Goal: Browse casually: Explore the website without a specific task or goal

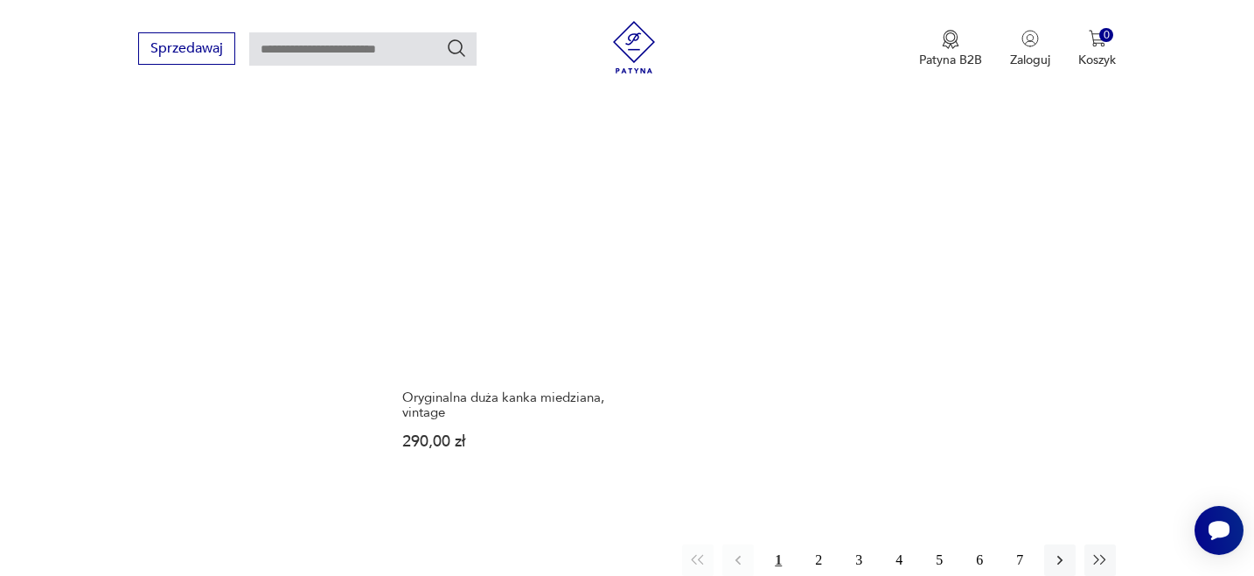
scroll to position [2121, 0]
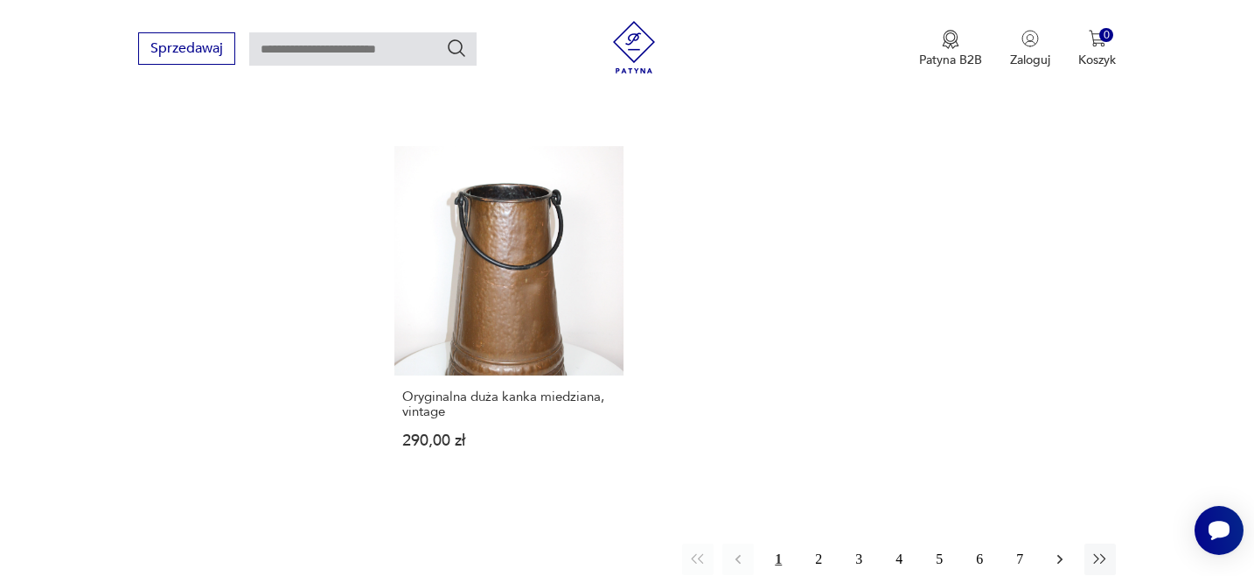
click at [1059, 550] on icon "button" at bounding box center [1060, 558] width 17 height 17
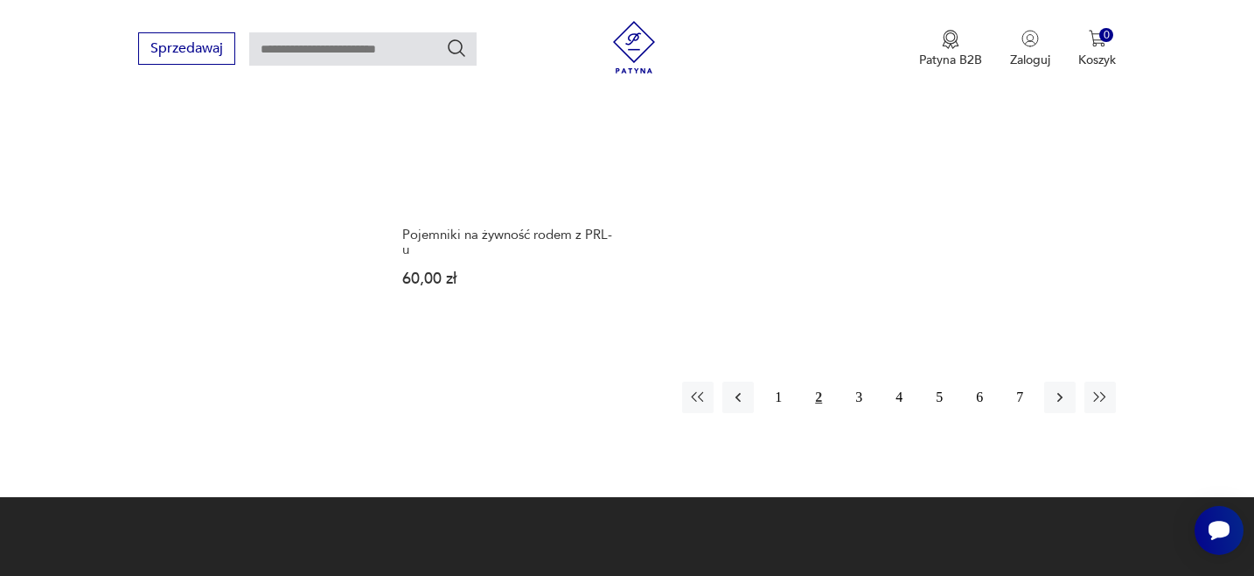
scroll to position [2310, 0]
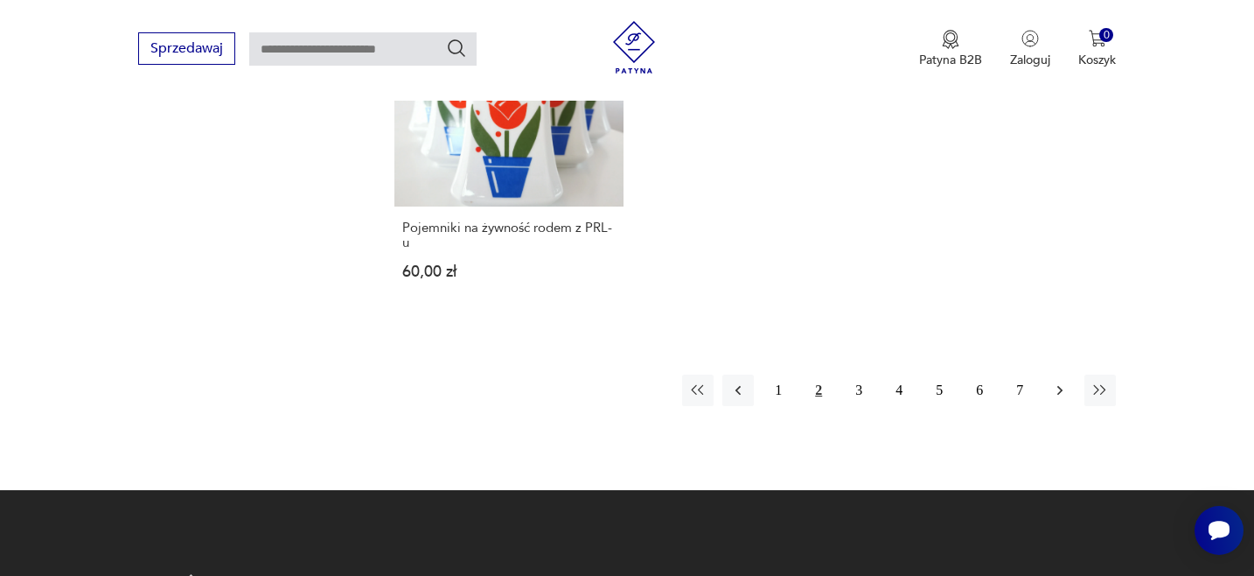
click at [1061, 381] on icon "button" at bounding box center [1060, 389] width 17 height 17
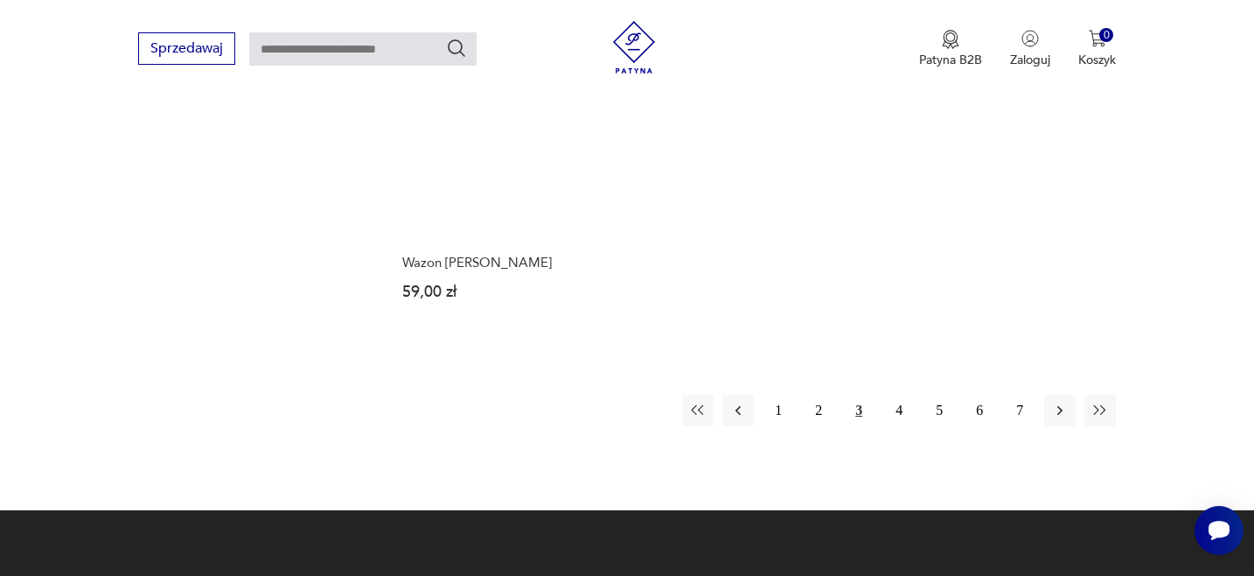
scroll to position [2238, 0]
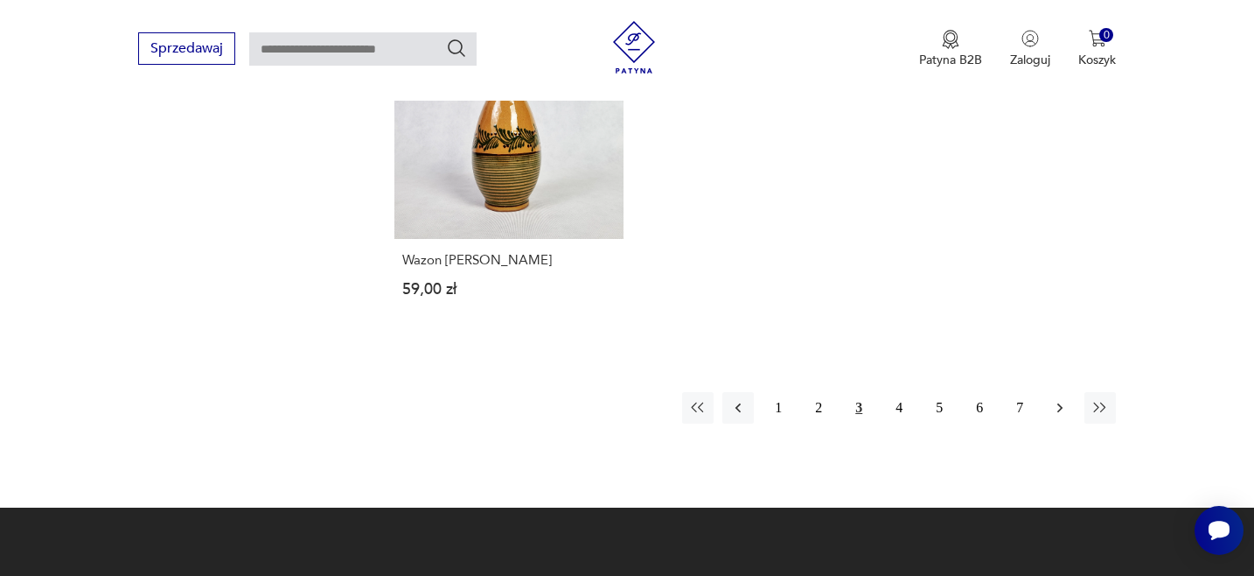
click at [1062, 399] on icon "button" at bounding box center [1060, 407] width 17 height 17
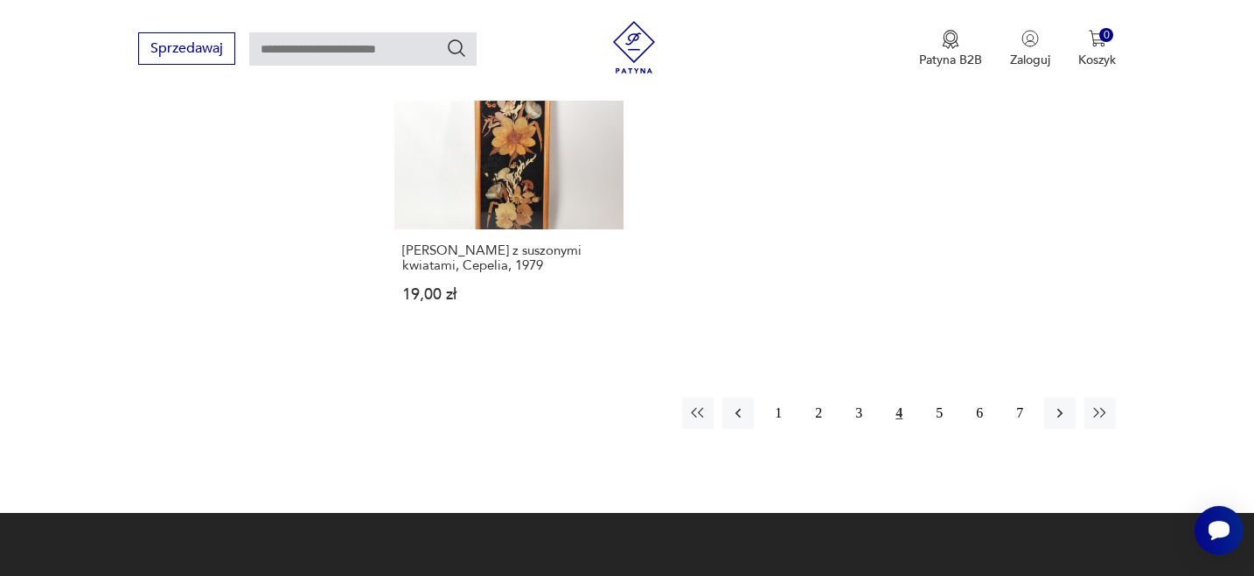
scroll to position [2318, 0]
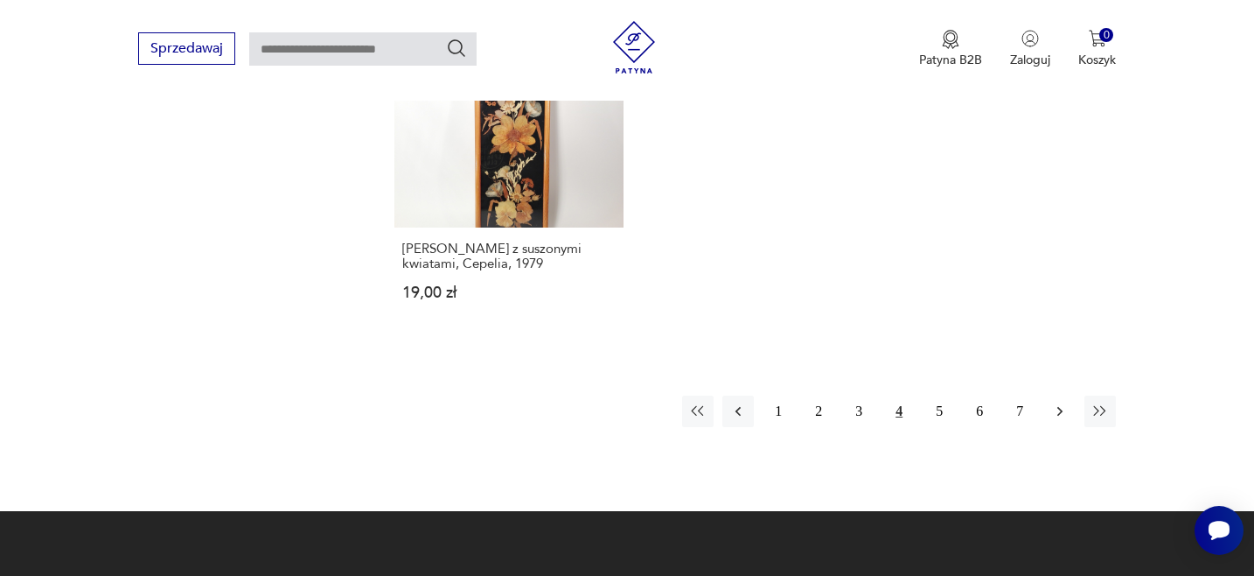
click at [1062, 409] on icon "button" at bounding box center [1060, 412] width 5 height 10
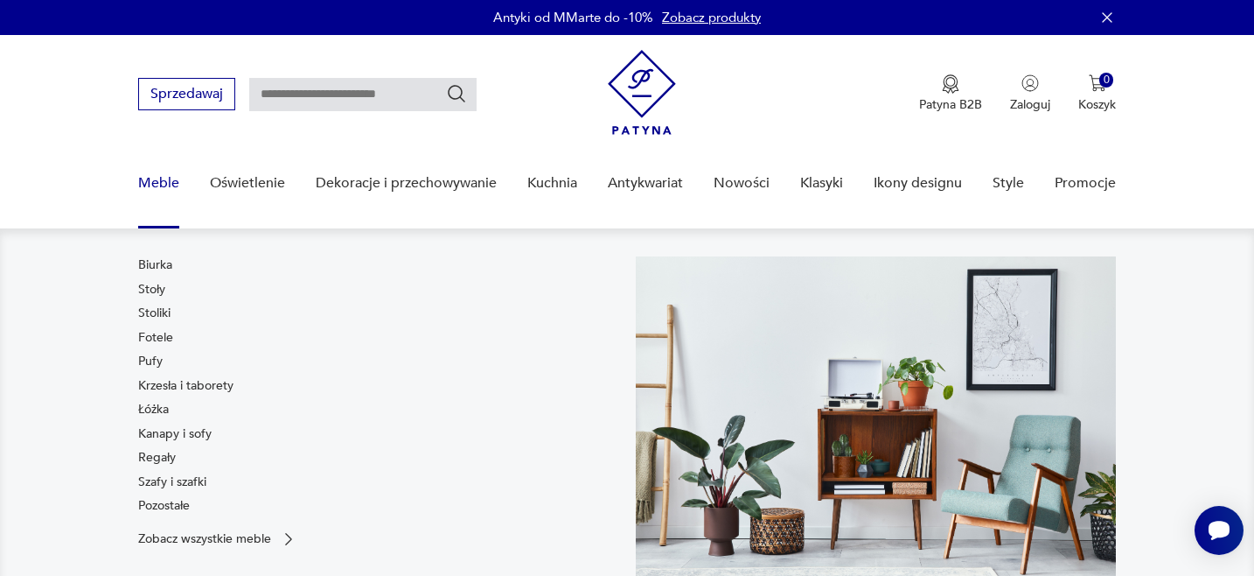
click at [168, 185] on link "Meble" at bounding box center [158, 183] width 41 height 67
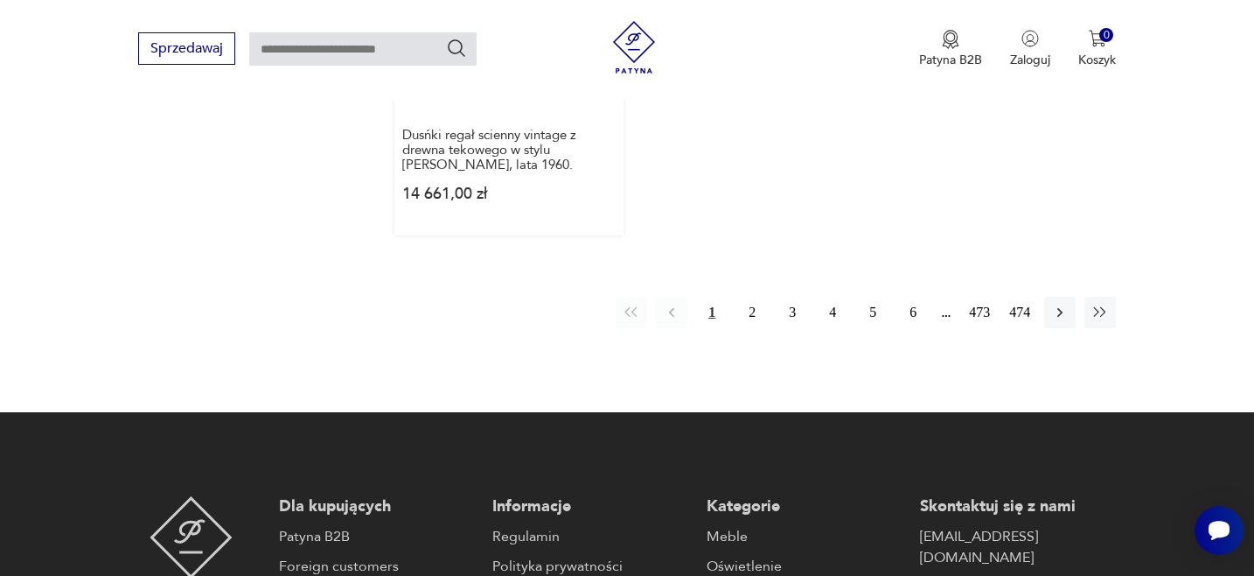
scroll to position [2791, 0]
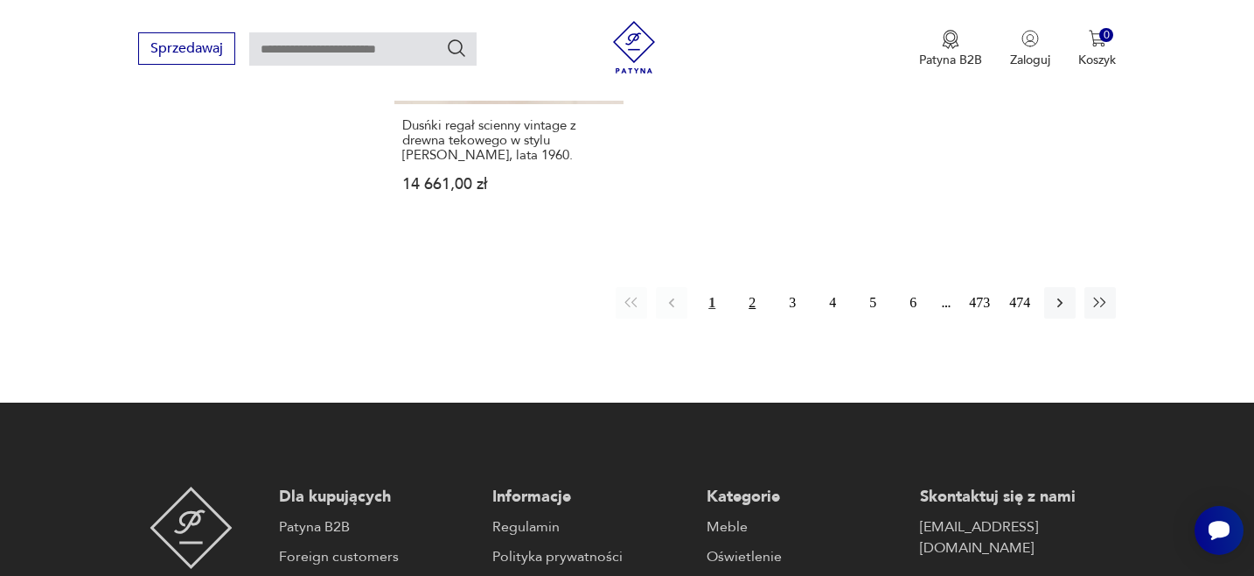
click at [753, 287] on button "2" at bounding box center [752, 302] width 31 height 31
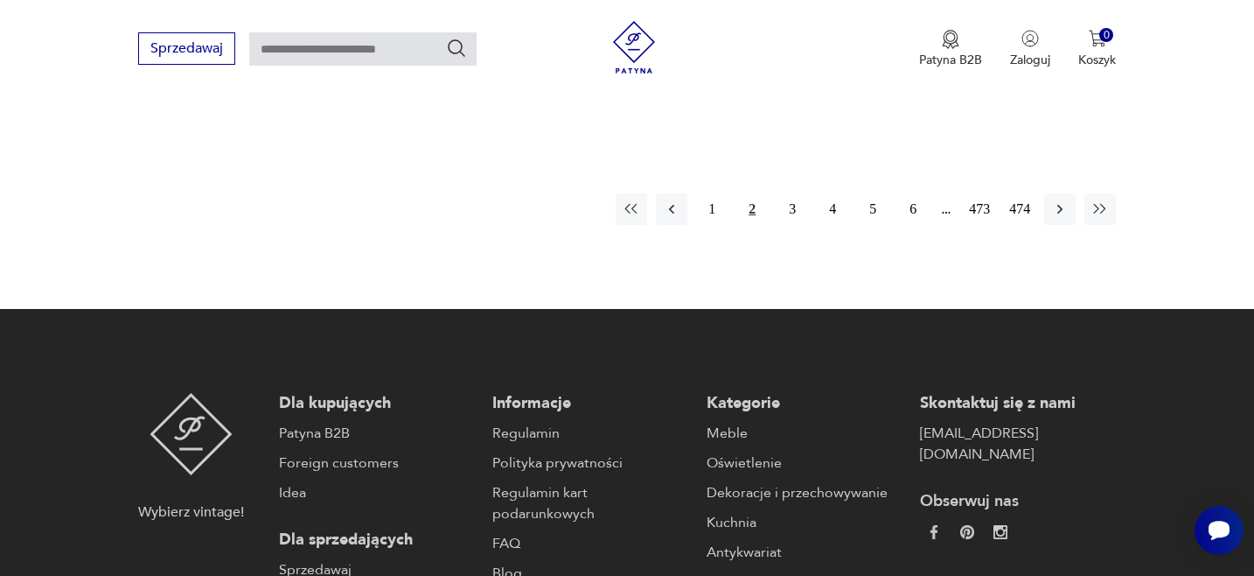
scroll to position [2915, 0]
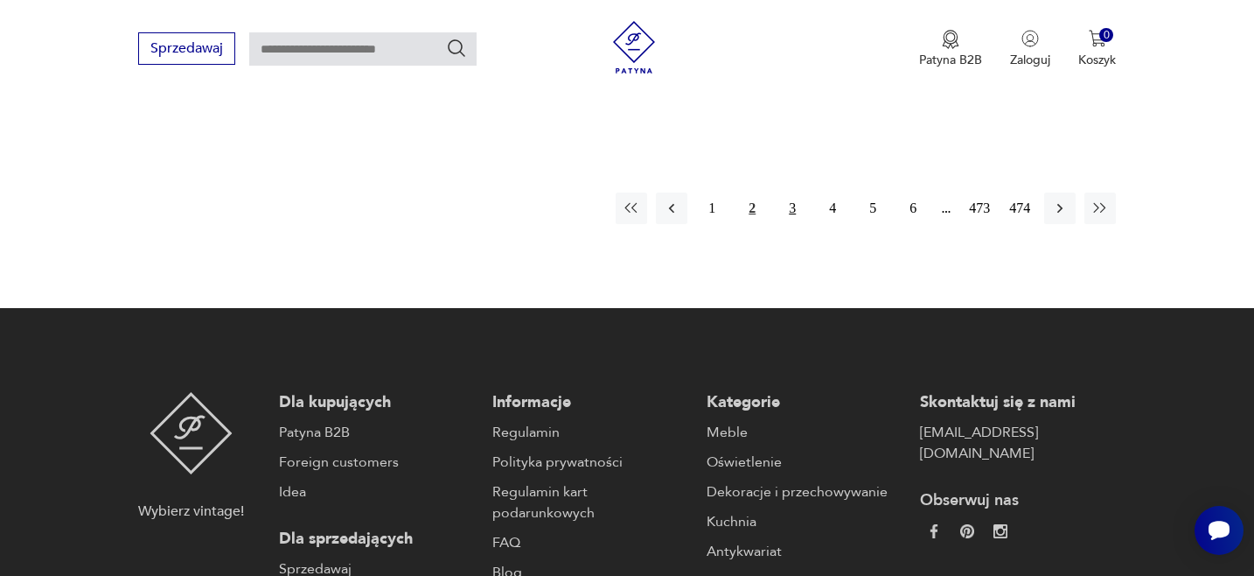
click at [790, 192] on button "3" at bounding box center [792, 207] width 31 height 31
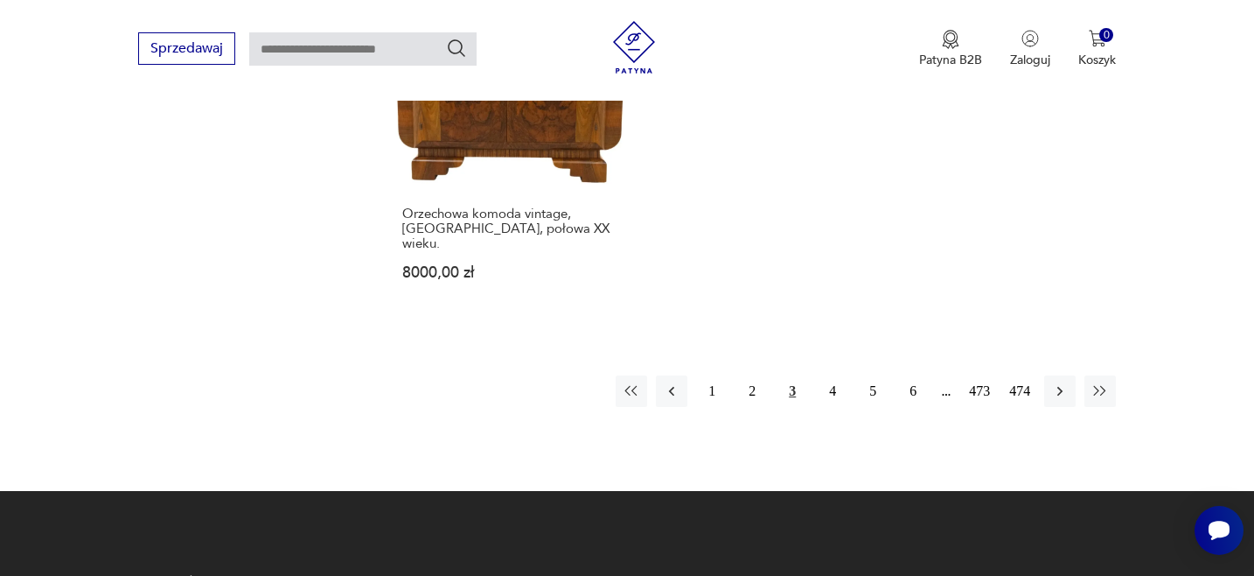
scroll to position [2750, 0]
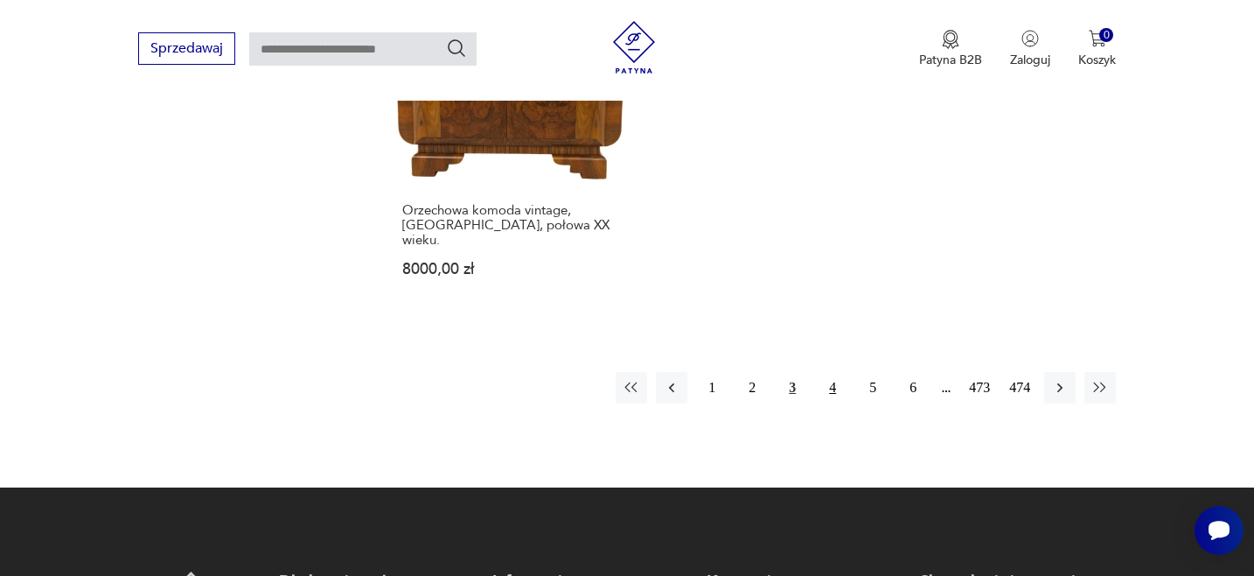
click at [835, 372] on button "4" at bounding box center [832, 387] width 31 height 31
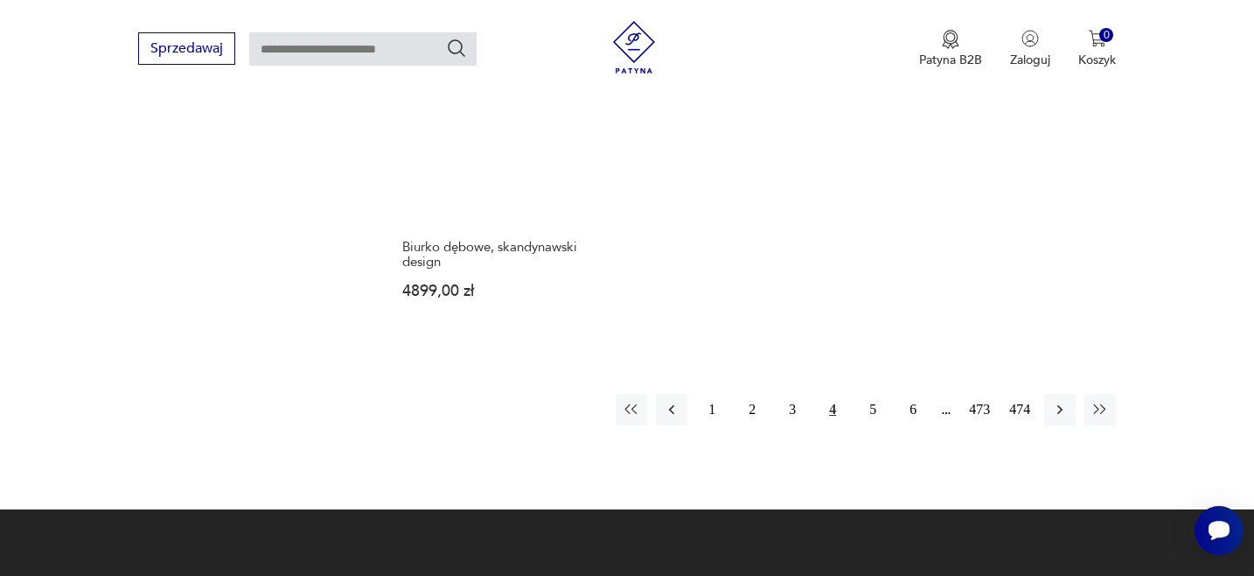
scroll to position [2656, 0]
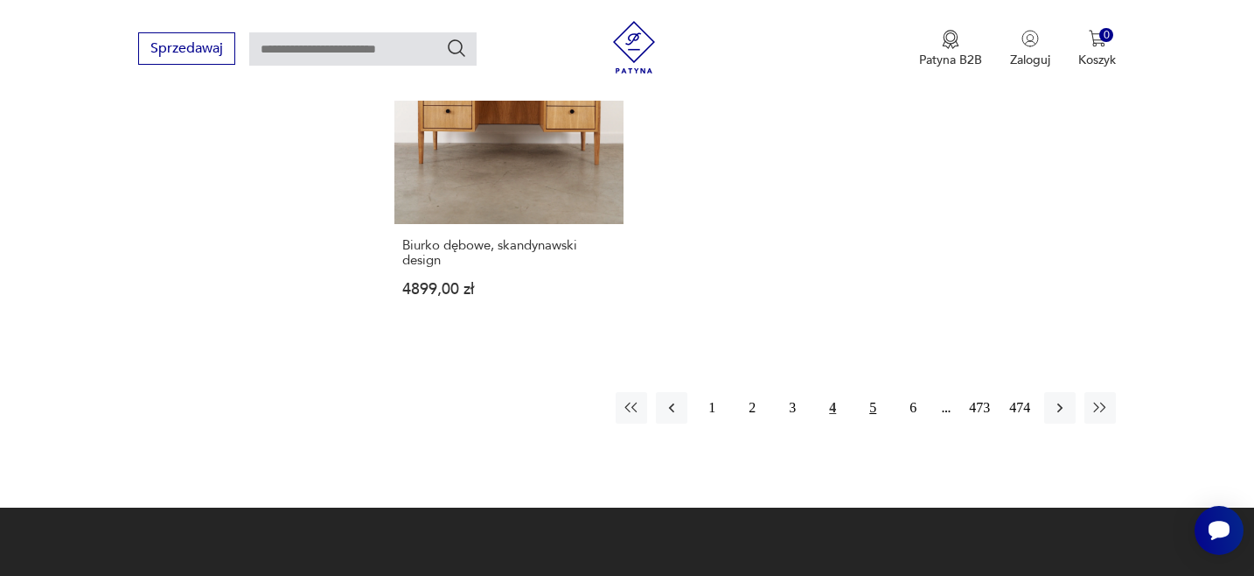
click at [872, 392] on button "5" at bounding box center [872, 407] width 31 height 31
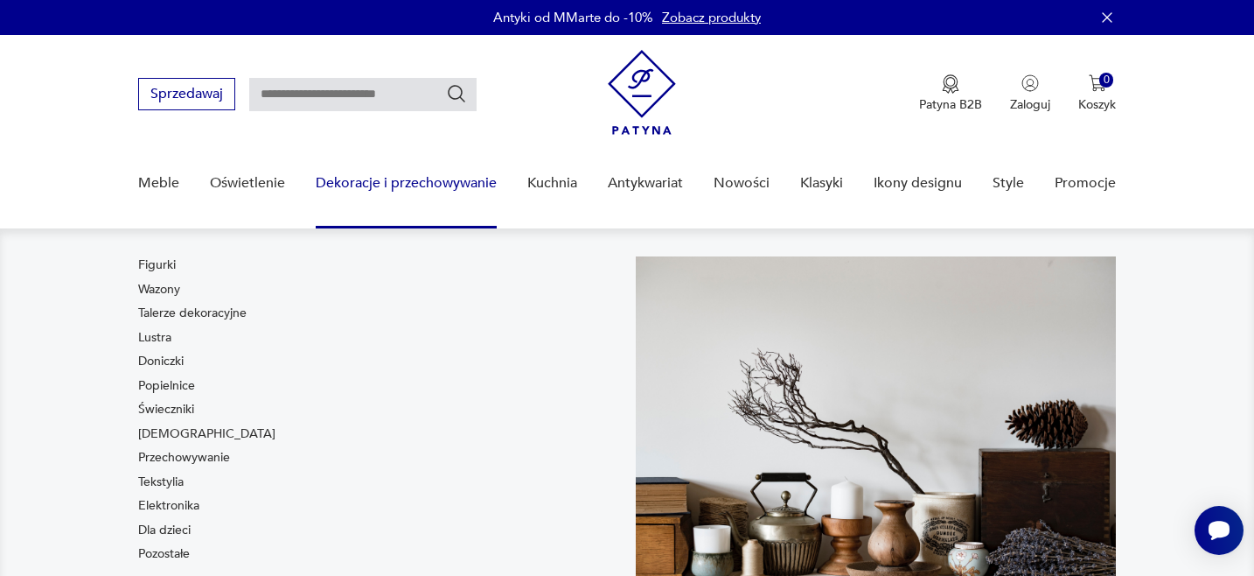
click at [410, 183] on link "Dekoracje i przechowywanie" at bounding box center [406, 183] width 181 height 67
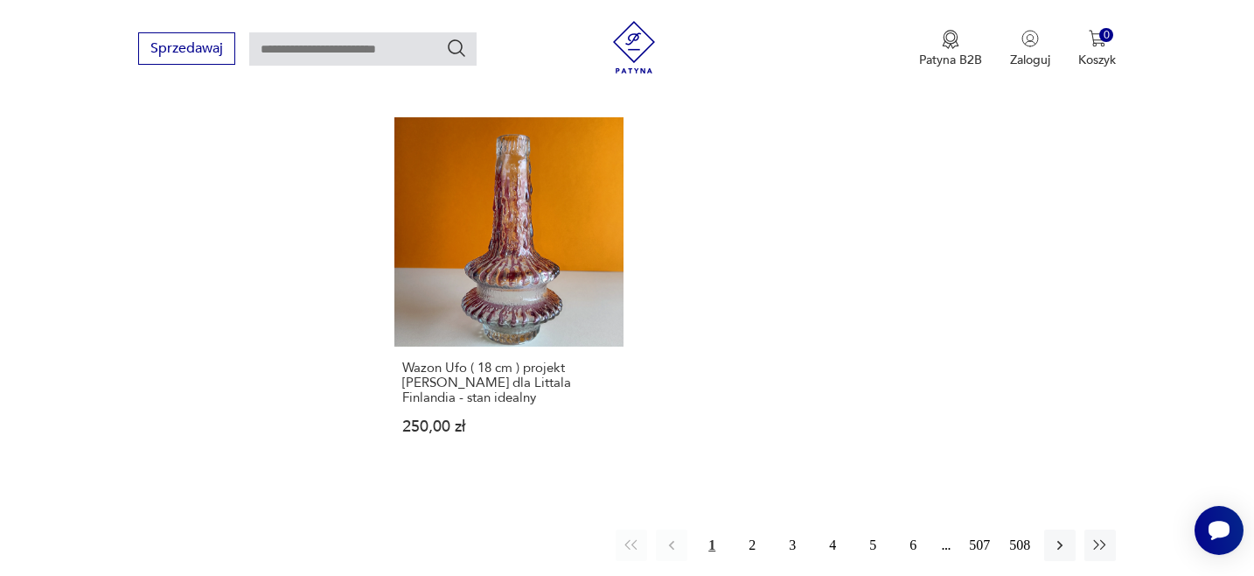
scroll to position [2580, 0]
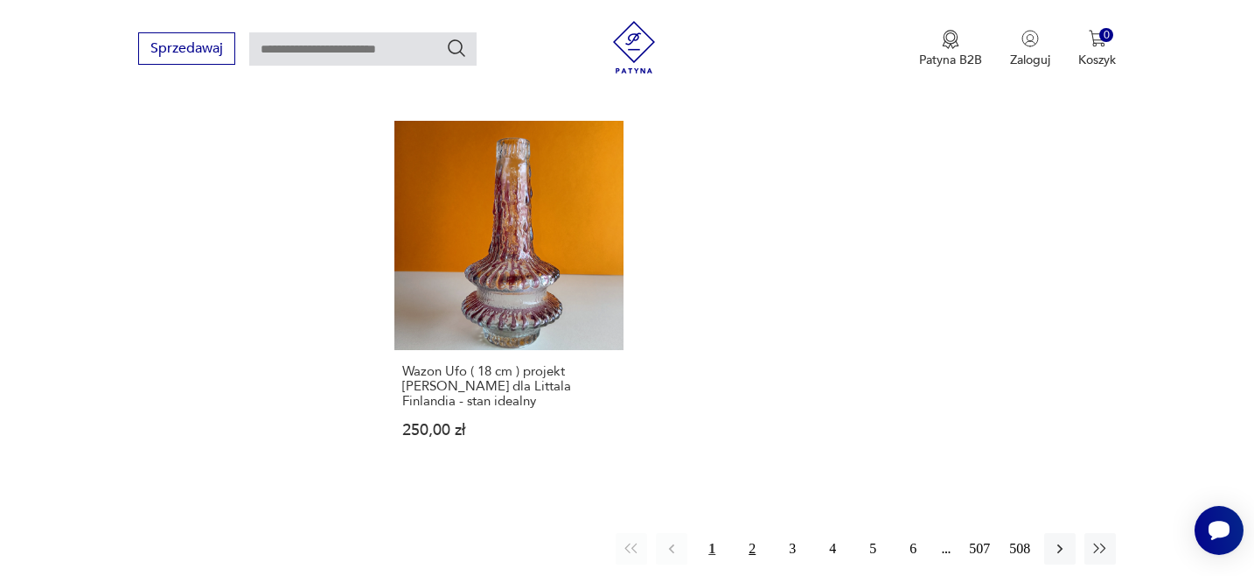
click at [752, 533] on button "2" at bounding box center [752, 548] width 31 height 31
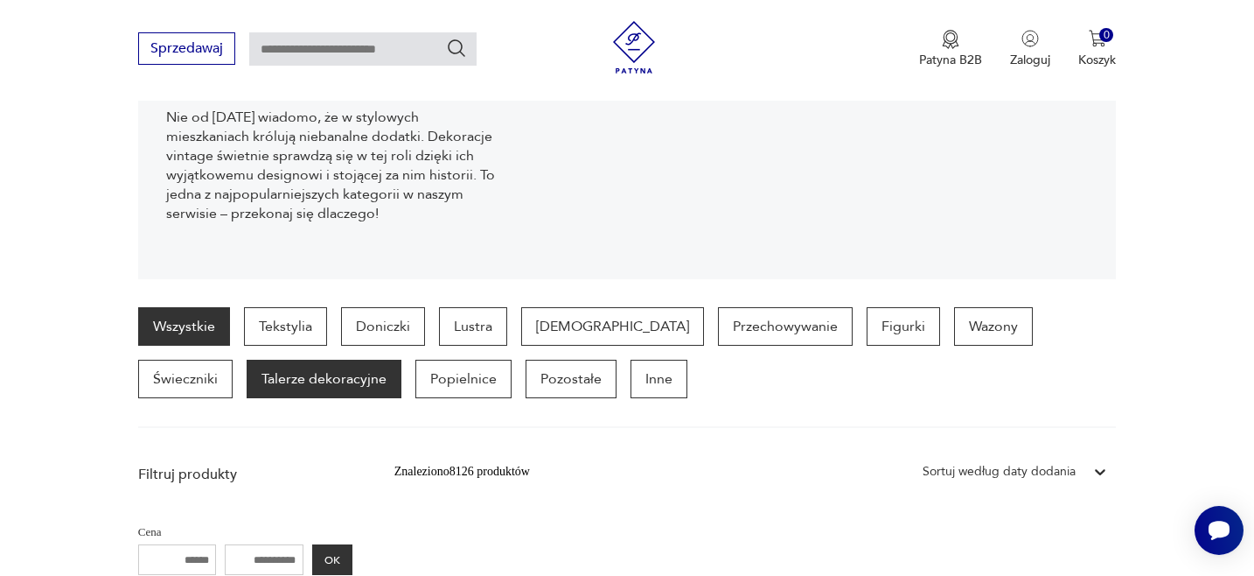
scroll to position [273, 0]
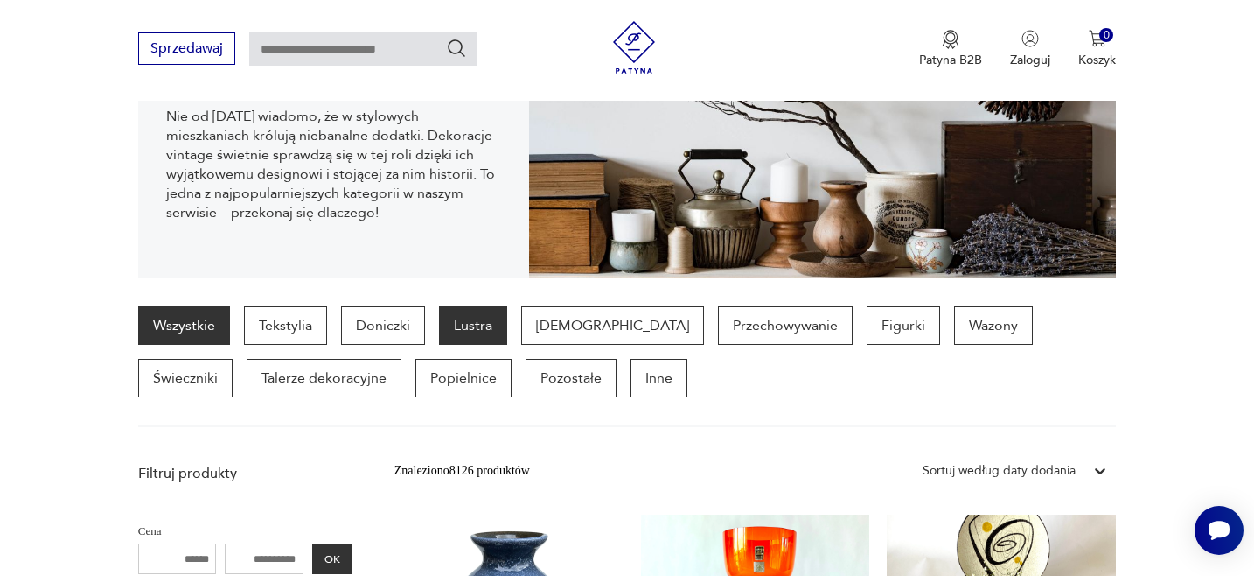
click at [472, 320] on p "Lustra" at bounding box center [473, 325] width 68 height 38
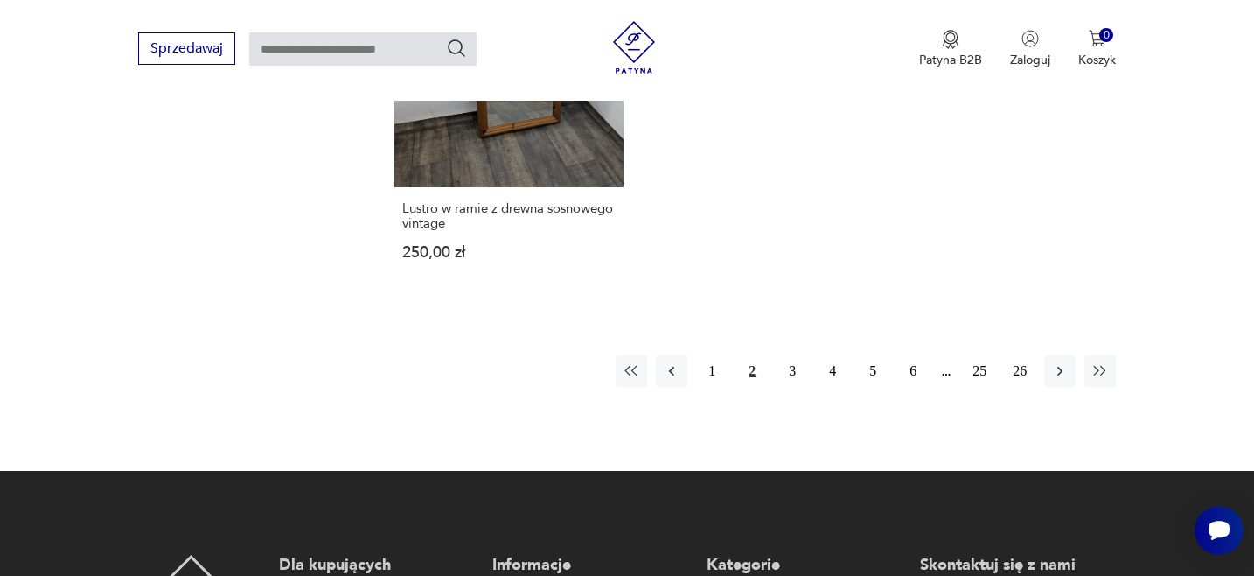
scroll to position [2662, 0]
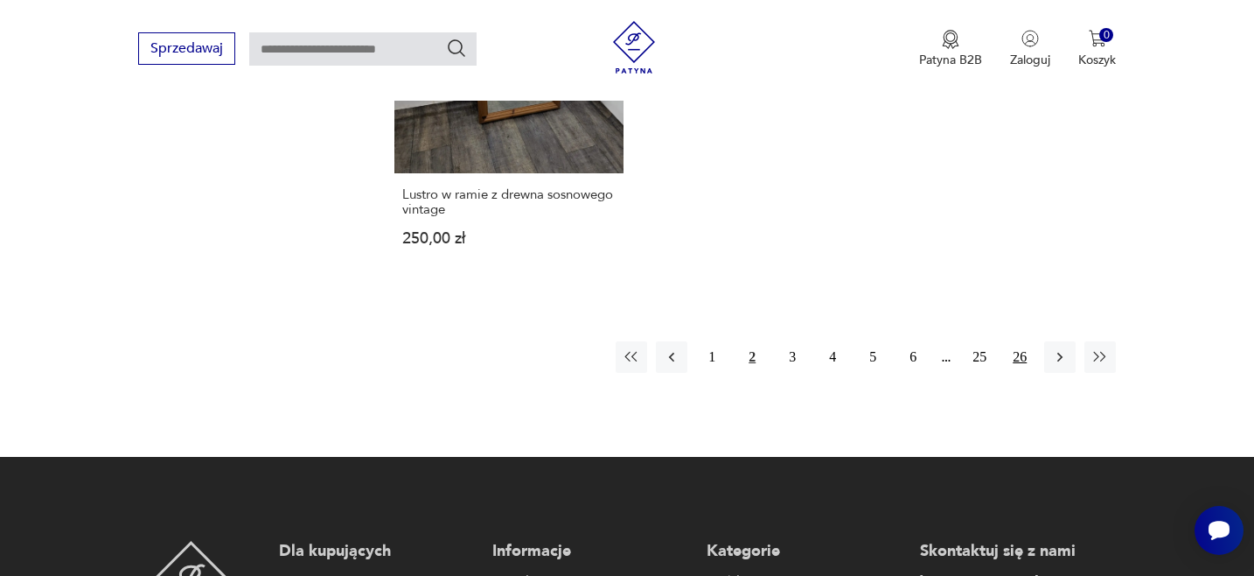
click at [1017, 341] on button "26" at bounding box center [1019, 356] width 31 height 31
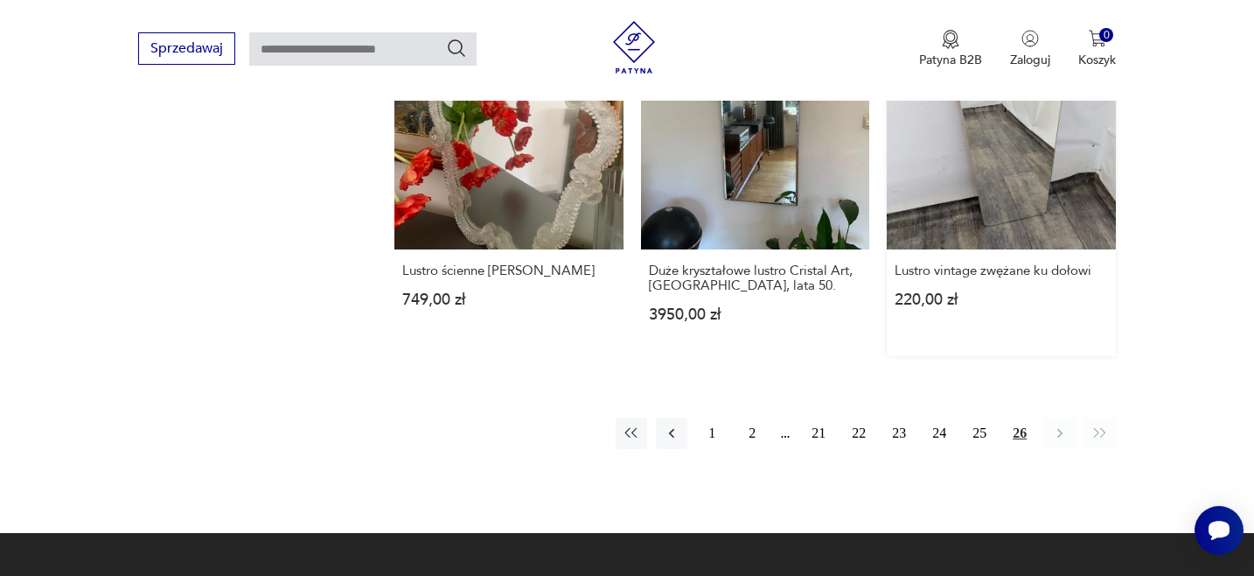
scroll to position [2279, 0]
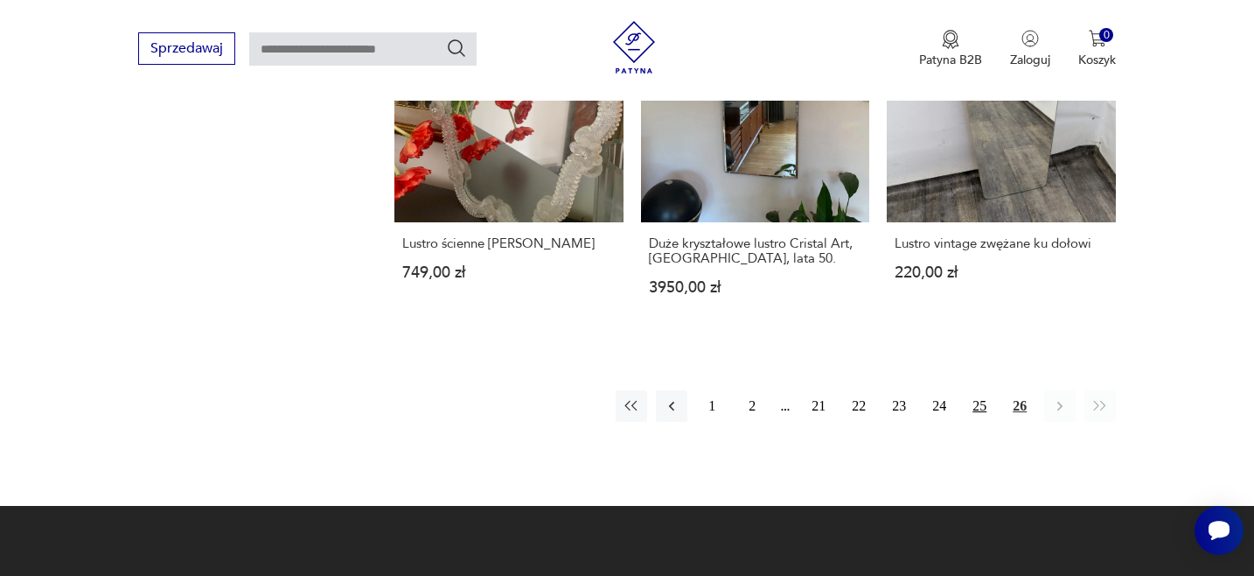
click at [980, 390] on button "25" at bounding box center [979, 405] width 31 height 31
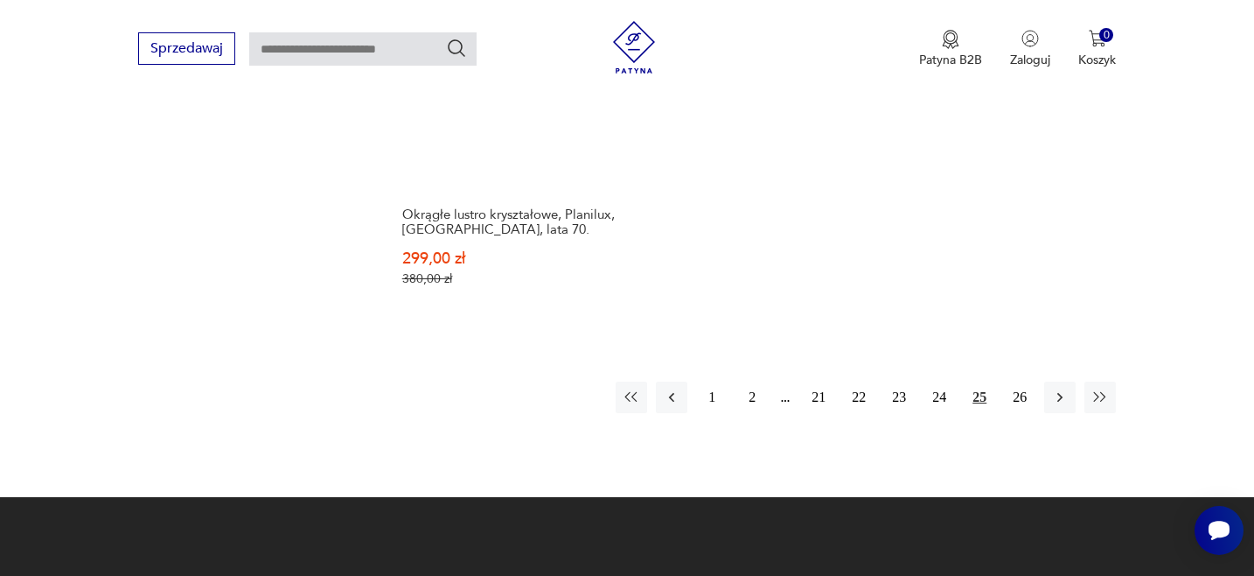
scroll to position [2650, 0]
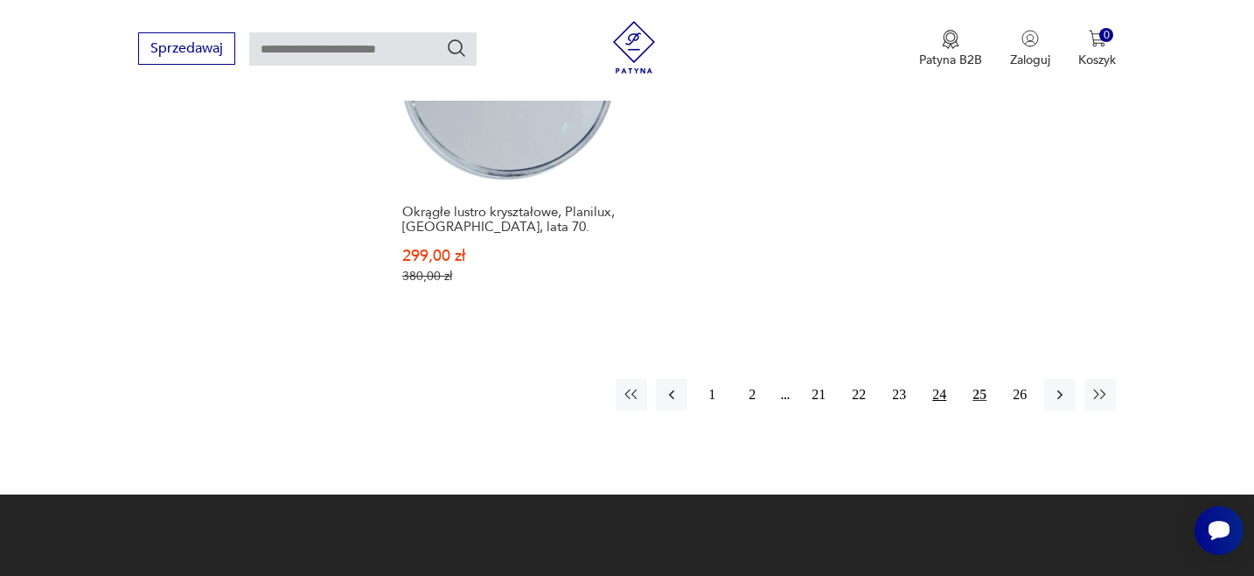
click at [941, 381] on button "24" at bounding box center [939, 394] width 31 height 31
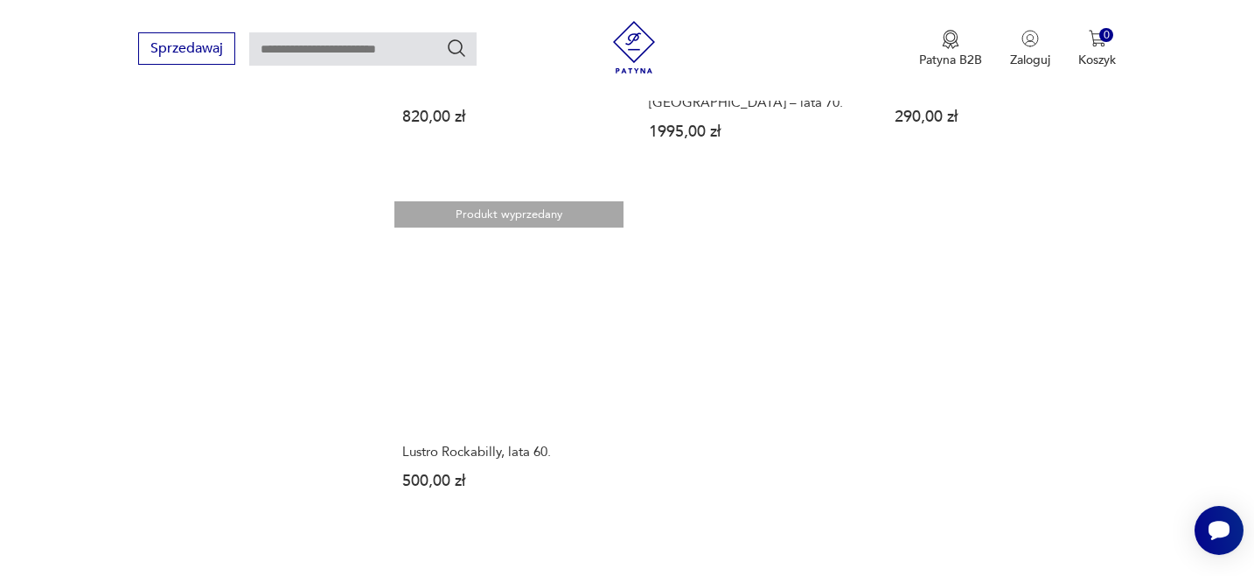
scroll to position [2456, 0]
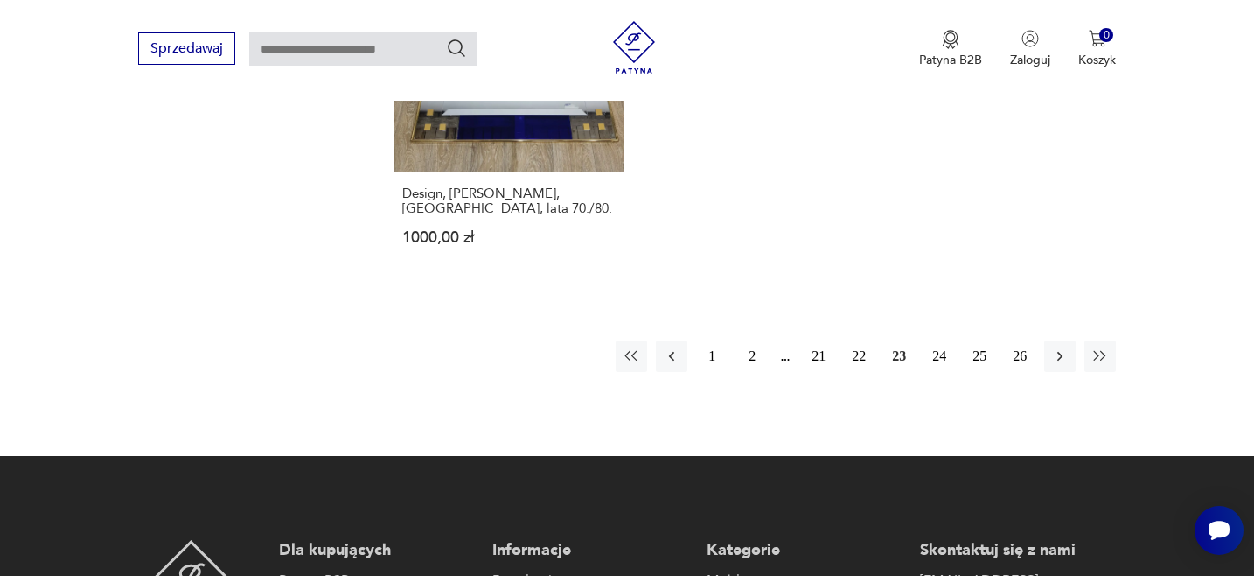
scroll to position [2701, 0]
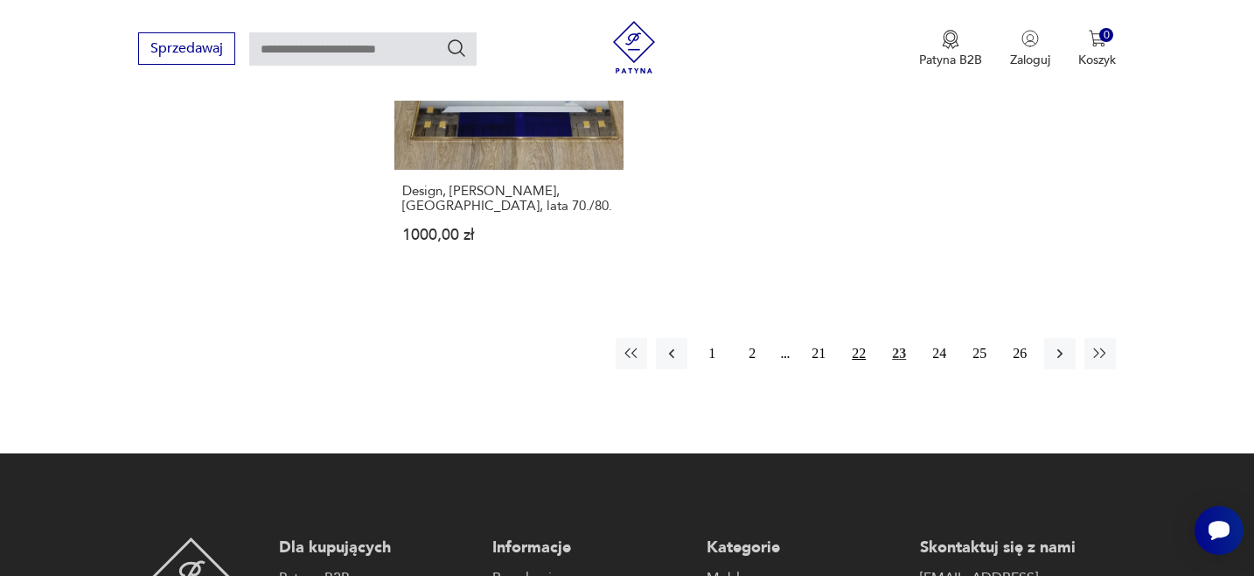
click at [862, 338] on button "22" at bounding box center [858, 353] width 31 height 31
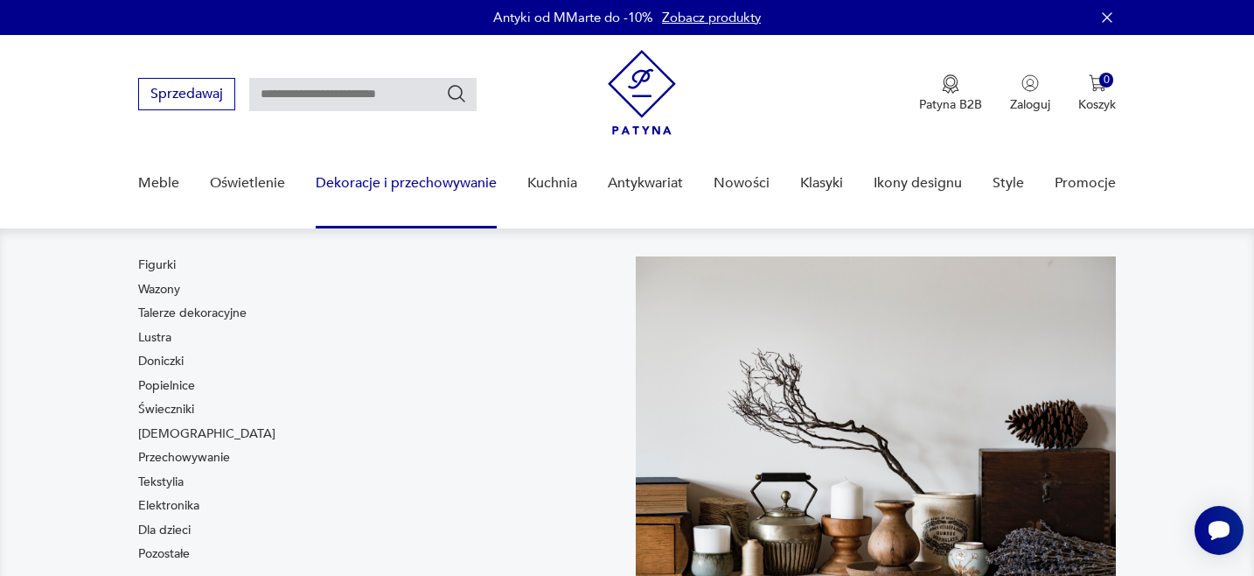
scroll to position [92, 0]
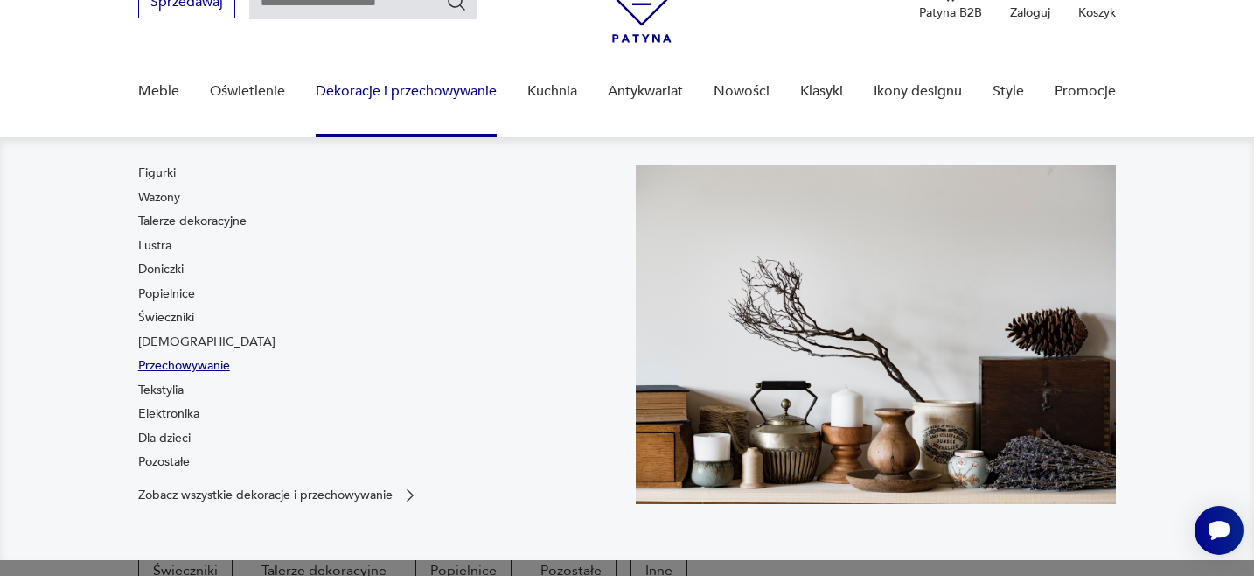
click at [196, 364] on link "Przechowywanie" at bounding box center [184, 365] width 92 height 17
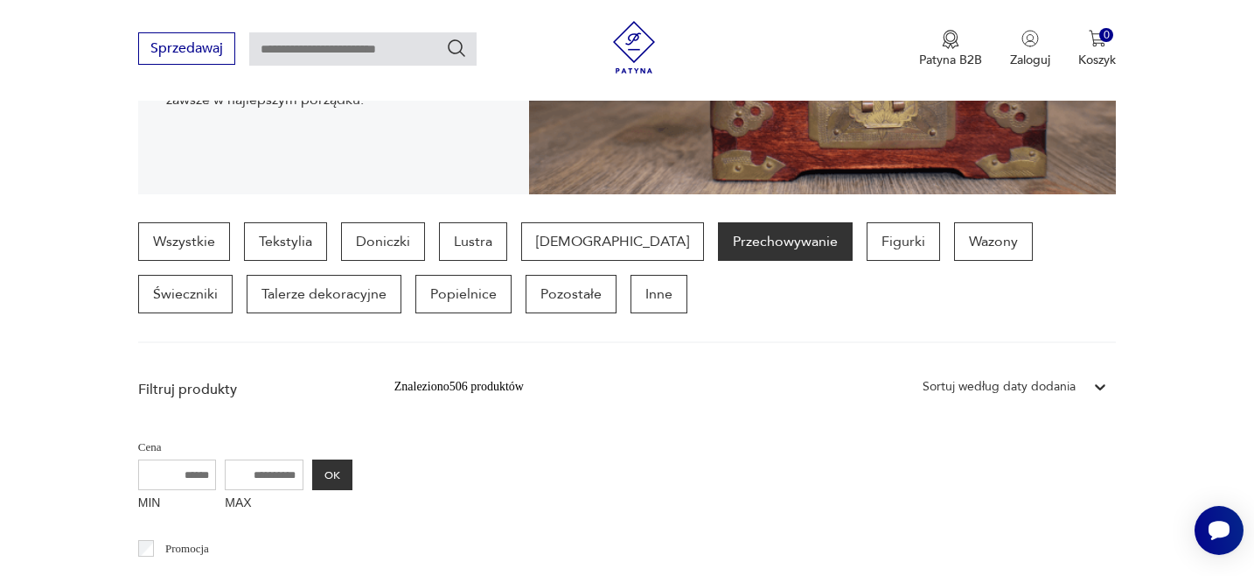
scroll to position [353, 0]
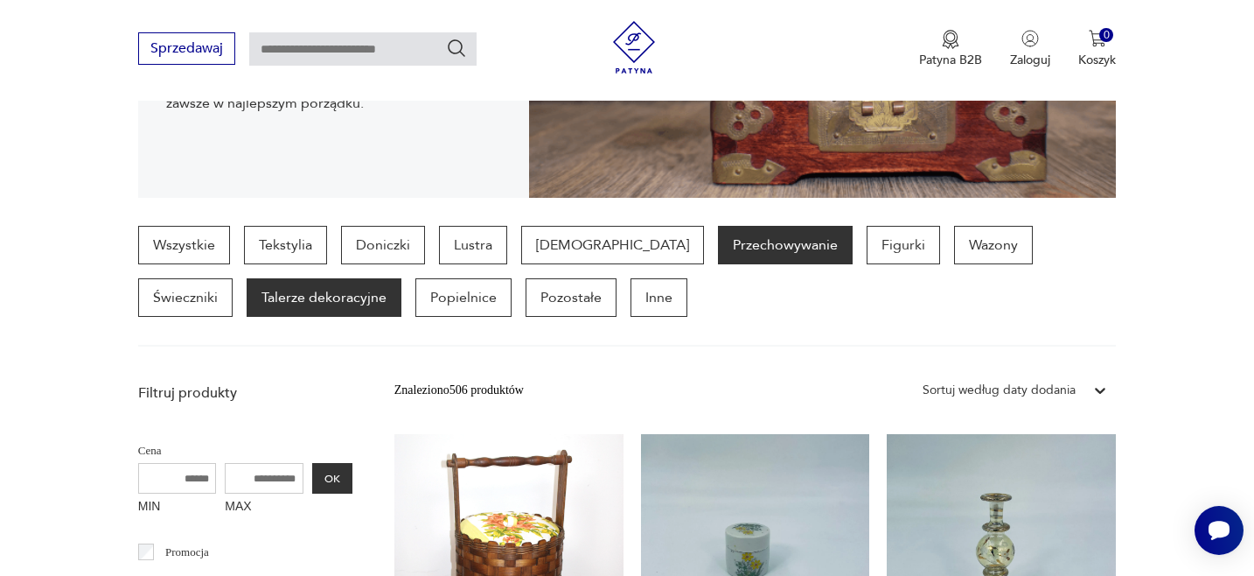
click at [249, 297] on p "Talerze dekoracyjne" at bounding box center [324, 297] width 155 height 38
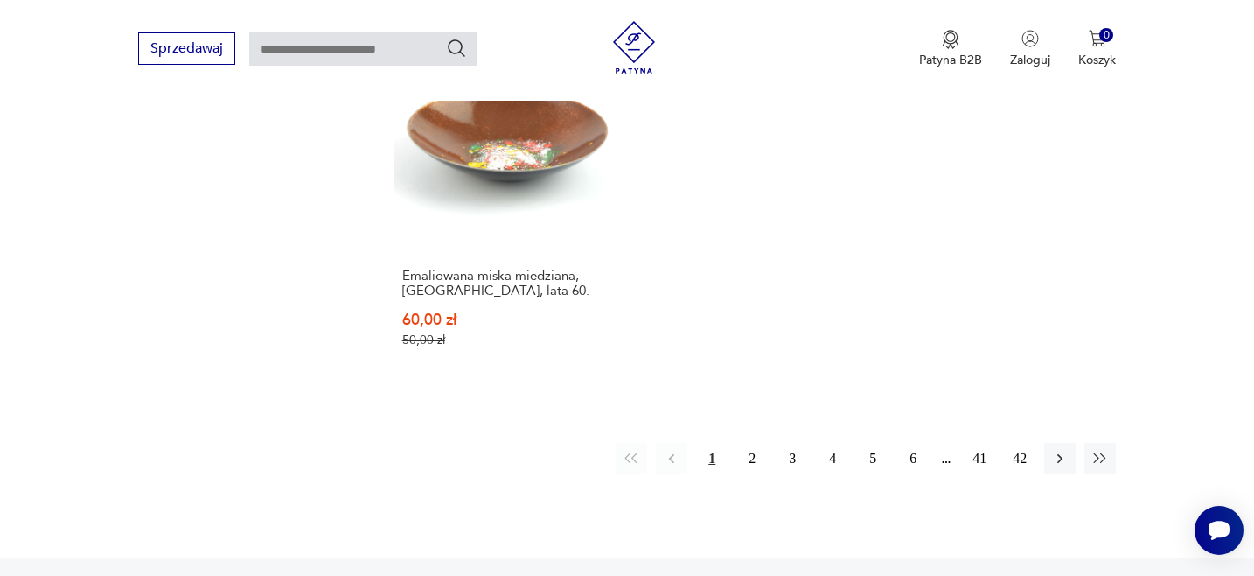
scroll to position [2684, 0]
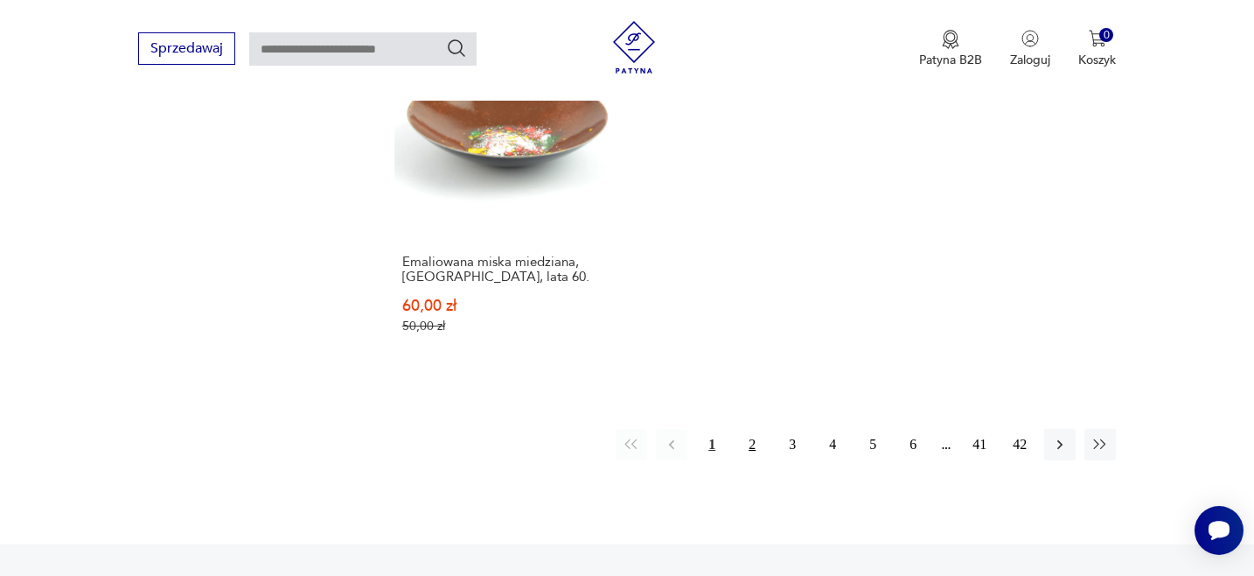
click at [755, 429] on button "2" at bounding box center [752, 444] width 31 height 31
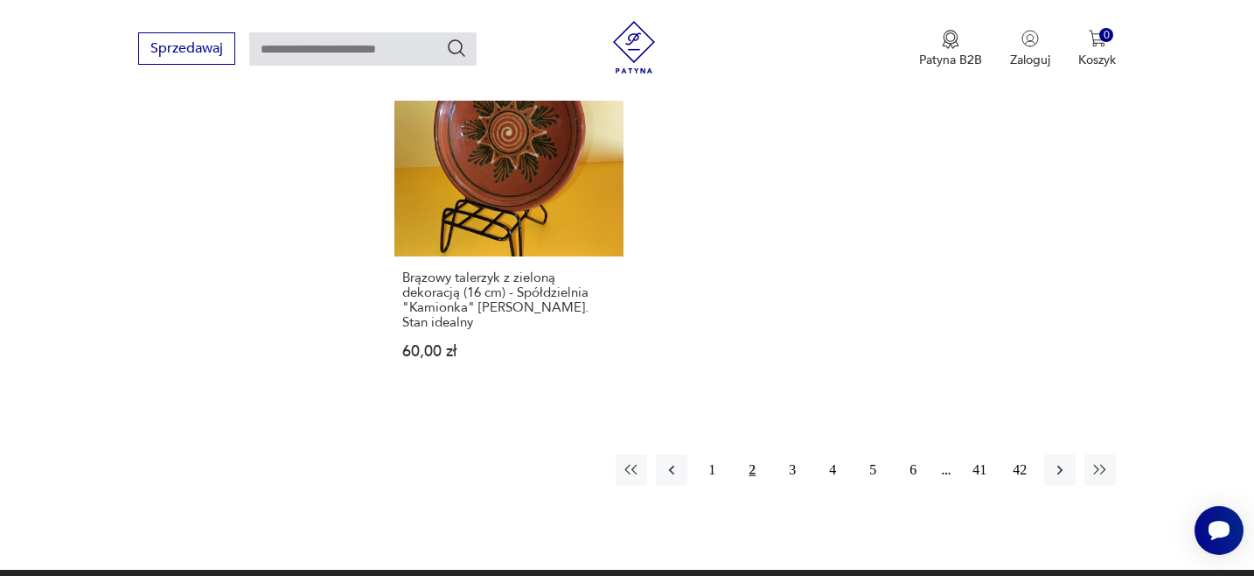
scroll to position [2701, 0]
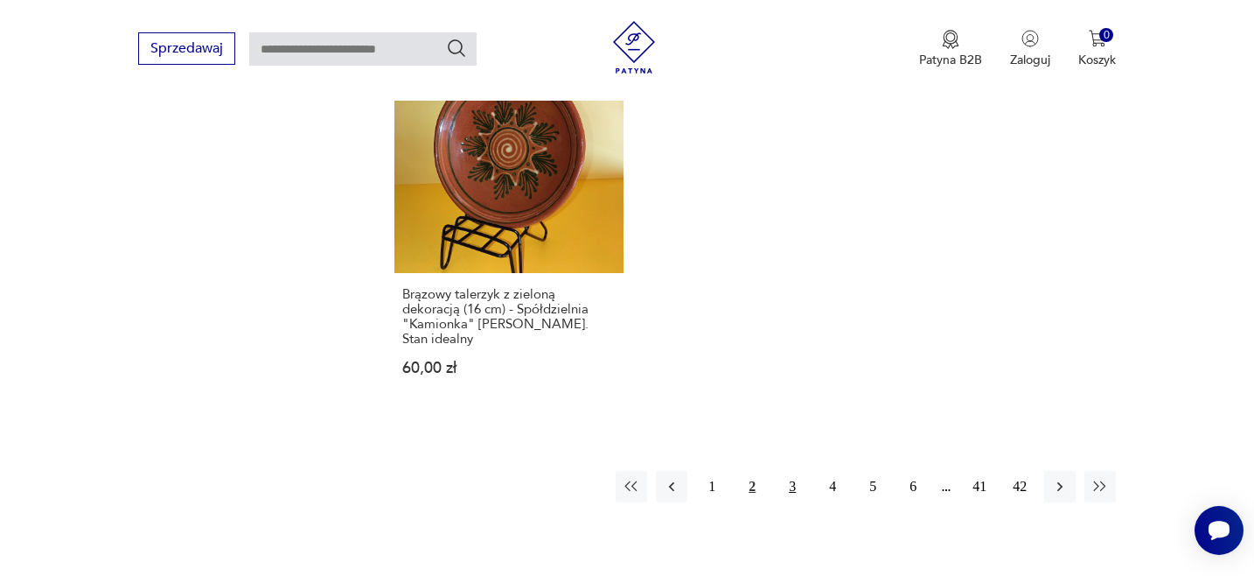
click at [792, 471] on button "3" at bounding box center [792, 486] width 31 height 31
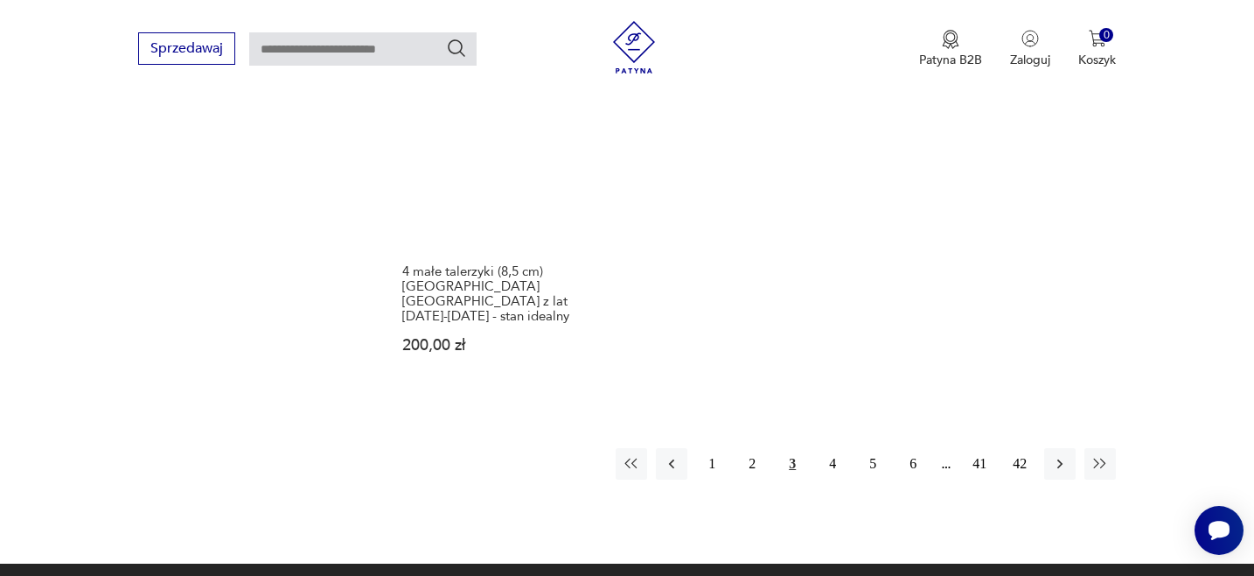
scroll to position [2641, 0]
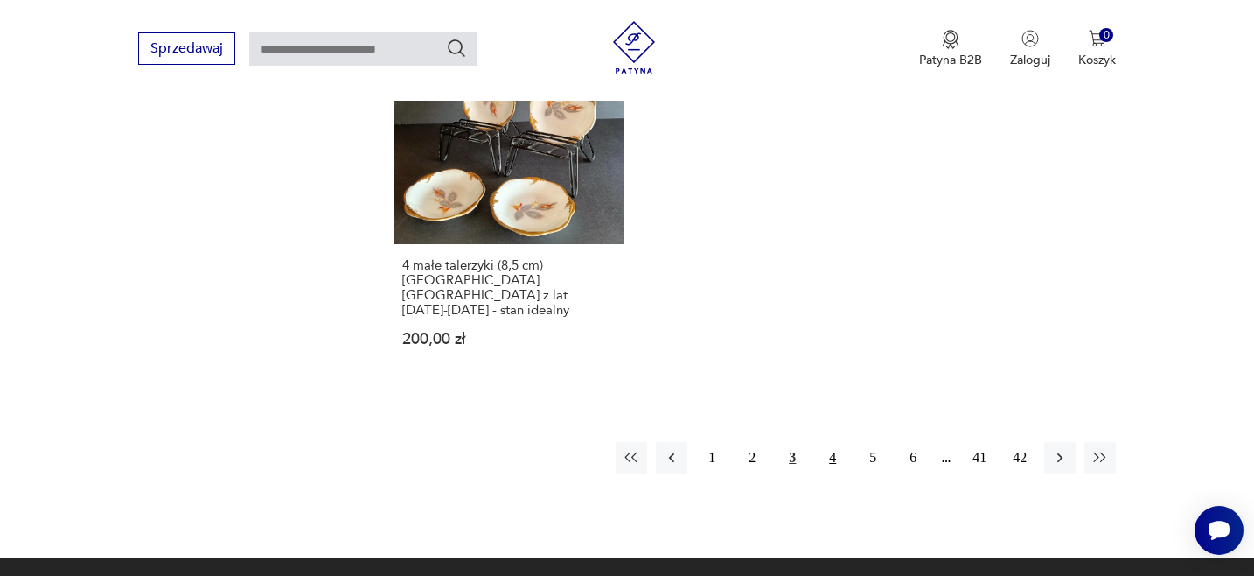
click at [835, 442] on button "4" at bounding box center [832, 457] width 31 height 31
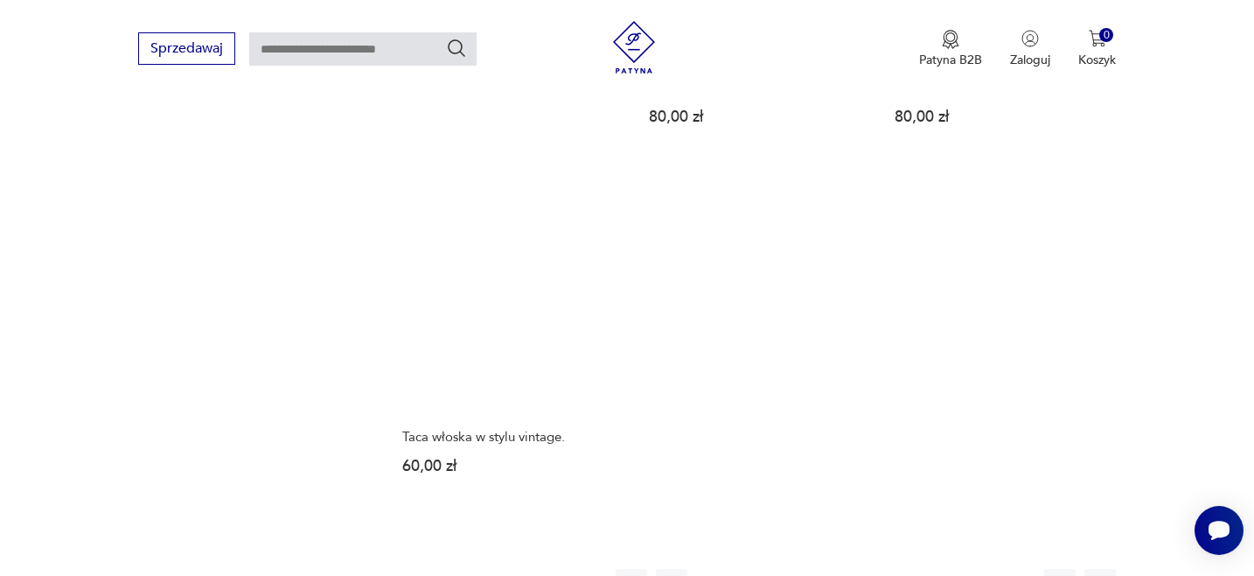
scroll to position [2542, 0]
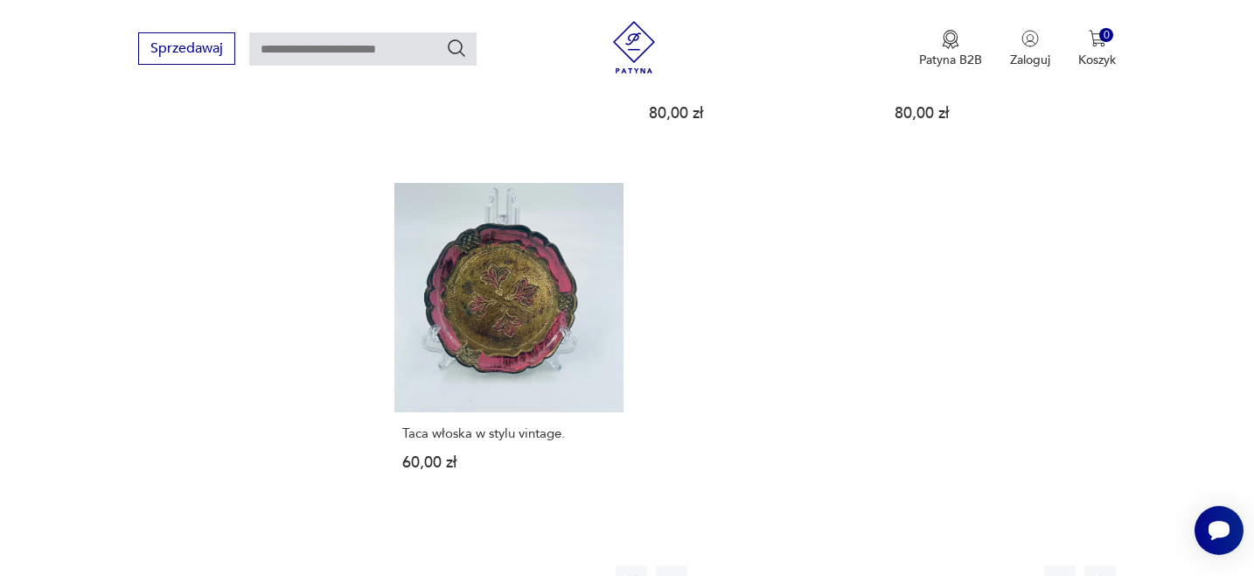
click at [876, 565] on button "5" at bounding box center [872, 580] width 31 height 31
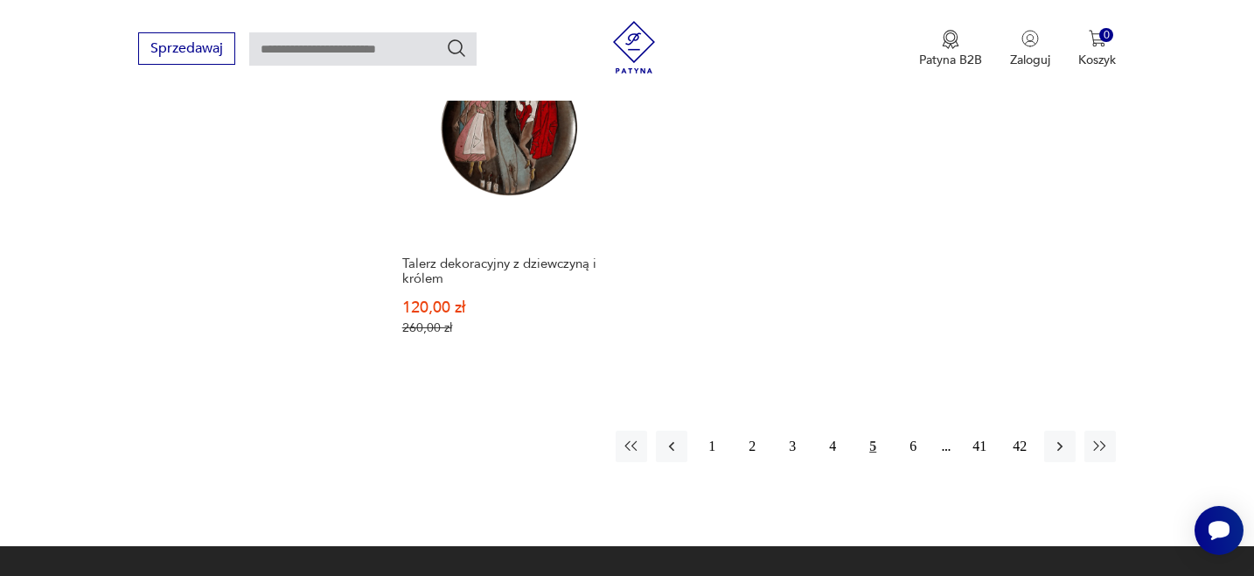
scroll to position [2694, 0]
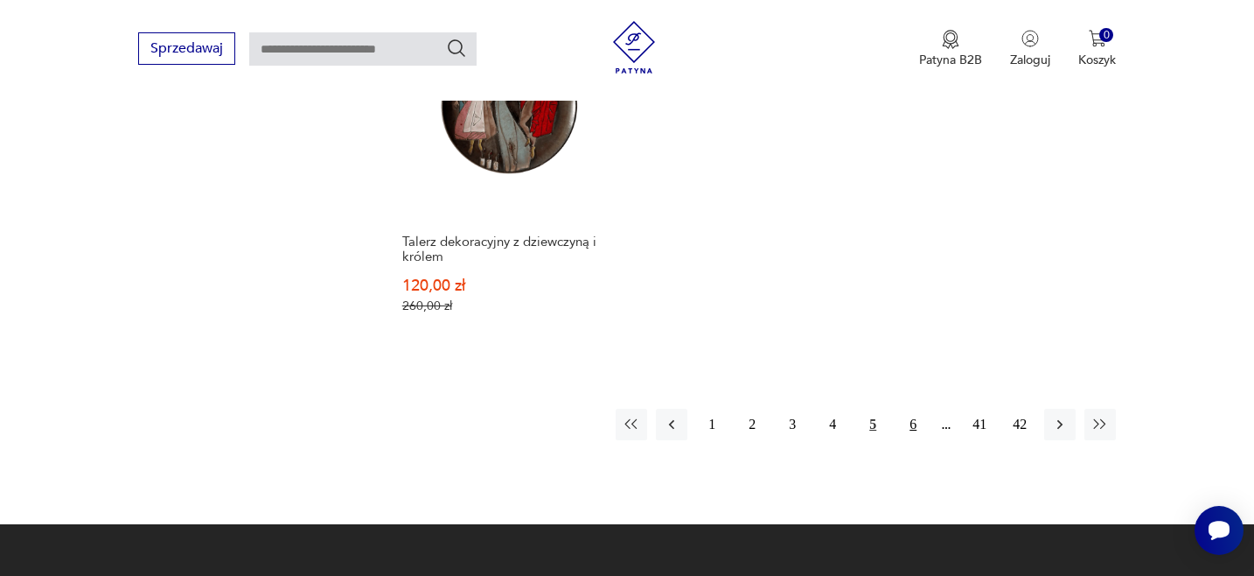
click at [916, 423] on button "6" at bounding box center [913, 424] width 31 height 31
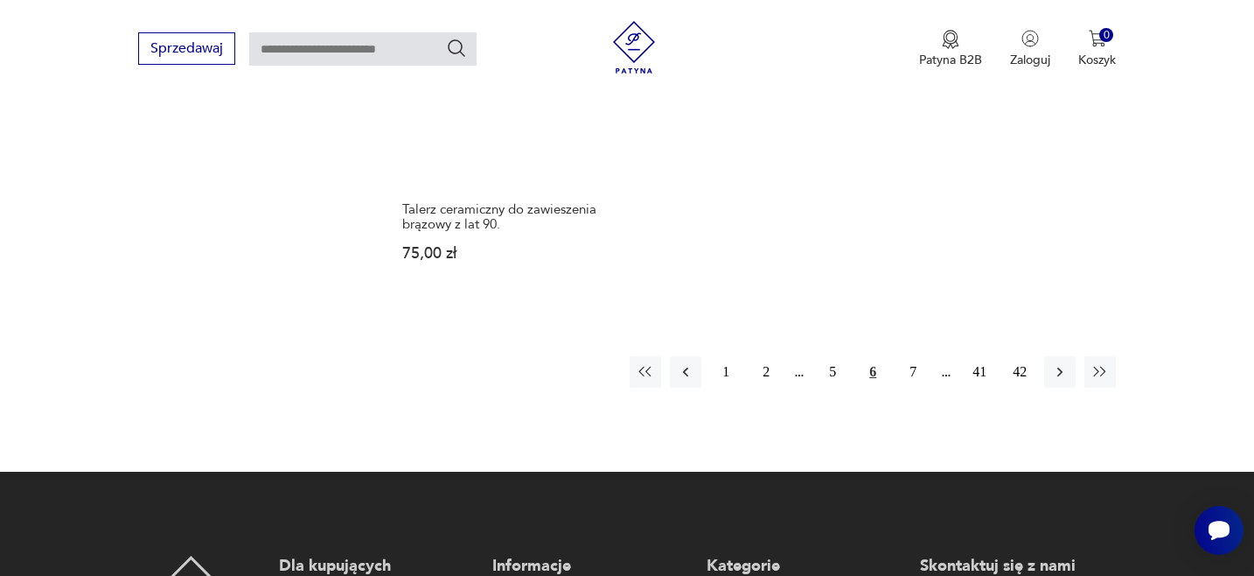
scroll to position [2857, 0]
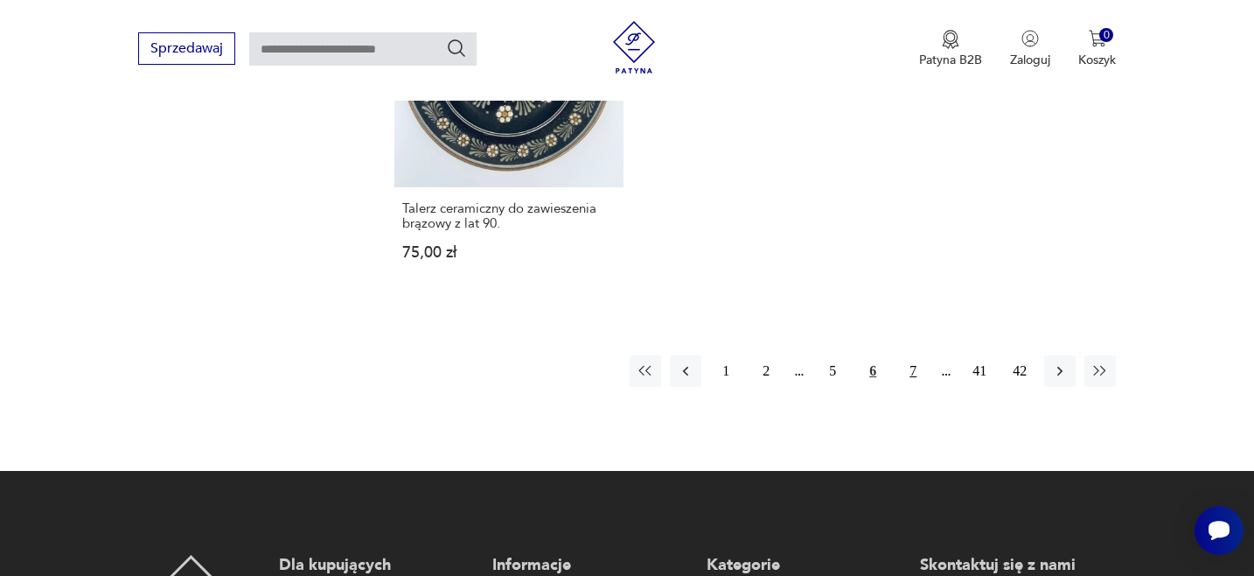
click at [912, 355] on button "7" at bounding box center [913, 370] width 31 height 31
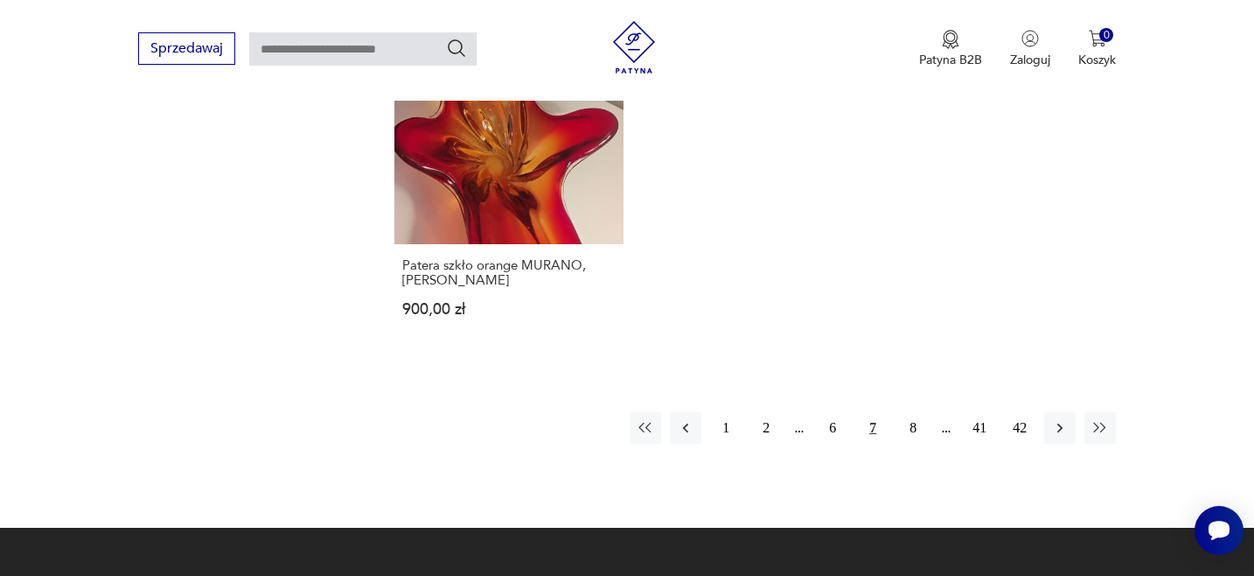
scroll to position [2766, 0]
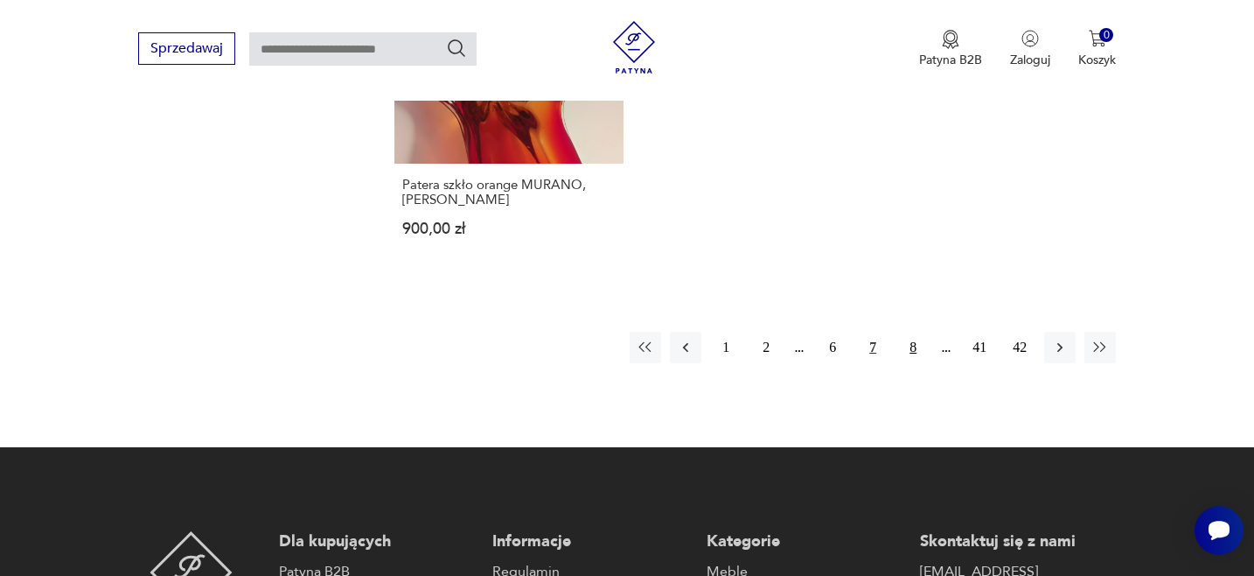
click at [914, 332] on button "8" at bounding box center [913, 347] width 31 height 31
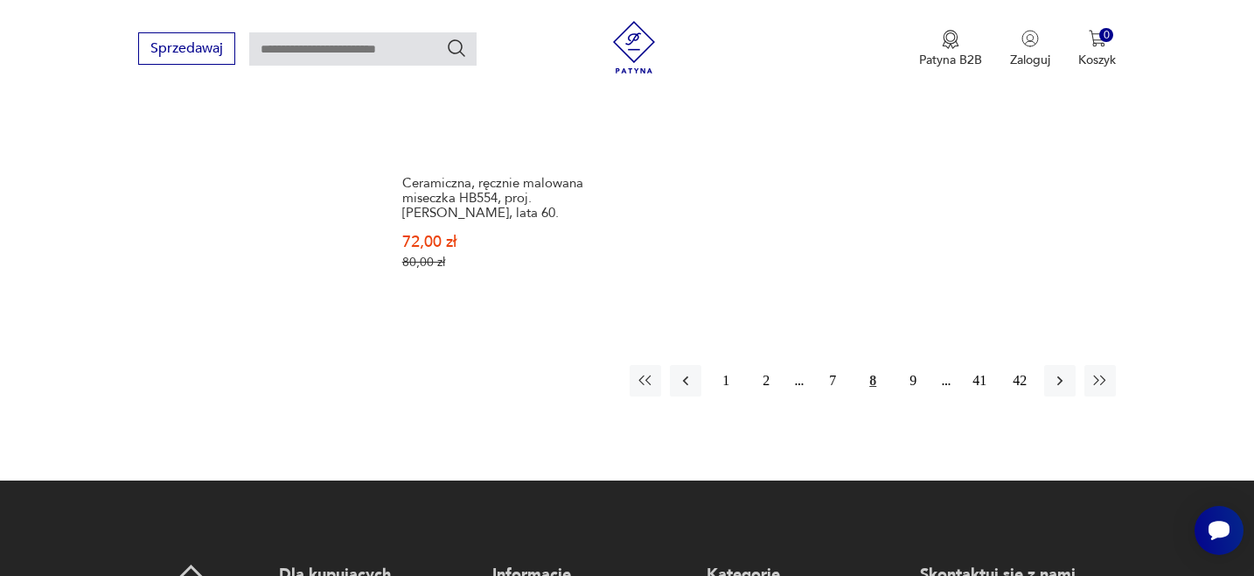
scroll to position [2840, 0]
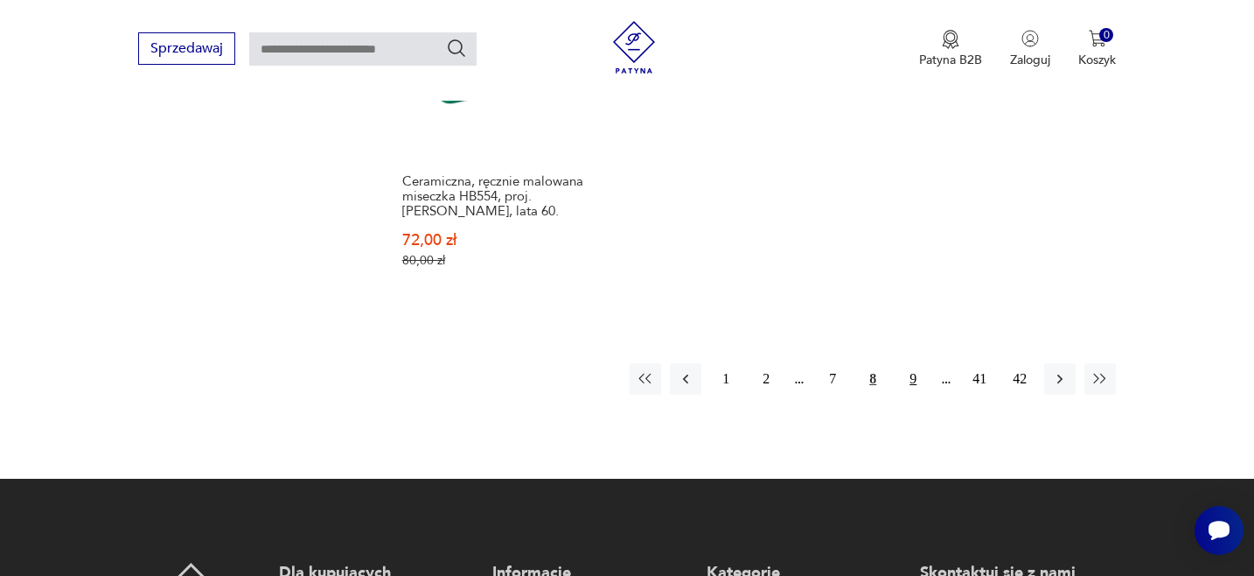
click at [915, 363] on button "9" at bounding box center [913, 378] width 31 height 31
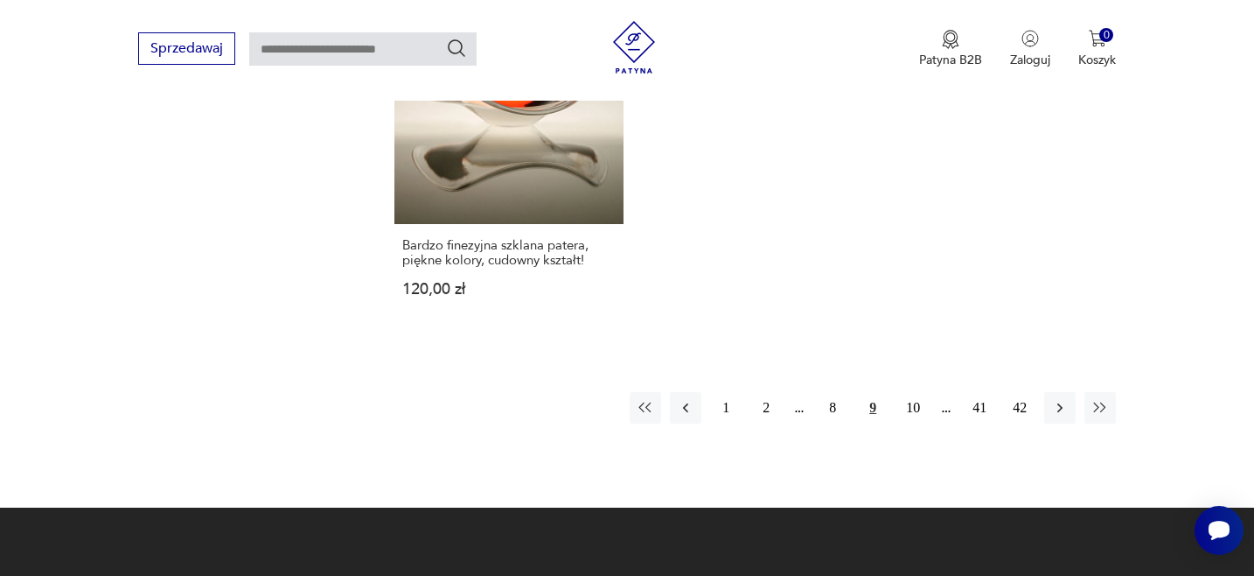
scroll to position [2784, 0]
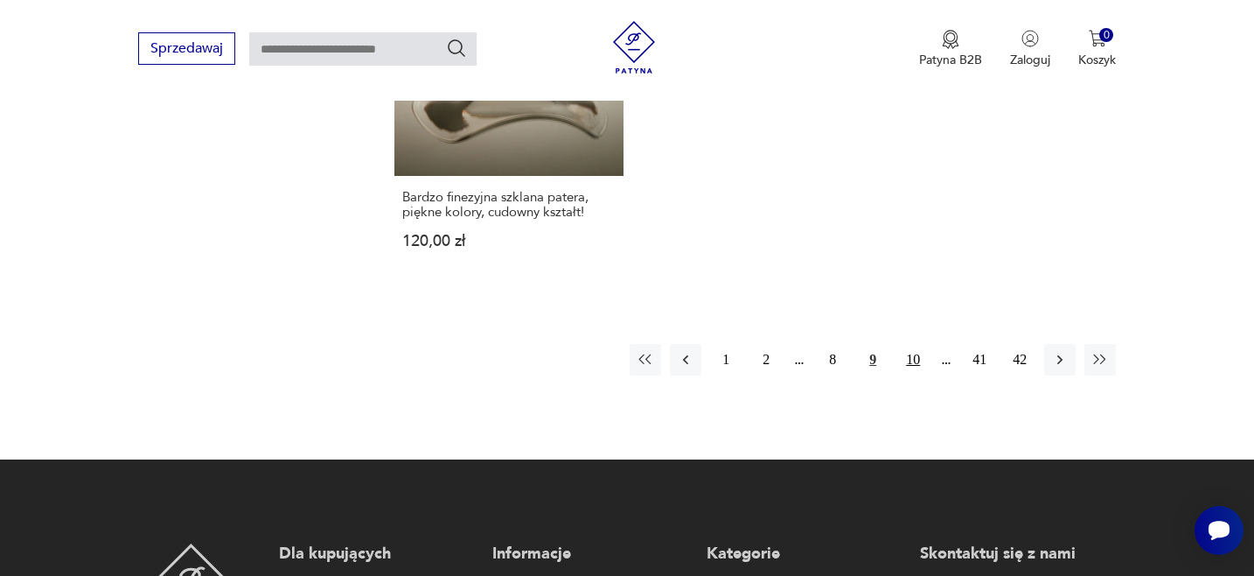
click at [918, 344] on button "10" at bounding box center [913, 359] width 31 height 31
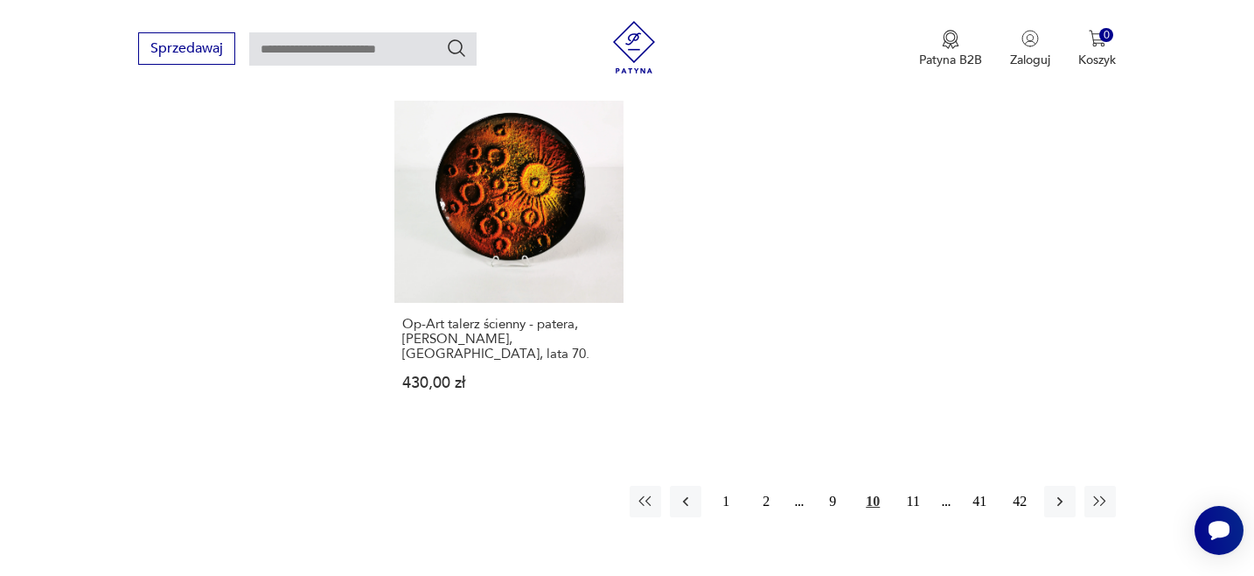
scroll to position [2785, 0]
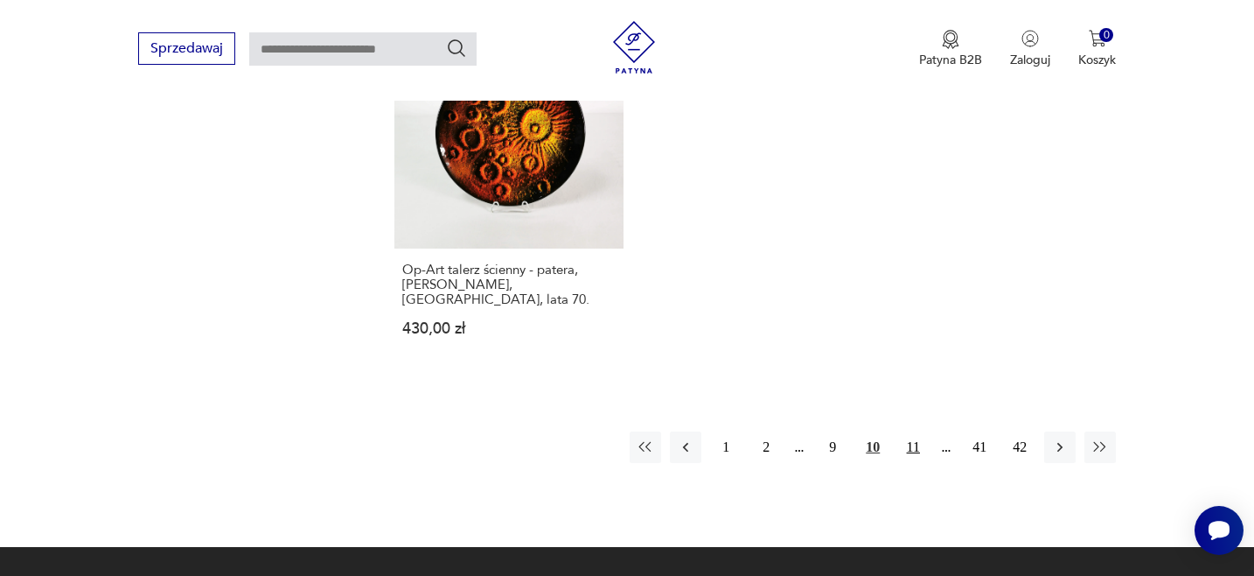
click at [915, 431] on button "11" at bounding box center [913, 446] width 31 height 31
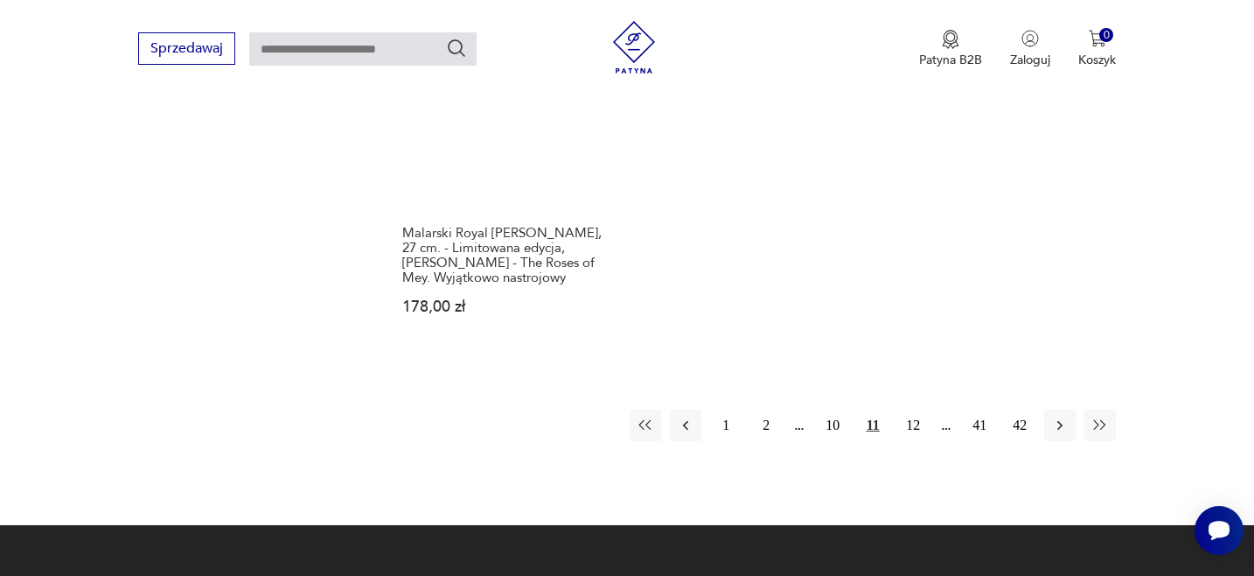
scroll to position [2717, 0]
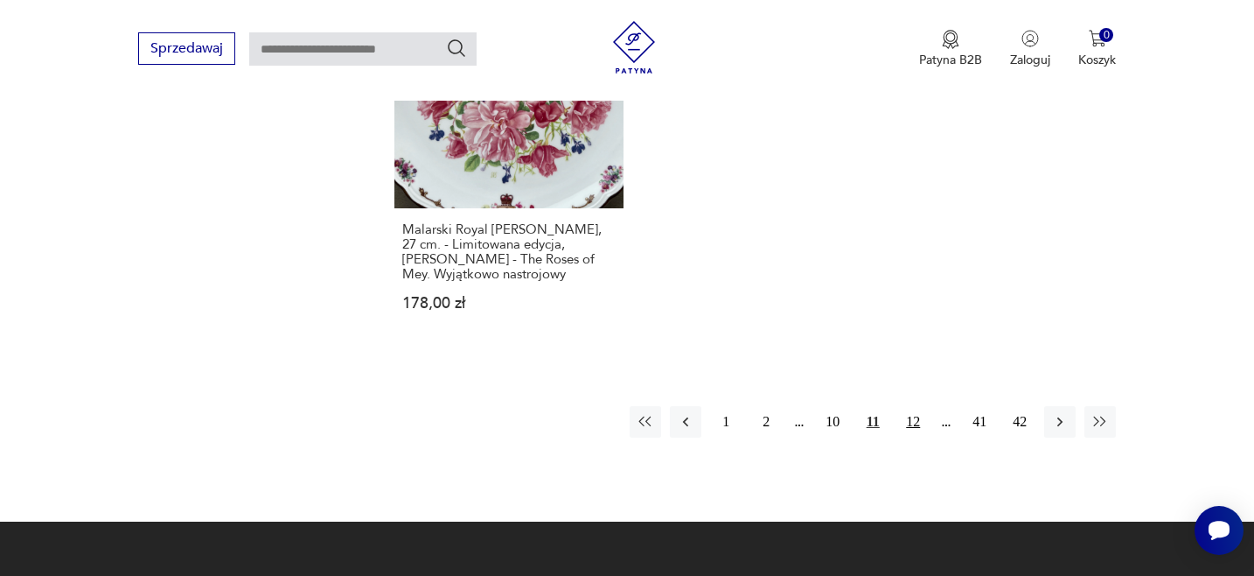
click at [915, 406] on button "12" at bounding box center [913, 421] width 31 height 31
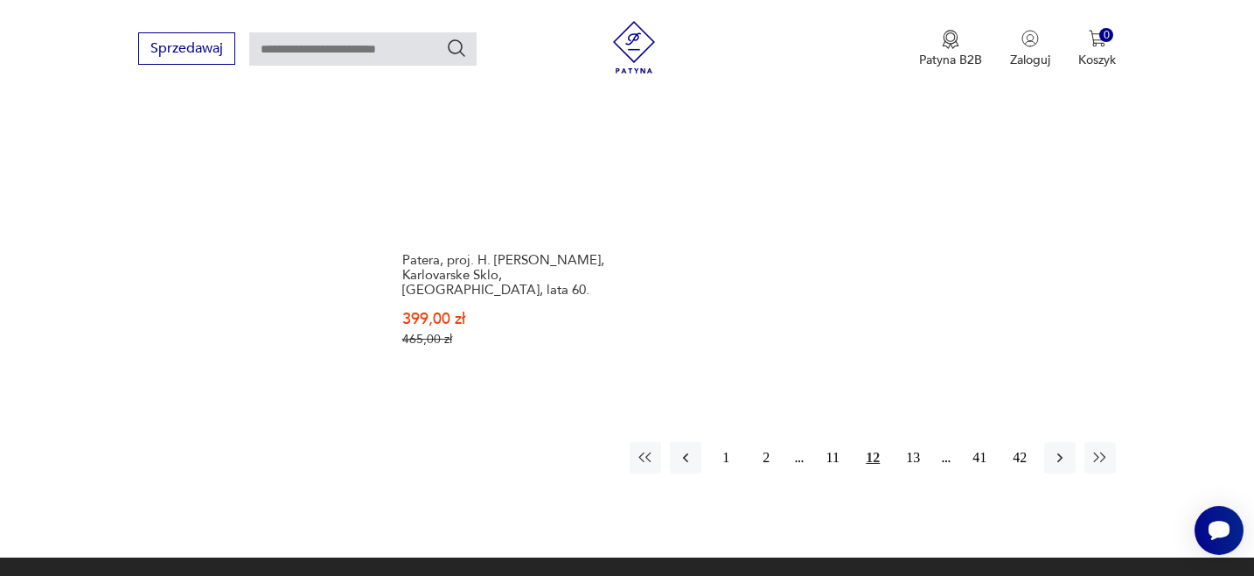
scroll to position [2740, 0]
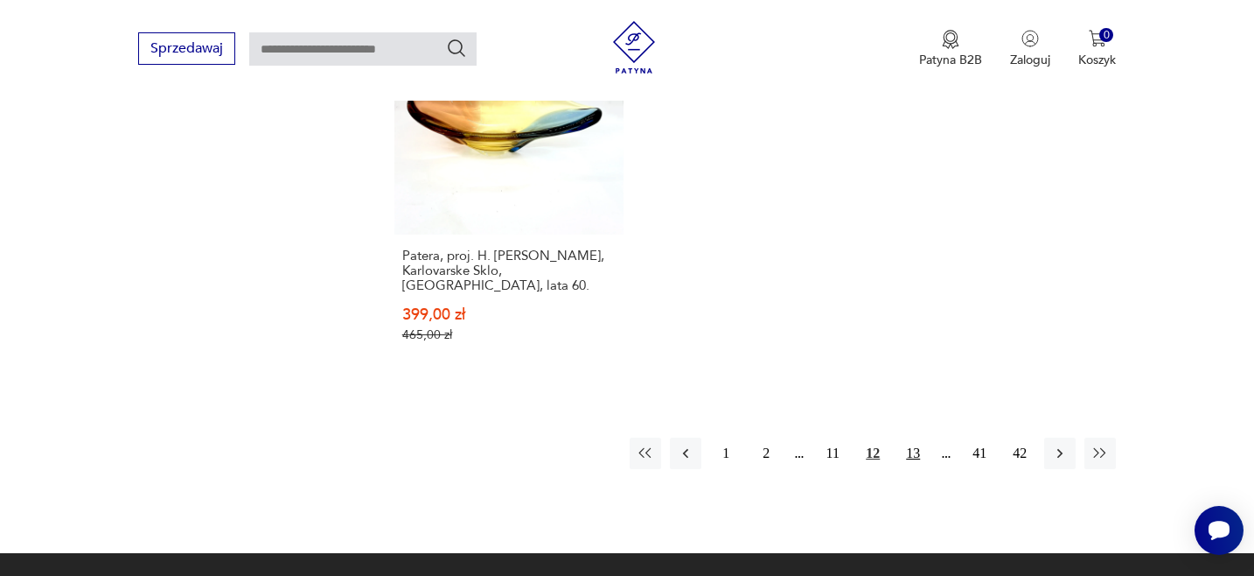
click at [917, 437] on button "13" at bounding box center [913, 452] width 31 height 31
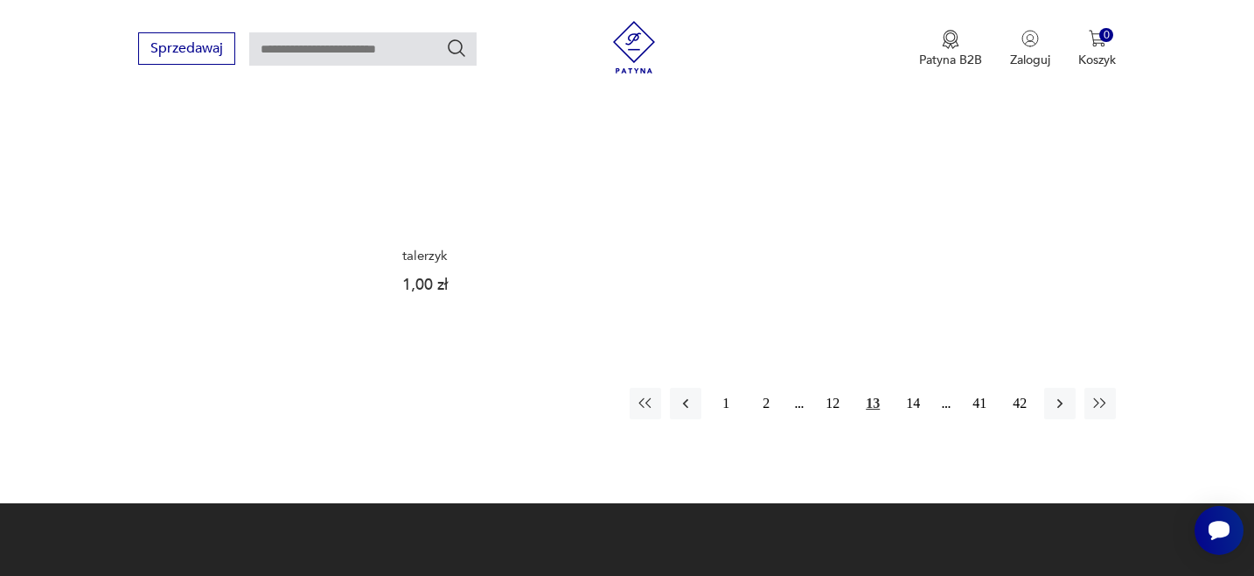
scroll to position [2691, 0]
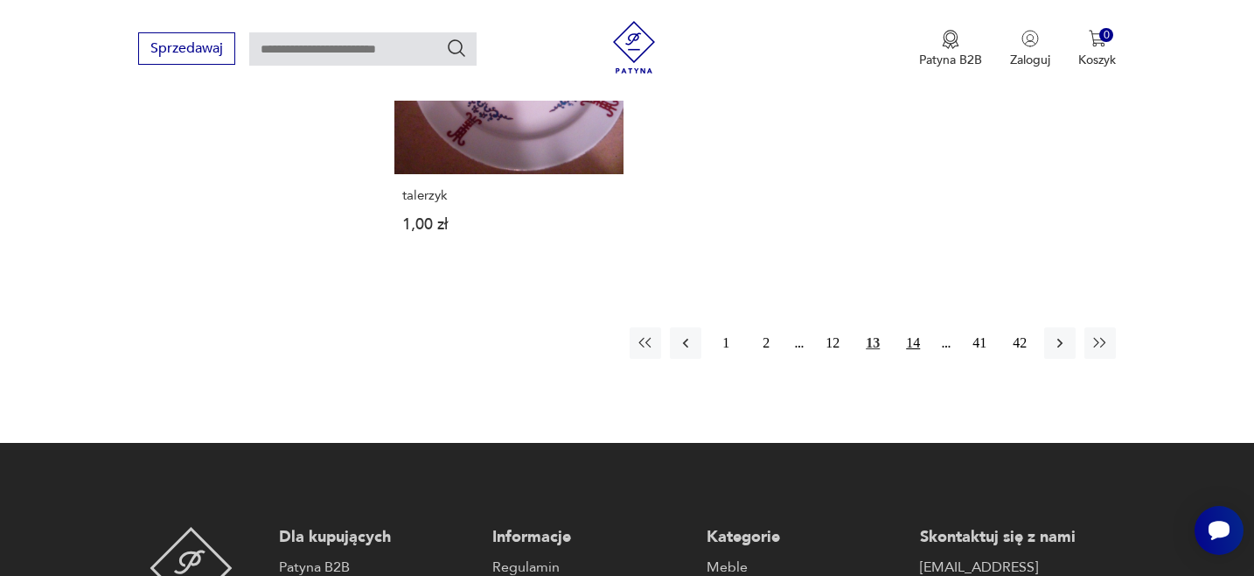
click at [912, 327] on button "14" at bounding box center [913, 342] width 31 height 31
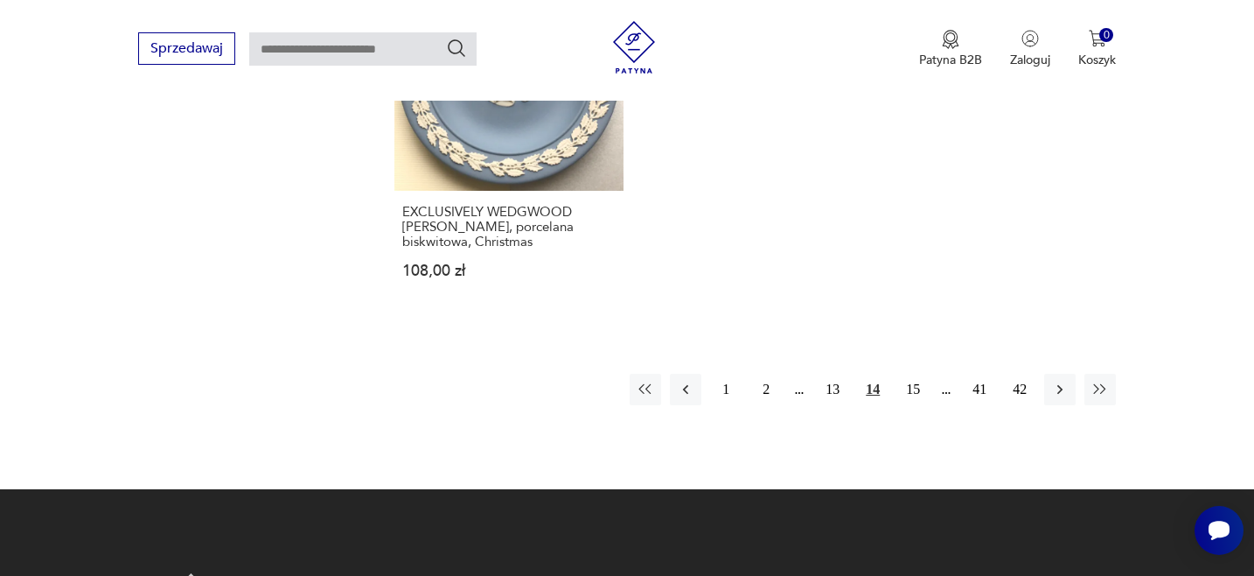
scroll to position [2722, 0]
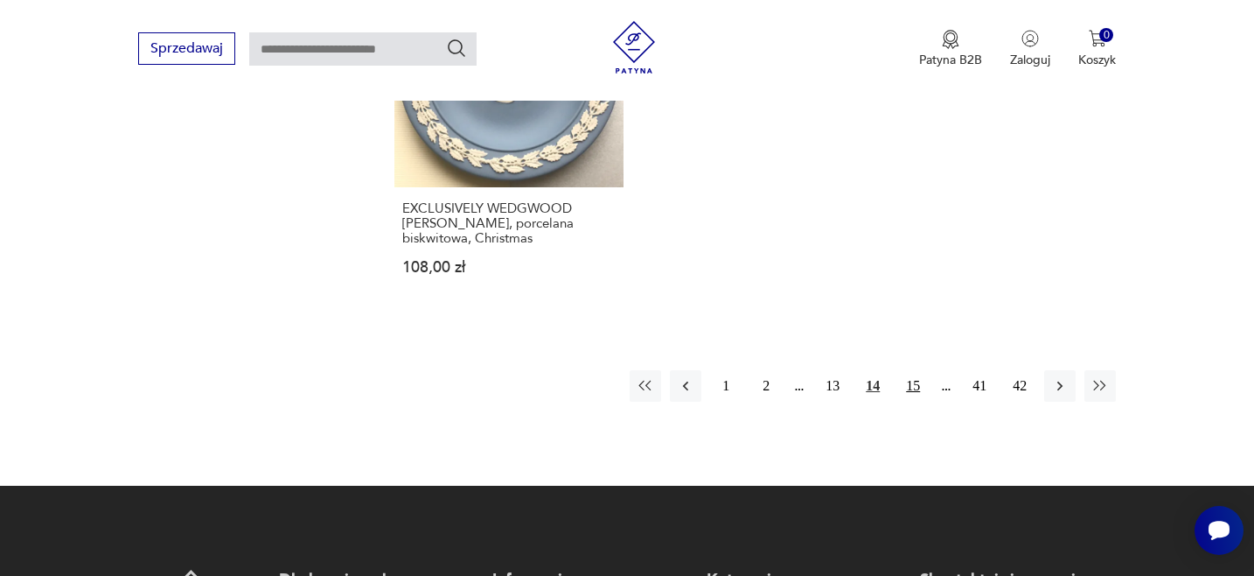
click at [914, 370] on button "15" at bounding box center [913, 385] width 31 height 31
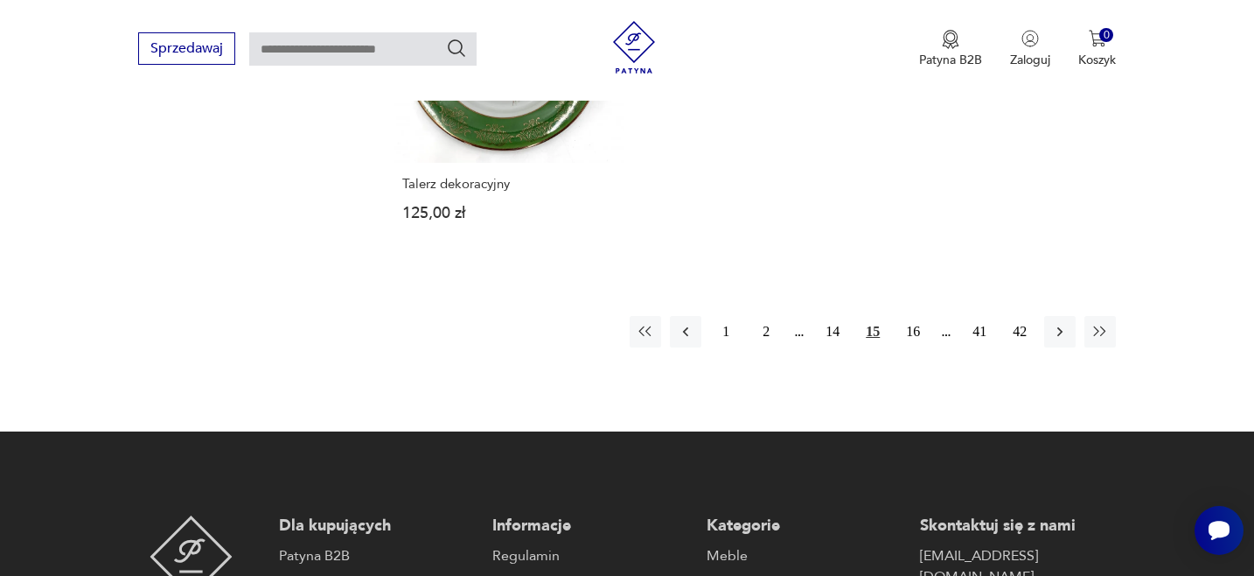
scroll to position [2736, 0]
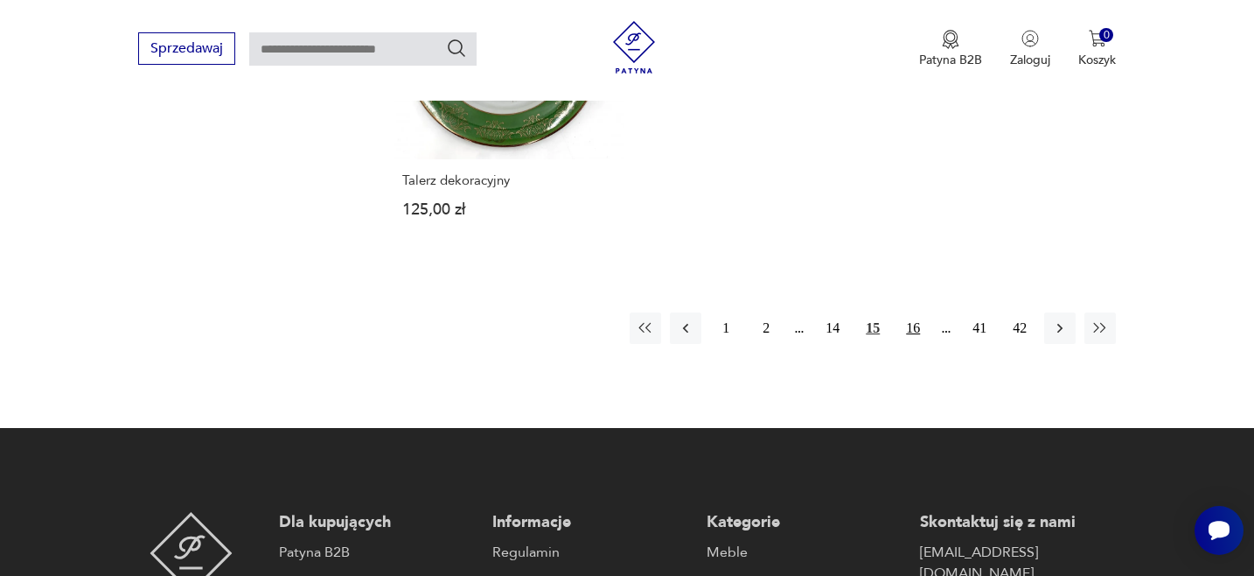
click at [915, 312] on button "16" at bounding box center [913, 327] width 31 height 31
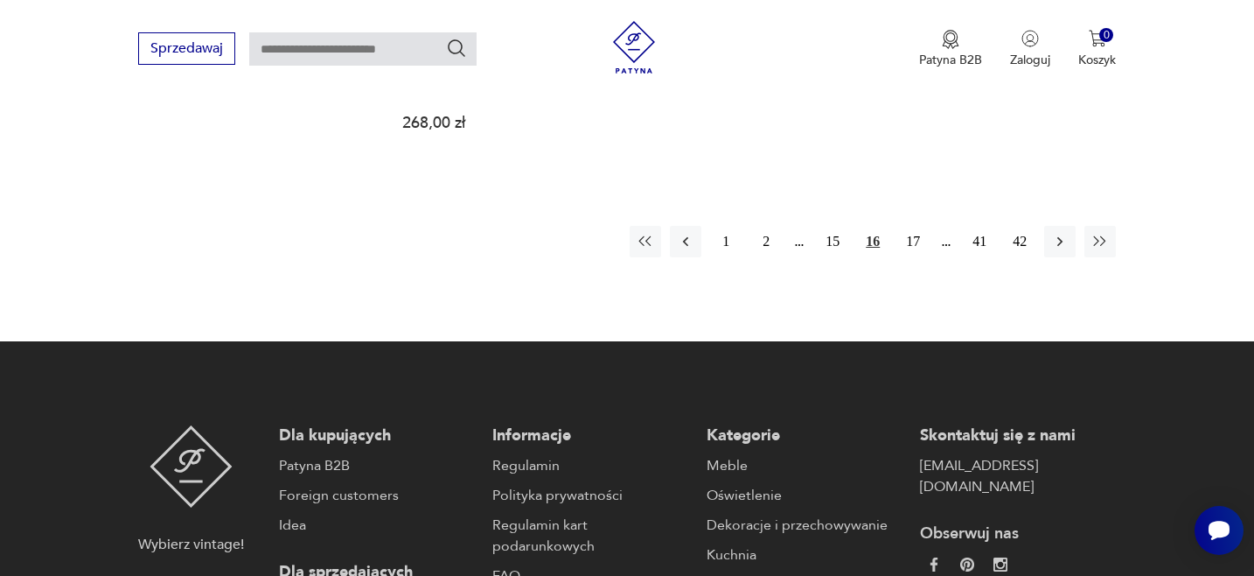
scroll to position [2885, 0]
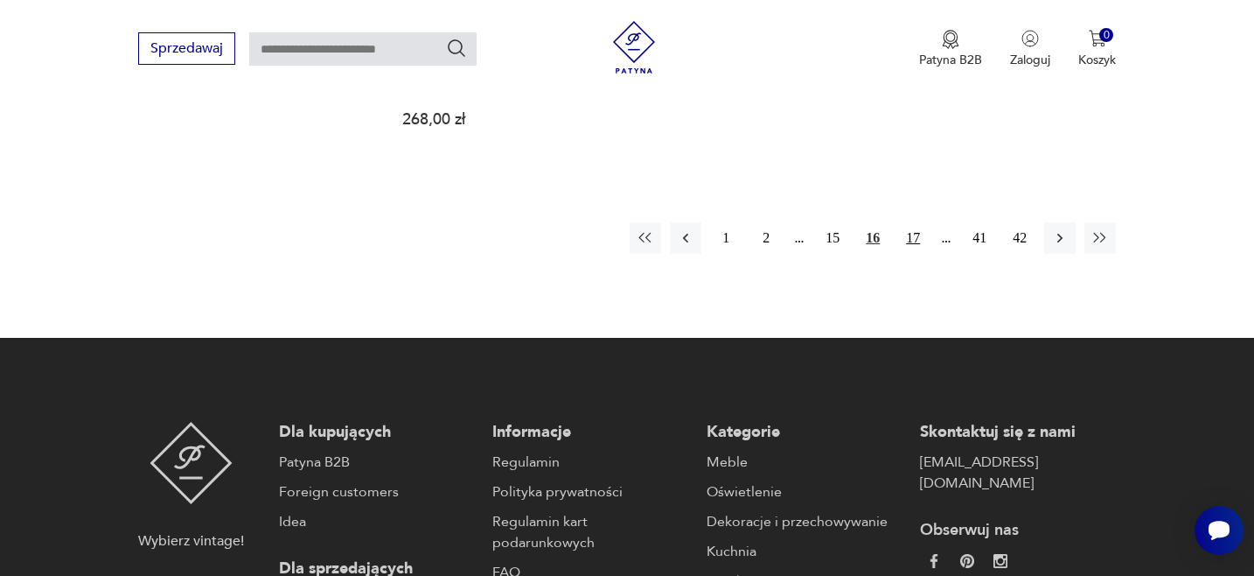
click at [916, 248] on button "17" at bounding box center [913, 237] width 31 height 31
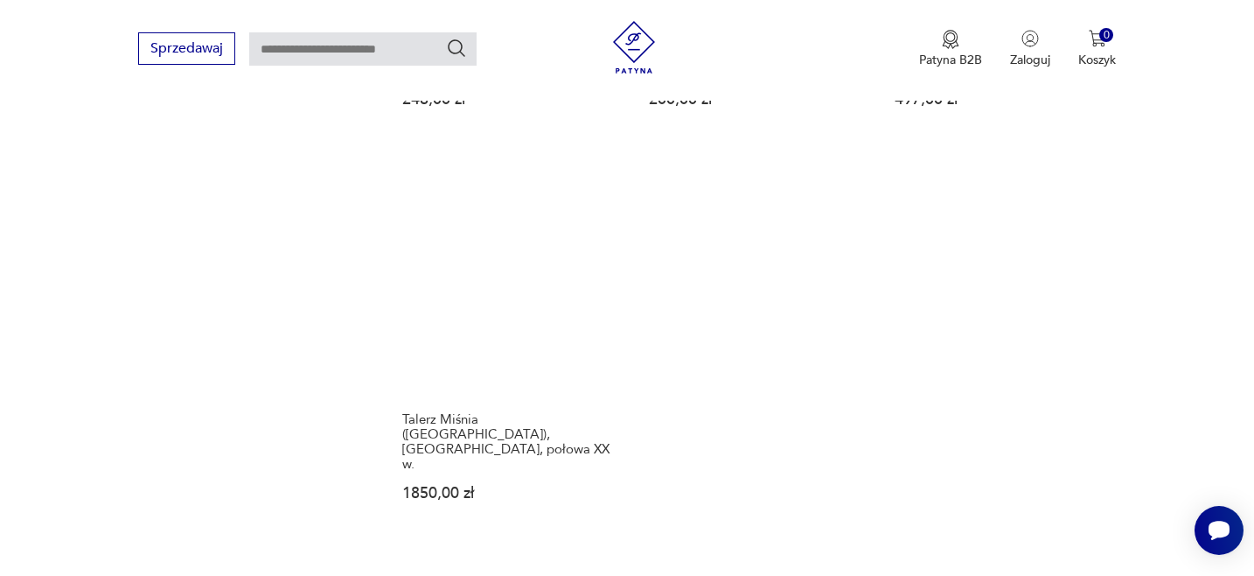
scroll to position [2562, 0]
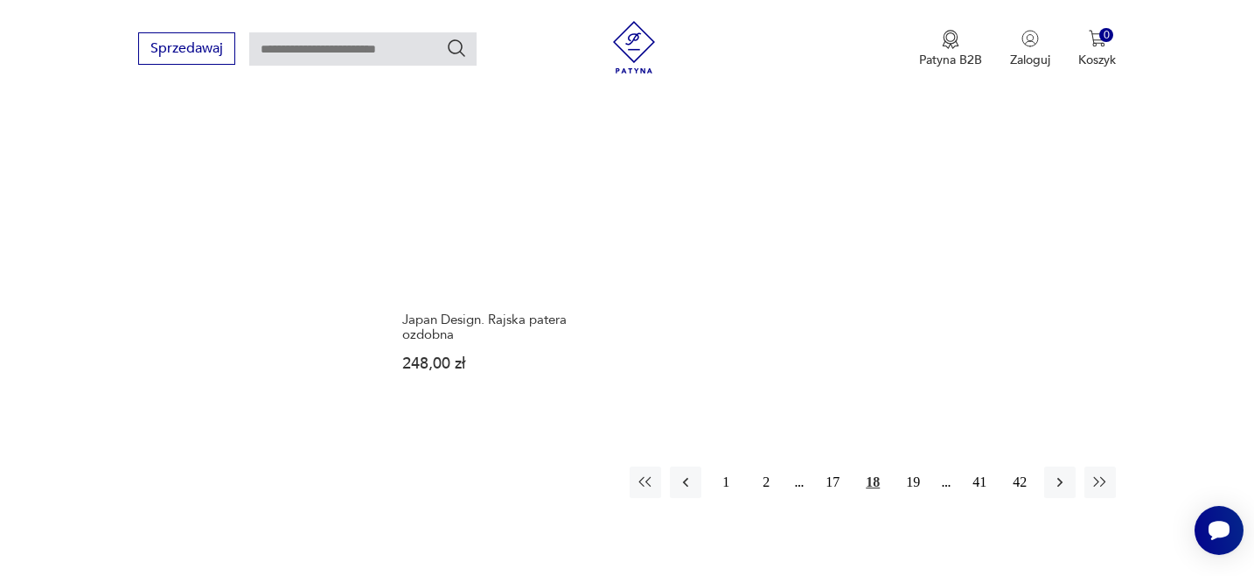
scroll to position [2623, 0]
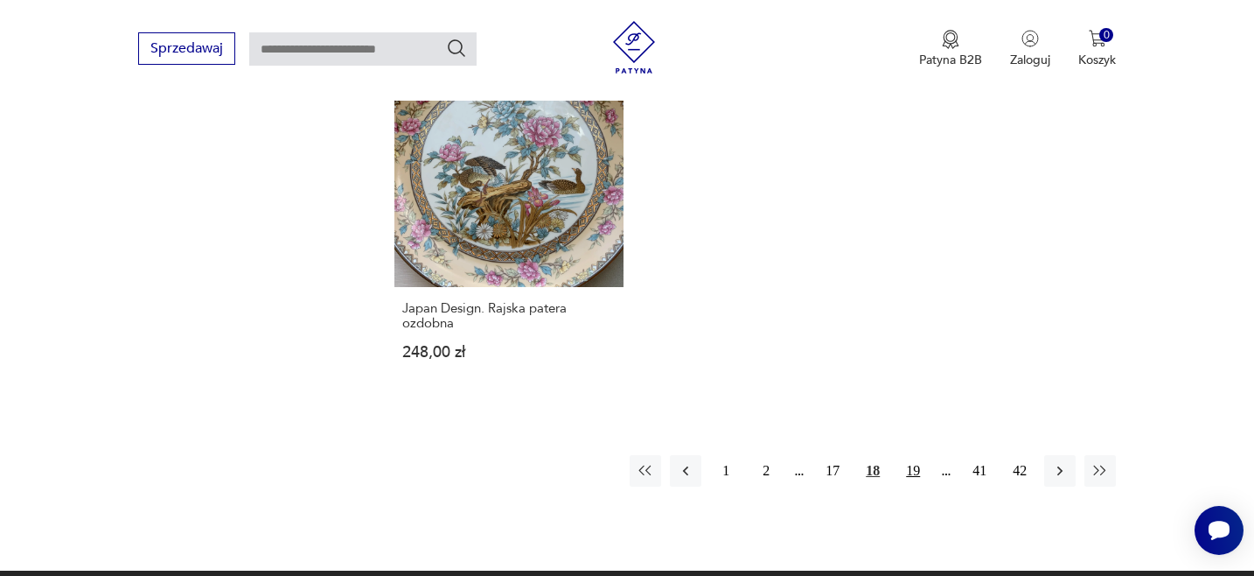
click at [915, 455] on button "19" at bounding box center [913, 470] width 31 height 31
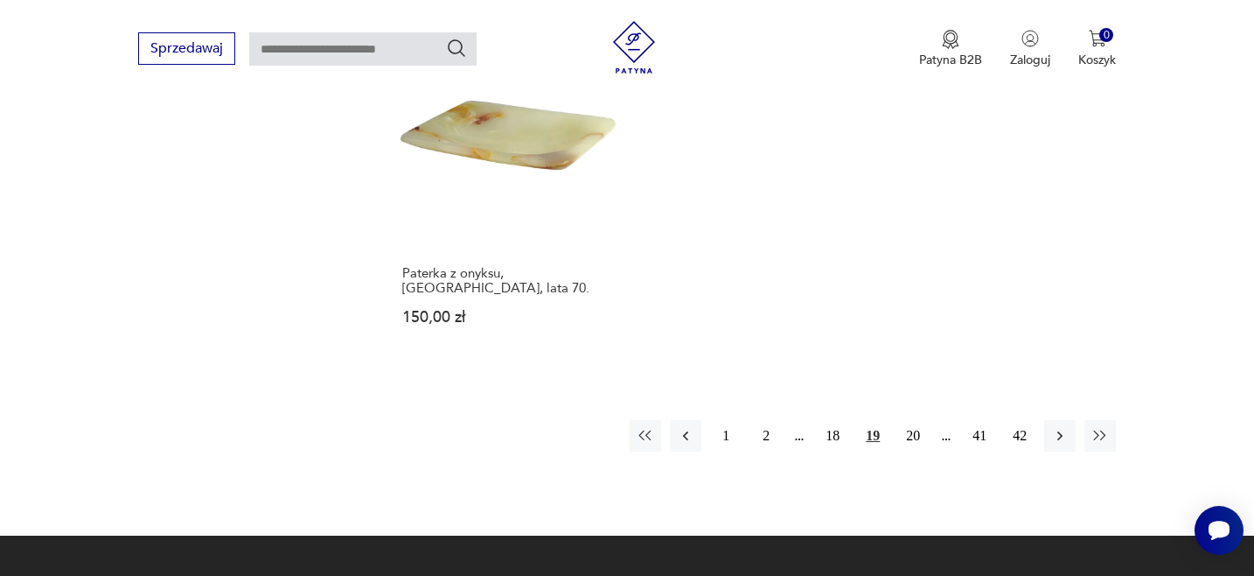
scroll to position [2754, 0]
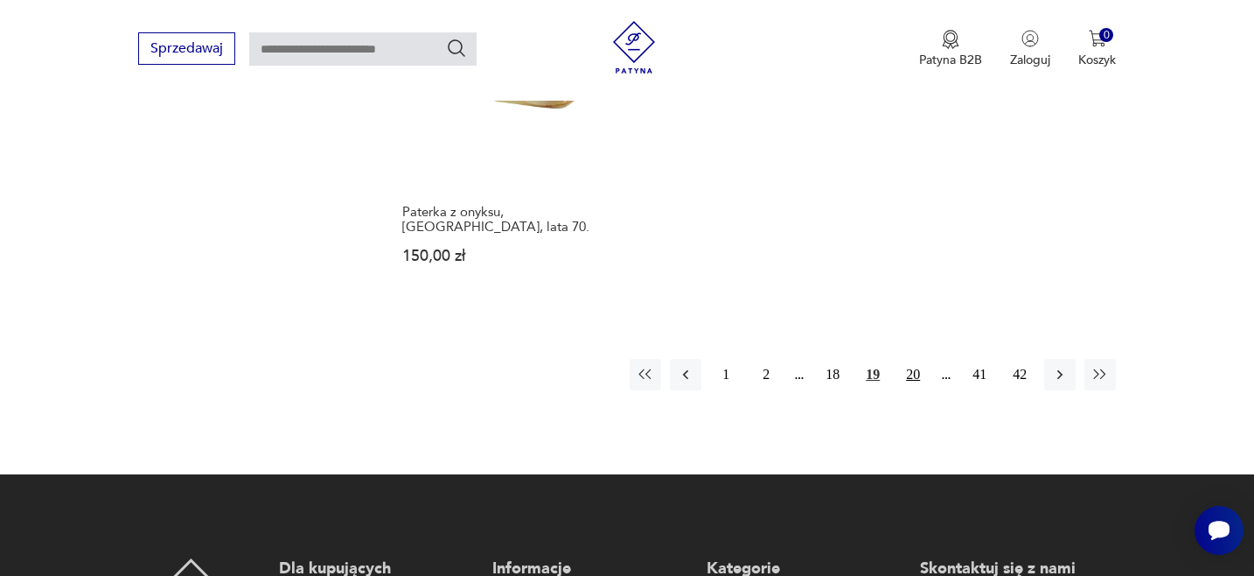
click at [912, 359] on button "20" at bounding box center [913, 374] width 31 height 31
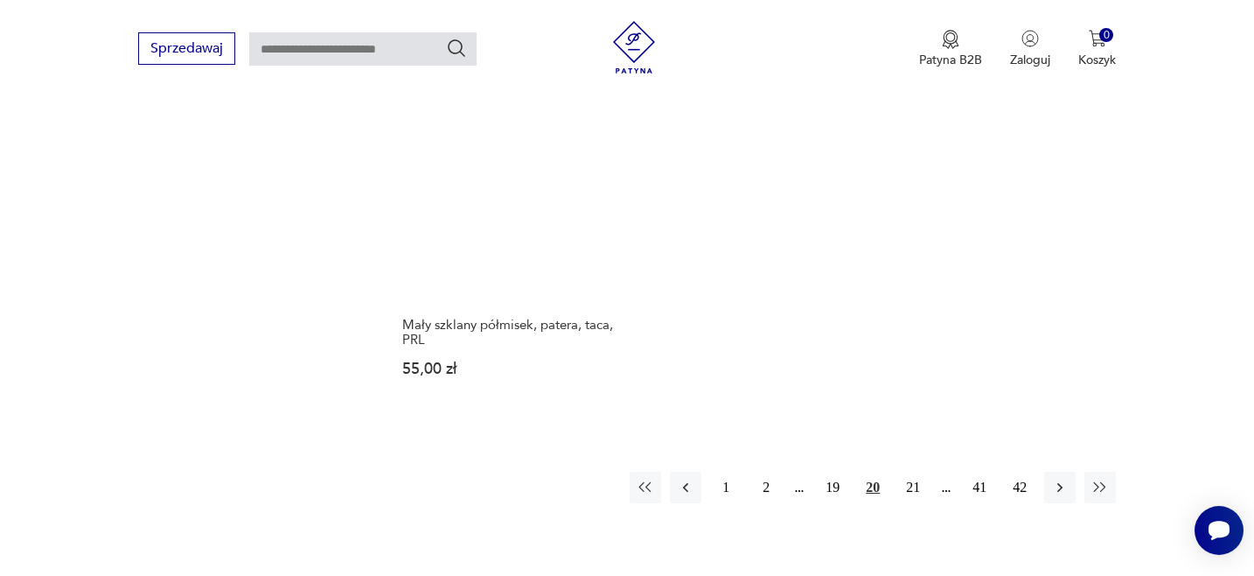
scroll to position [2668, 0]
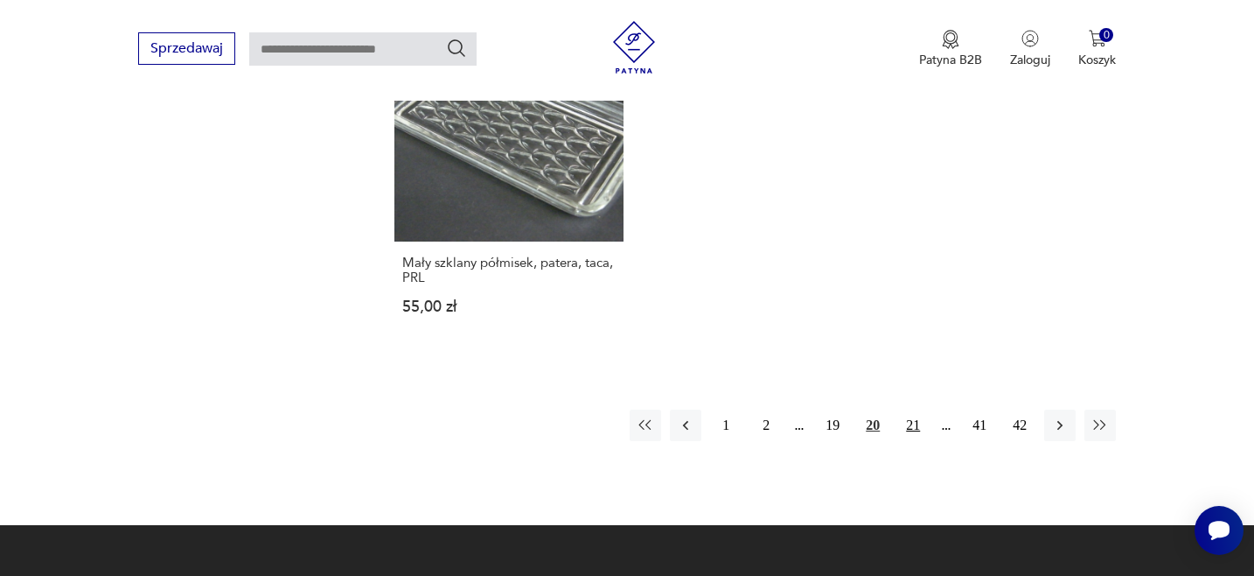
click at [912, 409] on button "21" at bounding box center [913, 424] width 31 height 31
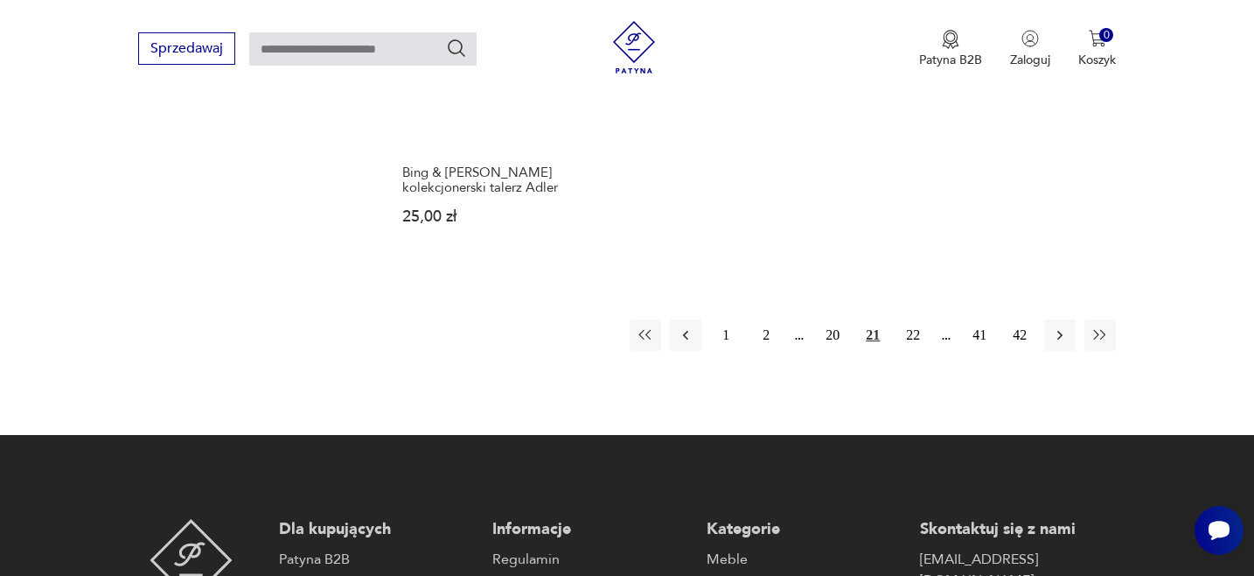
scroll to position [2744, 0]
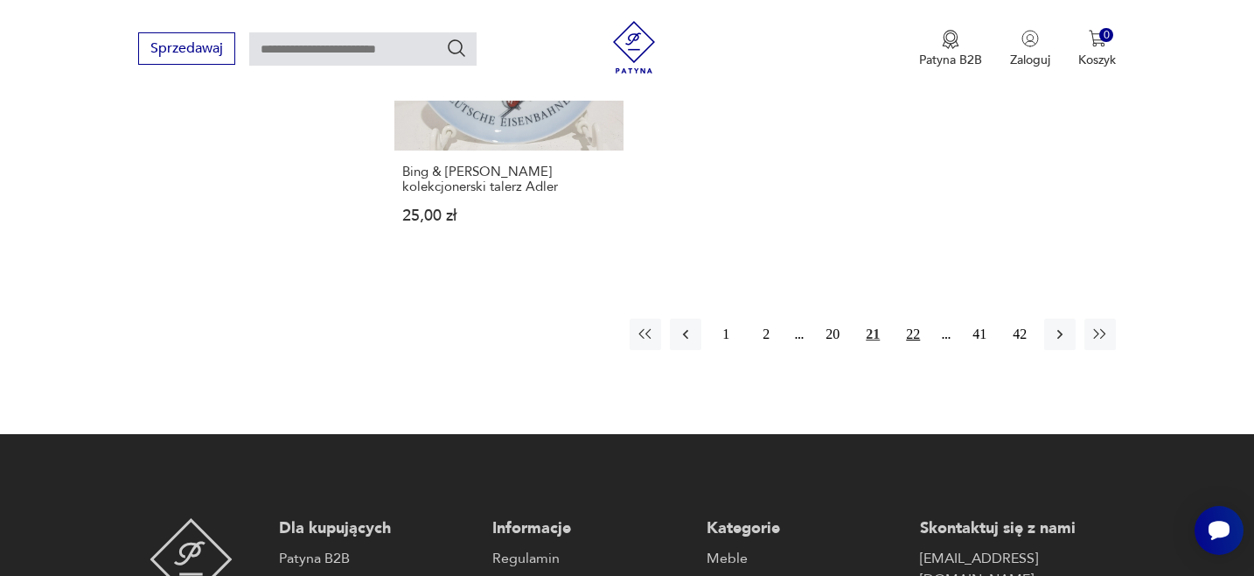
click at [914, 318] on button "22" at bounding box center [913, 333] width 31 height 31
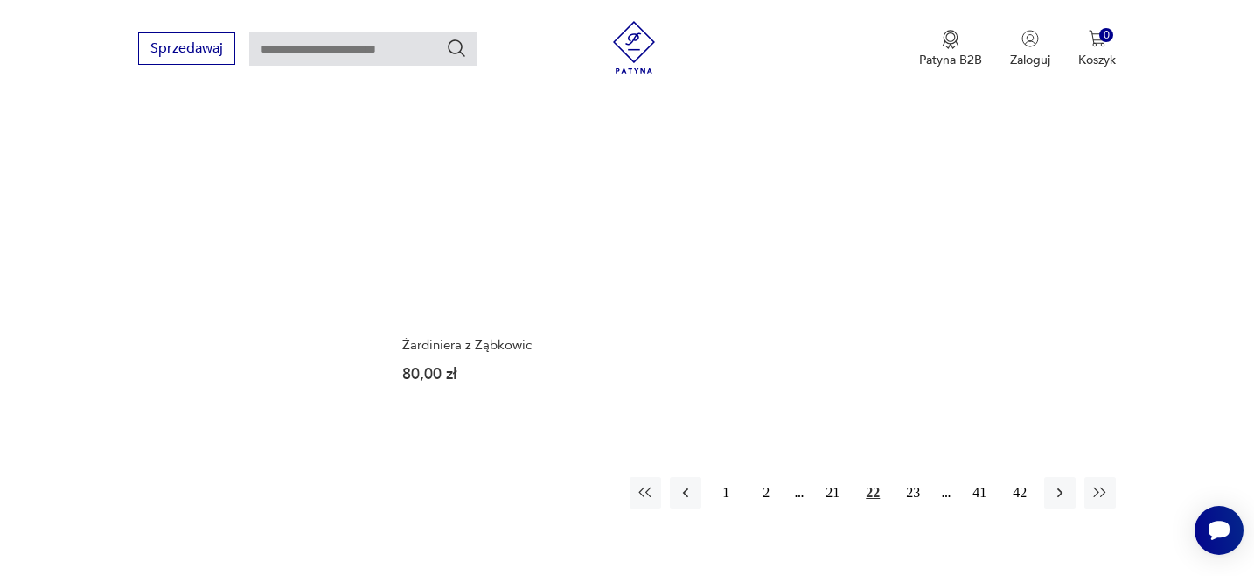
scroll to position [2641, 0]
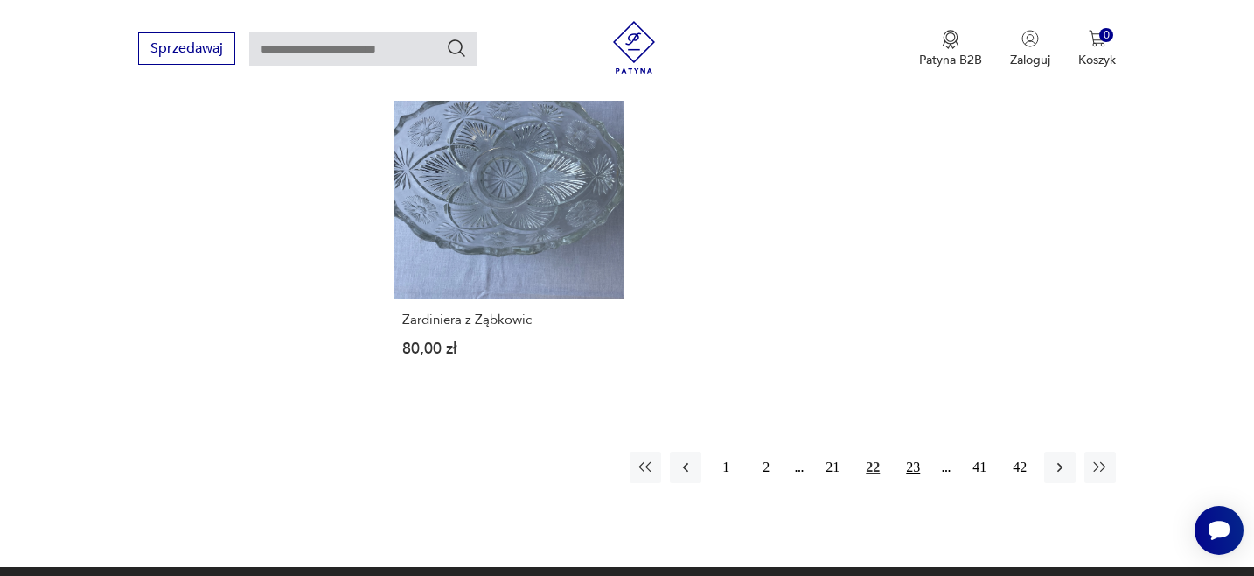
click at [912, 451] on button "23" at bounding box center [913, 466] width 31 height 31
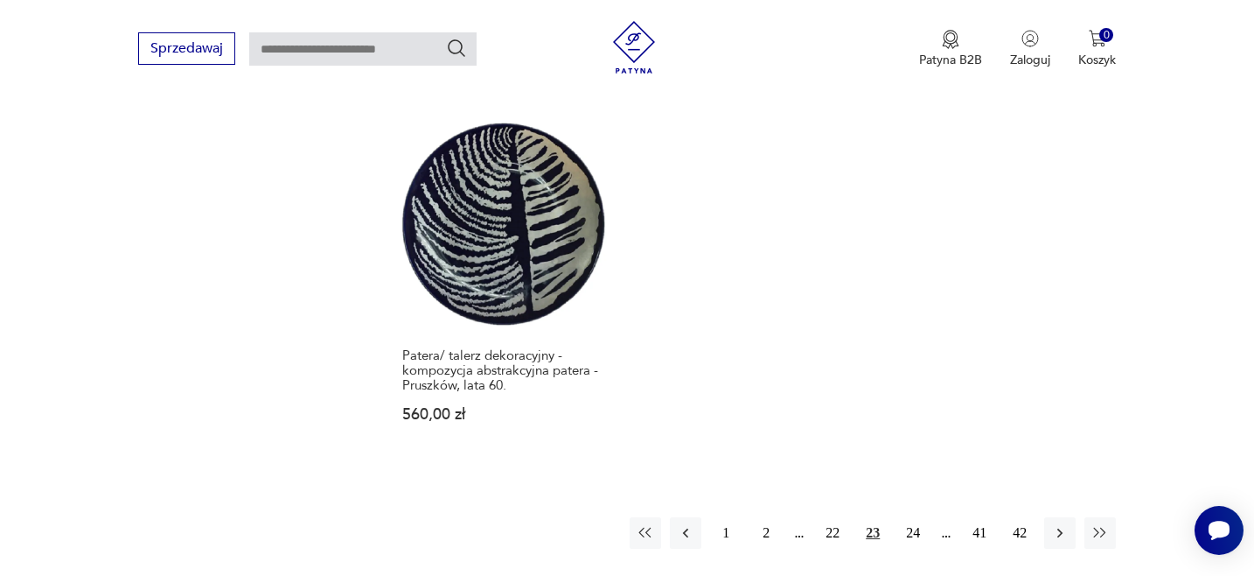
scroll to position [2602, 0]
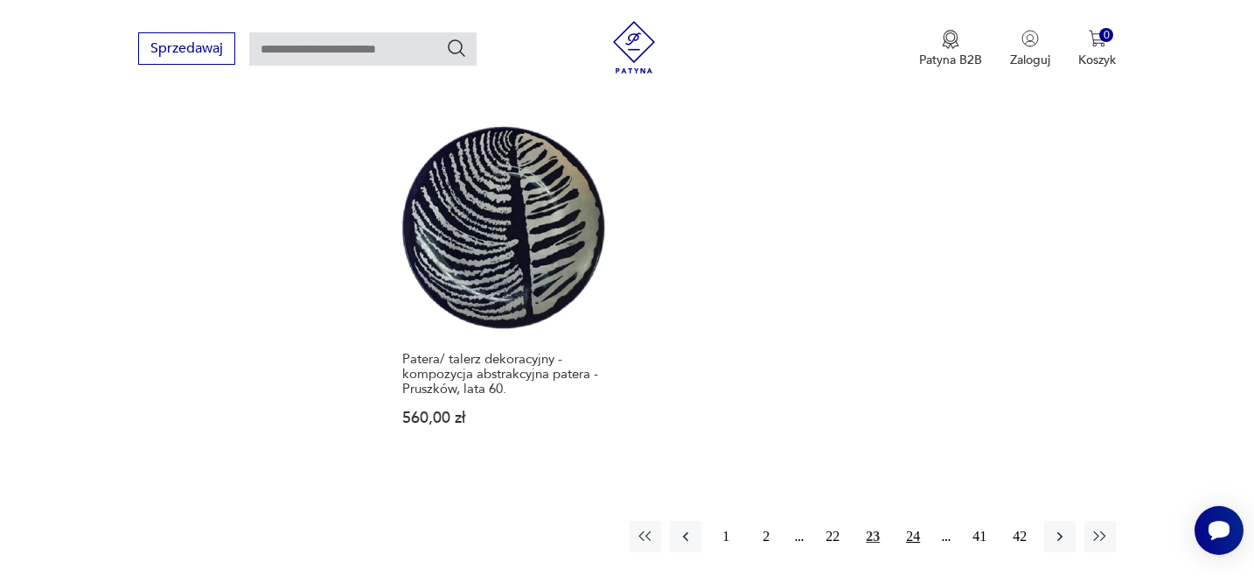
click at [917, 521] on button "24" at bounding box center [913, 536] width 31 height 31
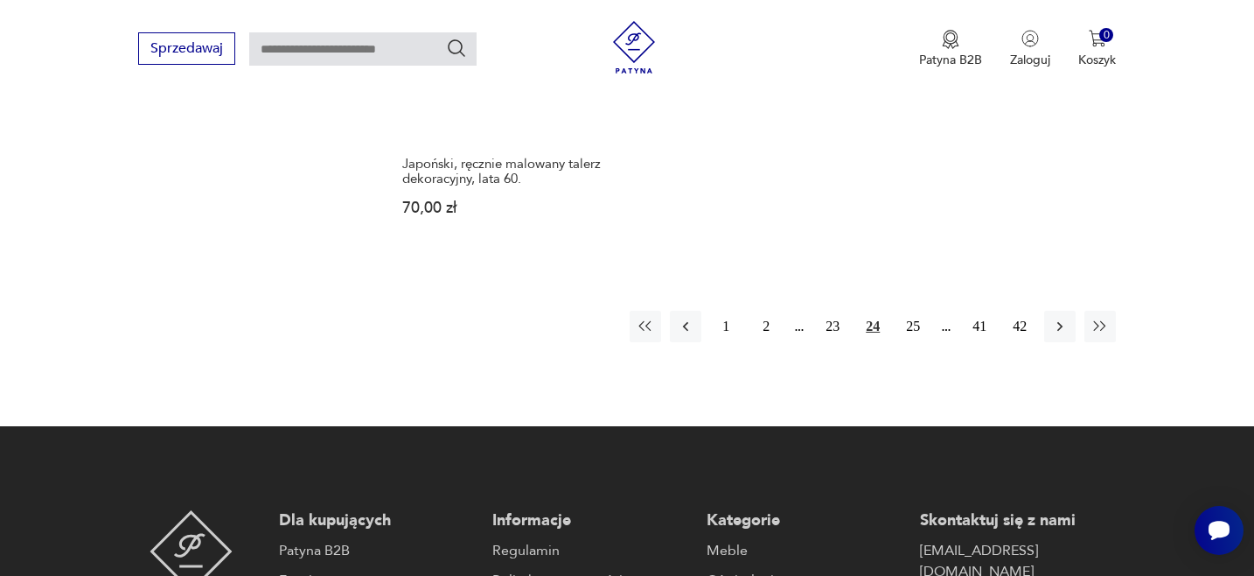
scroll to position [2799, 0]
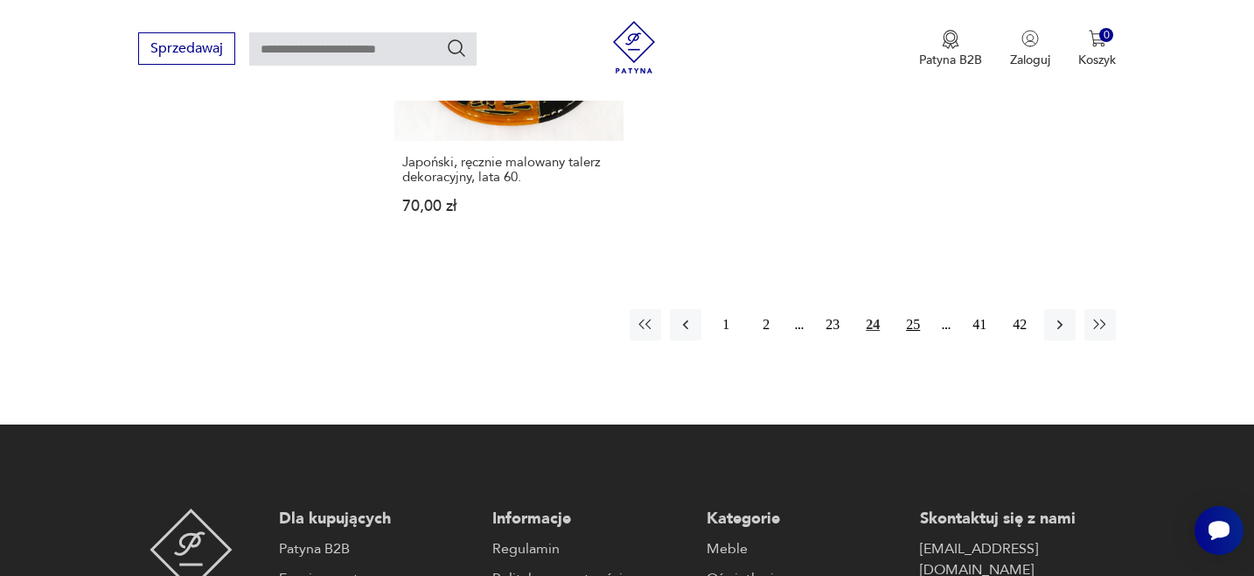
click at [915, 318] on button "25" at bounding box center [913, 324] width 31 height 31
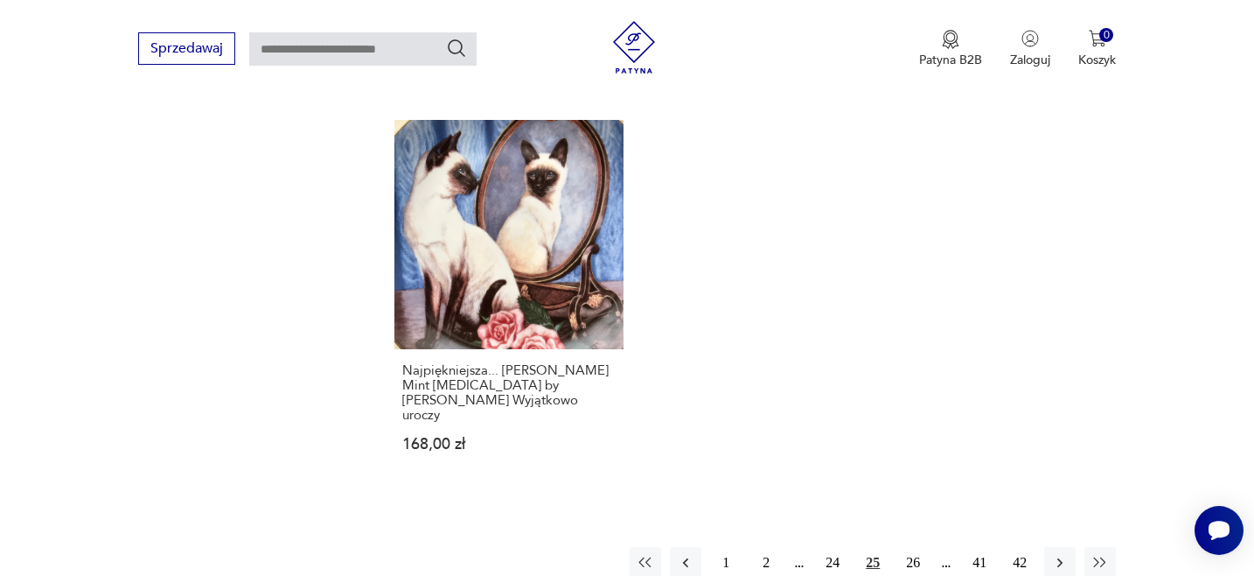
scroll to position [2669, 0]
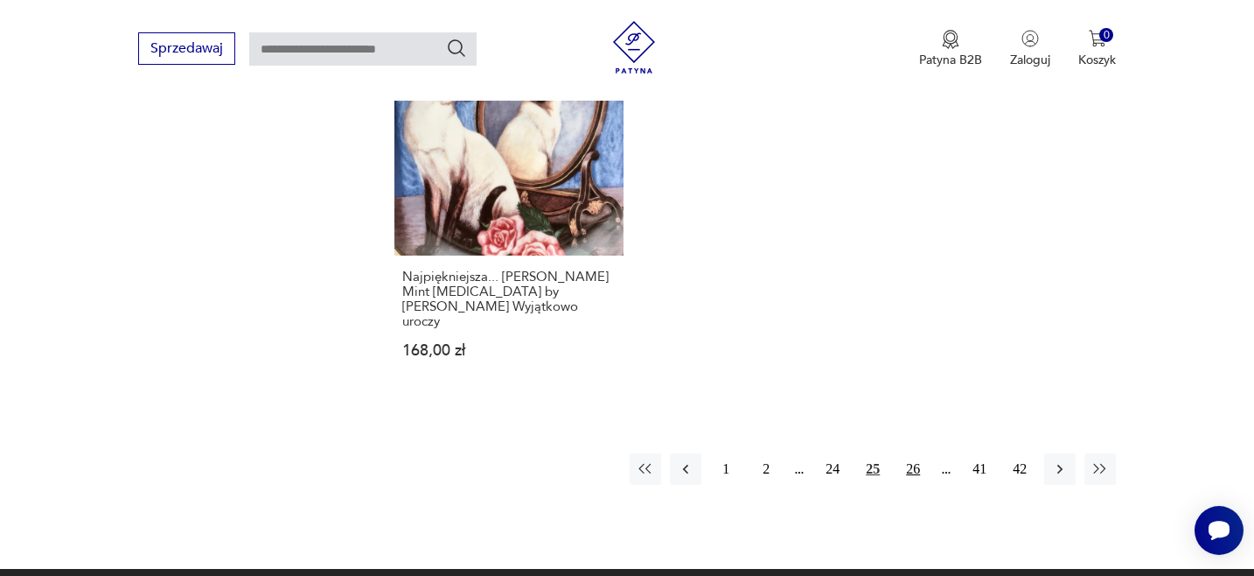
click at [913, 453] on button "26" at bounding box center [913, 468] width 31 height 31
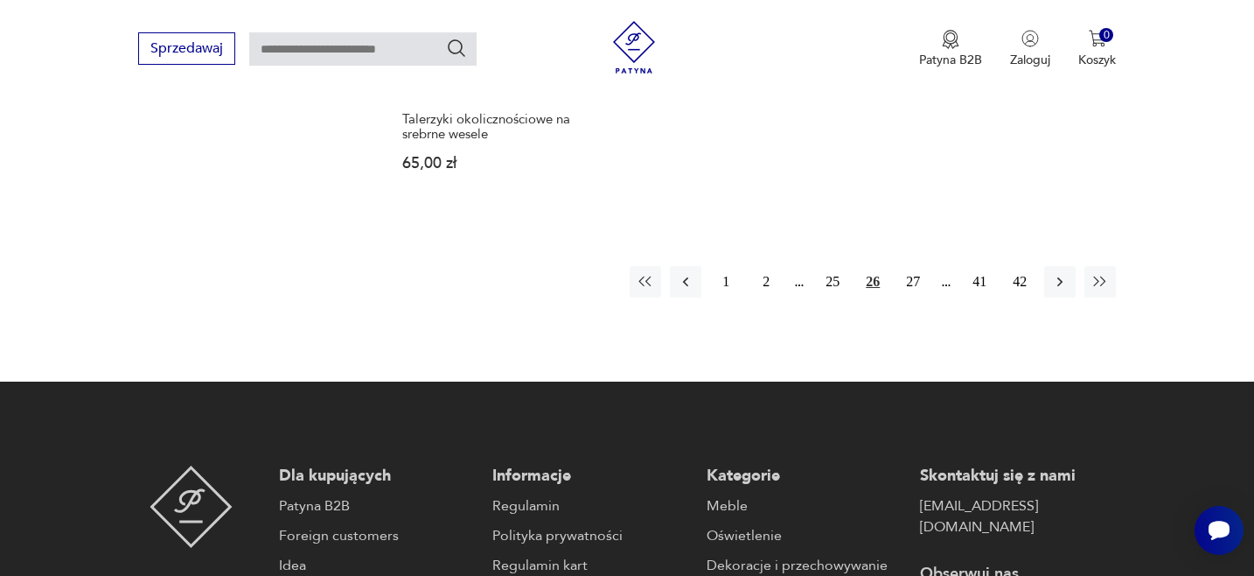
scroll to position [2834, 0]
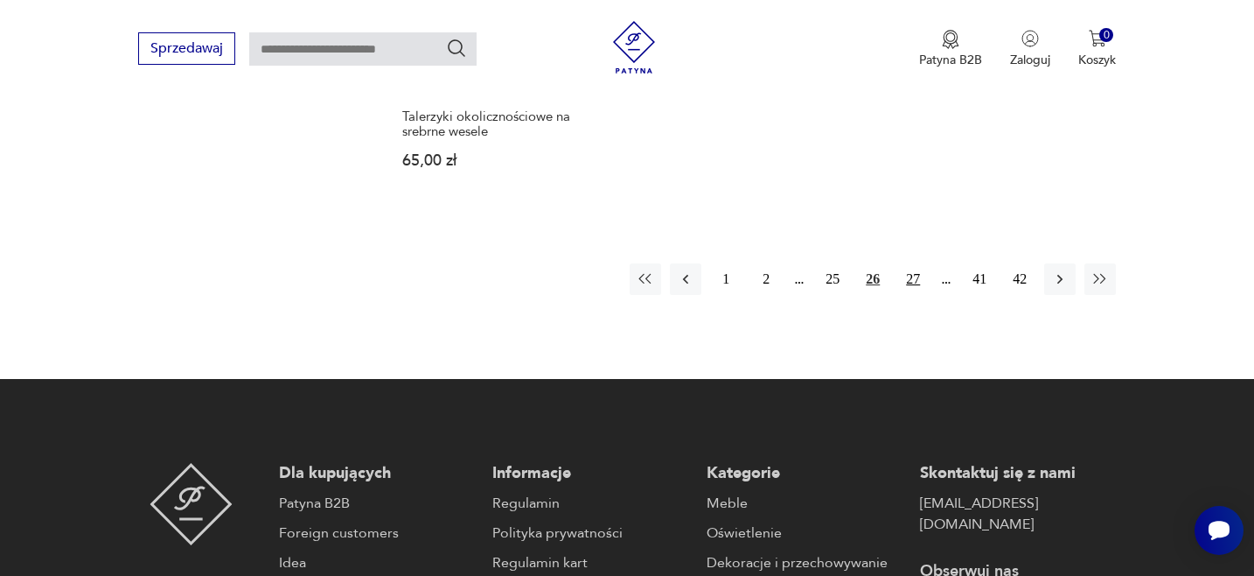
click at [915, 263] on button "27" at bounding box center [913, 278] width 31 height 31
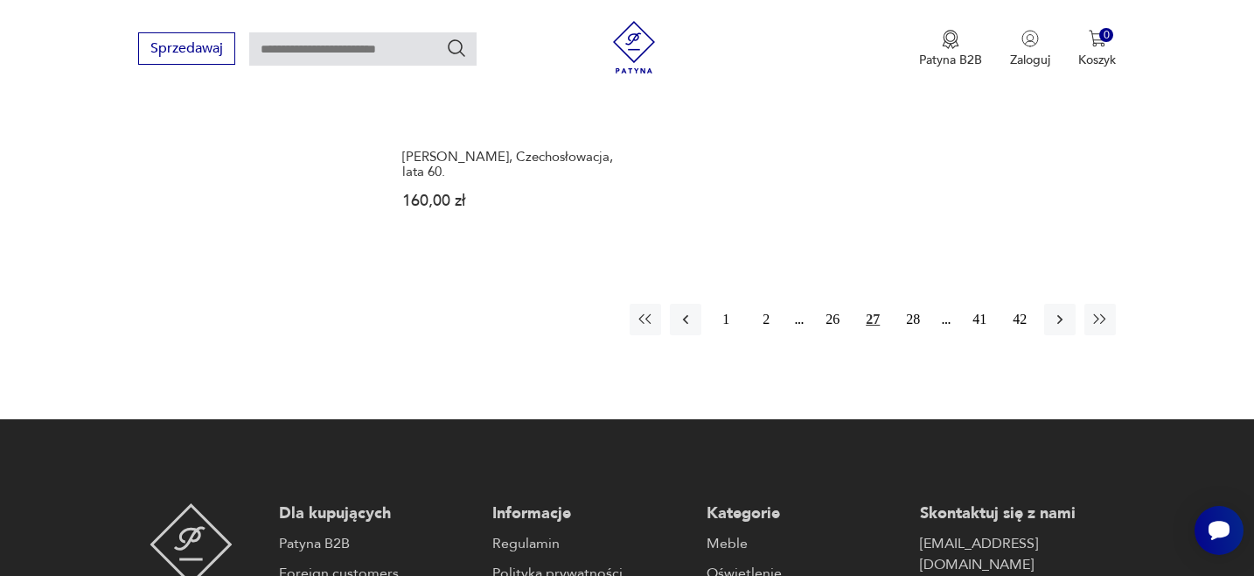
scroll to position [2747, 0]
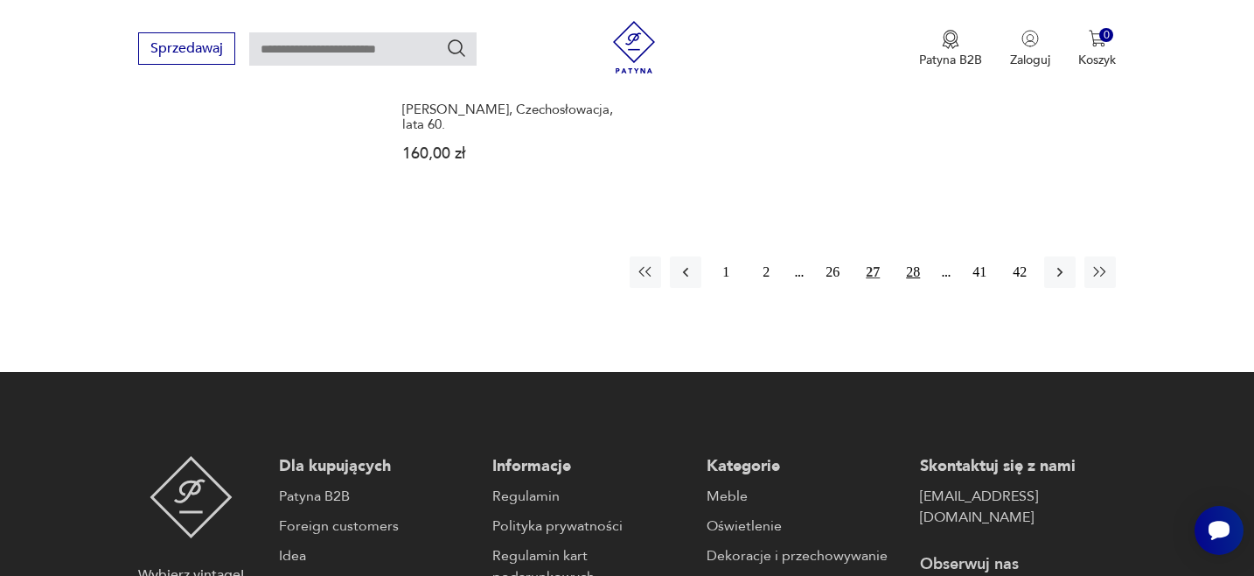
click at [914, 256] on button "28" at bounding box center [913, 271] width 31 height 31
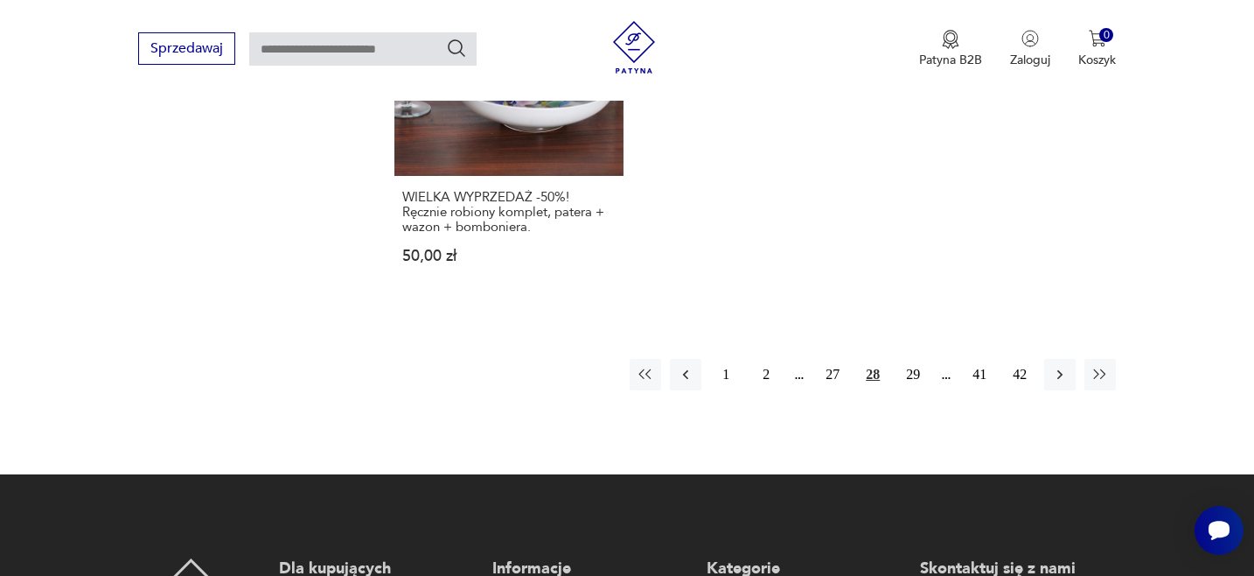
scroll to position [2789, 0]
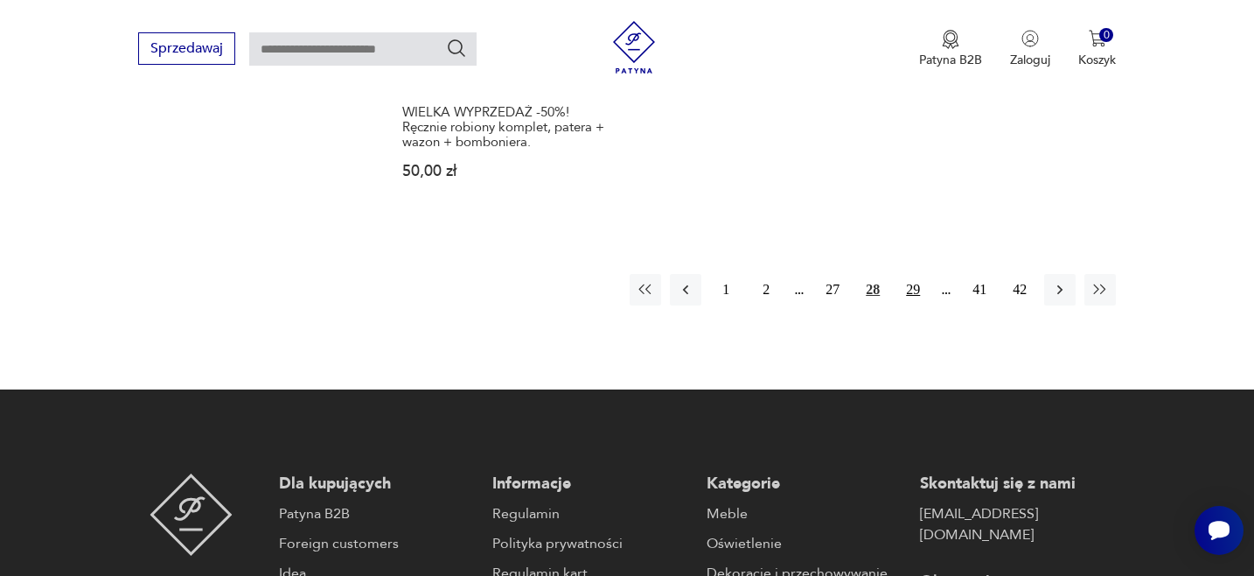
click at [914, 274] on button "29" at bounding box center [913, 289] width 31 height 31
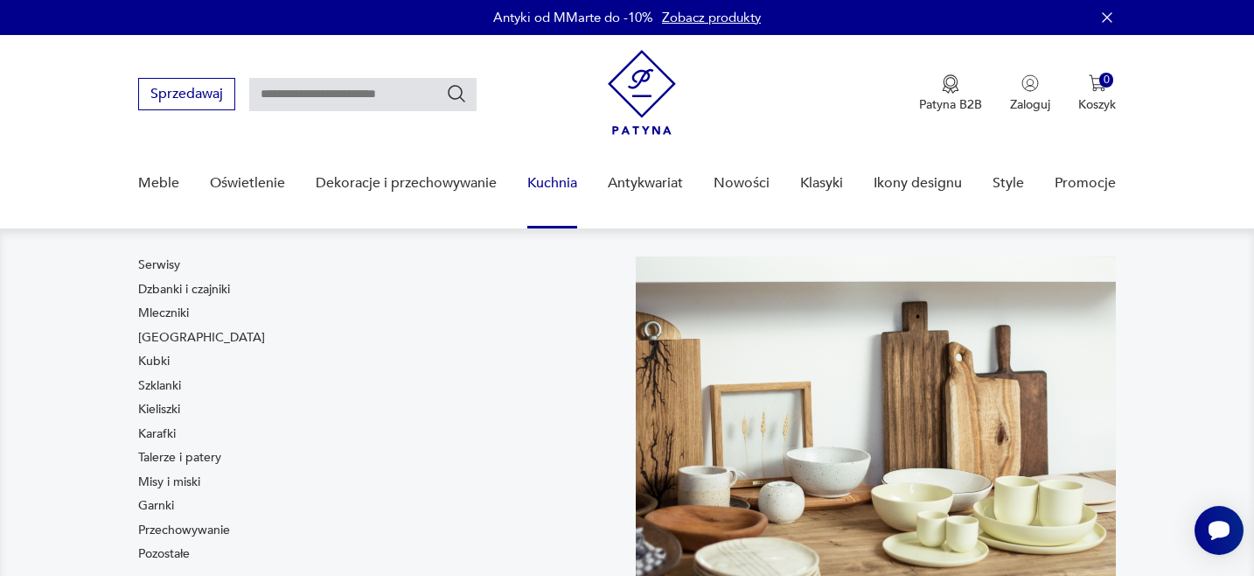
click at [553, 180] on link "Kuchnia" at bounding box center [553, 183] width 50 height 67
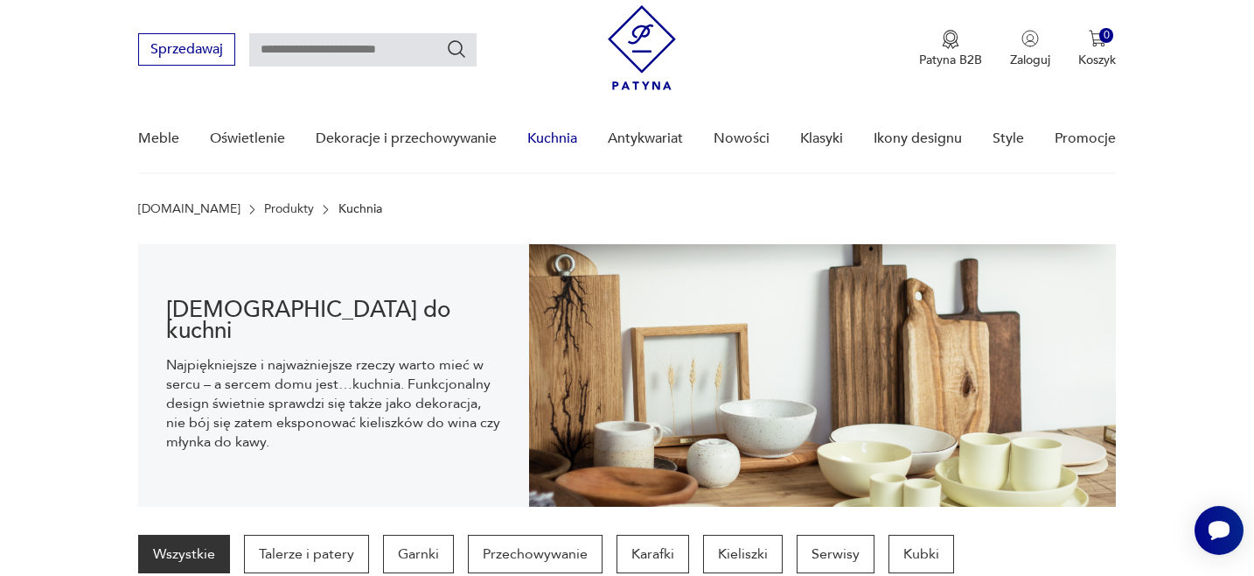
scroll to position [174, 0]
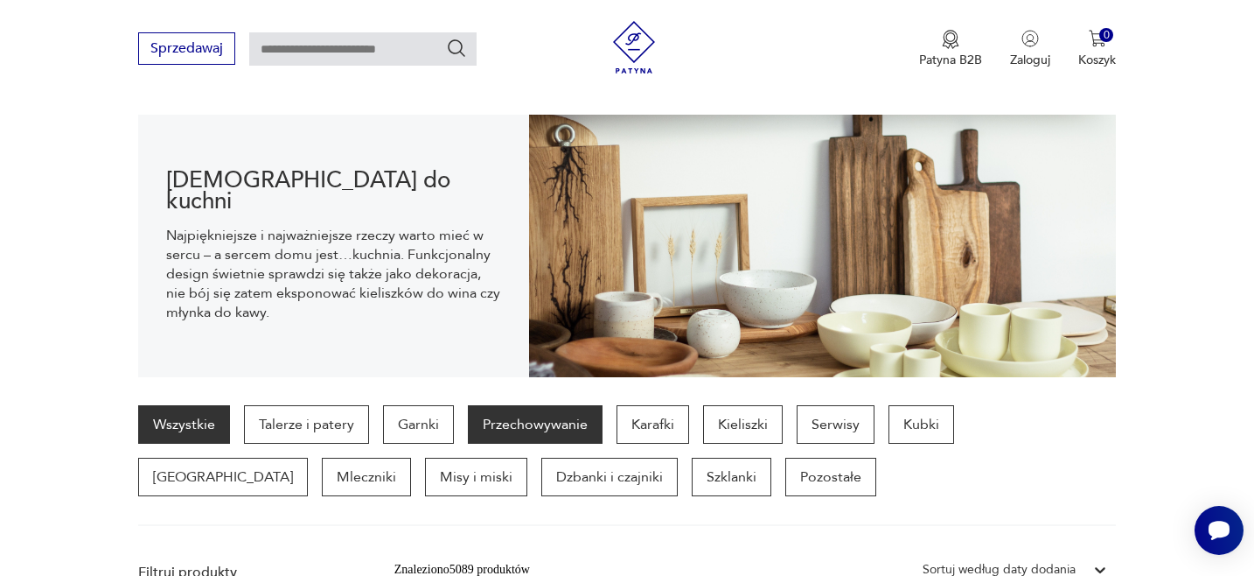
click at [556, 422] on p "Przechowywanie" at bounding box center [535, 424] width 135 height 38
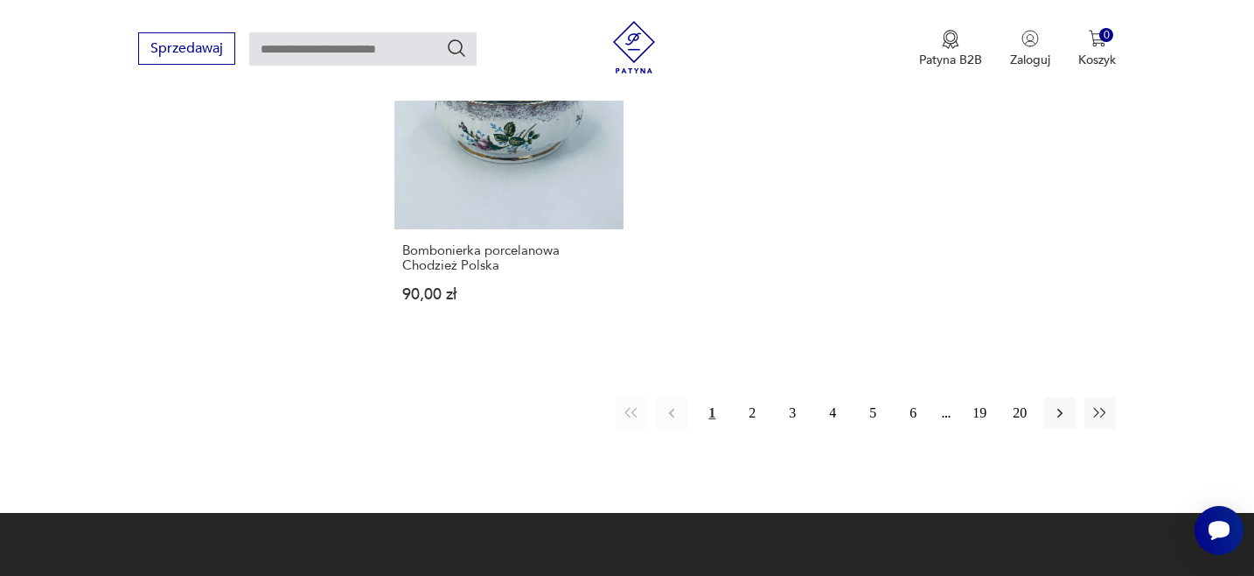
scroll to position [2623, 0]
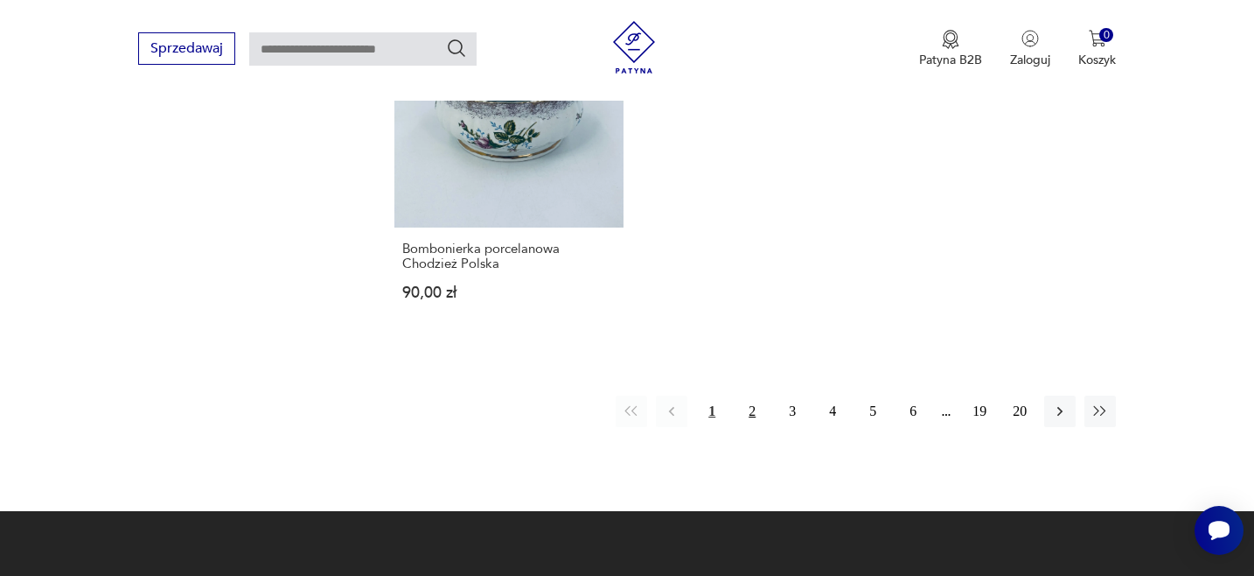
click at [752, 395] on button "2" at bounding box center [752, 410] width 31 height 31
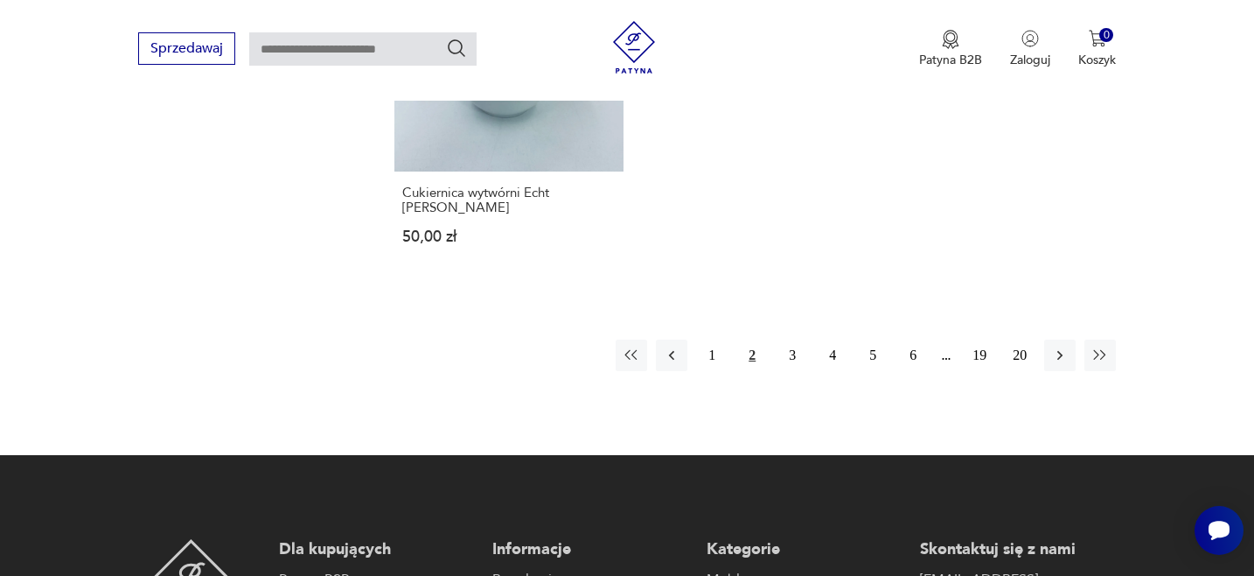
scroll to position [2709, 0]
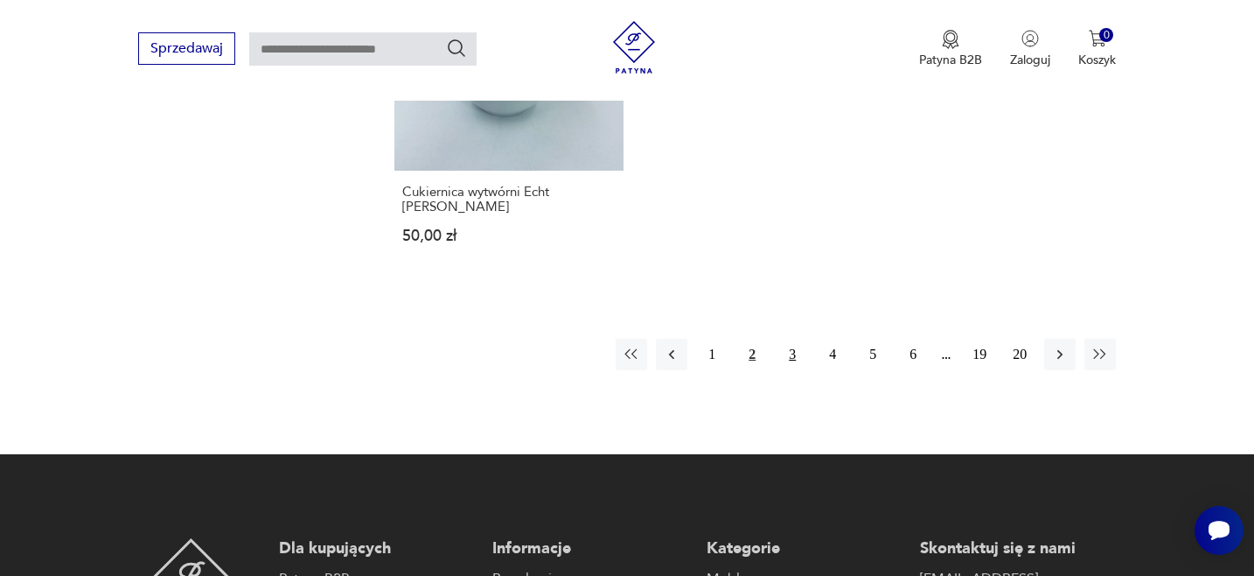
click at [793, 339] on button "3" at bounding box center [792, 354] width 31 height 31
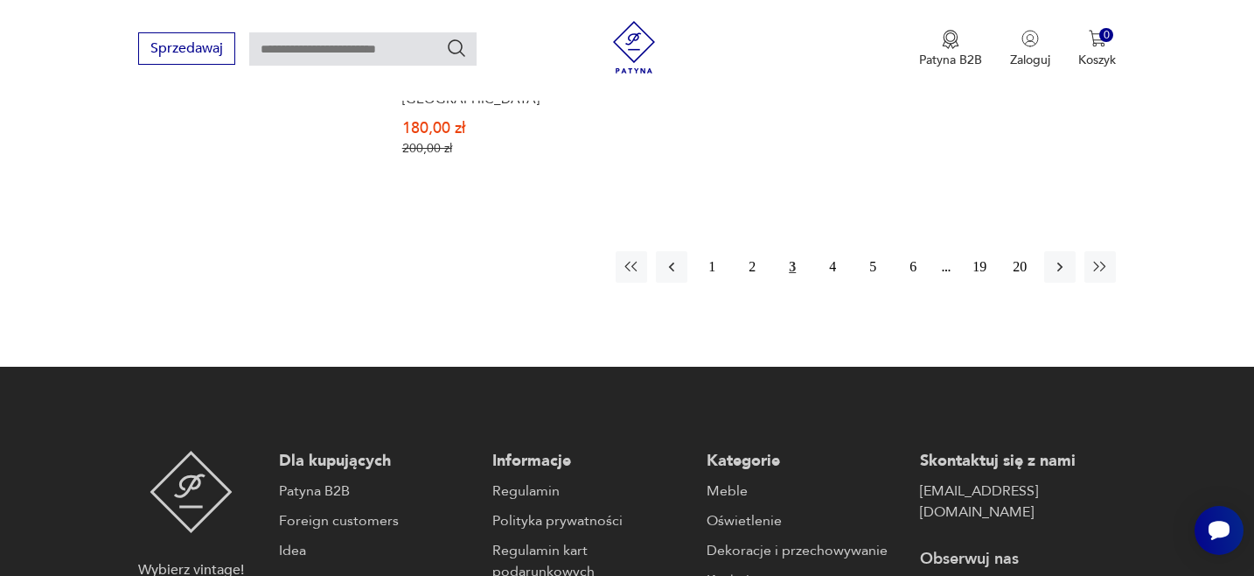
scroll to position [2786, 0]
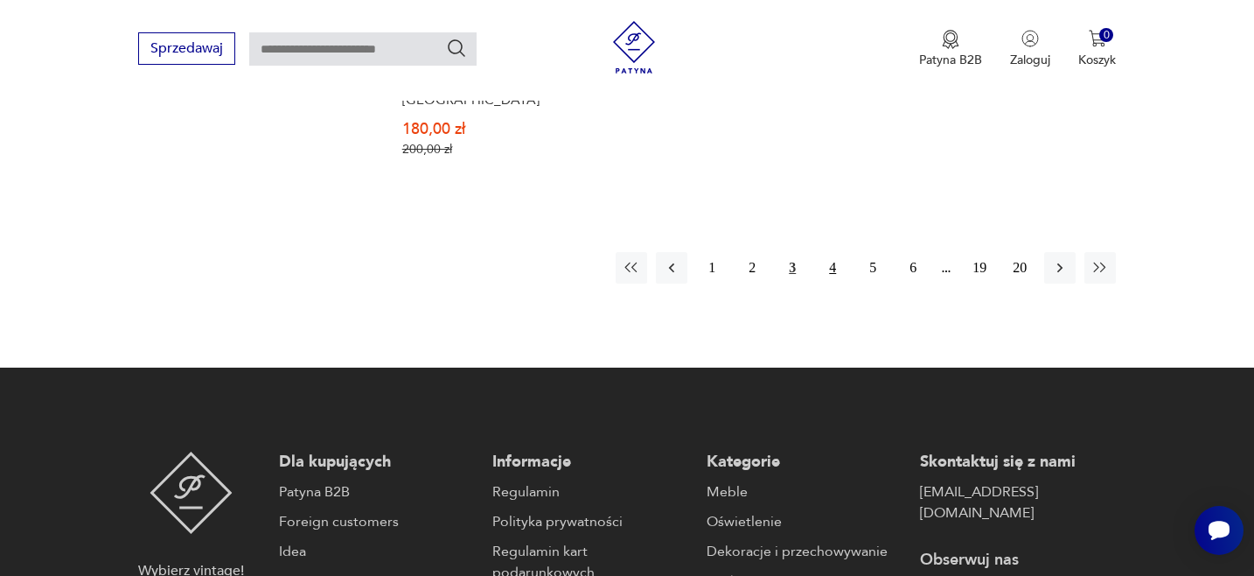
click at [834, 267] on button "4" at bounding box center [832, 267] width 31 height 31
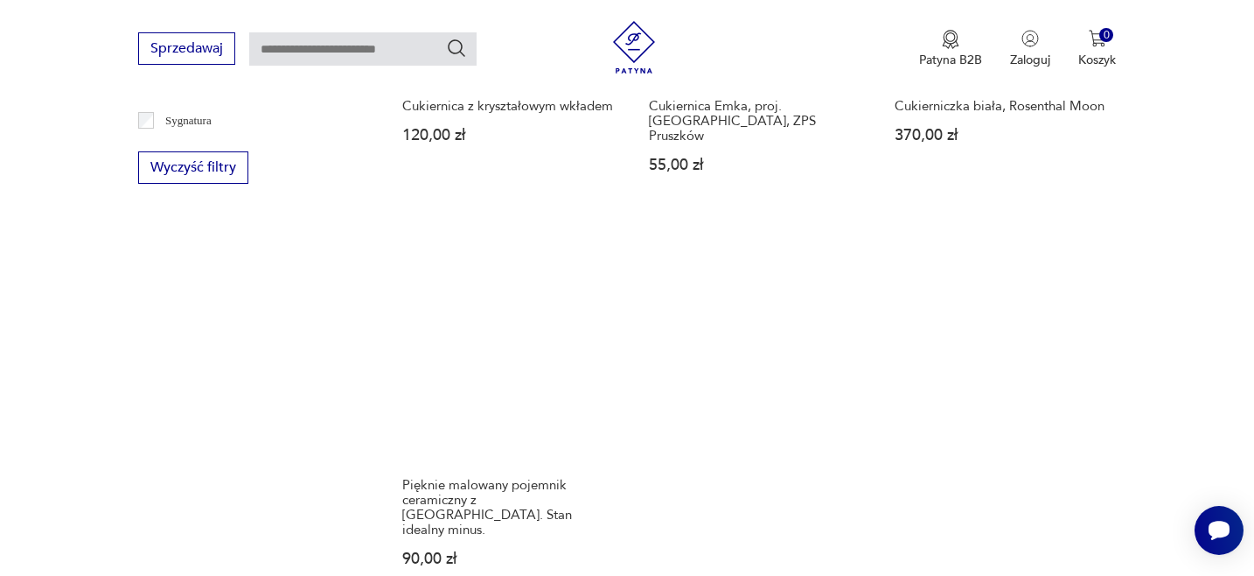
scroll to position [2594, 0]
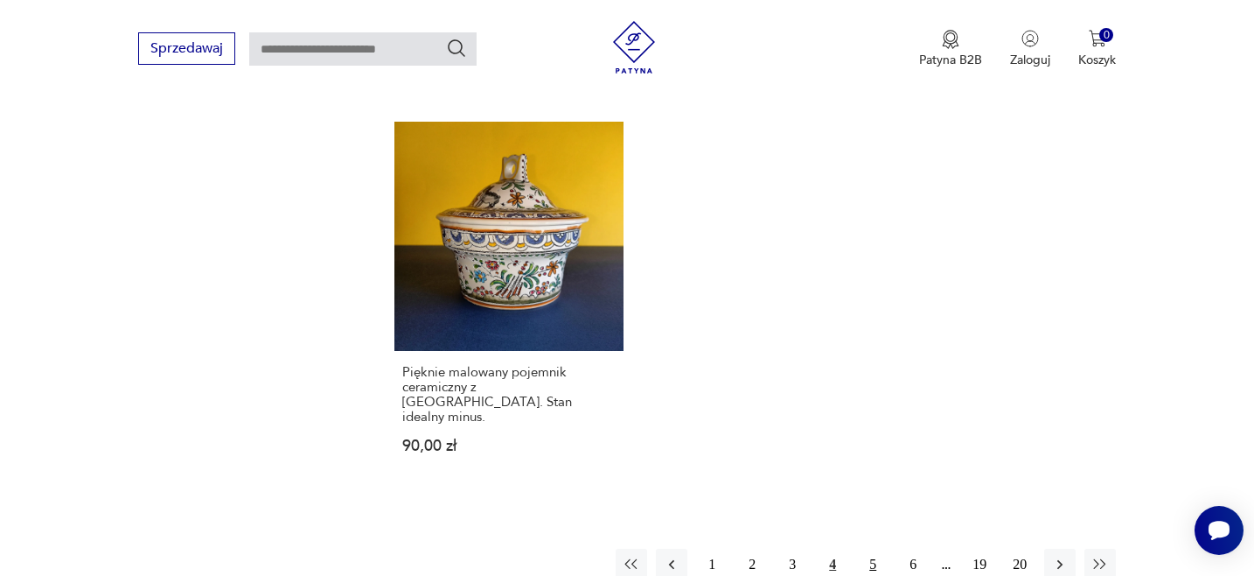
click at [874, 549] on button "5" at bounding box center [872, 564] width 31 height 31
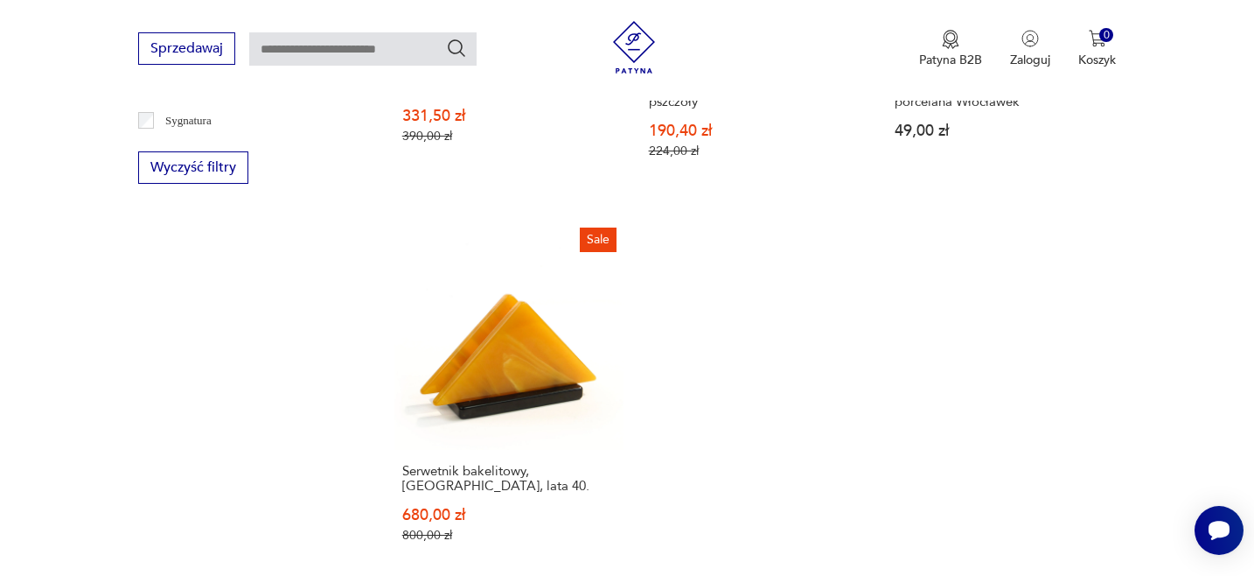
scroll to position [2831, 0]
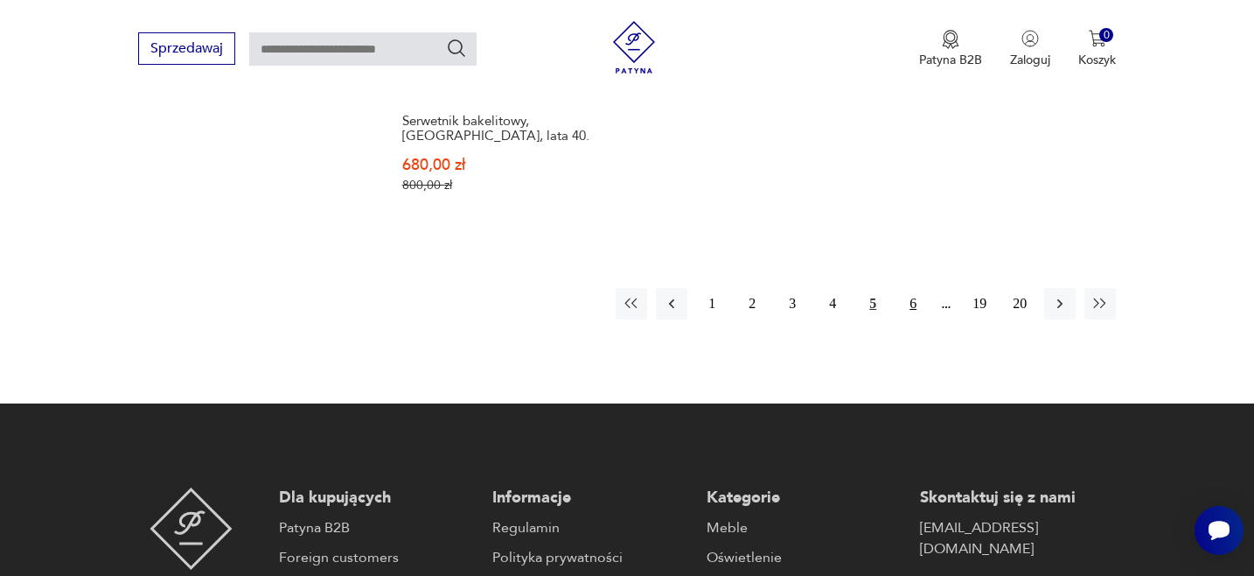
click at [914, 297] on button "6" at bounding box center [913, 303] width 31 height 31
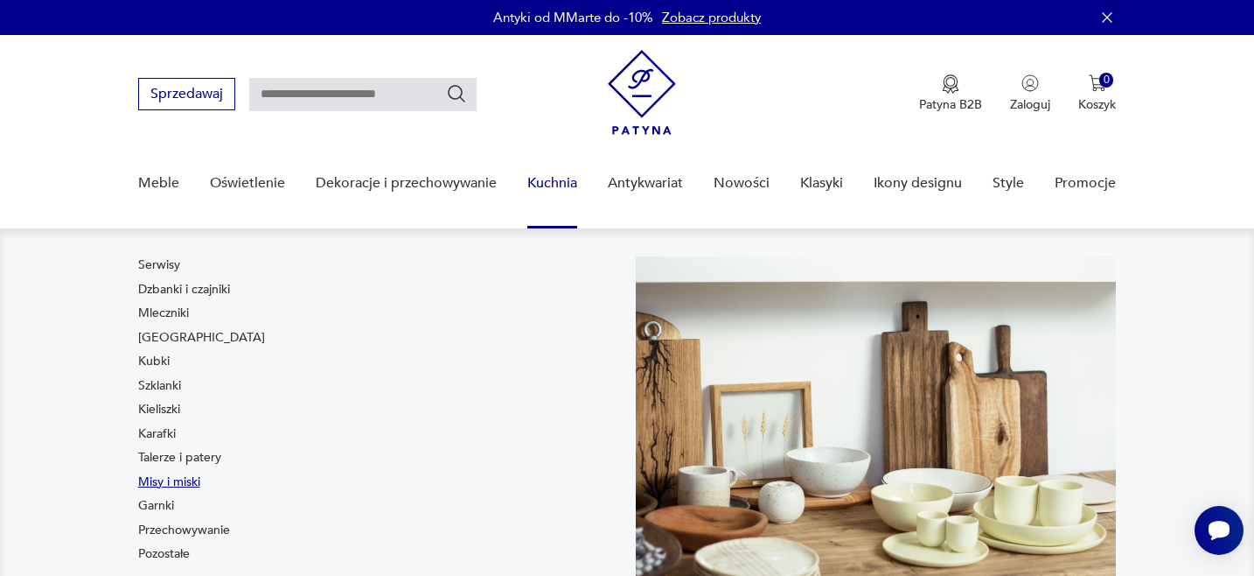
click at [189, 479] on link "Misy i miski" at bounding box center [169, 481] width 62 height 17
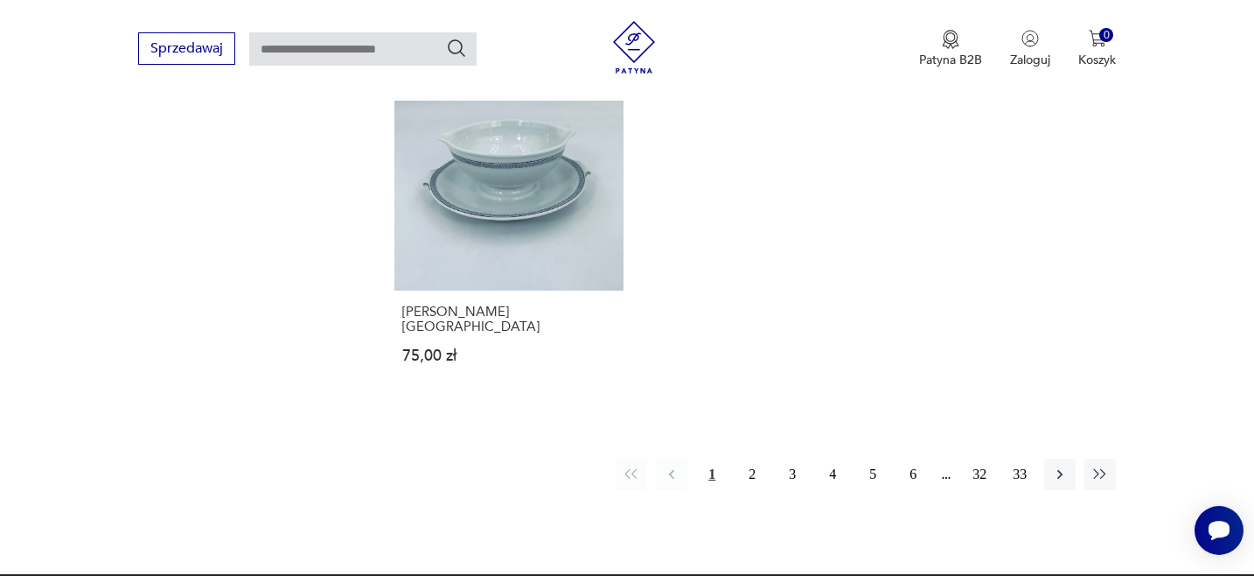
scroll to position [2576, 0]
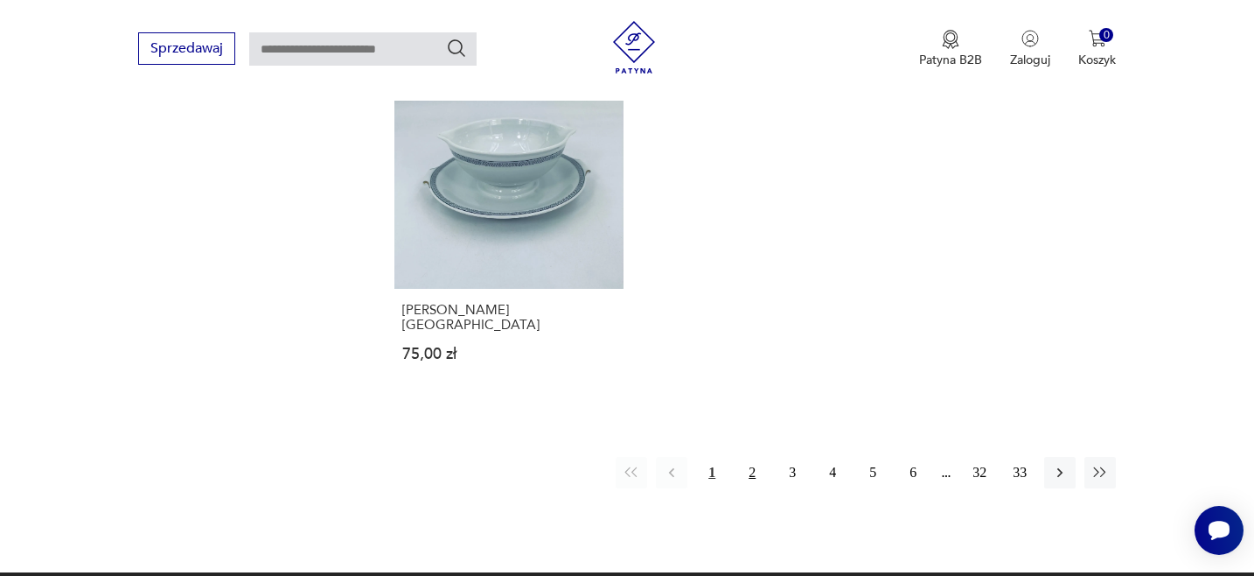
click at [758, 457] on button "2" at bounding box center [752, 472] width 31 height 31
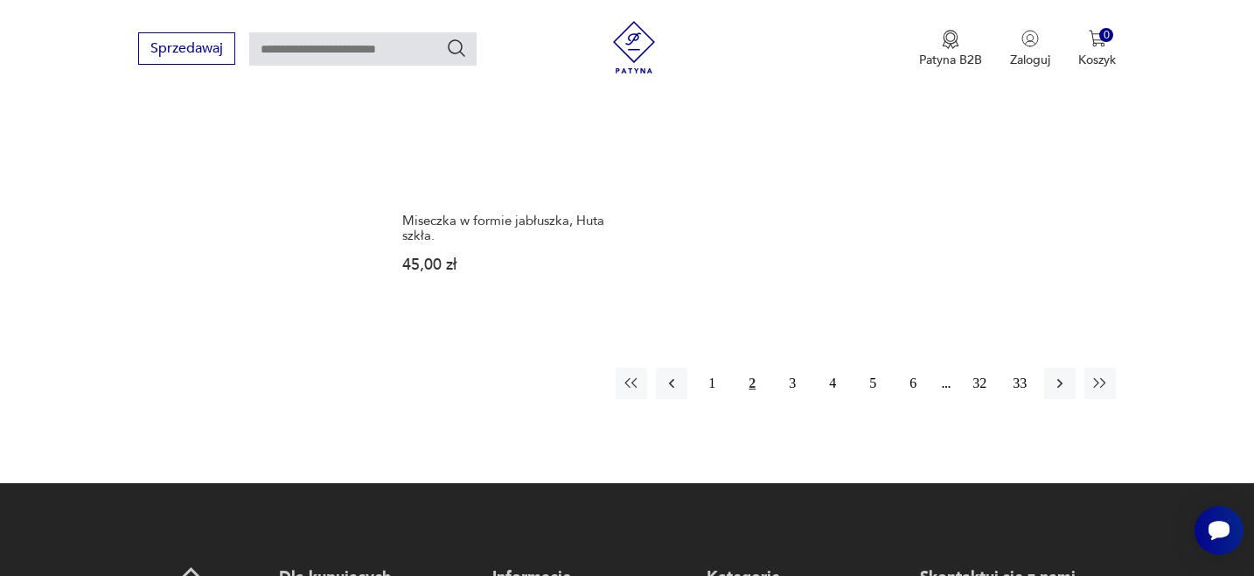
scroll to position [2697, 0]
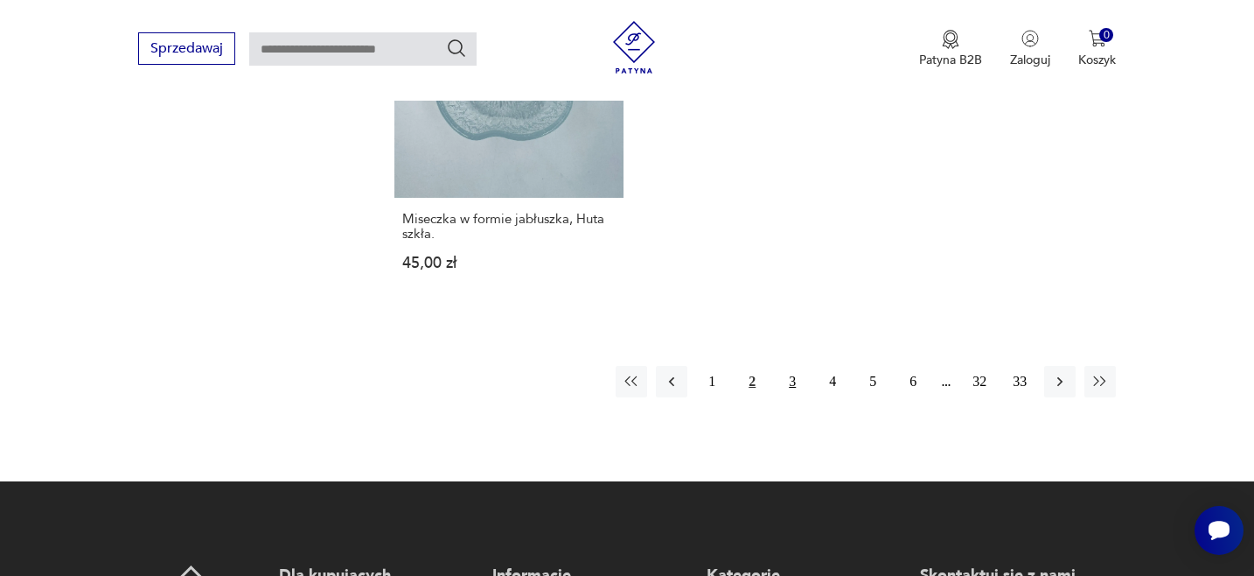
click at [800, 366] on button "3" at bounding box center [792, 381] width 31 height 31
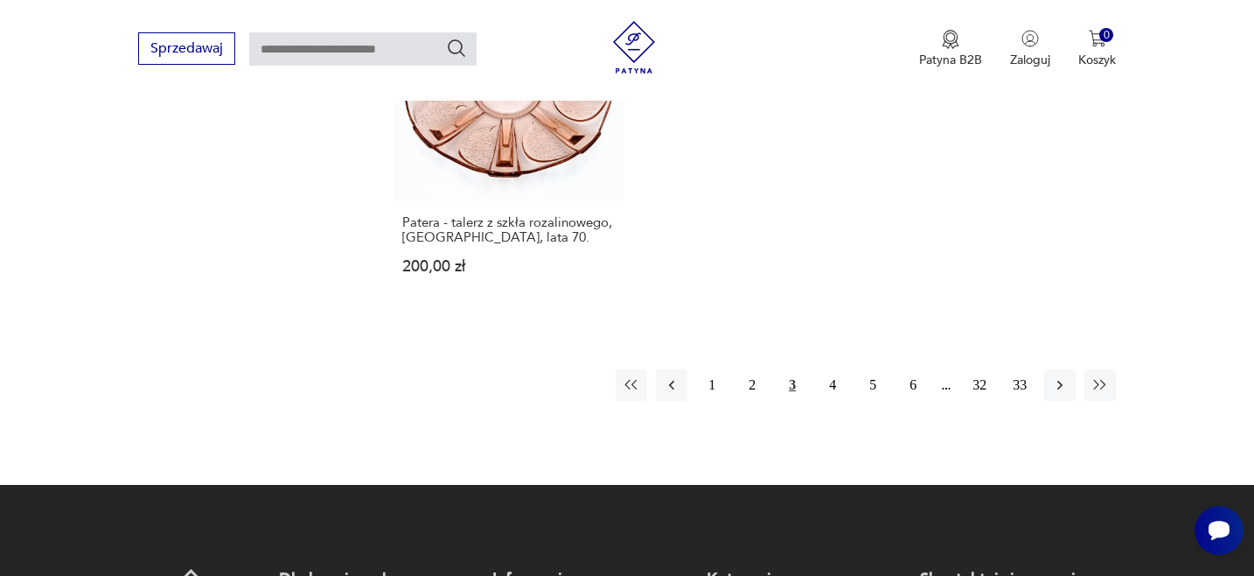
scroll to position [2685, 0]
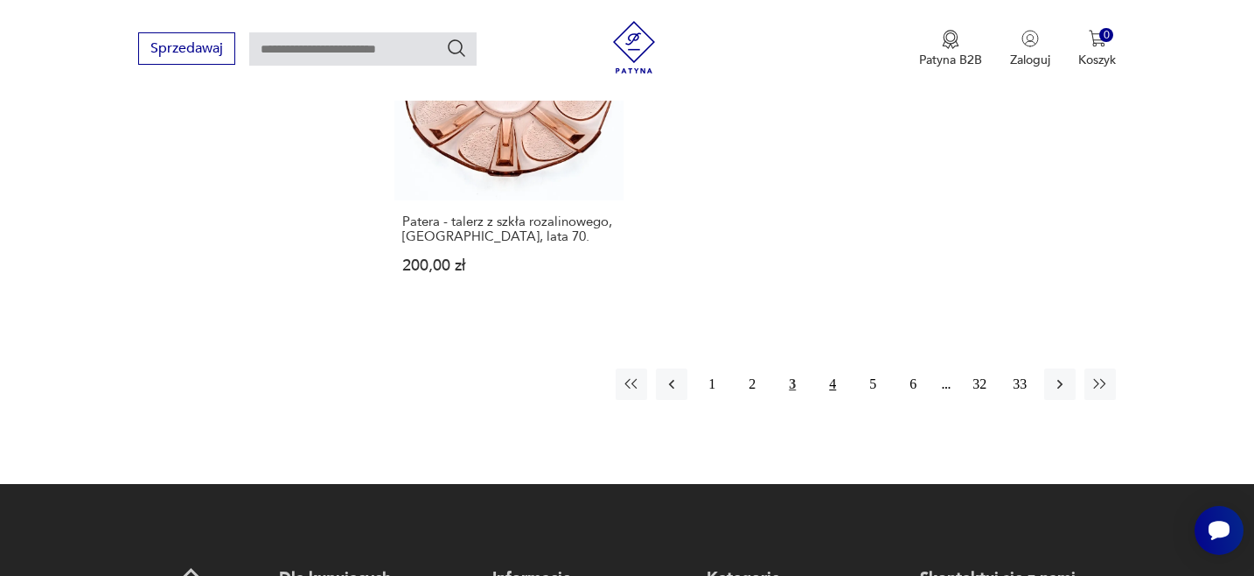
click at [833, 368] on button "4" at bounding box center [832, 383] width 31 height 31
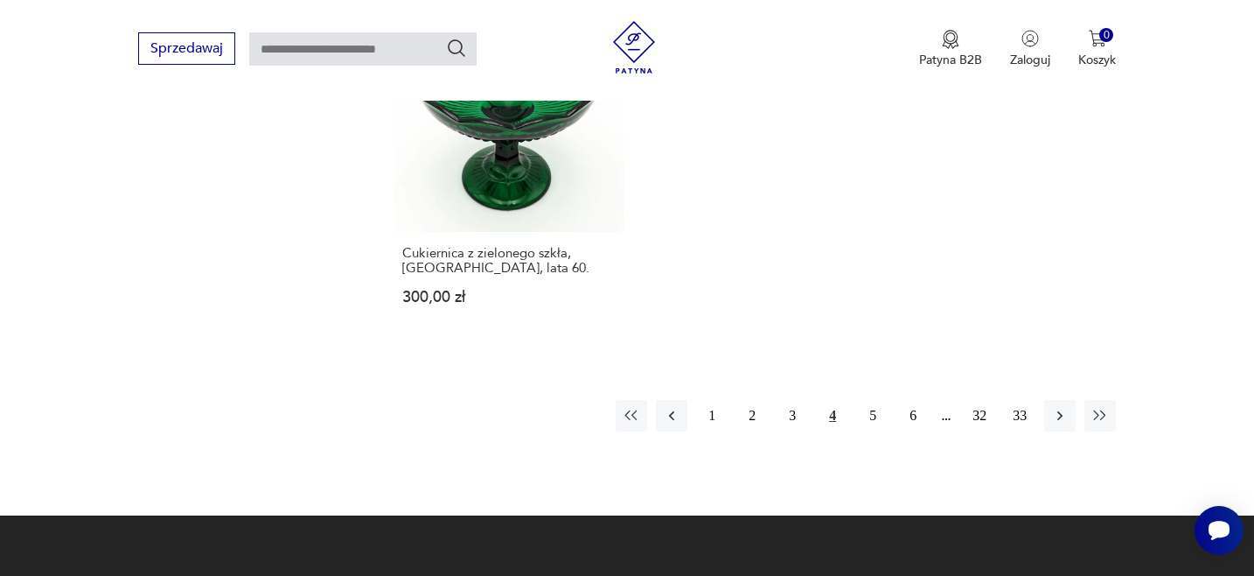
scroll to position [2636, 0]
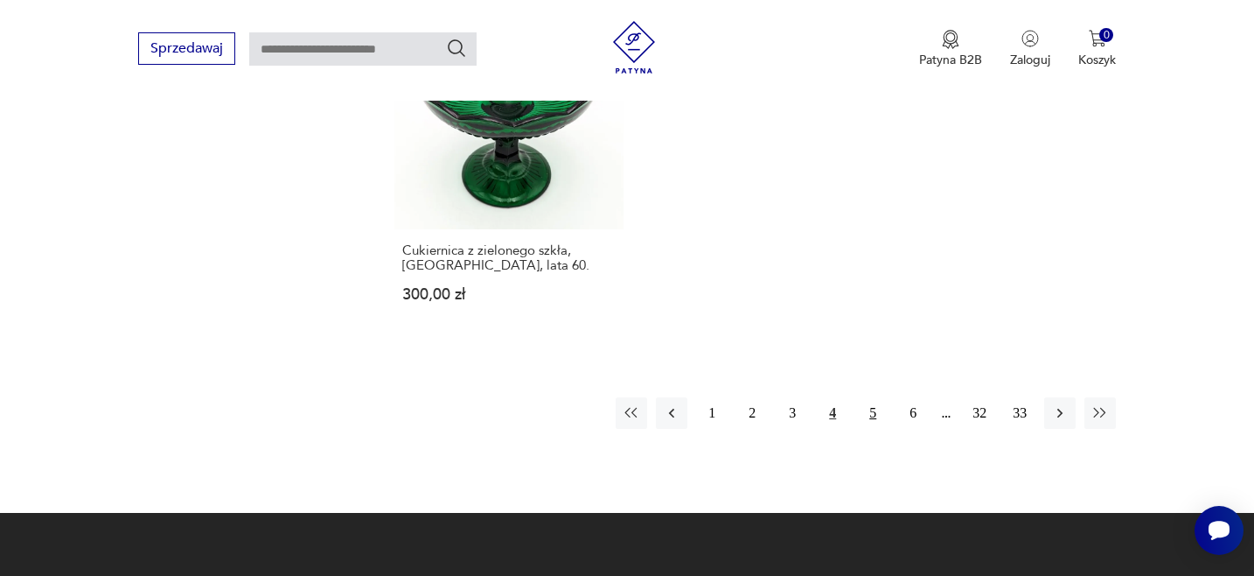
click at [871, 397] on button "5" at bounding box center [872, 412] width 31 height 31
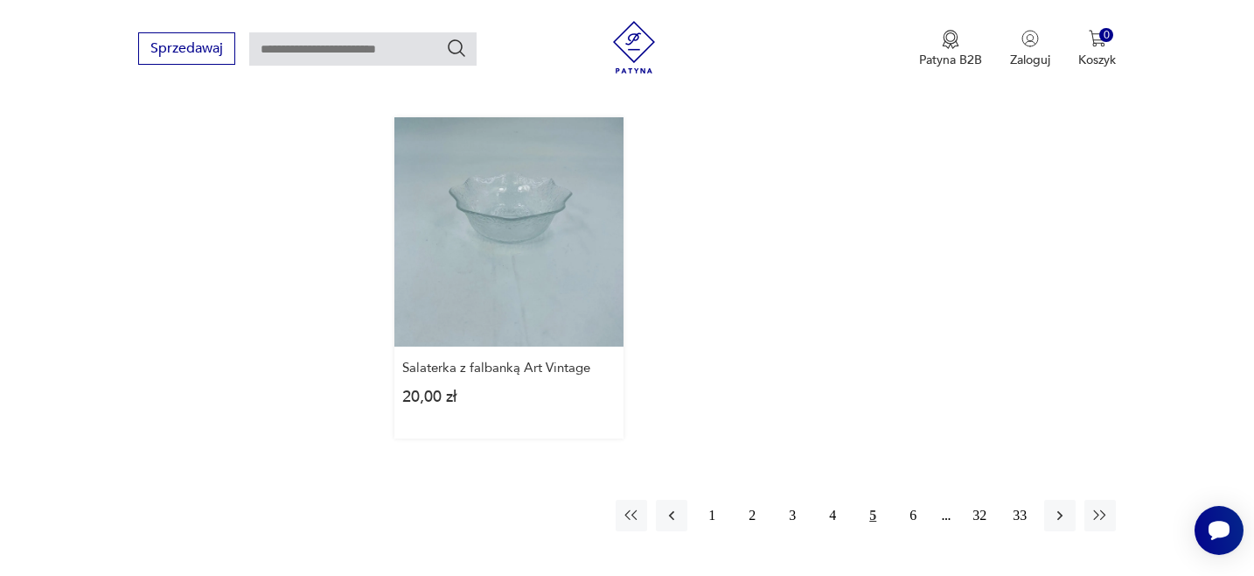
scroll to position [2493, 0]
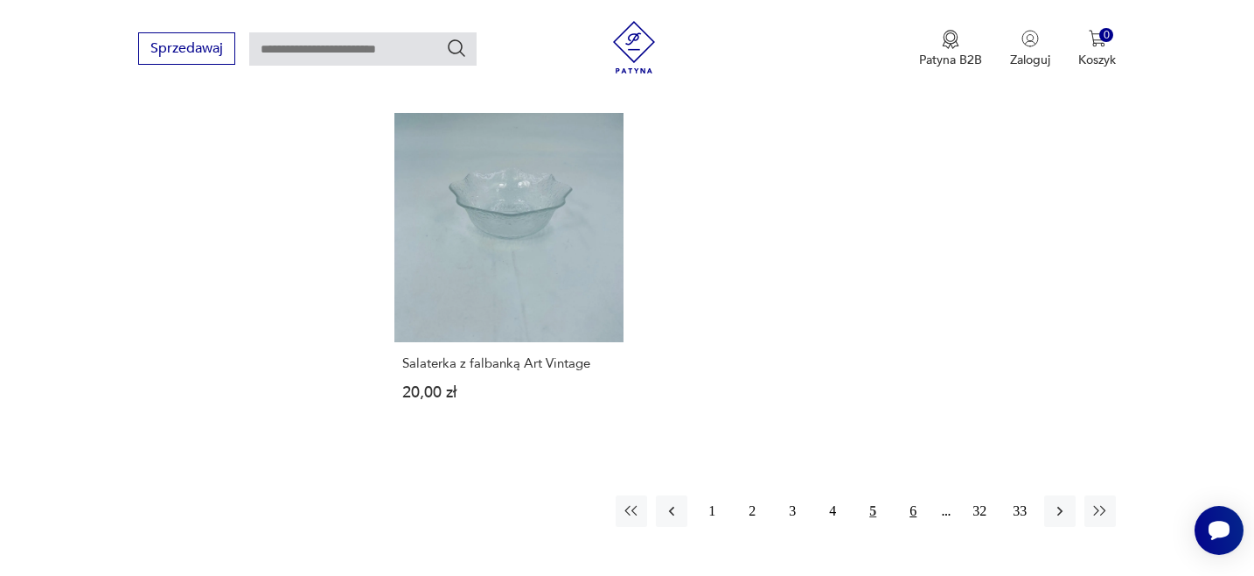
click at [914, 507] on button "6" at bounding box center [913, 510] width 31 height 31
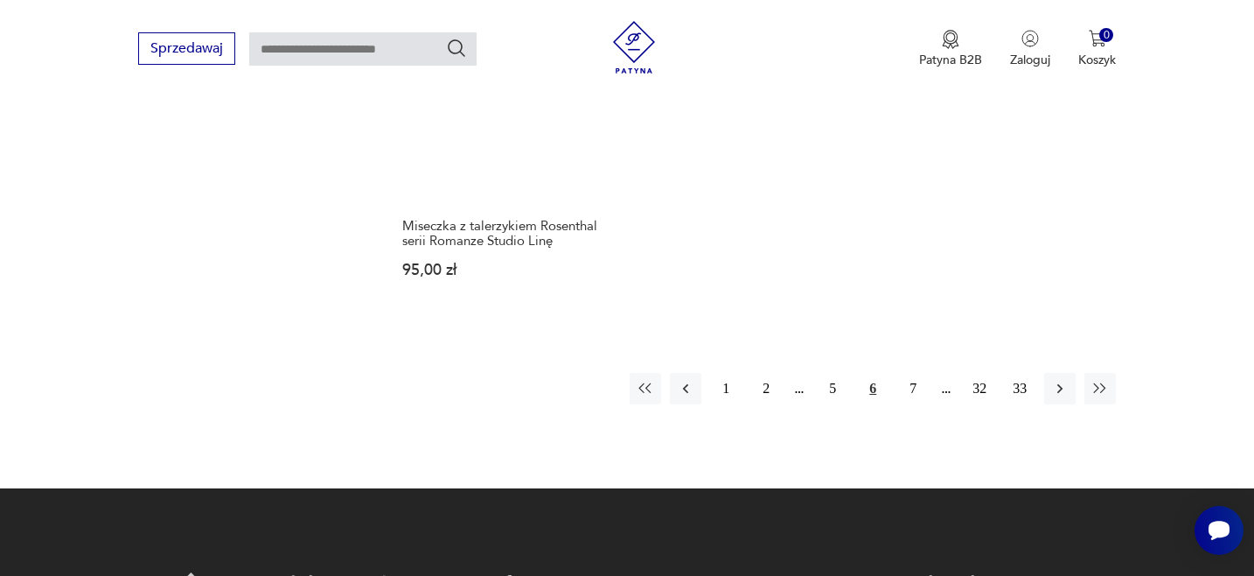
scroll to position [2724, 0]
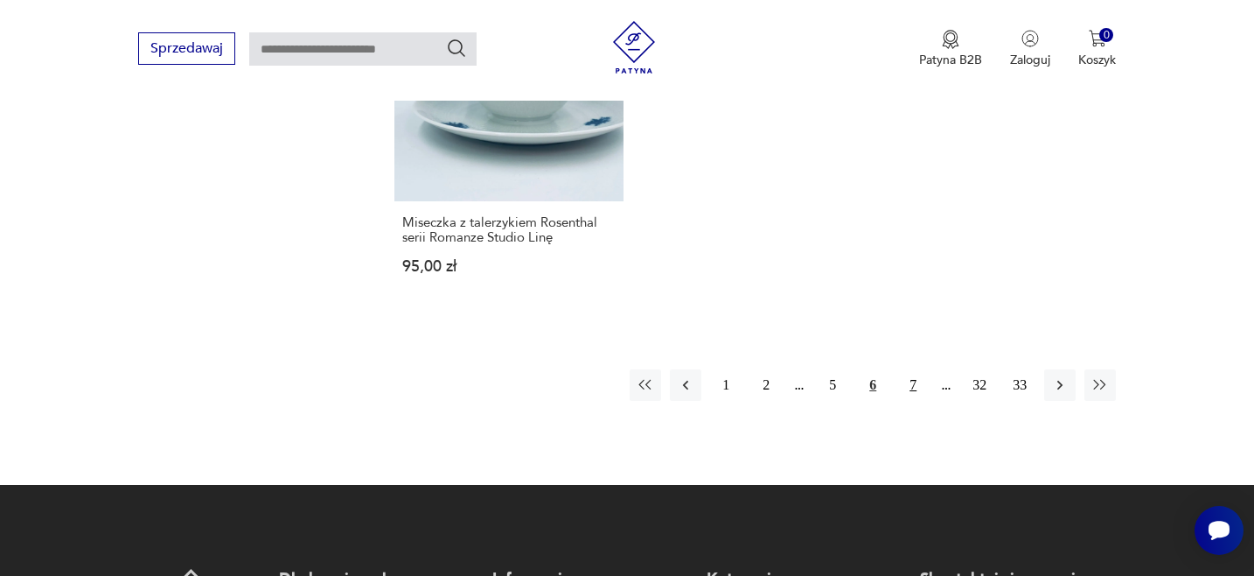
click at [914, 380] on button "7" at bounding box center [913, 384] width 31 height 31
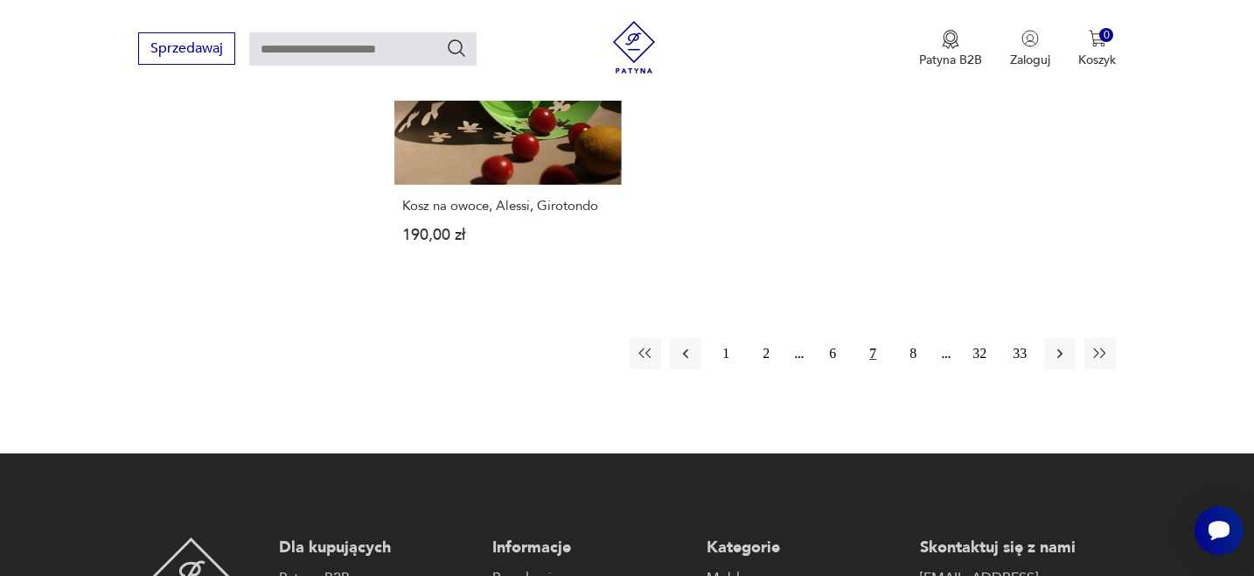
scroll to position [2732, 0]
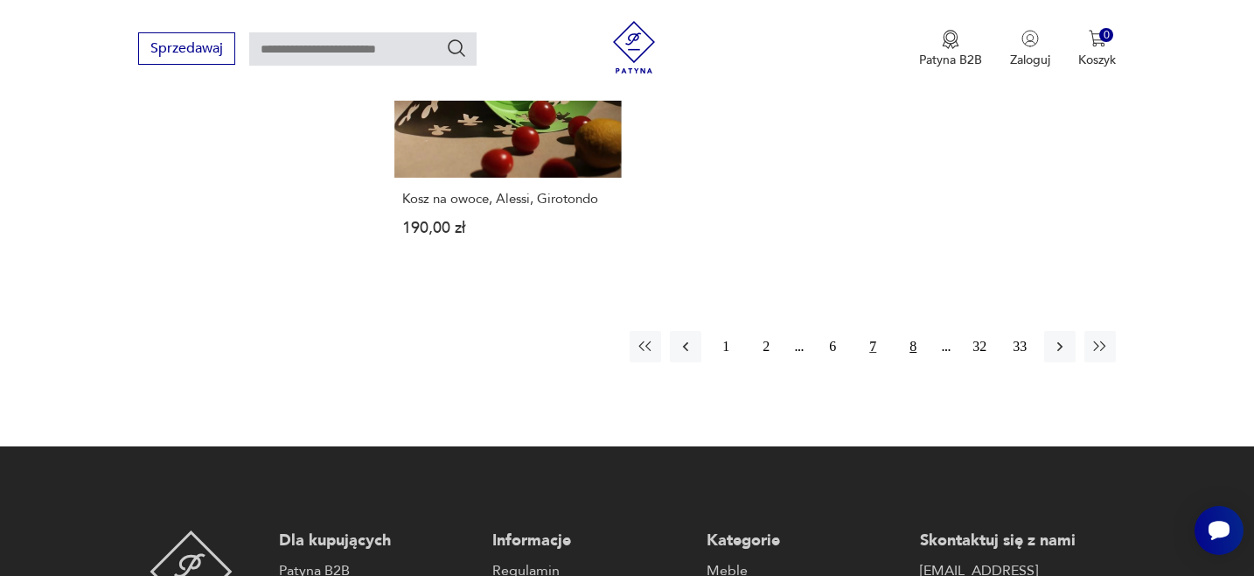
click at [912, 332] on button "8" at bounding box center [913, 346] width 31 height 31
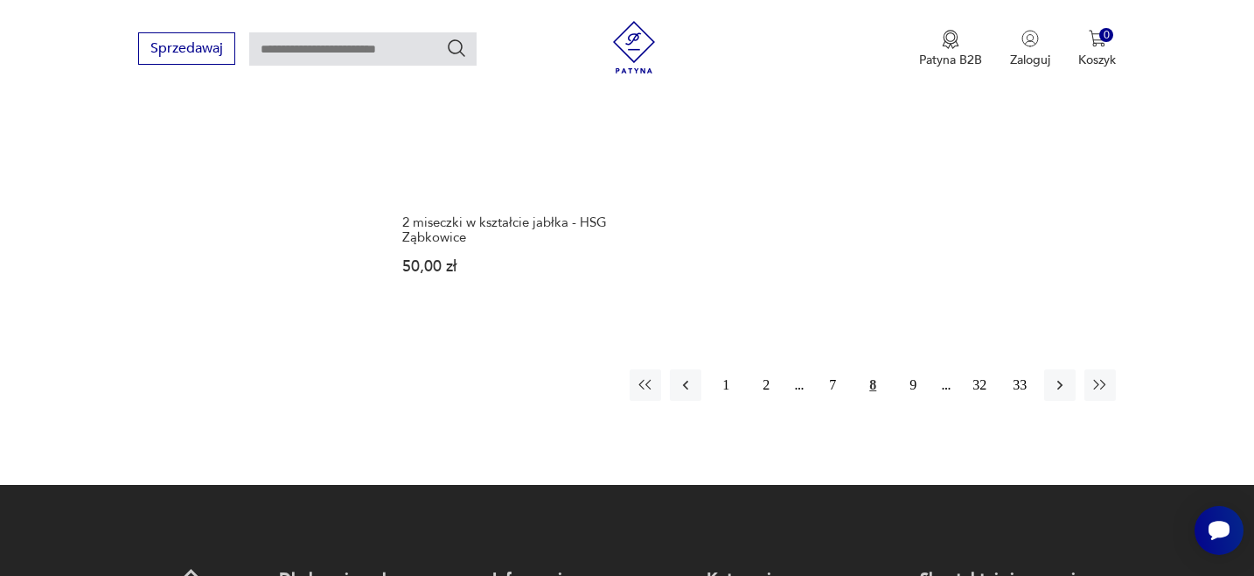
scroll to position [2767, 0]
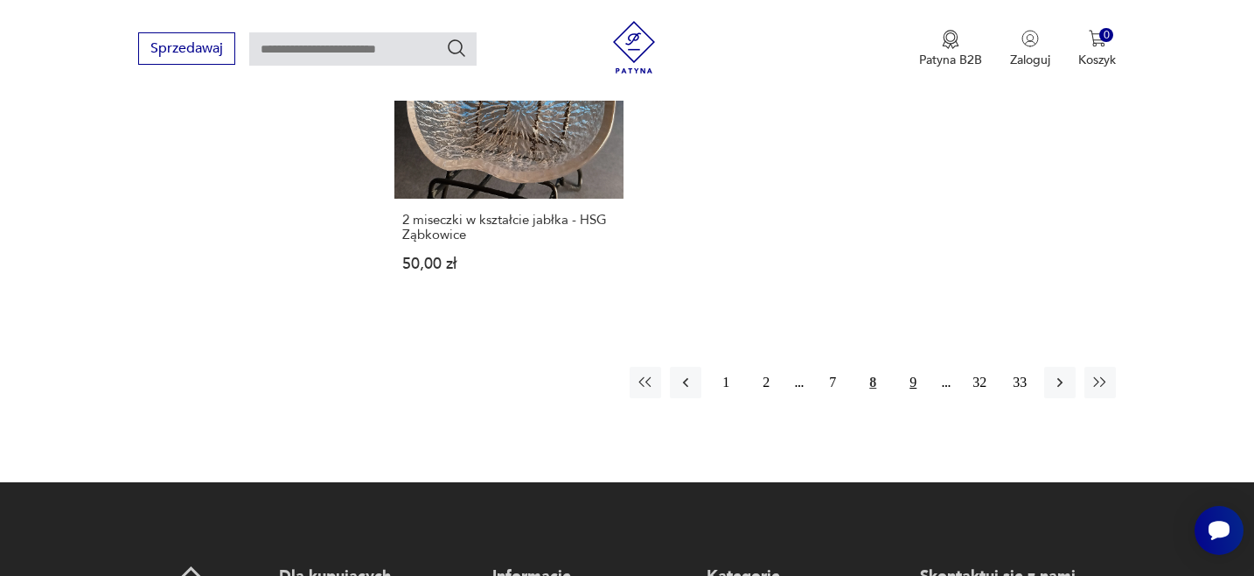
click at [916, 367] on button "9" at bounding box center [913, 382] width 31 height 31
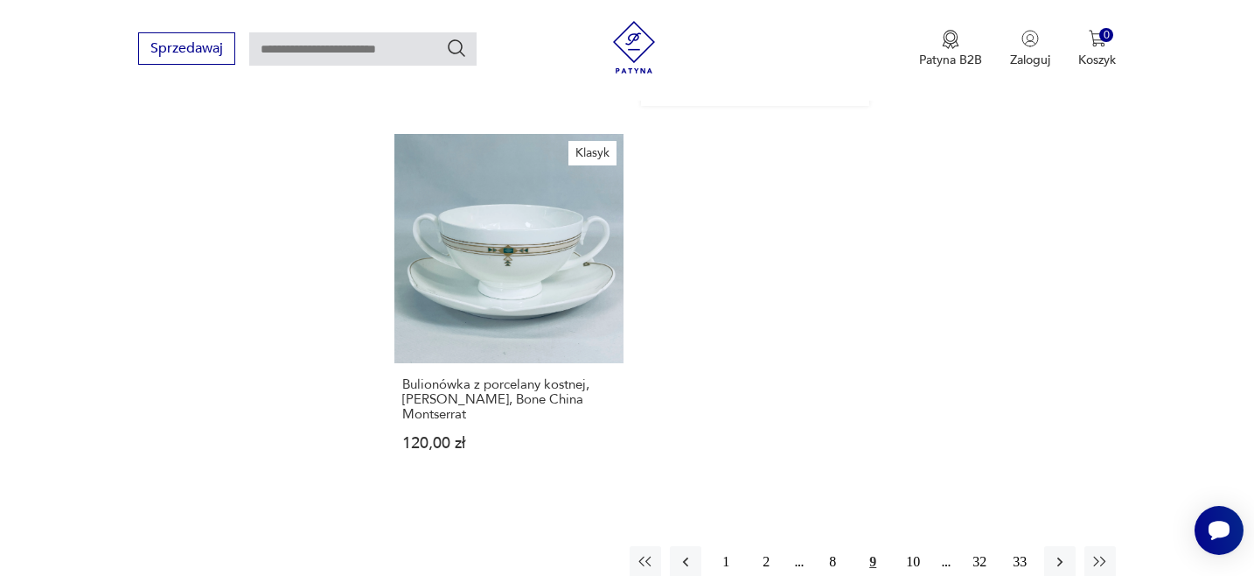
scroll to position [2578, 0]
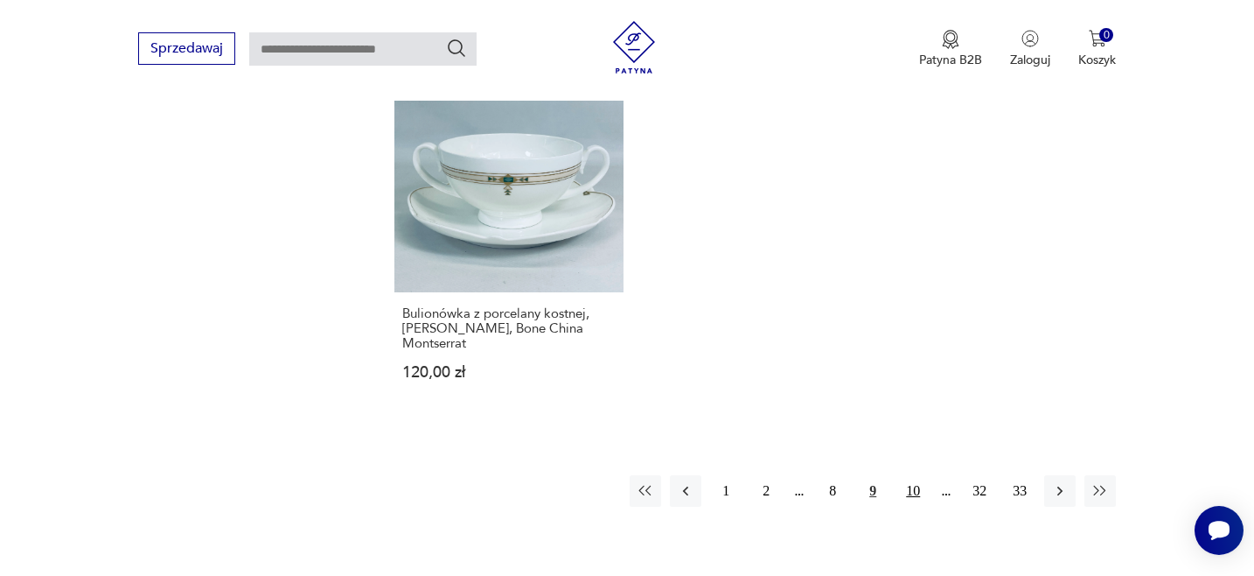
click at [915, 475] on button "10" at bounding box center [913, 490] width 31 height 31
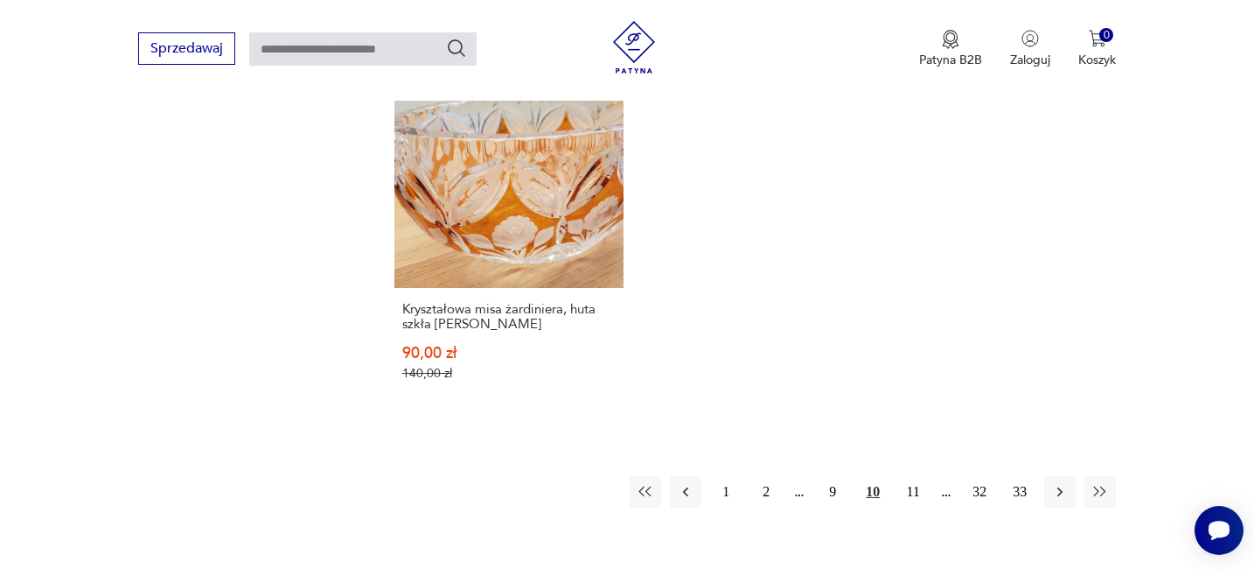
scroll to position [2705, 0]
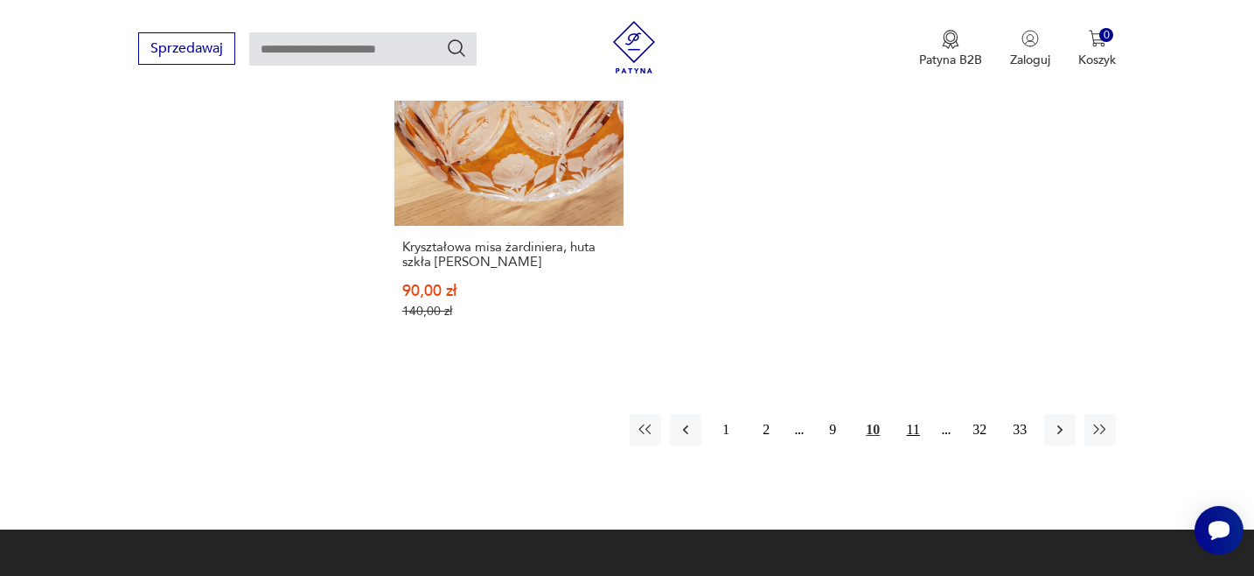
click at [912, 414] on button "11" at bounding box center [913, 429] width 31 height 31
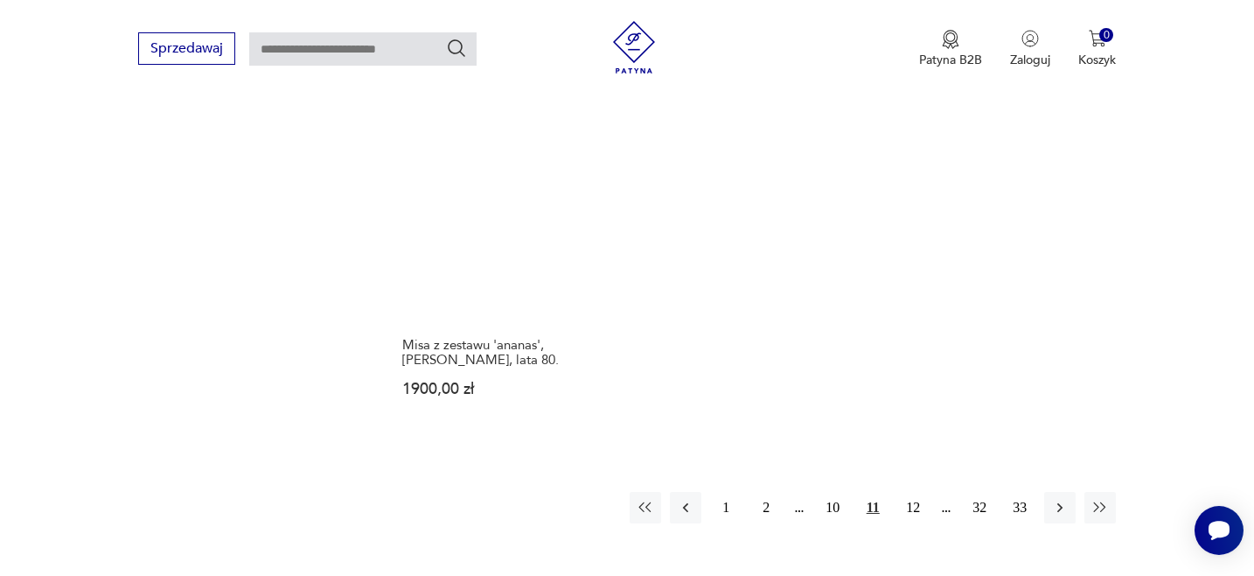
scroll to position [2698, 0]
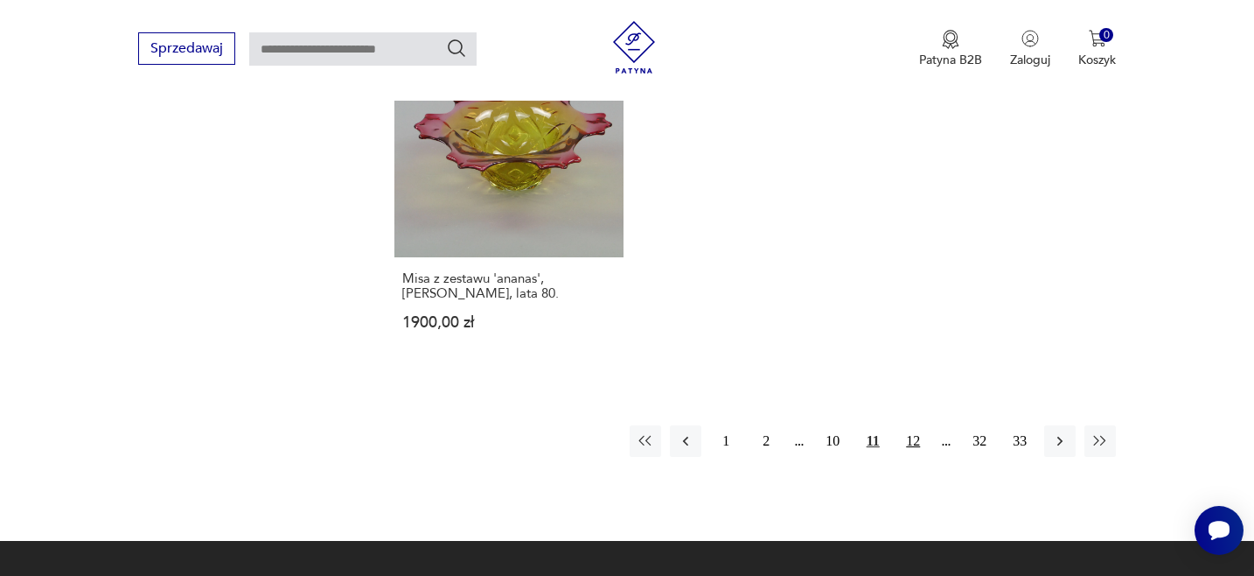
click at [917, 425] on button "12" at bounding box center [913, 440] width 31 height 31
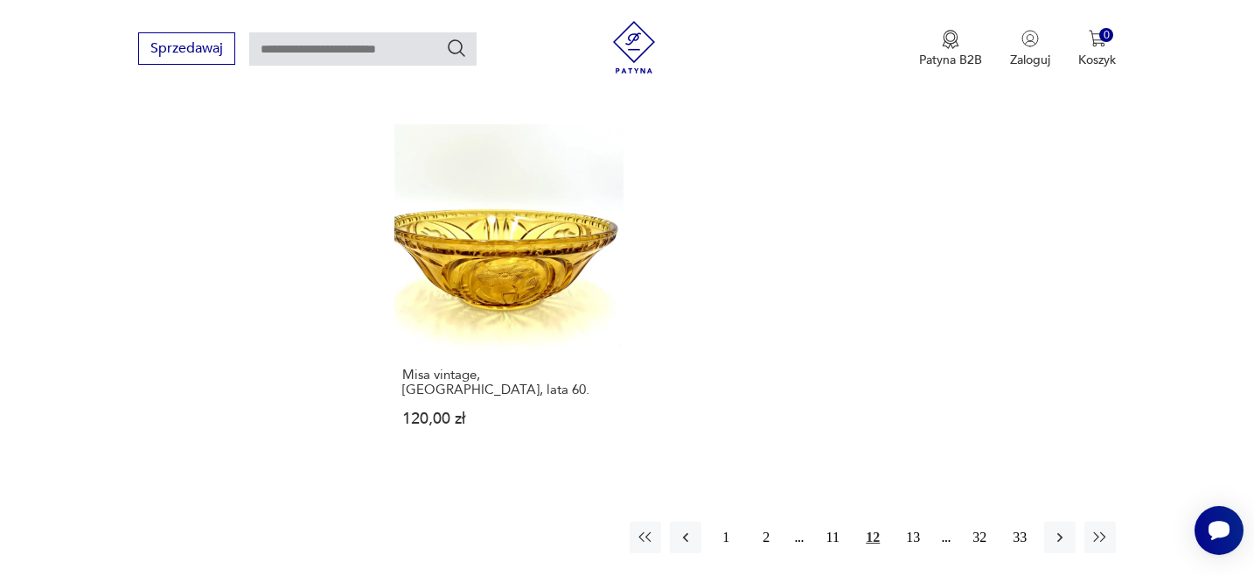
scroll to position [2568, 0]
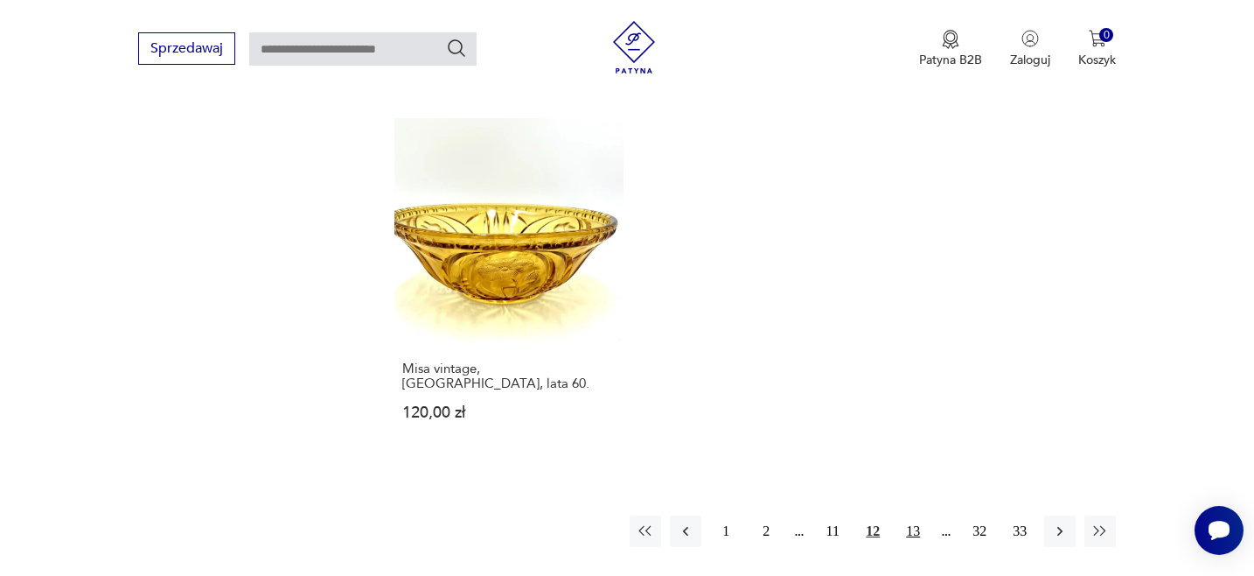
click at [916, 515] on button "13" at bounding box center [913, 530] width 31 height 31
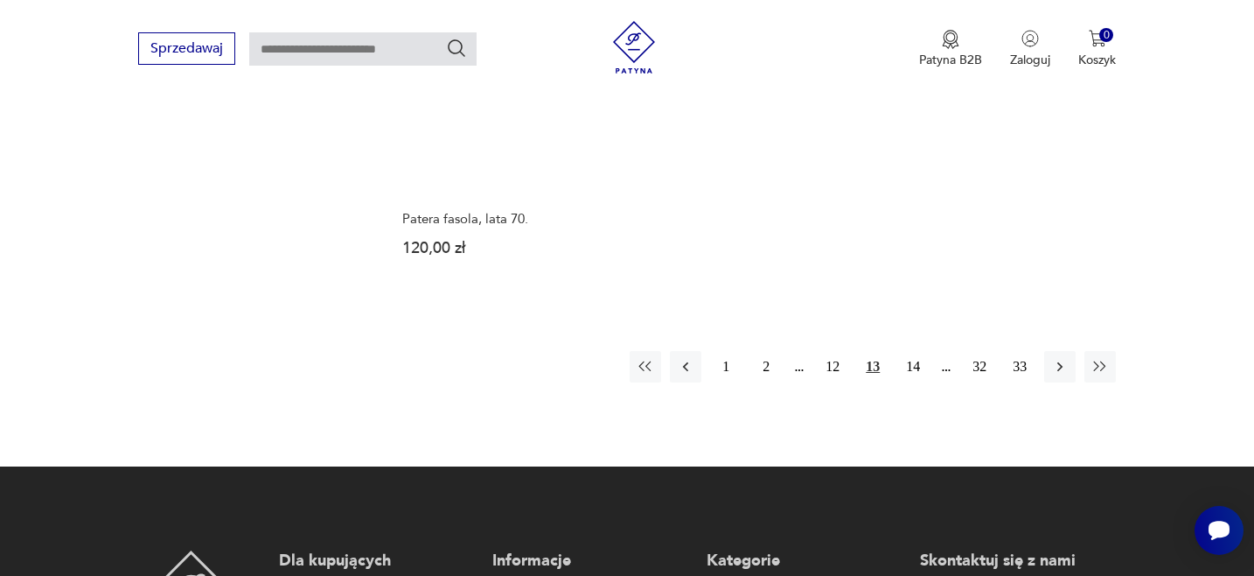
scroll to position [2654, 0]
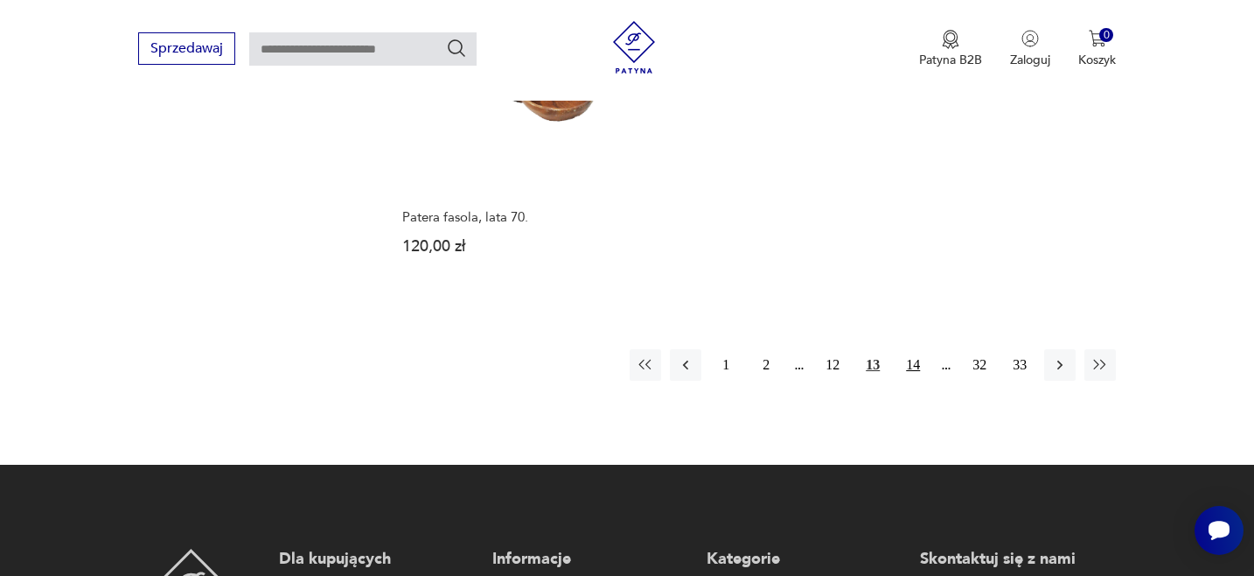
click at [917, 359] on button "14" at bounding box center [913, 364] width 31 height 31
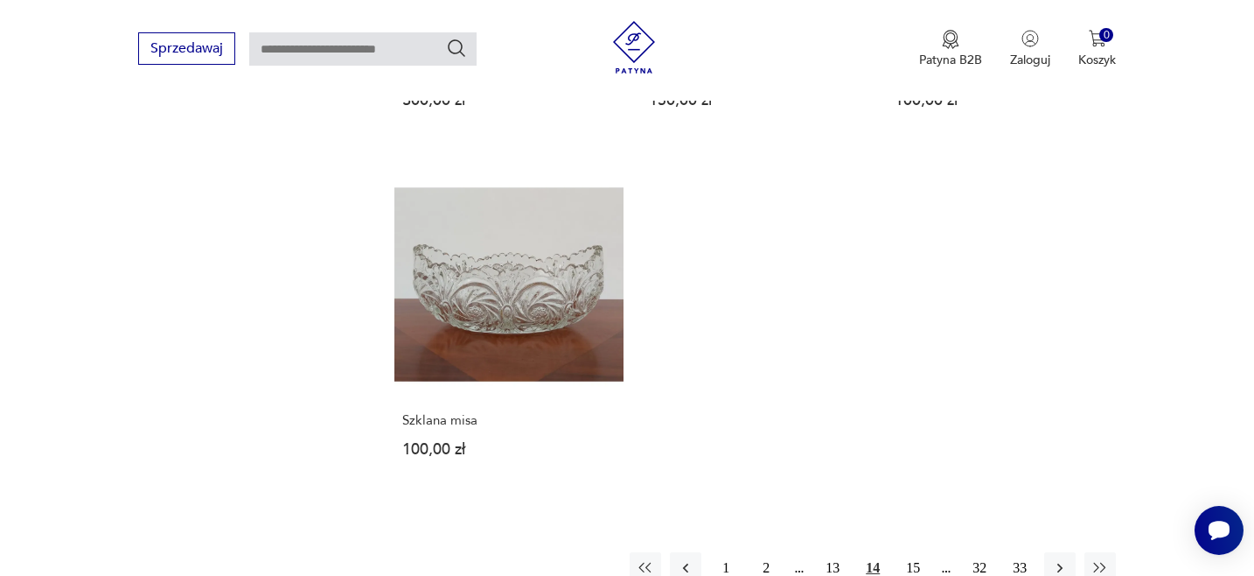
scroll to position [2488, 0]
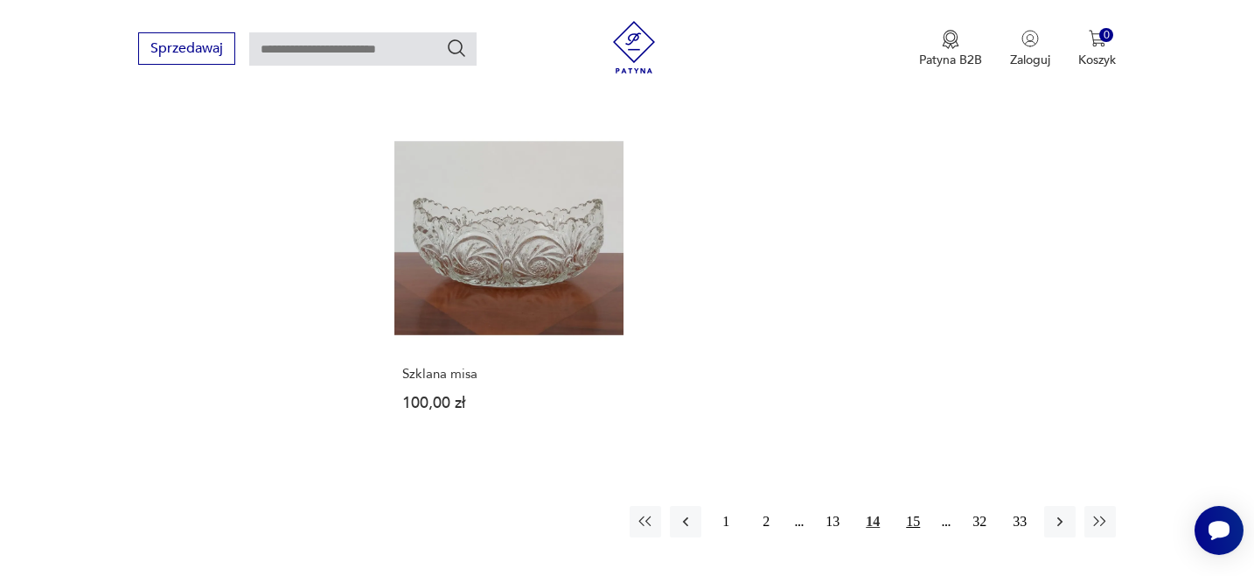
click at [916, 506] on button "15" at bounding box center [913, 521] width 31 height 31
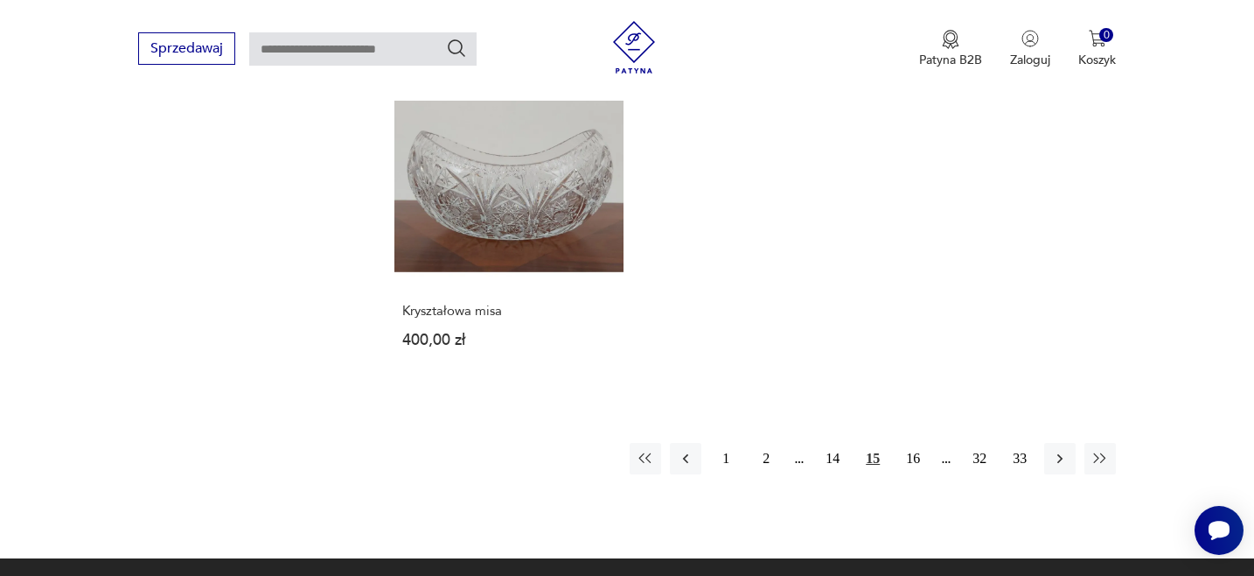
scroll to position [2498, 0]
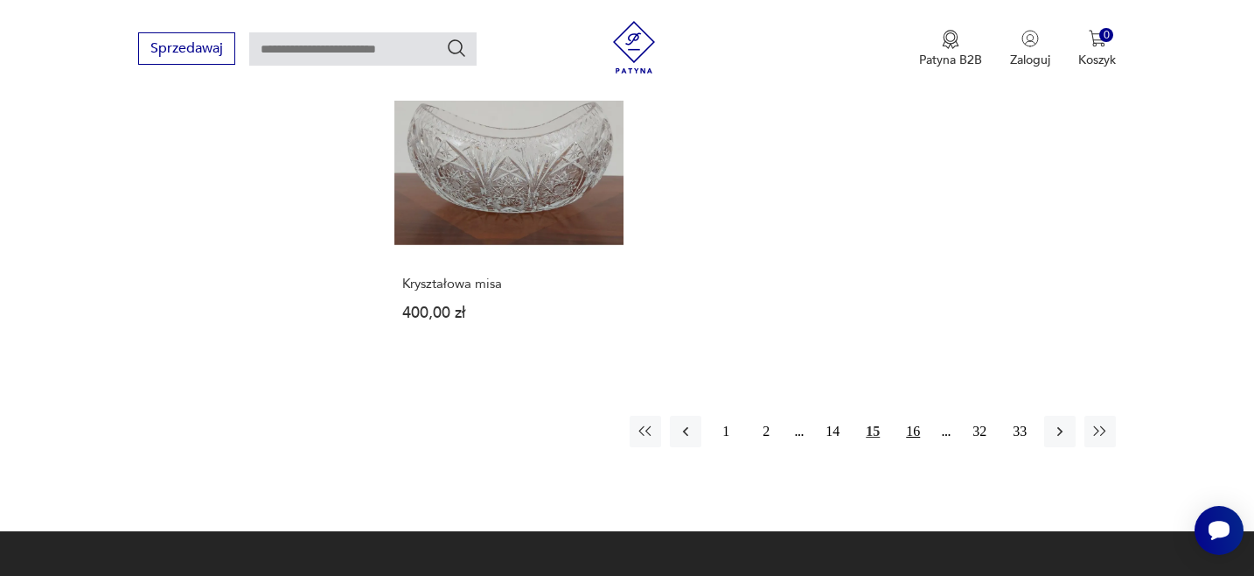
click at [919, 428] on button "16" at bounding box center [913, 431] width 31 height 31
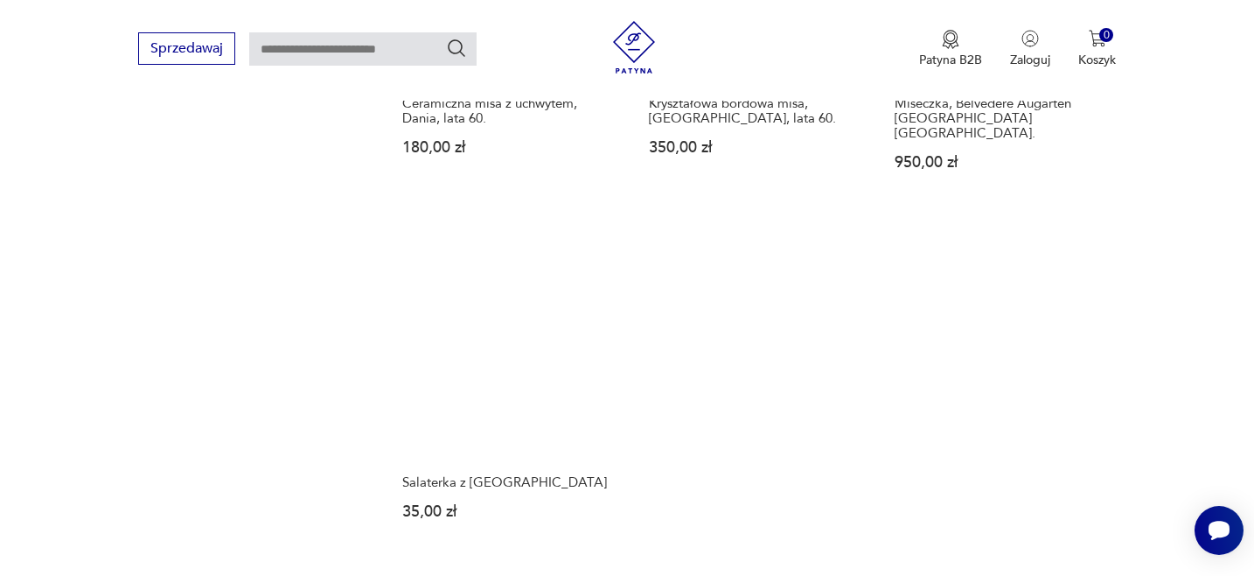
scroll to position [2467, 0]
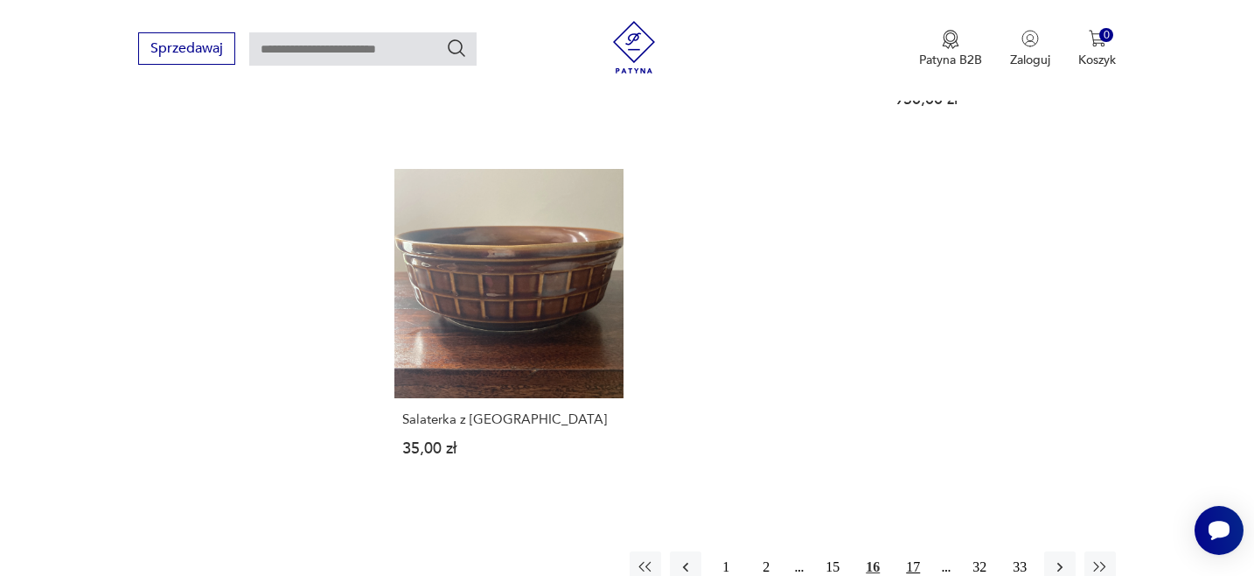
click at [914, 551] on button "17" at bounding box center [913, 566] width 31 height 31
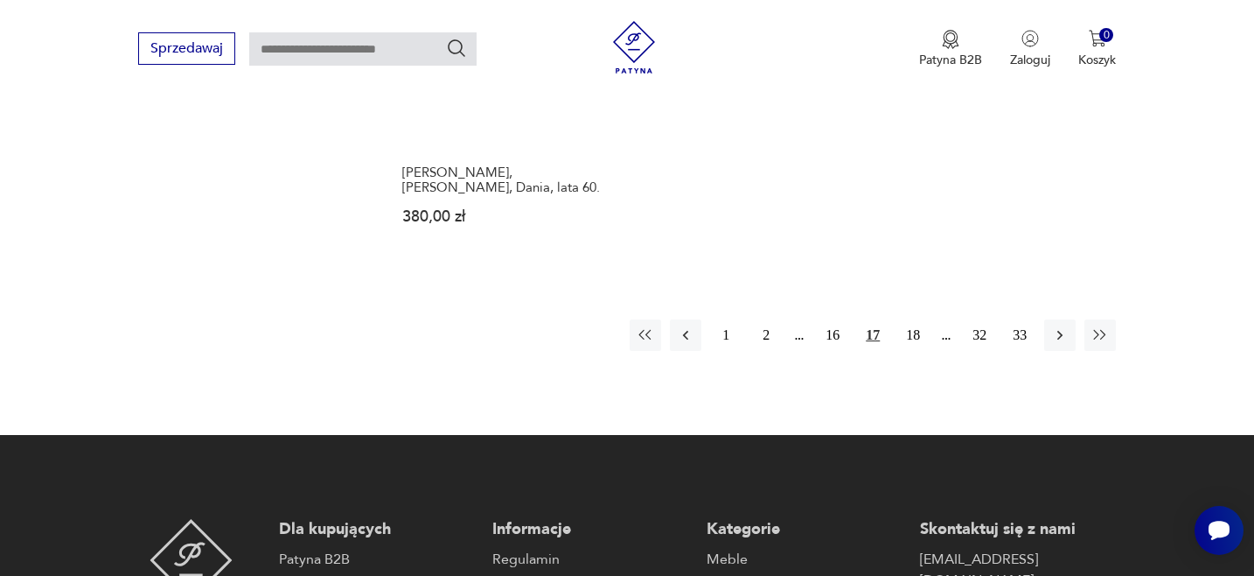
scroll to position [2749, 0]
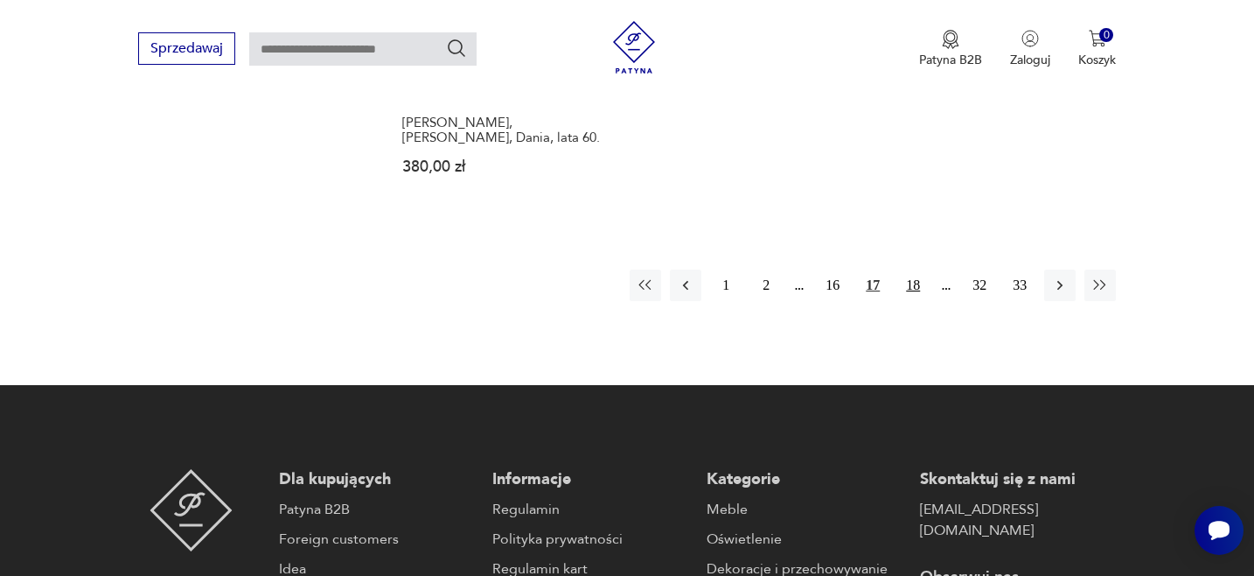
click at [915, 269] on button "18" at bounding box center [913, 284] width 31 height 31
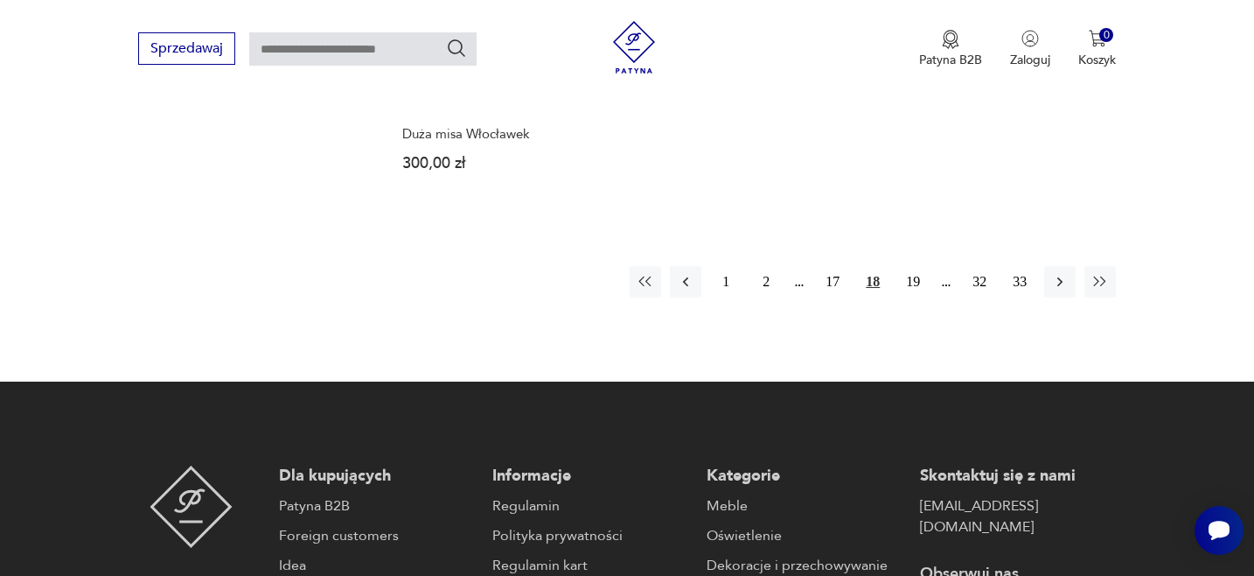
scroll to position [2786, 0]
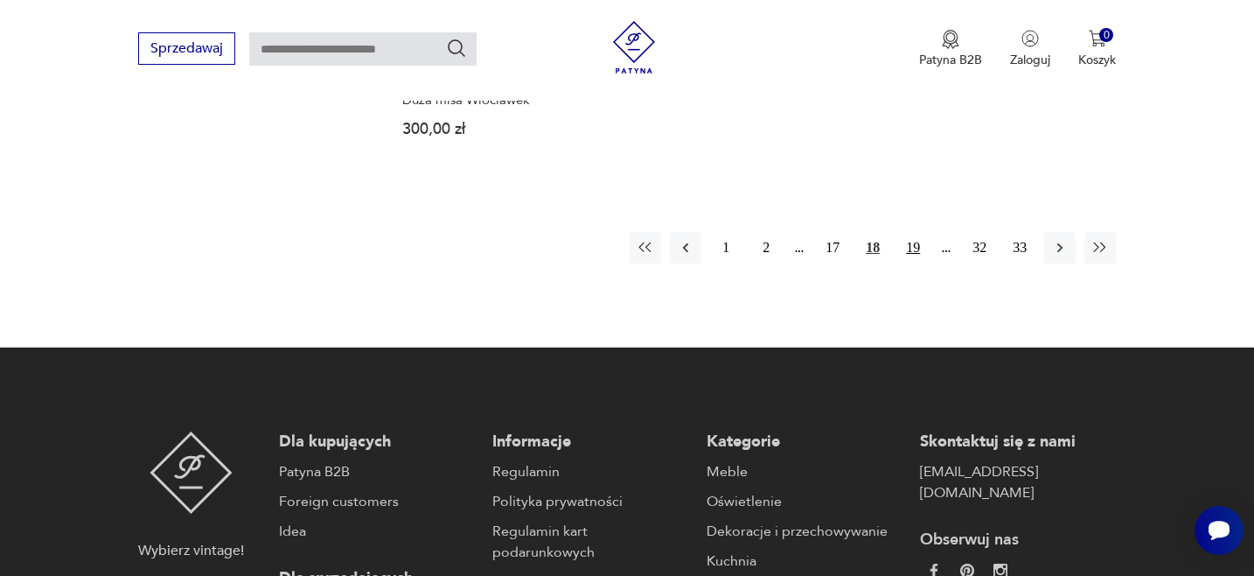
click at [915, 232] on button "19" at bounding box center [913, 247] width 31 height 31
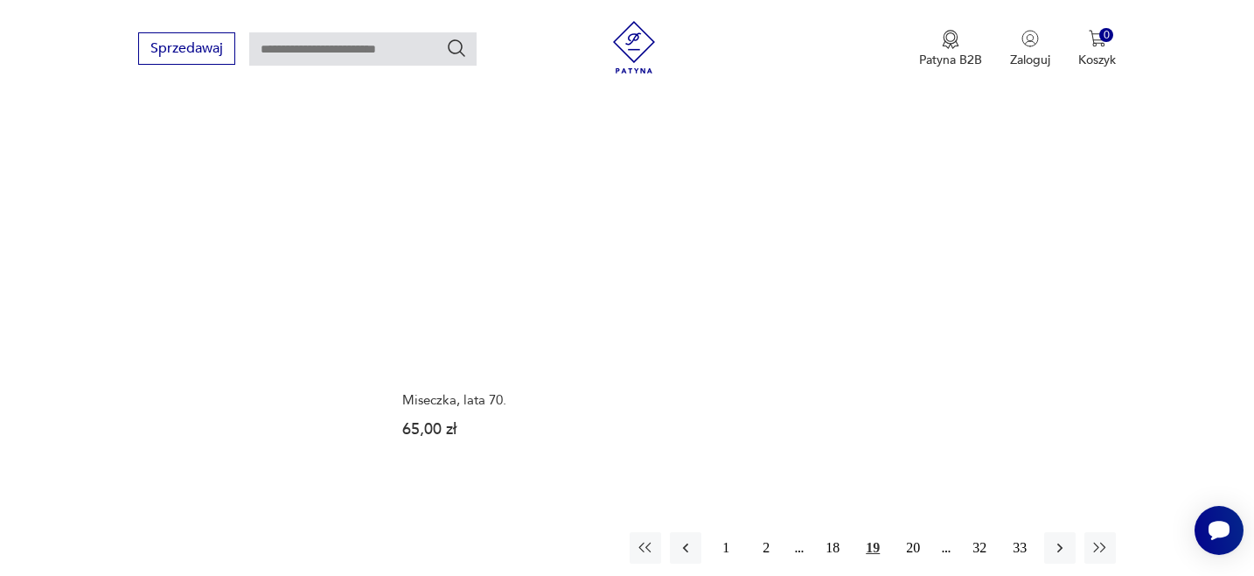
scroll to position [2598, 0]
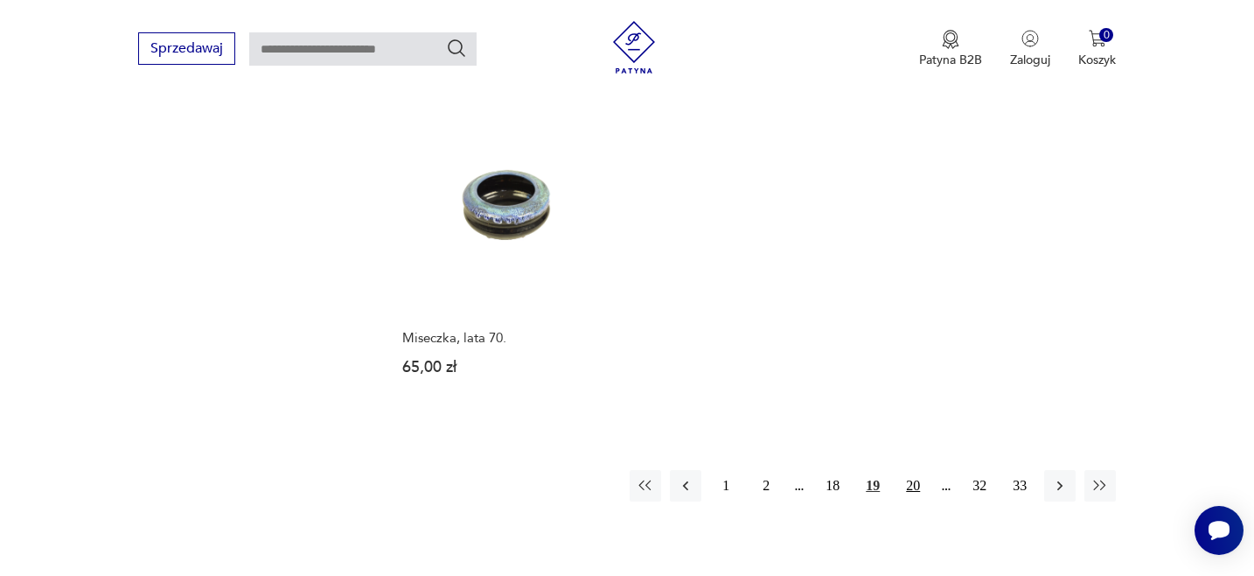
click at [915, 470] on button "20" at bounding box center [913, 485] width 31 height 31
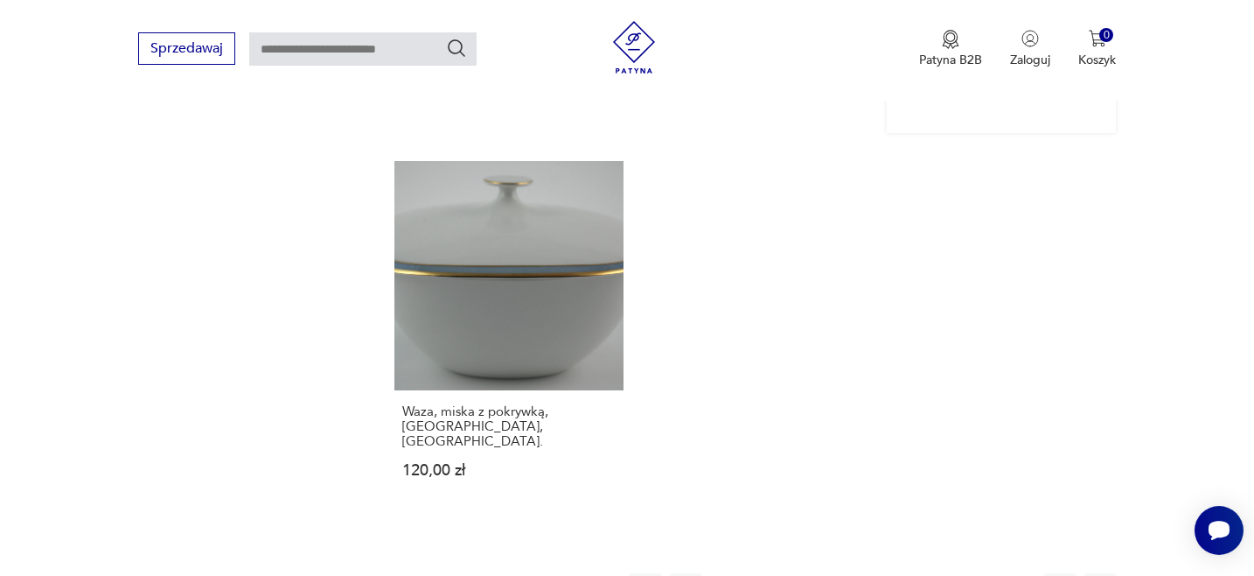
scroll to position [2747, 0]
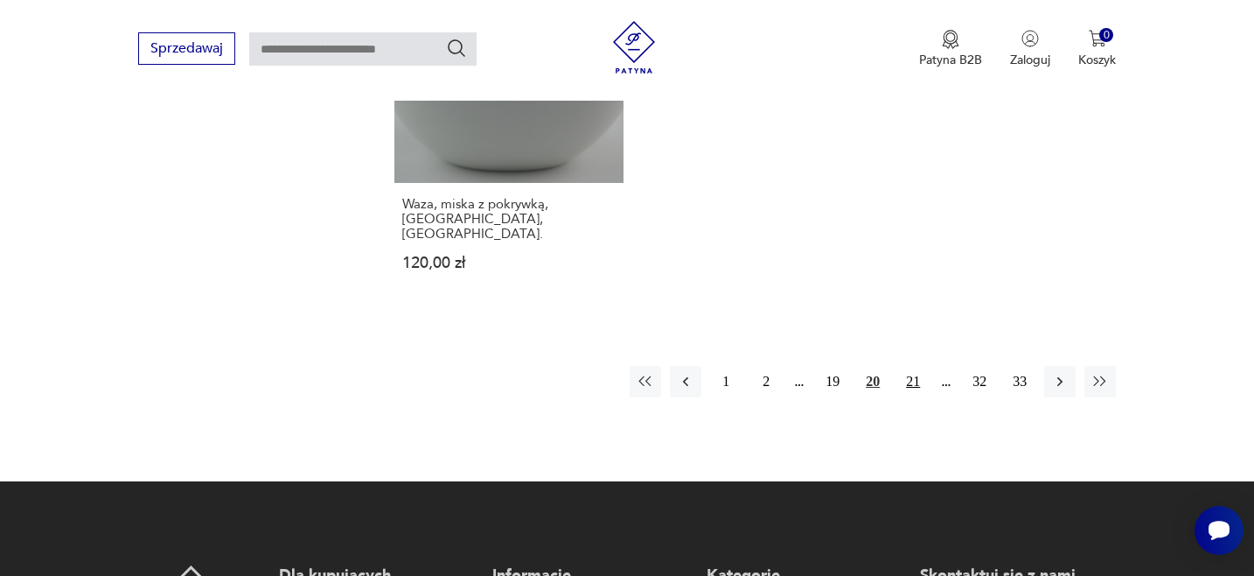
click at [910, 366] on button "21" at bounding box center [913, 381] width 31 height 31
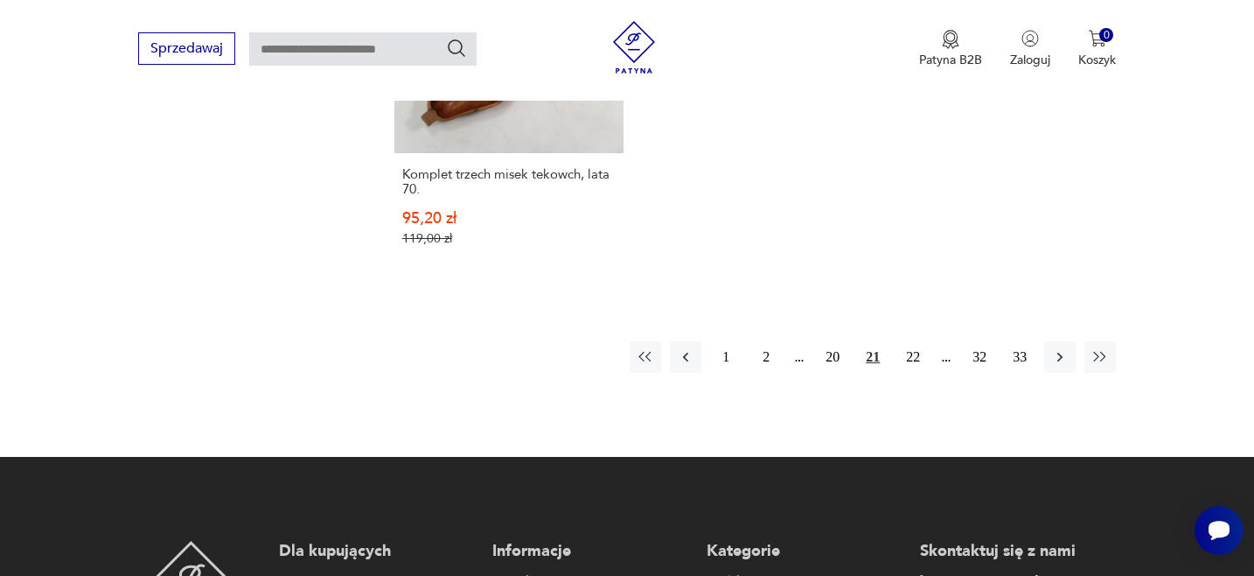
scroll to position [2781, 0]
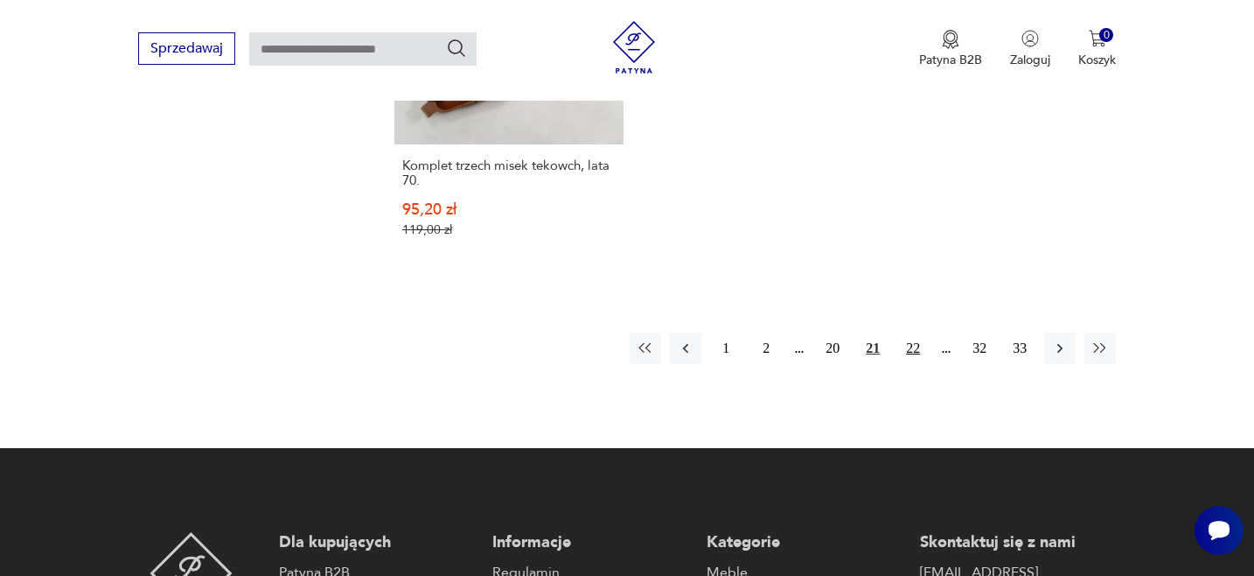
click at [911, 347] on button "22" at bounding box center [913, 347] width 31 height 31
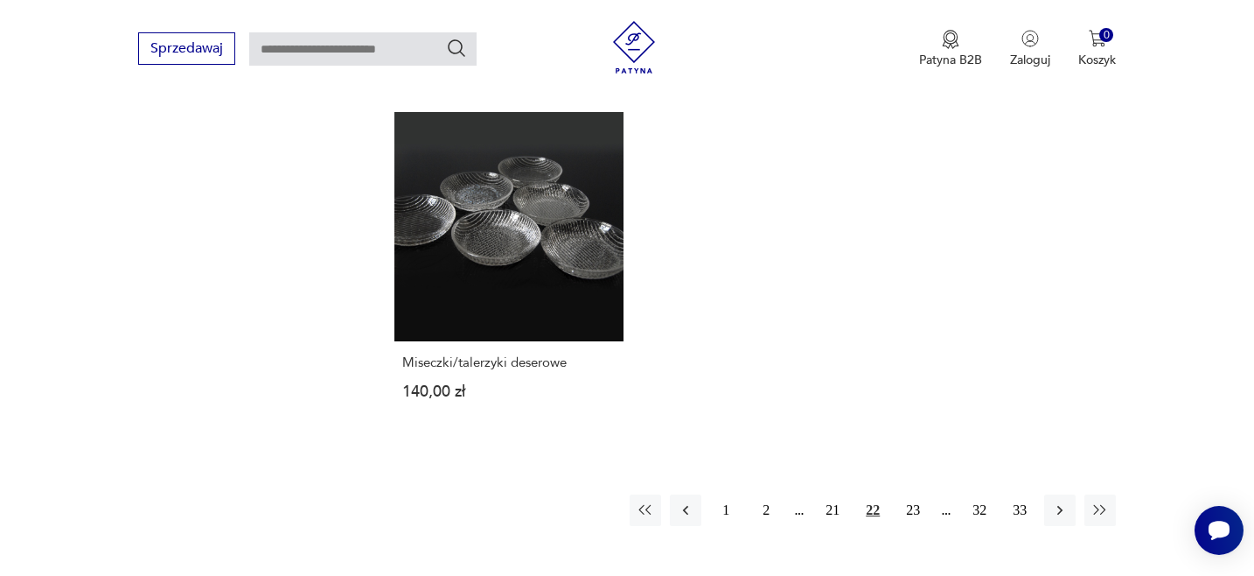
scroll to position [2646, 0]
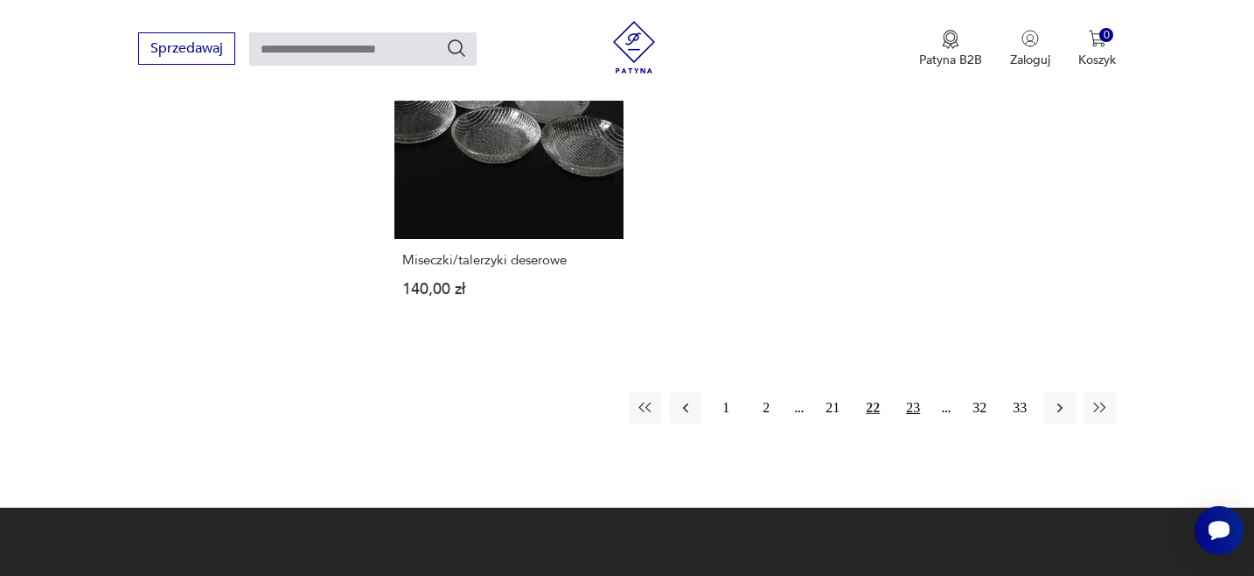
click at [916, 392] on button "23" at bounding box center [913, 407] width 31 height 31
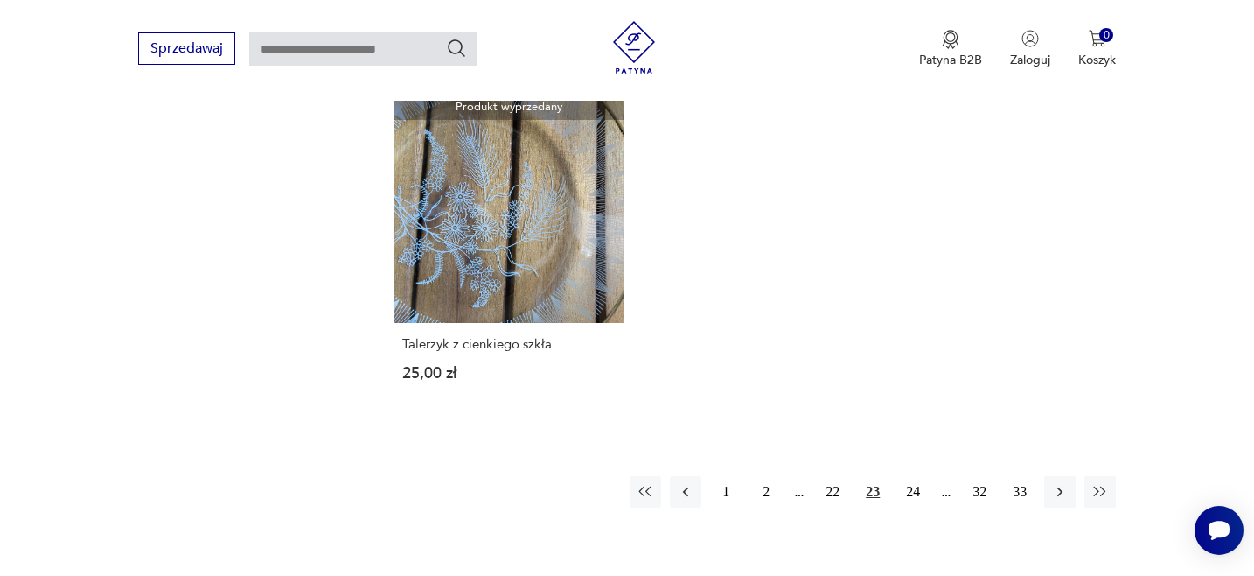
scroll to position [2566, 0]
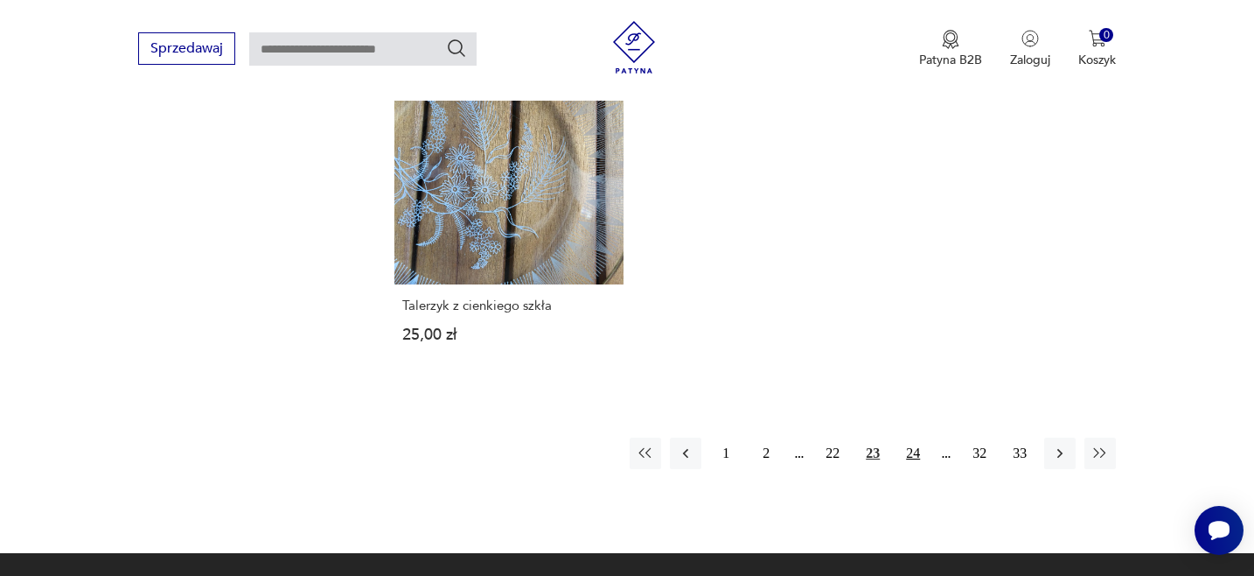
click at [919, 437] on button "24" at bounding box center [913, 452] width 31 height 31
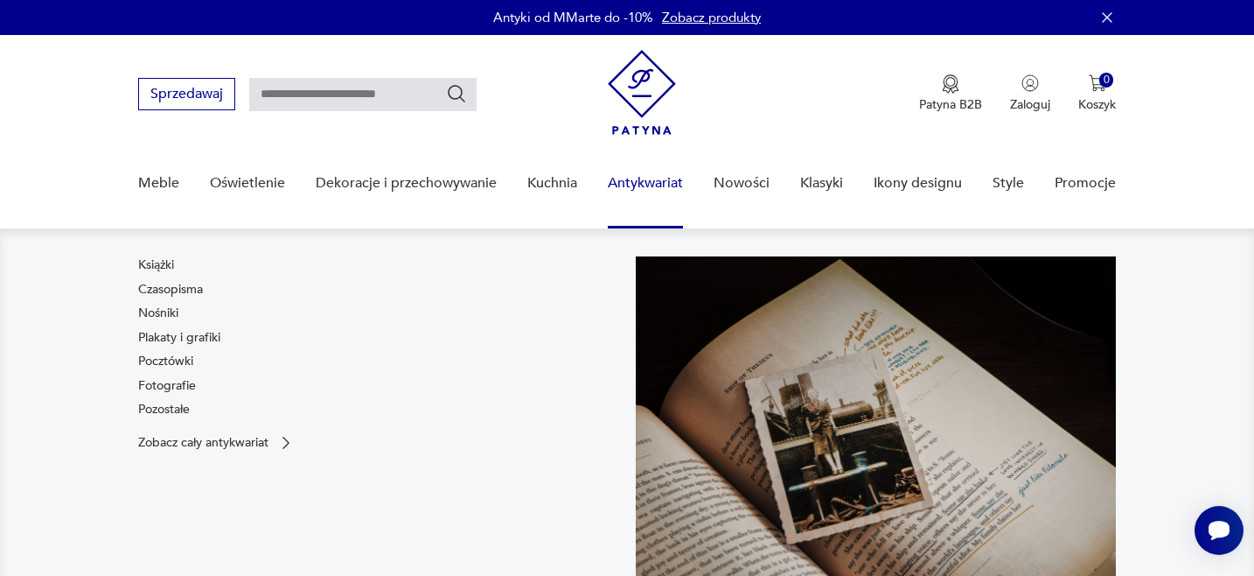
click at [648, 182] on link "Antykwariat" at bounding box center [645, 183] width 75 height 67
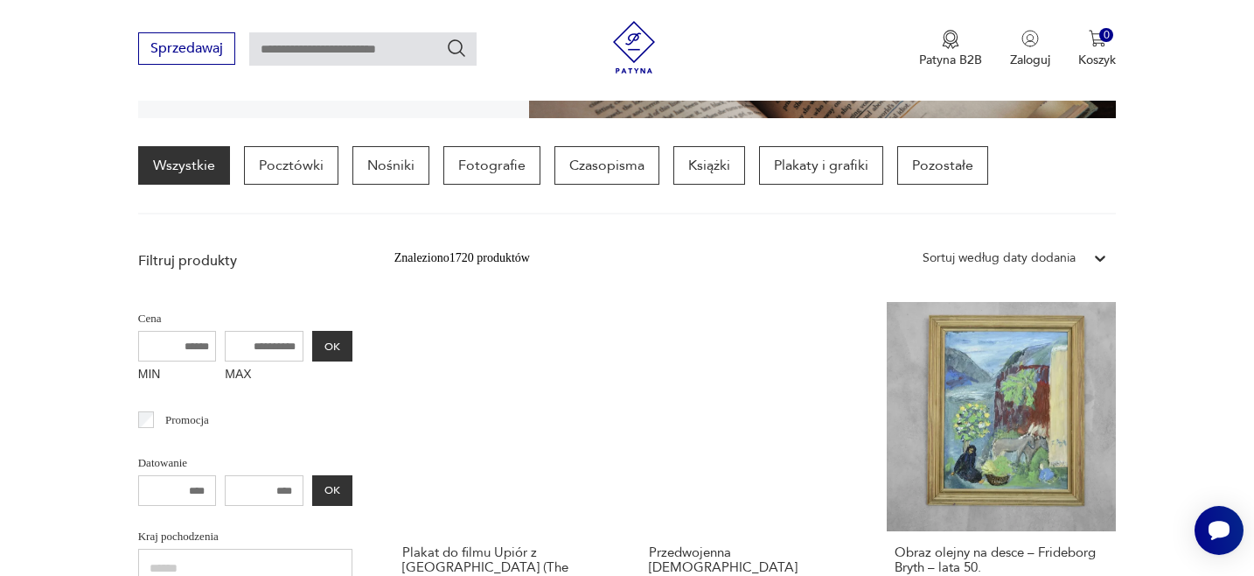
scroll to position [435, 0]
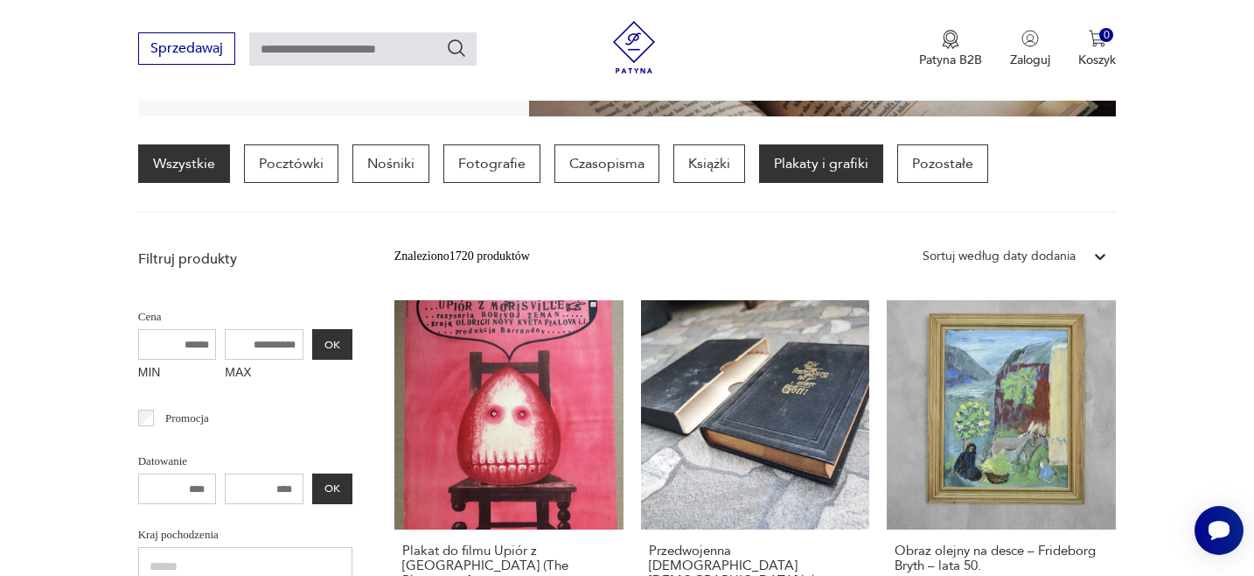
click at [782, 166] on p "Plakaty i grafiki" at bounding box center [821, 163] width 124 height 38
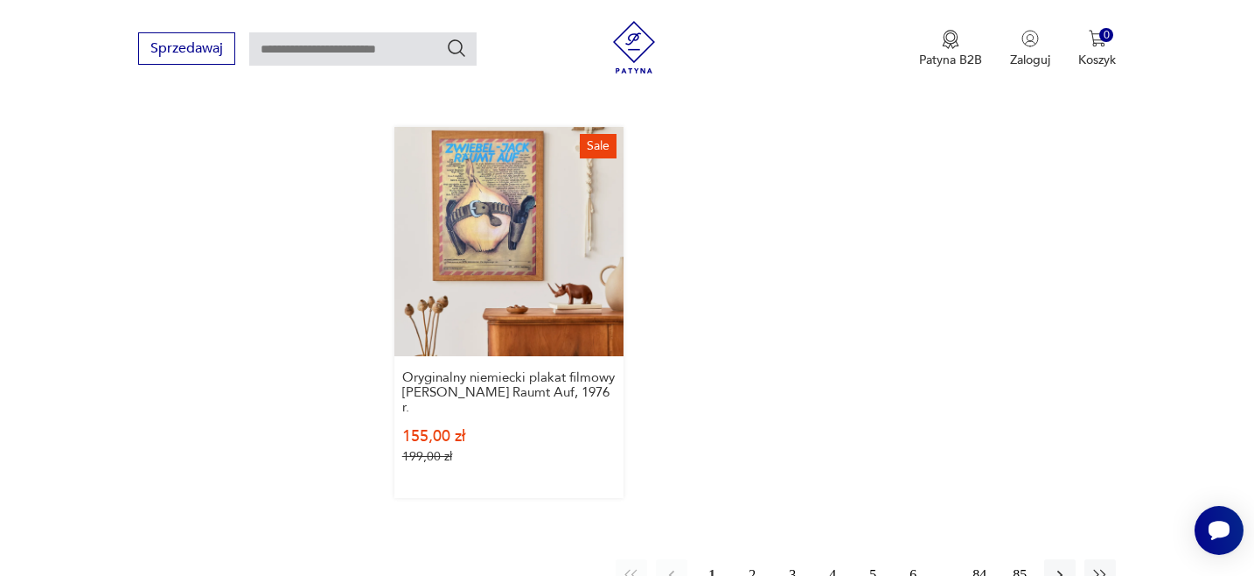
scroll to position [2537, 0]
click at [755, 558] on button "2" at bounding box center [752, 573] width 31 height 31
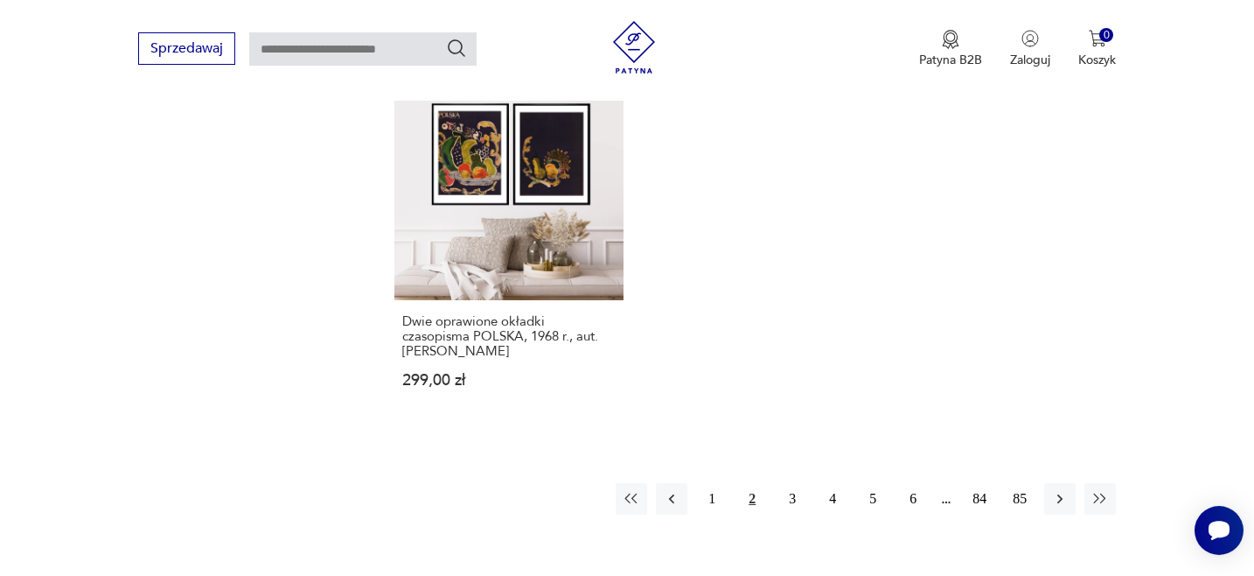
scroll to position [2610, 0]
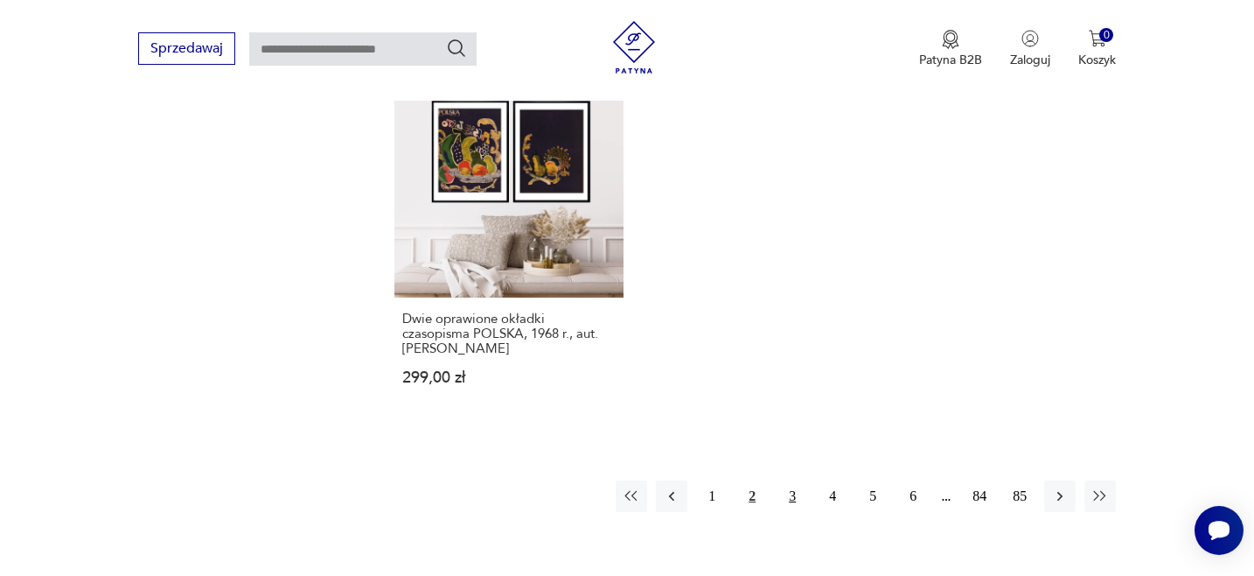
click at [792, 480] on button "3" at bounding box center [792, 495] width 31 height 31
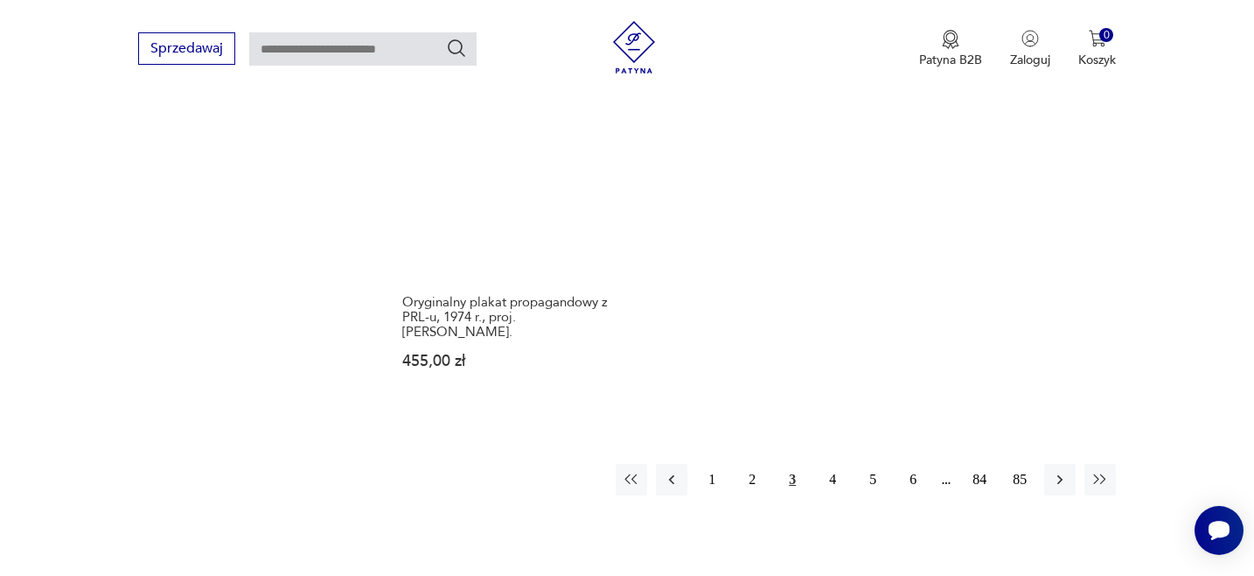
scroll to position [2604, 0]
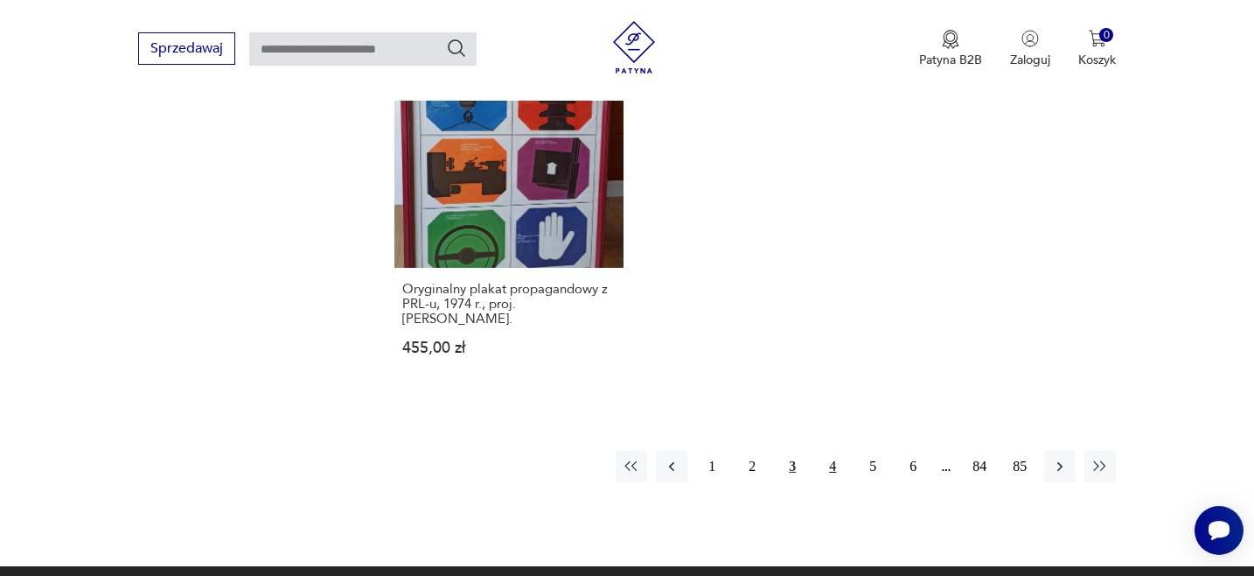
click at [836, 451] on button "4" at bounding box center [832, 466] width 31 height 31
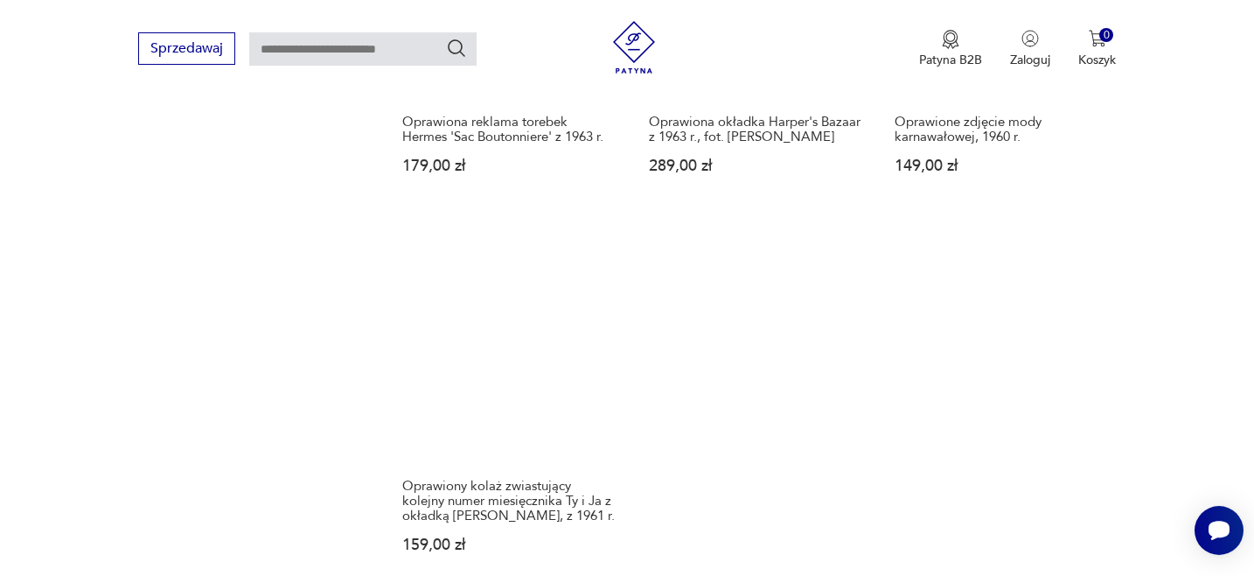
scroll to position [2557, 0]
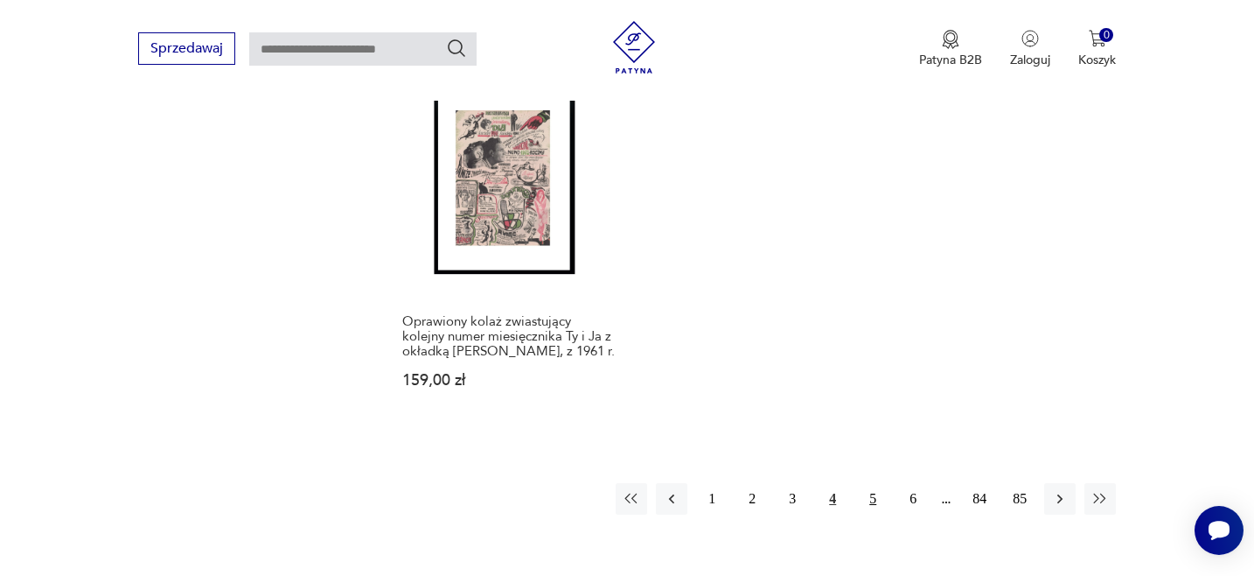
click at [874, 499] on button "5" at bounding box center [872, 498] width 31 height 31
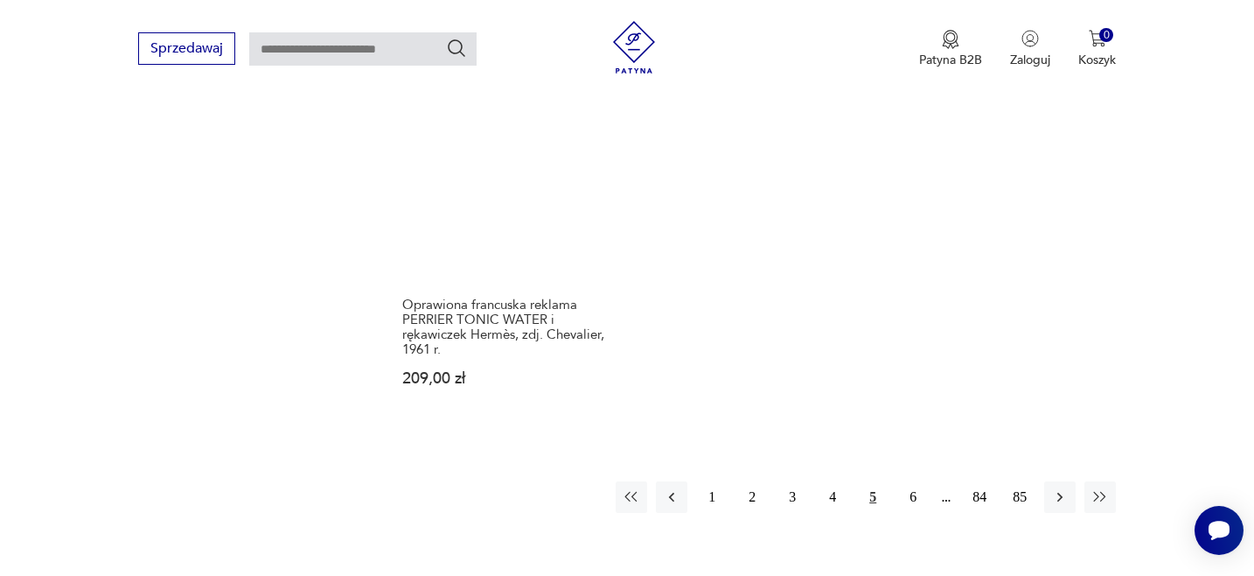
scroll to position [2660, 0]
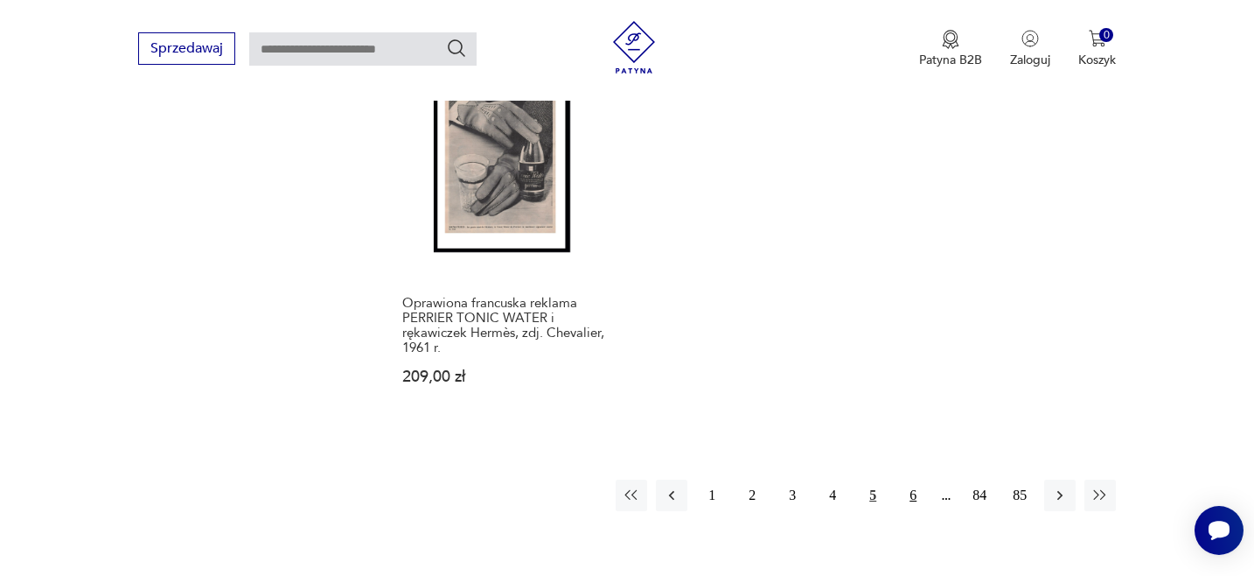
click at [912, 479] on button "6" at bounding box center [913, 494] width 31 height 31
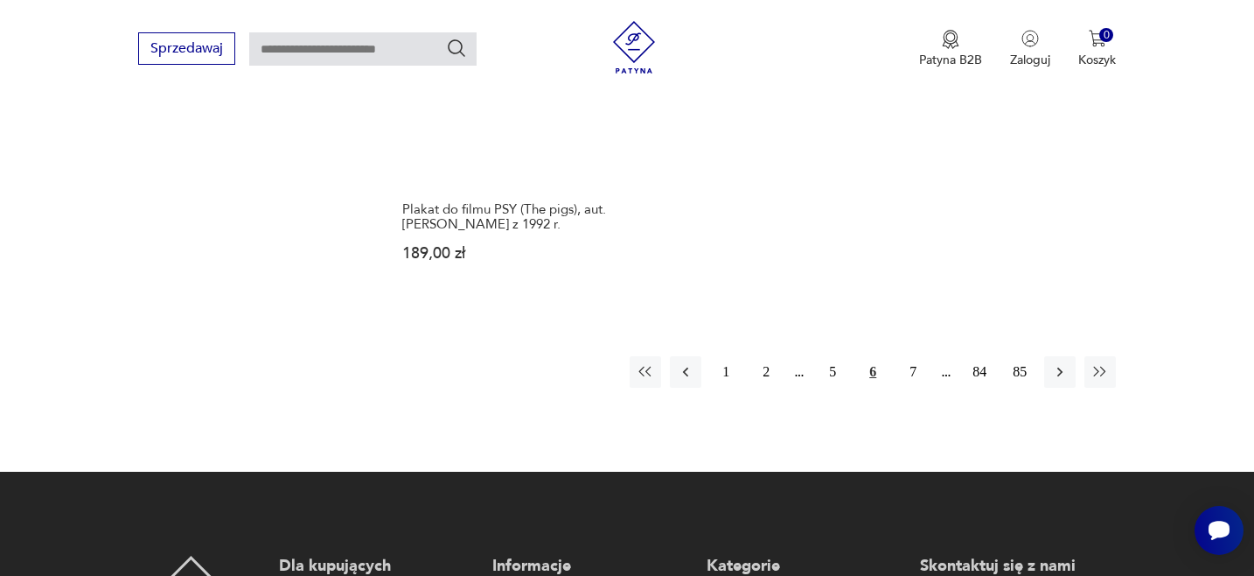
scroll to position [2671, 0]
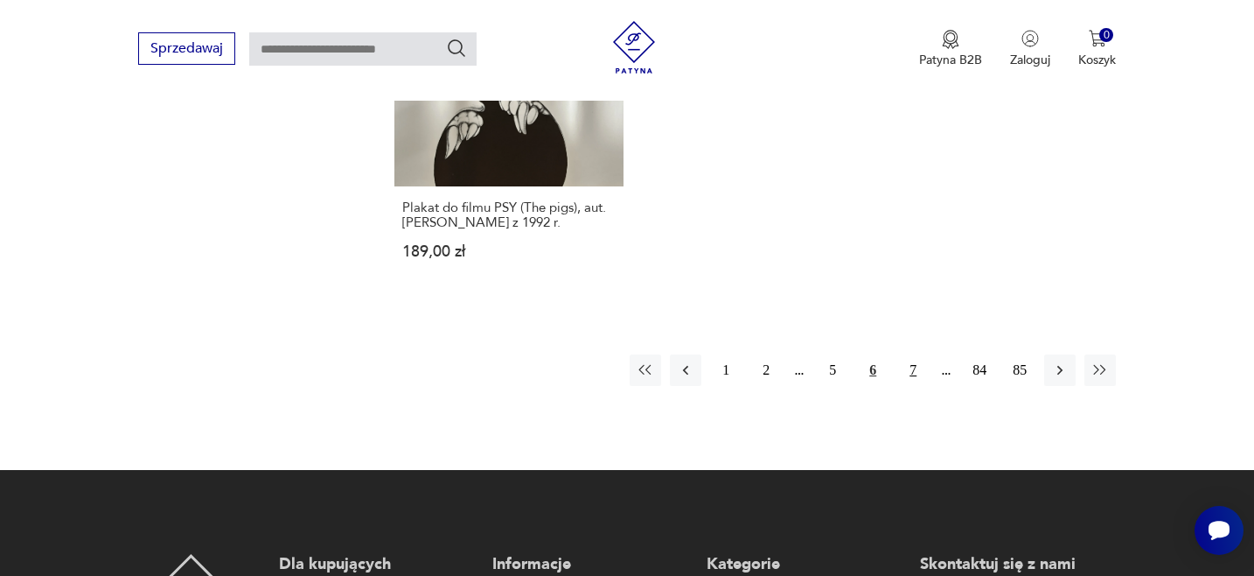
click at [913, 354] on button "7" at bounding box center [913, 369] width 31 height 31
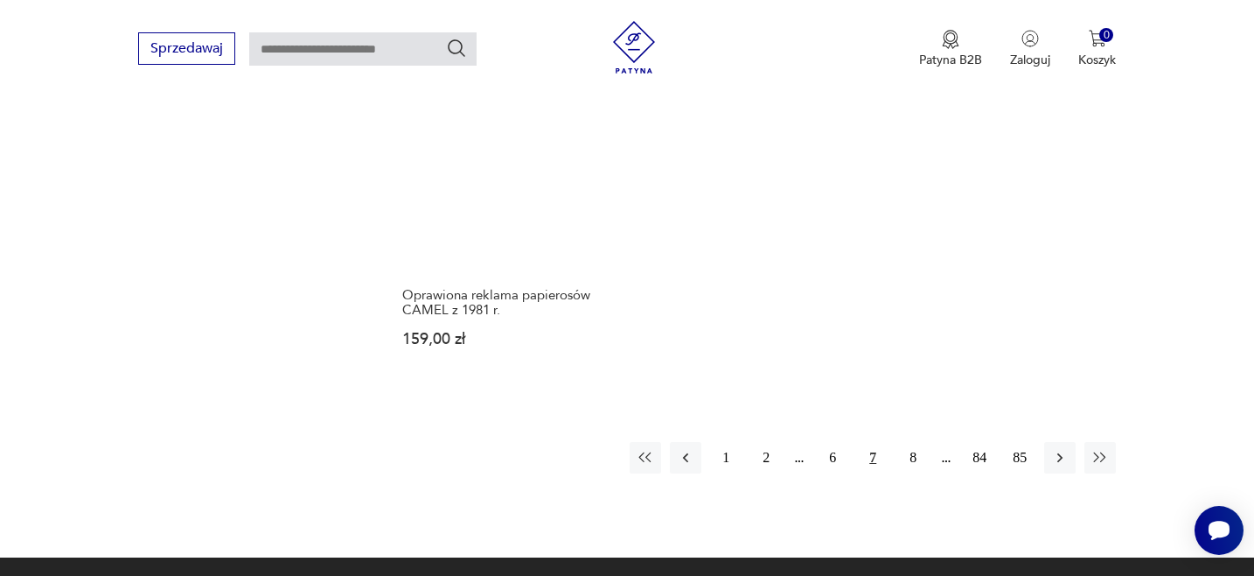
scroll to position [2673, 0]
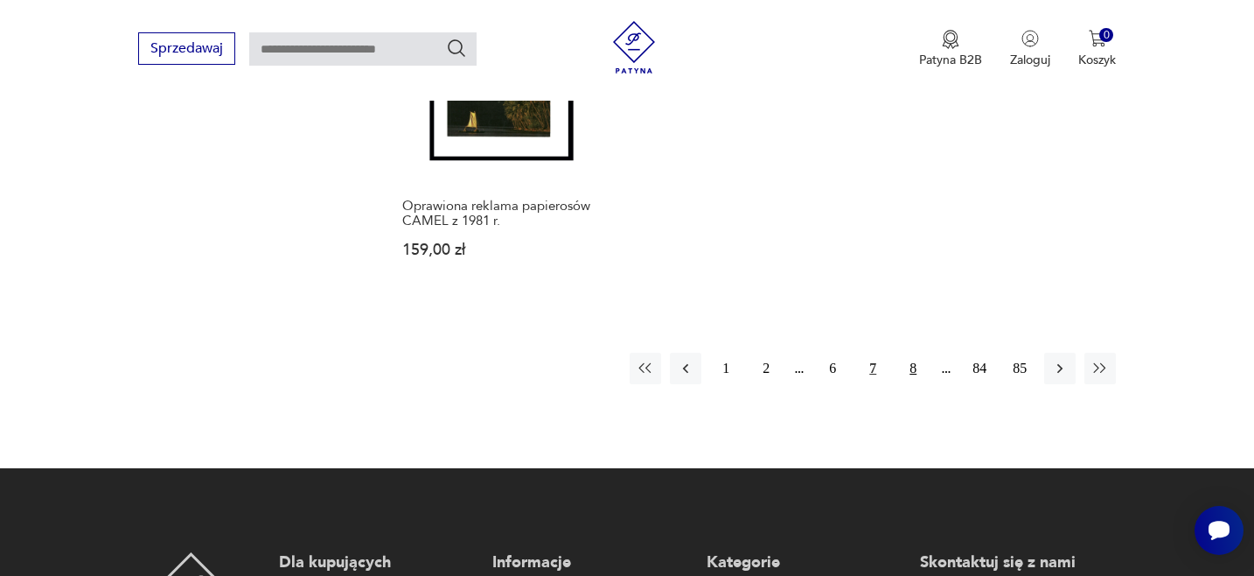
click at [917, 367] on button "8" at bounding box center [913, 368] width 31 height 31
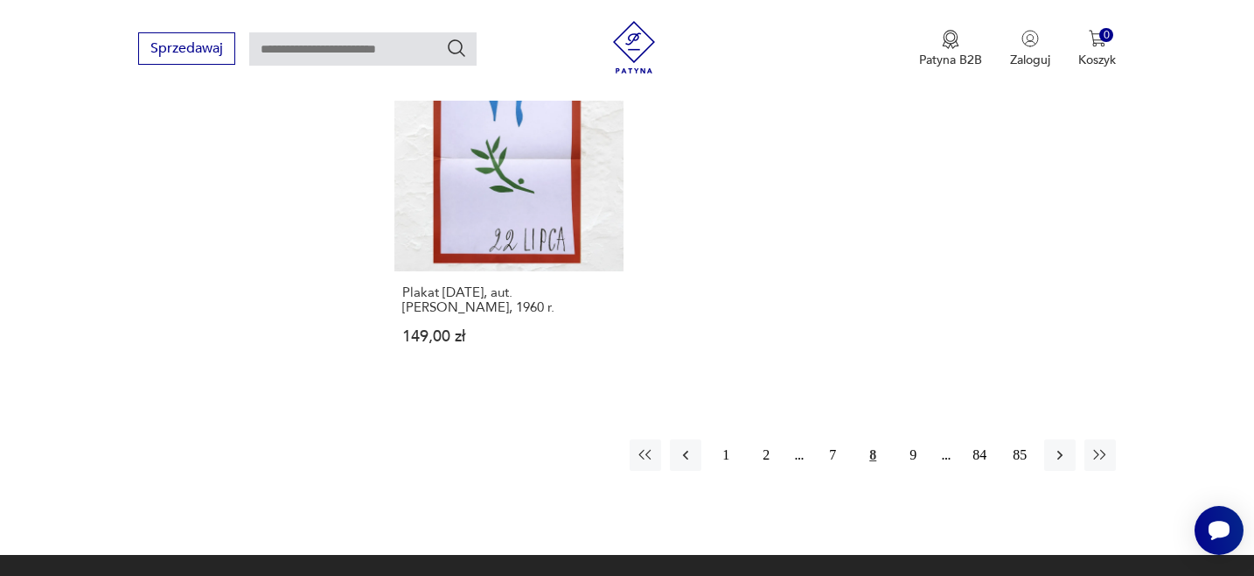
scroll to position [2608, 0]
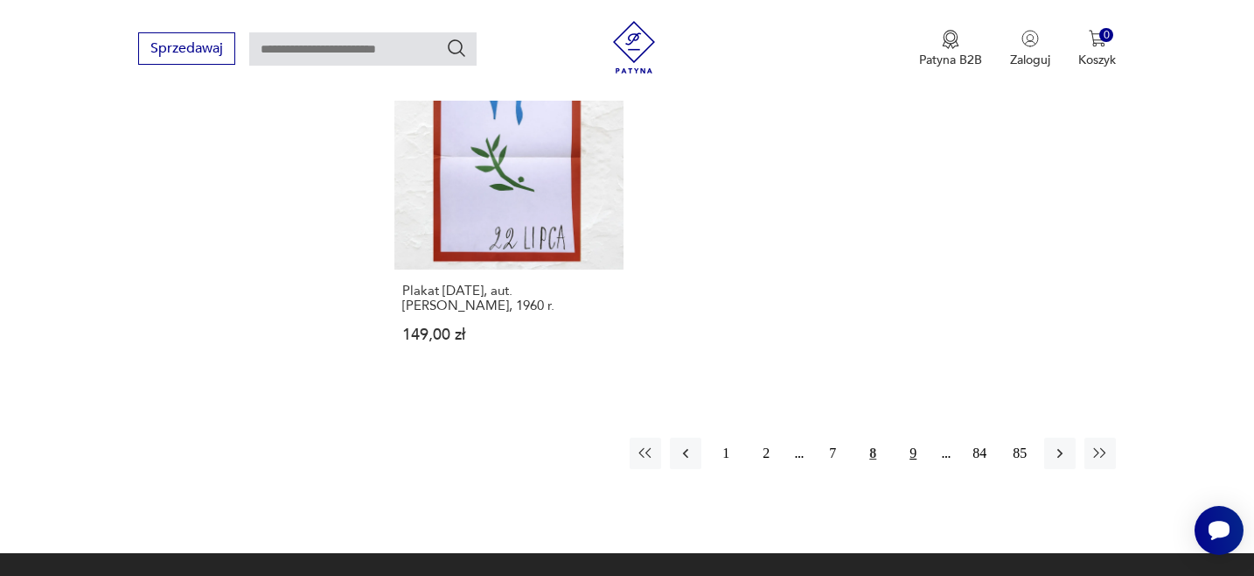
click at [915, 437] on button "9" at bounding box center [913, 452] width 31 height 31
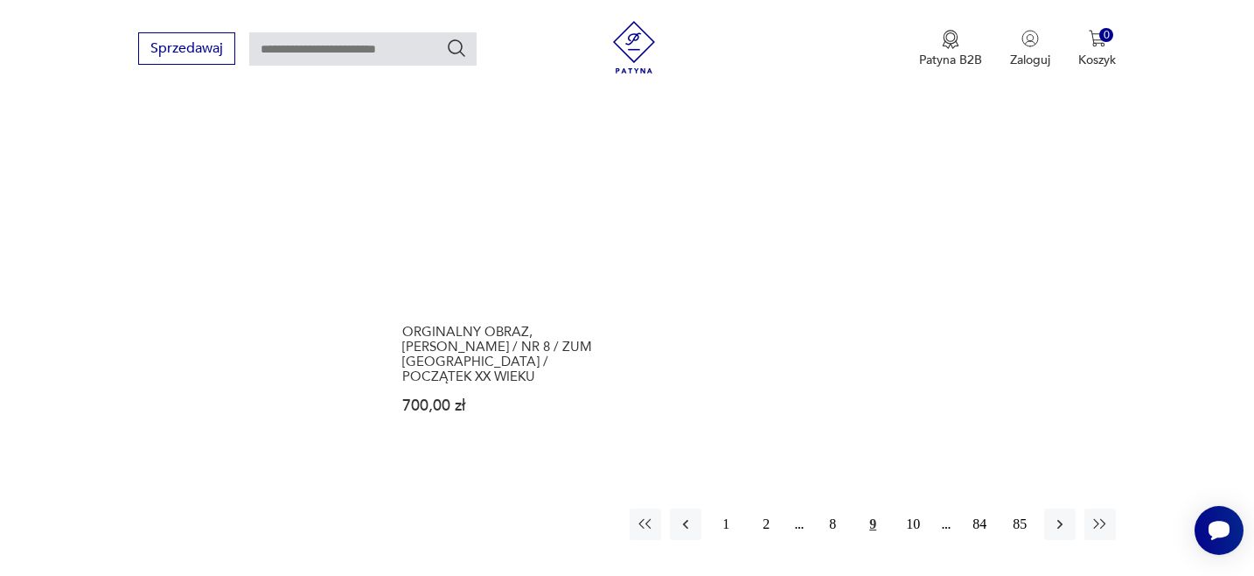
scroll to position [2584, 0]
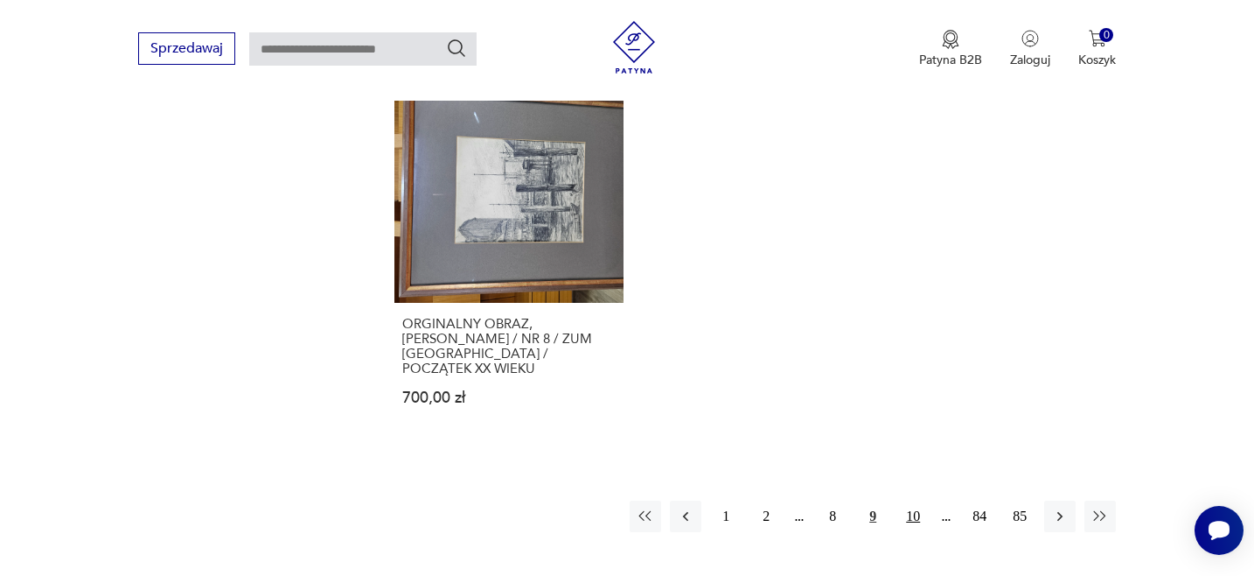
click at [910, 500] on button "10" at bounding box center [913, 515] width 31 height 31
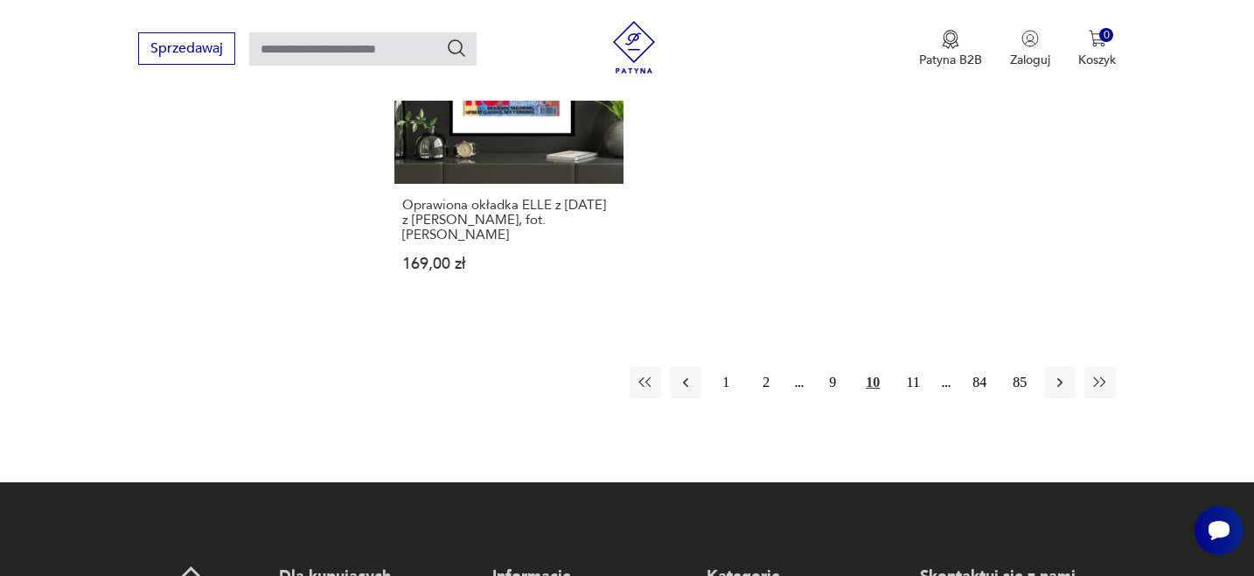
scroll to position [2704, 0]
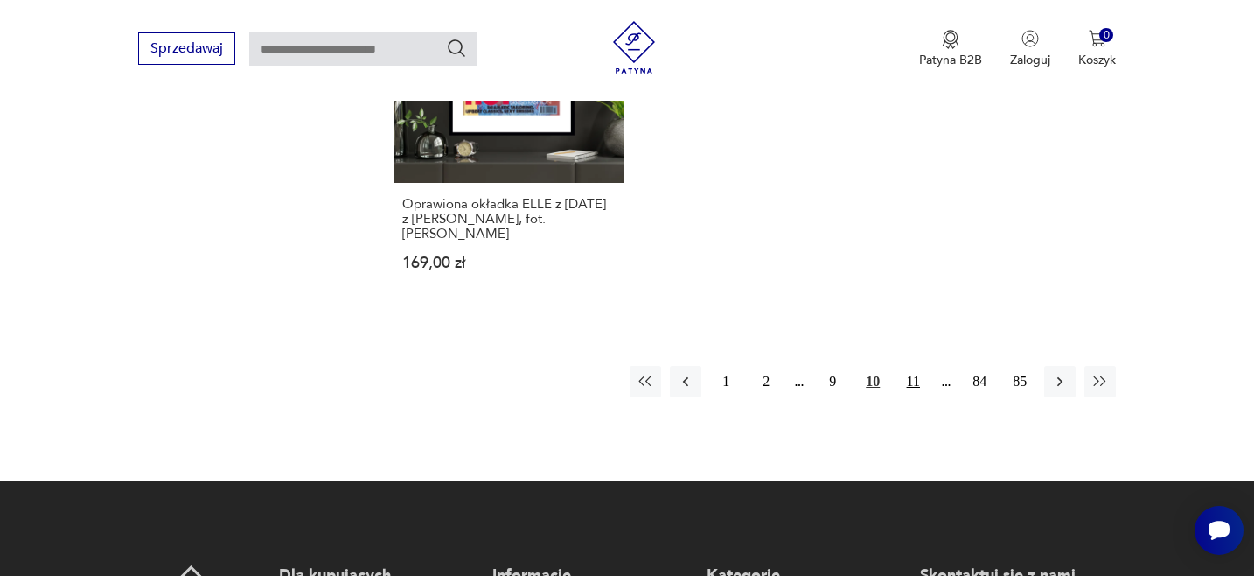
click at [912, 366] on button "11" at bounding box center [913, 381] width 31 height 31
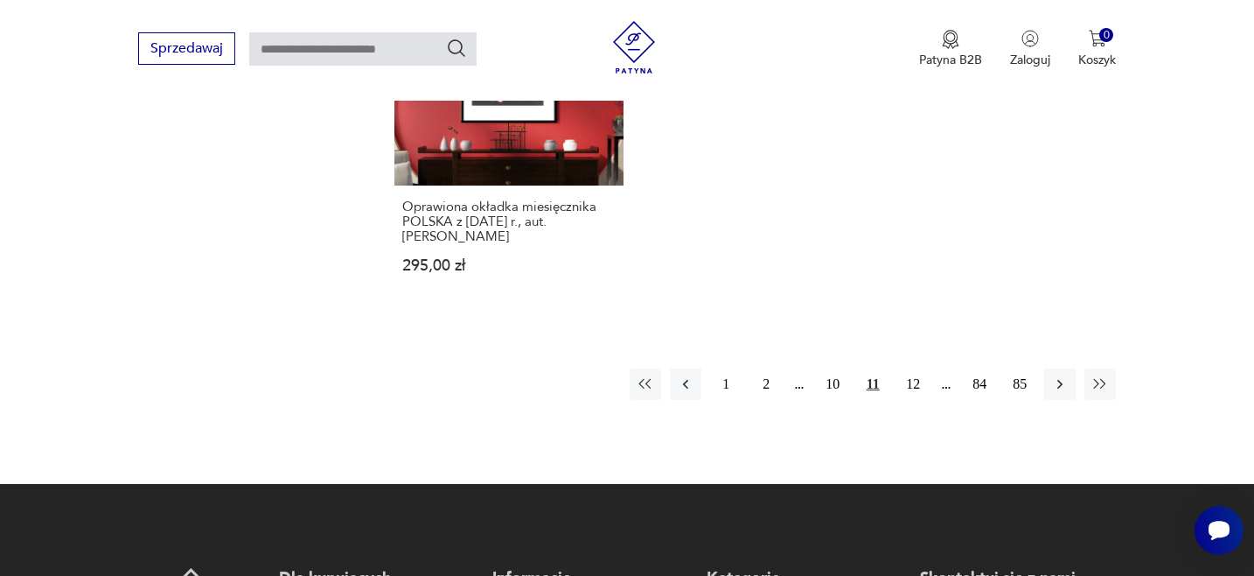
scroll to position [2676, 0]
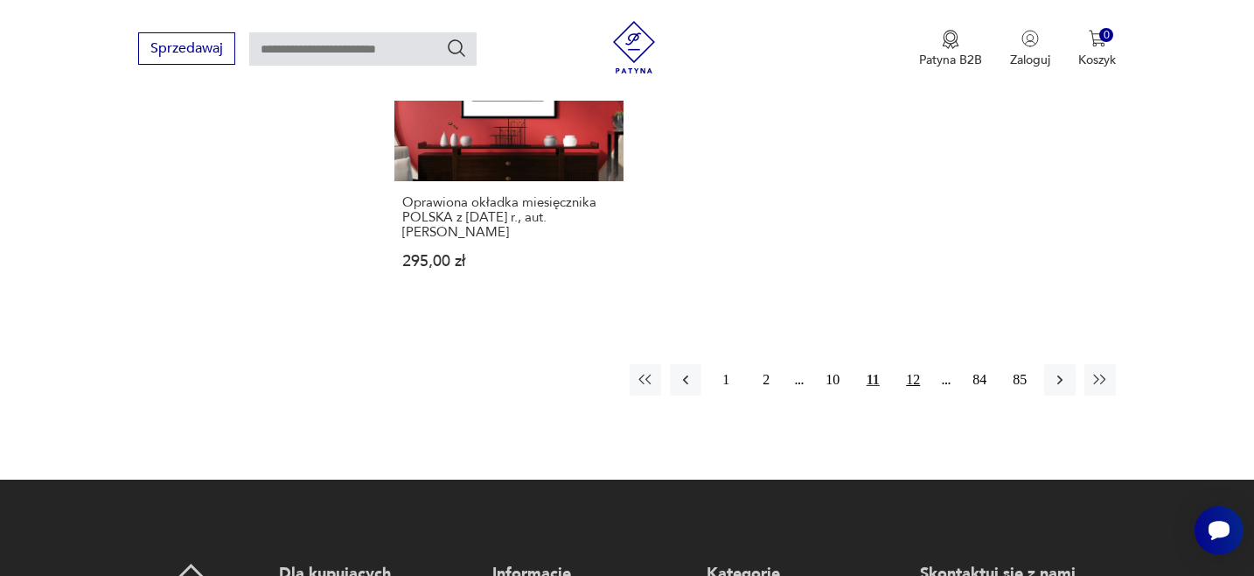
click at [915, 364] on button "12" at bounding box center [913, 379] width 31 height 31
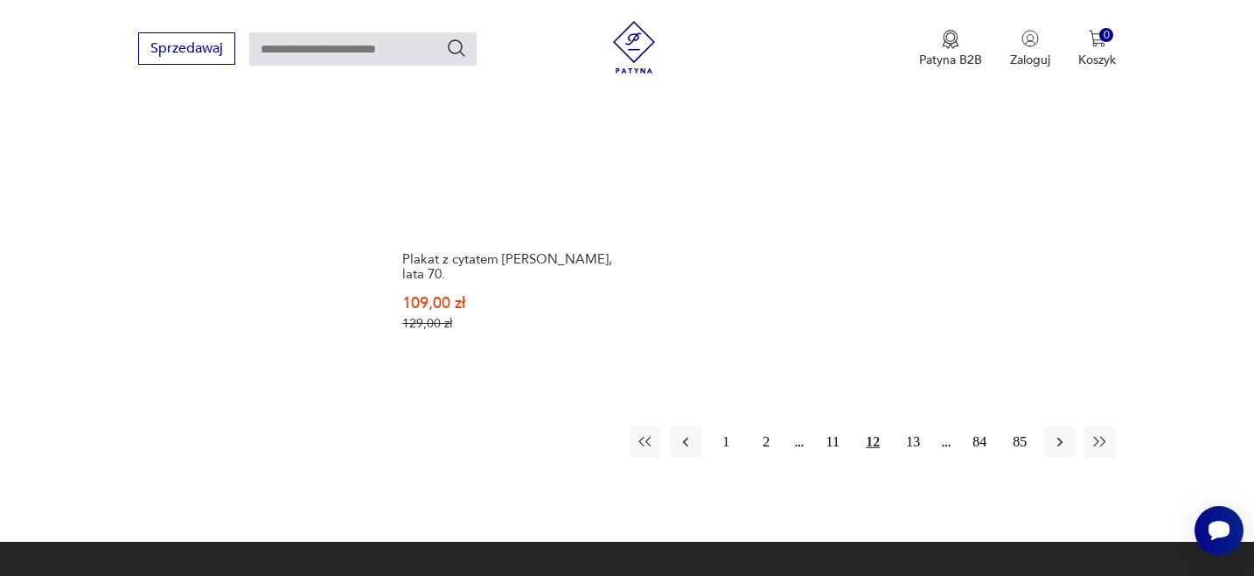
scroll to position [2702, 0]
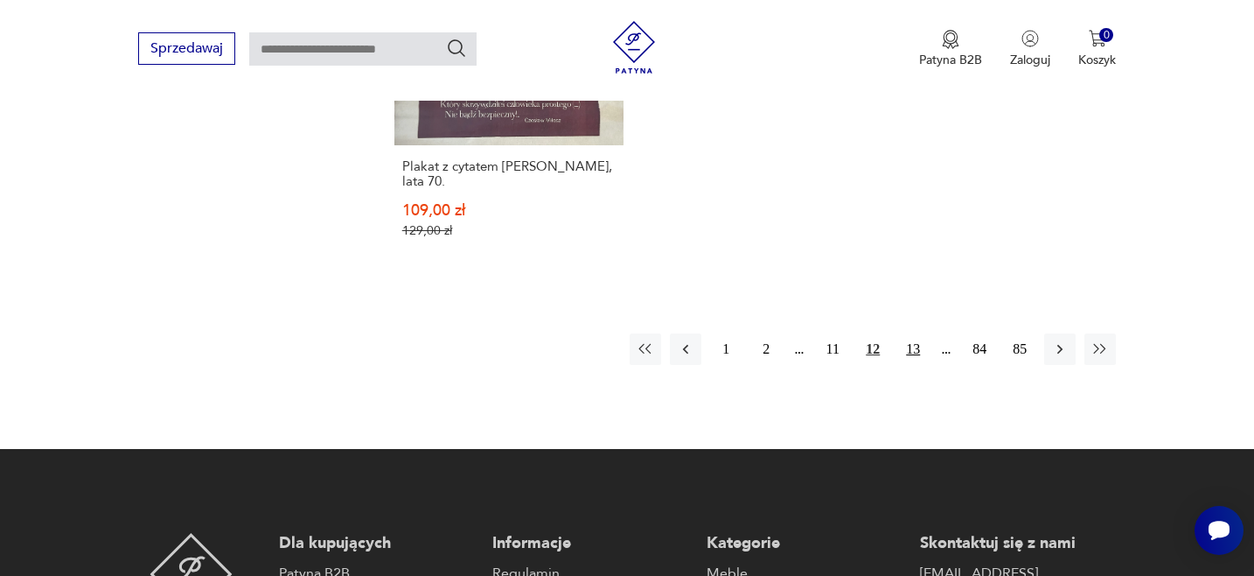
click at [916, 344] on button "13" at bounding box center [913, 348] width 31 height 31
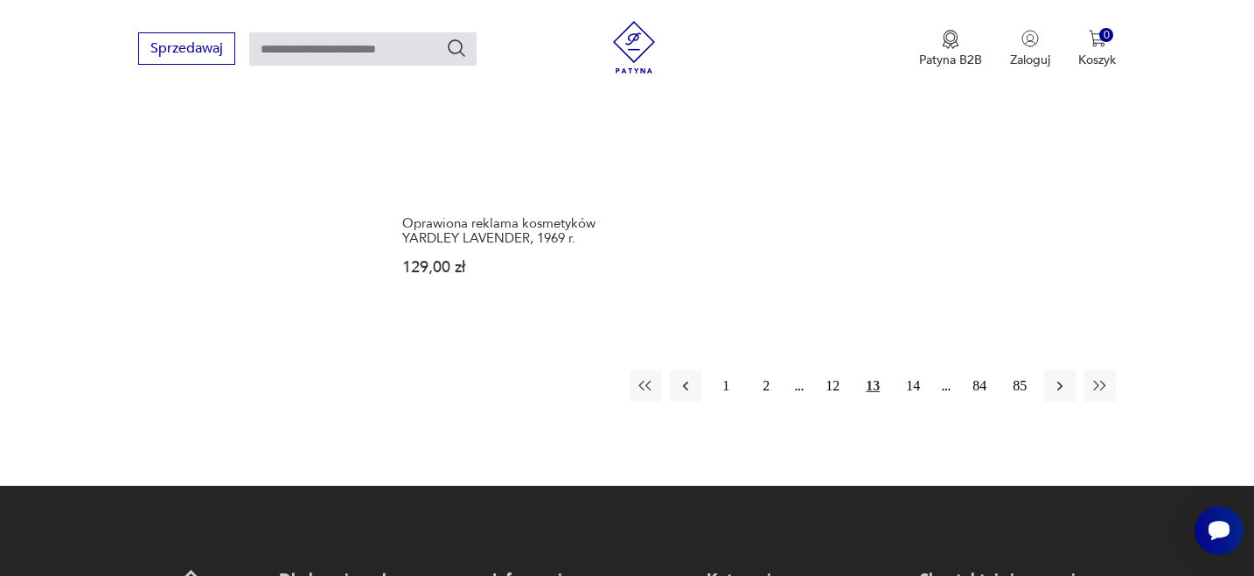
scroll to position [2659, 0]
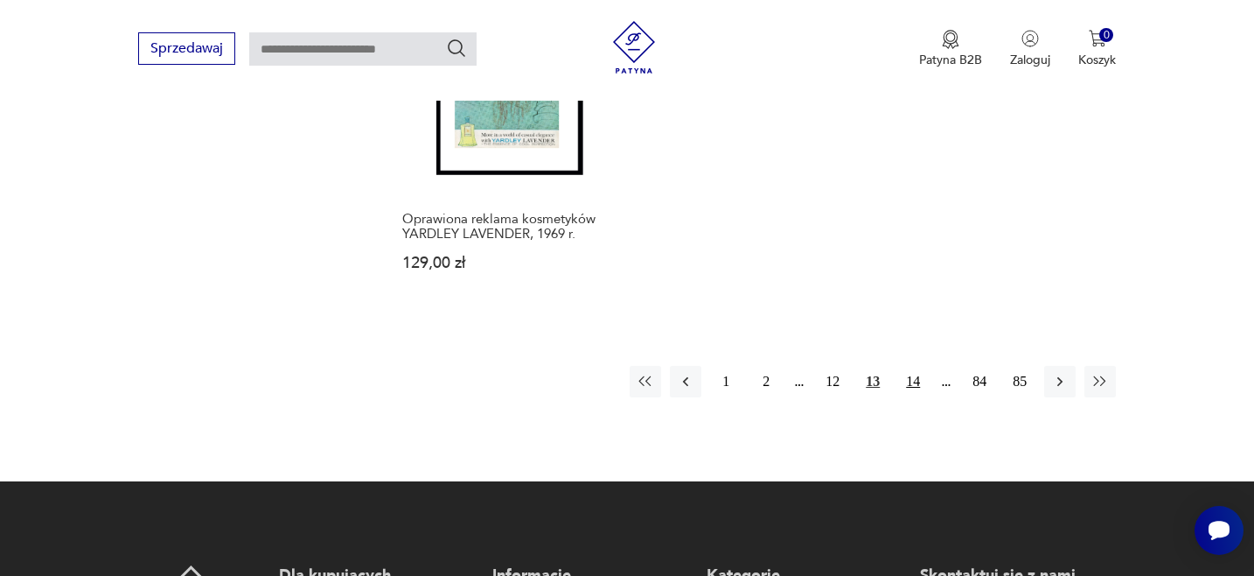
click at [914, 367] on button "14" at bounding box center [913, 381] width 31 height 31
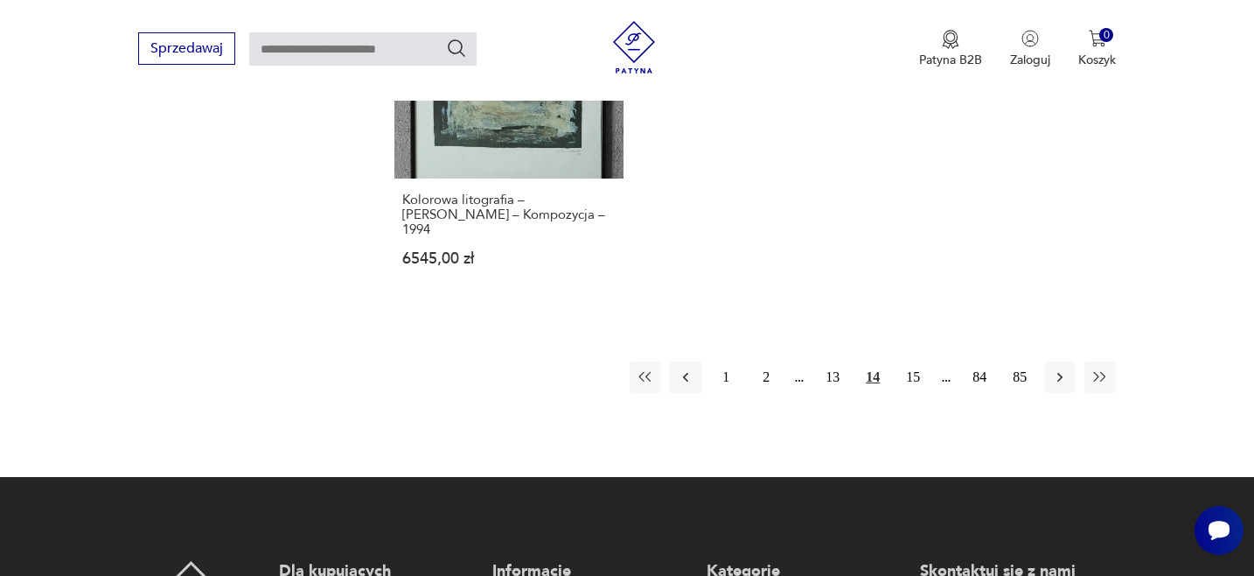
scroll to position [2729, 0]
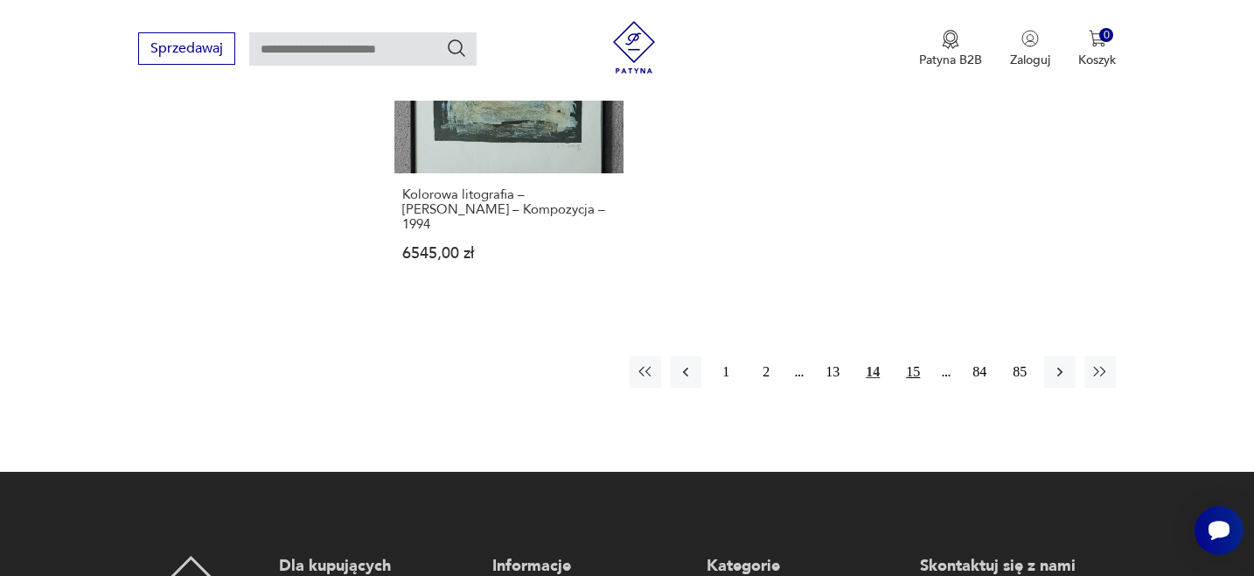
click at [918, 356] on button "15" at bounding box center [913, 371] width 31 height 31
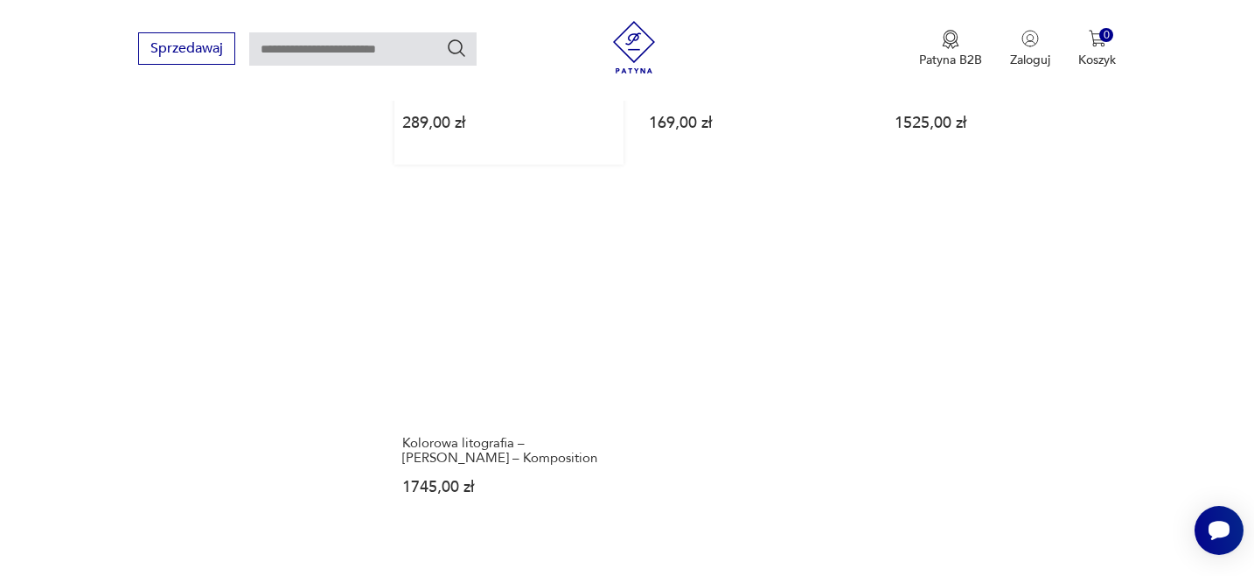
scroll to position [2565, 0]
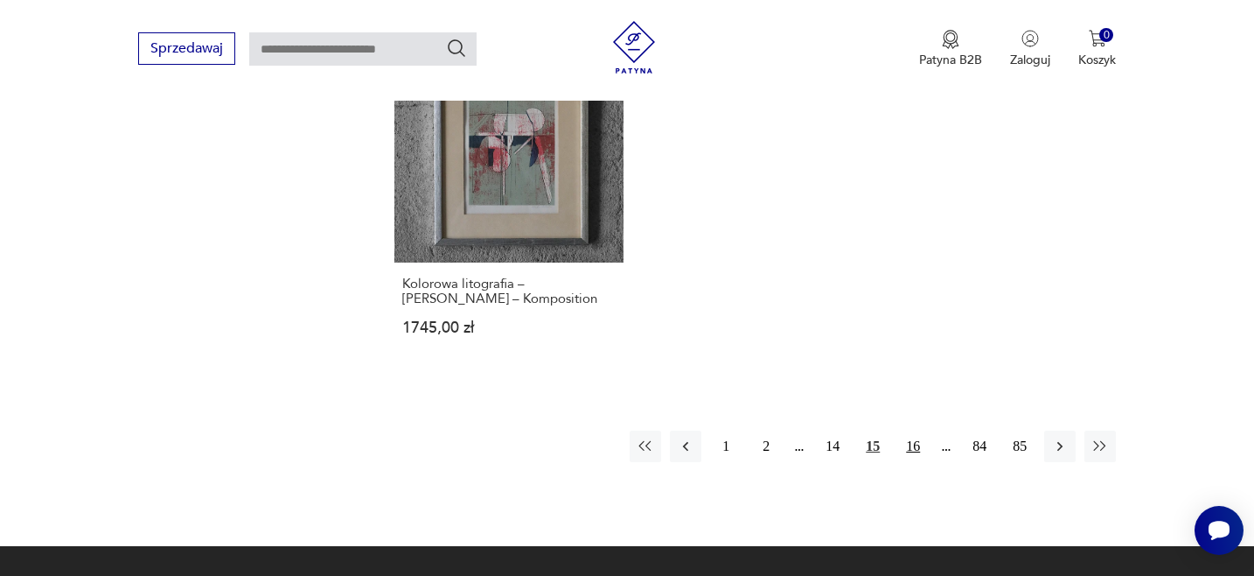
click at [918, 430] on button "16" at bounding box center [913, 445] width 31 height 31
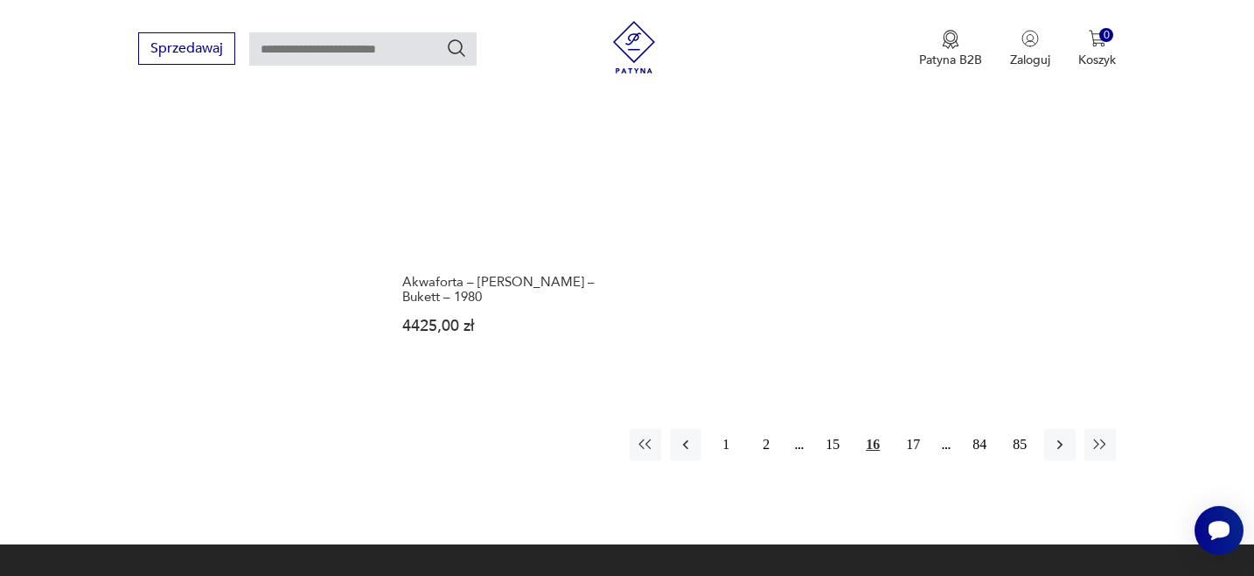
scroll to position [2619, 0]
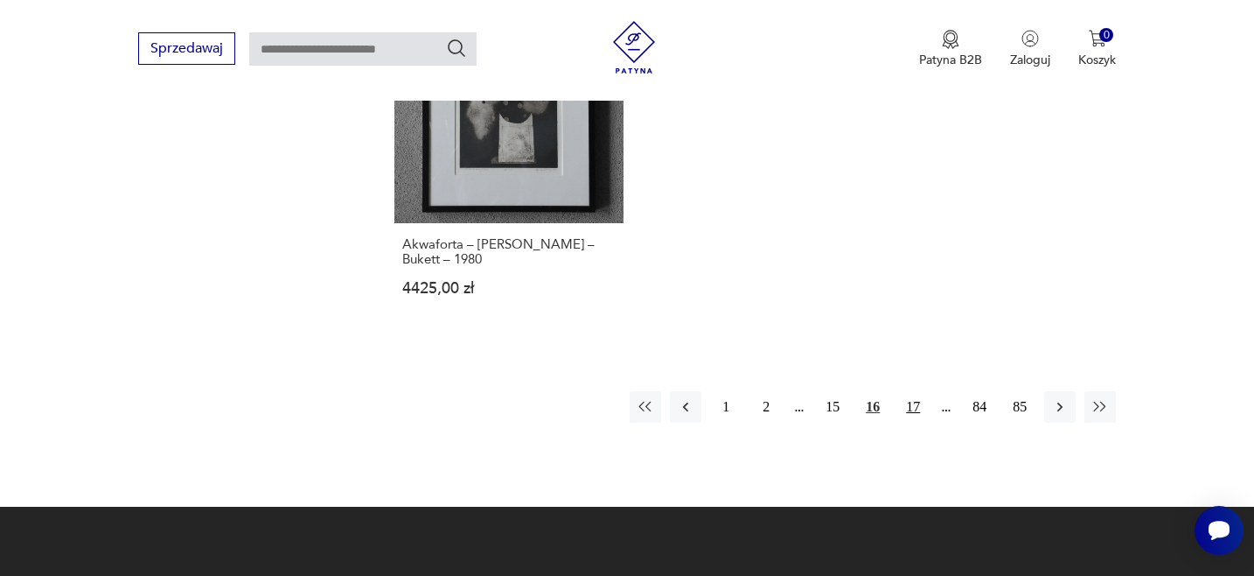
click at [917, 394] on button "17" at bounding box center [913, 406] width 31 height 31
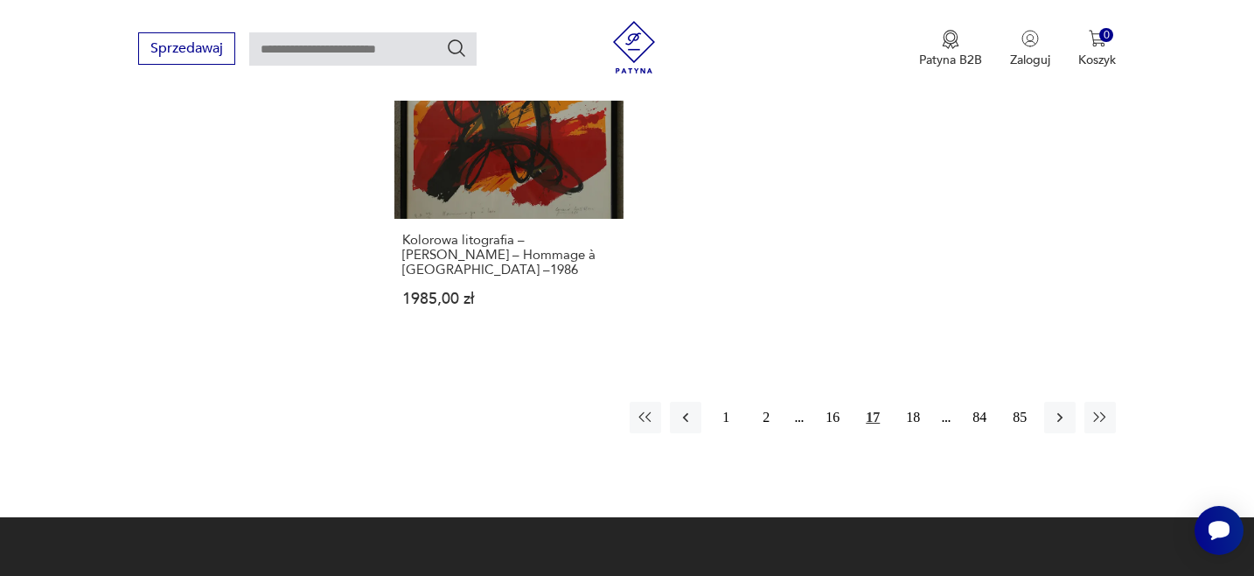
scroll to position [2629, 0]
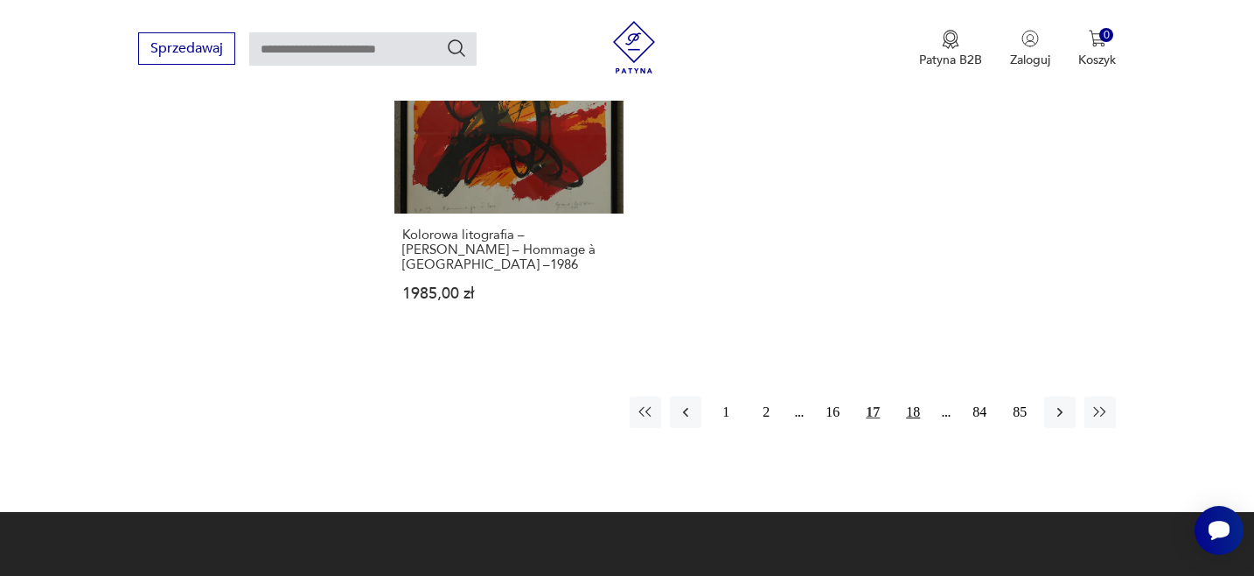
click at [915, 396] on button "18" at bounding box center [913, 411] width 31 height 31
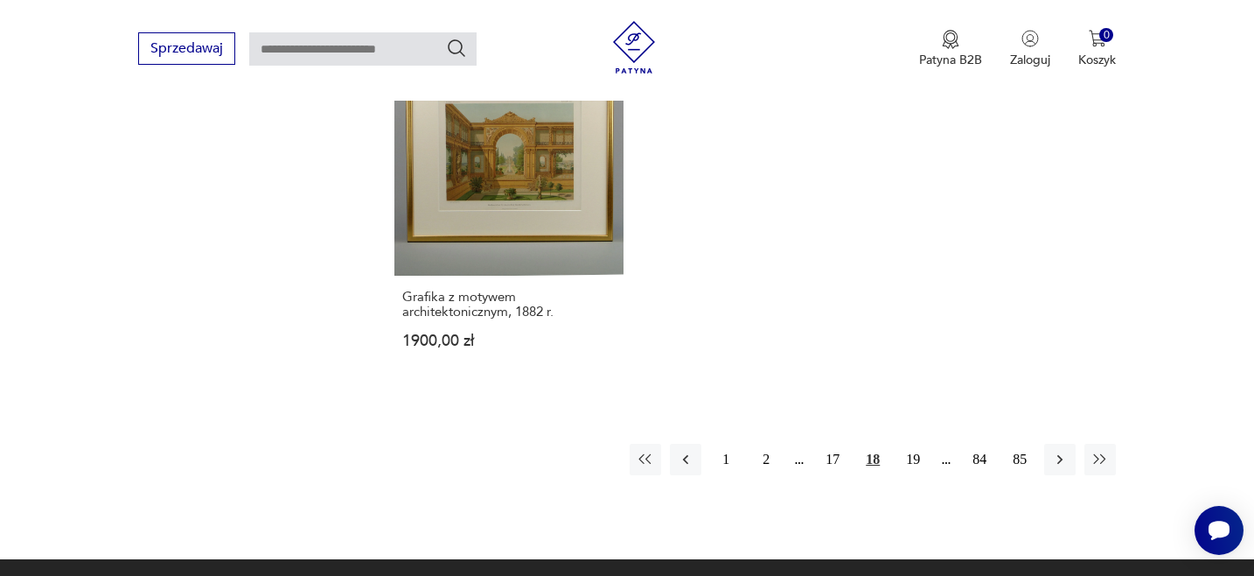
scroll to position [2558, 0]
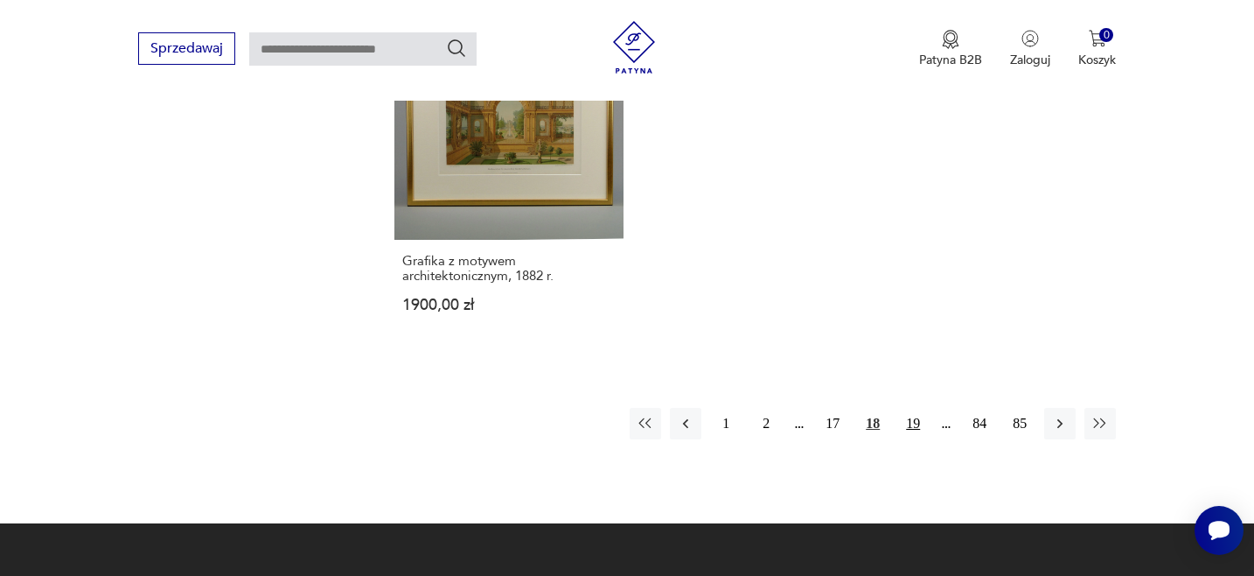
click at [912, 419] on button "19" at bounding box center [913, 423] width 31 height 31
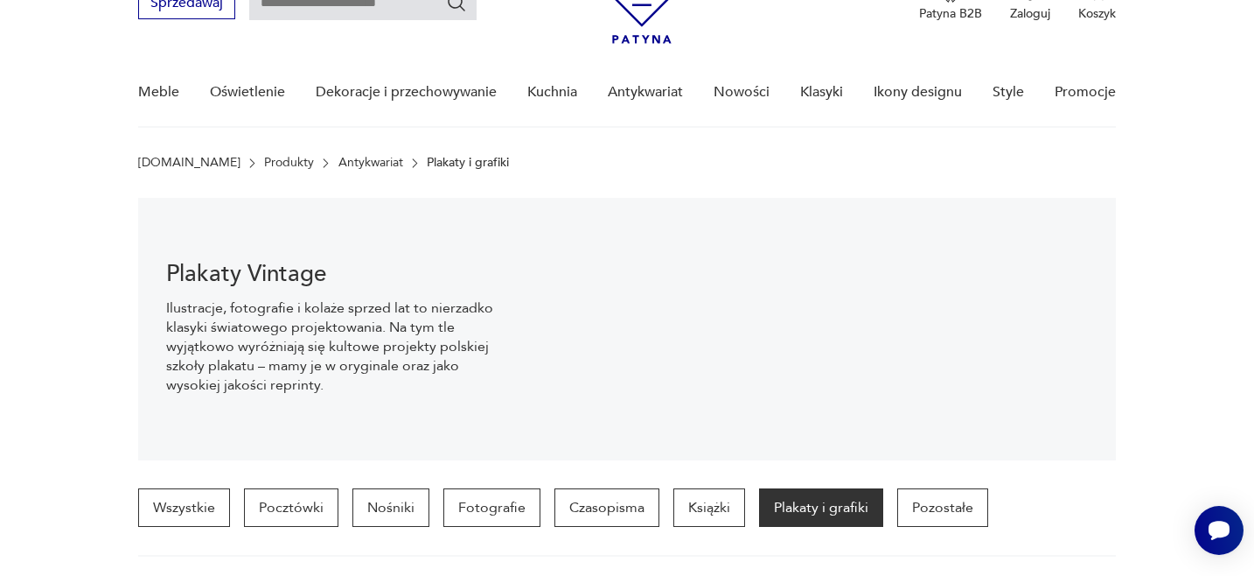
scroll to position [92, 0]
click at [919, 500] on p "Pozostałe" at bounding box center [943, 506] width 91 height 38
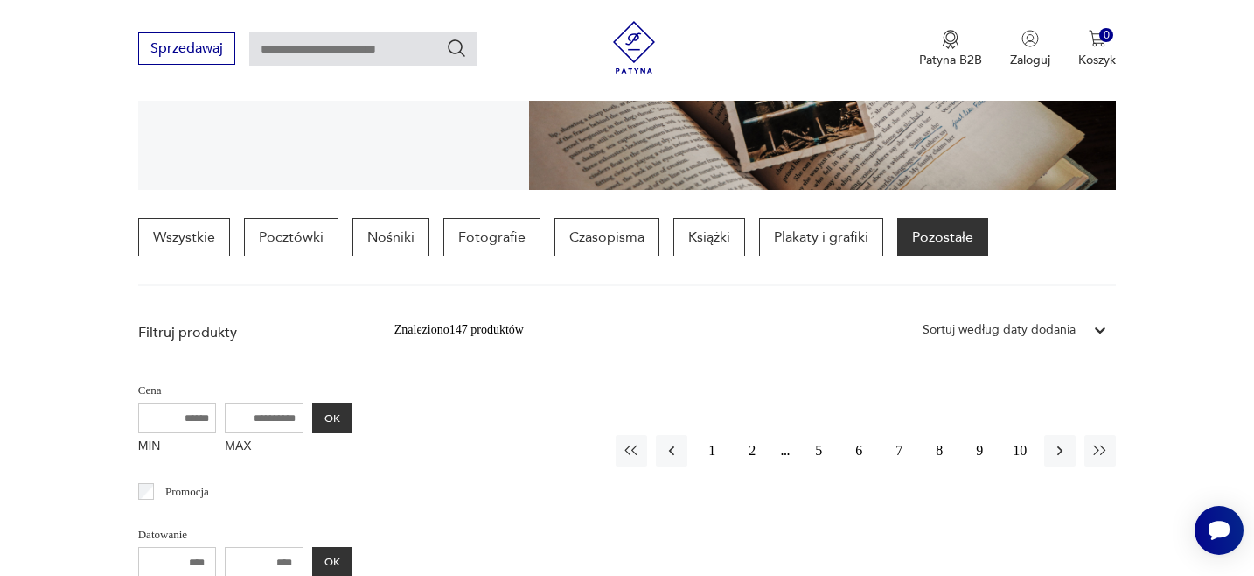
scroll to position [349, 0]
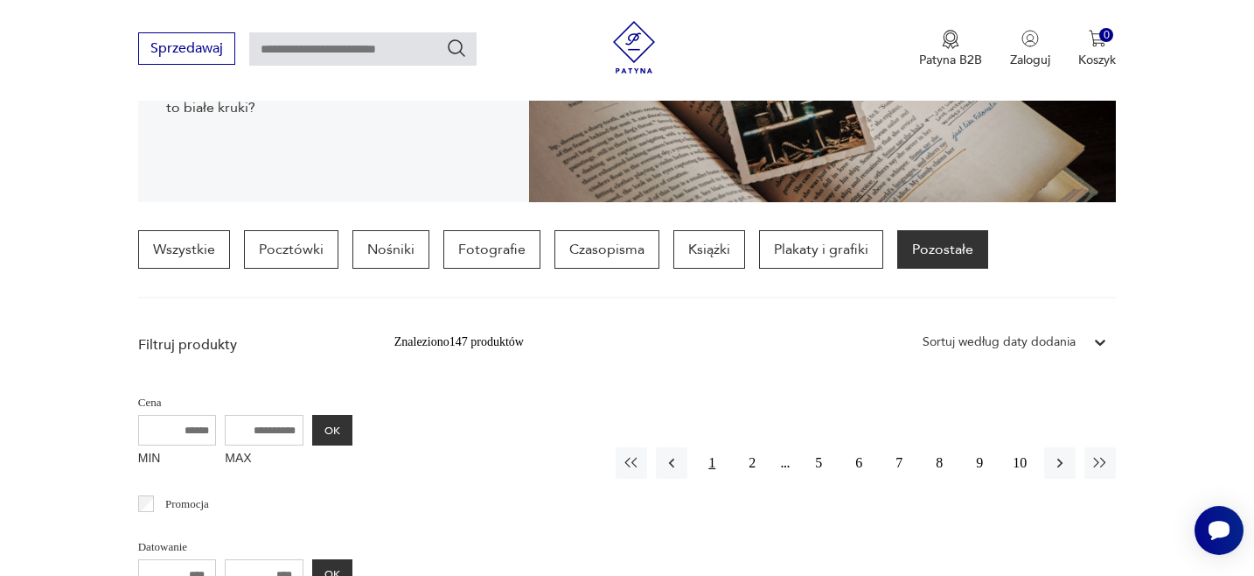
click at [714, 460] on button "1" at bounding box center [711, 462] width 31 height 31
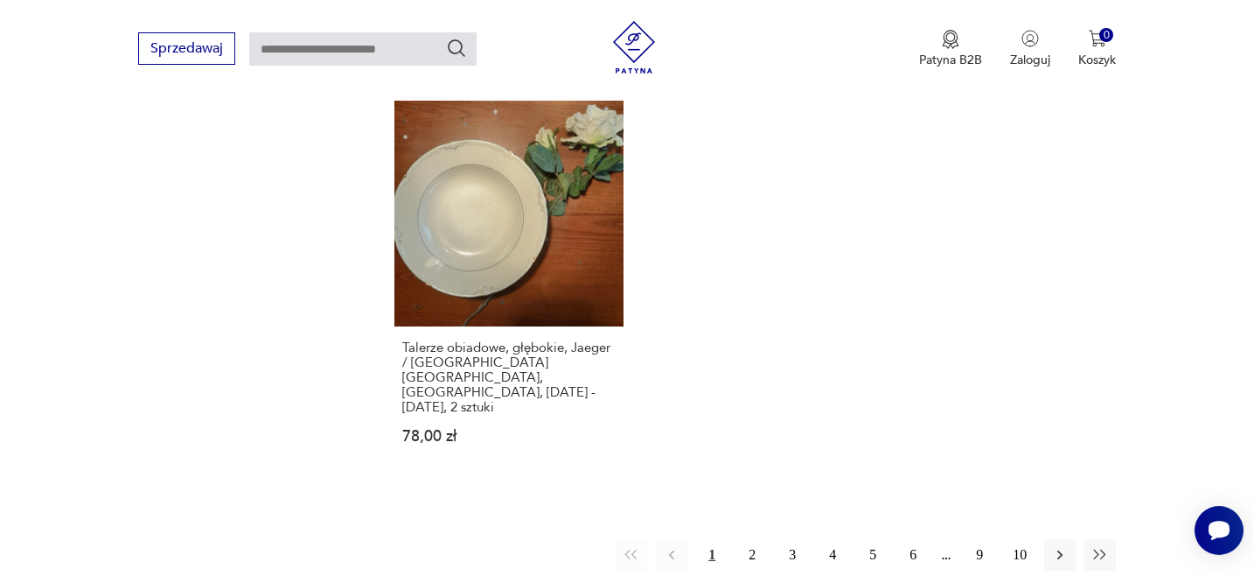
scroll to position [2590, 0]
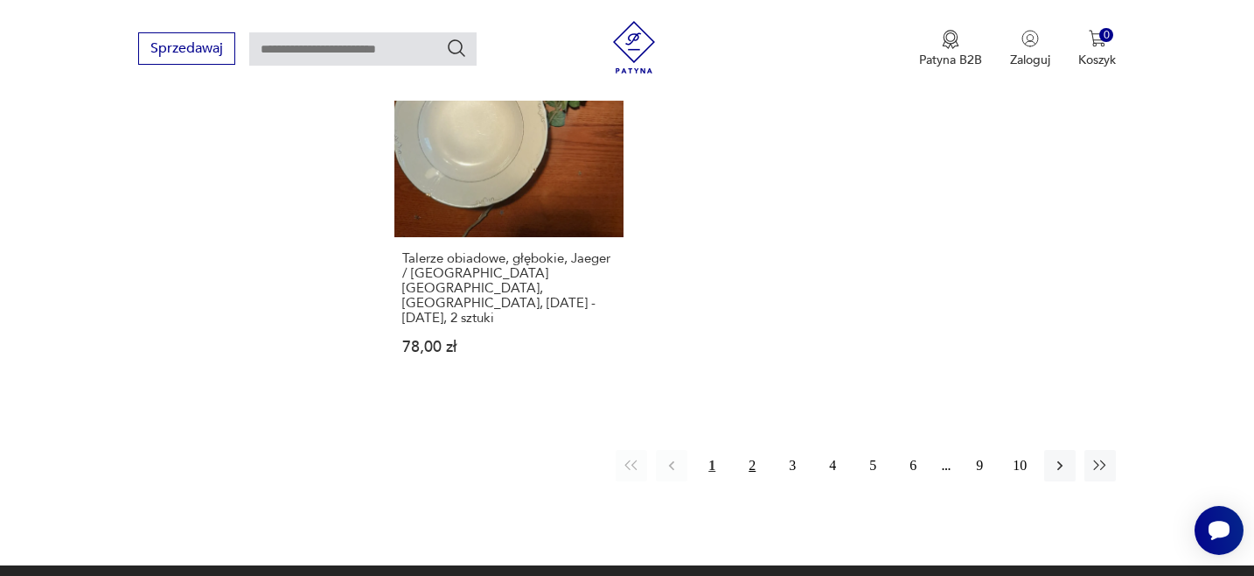
click at [756, 450] on button "2" at bounding box center [752, 465] width 31 height 31
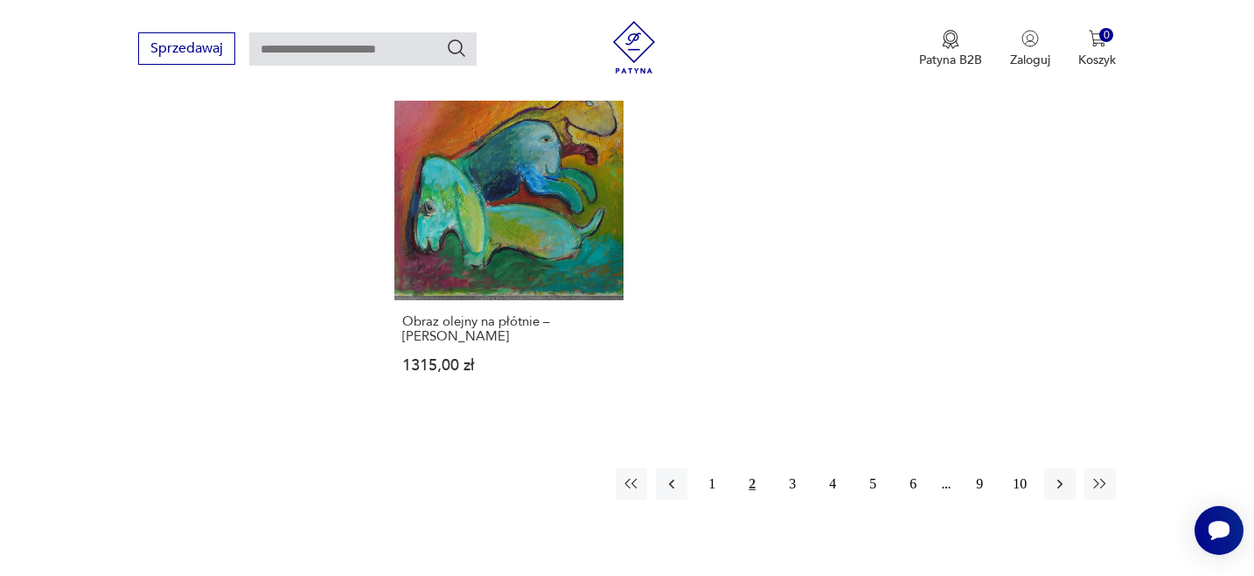
scroll to position [2533, 0]
click at [793, 467] on button "3" at bounding box center [792, 482] width 31 height 31
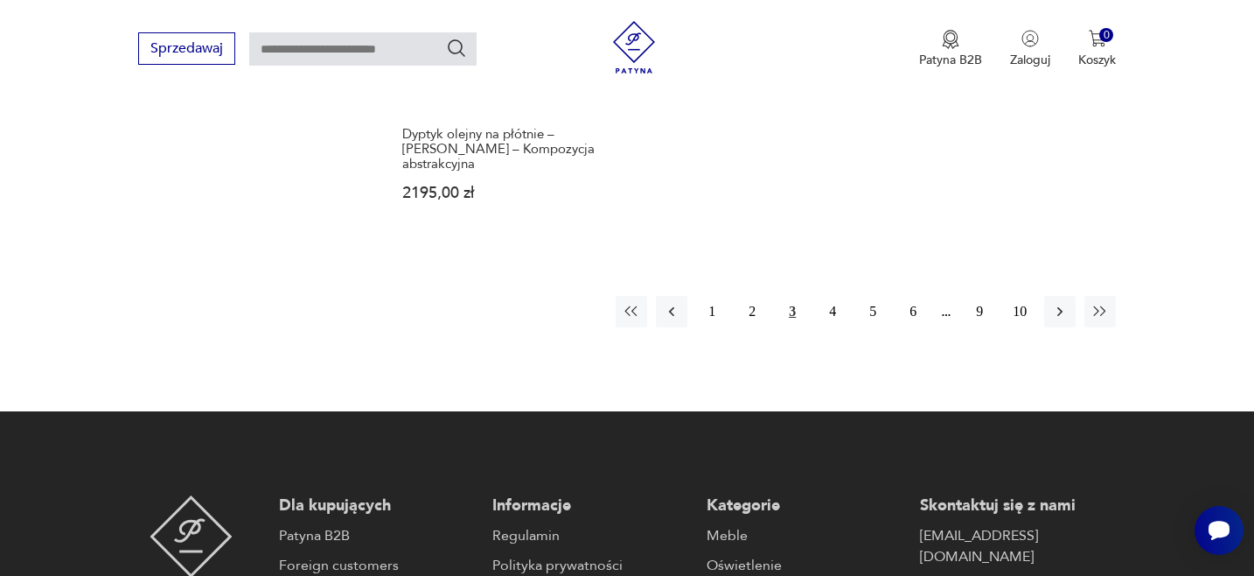
scroll to position [2727, 0]
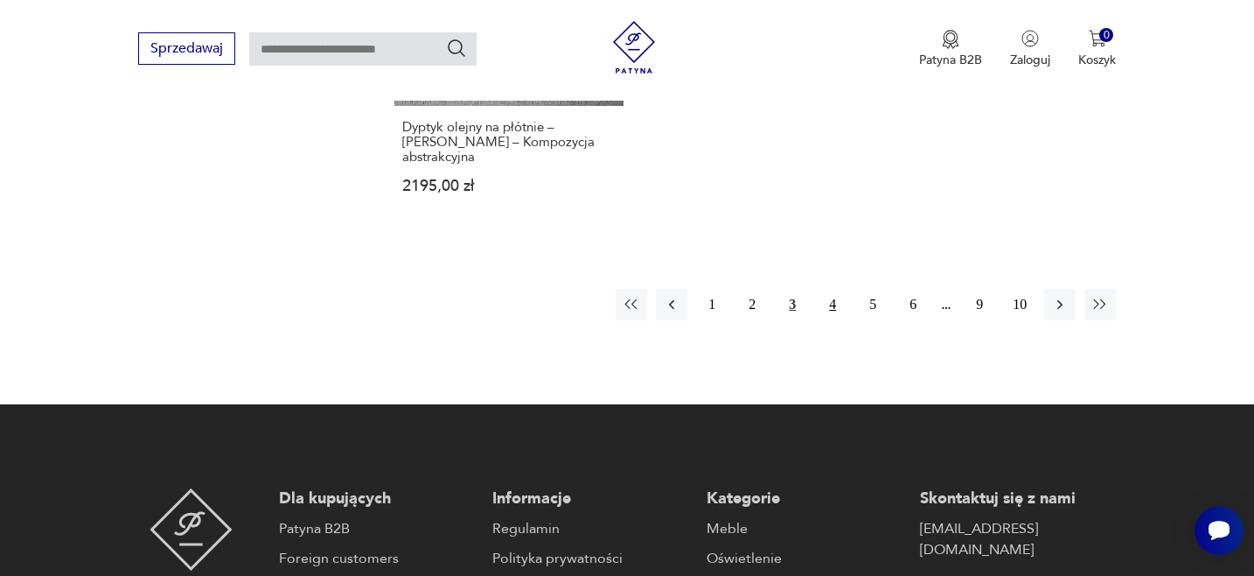
click at [835, 289] on button "4" at bounding box center [832, 304] width 31 height 31
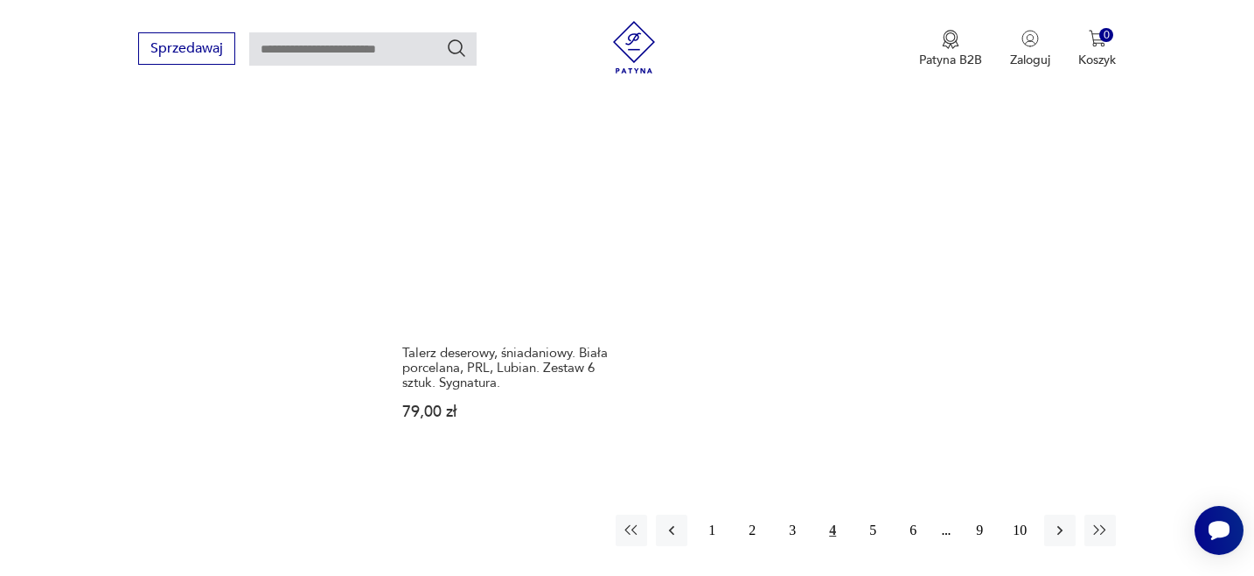
scroll to position [2598, 0]
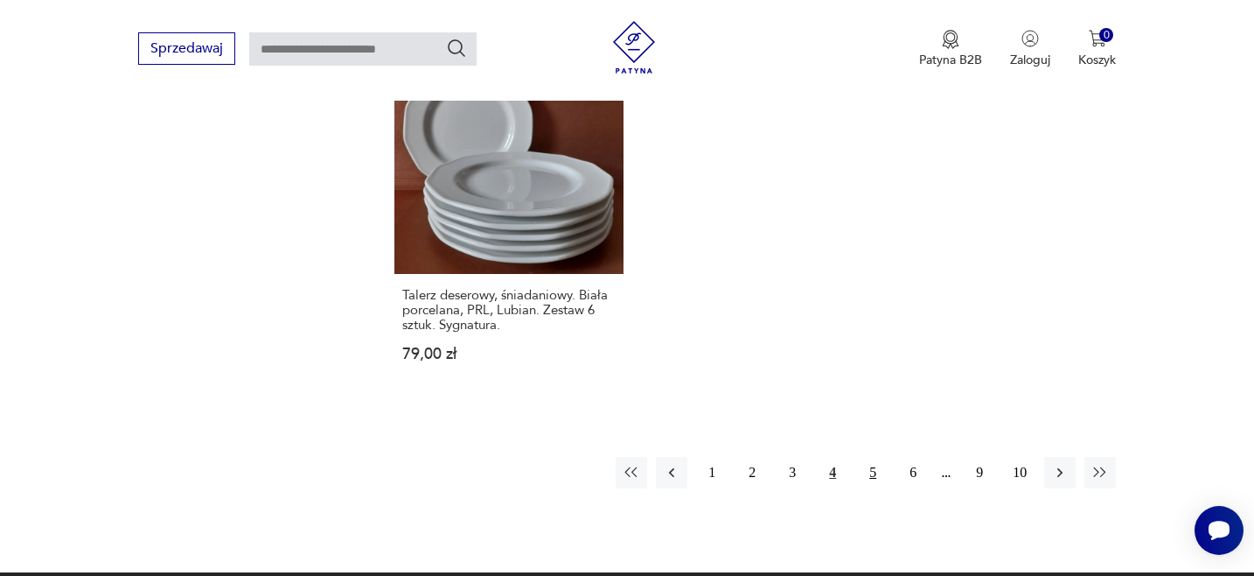
click at [873, 457] on button "5" at bounding box center [872, 472] width 31 height 31
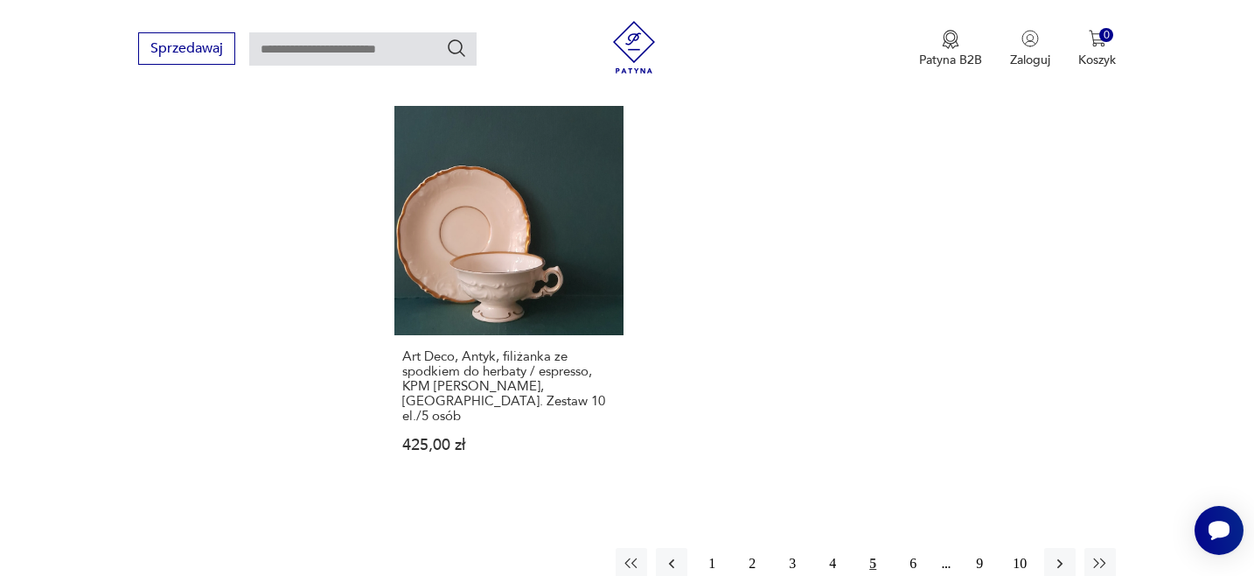
scroll to position [2602, 0]
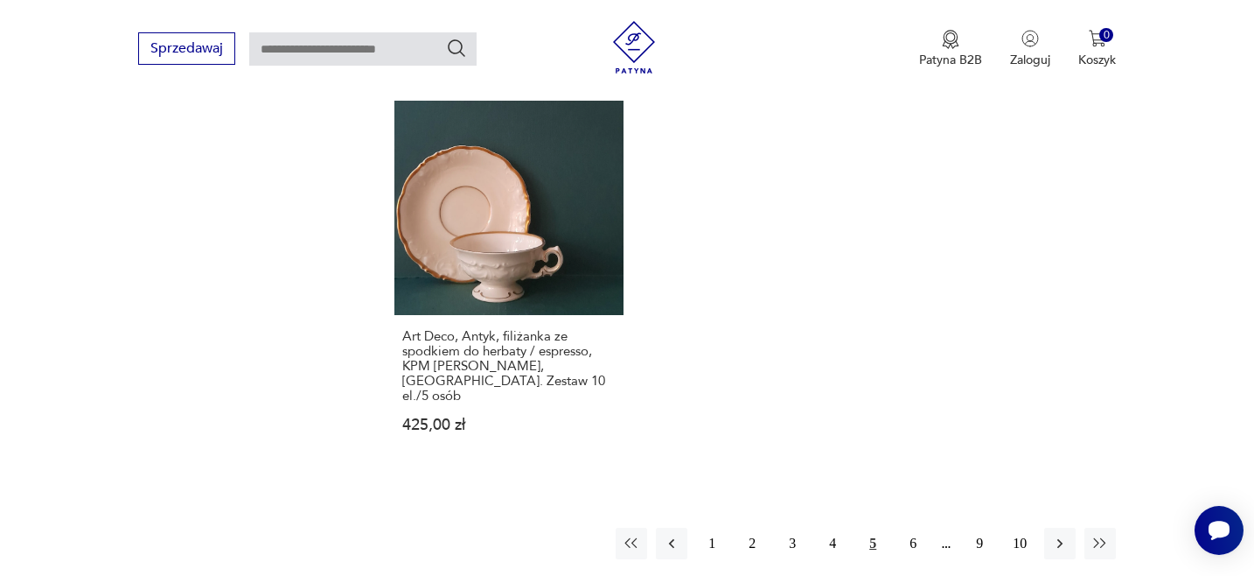
click at [912, 528] on button "6" at bounding box center [913, 543] width 31 height 31
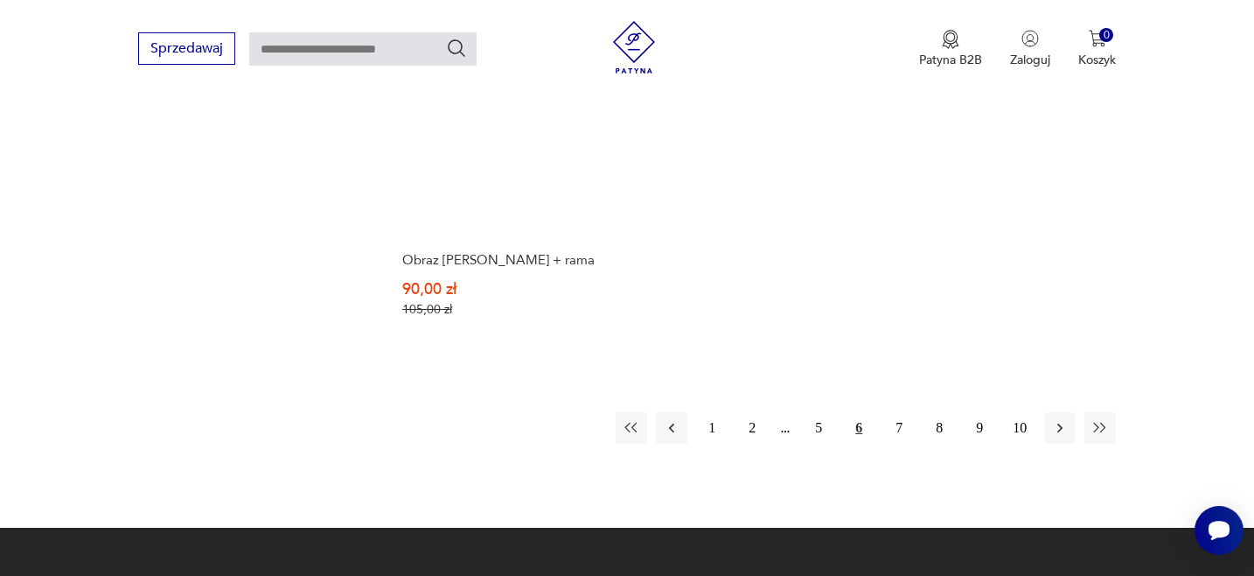
scroll to position [2654, 0]
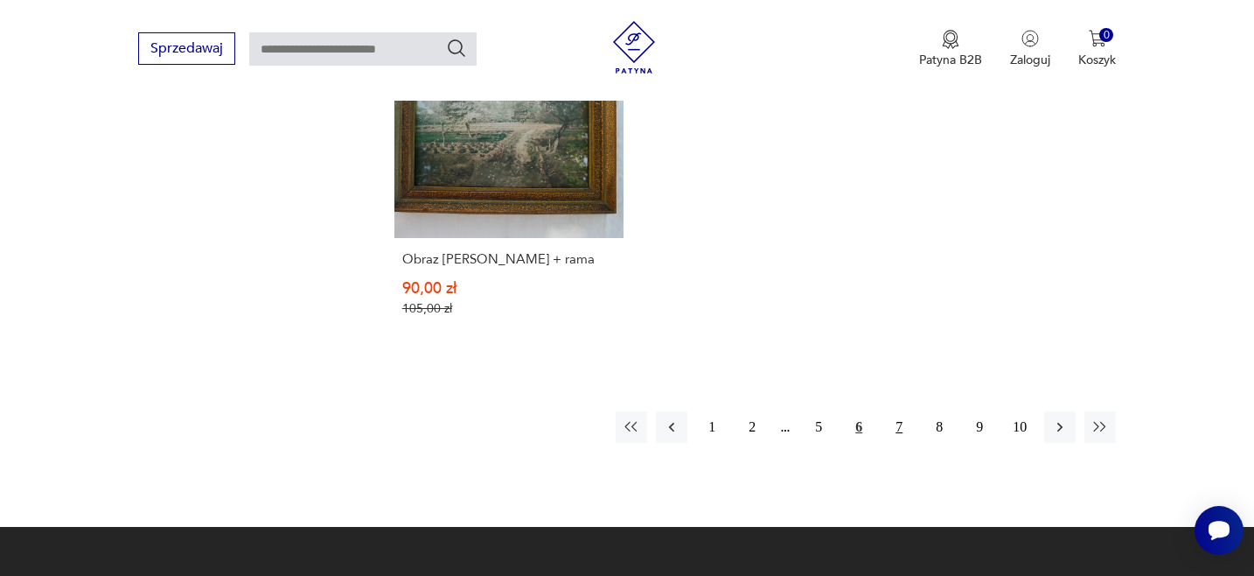
click at [895, 411] on button "7" at bounding box center [899, 426] width 31 height 31
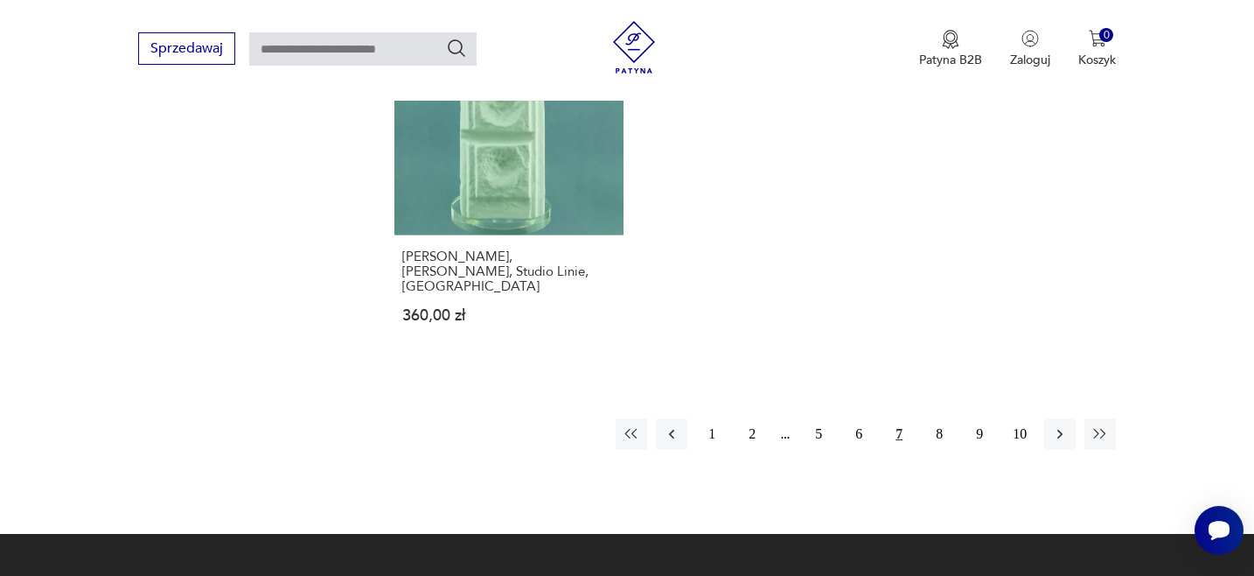
scroll to position [2640, 0]
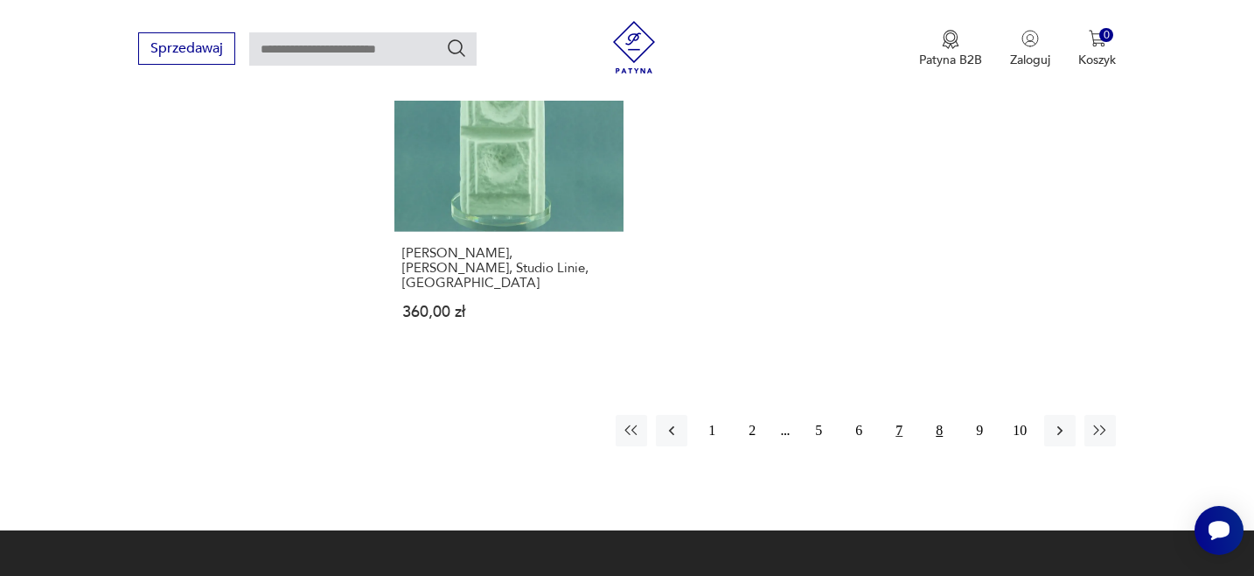
click at [937, 415] on button "8" at bounding box center [939, 430] width 31 height 31
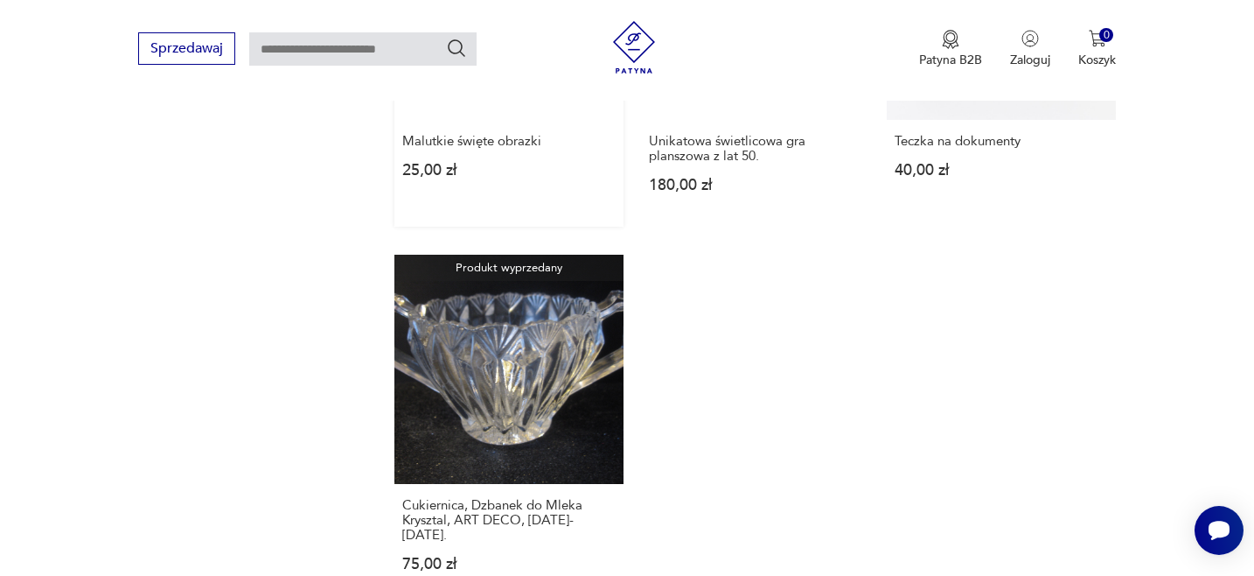
scroll to position [2561, 0]
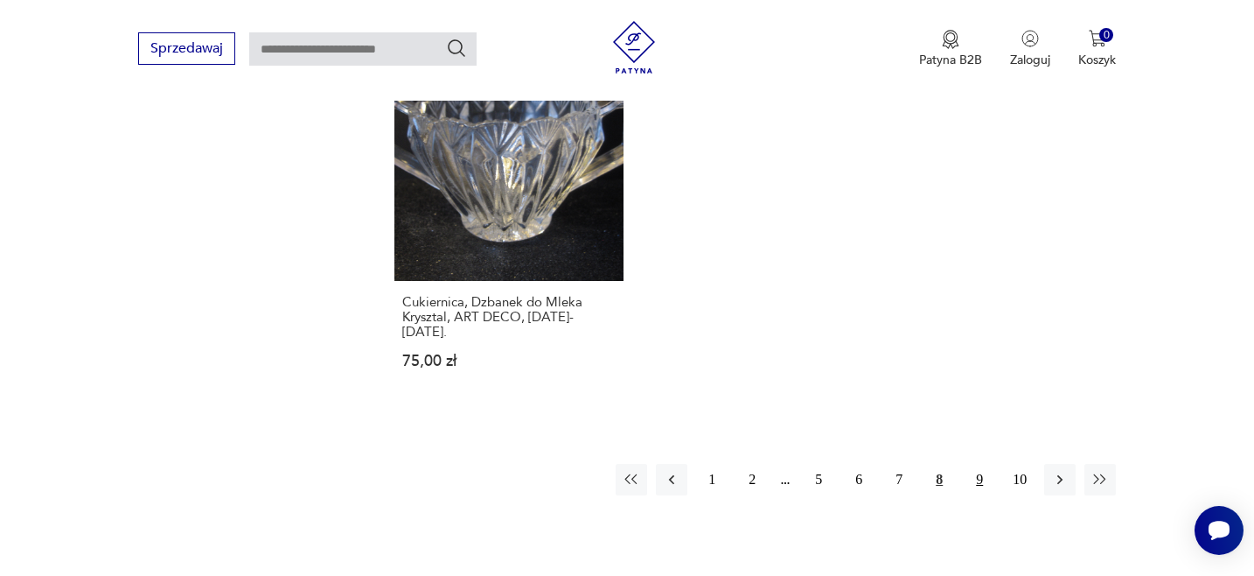
click at [982, 464] on button "9" at bounding box center [979, 479] width 31 height 31
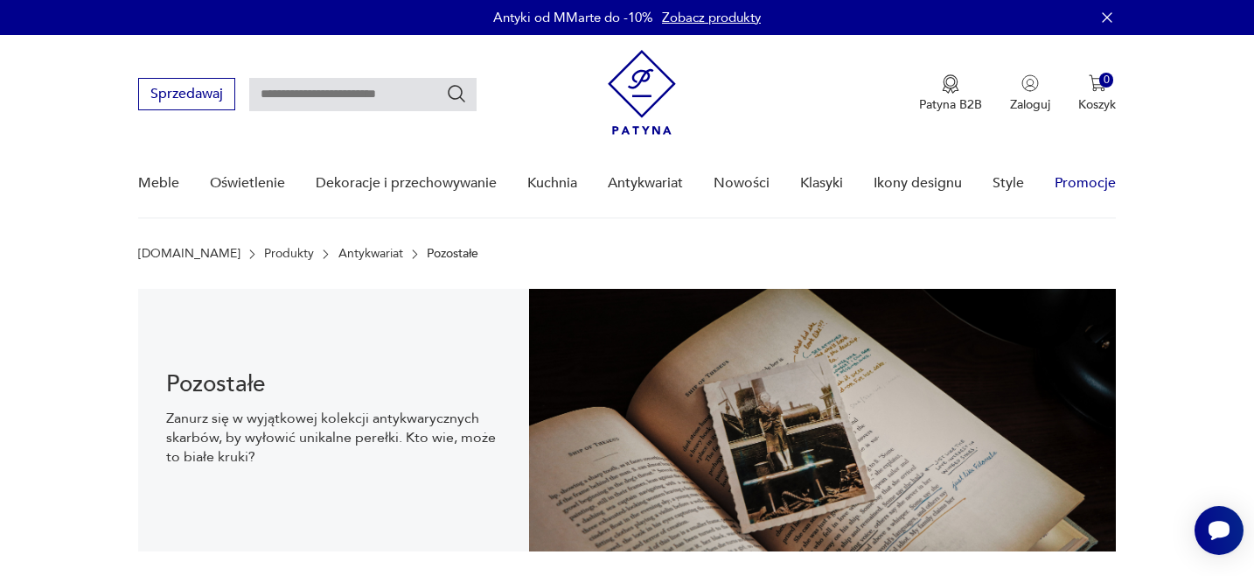
click at [1077, 180] on link "Promocje" at bounding box center [1085, 183] width 61 height 67
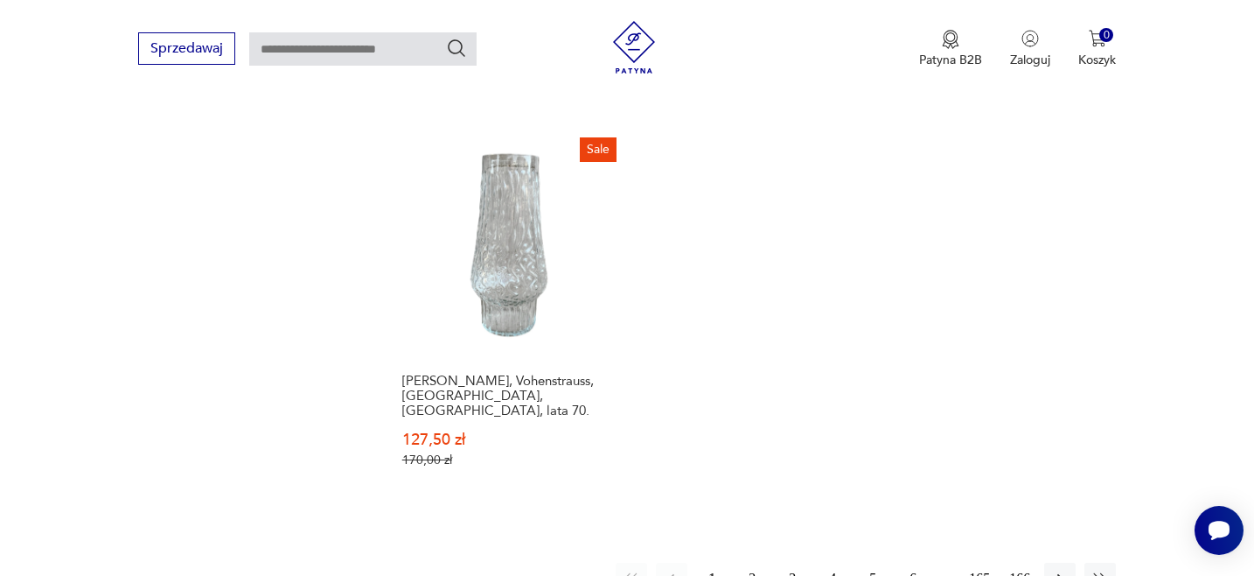
scroll to position [2451, 0]
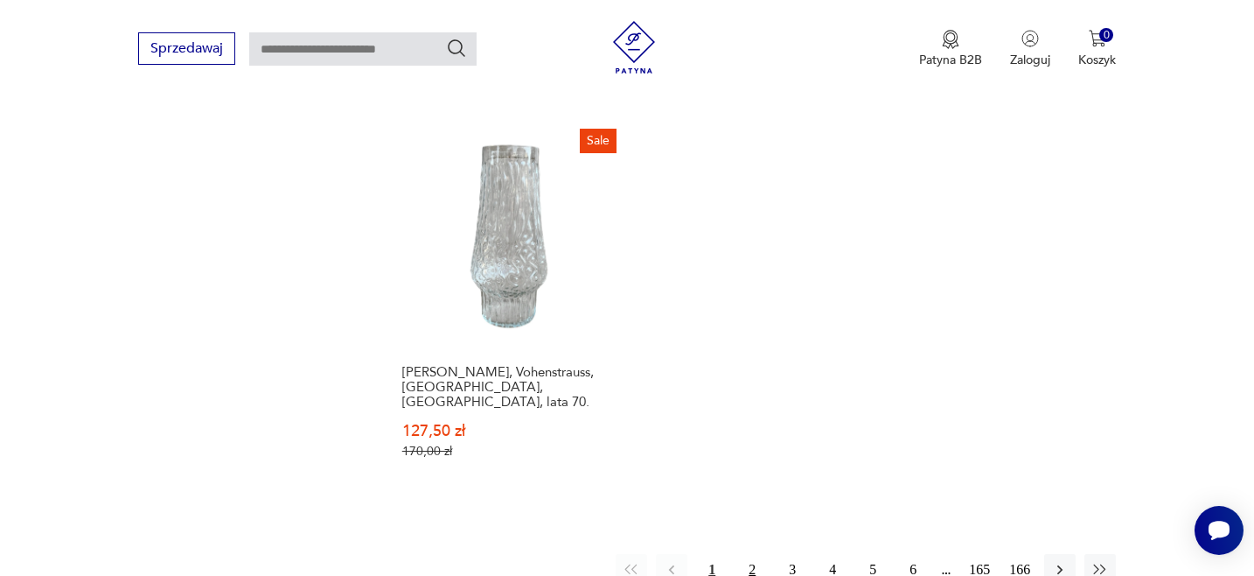
click at [751, 554] on button "2" at bounding box center [752, 569] width 31 height 31
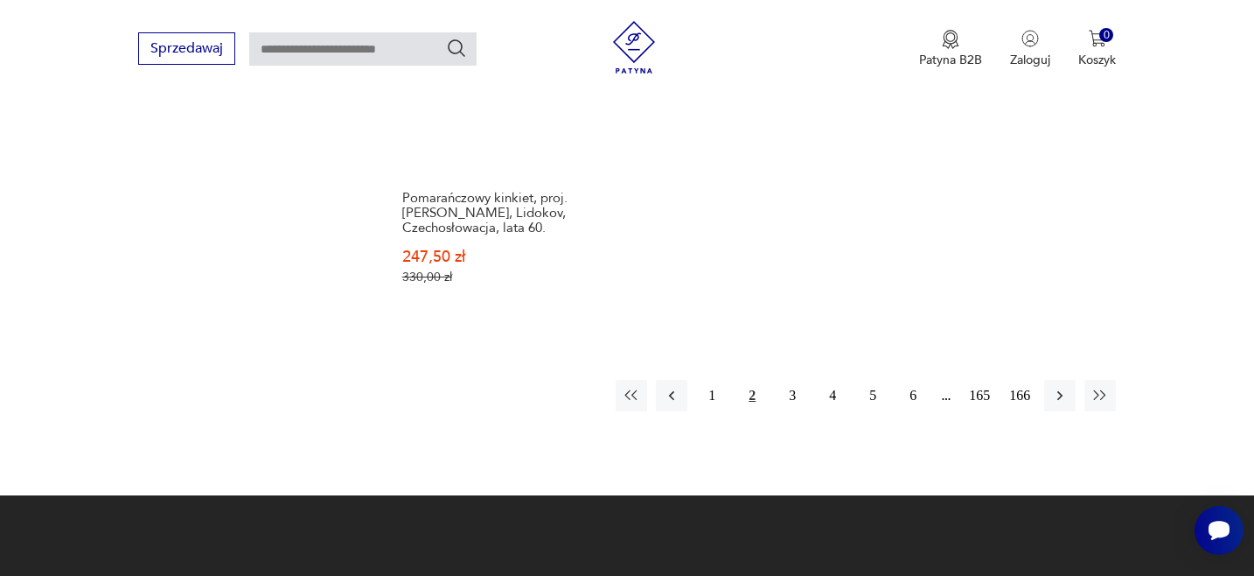
scroll to position [2635, 0]
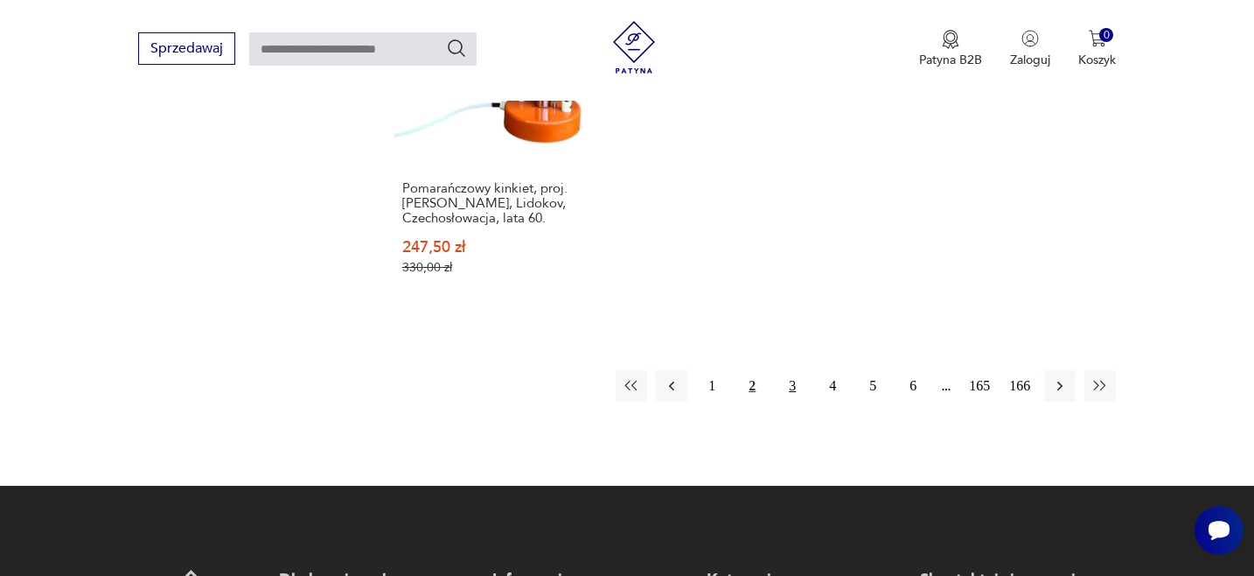
click at [792, 370] on button "3" at bounding box center [792, 385] width 31 height 31
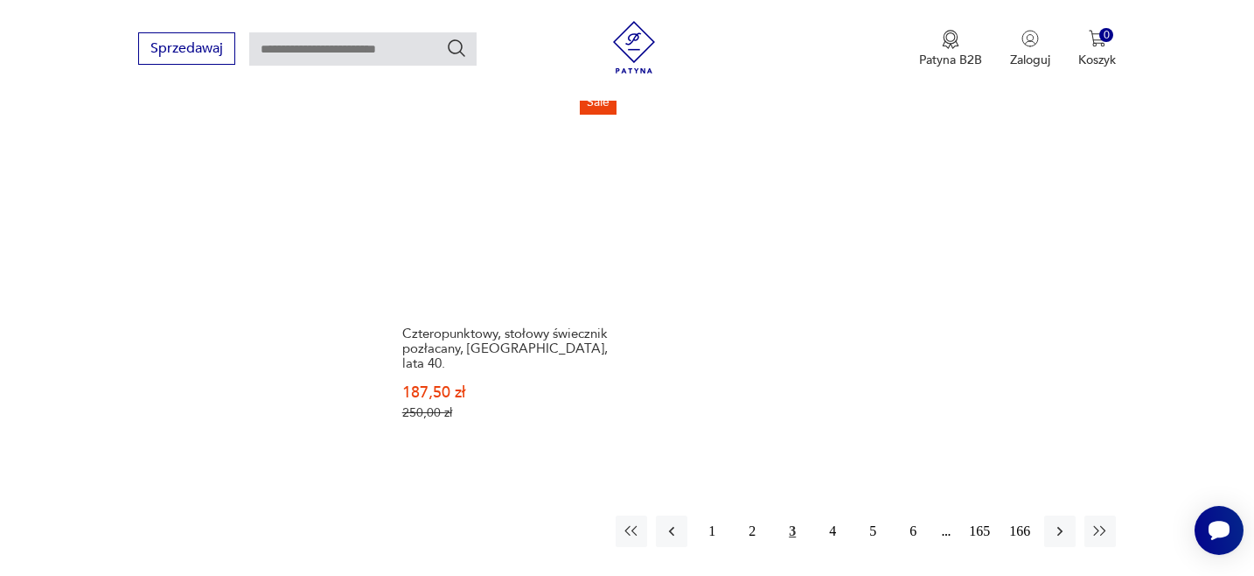
scroll to position [2660, 0]
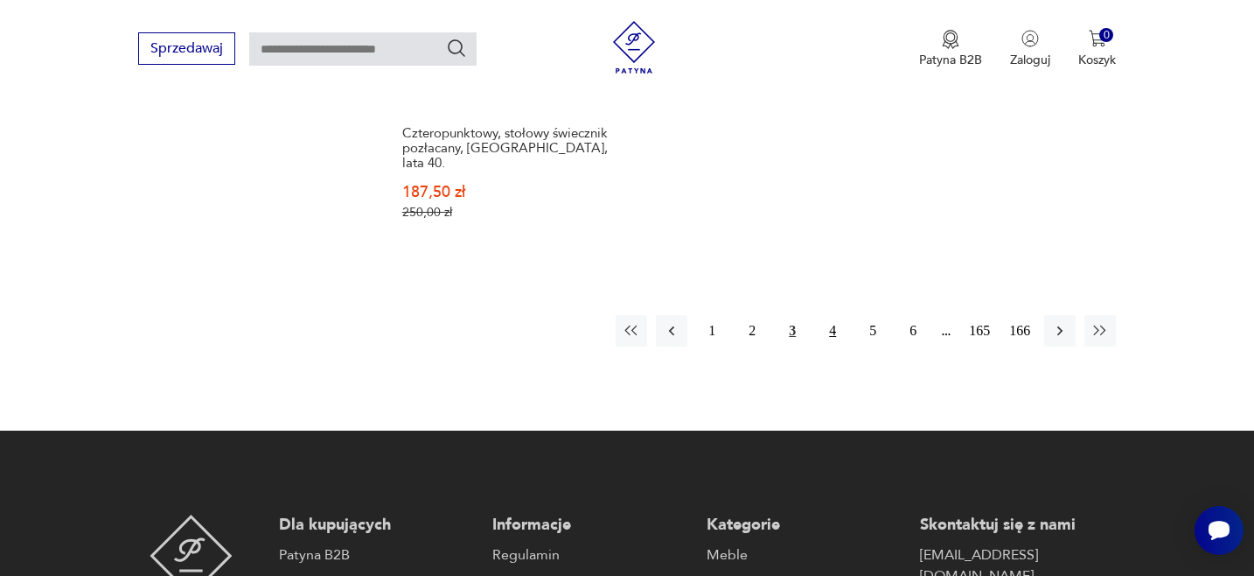
click at [833, 315] on button "4" at bounding box center [832, 330] width 31 height 31
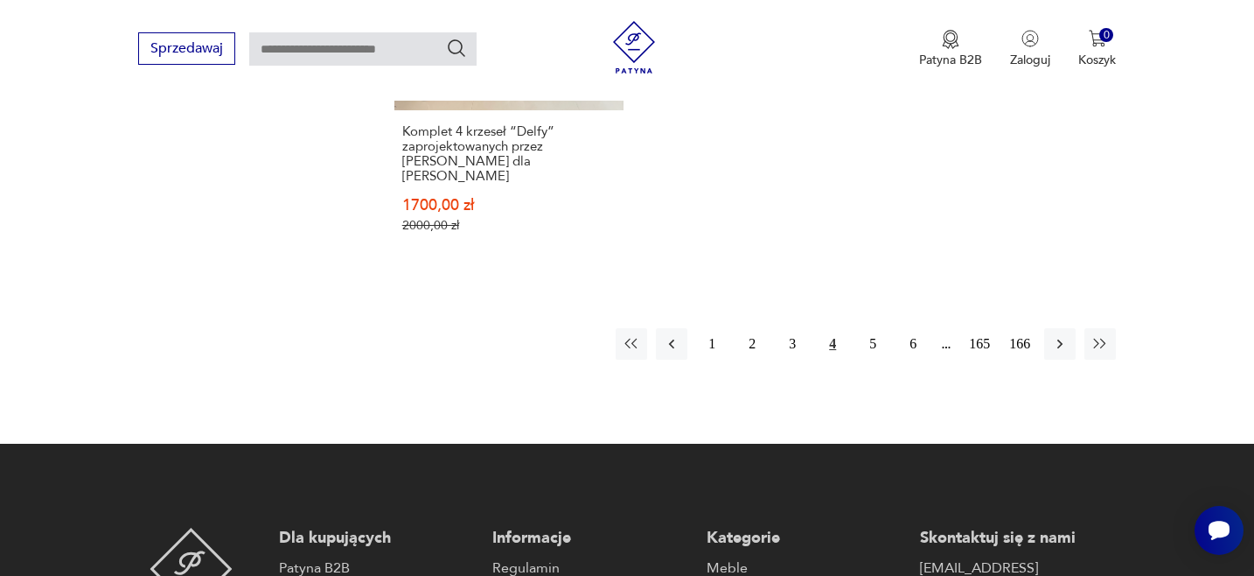
scroll to position [2701, 0]
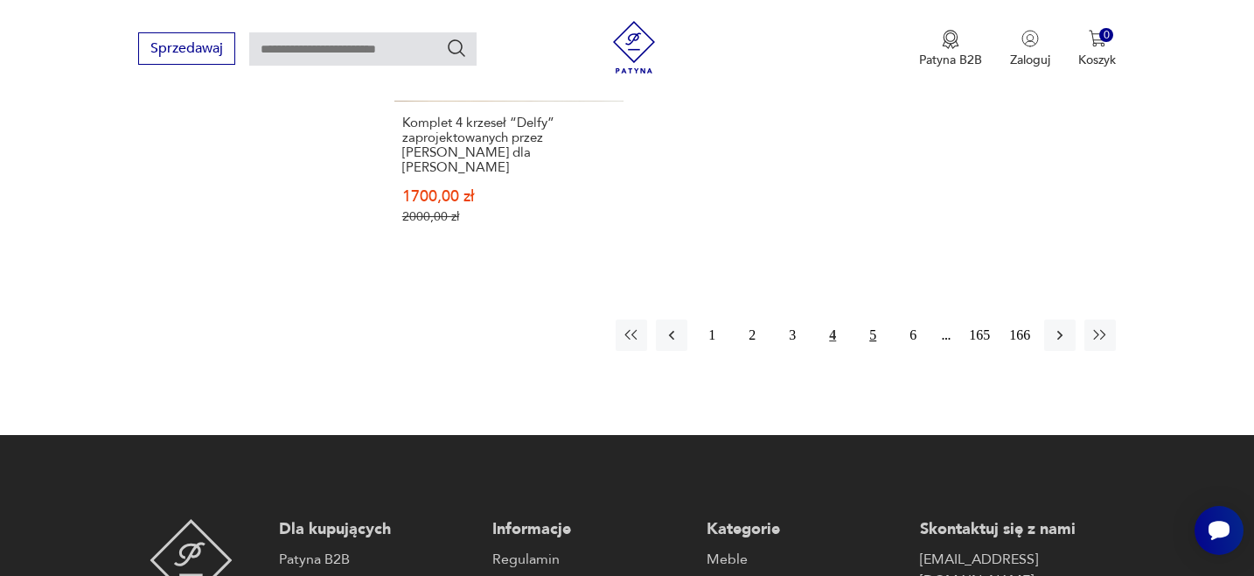
click at [874, 319] on button "5" at bounding box center [872, 334] width 31 height 31
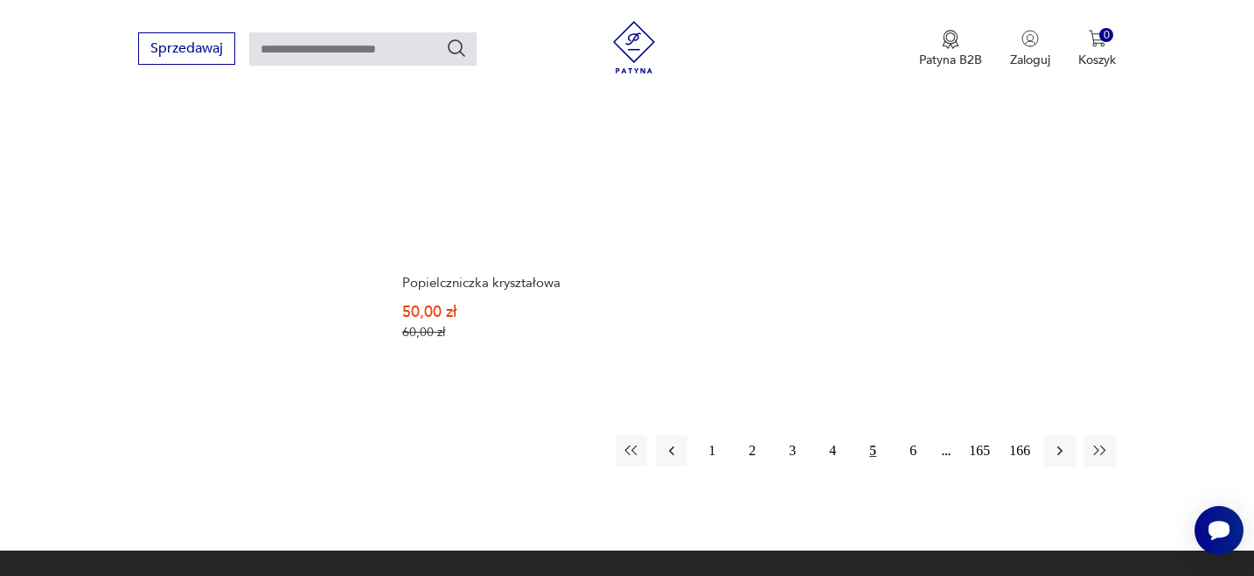
scroll to position [2484, 0]
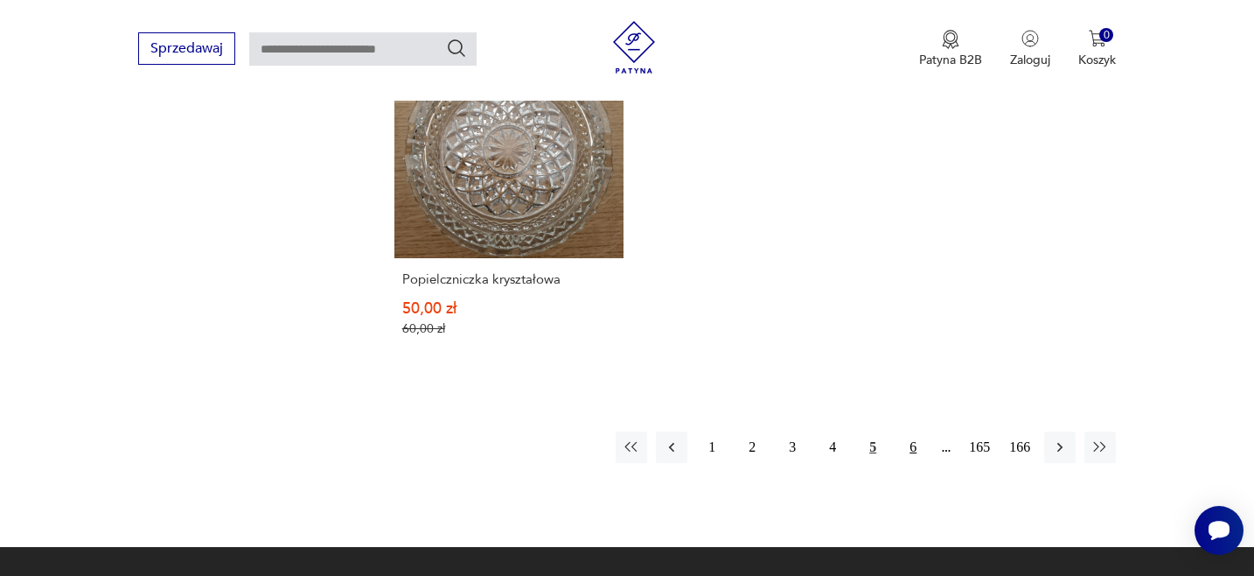
click at [911, 445] on button "6" at bounding box center [913, 446] width 31 height 31
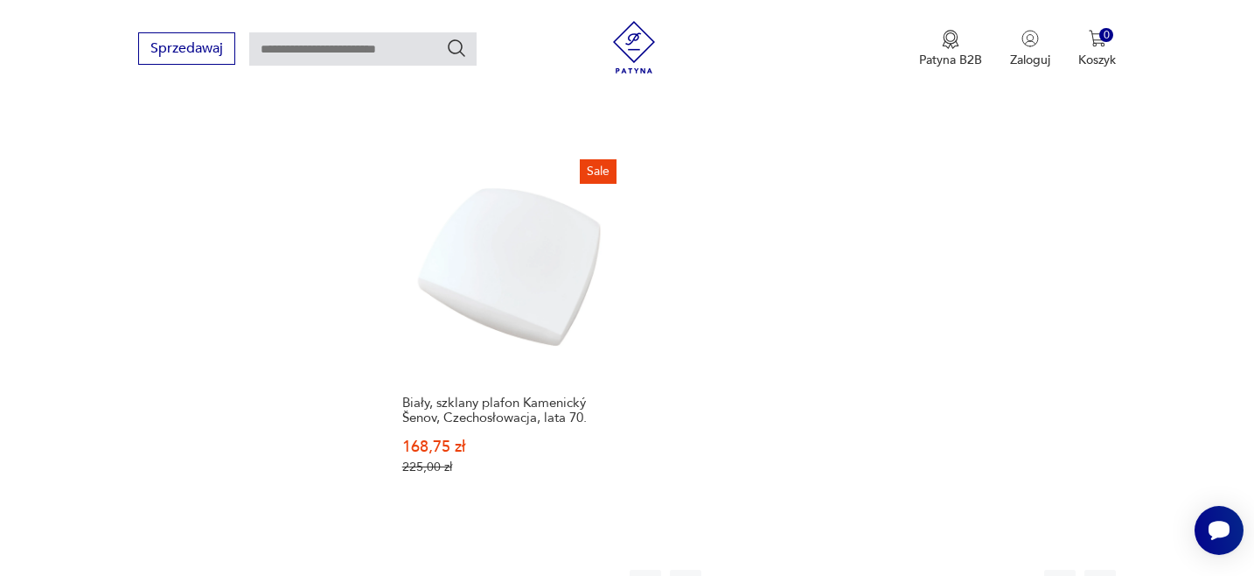
scroll to position [2501, 0]
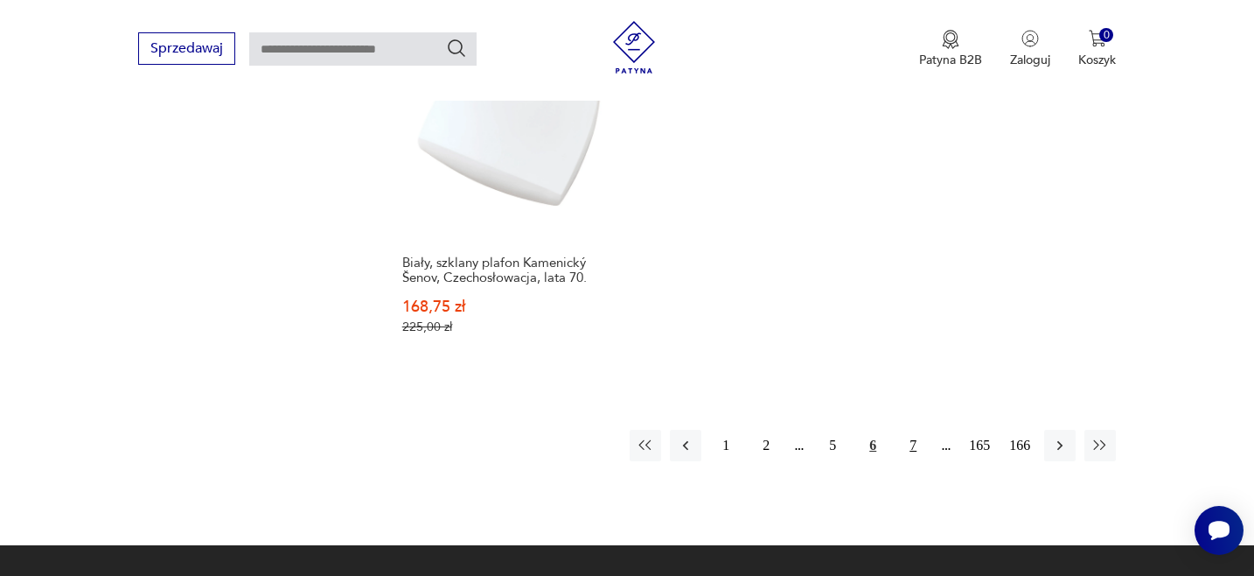
click at [912, 430] on button "7" at bounding box center [913, 445] width 31 height 31
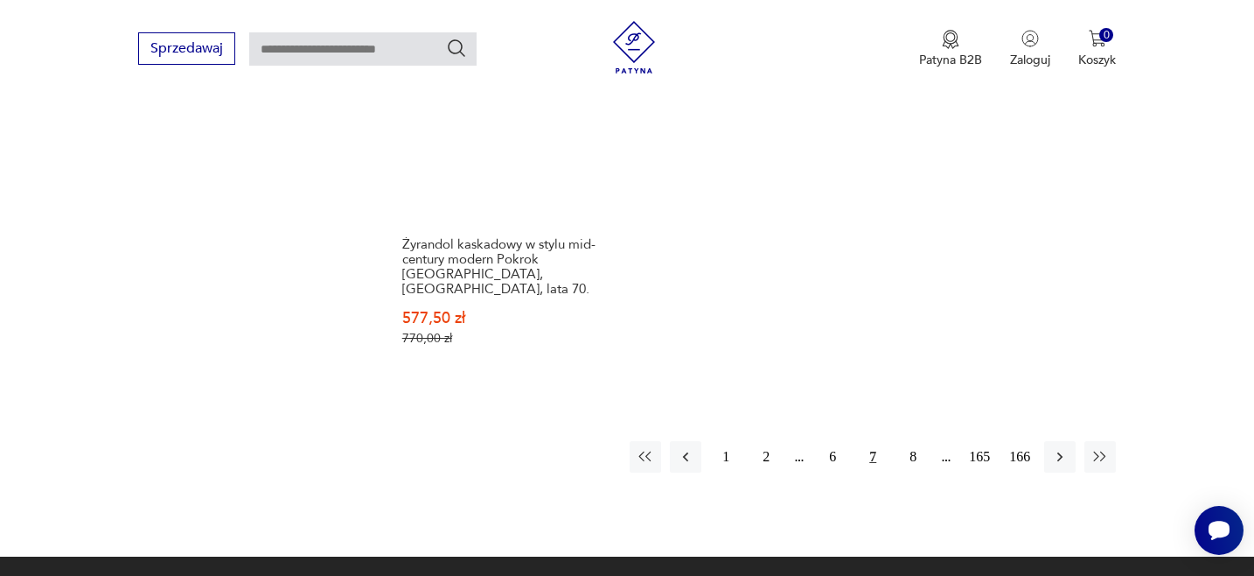
scroll to position [2540, 0]
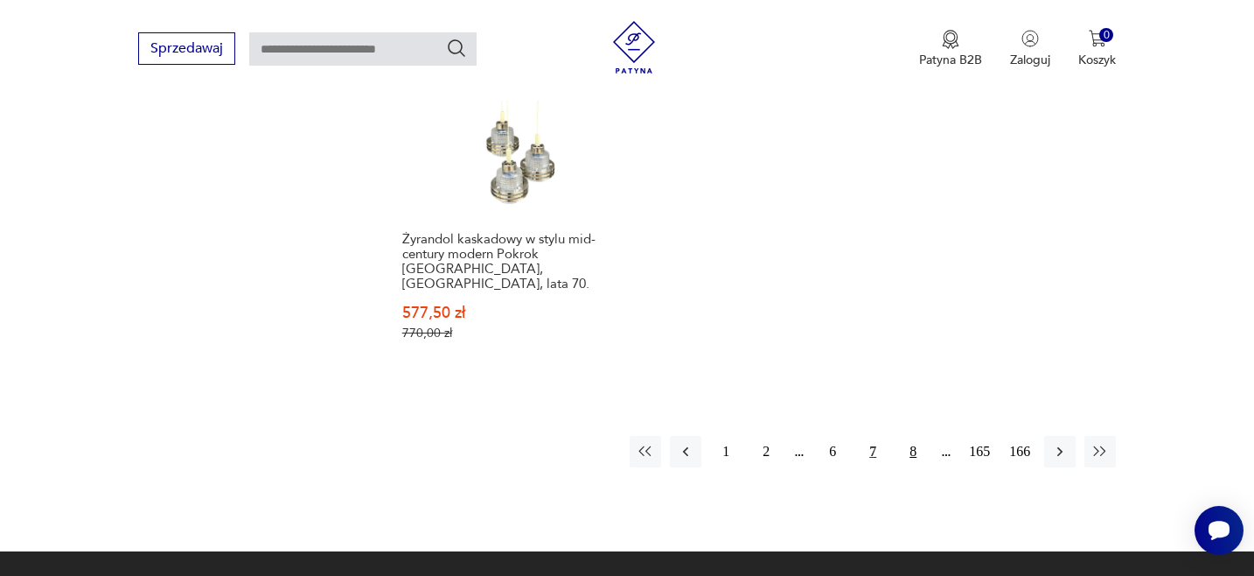
click at [910, 436] on button "8" at bounding box center [913, 451] width 31 height 31
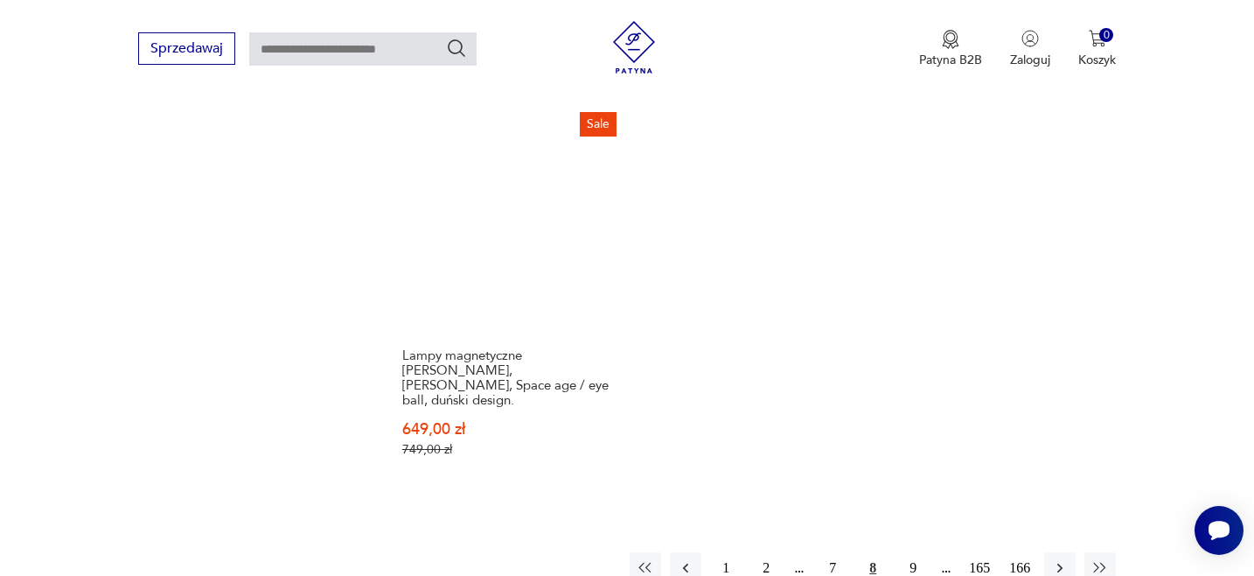
scroll to position [2453, 0]
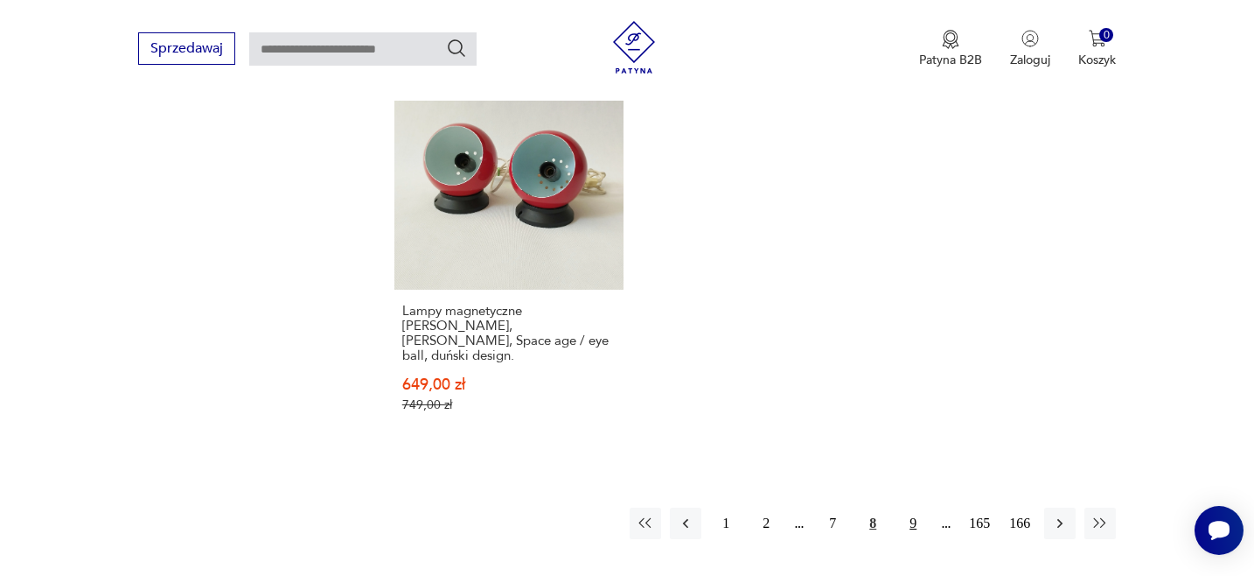
click at [913, 507] on button "9" at bounding box center [913, 522] width 31 height 31
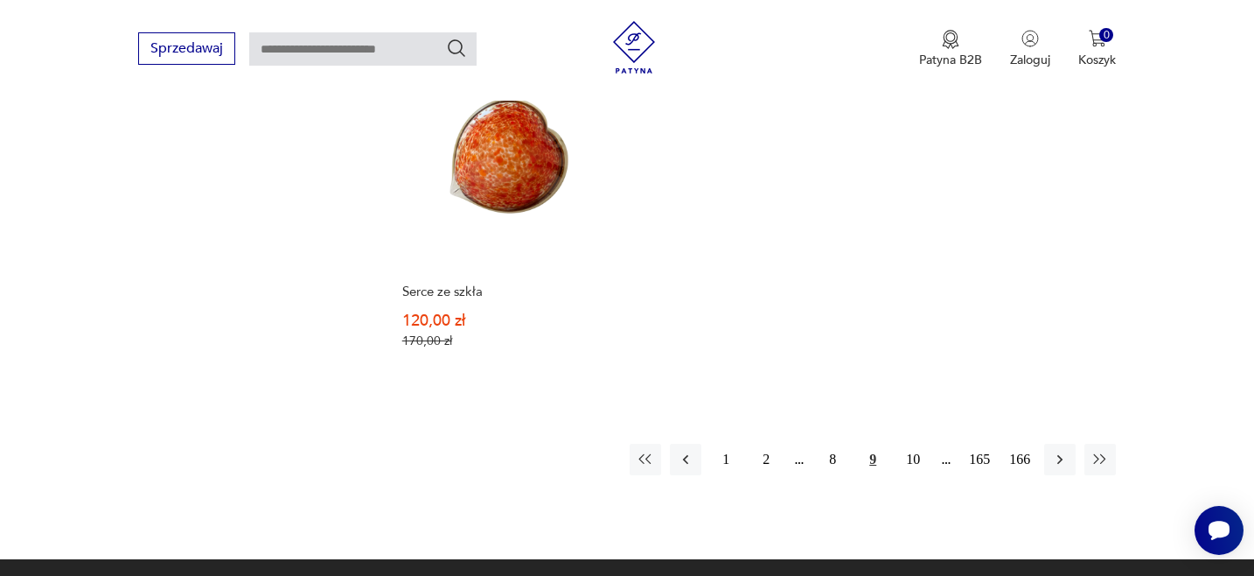
scroll to position [2402, 0]
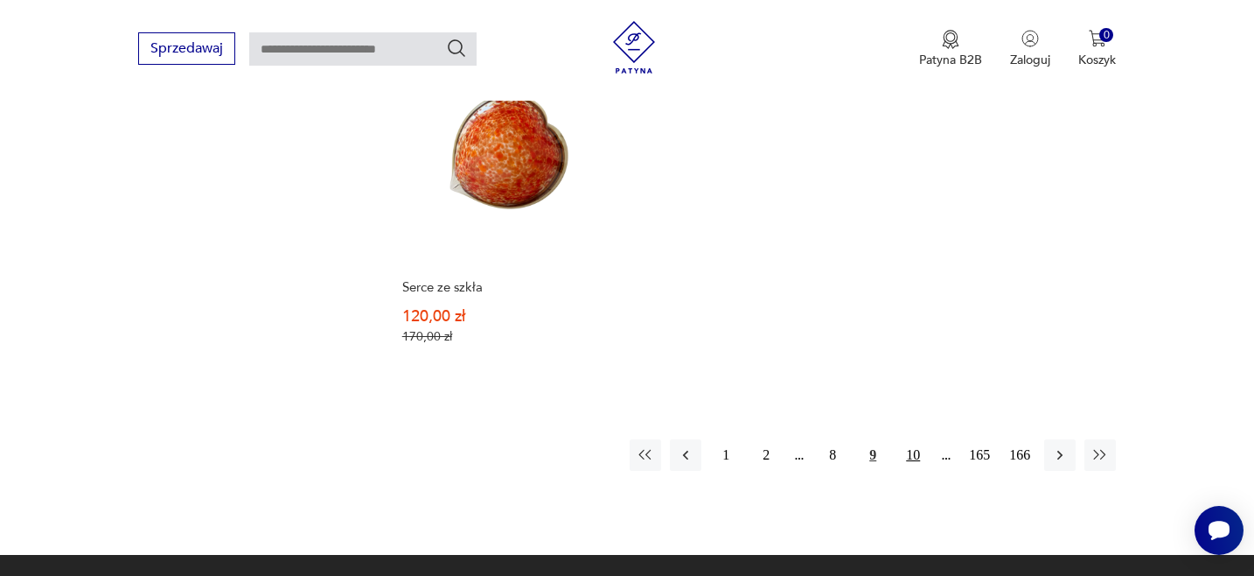
click at [912, 454] on button "10" at bounding box center [913, 454] width 31 height 31
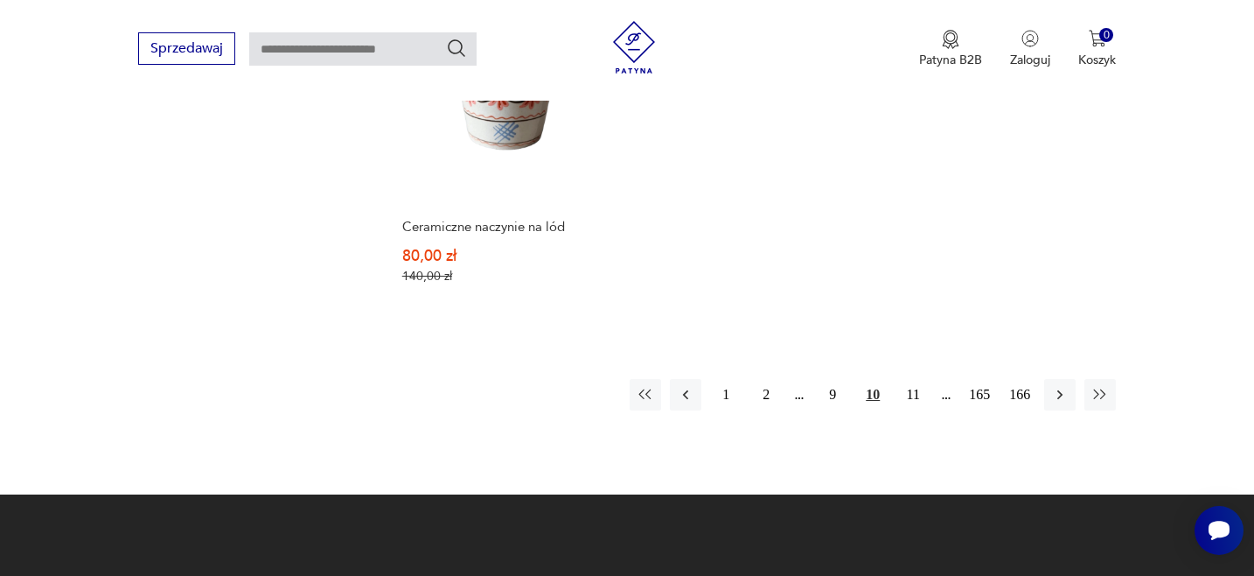
scroll to position [2480, 0]
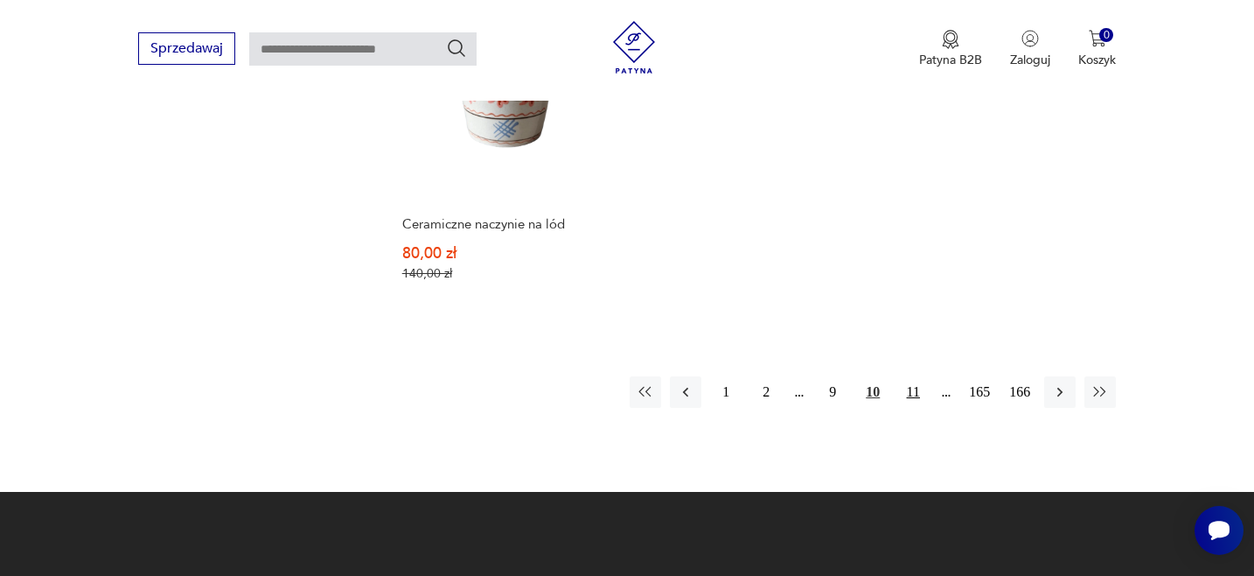
click at [914, 393] on button "11" at bounding box center [913, 391] width 31 height 31
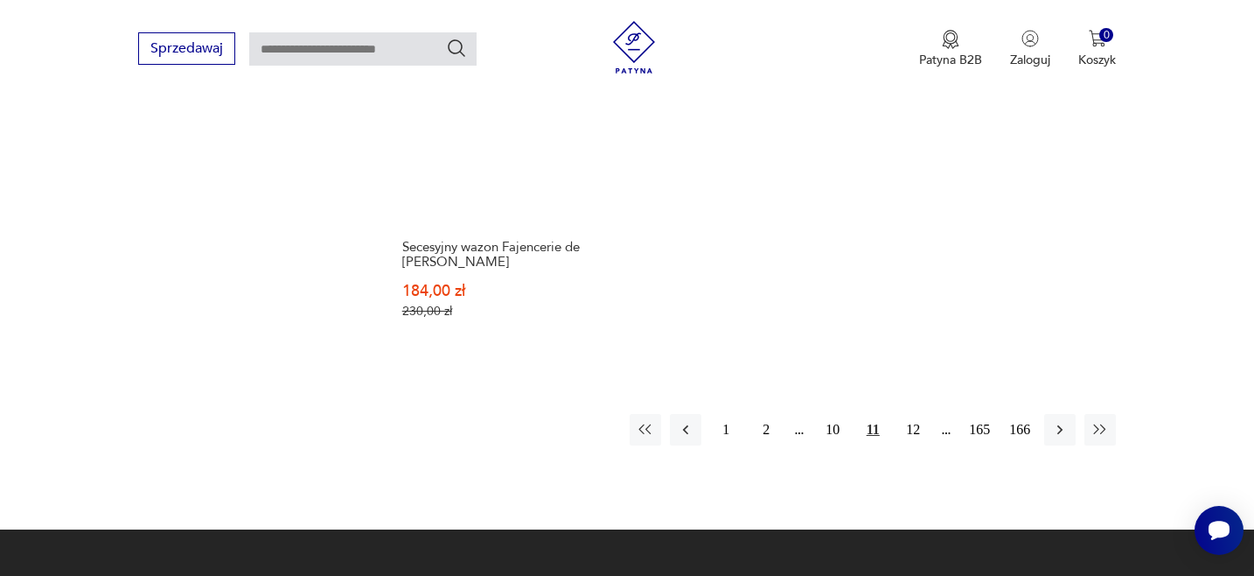
scroll to position [2568, 0]
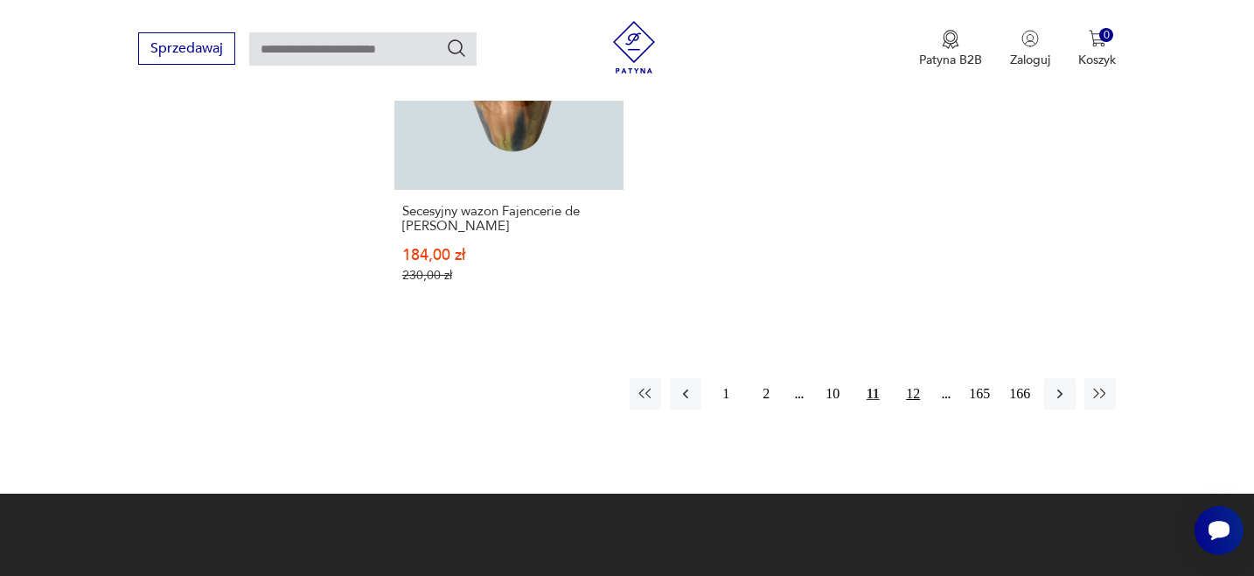
click at [910, 378] on button "12" at bounding box center [913, 393] width 31 height 31
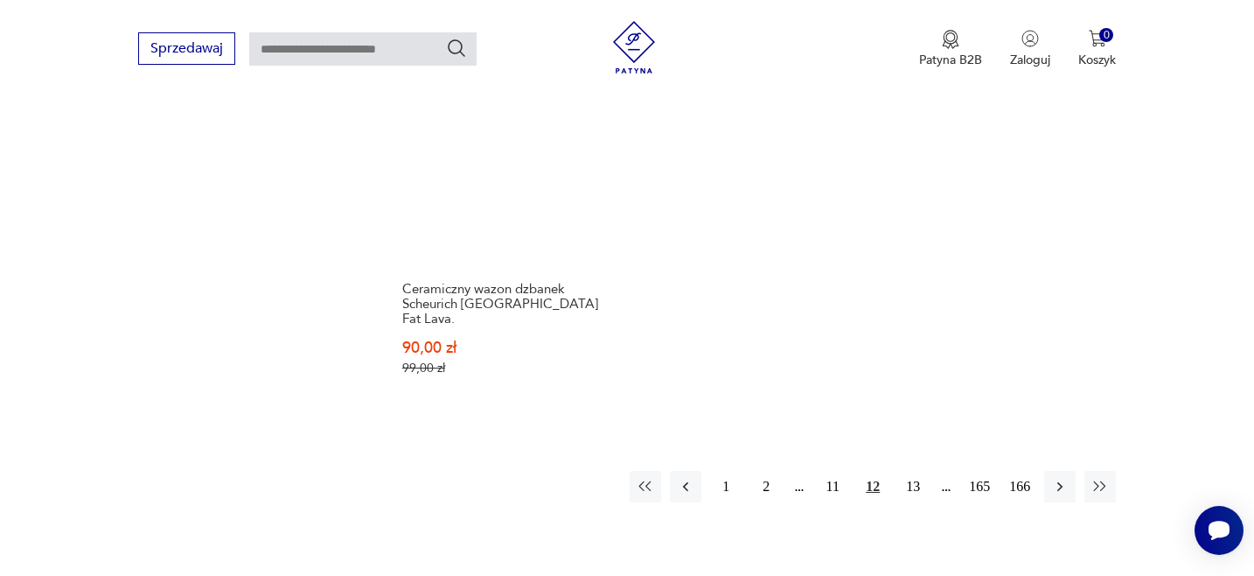
scroll to position [2491, 0]
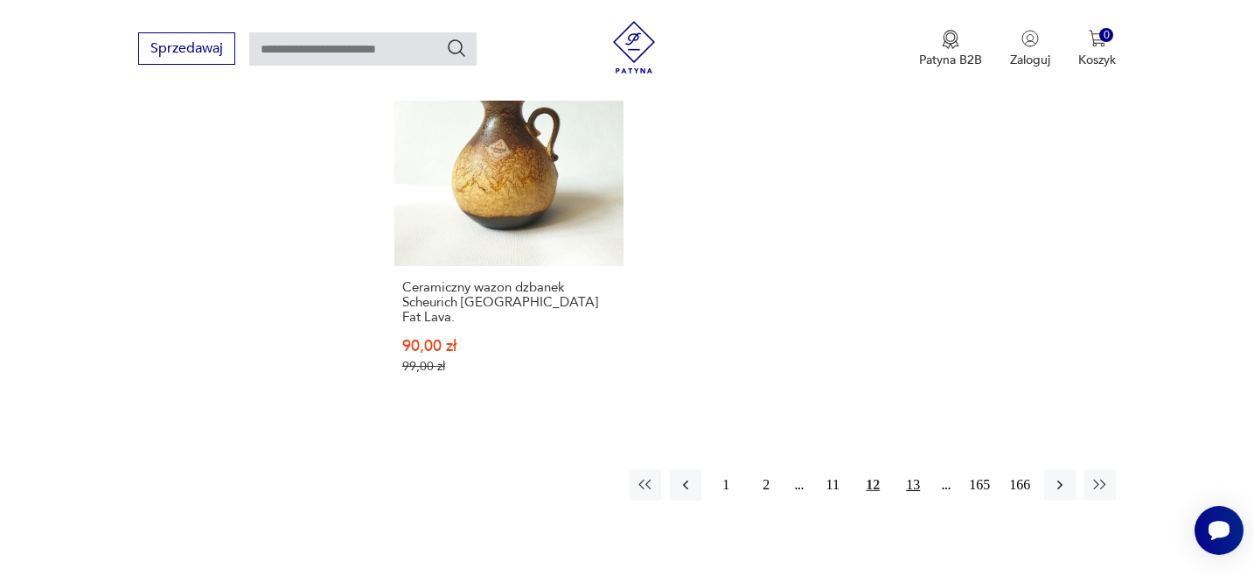
click at [915, 469] on button "13" at bounding box center [913, 484] width 31 height 31
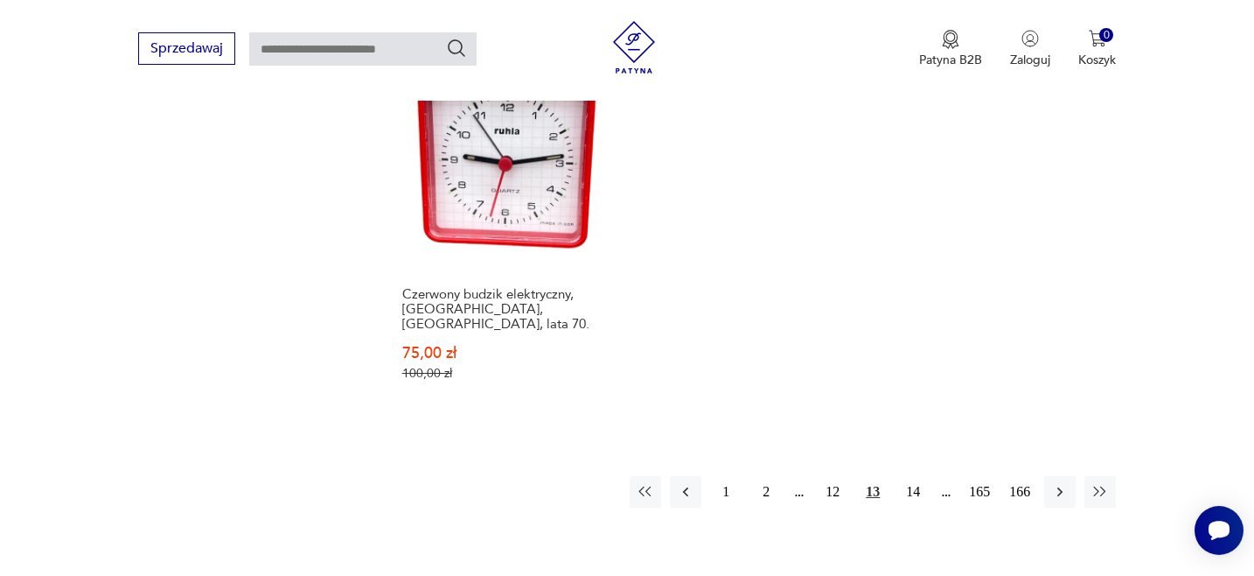
scroll to position [2535, 0]
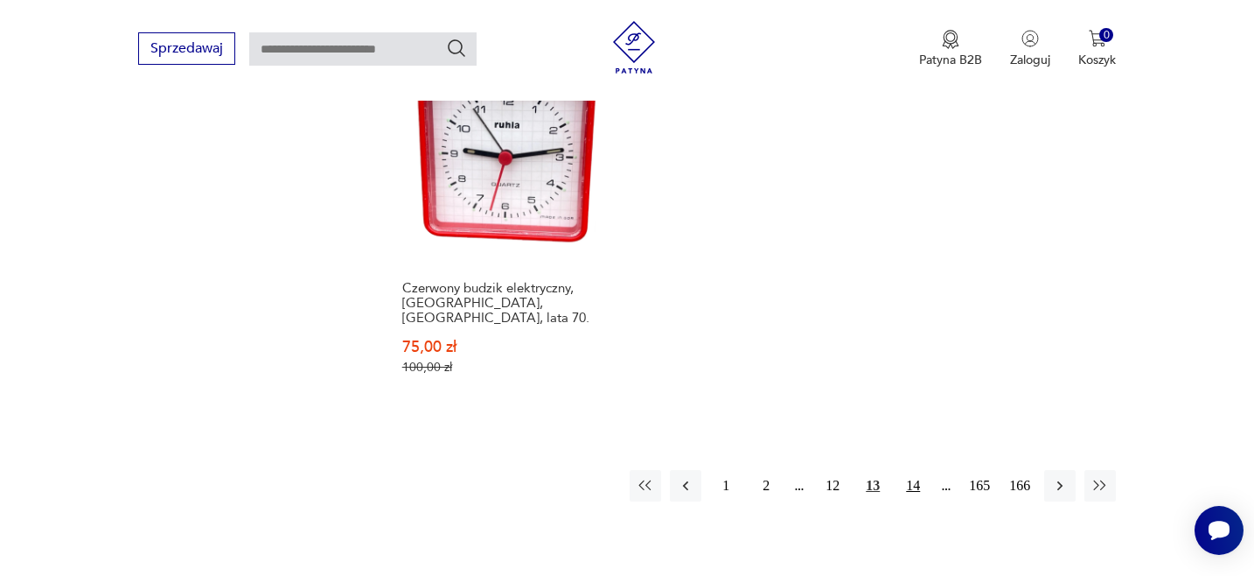
click at [915, 470] on button "14" at bounding box center [913, 485] width 31 height 31
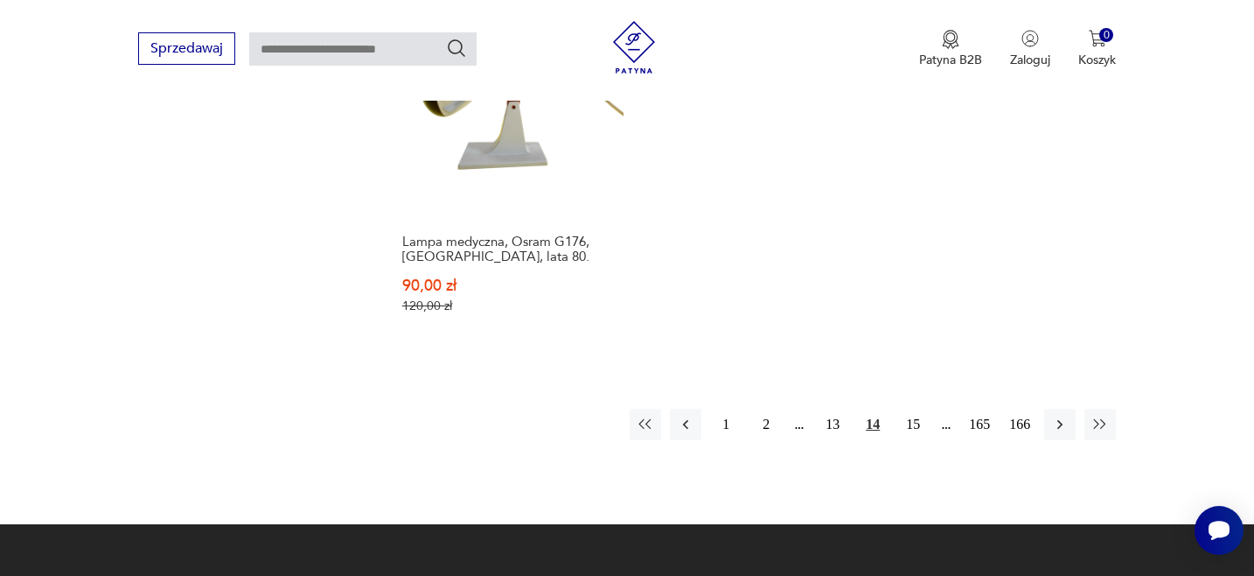
scroll to position [2605, 0]
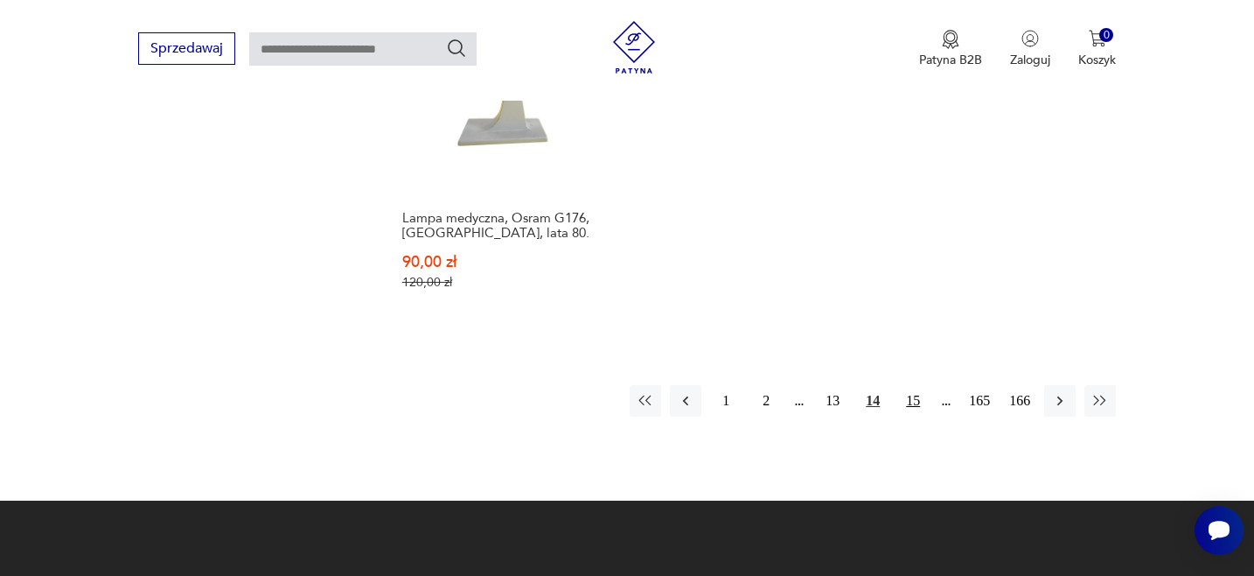
click at [912, 385] on button "15" at bounding box center [913, 400] width 31 height 31
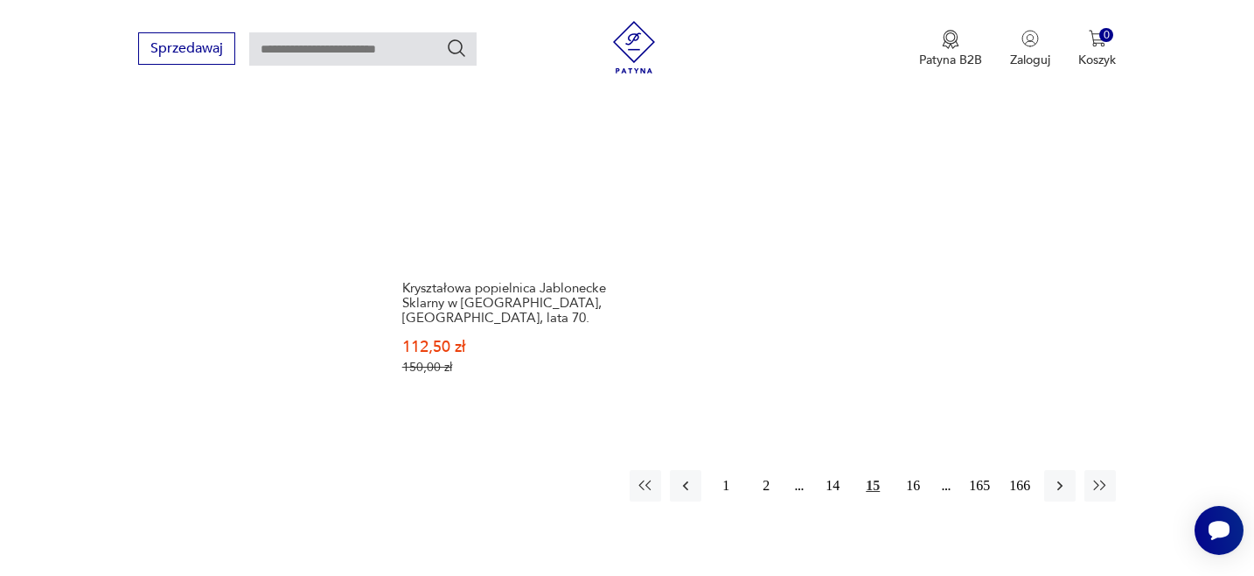
scroll to position [2583, 0]
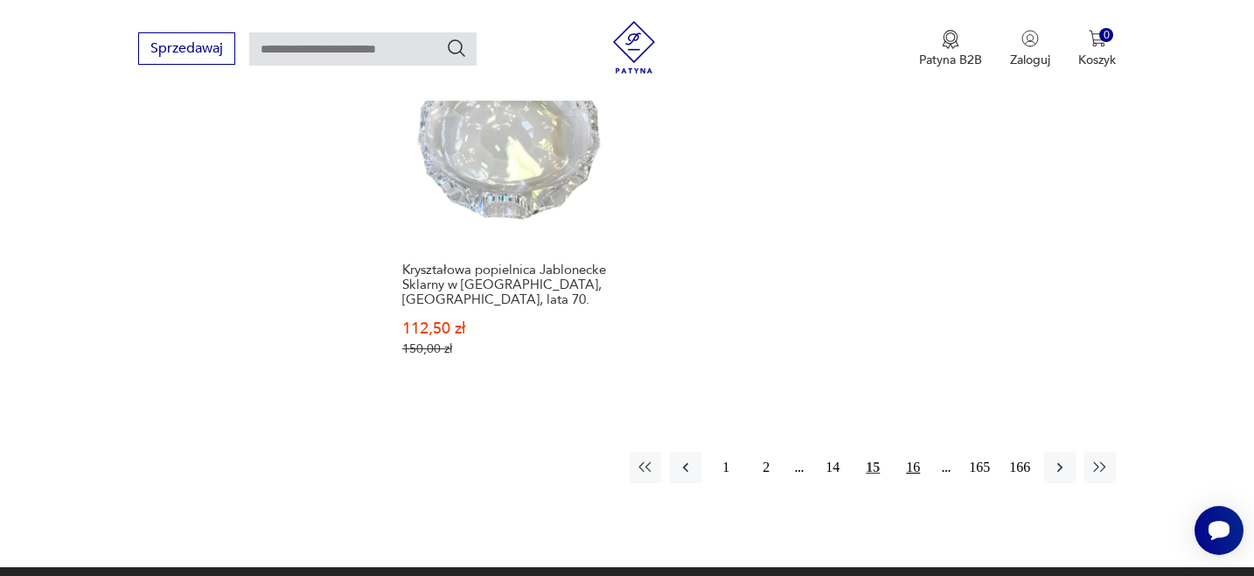
click at [914, 451] on button "16" at bounding box center [913, 466] width 31 height 31
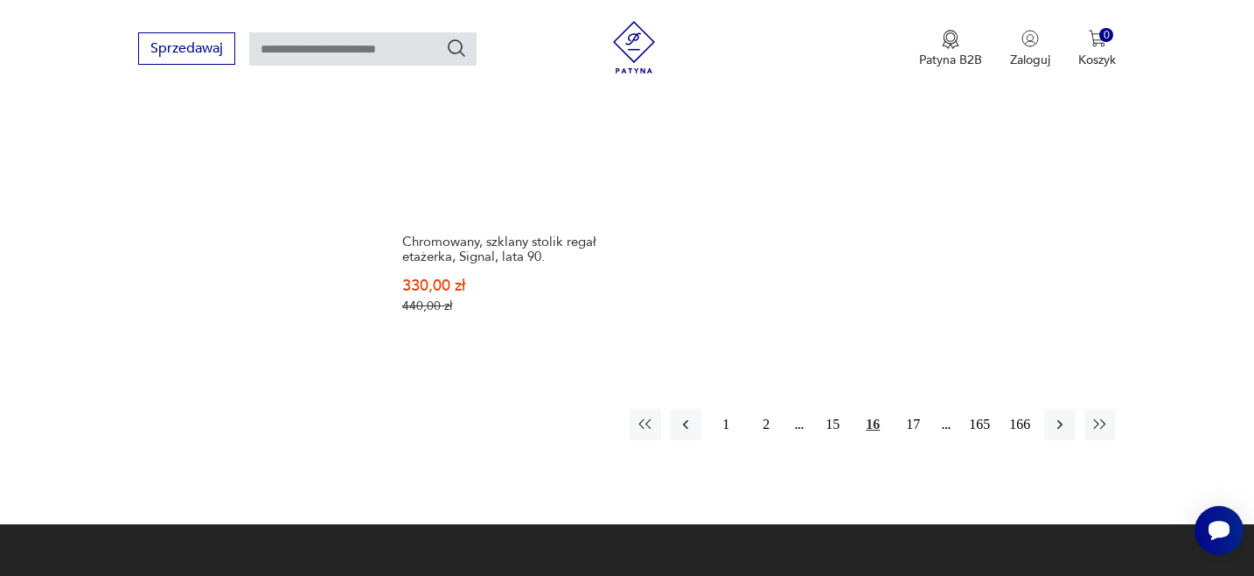
scroll to position [2584, 0]
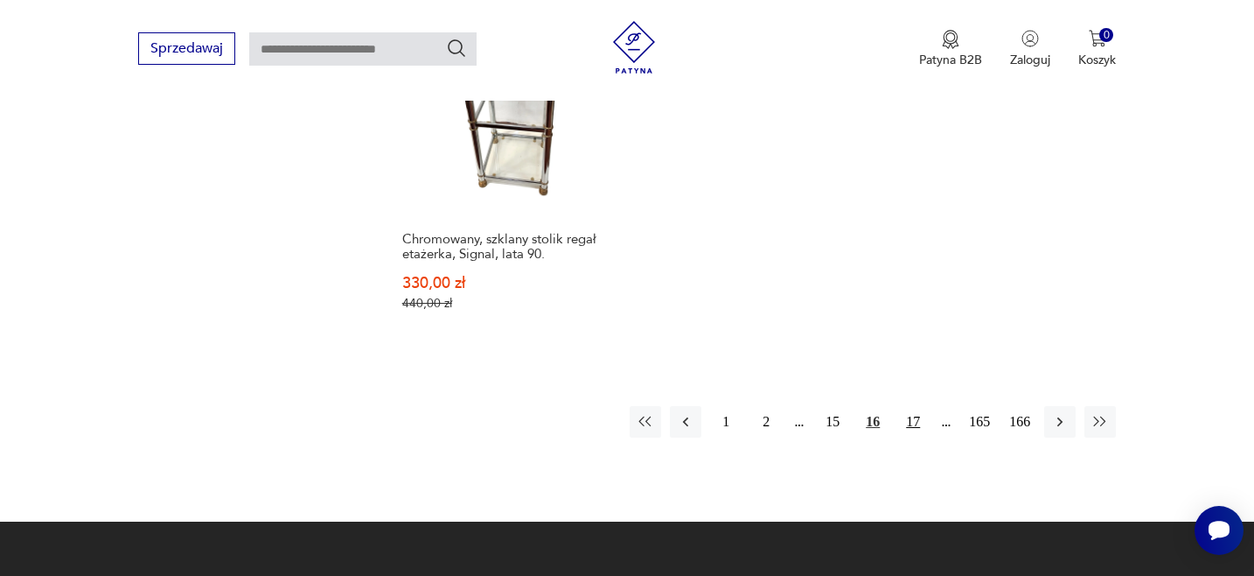
click at [913, 406] on button "17" at bounding box center [913, 421] width 31 height 31
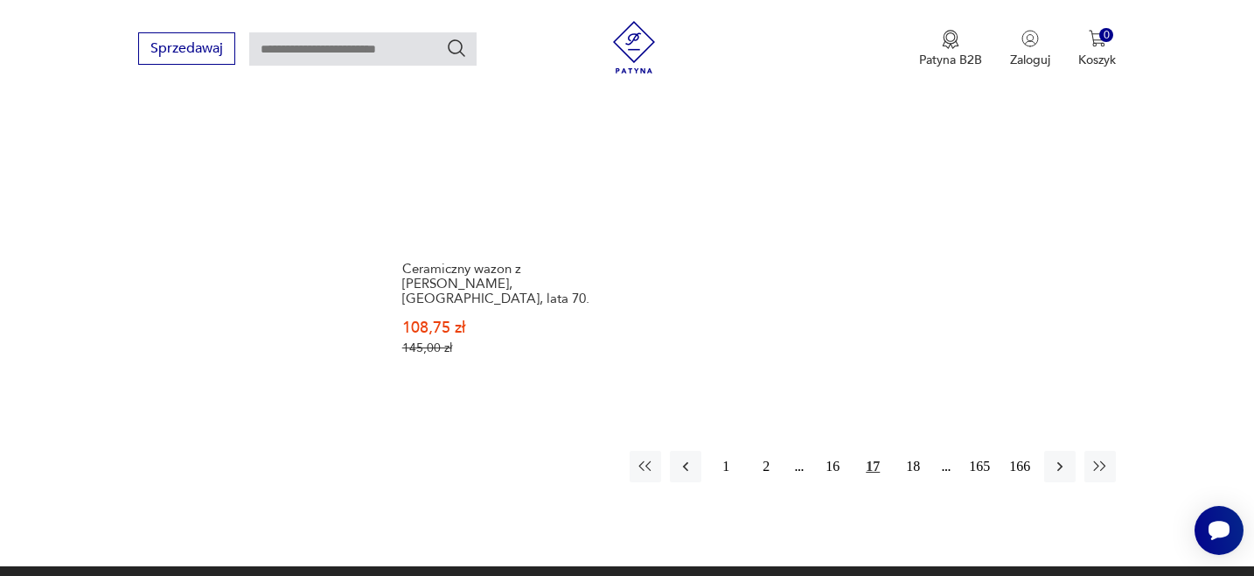
scroll to position [2652, 0]
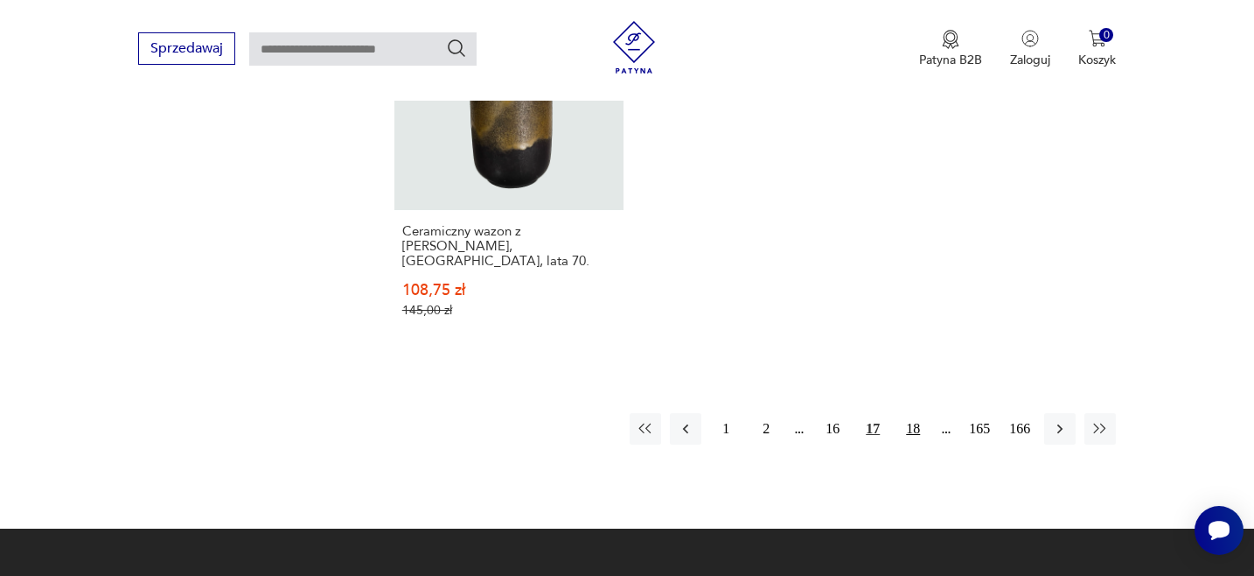
click at [915, 413] on button "18" at bounding box center [913, 428] width 31 height 31
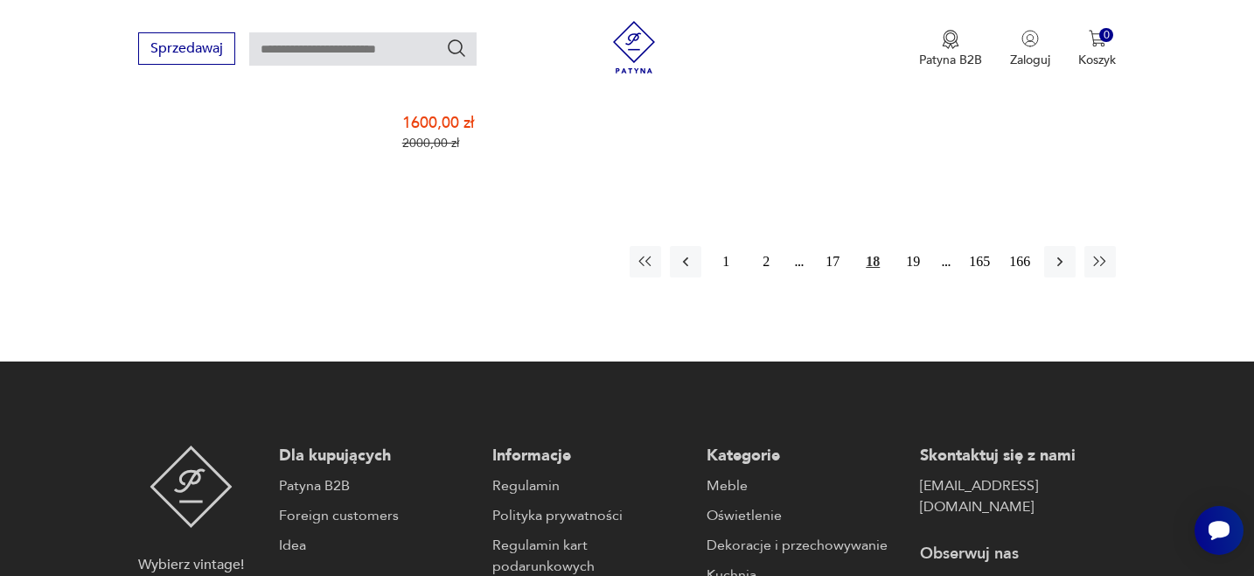
scroll to position [2778, 0]
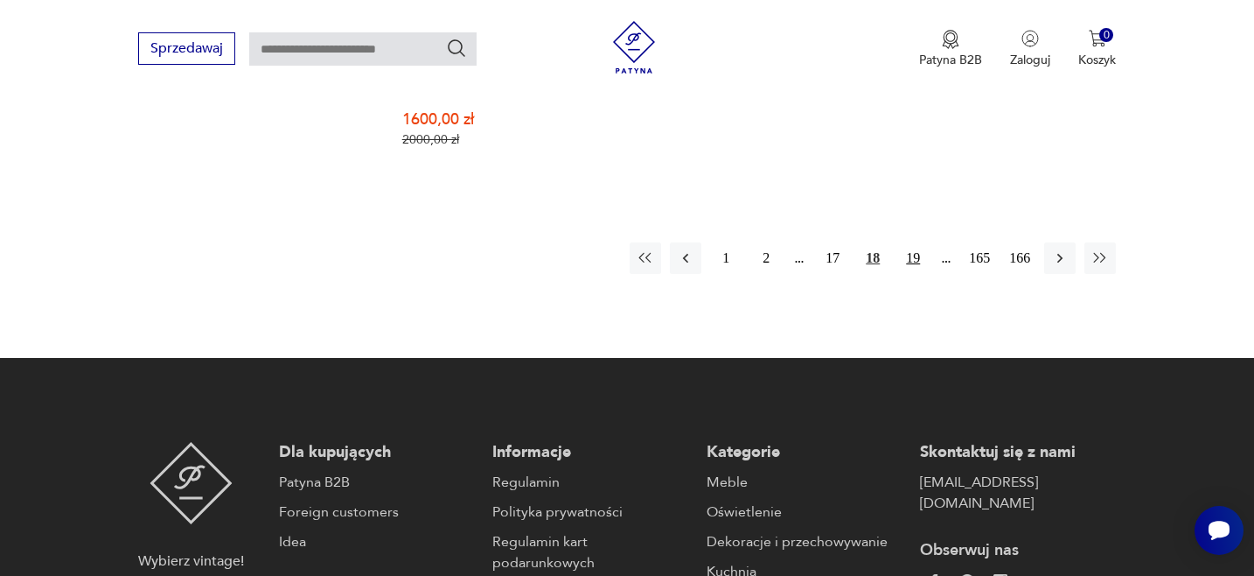
click at [914, 242] on button "19" at bounding box center [913, 257] width 31 height 31
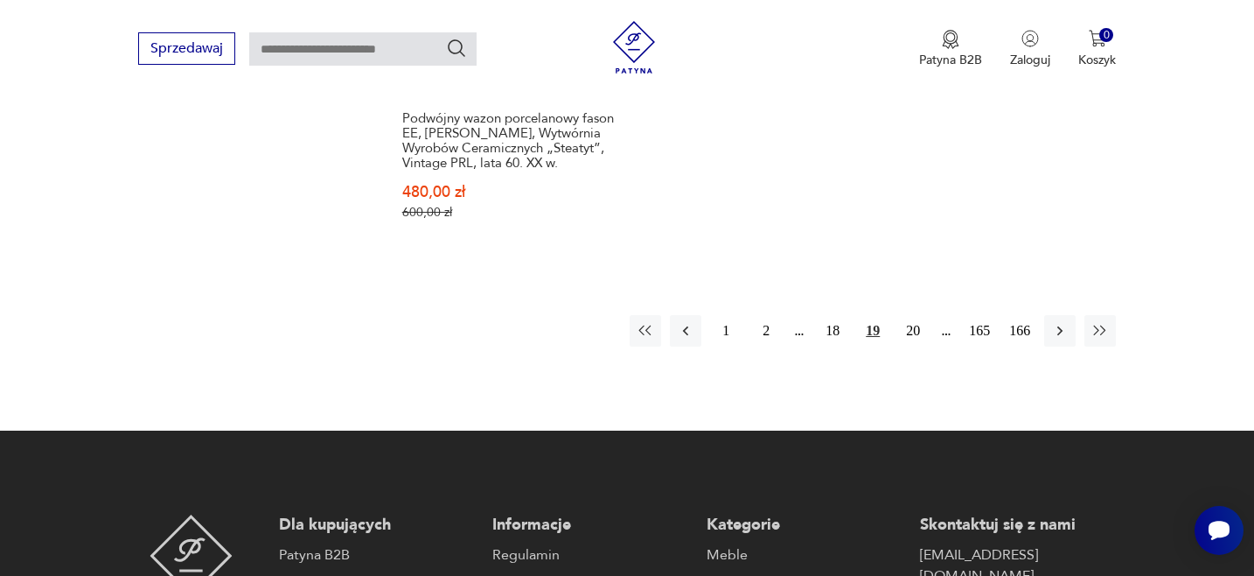
scroll to position [2721, 0]
click at [912, 314] on button "20" at bounding box center [913, 329] width 31 height 31
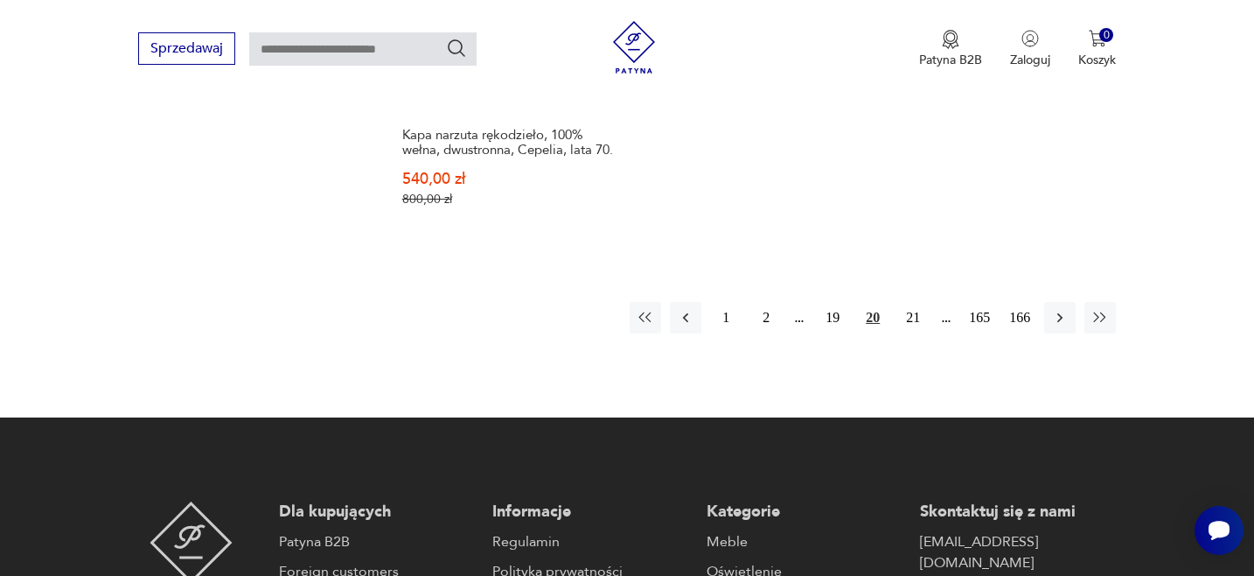
scroll to position [2708, 0]
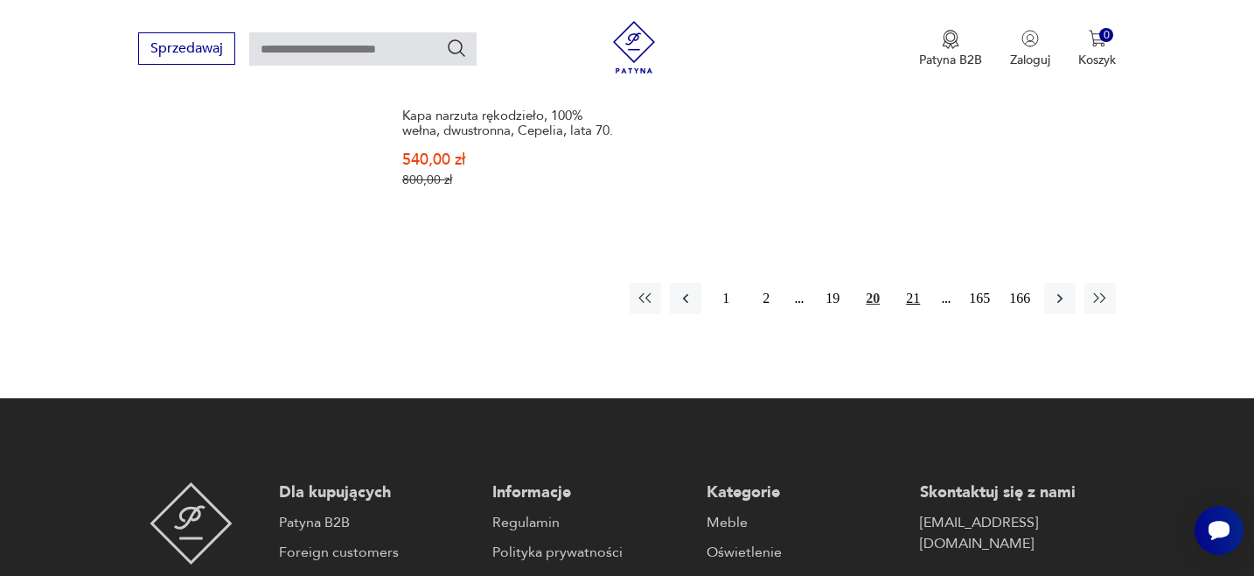
click at [910, 298] on button "21" at bounding box center [913, 298] width 31 height 31
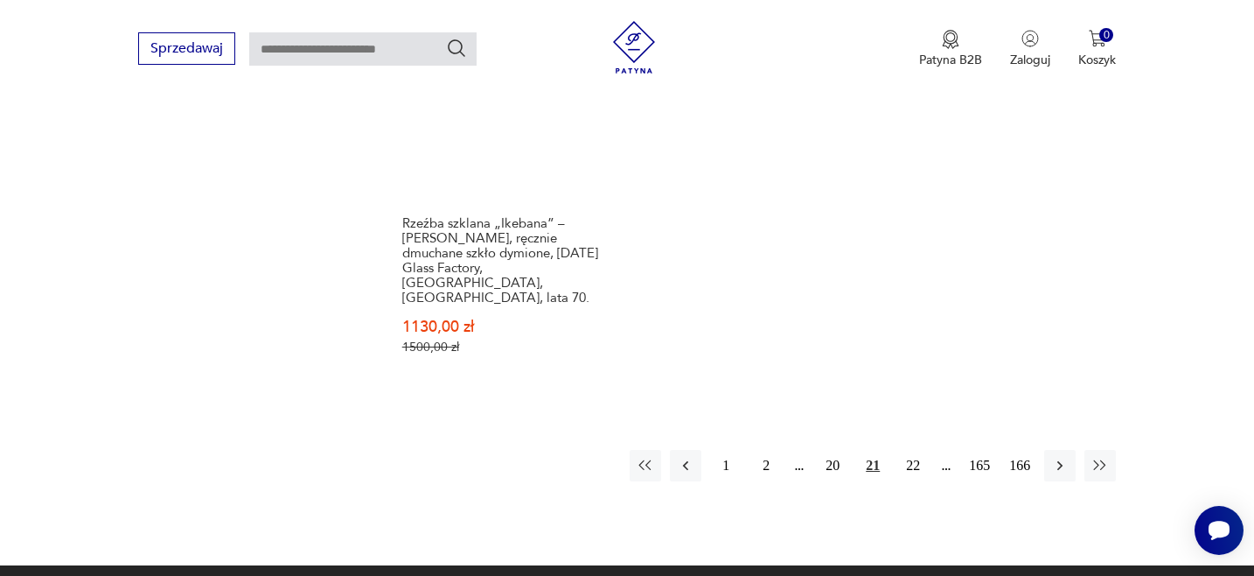
scroll to position [2662, 0]
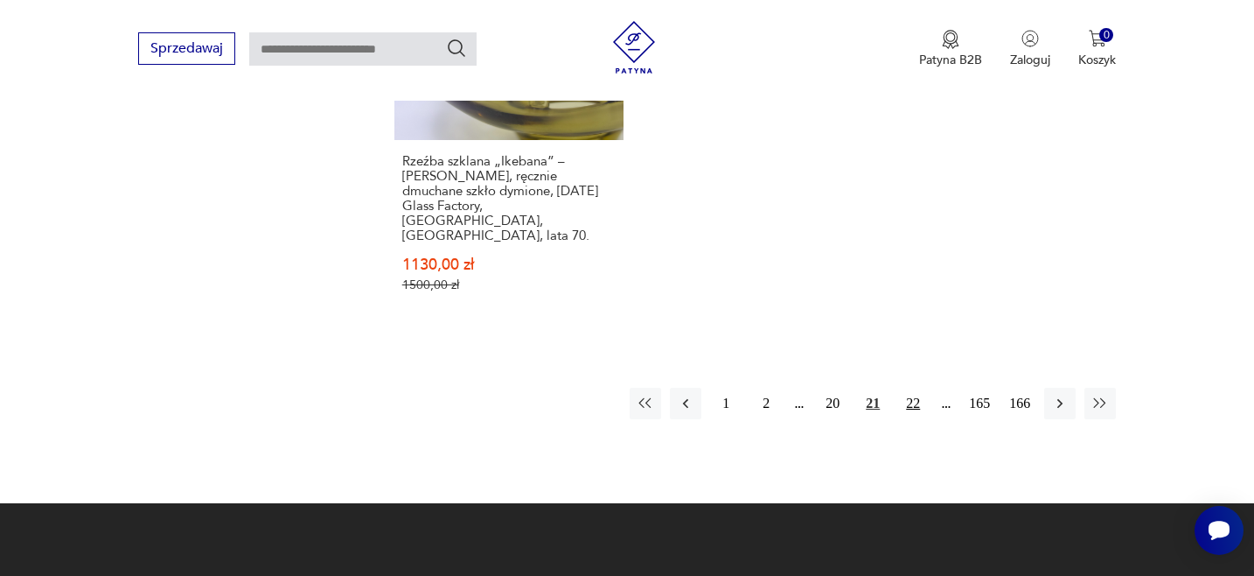
click at [914, 388] on button "22" at bounding box center [913, 403] width 31 height 31
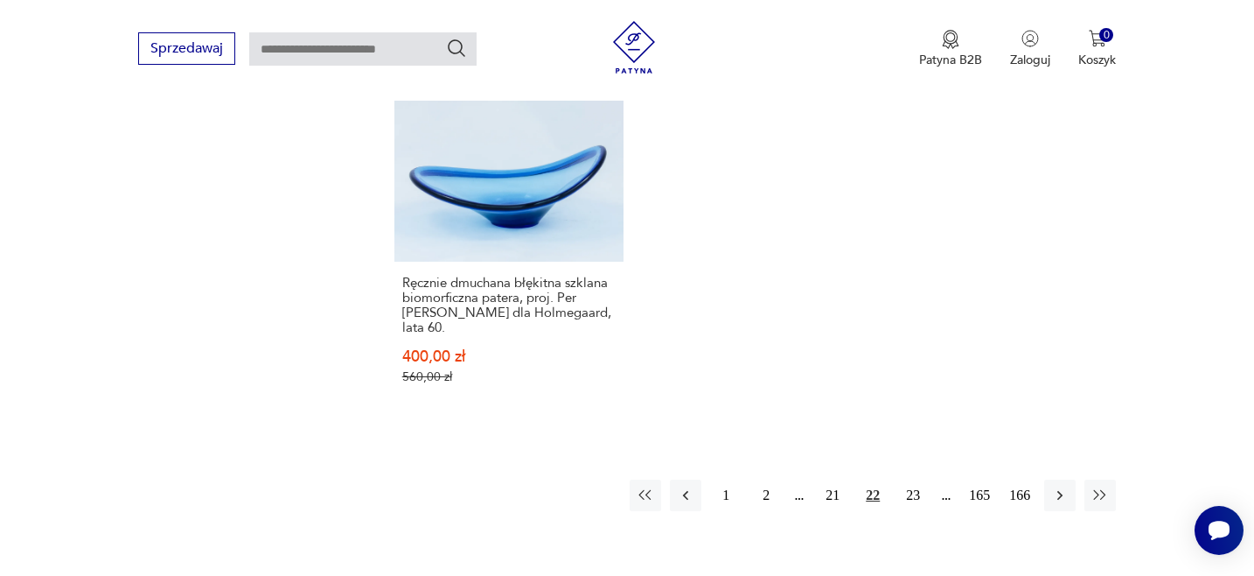
scroll to position [2613, 0]
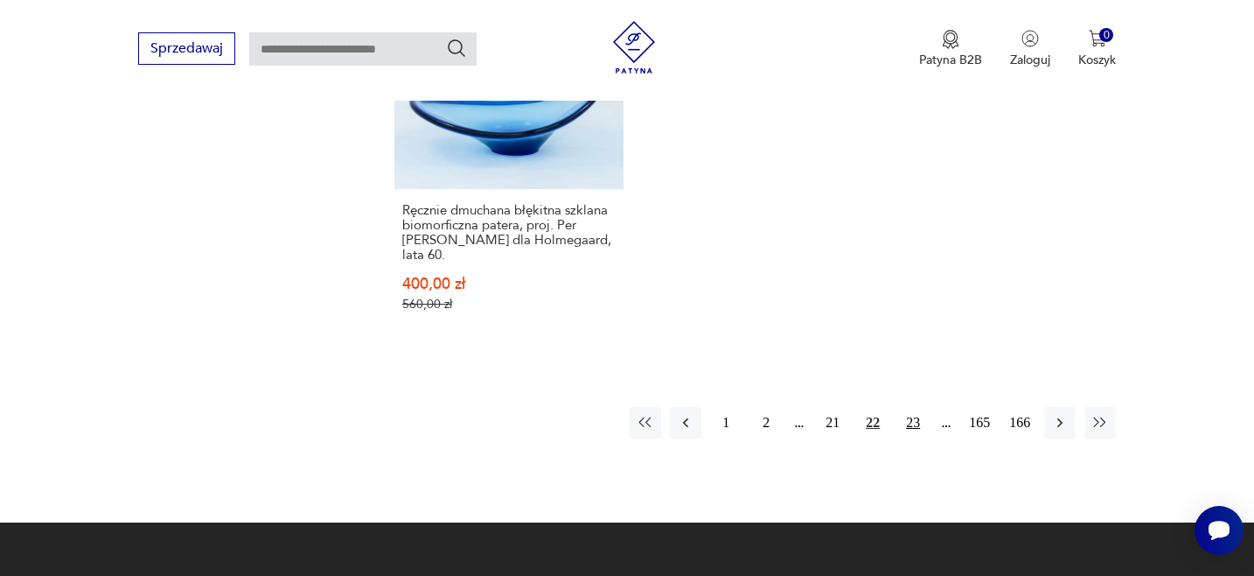
click at [912, 407] on button "23" at bounding box center [913, 422] width 31 height 31
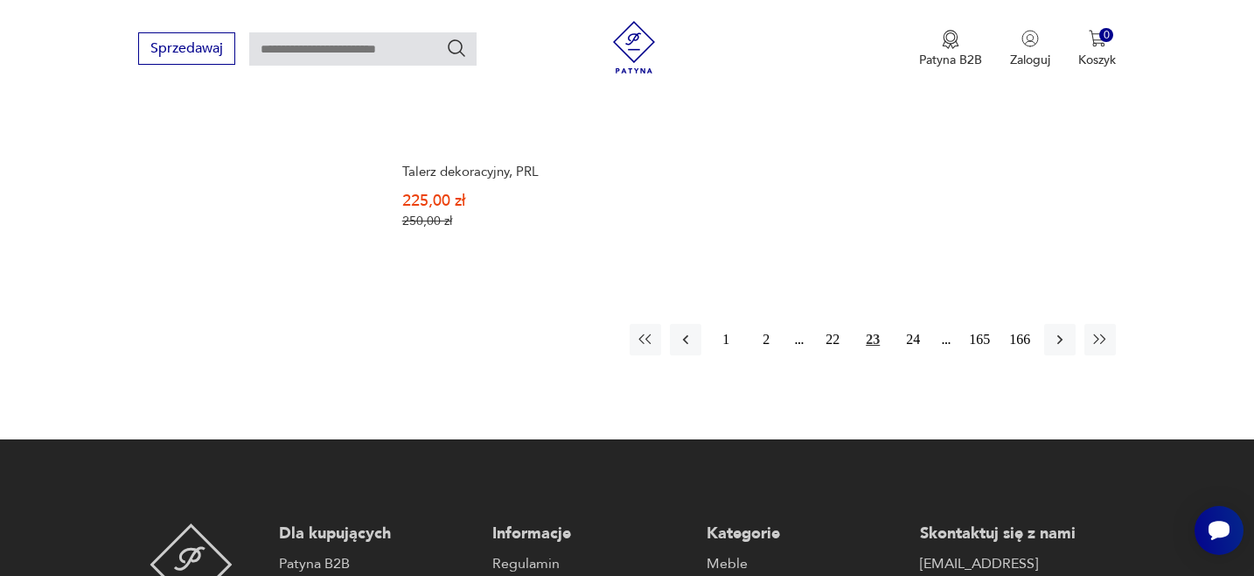
scroll to position [2698, 0]
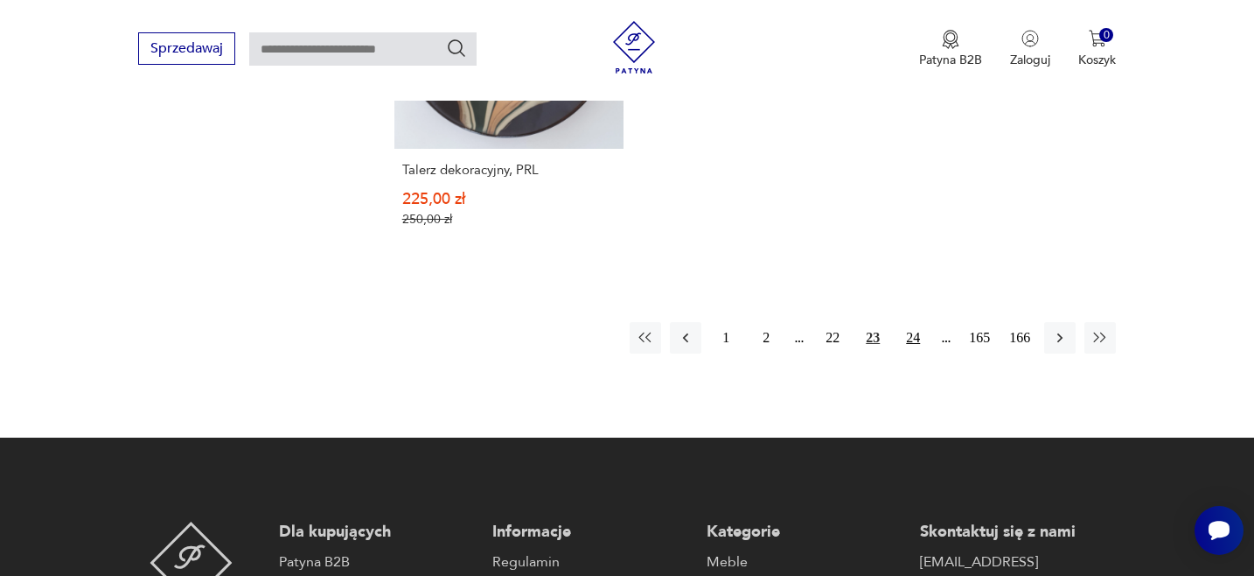
click at [918, 322] on button "24" at bounding box center [913, 337] width 31 height 31
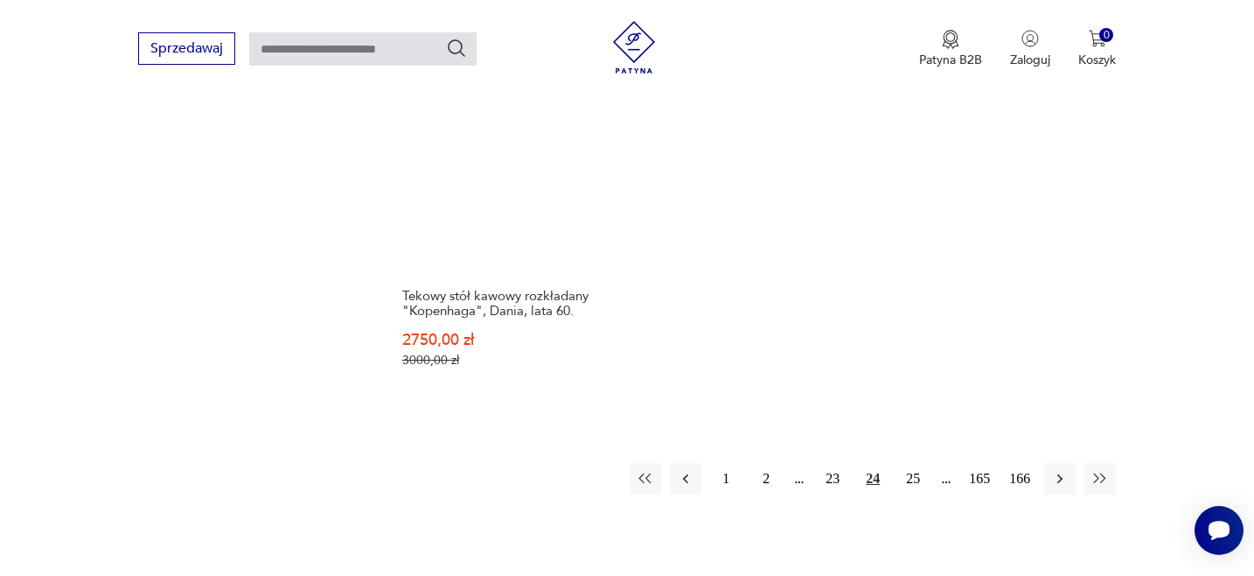
scroll to position [2470, 0]
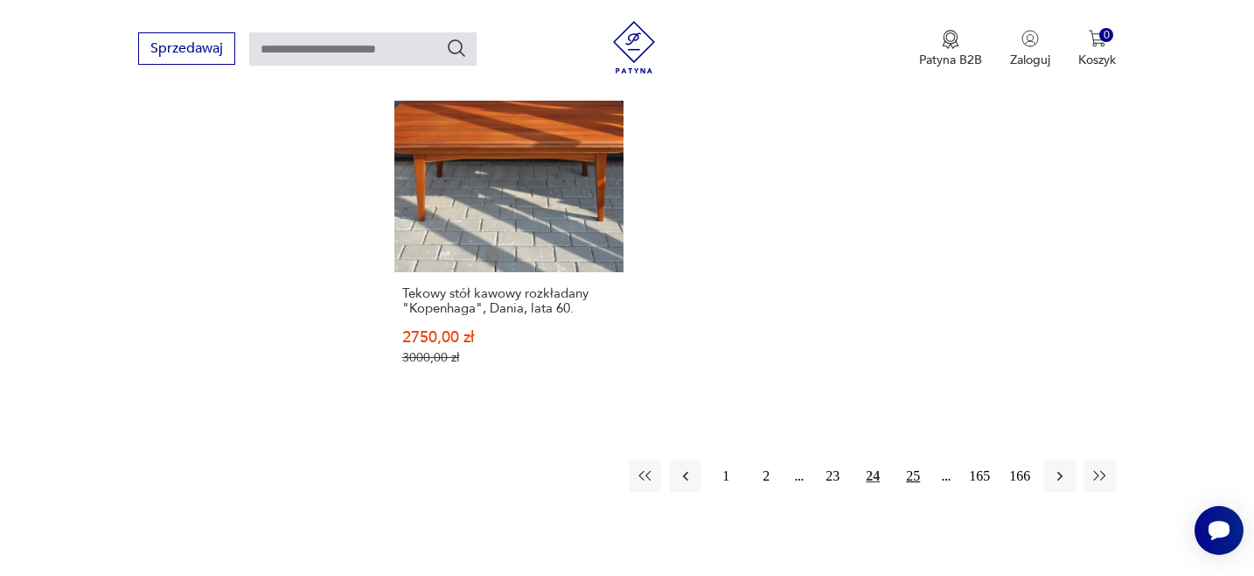
click at [917, 460] on button "25" at bounding box center [913, 475] width 31 height 31
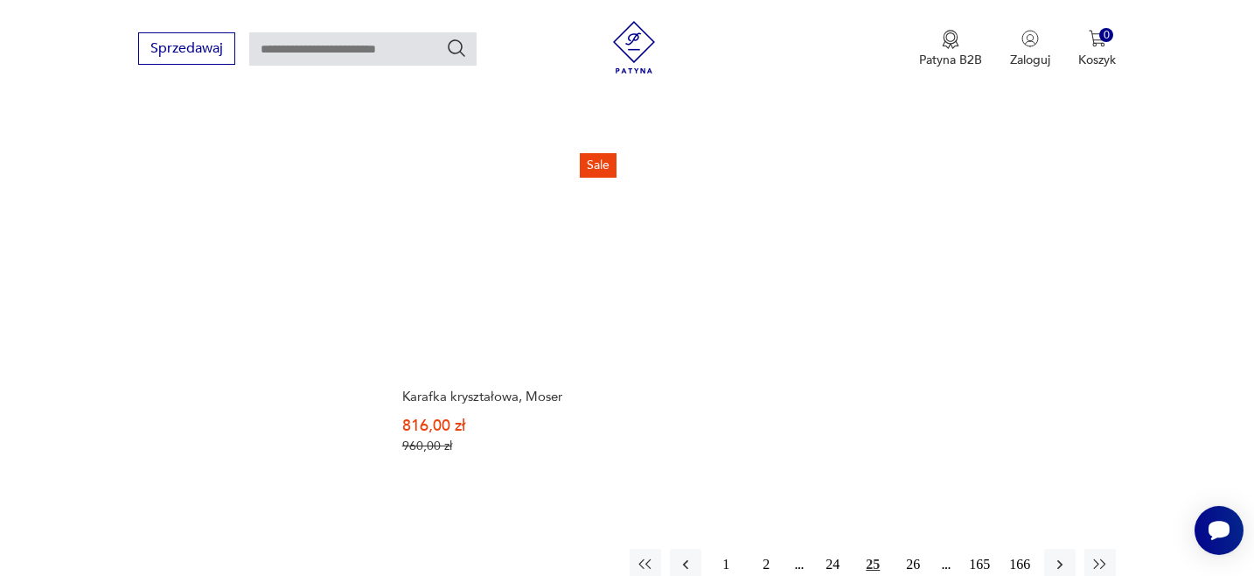
scroll to position [2385, 0]
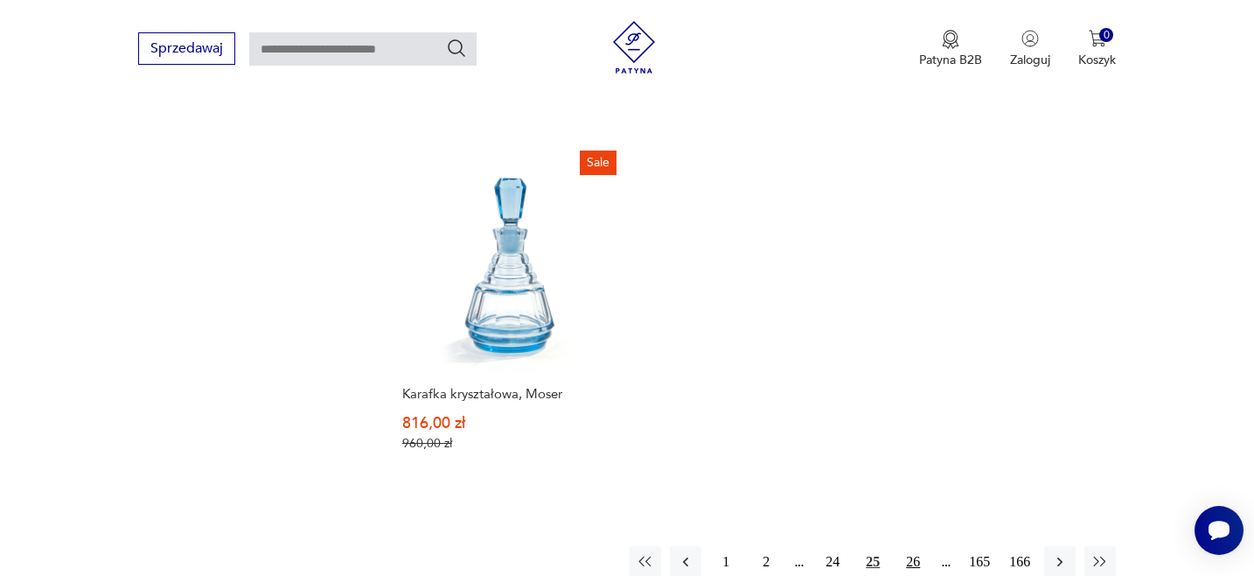
click at [915, 546] on button "26" at bounding box center [913, 561] width 31 height 31
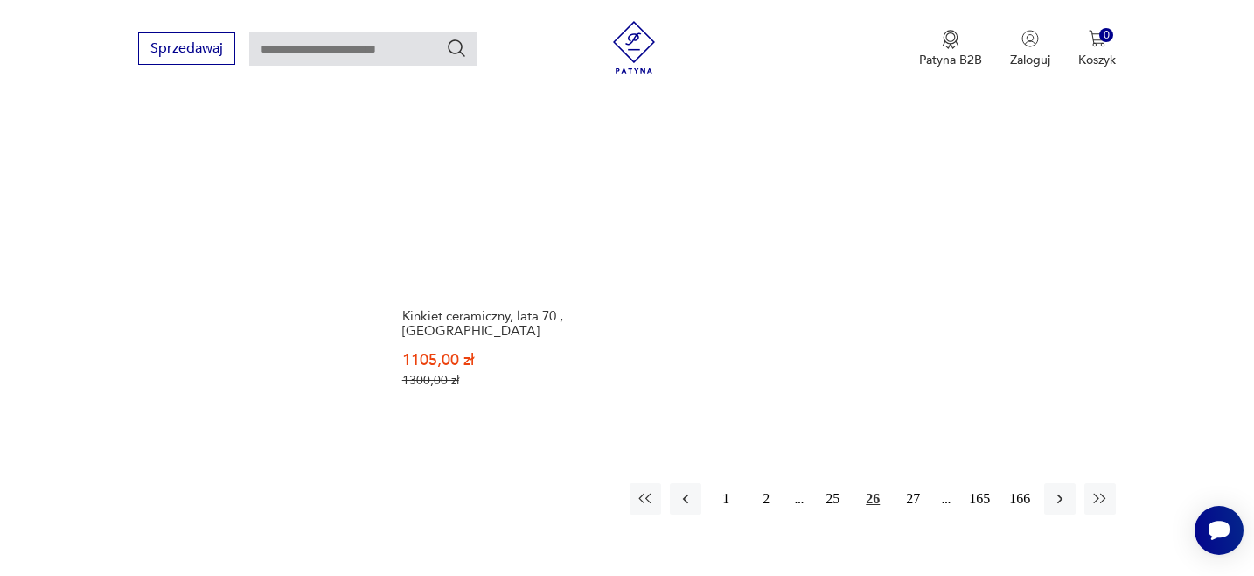
scroll to position [2458, 0]
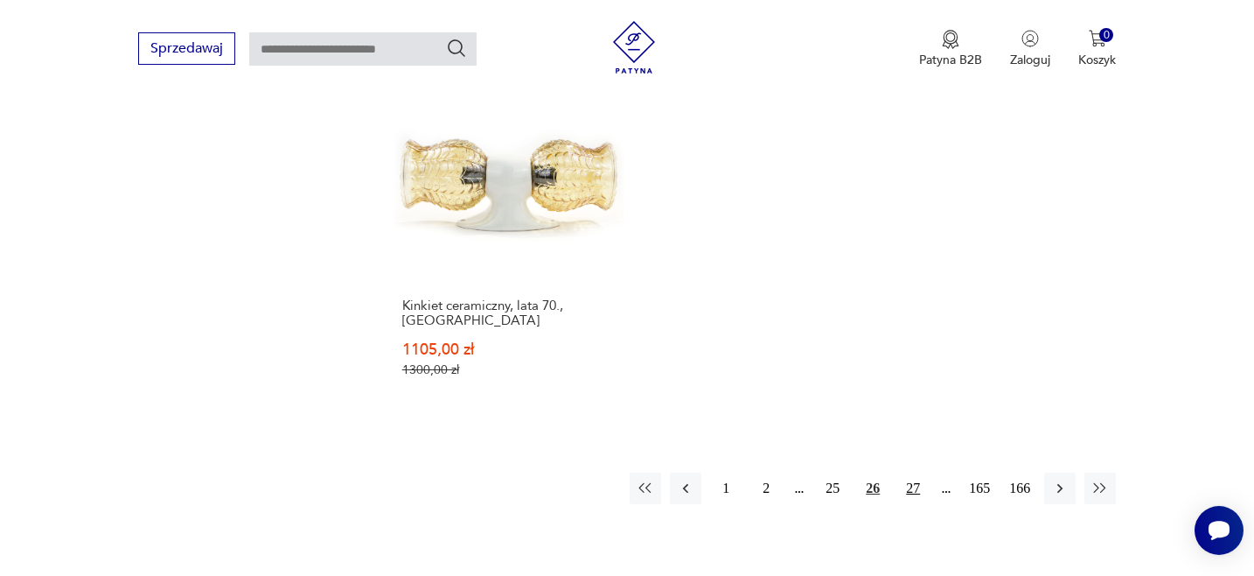
click at [912, 472] on button "27" at bounding box center [913, 487] width 31 height 31
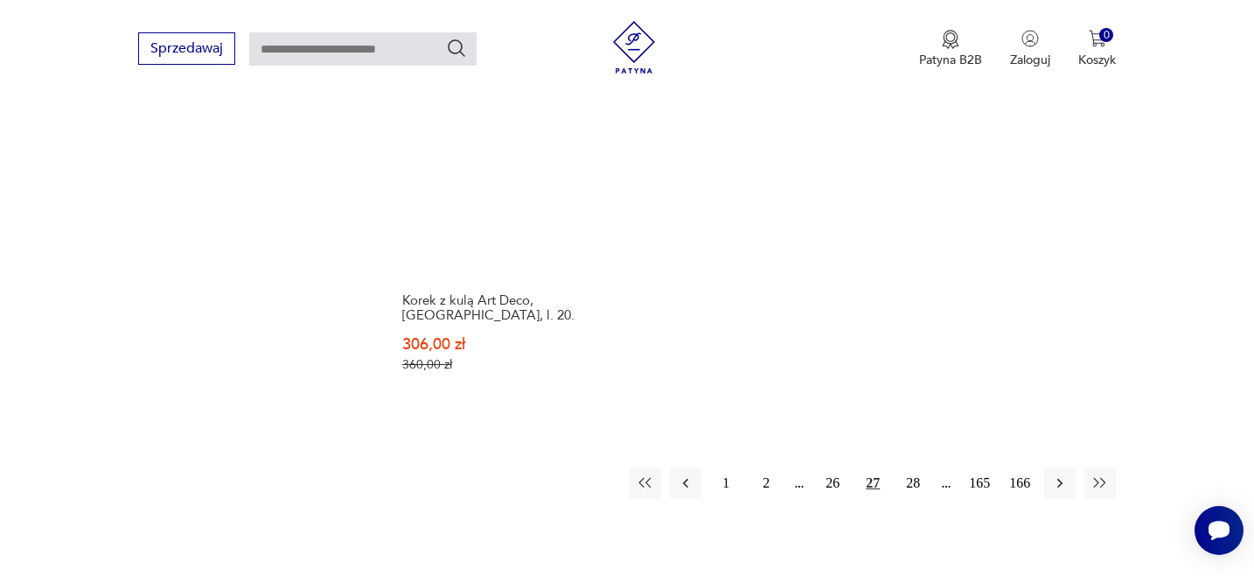
scroll to position [2506, 0]
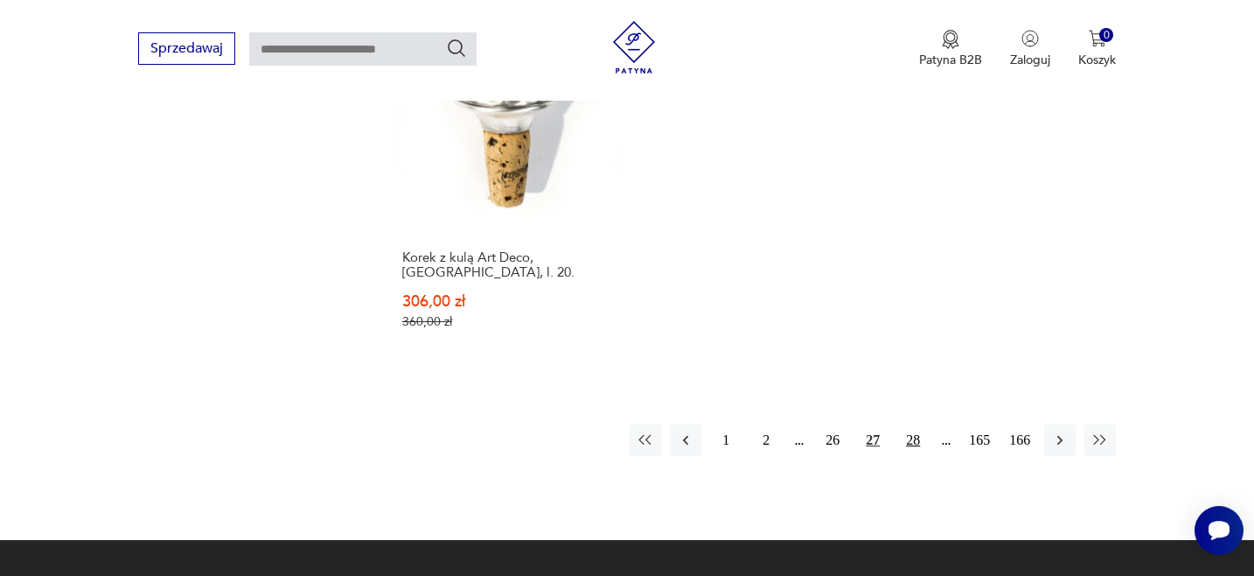
click at [914, 424] on button "28" at bounding box center [913, 439] width 31 height 31
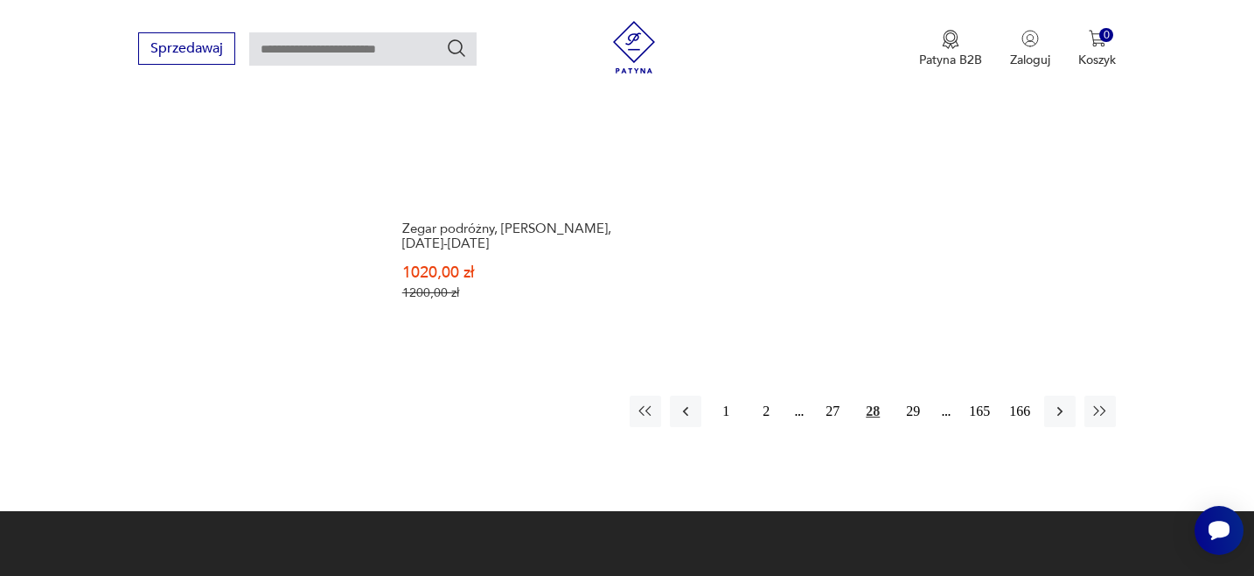
scroll to position [2508, 0]
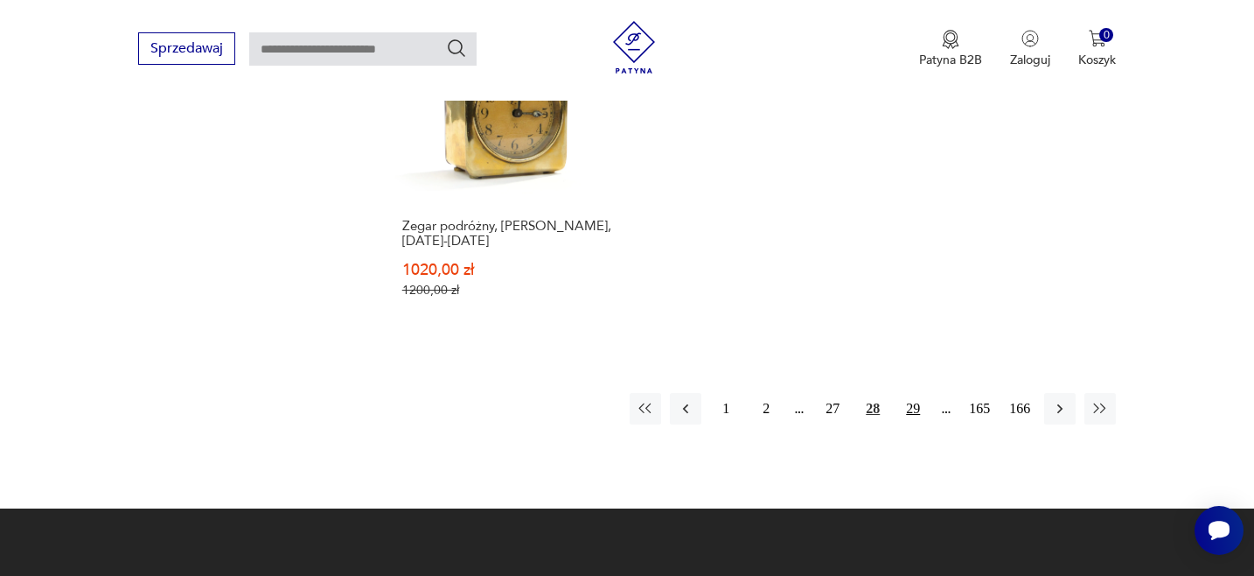
click at [912, 393] on button "29" at bounding box center [913, 408] width 31 height 31
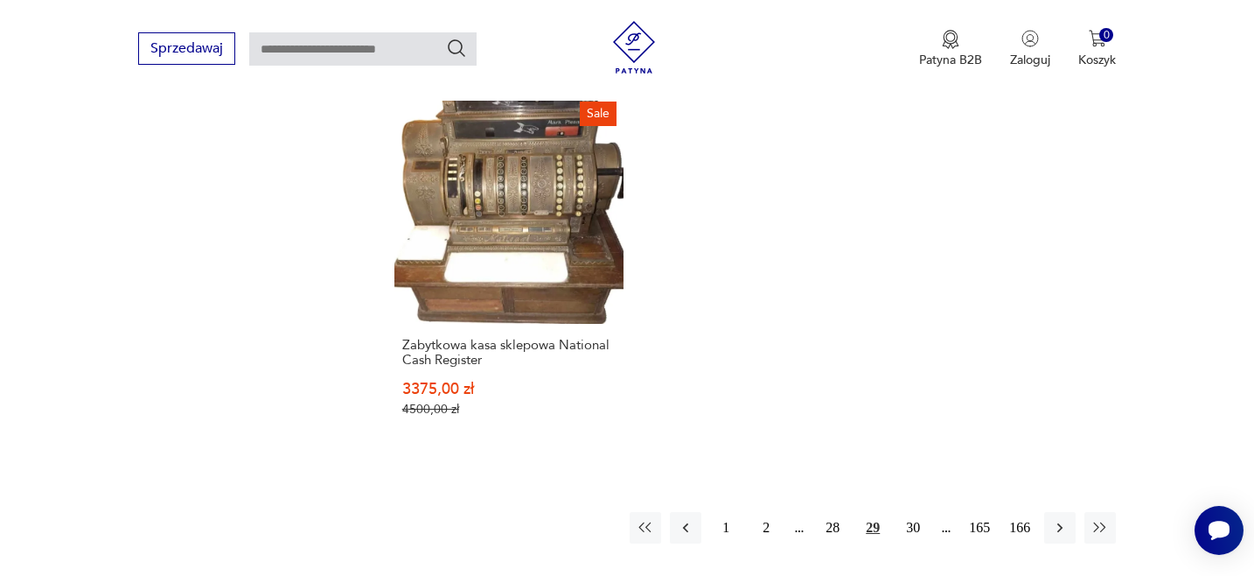
scroll to position [2405, 0]
click at [915, 511] on button "30" at bounding box center [913, 526] width 31 height 31
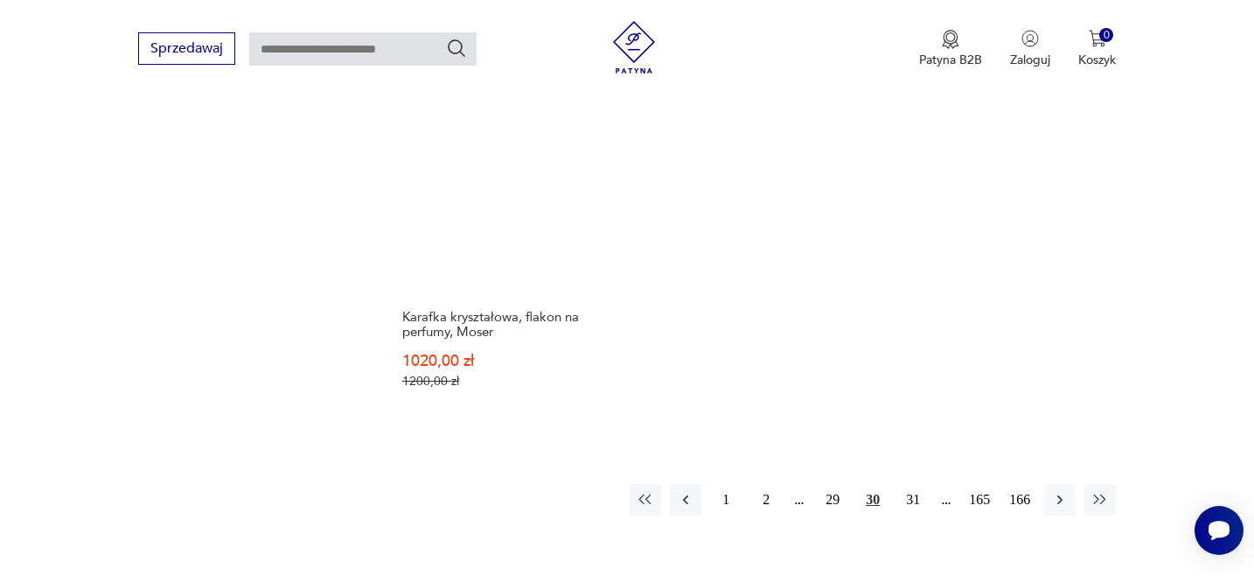
scroll to position [2461, 0]
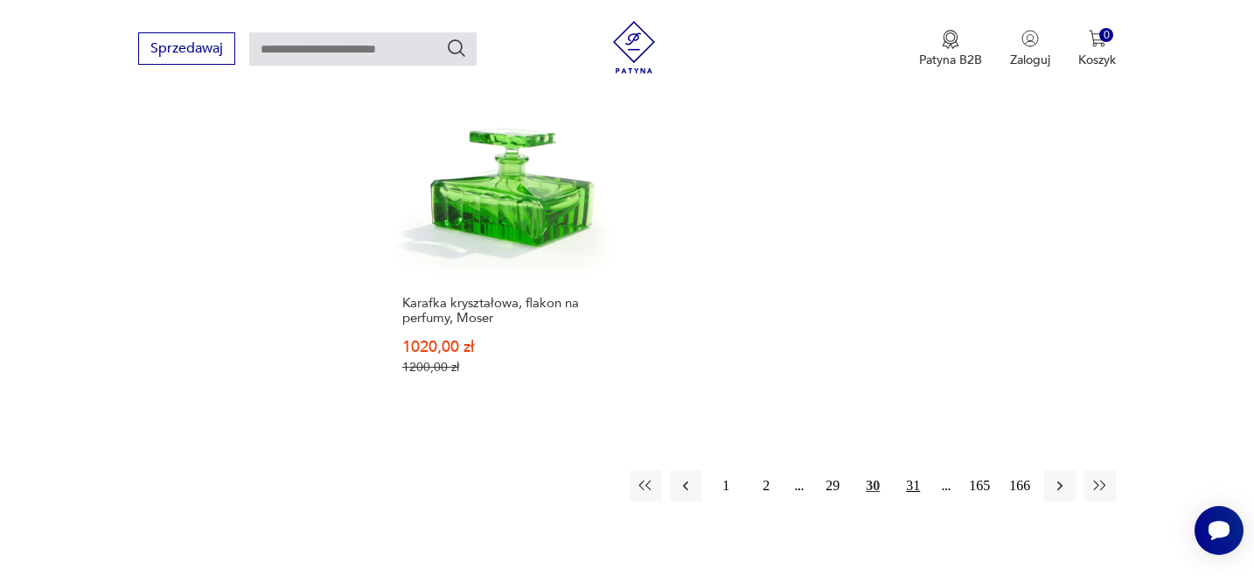
click at [912, 470] on button "31" at bounding box center [913, 485] width 31 height 31
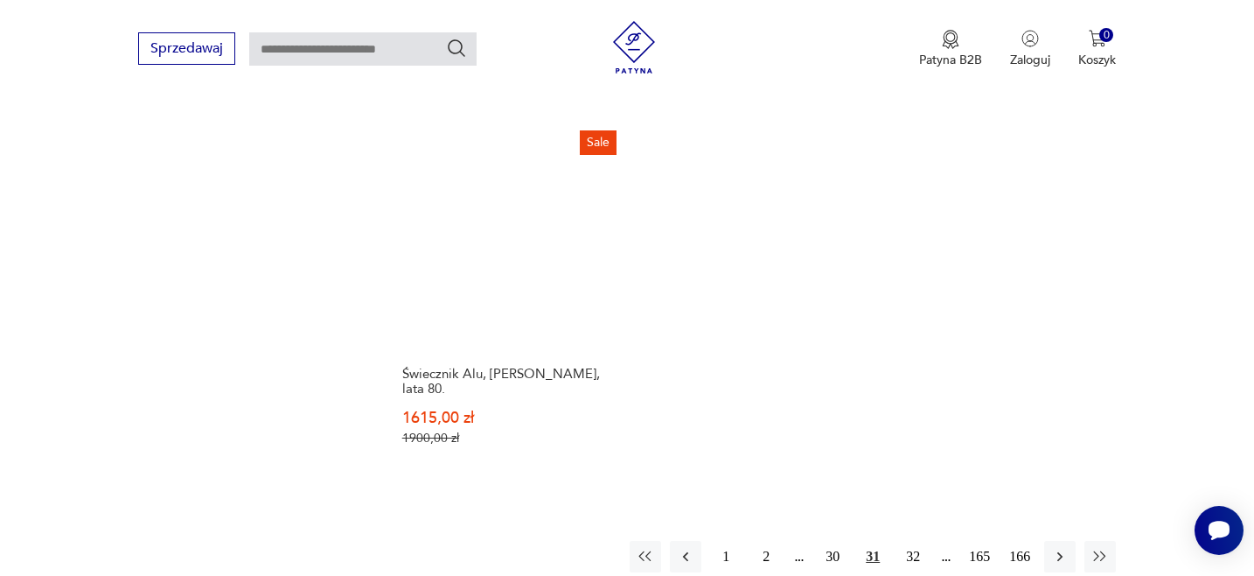
scroll to position [2391, 0]
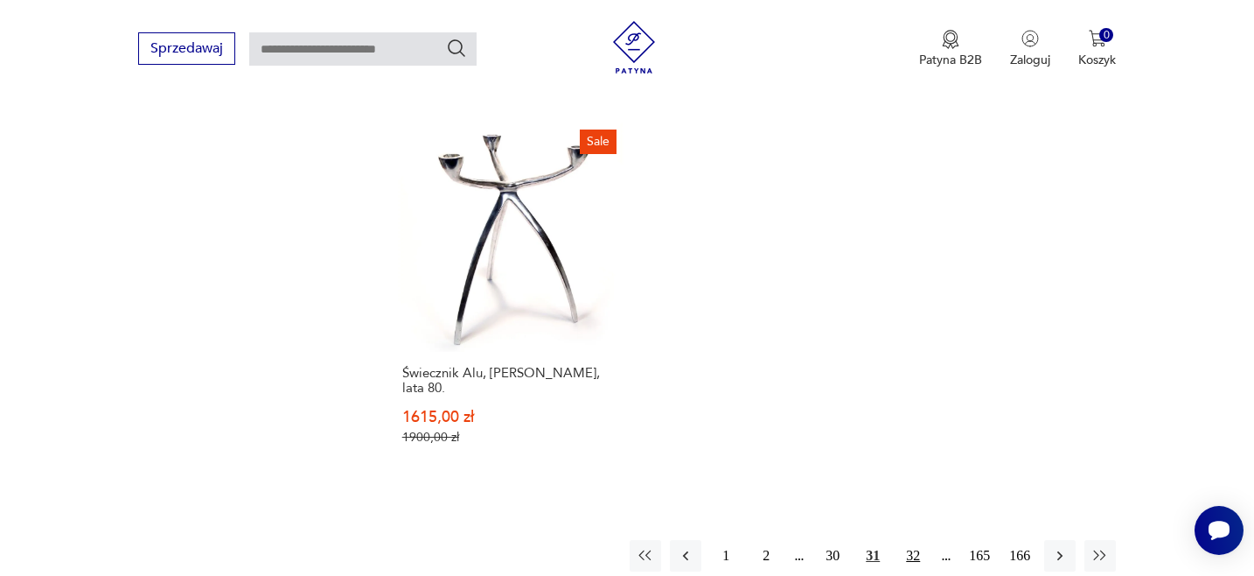
click at [913, 540] on button "32" at bounding box center [913, 555] width 31 height 31
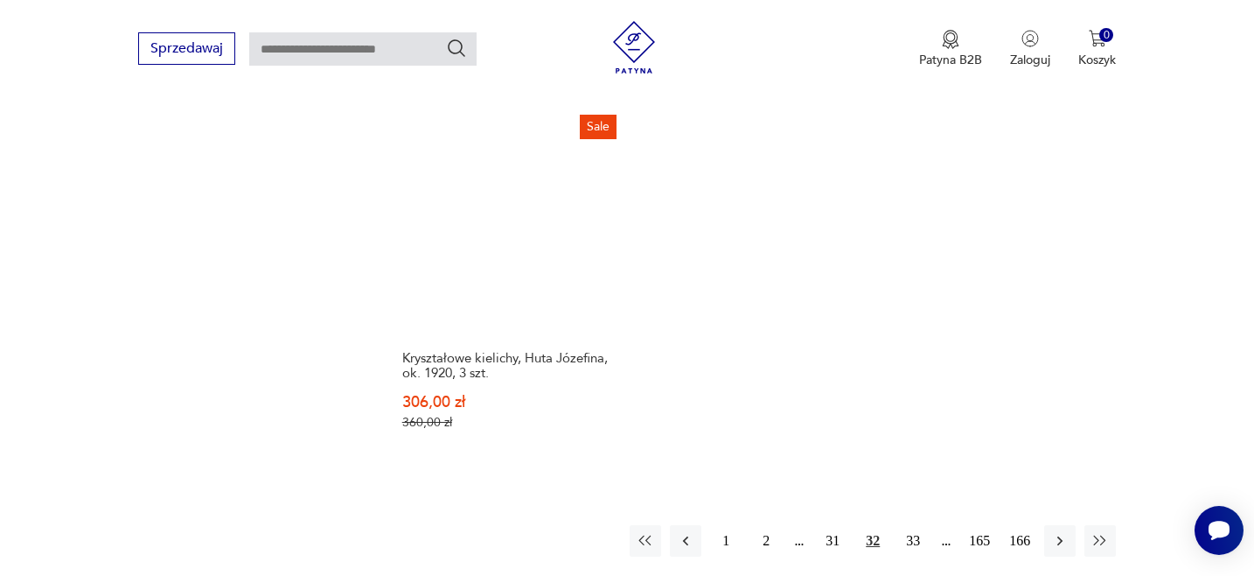
scroll to position [2442, 0]
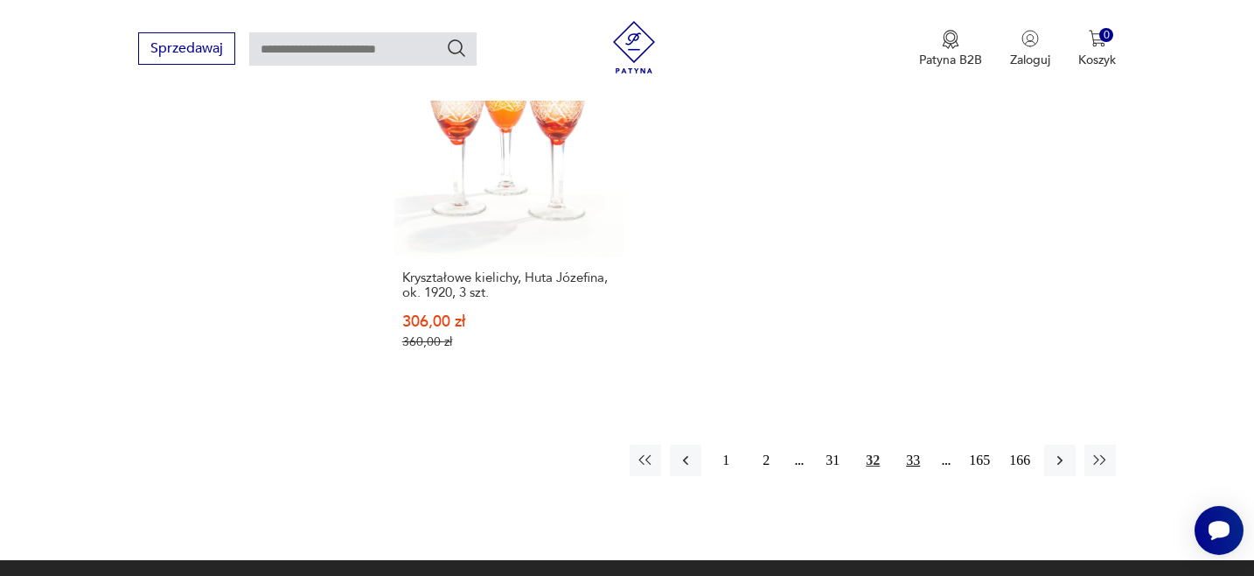
click at [912, 455] on button "33" at bounding box center [913, 459] width 31 height 31
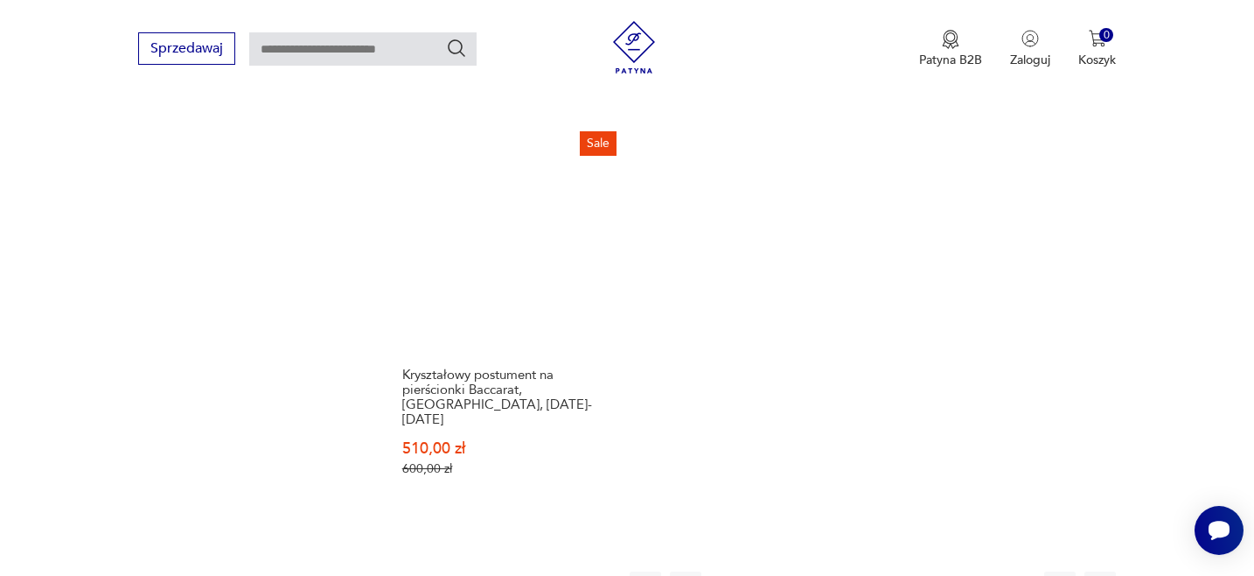
scroll to position [2373, 0]
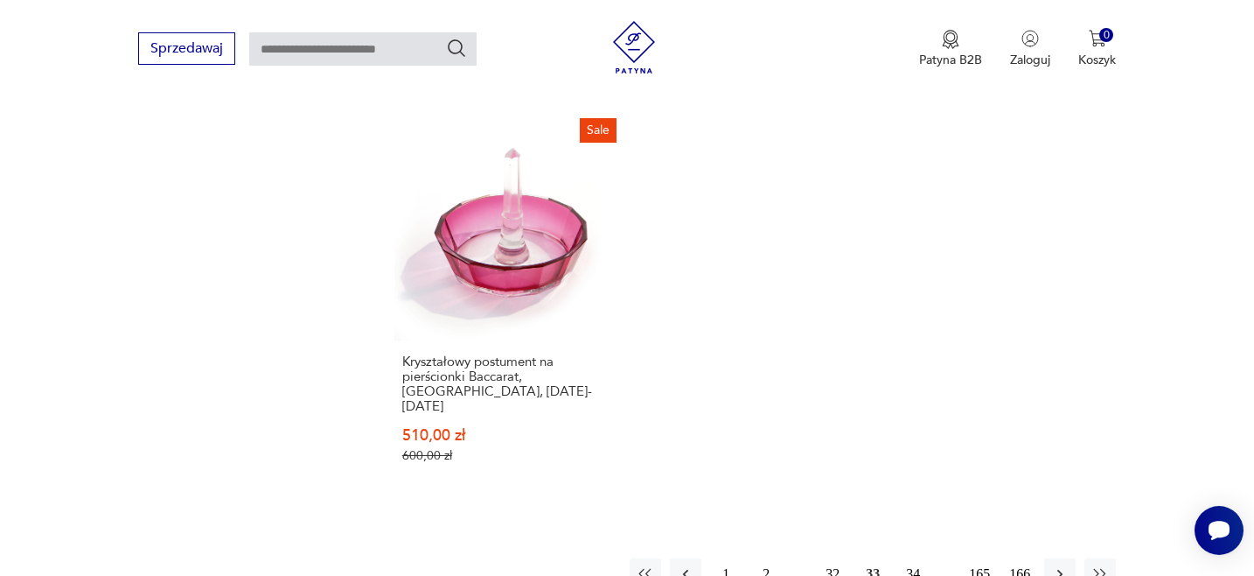
click at [913, 558] on button "34" at bounding box center [913, 573] width 31 height 31
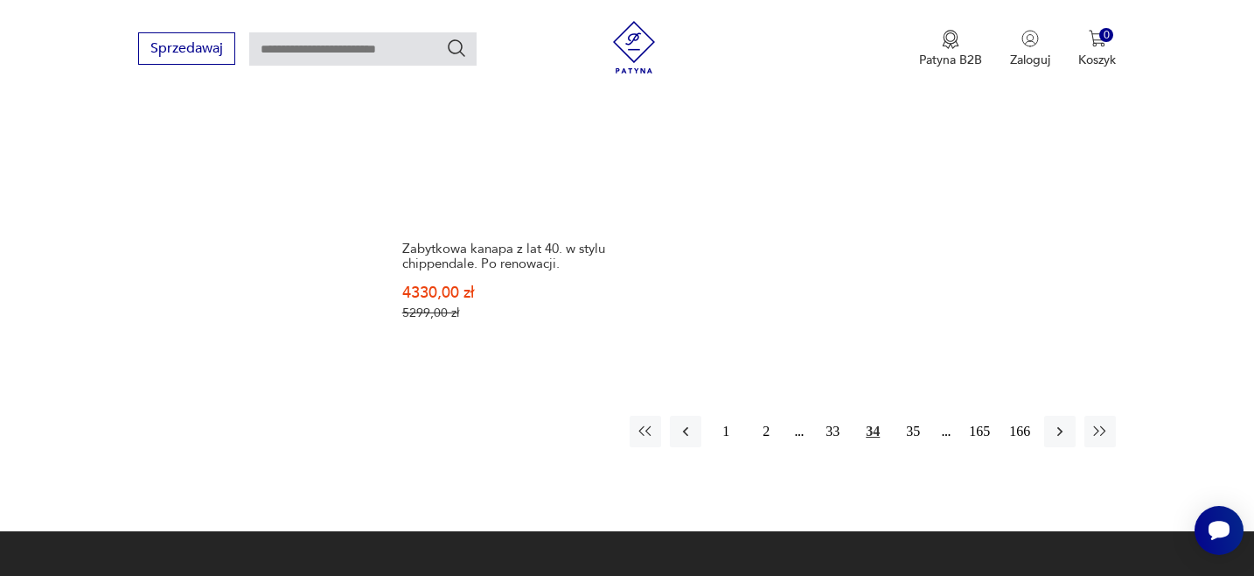
scroll to position [2533, 0]
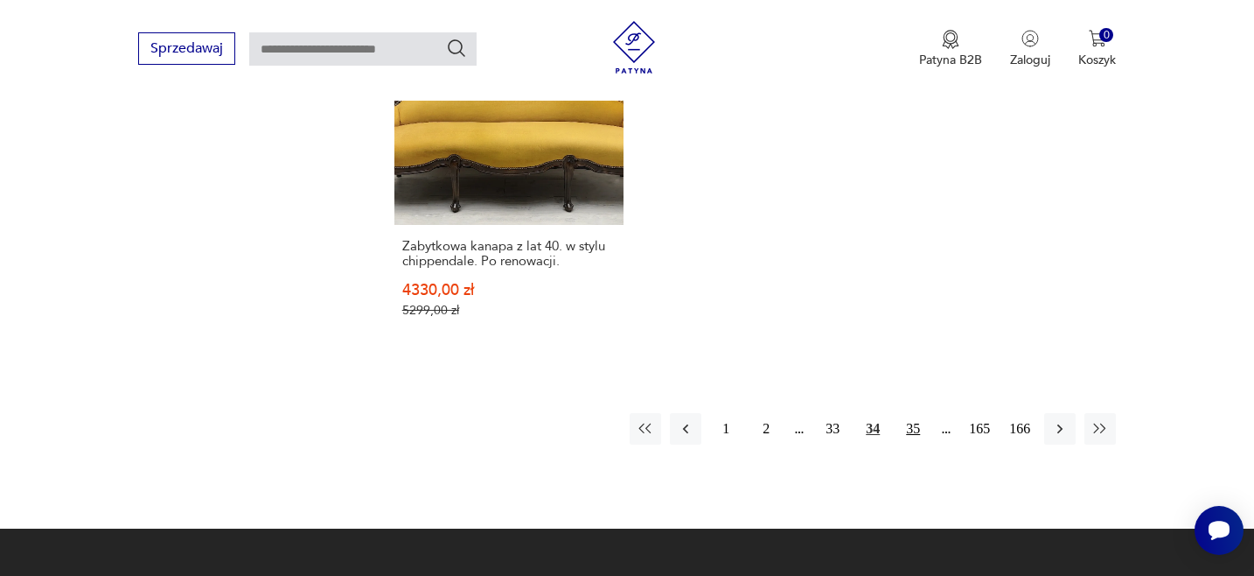
click at [911, 413] on button "35" at bounding box center [913, 428] width 31 height 31
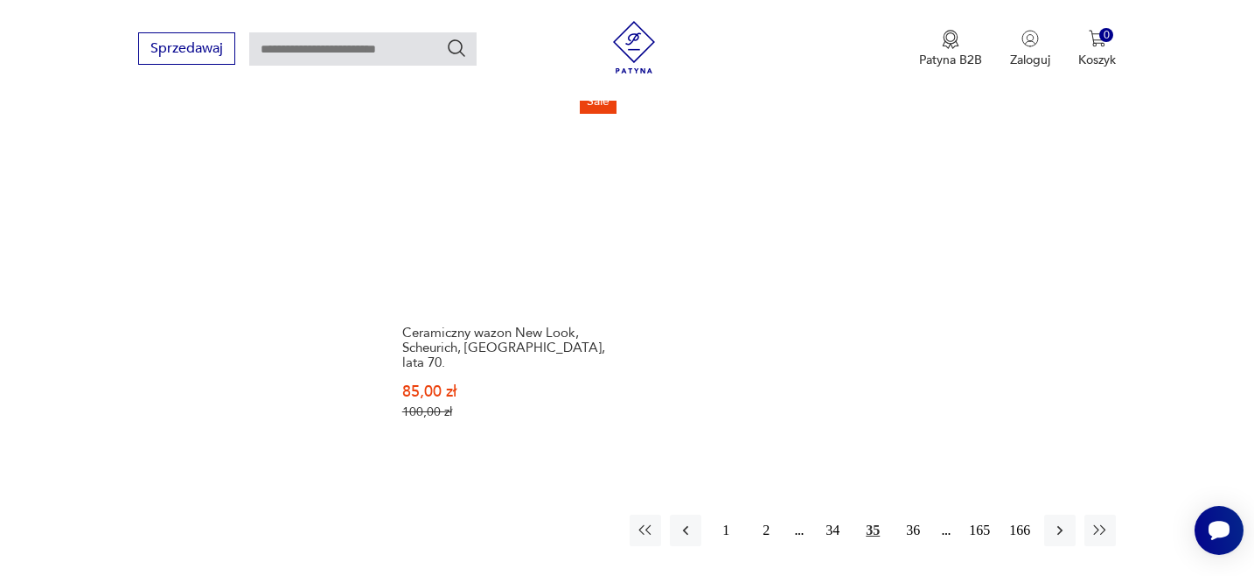
scroll to position [2479, 0]
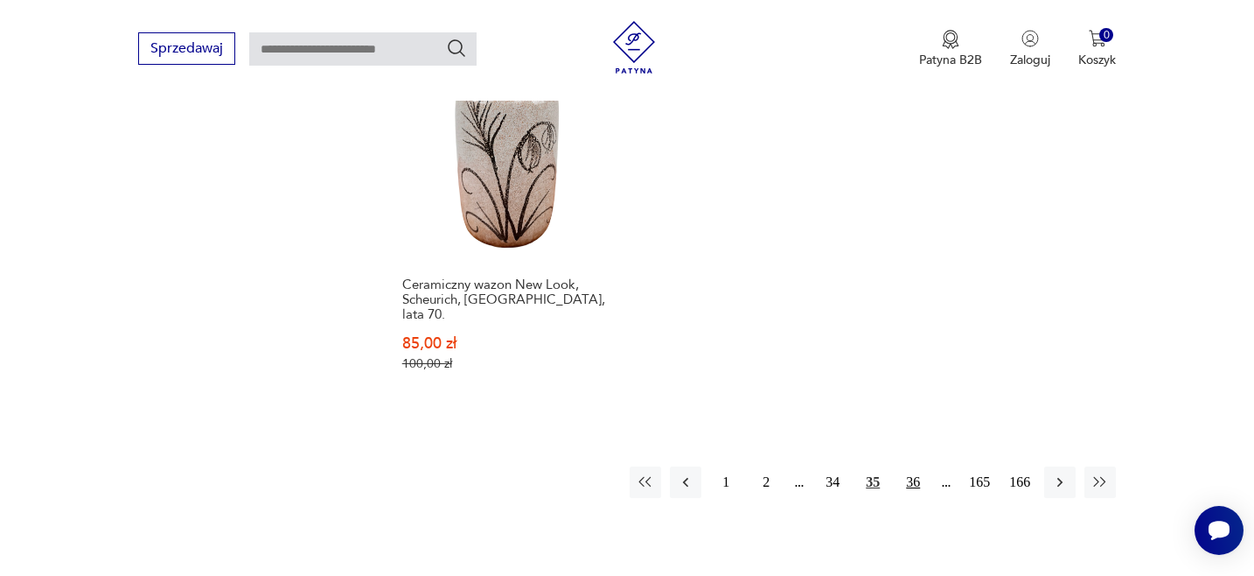
click at [914, 467] on button "36" at bounding box center [913, 481] width 31 height 31
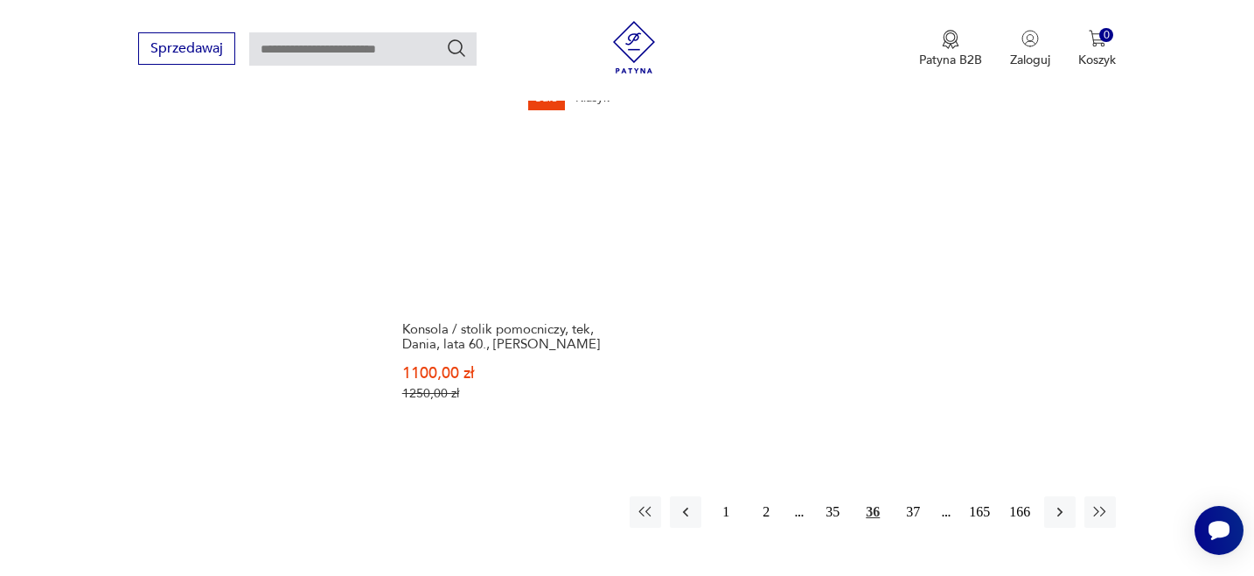
scroll to position [2436, 0]
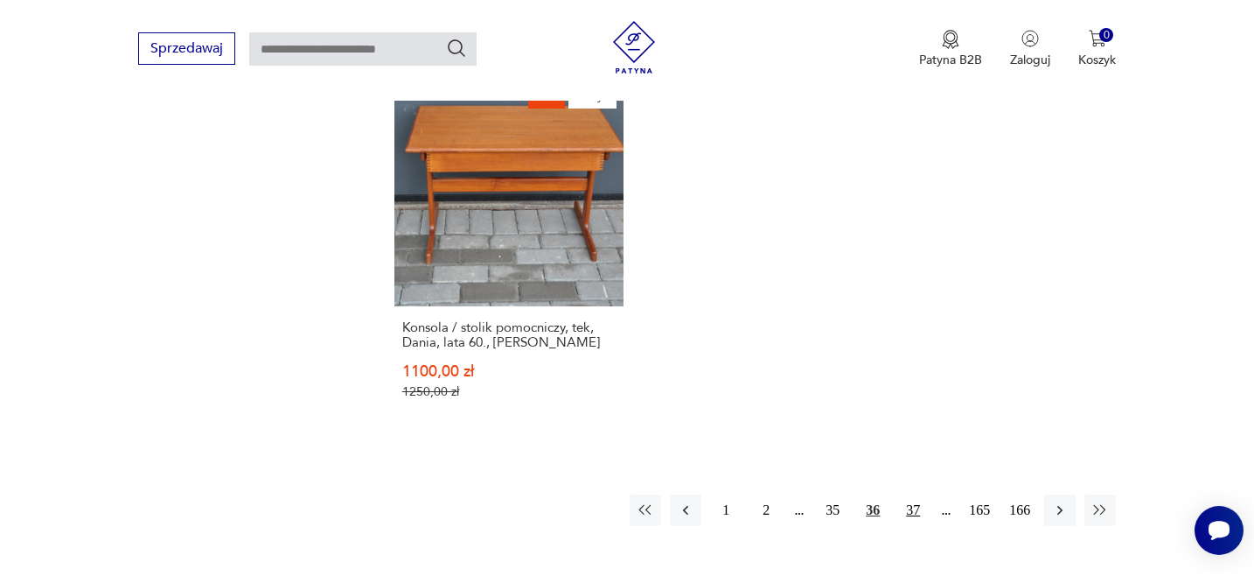
click at [911, 496] on button "37" at bounding box center [913, 509] width 31 height 31
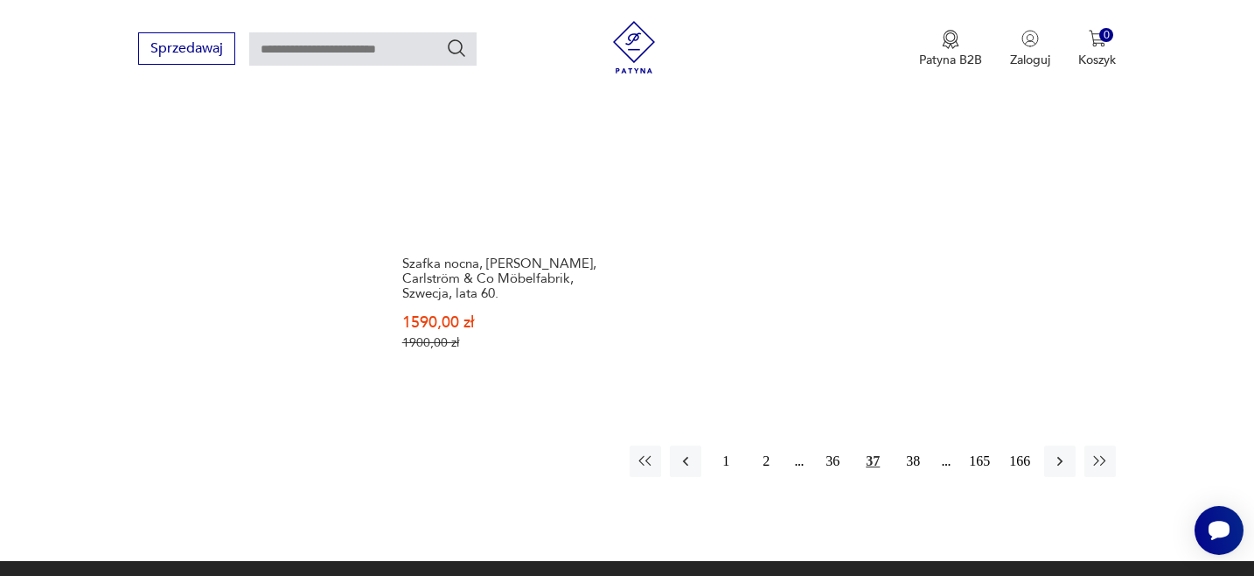
scroll to position [2666, 0]
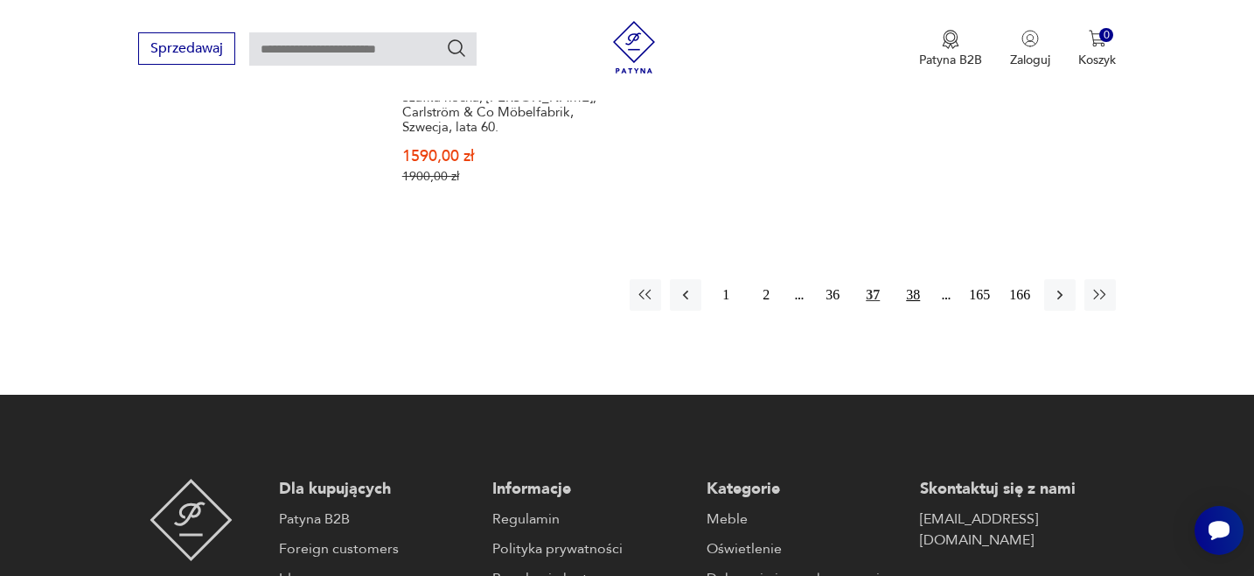
click at [914, 283] on button "38" at bounding box center [913, 294] width 31 height 31
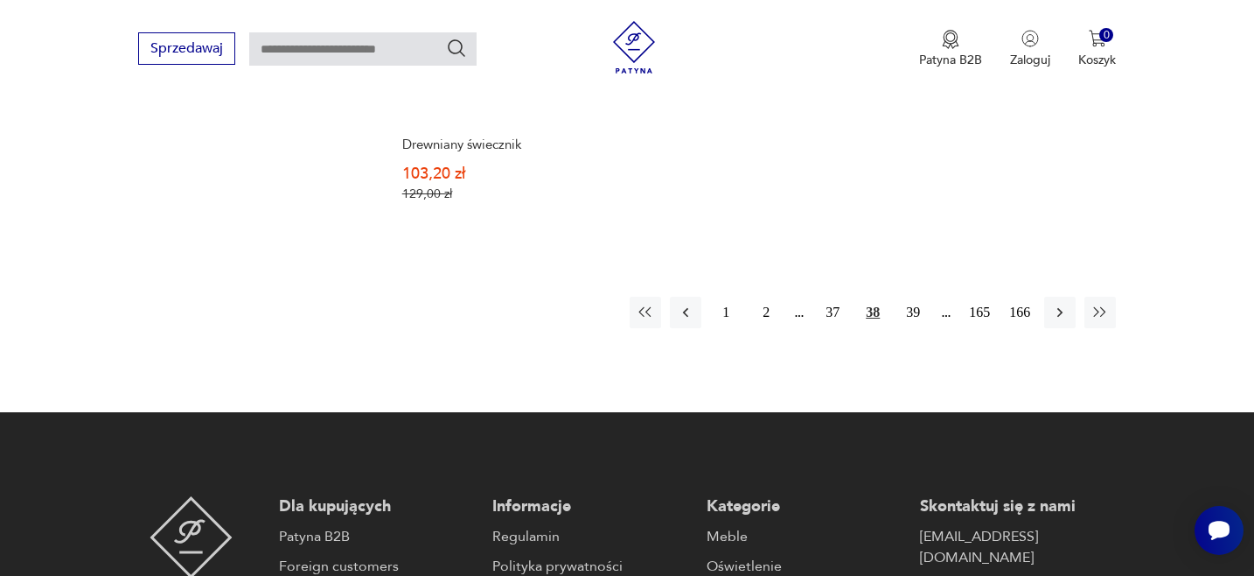
scroll to position [2635, 0]
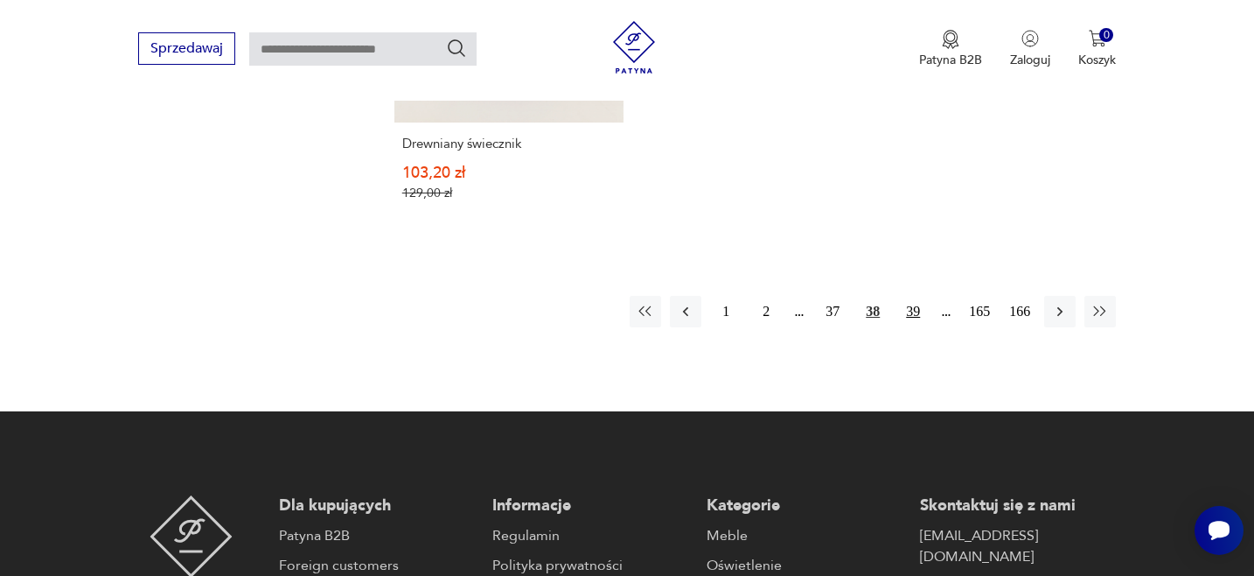
click at [913, 296] on button "39" at bounding box center [913, 311] width 31 height 31
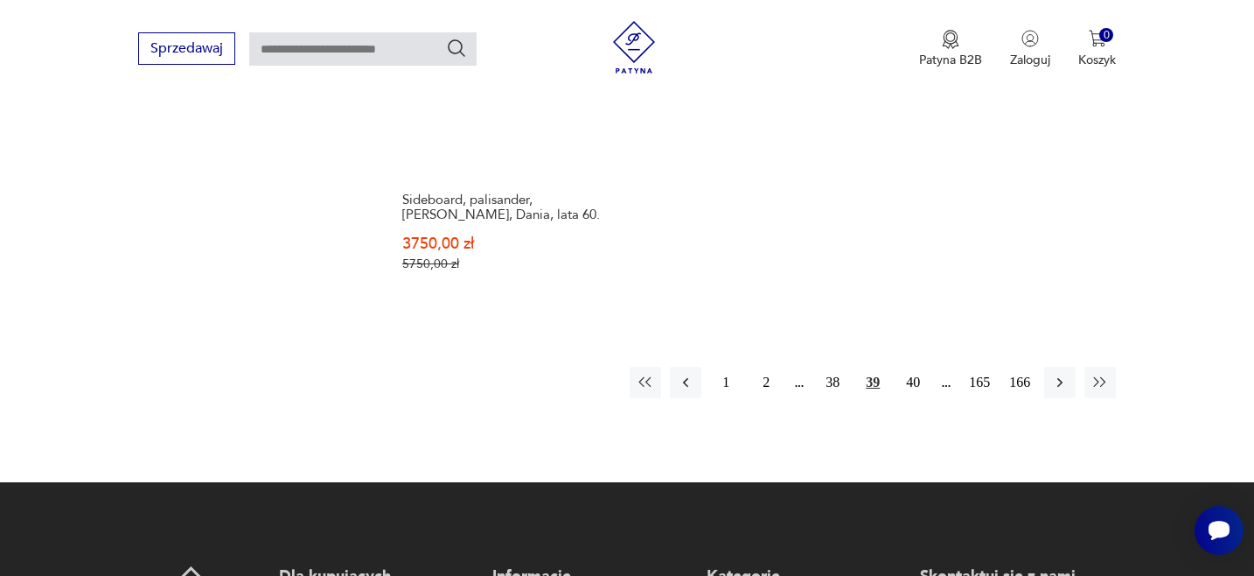
scroll to position [2567, 0]
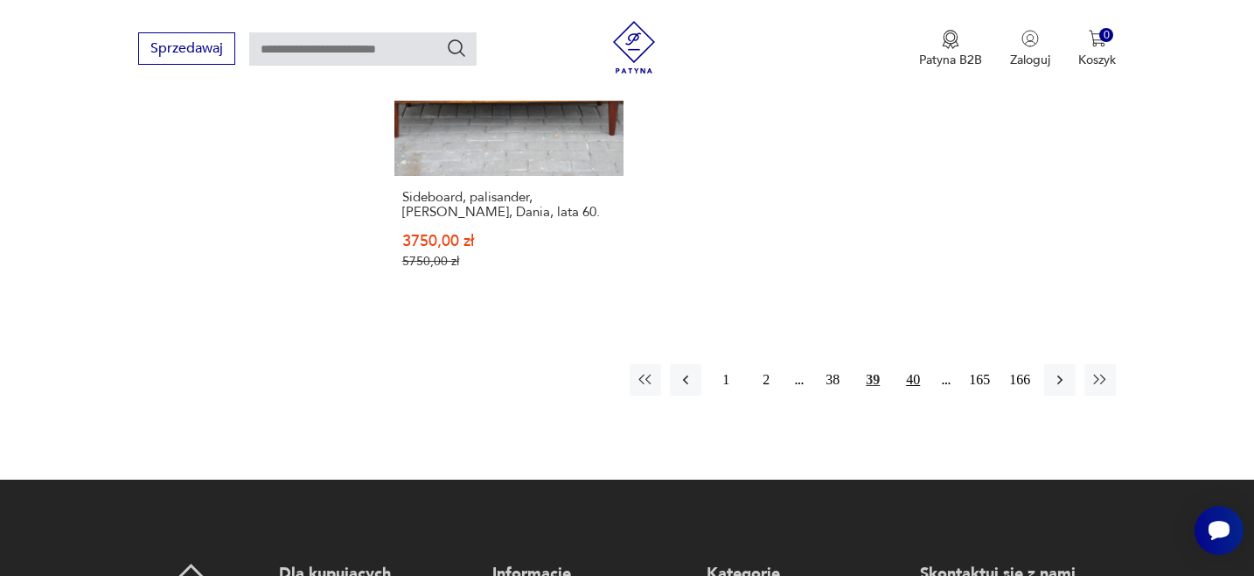
click at [912, 364] on button "40" at bounding box center [913, 379] width 31 height 31
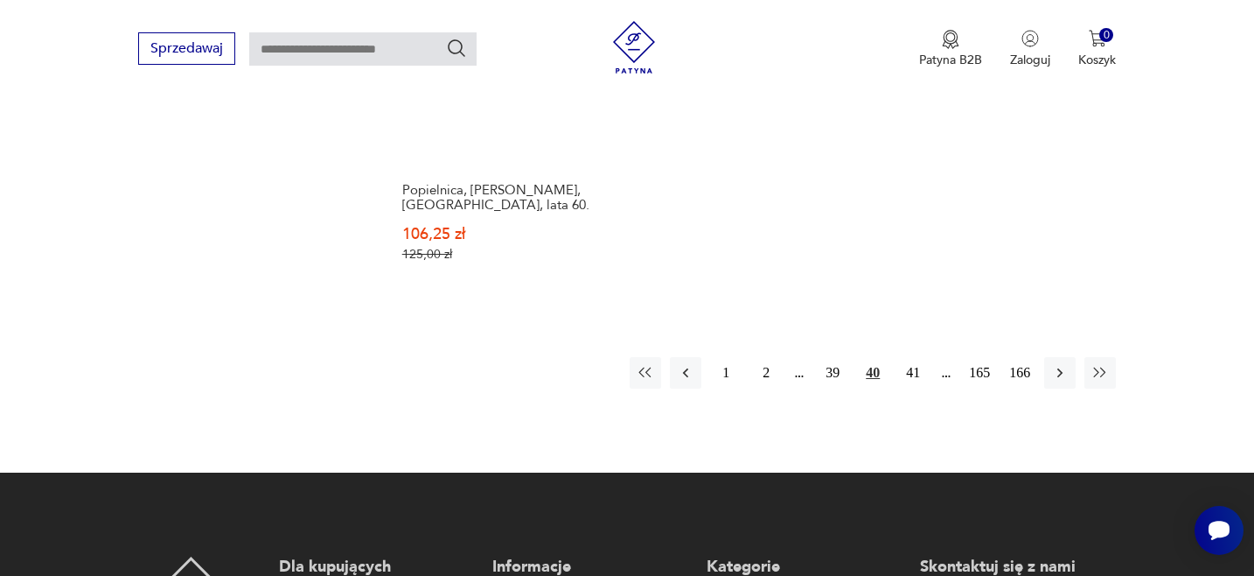
scroll to position [2635, 0]
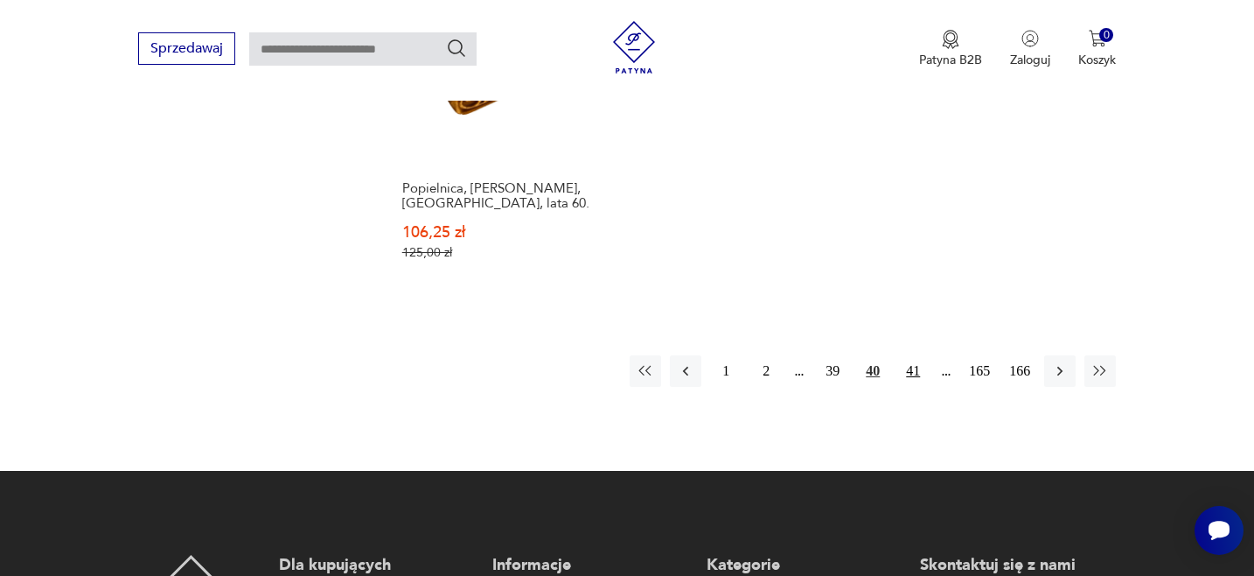
click at [911, 355] on button "41" at bounding box center [913, 370] width 31 height 31
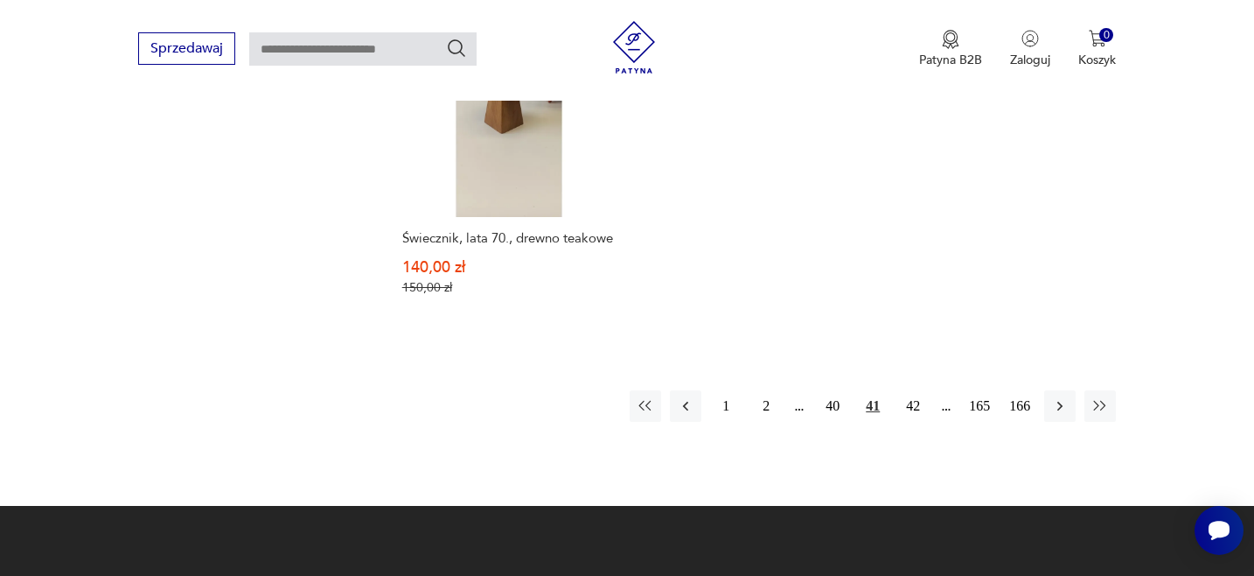
scroll to position [2513, 0]
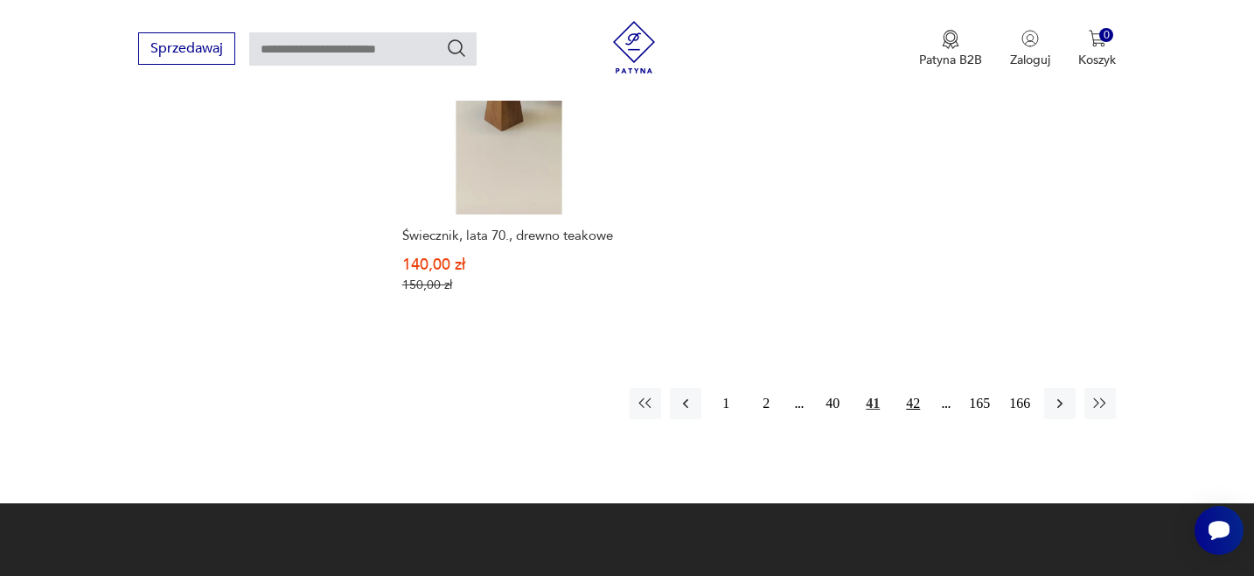
click at [913, 388] on button "42" at bounding box center [913, 403] width 31 height 31
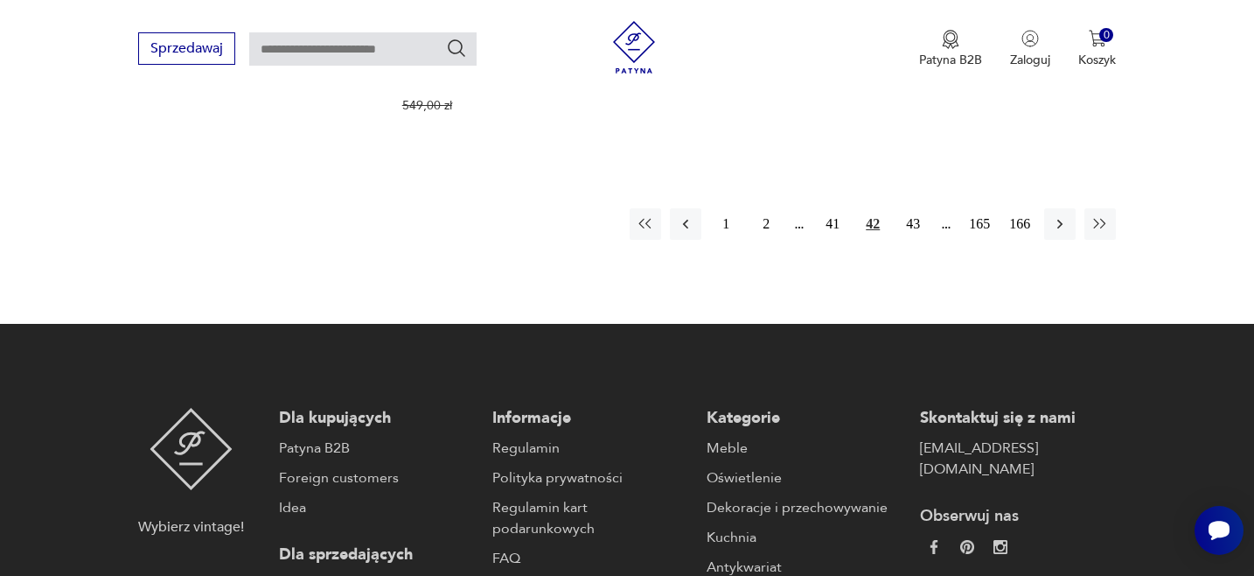
scroll to position [2753, 0]
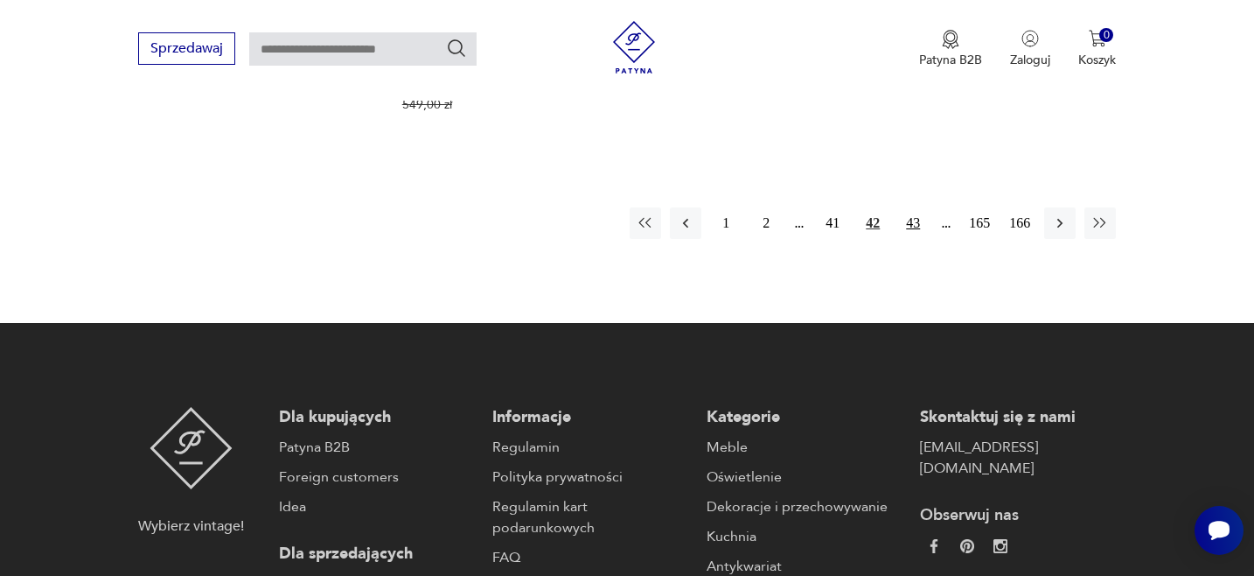
click at [914, 207] on button "43" at bounding box center [913, 222] width 31 height 31
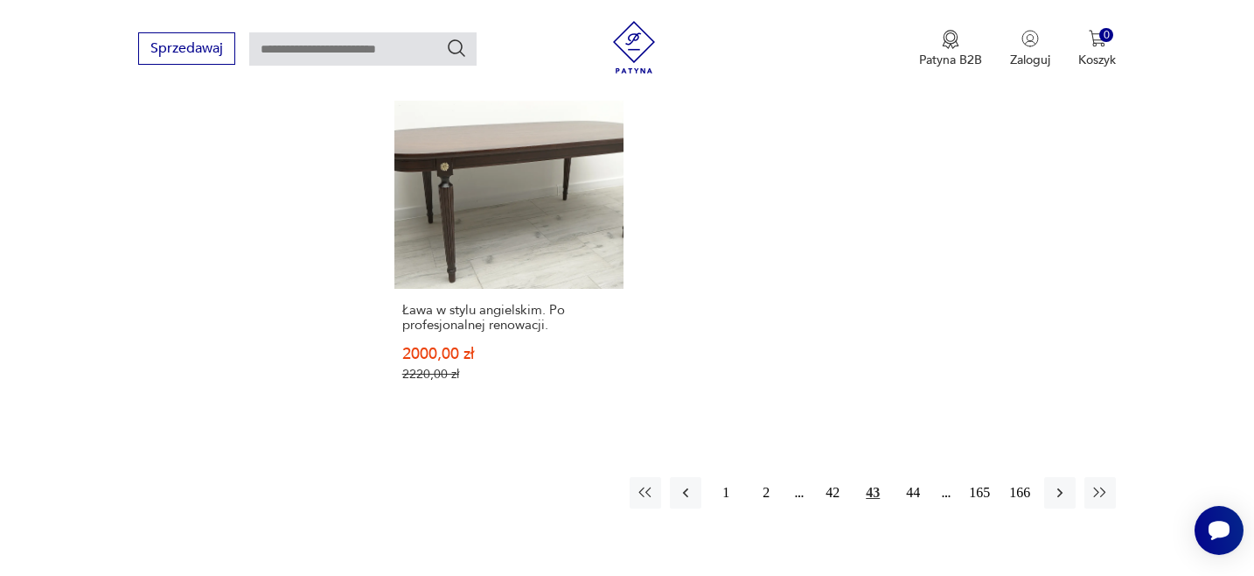
scroll to position [2590, 0]
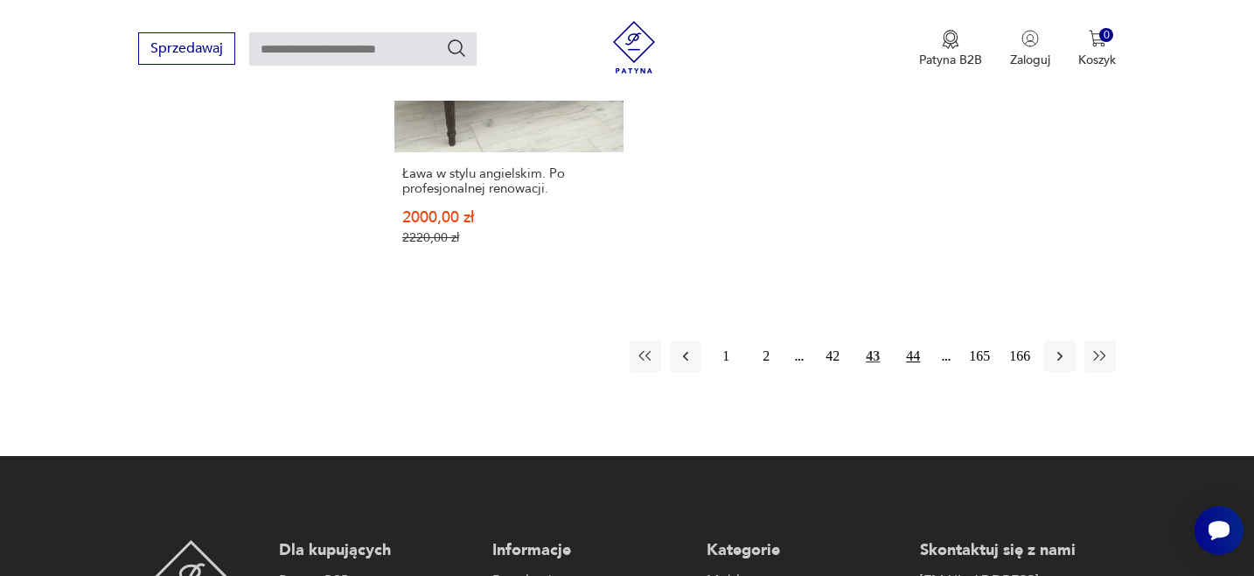
click at [916, 359] on button "44" at bounding box center [913, 355] width 31 height 31
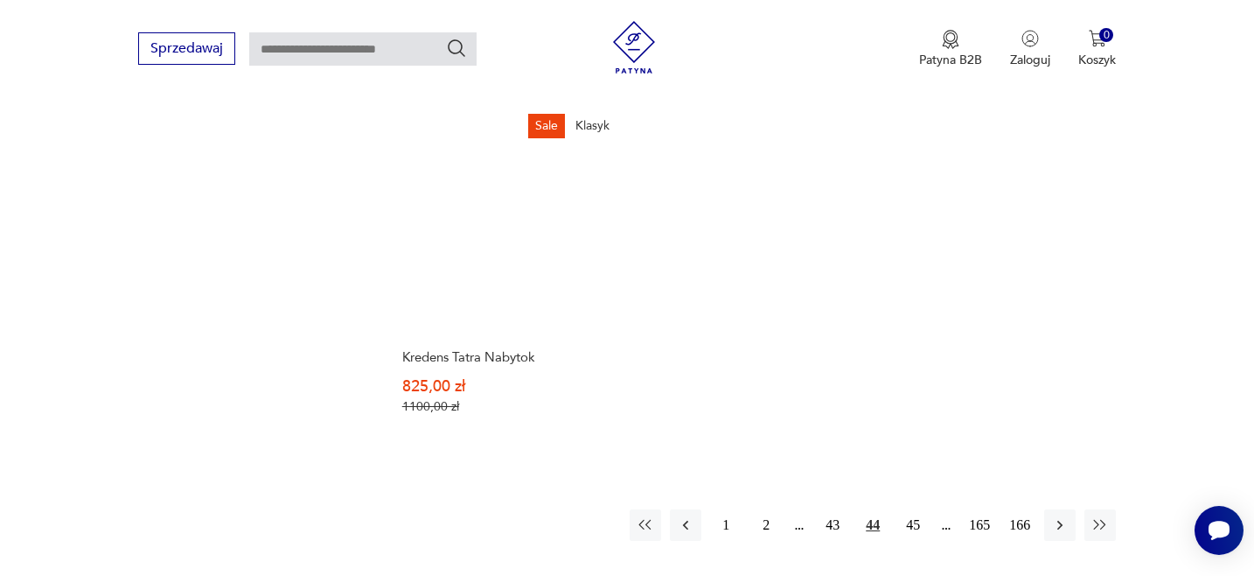
scroll to position [2442, 0]
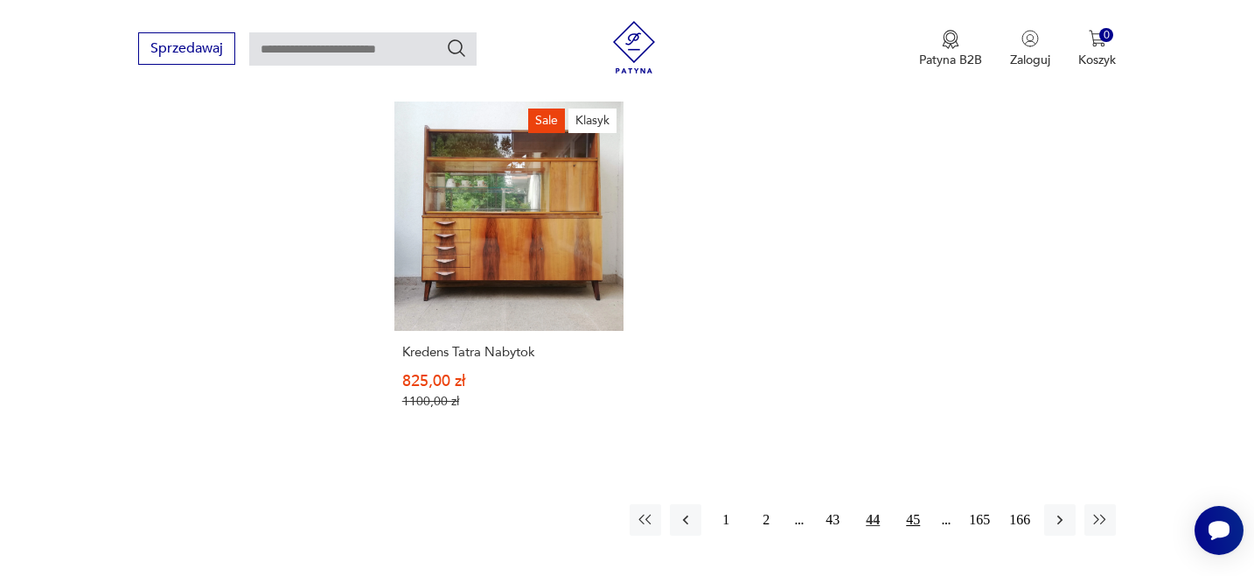
click at [916, 504] on button "45" at bounding box center [913, 519] width 31 height 31
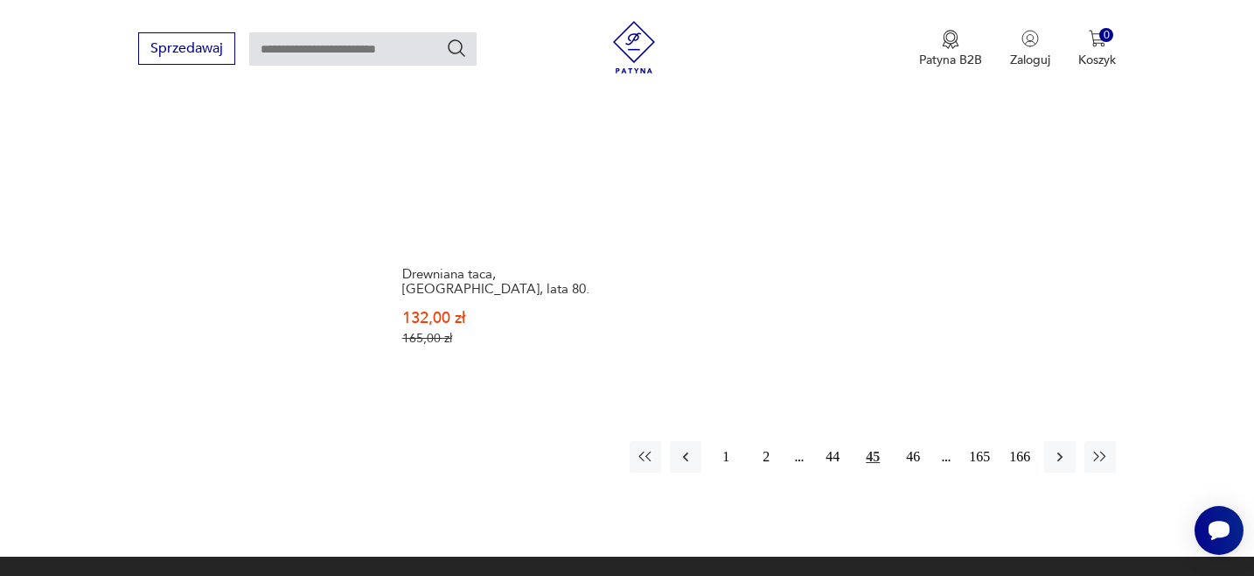
scroll to position [2547, 0]
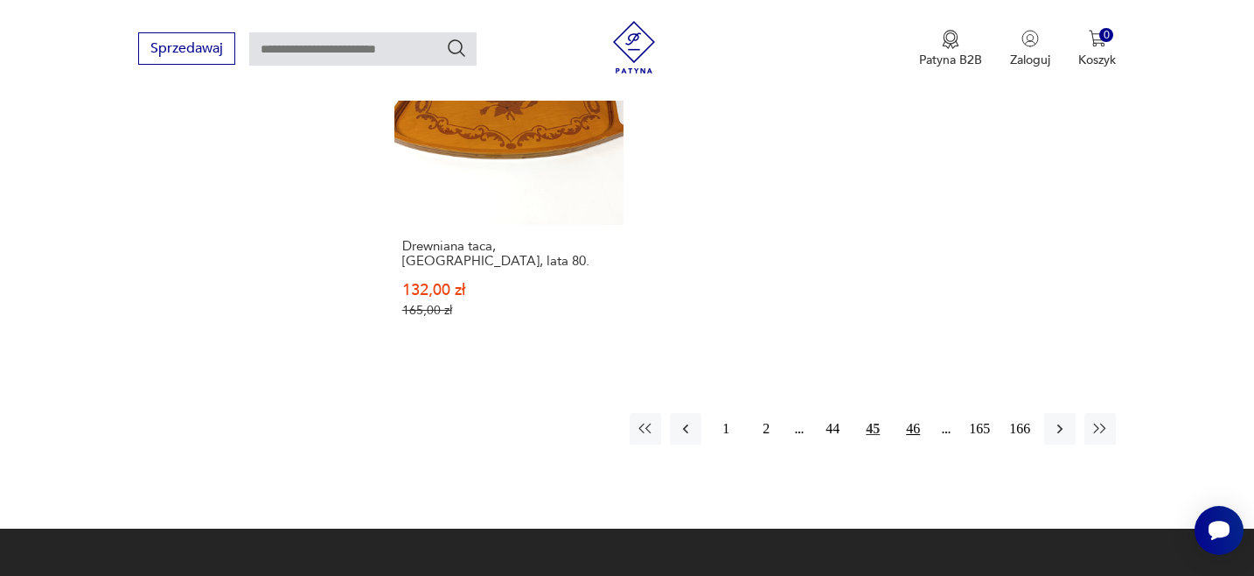
click at [919, 413] on button "46" at bounding box center [913, 428] width 31 height 31
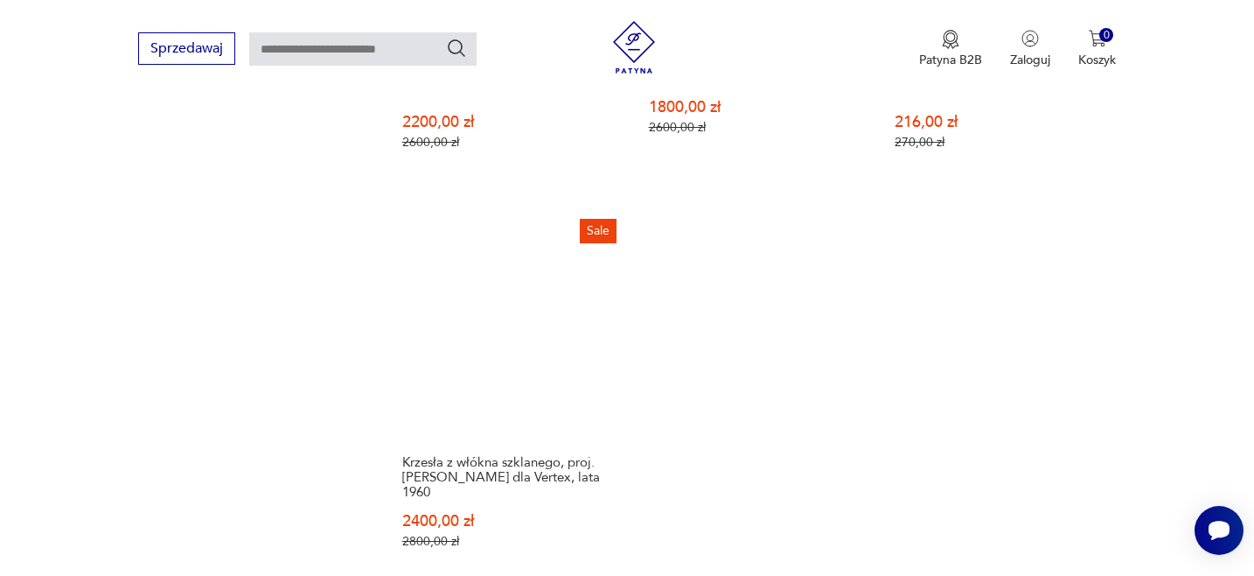
scroll to position [2677, 0]
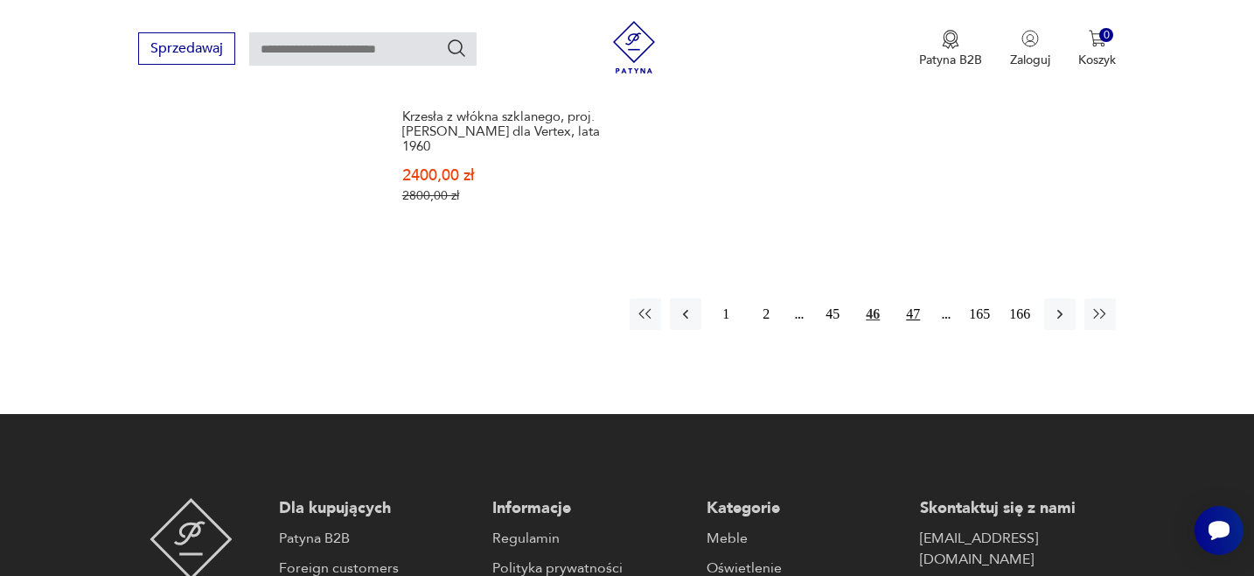
click at [914, 298] on button "47" at bounding box center [913, 313] width 31 height 31
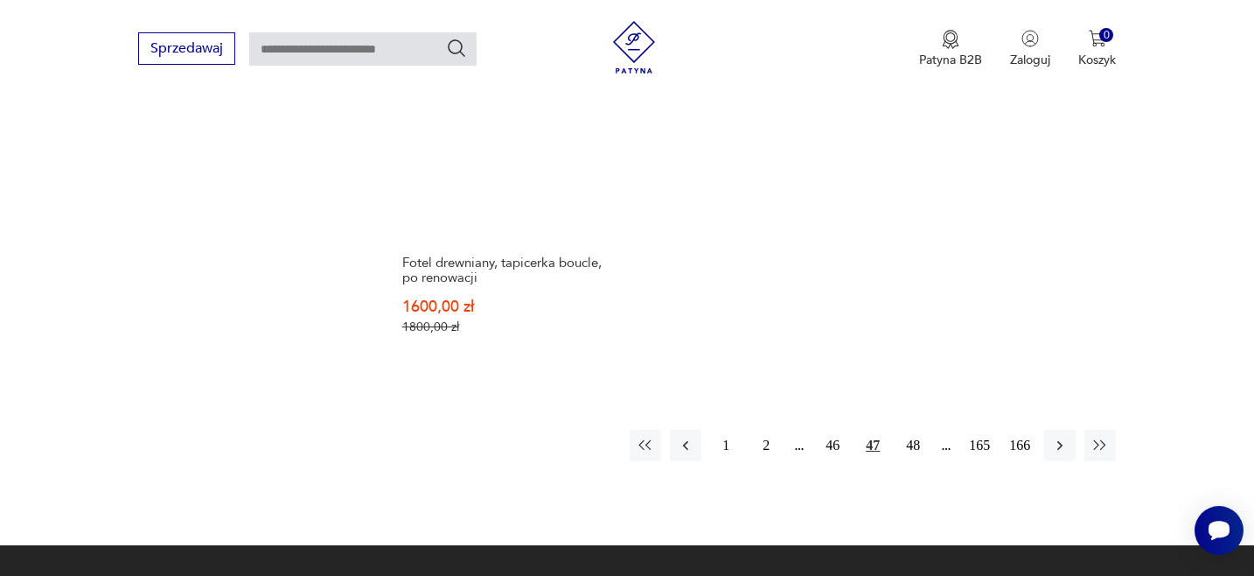
scroll to position [2517, 0]
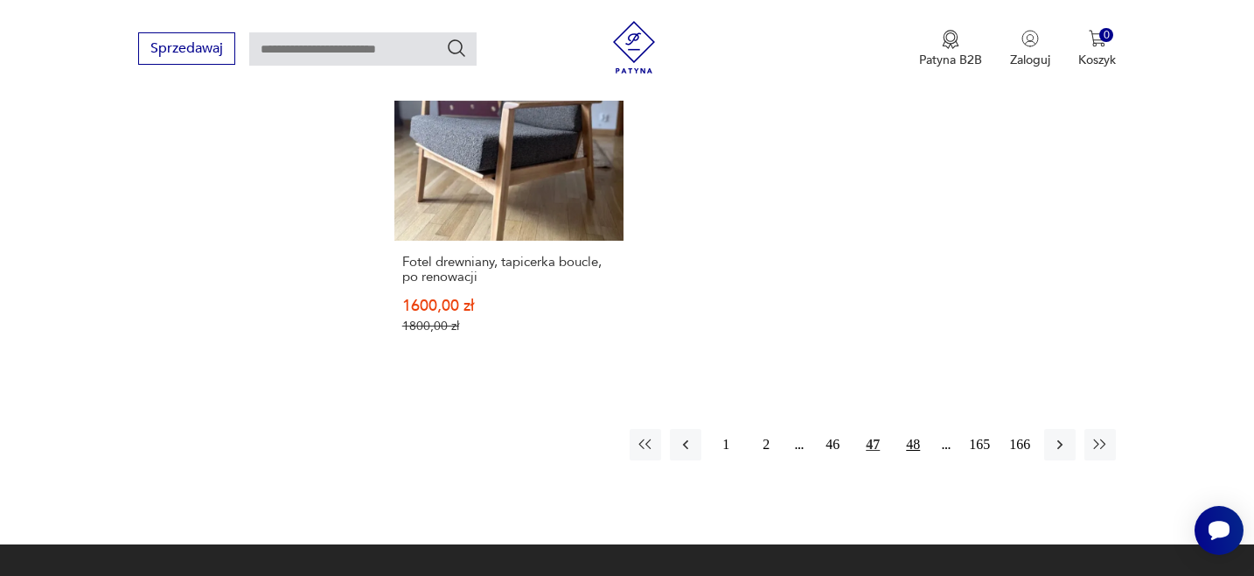
click at [916, 429] on button "48" at bounding box center [913, 444] width 31 height 31
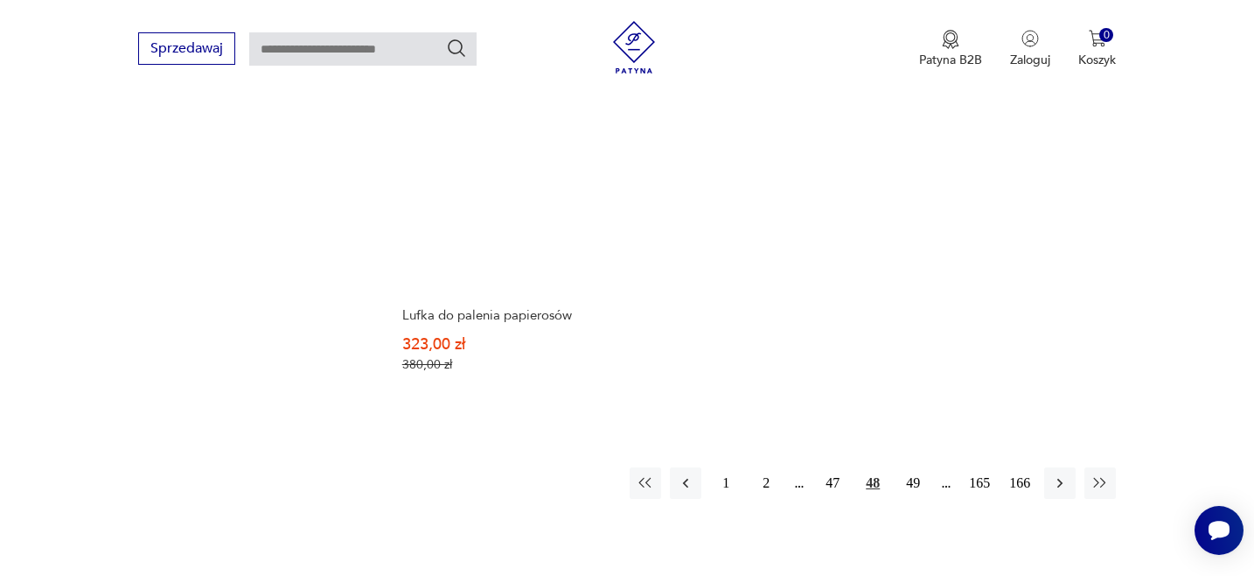
scroll to position [2530, 0]
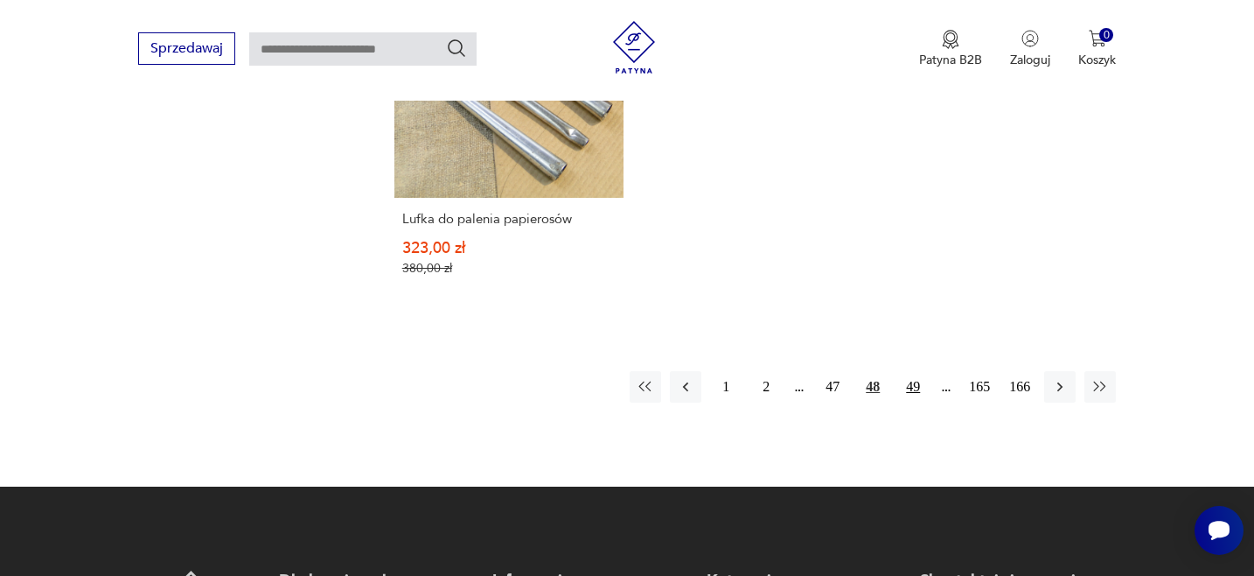
click at [918, 371] on button "49" at bounding box center [913, 386] width 31 height 31
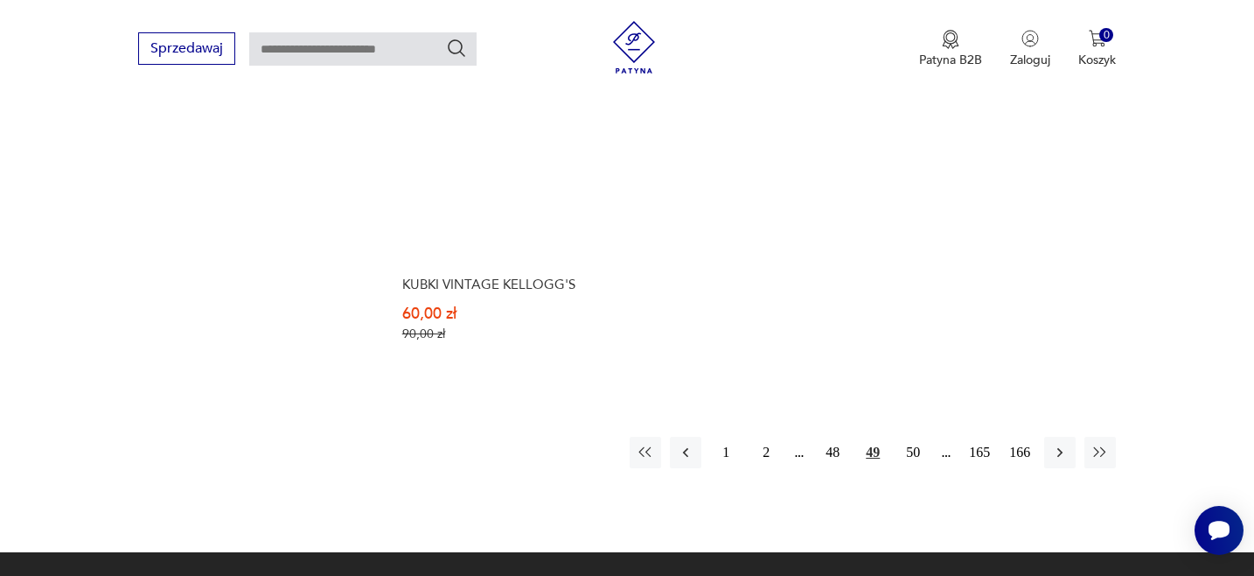
scroll to position [2450, 0]
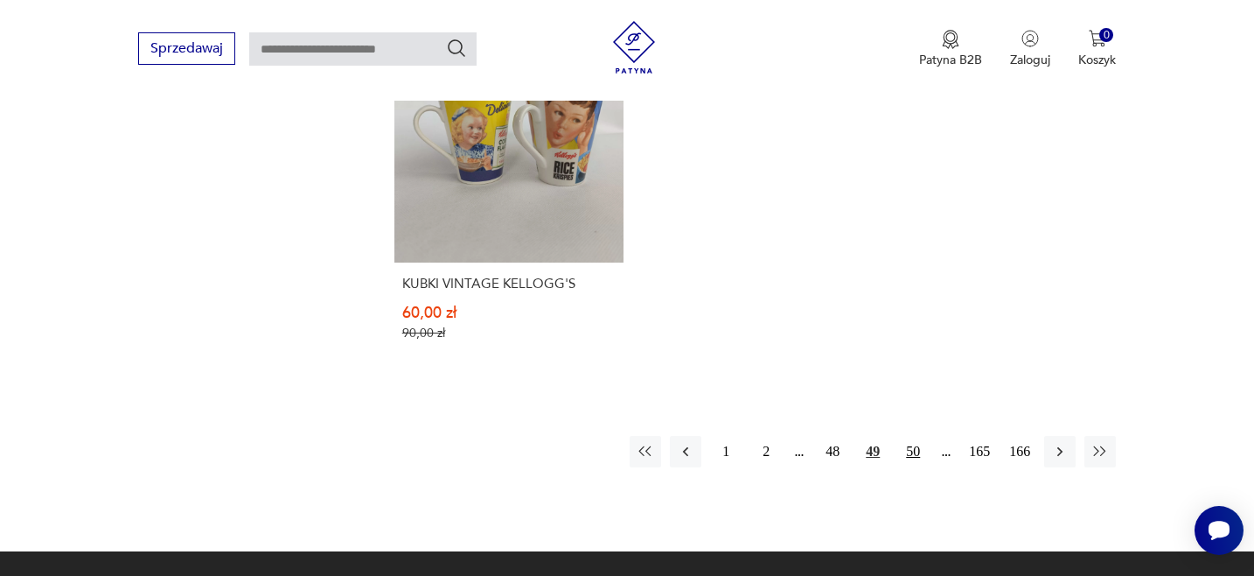
click at [916, 437] on button "50" at bounding box center [913, 451] width 31 height 31
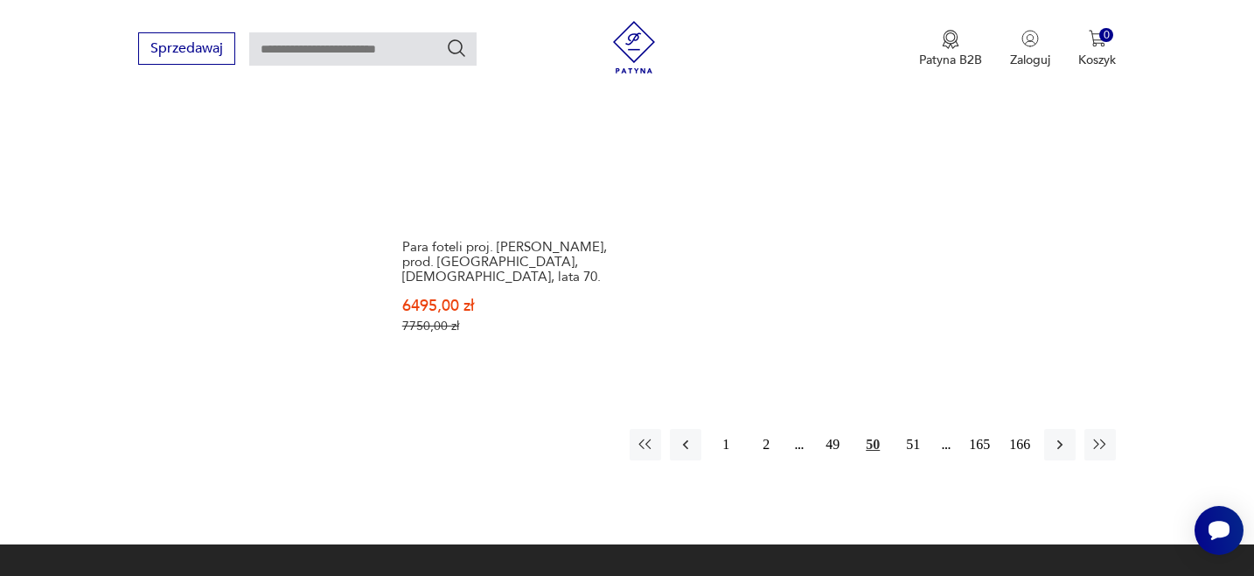
scroll to position [2553, 0]
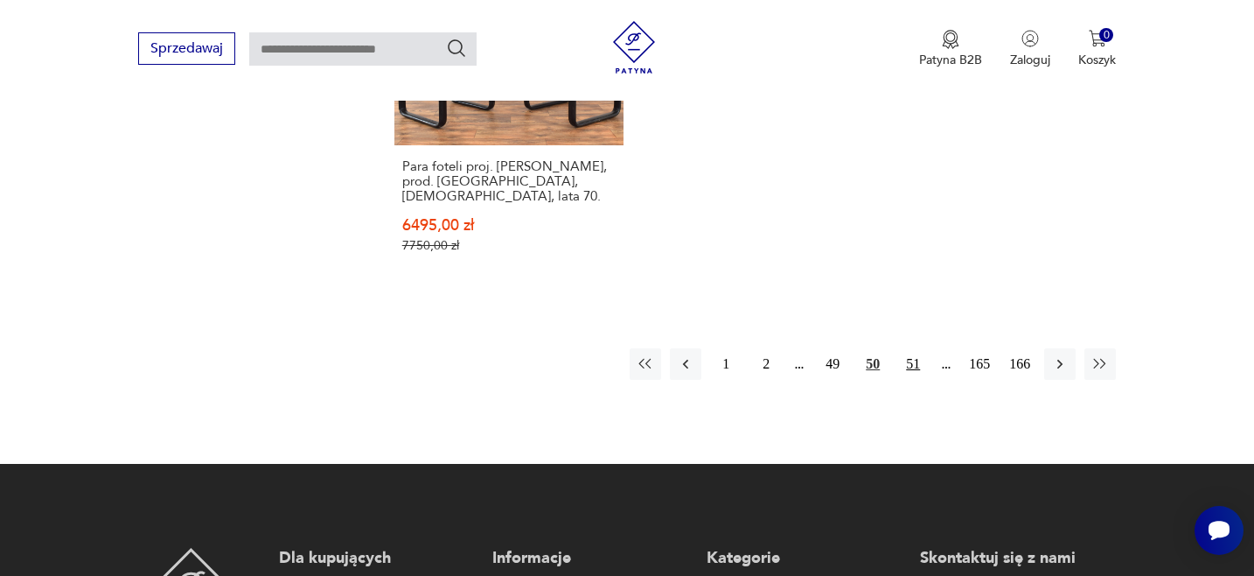
click at [916, 348] on button "51" at bounding box center [913, 363] width 31 height 31
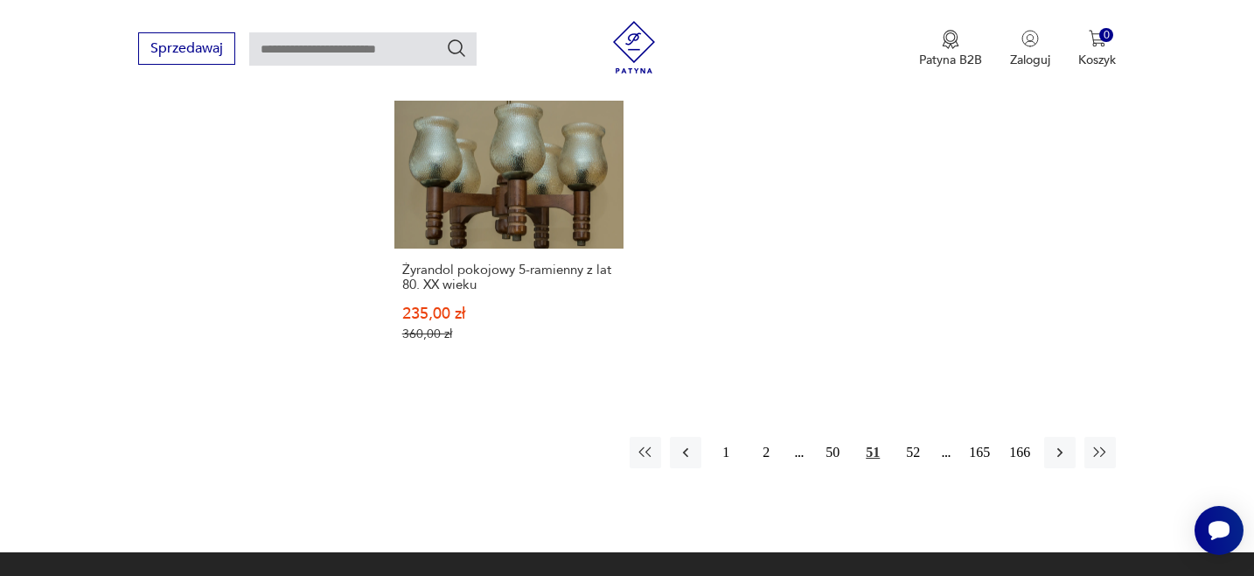
scroll to position [2508, 0]
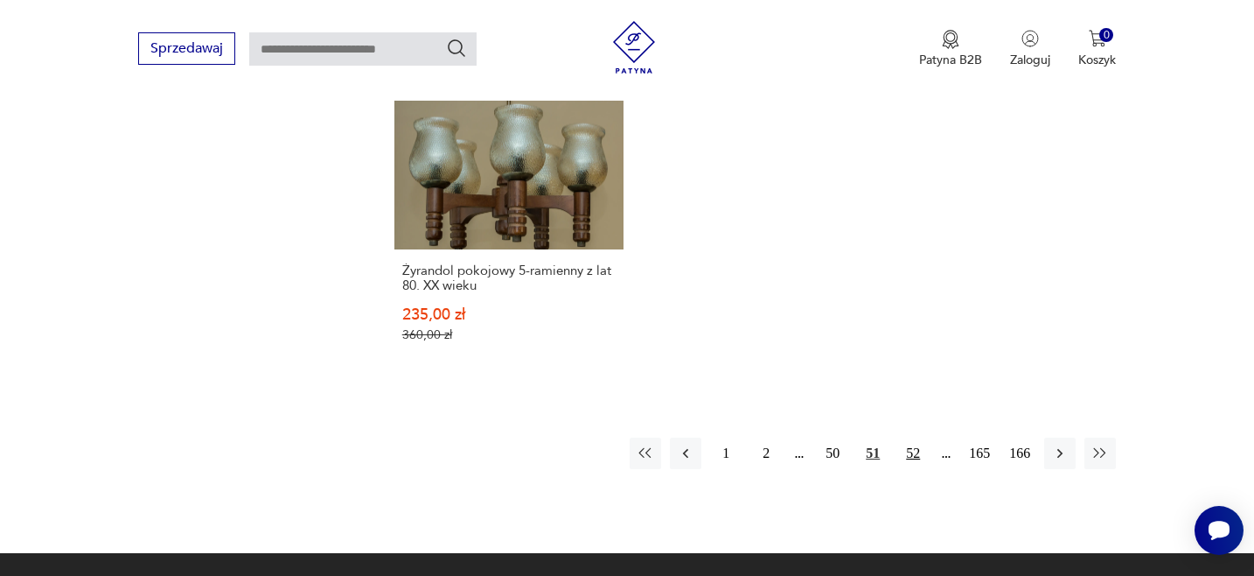
click at [911, 441] on button "52" at bounding box center [913, 452] width 31 height 31
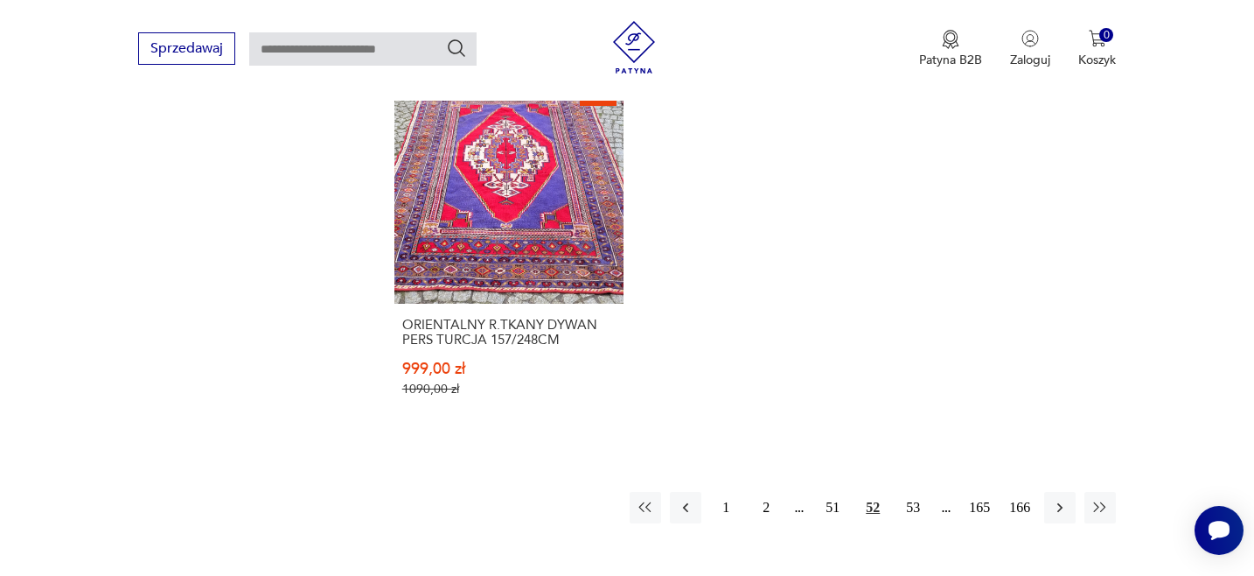
scroll to position [2573, 0]
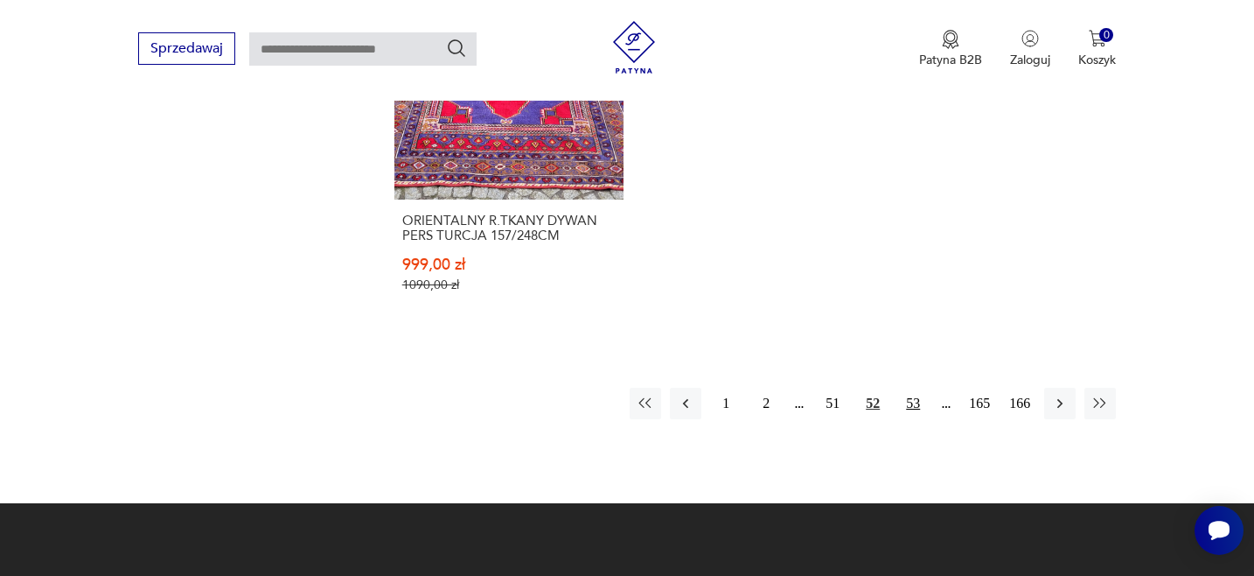
click at [910, 388] on button "53" at bounding box center [913, 403] width 31 height 31
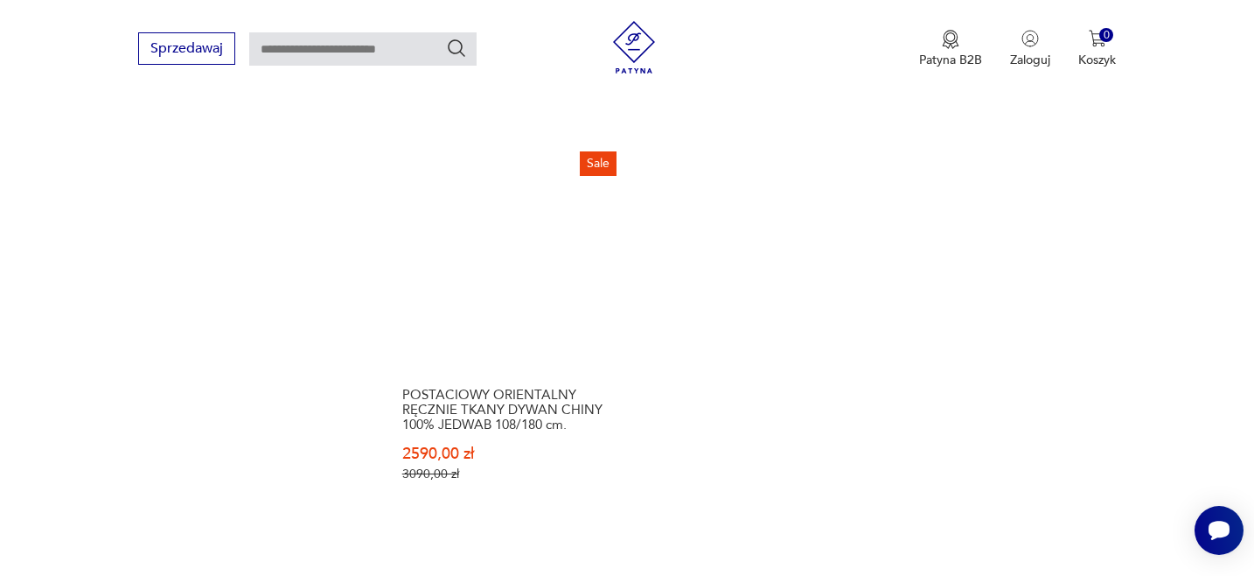
scroll to position [2574, 0]
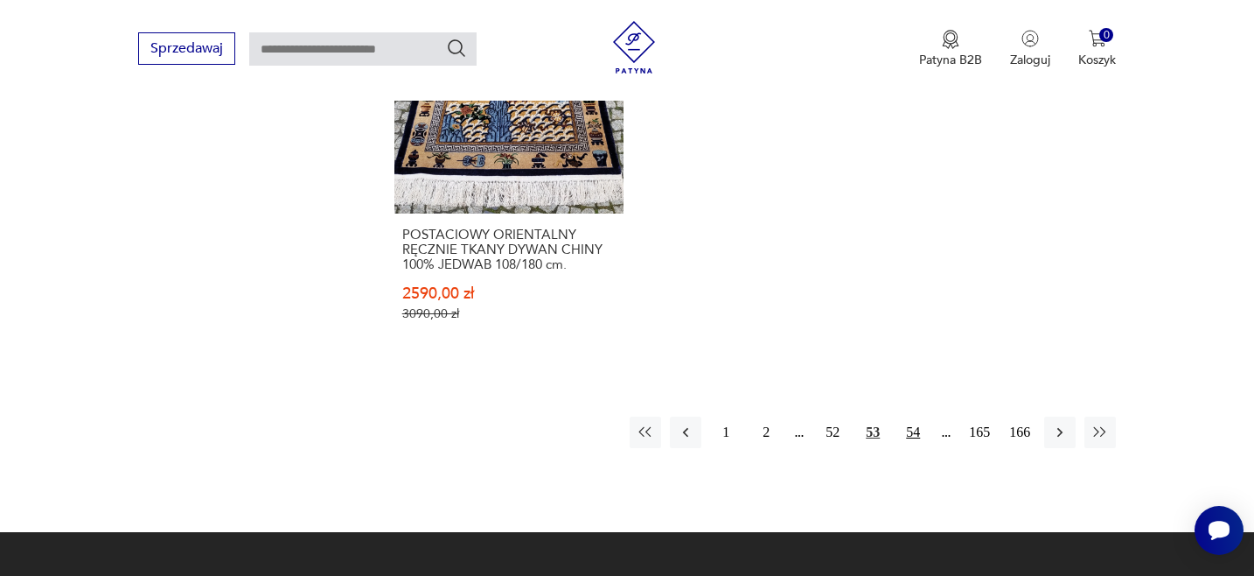
click at [912, 416] on button "54" at bounding box center [913, 431] width 31 height 31
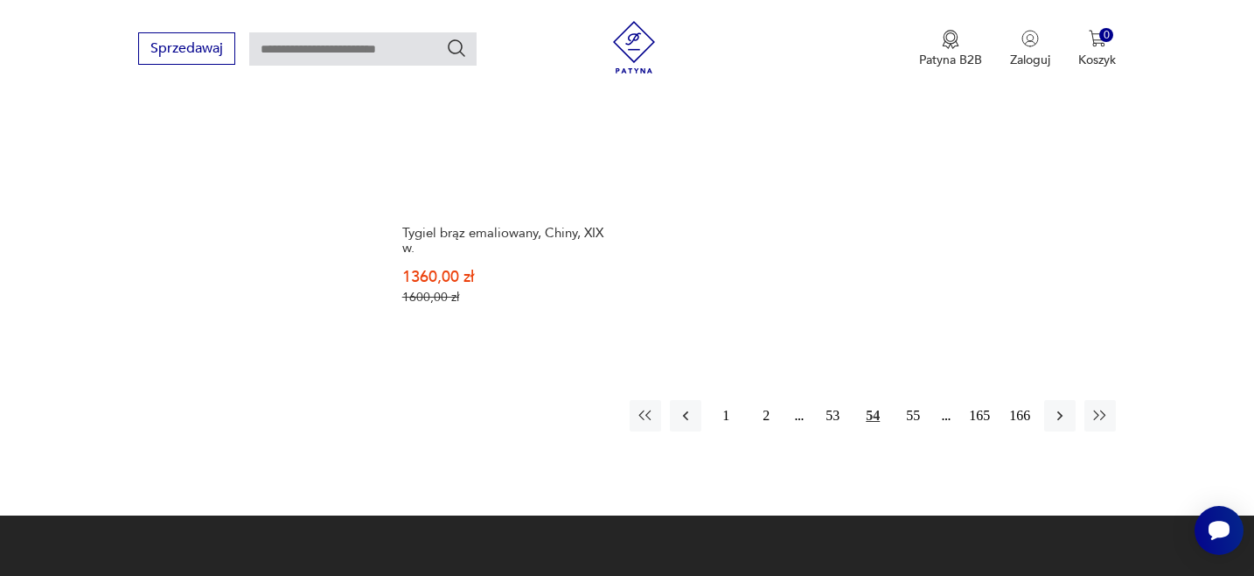
scroll to position [2562, 0]
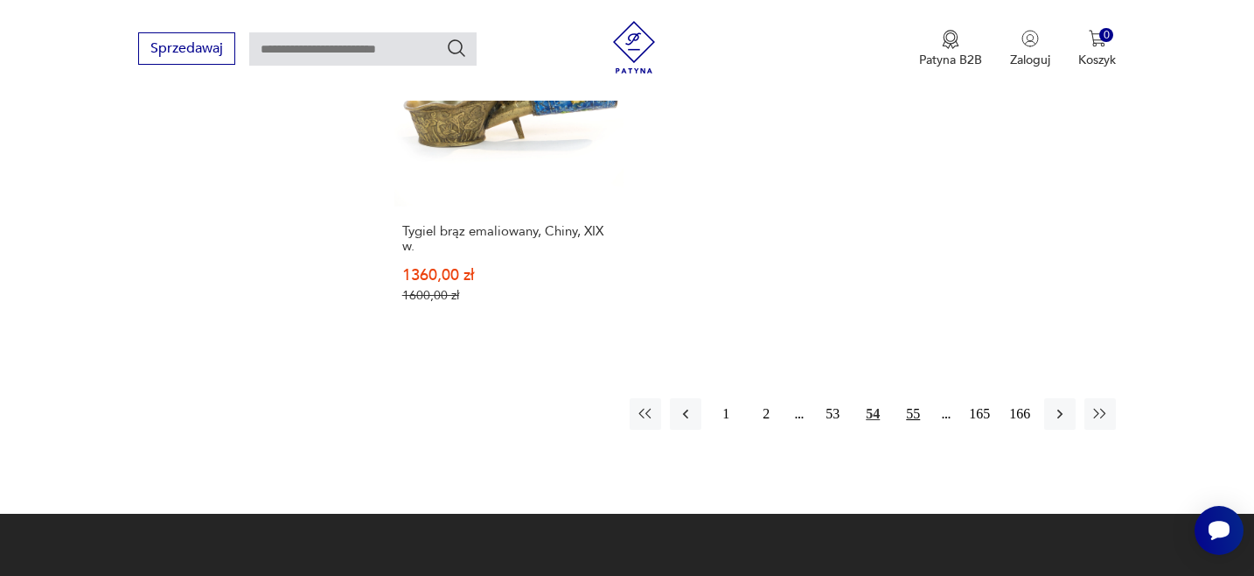
click at [912, 398] on button "55" at bounding box center [913, 413] width 31 height 31
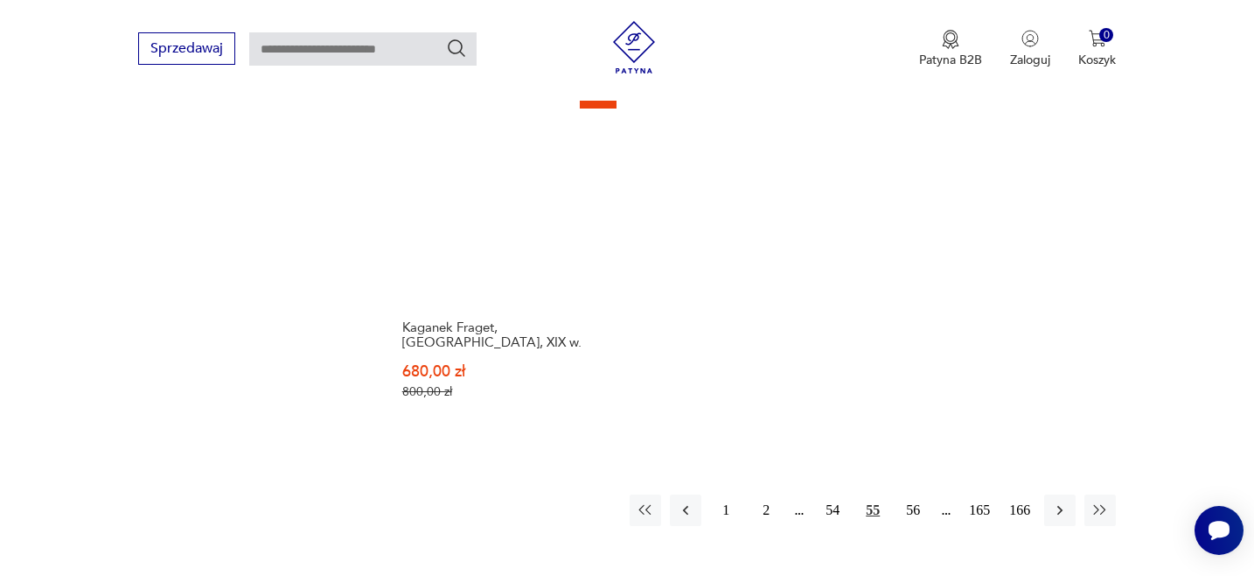
scroll to position [2426, 0]
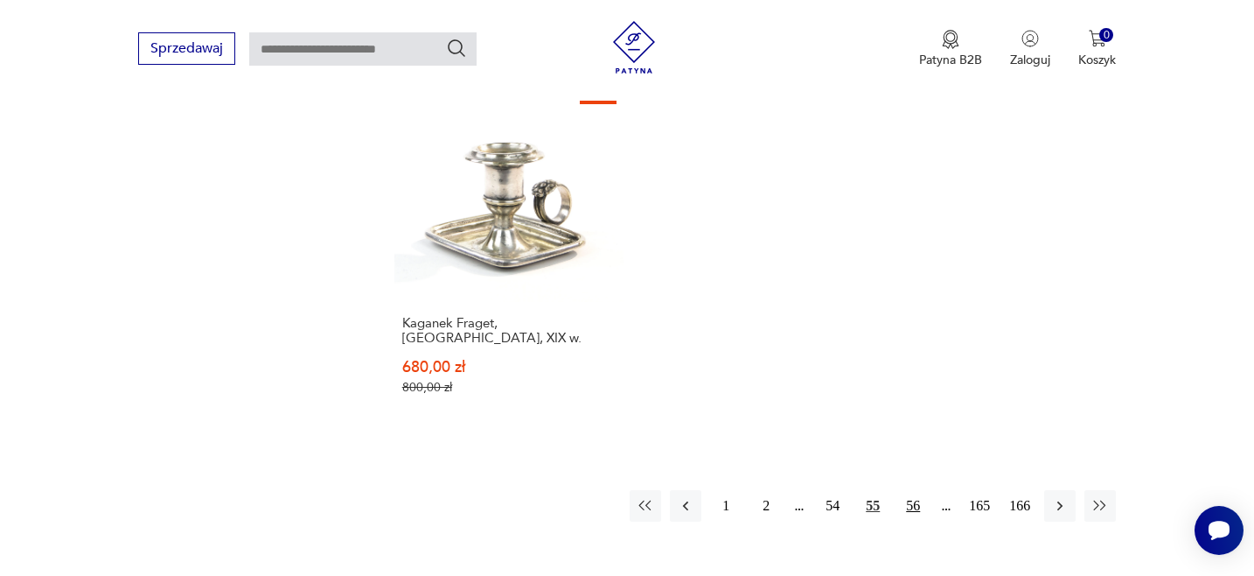
click at [906, 490] on button "56" at bounding box center [913, 505] width 31 height 31
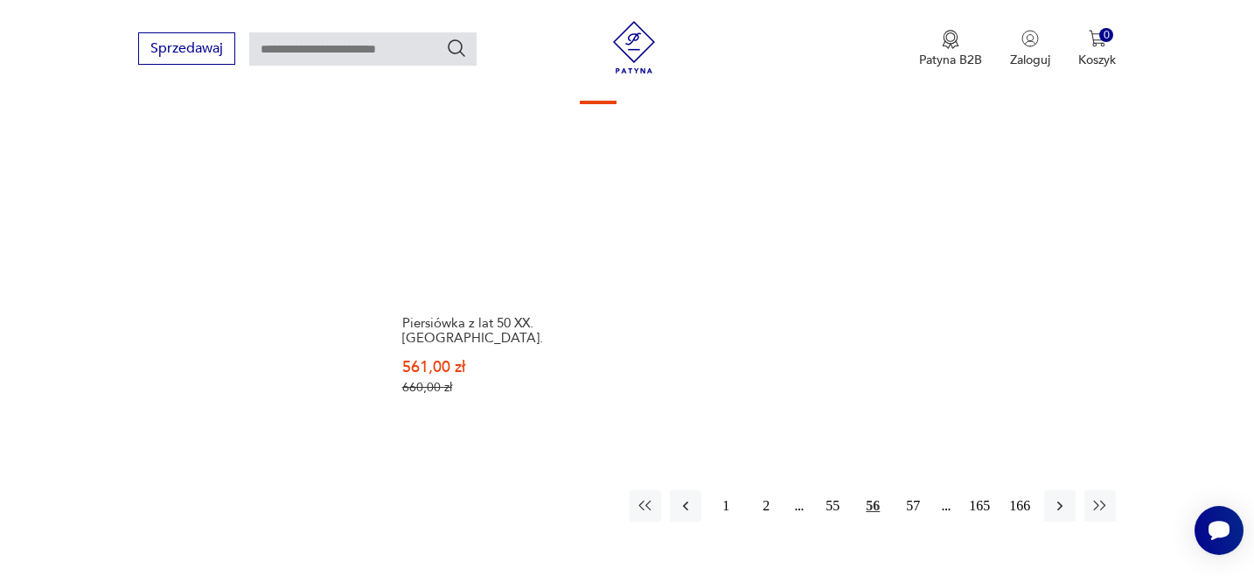
scroll to position [2489, 0]
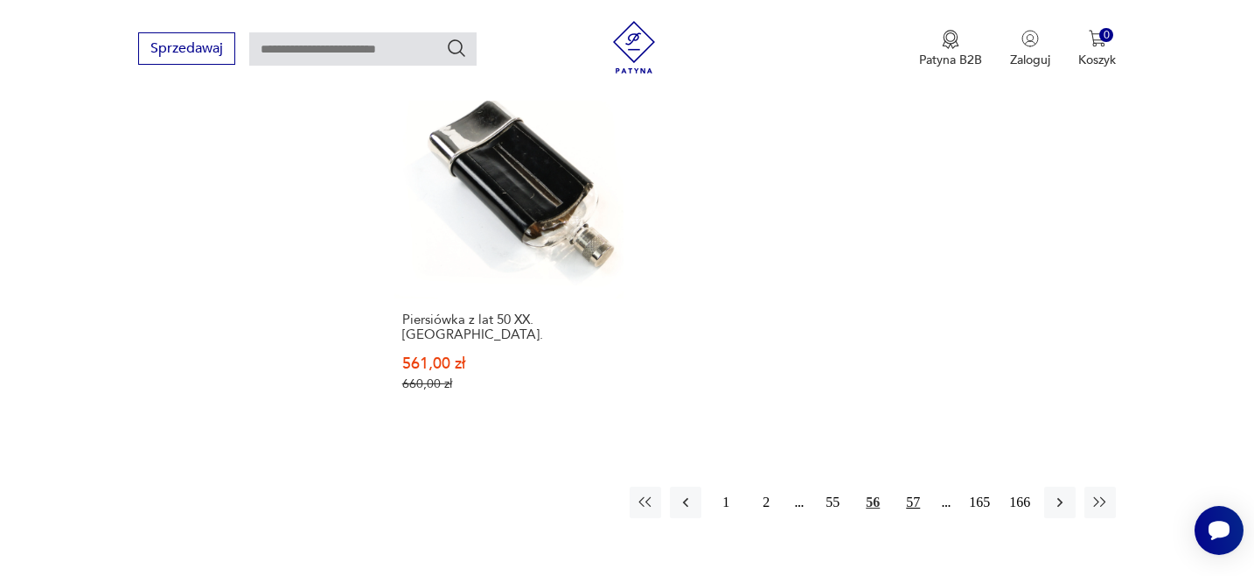
click at [912, 486] on button "57" at bounding box center [913, 501] width 31 height 31
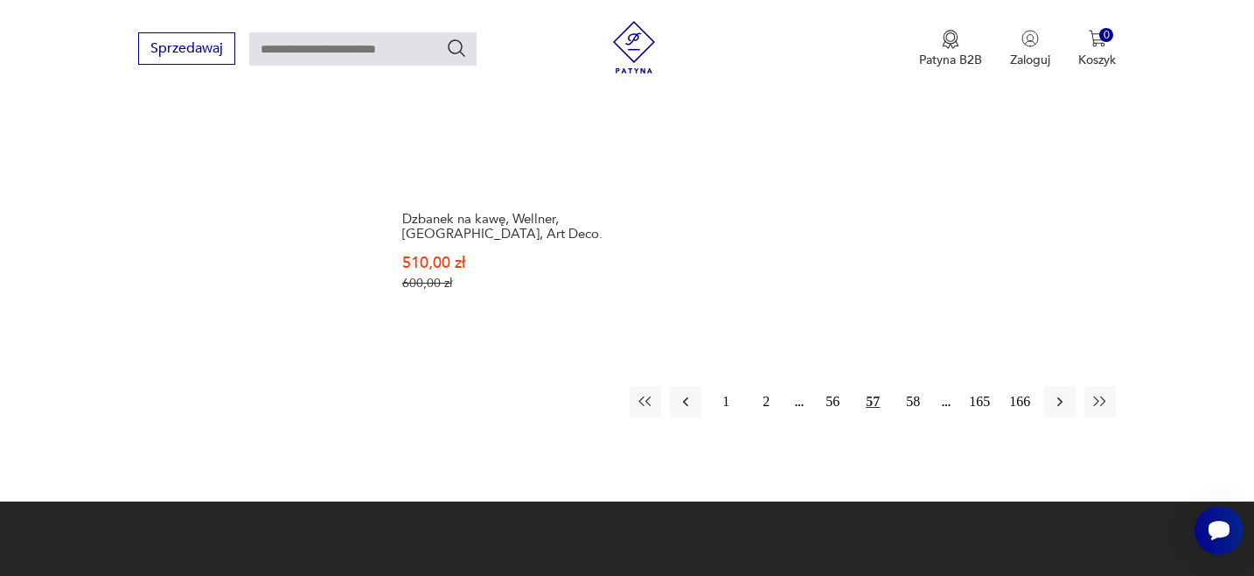
scroll to position [2520, 0]
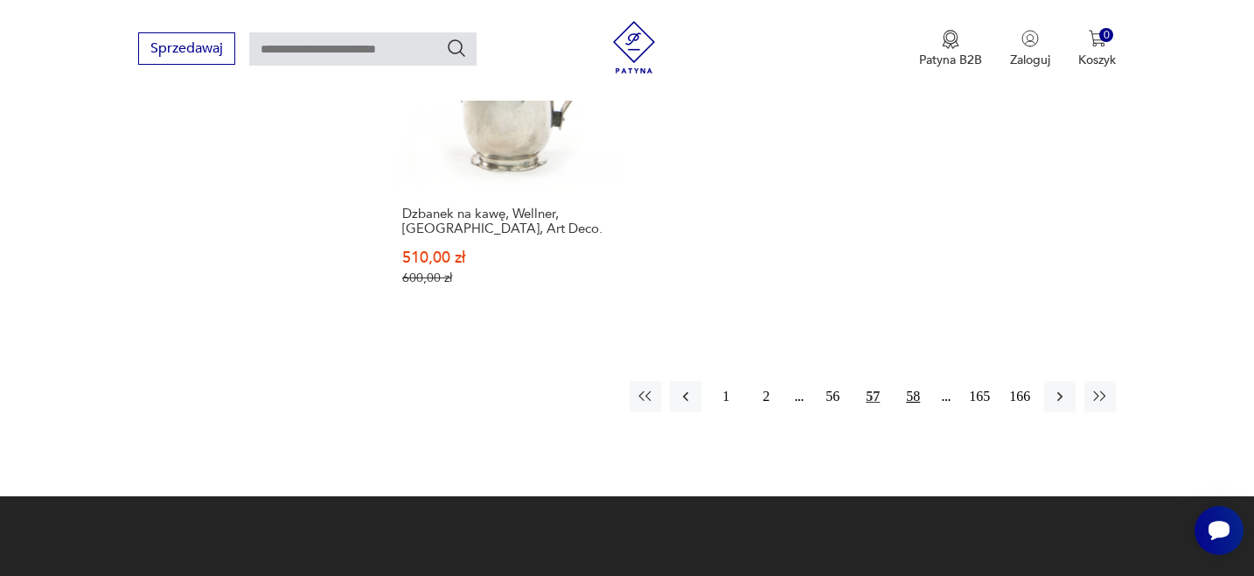
click at [914, 381] on button "58" at bounding box center [913, 396] width 31 height 31
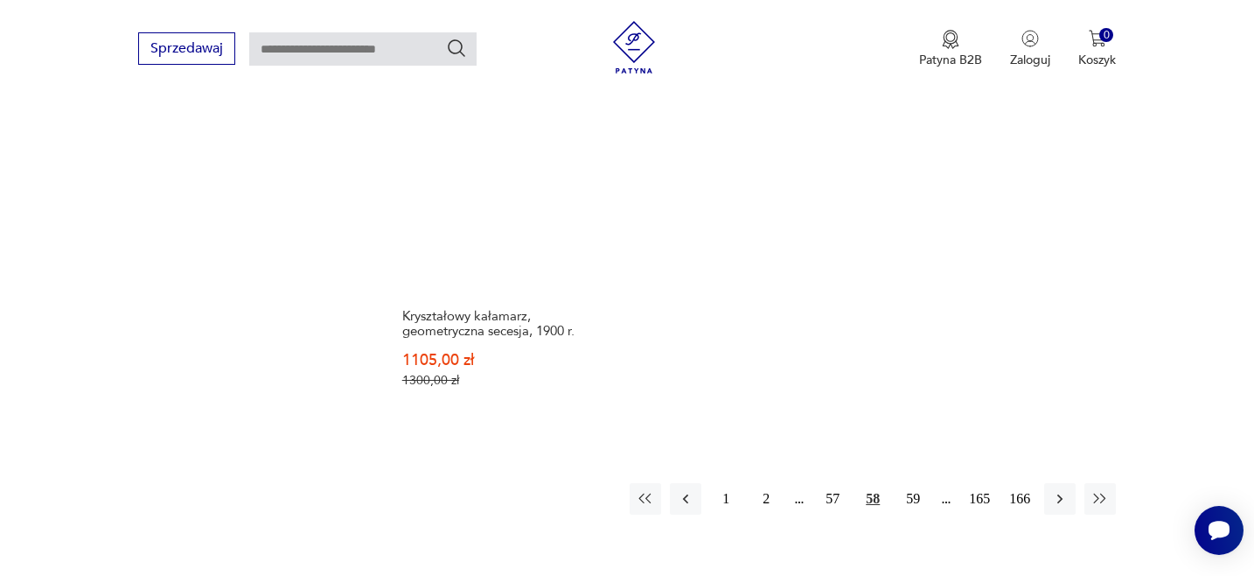
scroll to position [2437, 0]
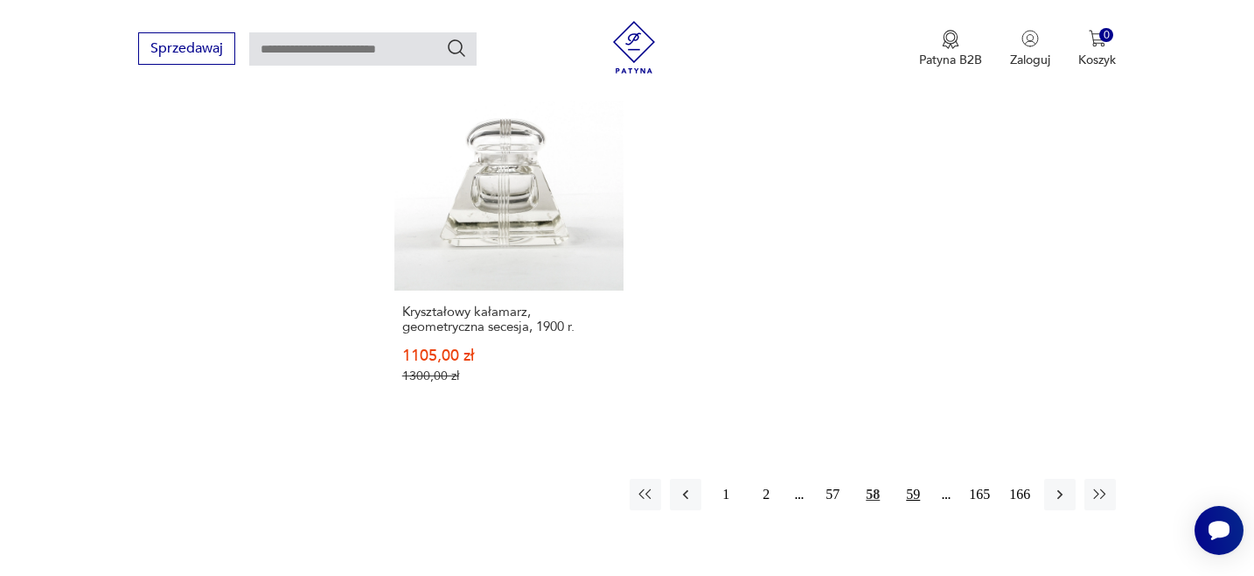
click at [912, 479] on button "59" at bounding box center [913, 494] width 31 height 31
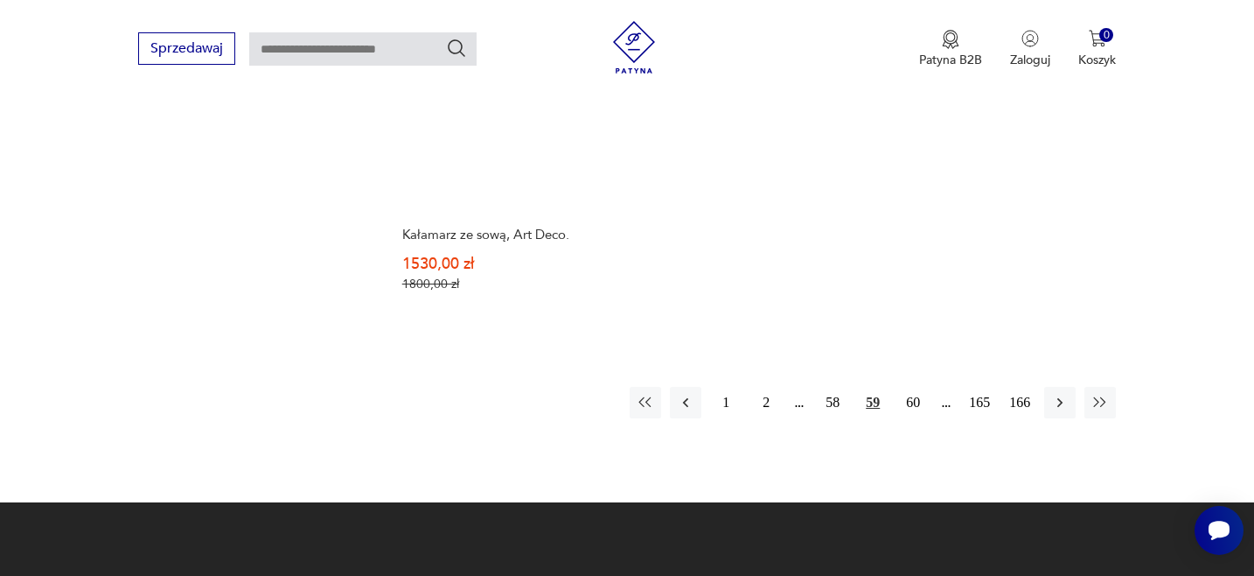
scroll to position [2500, 0]
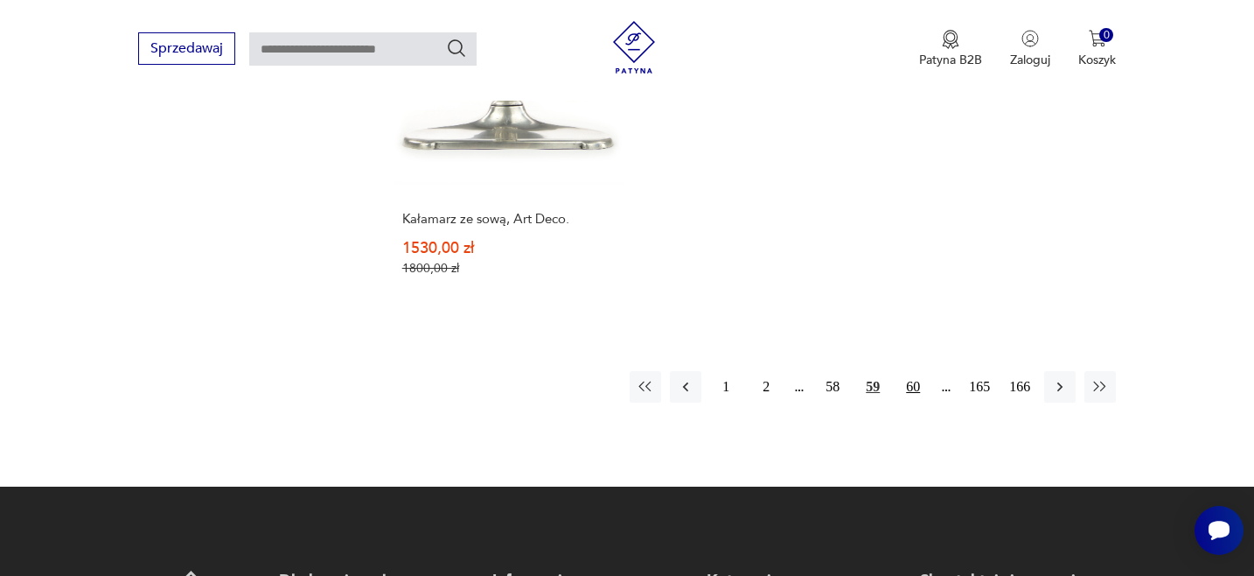
click at [910, 382] on button "60" at bounding box center [913, 386] width 31 height 31
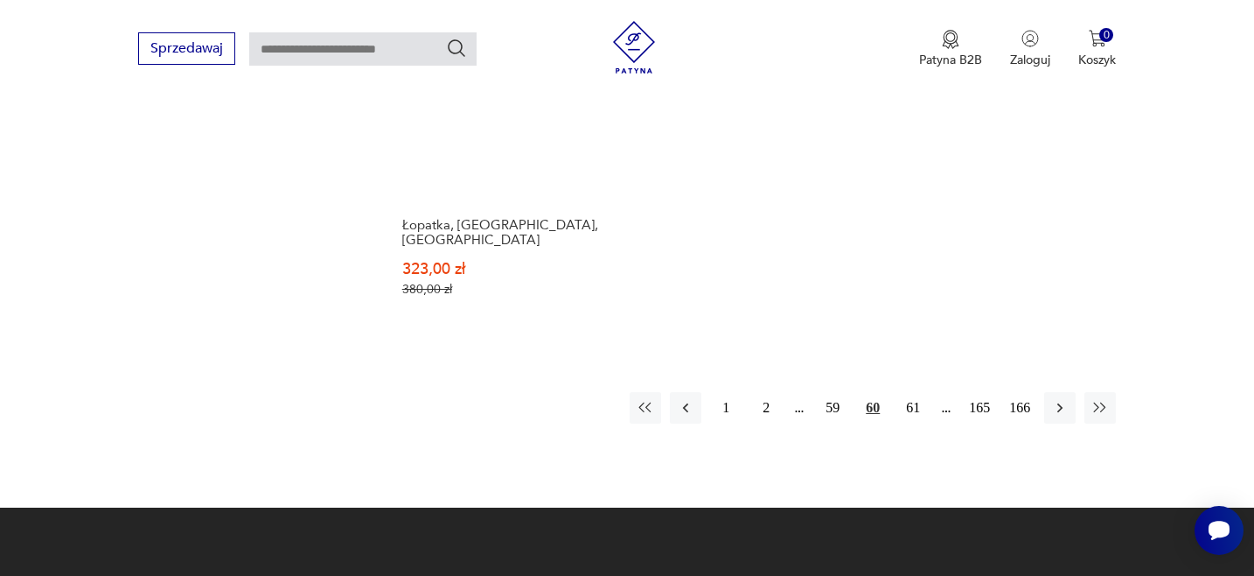
scroll to position [2513, 0]
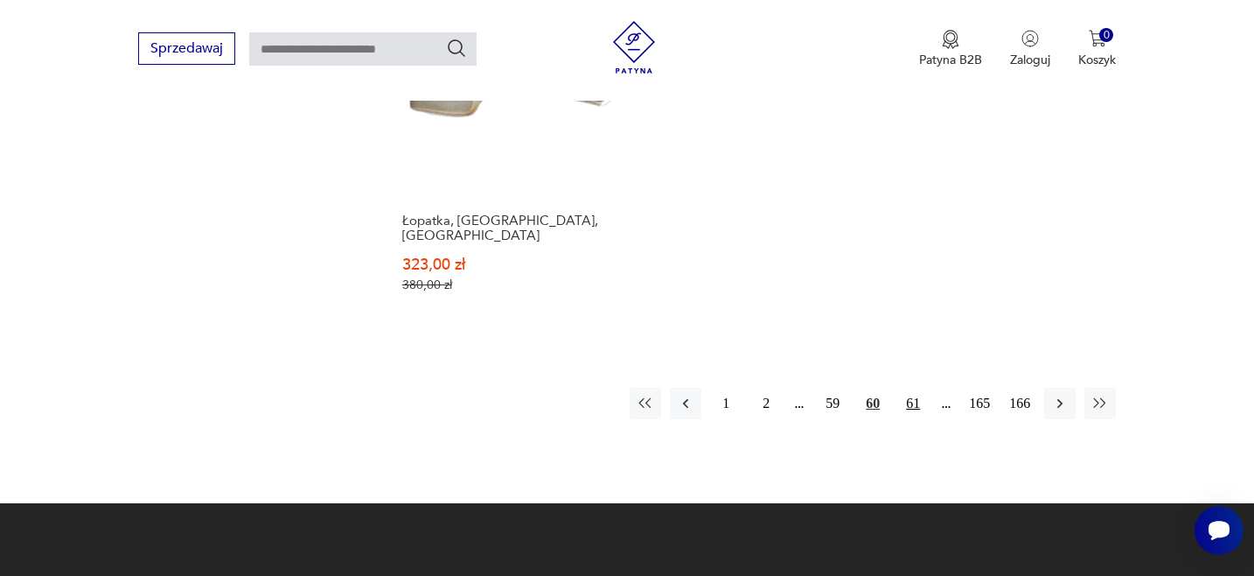
click at [910, 388] on button "61" at bounding box center [913, 403] width 31 height 31
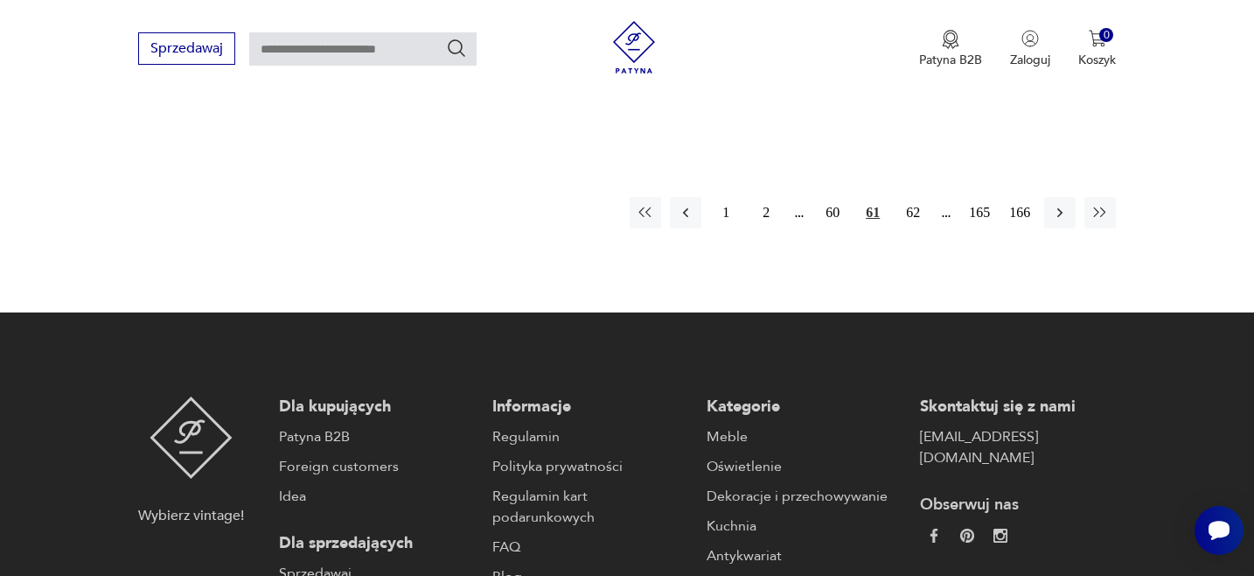
scroll to position [2690, 0]
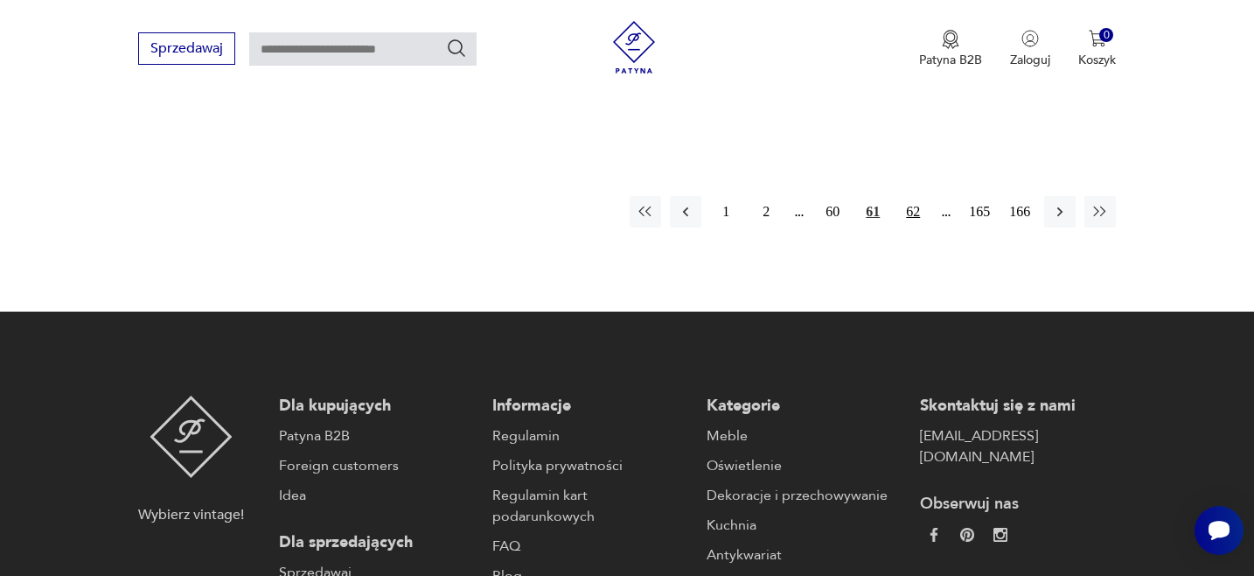
click at [911, 216] on button "62" at bounding box center [913, 211] width 31 height 31
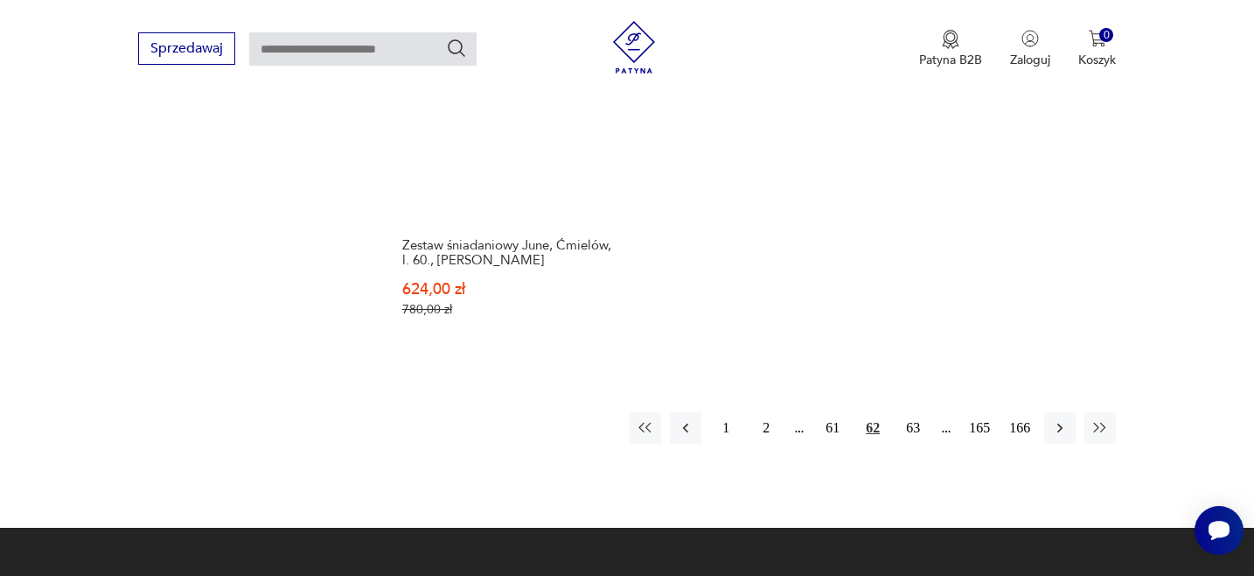
scroll to position [2521, 0]
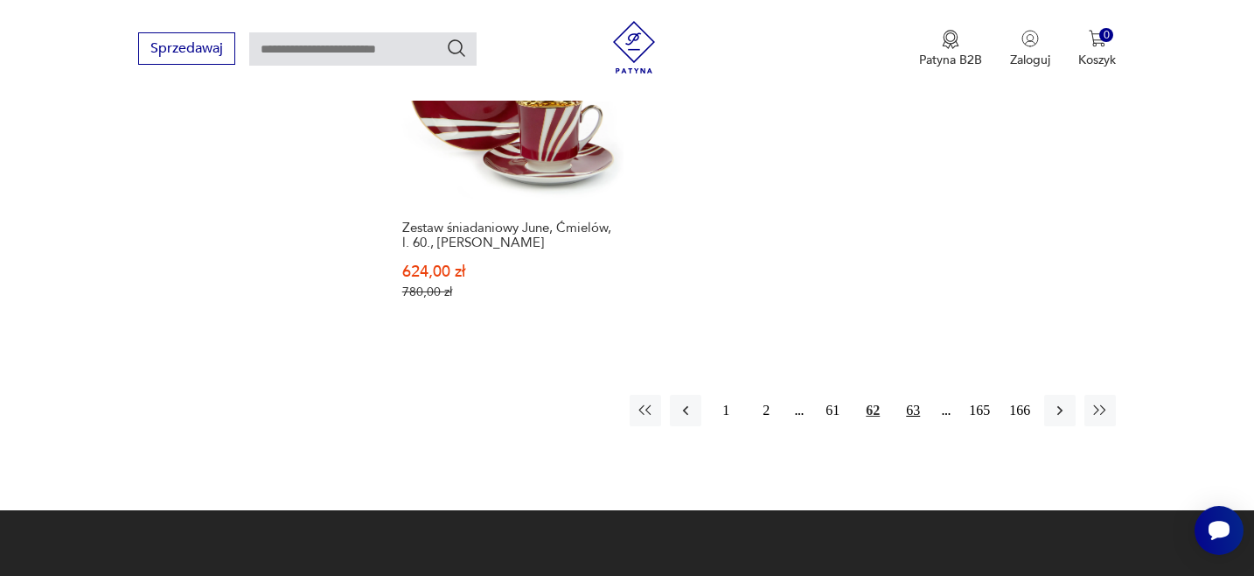
click at [913, 395] on button "63" at bounding box center [913, 410] width 31 height 31
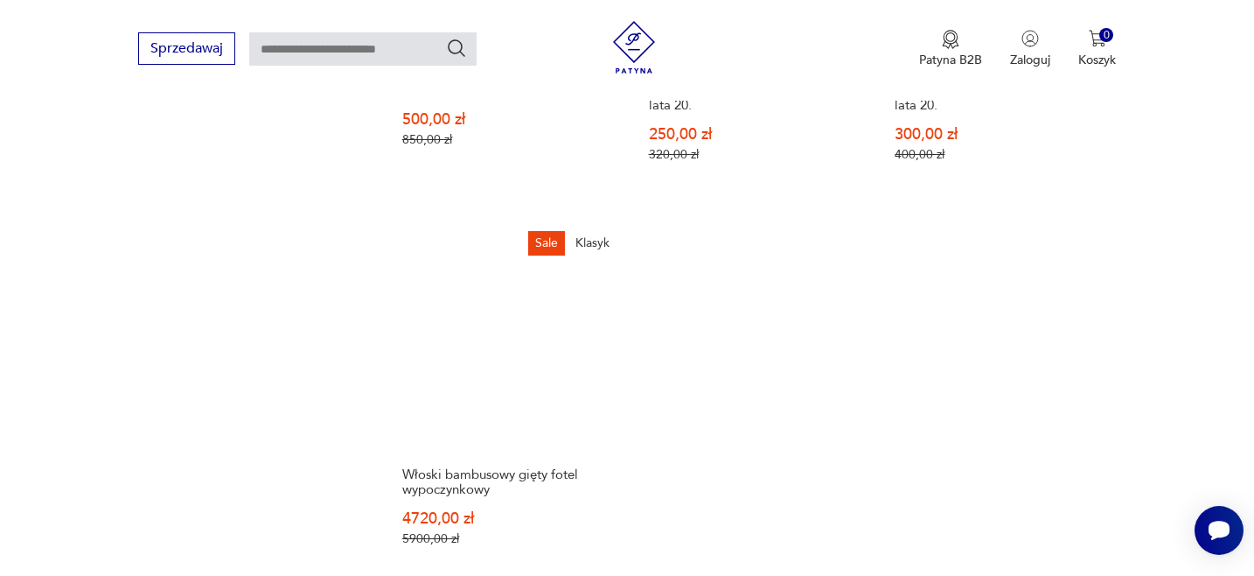
scroll to position [2439, 0]
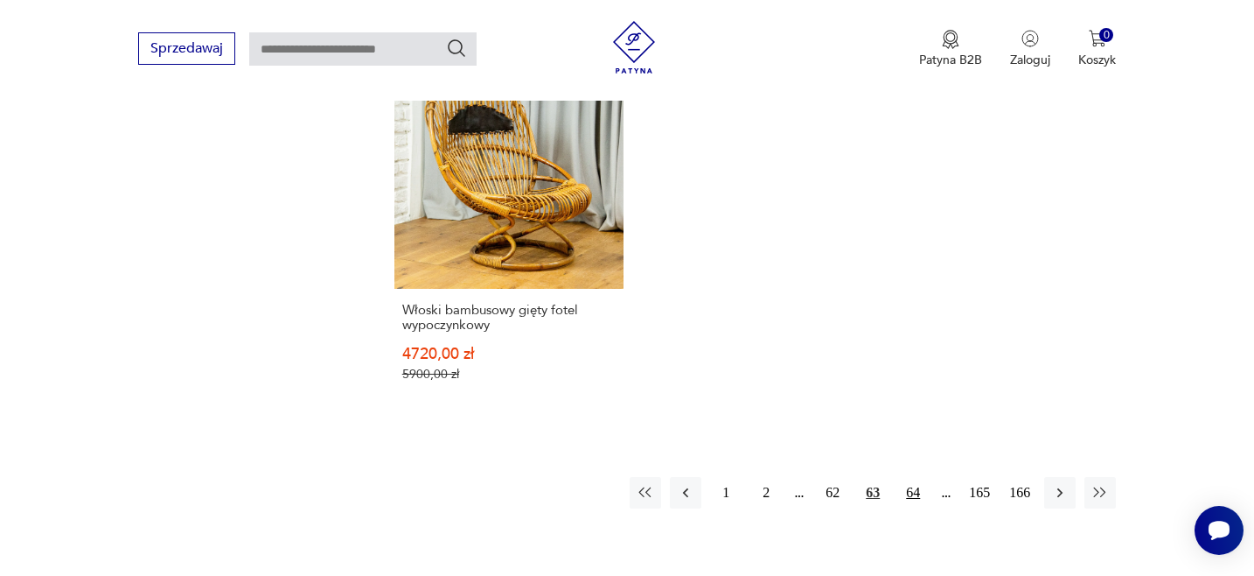
click at [911, 477] on button "64" at bounding box center [913, 492] width 31 height 31
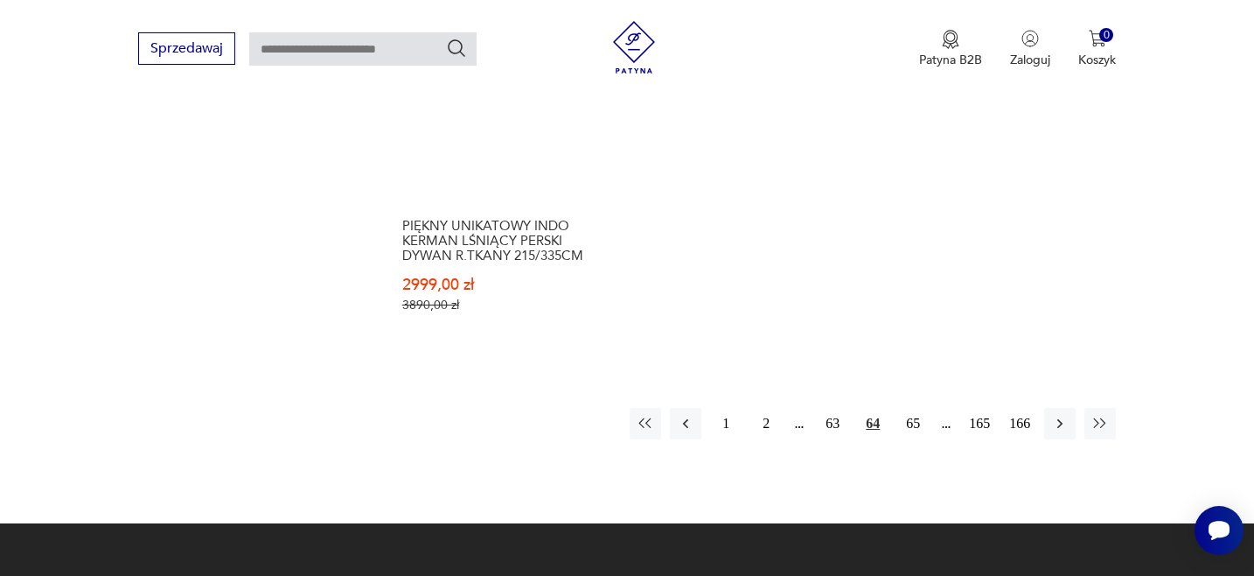
scroll to position [2554, 0]
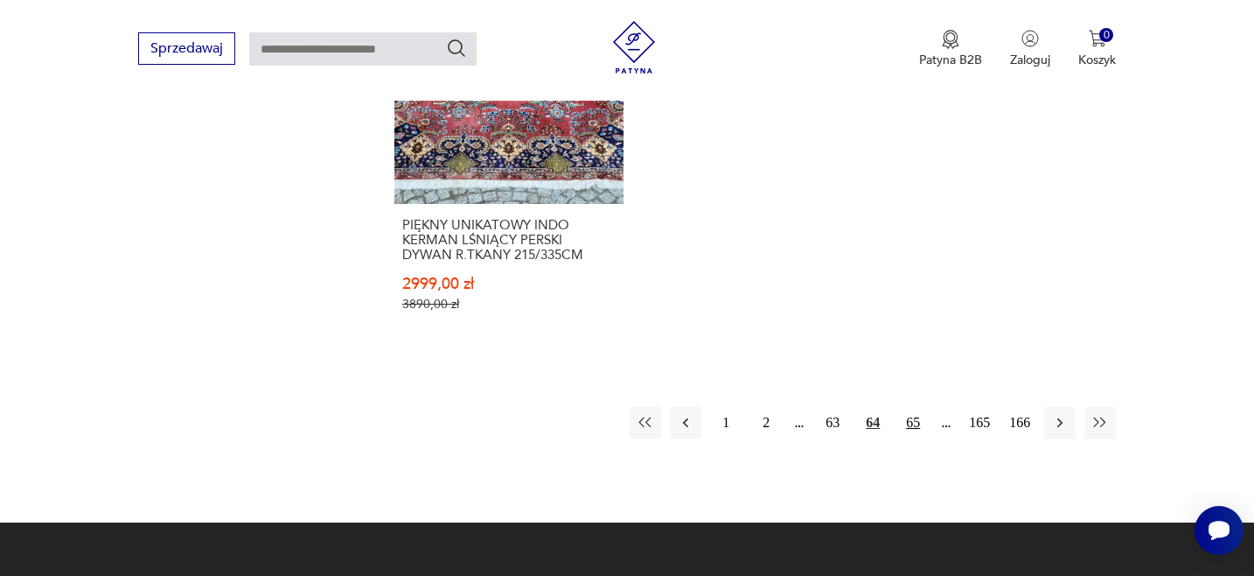
click at [913, 411] on button "65" at bounding box center [913, 422] width 31 height 31
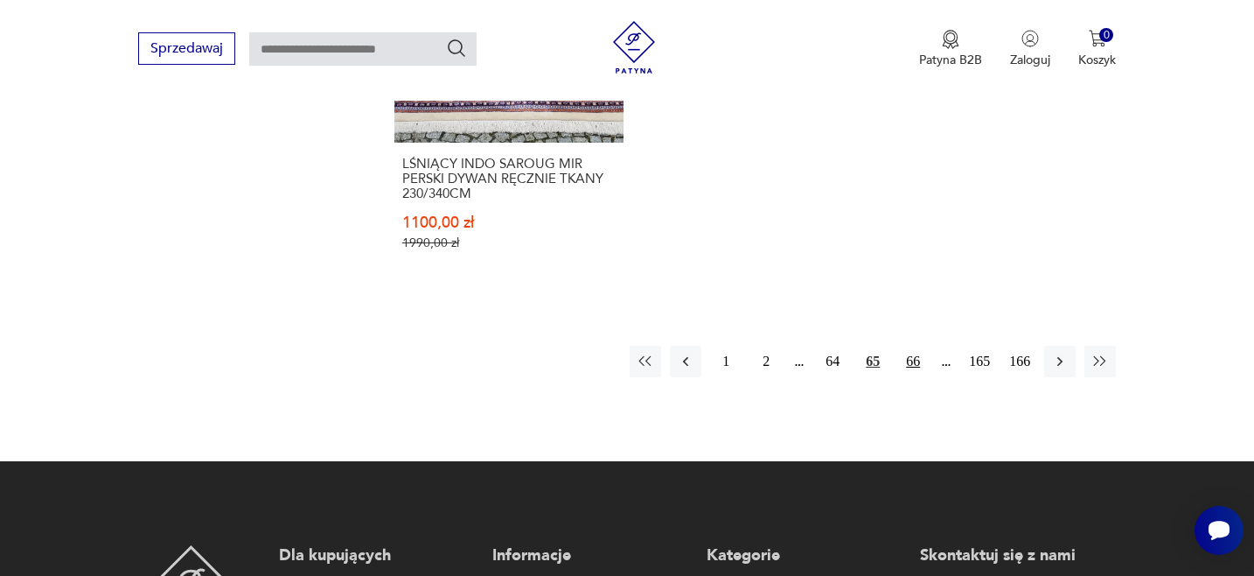
scroll to position [2586, 0]
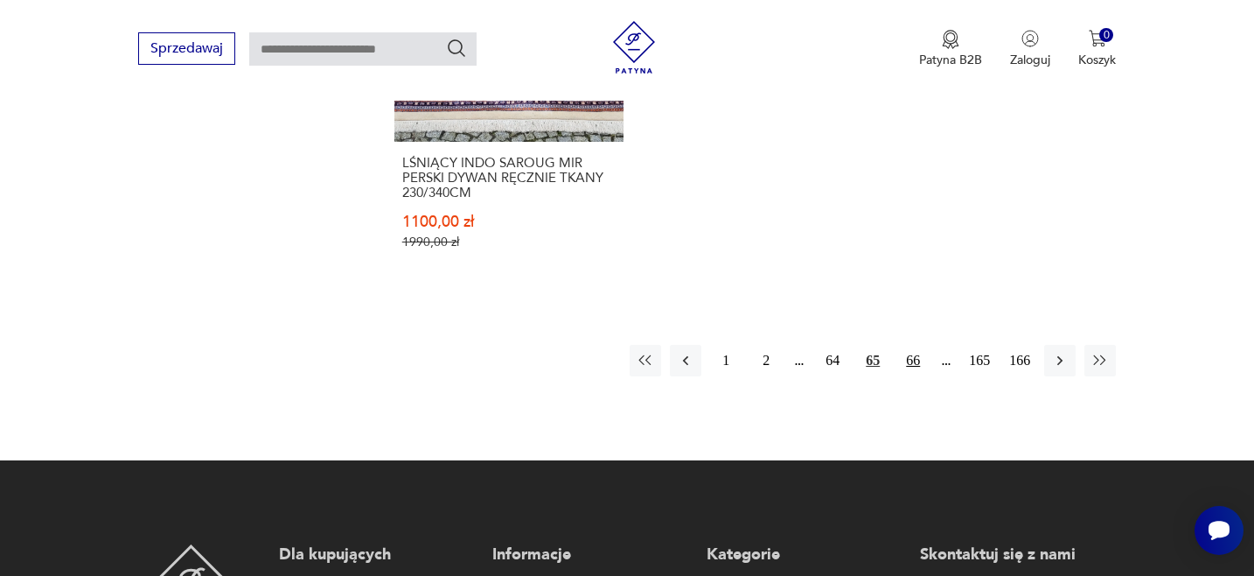
click at [911, 367] on button "66" at bounding box center [913, 360] width 31 height 31
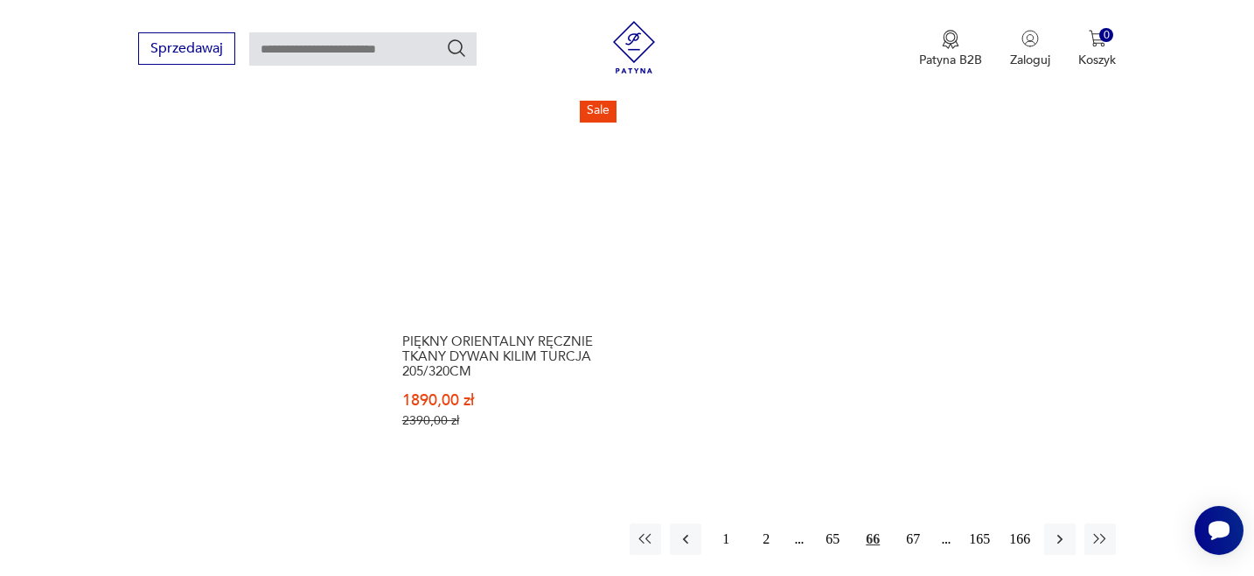
scroll to position [2461, 0]
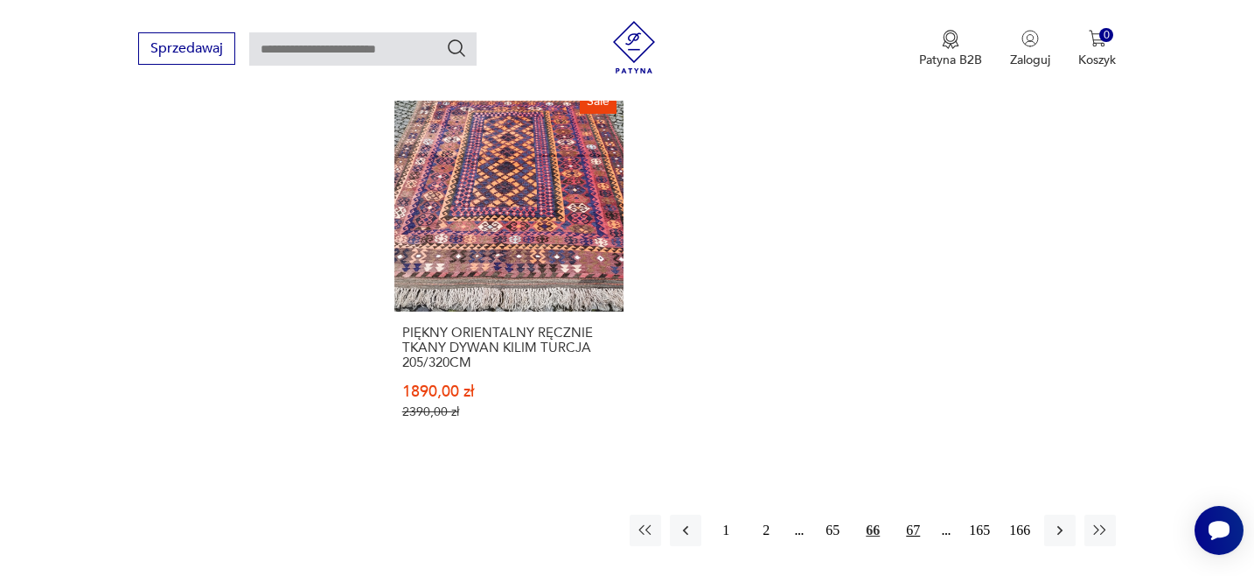
click at [912, 530] on button "67" at bounding box center [913, 529] width 31 height 31
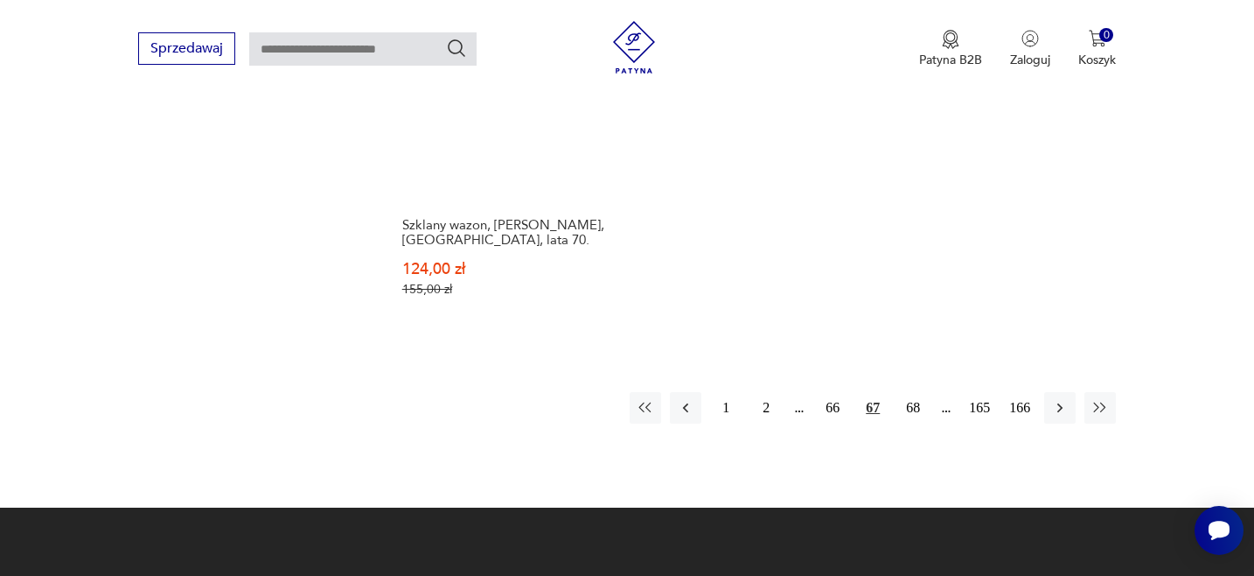
scroll to position [2540, 0]
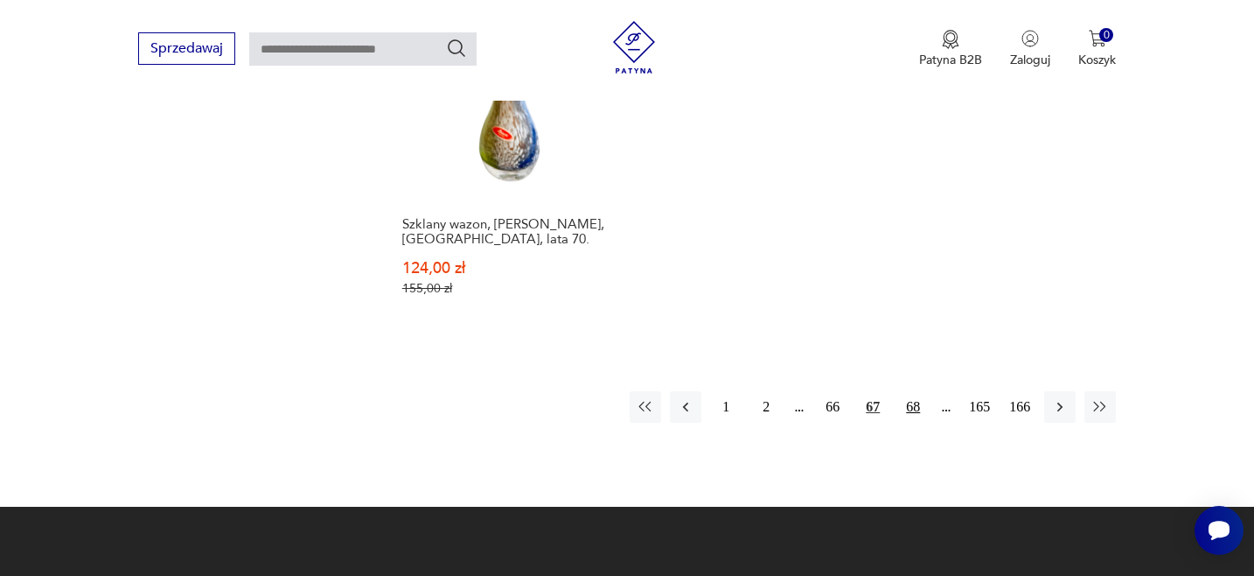
click at [908, 407] on button "68" at bounding box center [913, 406] width 31 height 31
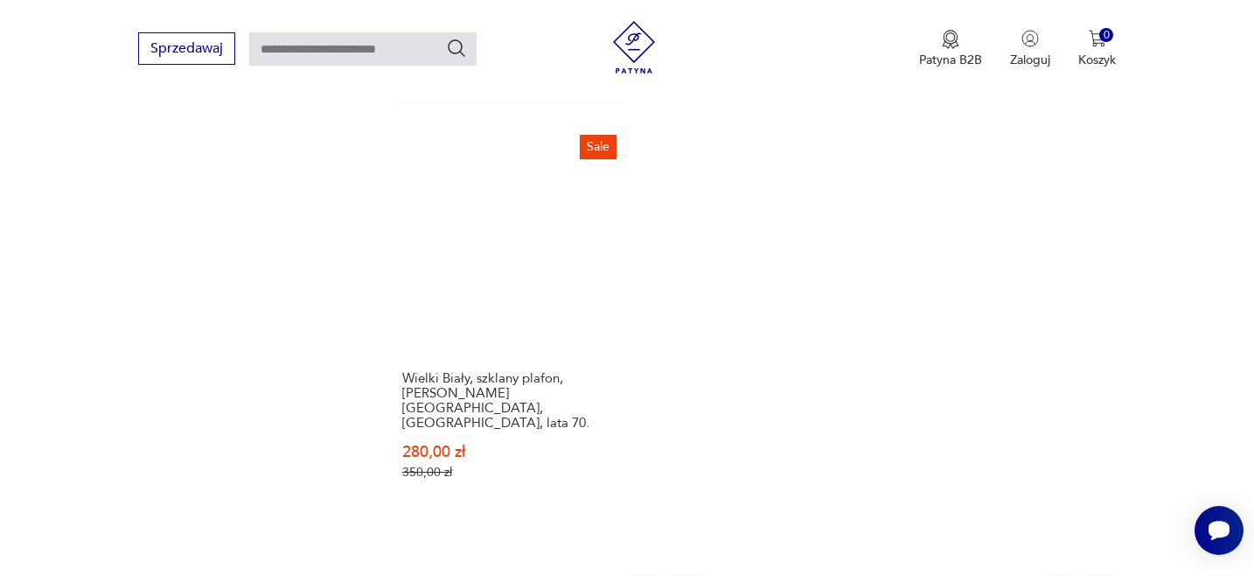
scroll to position [2493, 0]
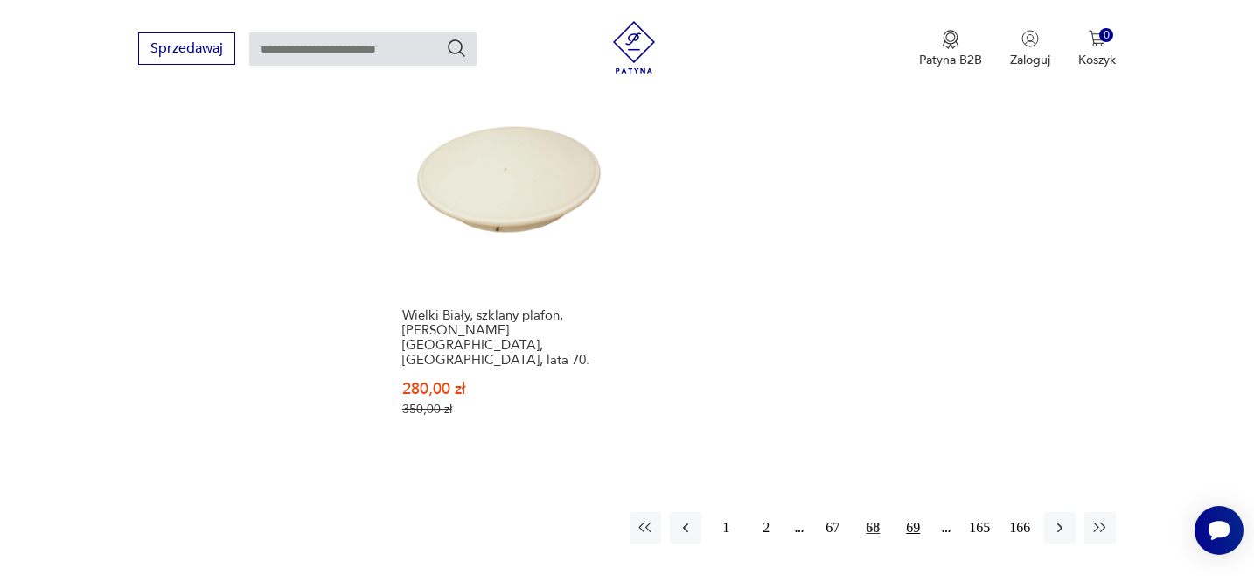
click at [912, 512] on button "69" at bounding box center [913, 527] width 31 height 31
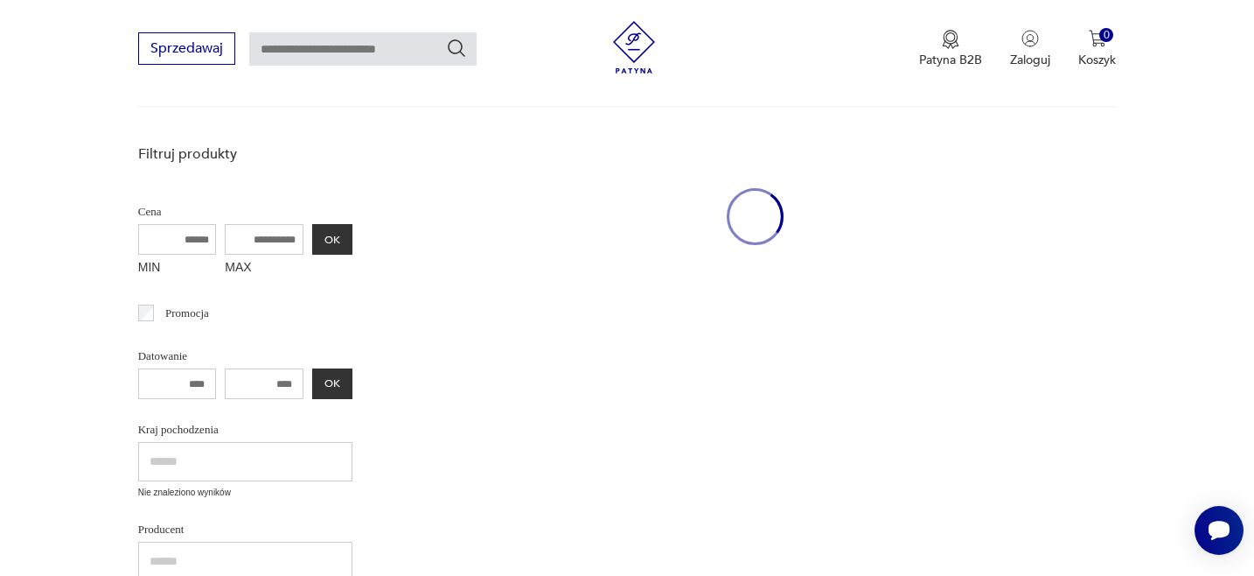
scroll to position [227, 0]
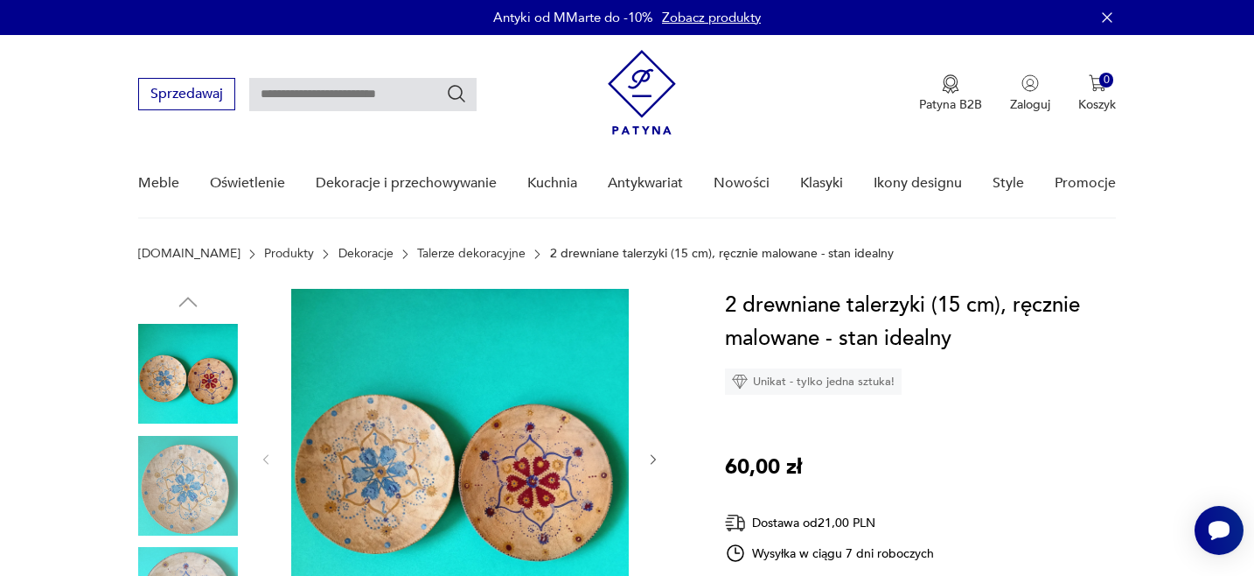
scroll to position [18, 0]
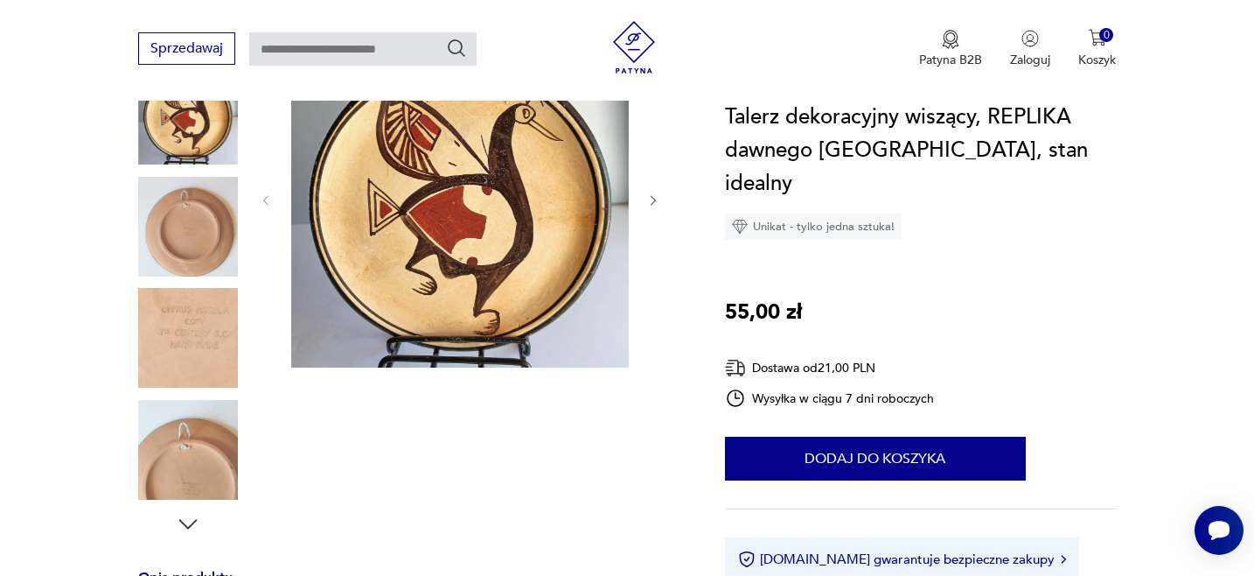
scroll to position [261, 0]
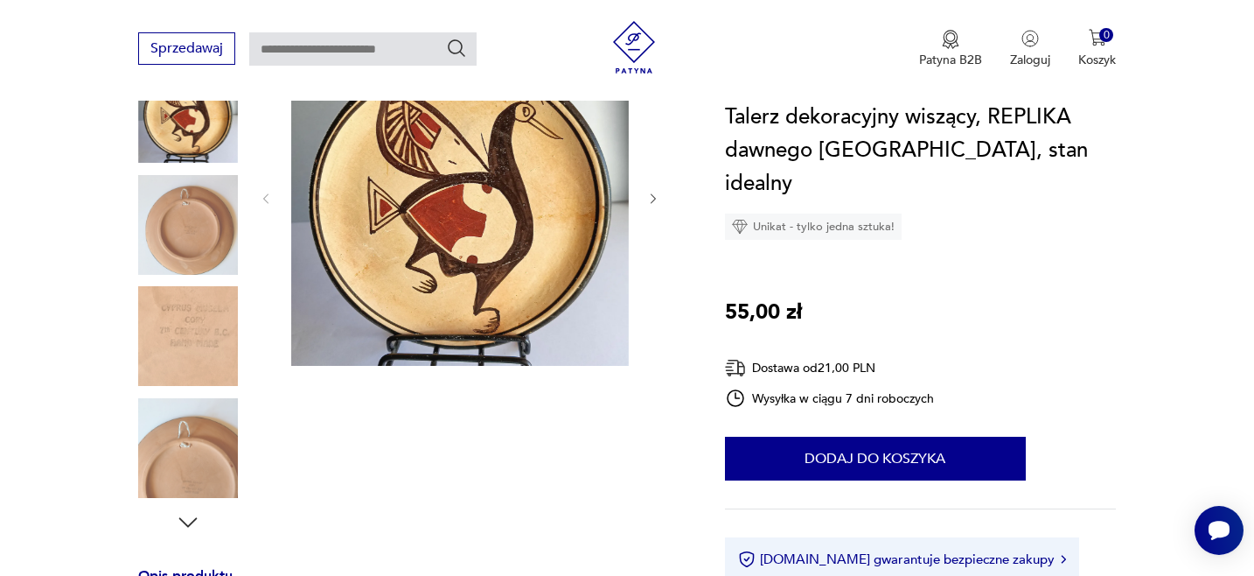
click at [187, 347] on img at bounding box center [188, 336] width 100 height 100
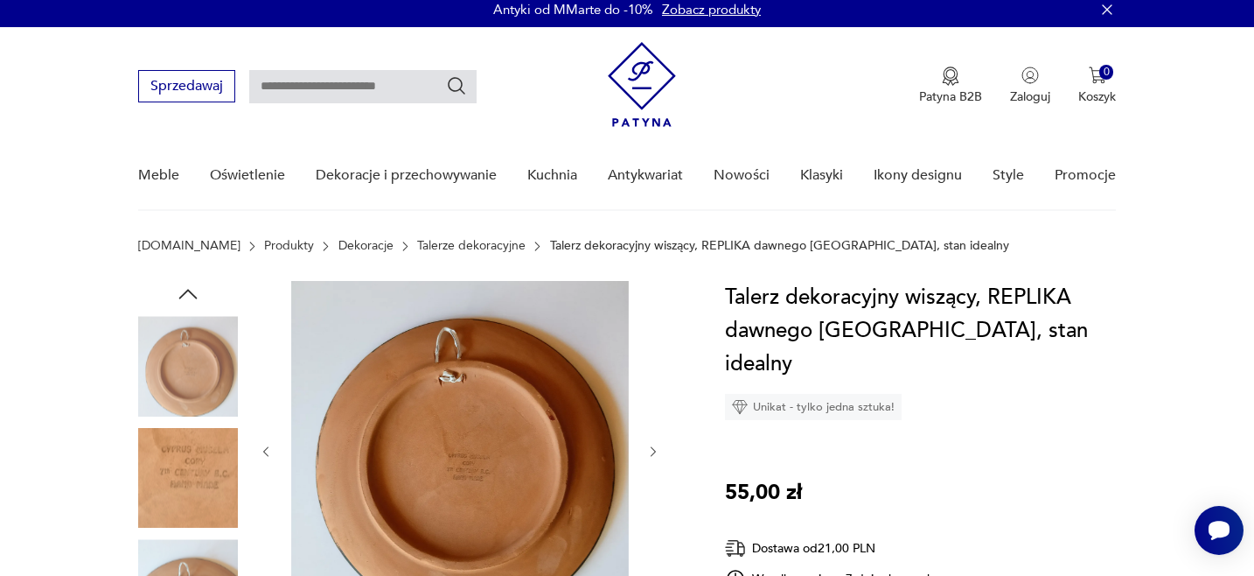
scroll to position [0, 0]
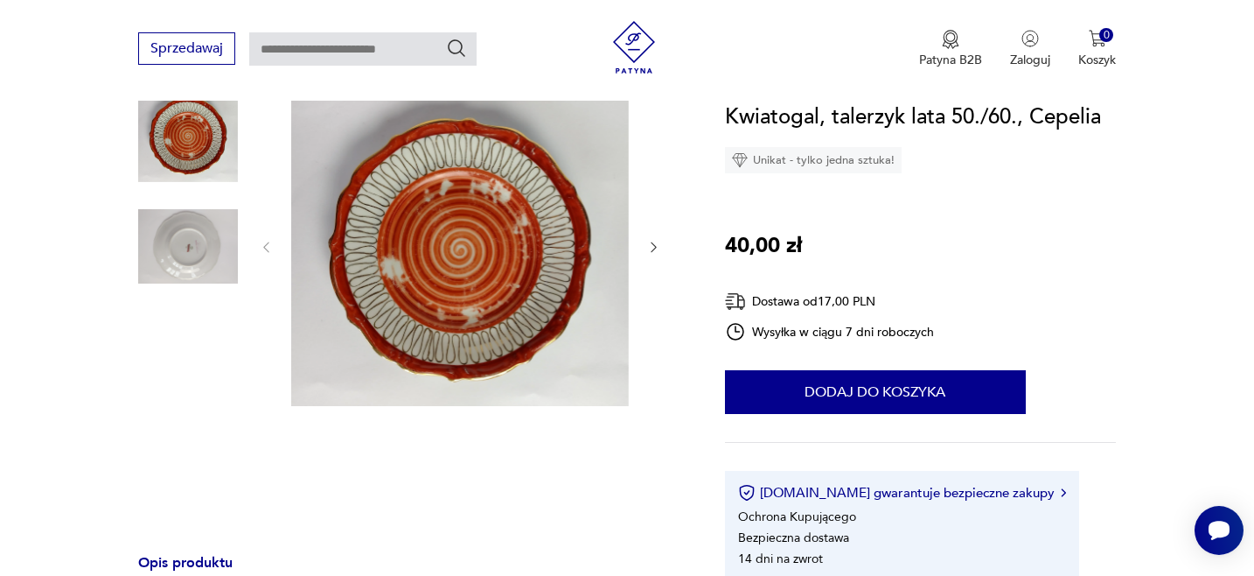
scroll to position [202, 0]
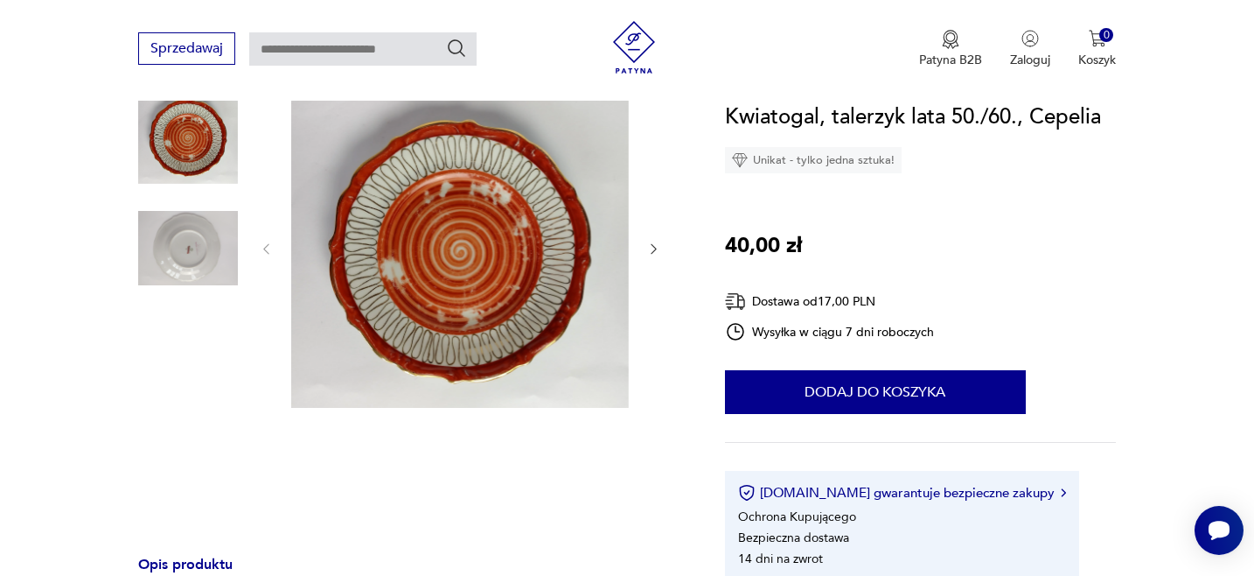
click at [190, 252] on img at bounding box center [188, 249] width 100 height 100
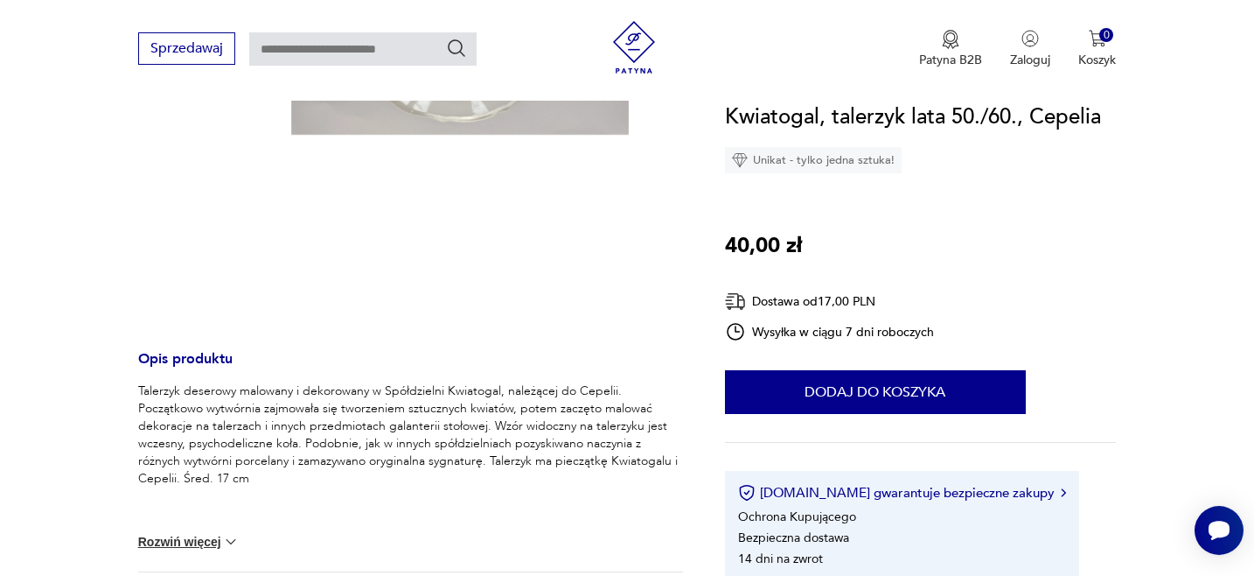
scroll to position [416, 0]
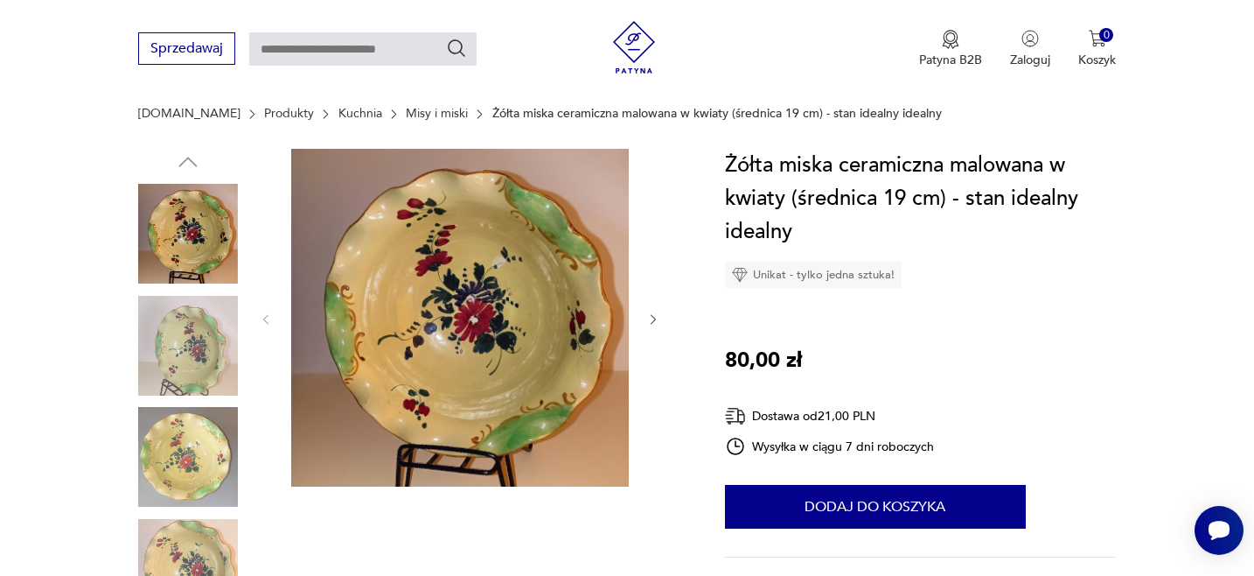
scroll to position [220, 0]
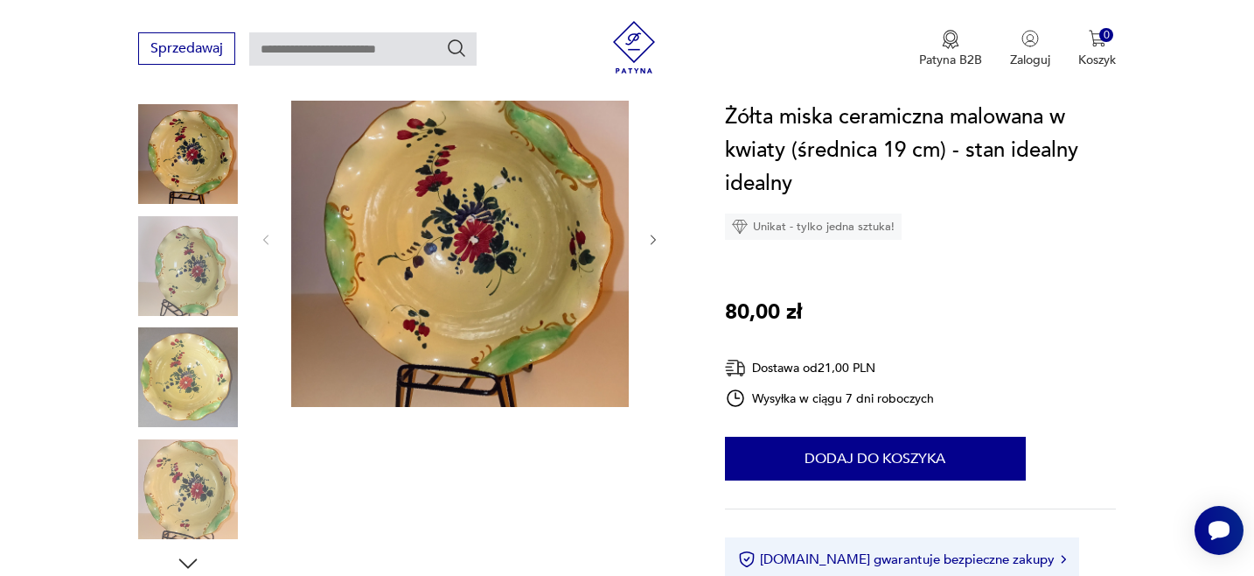
click at [196, 269] on img at bounding box center [188, 266] width 100 height 100
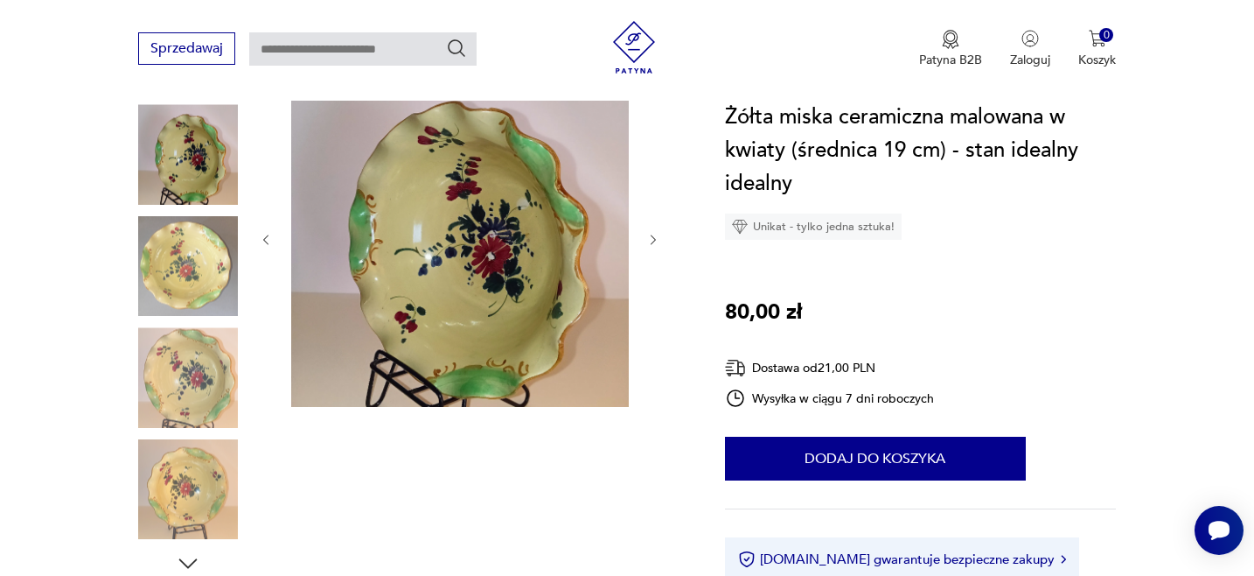
click at [654, 238] on icon "button" at bounding box center [653, 239] width 5 height 10
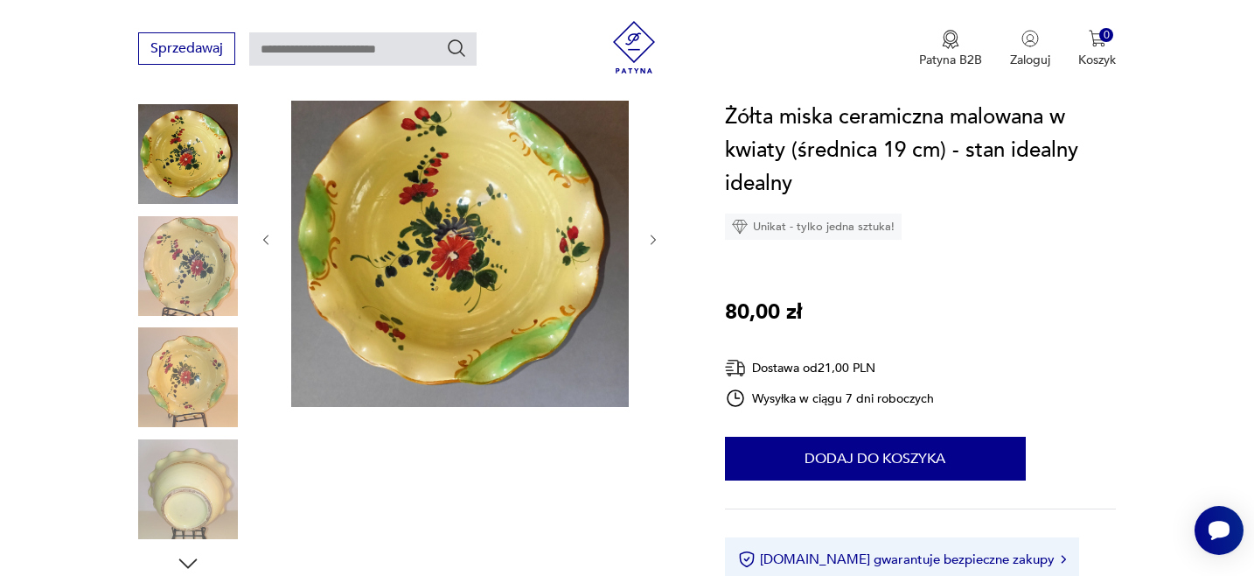
click at [657, 240] on icon "button" at bounding box center [653, 240] width 15 height 15
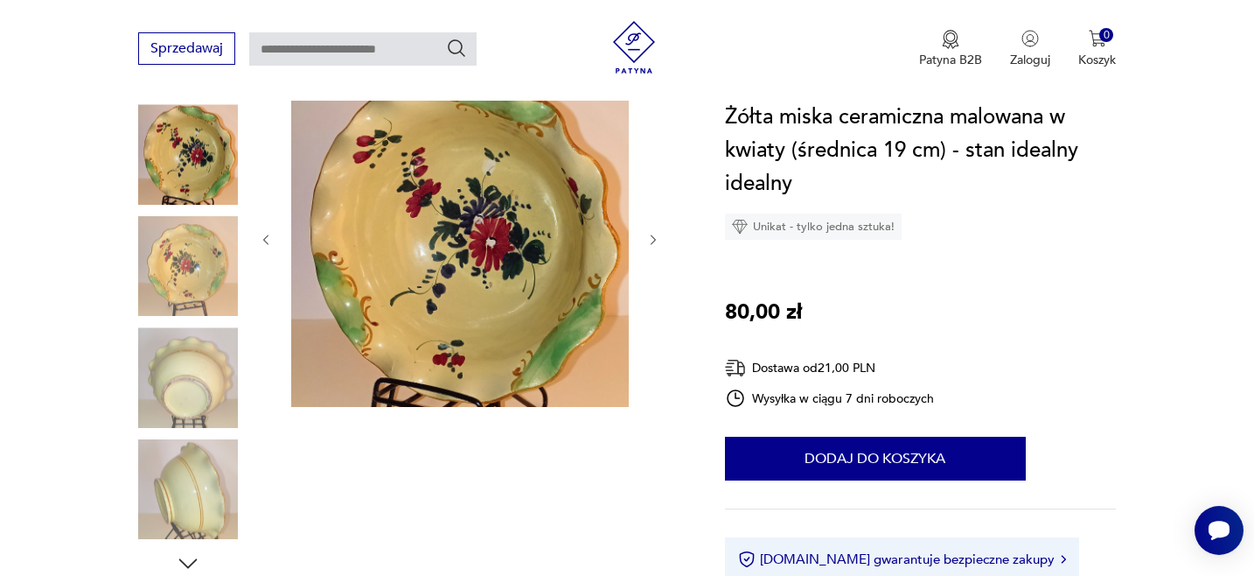
click at [658, 240] on icon "button" at bounding box center [653, 240] width 15 height 15
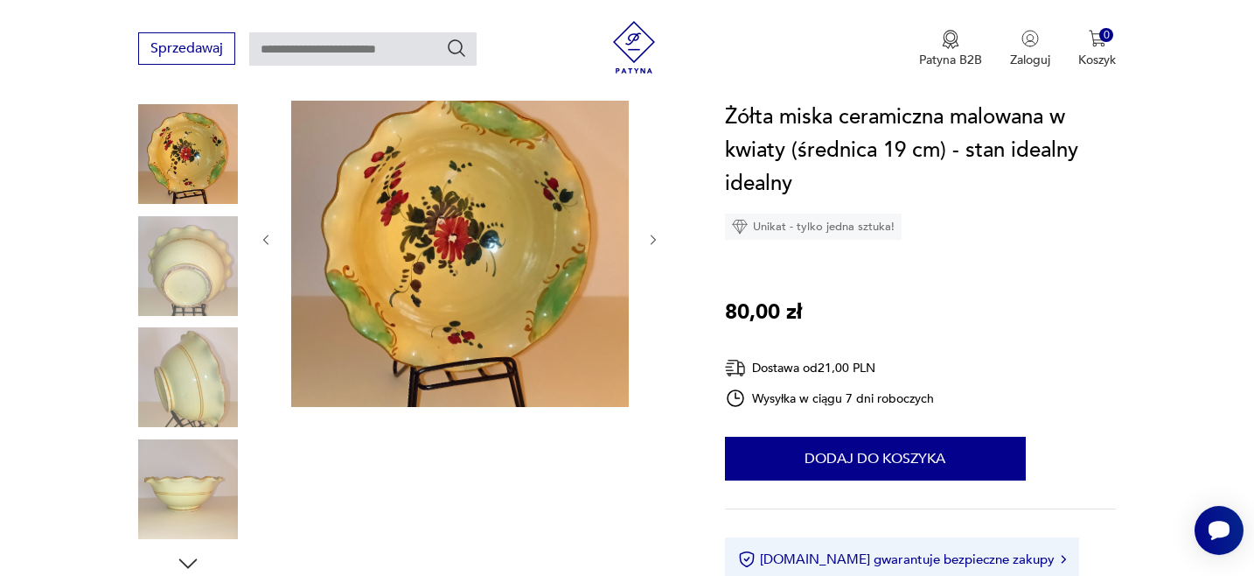
click at [658, 240] on icon "button" at bounding box center [653, 240] width 15 height 15
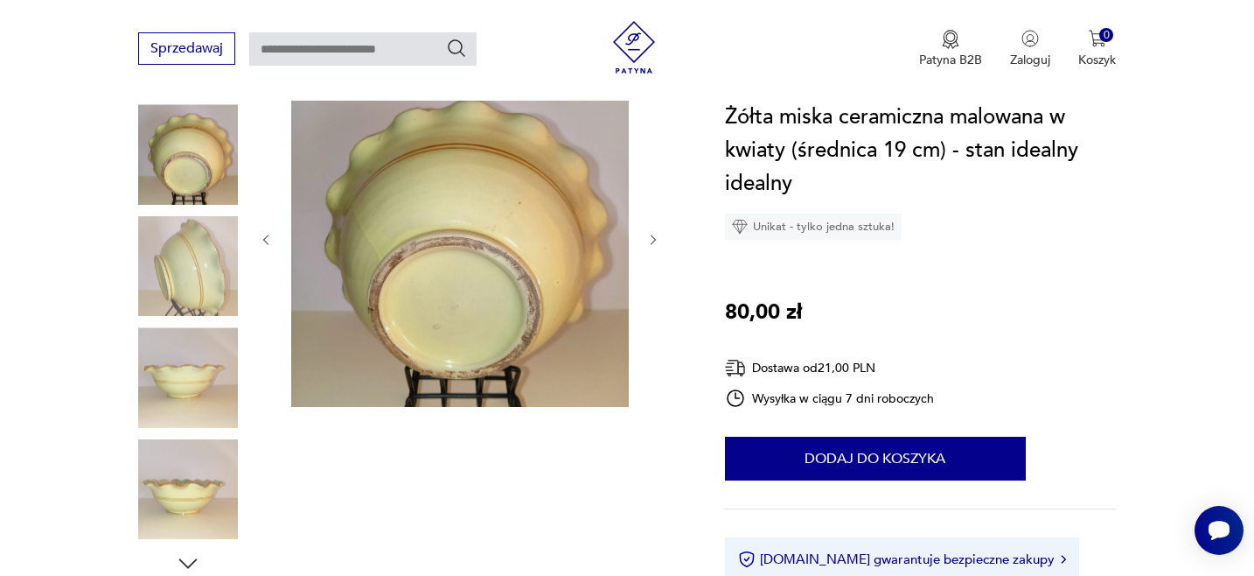
click at [658, 240] on icon "button" at bounding box center [653, 240] width 15 height 15
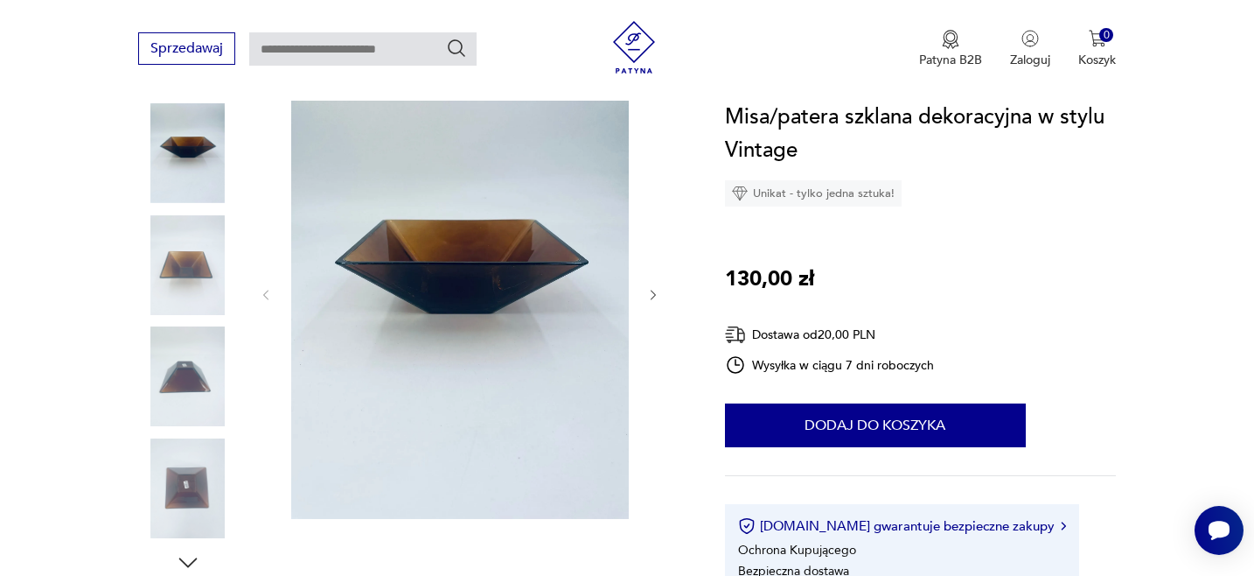
scroll to position [219, 0]
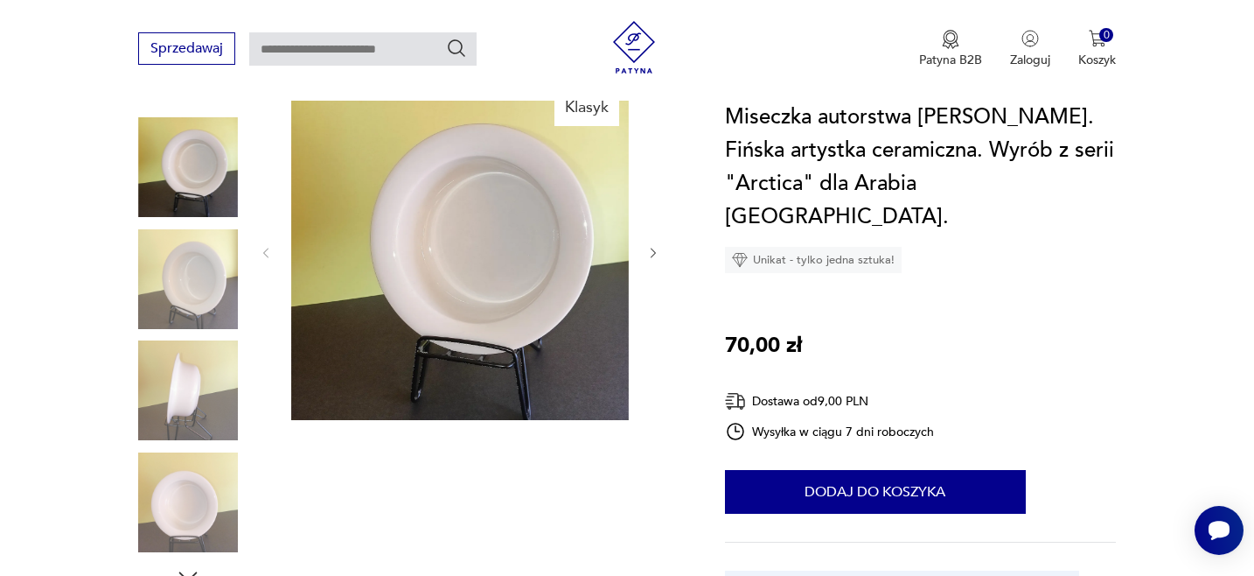
scroll to position [222, 0]
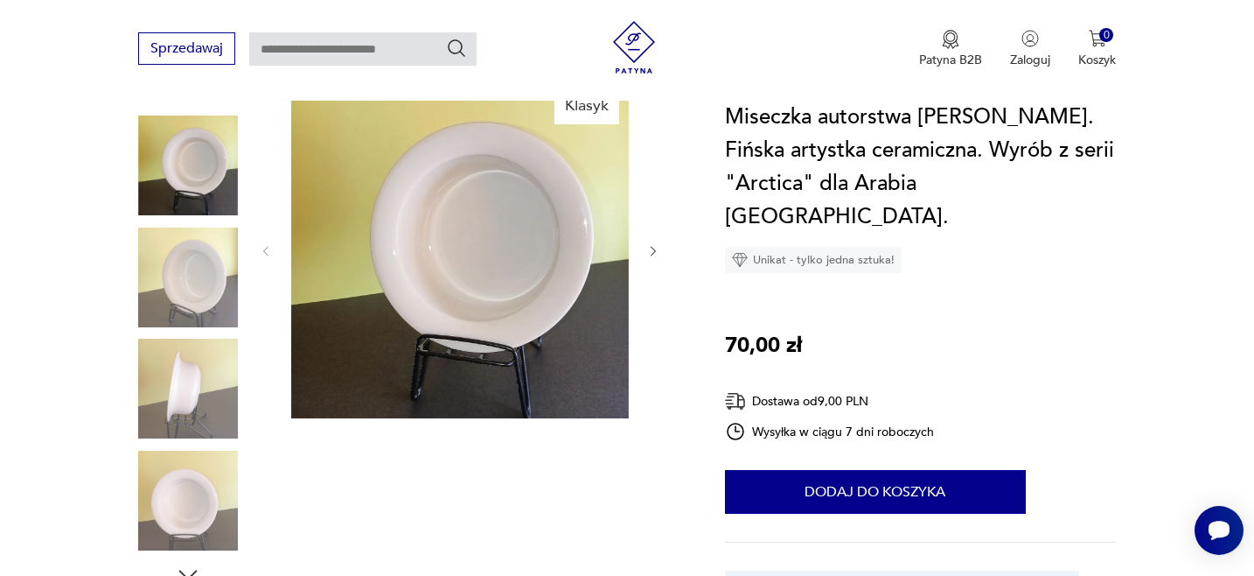
click at [653, 244] on icon "button" at bounding box center [653, 251] width 15 height 15
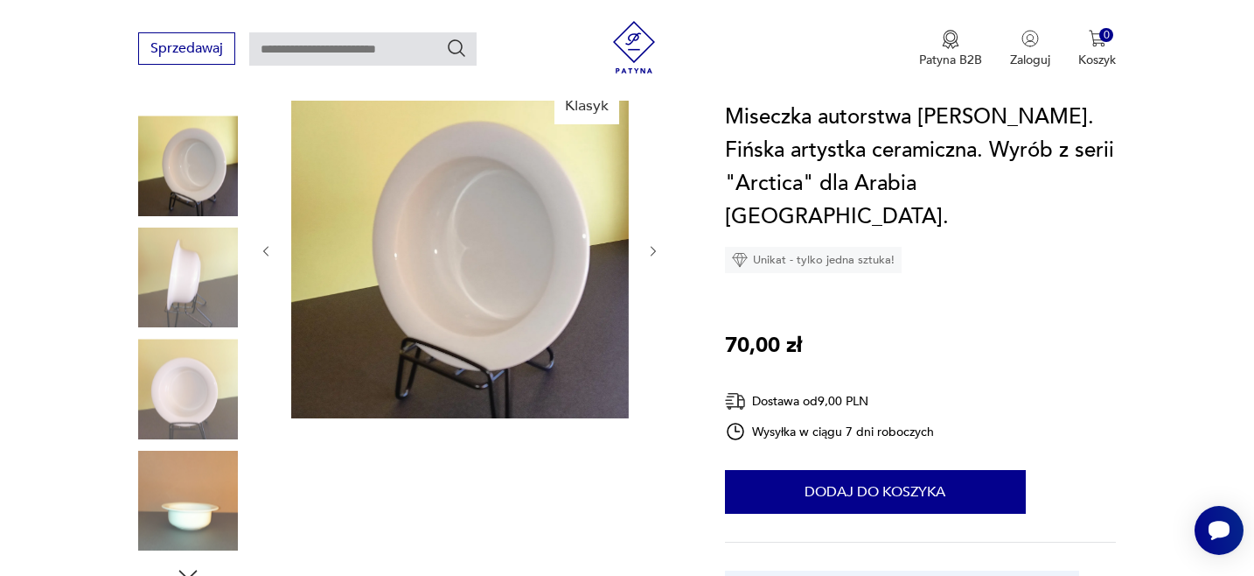
click at [654, 244] on icon "button" at bounding box center [653, 251] width 15 height 15
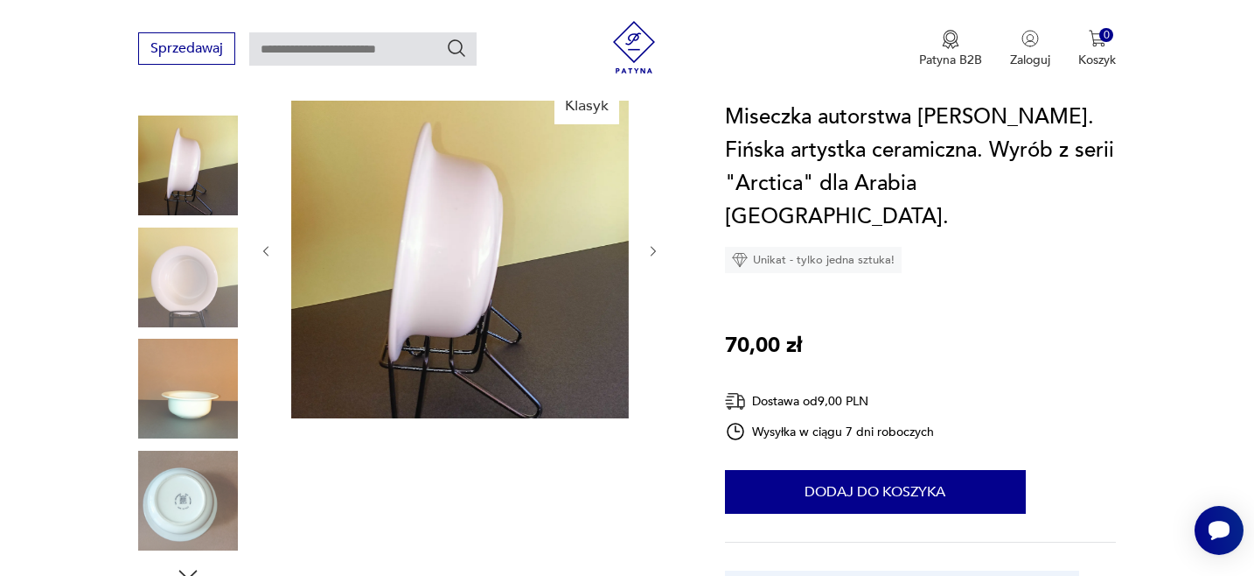
click at [654, 244] on icon "button" at bounding box center [653, 251] width 15 height 15
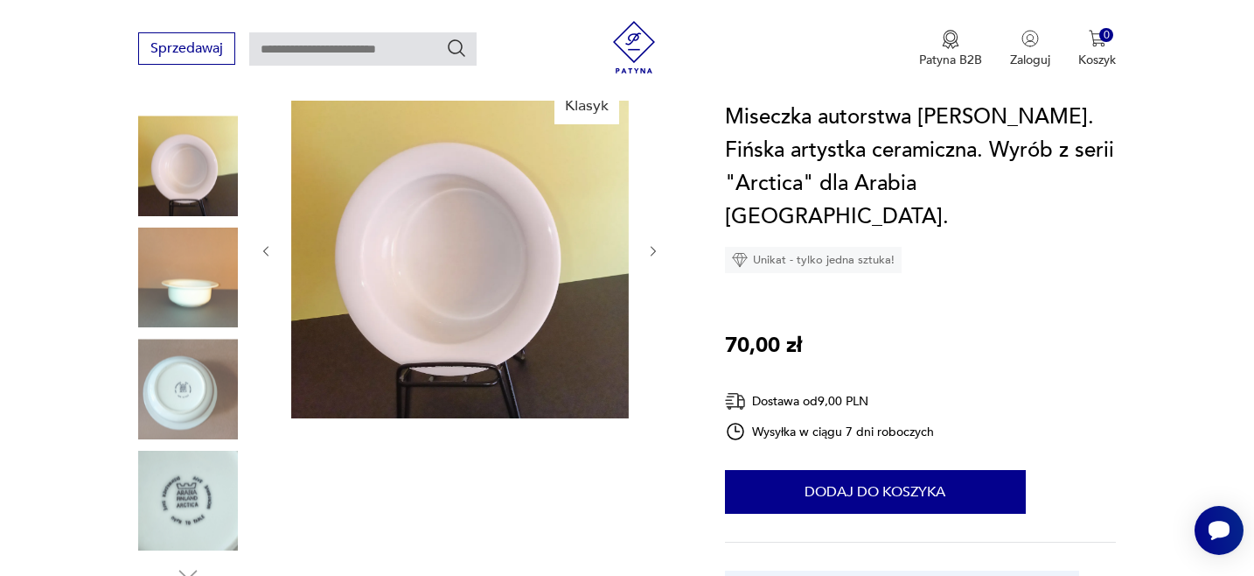
click at [654, 244] on icon "button" at bounding box center [653, 251] width 15 height 15
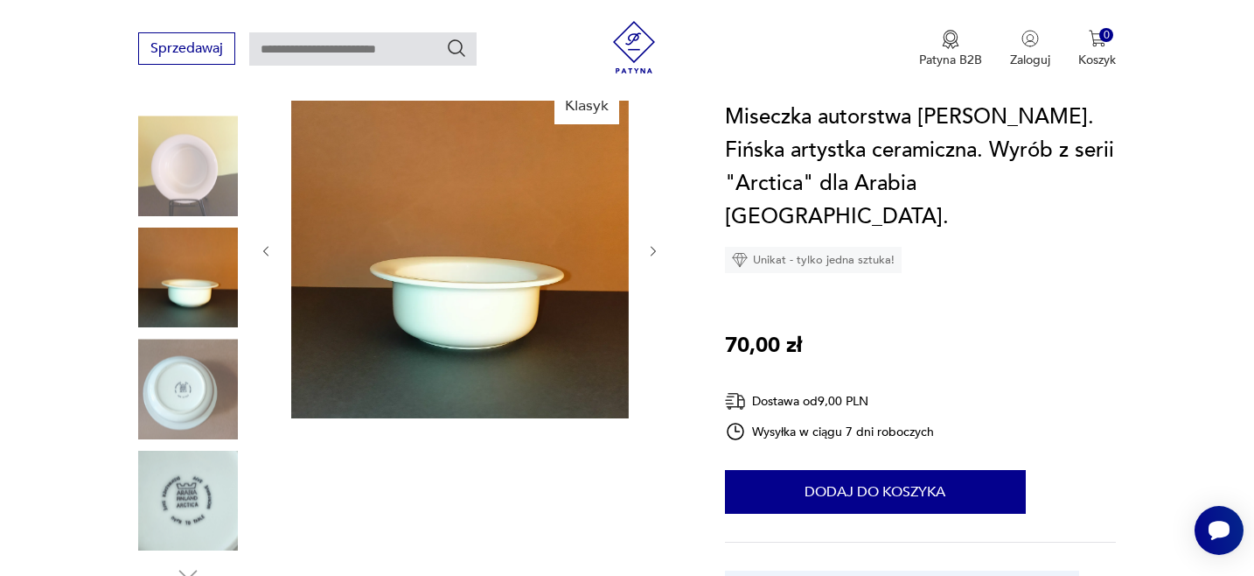
click at [187, 488] on img at bounding box center [188, 501] width 100 height 100
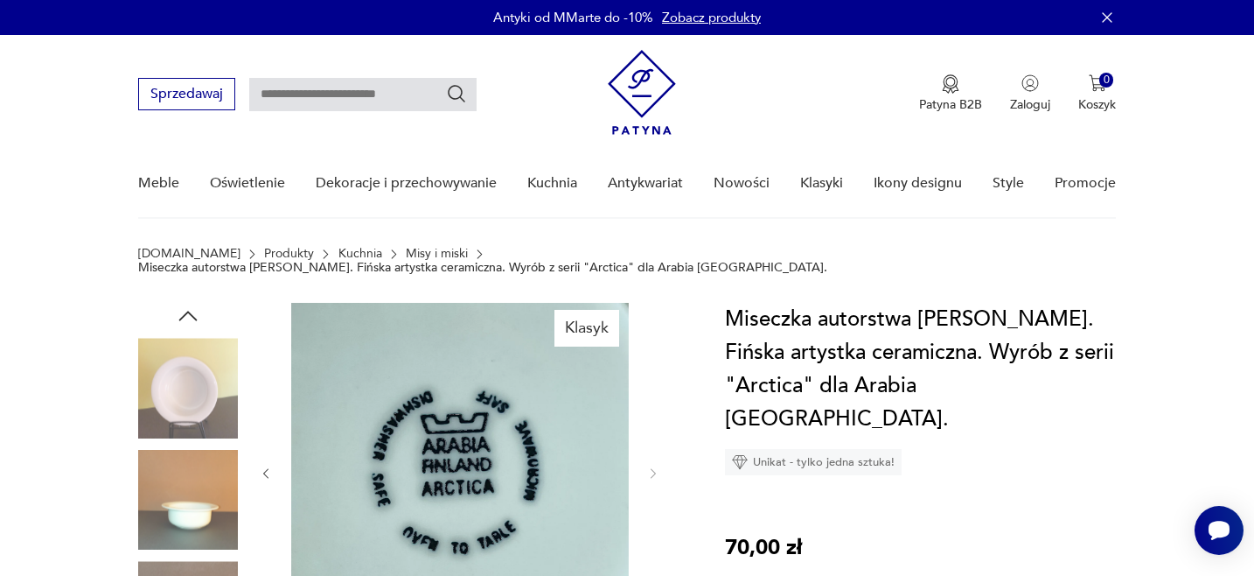
scroll to position [0, 0]
click at [193, 502] on img at bounding box center [188, 500] width 100 height 100
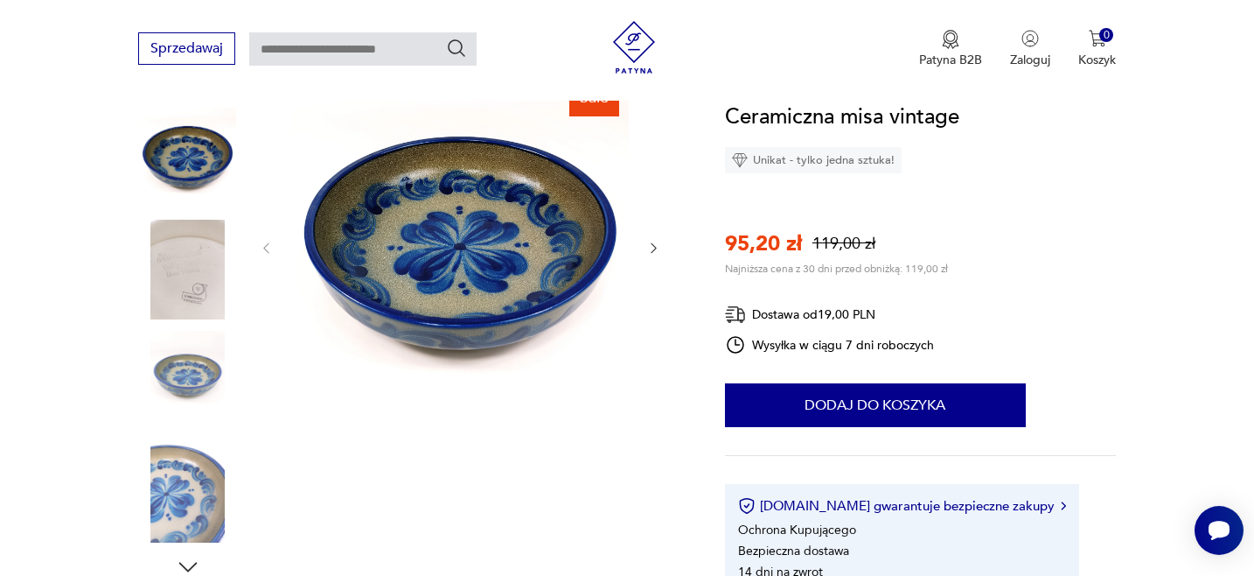
scroll to position [223, 0]
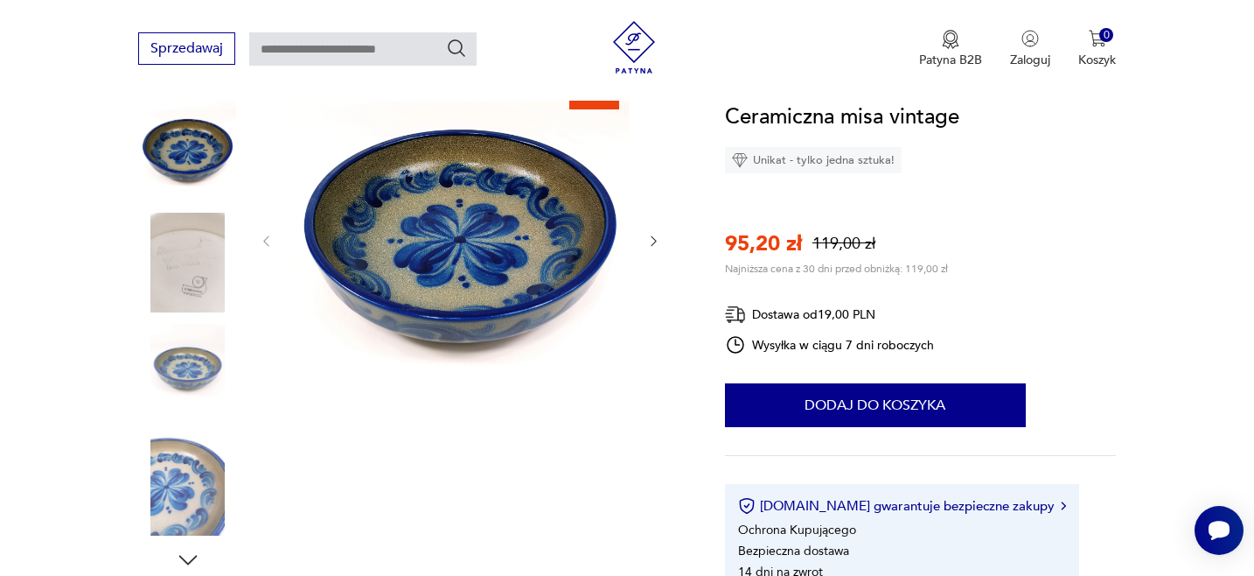
click at [180, 258] on img at bounding box center [188, 263] width 100 height 100
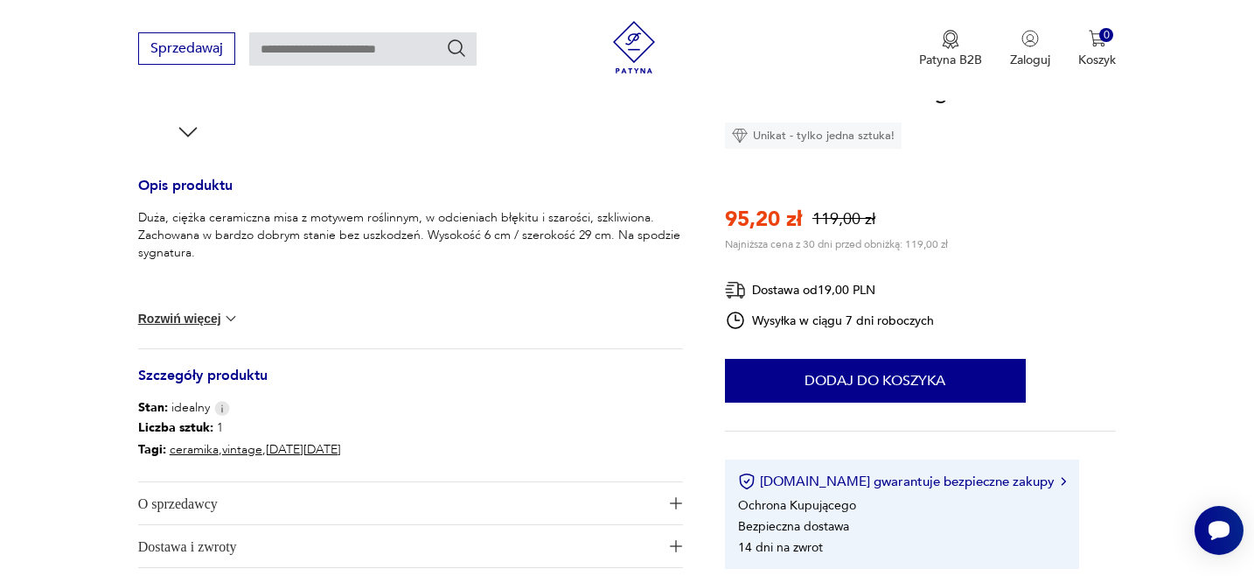
scroll to position [653, 0]
click at [168, 318] on button "Rozwiń więcej" at bounding box center [188, 316] width 101 height 17
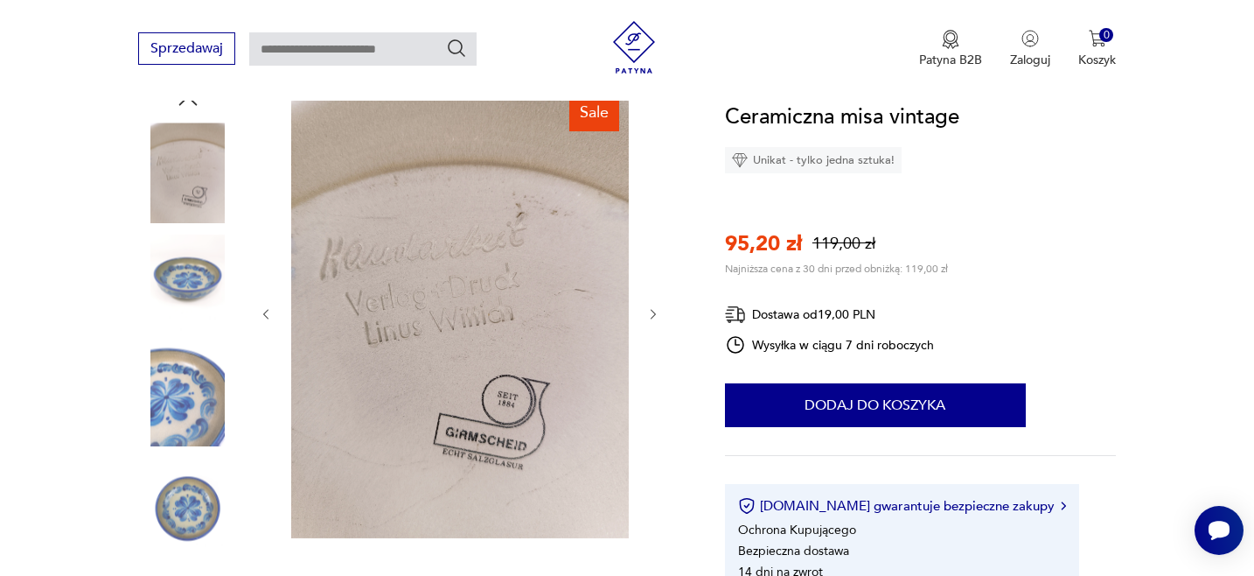
scroll to position [0, 0]
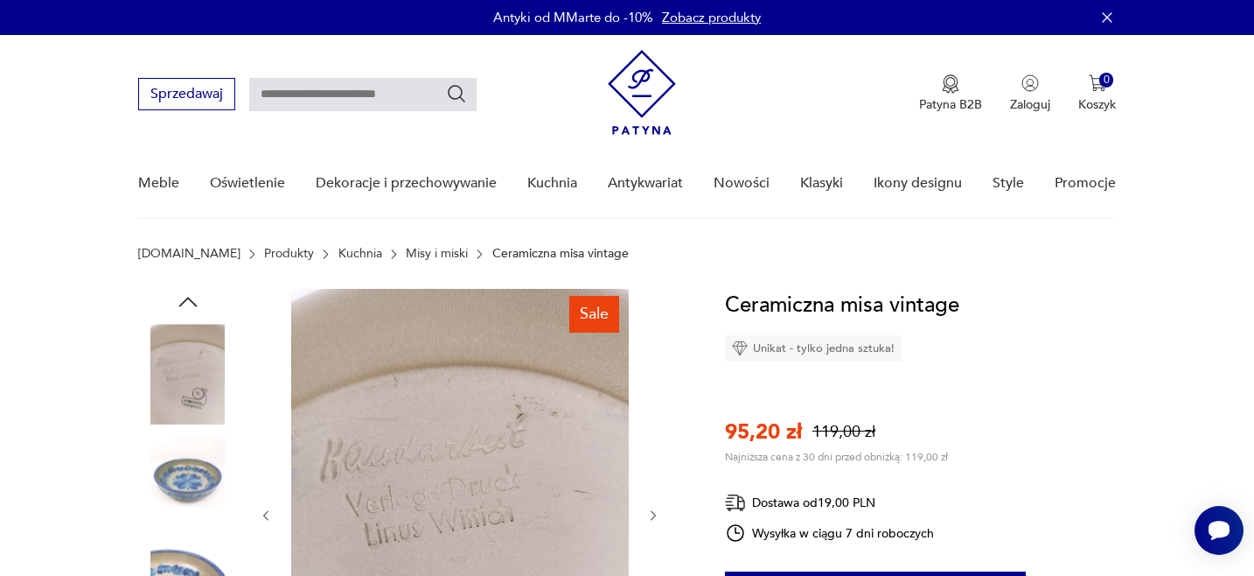
click at [205, 484] on img at bounding box center [188, 486] width 100 height 100
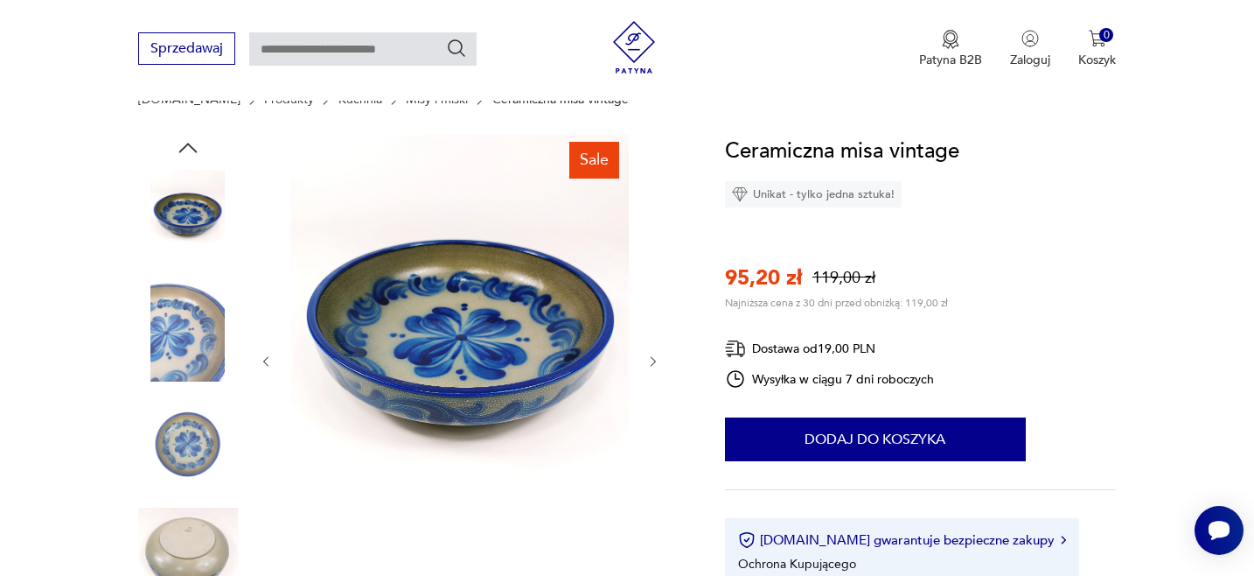
scroll to position [155, 0]
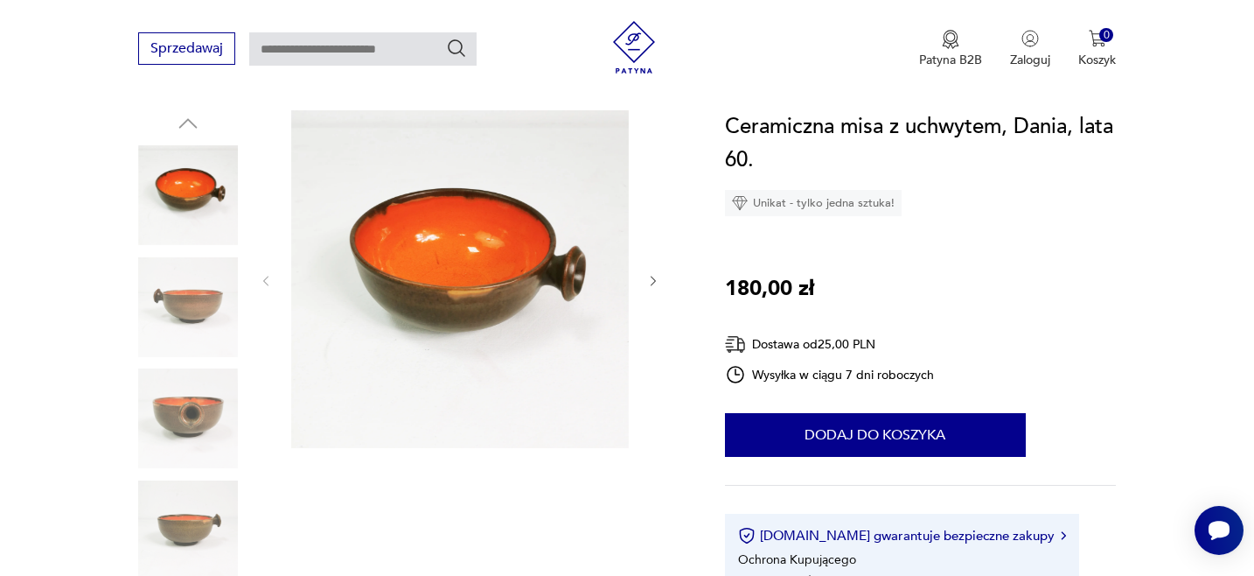
click at [186, 417] on img at bounding box center [188, 418] width 100 height 100
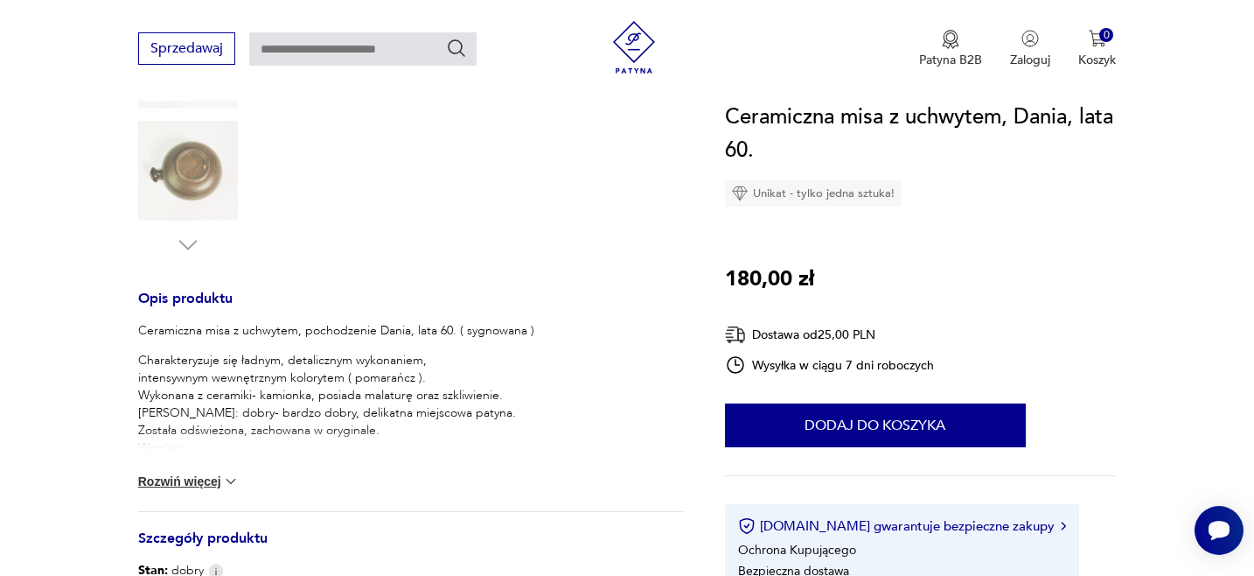
scroll to position [539, 0]
click at [179, 486] on button "Rozwiń więcej" at bounding box center [188, 480] width 101 height 17
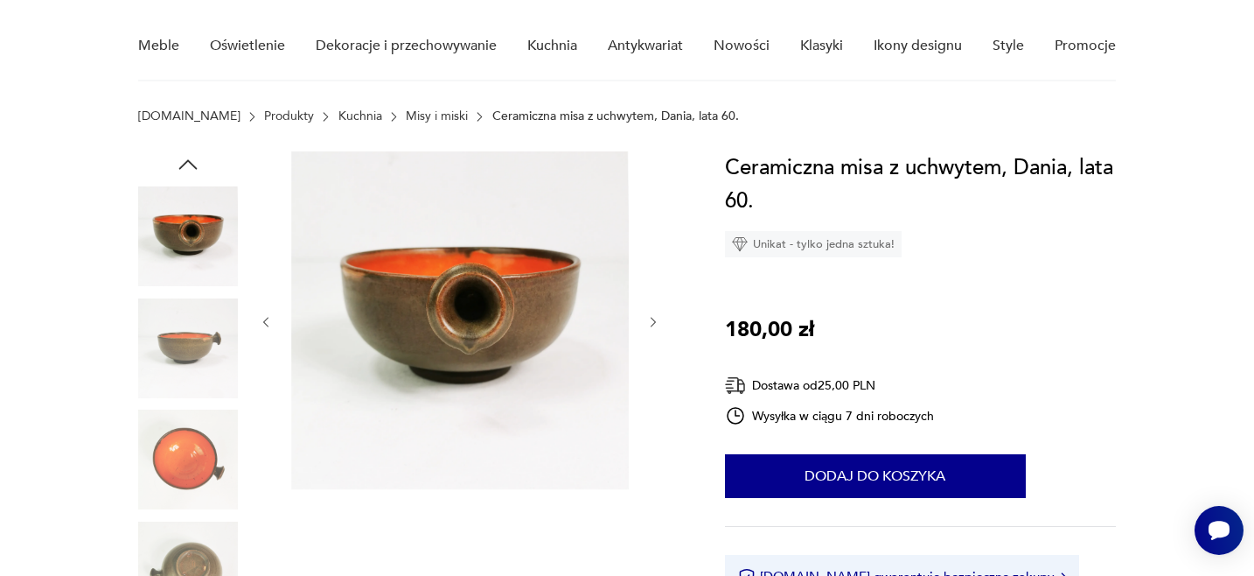
scroll to position [136, 0]
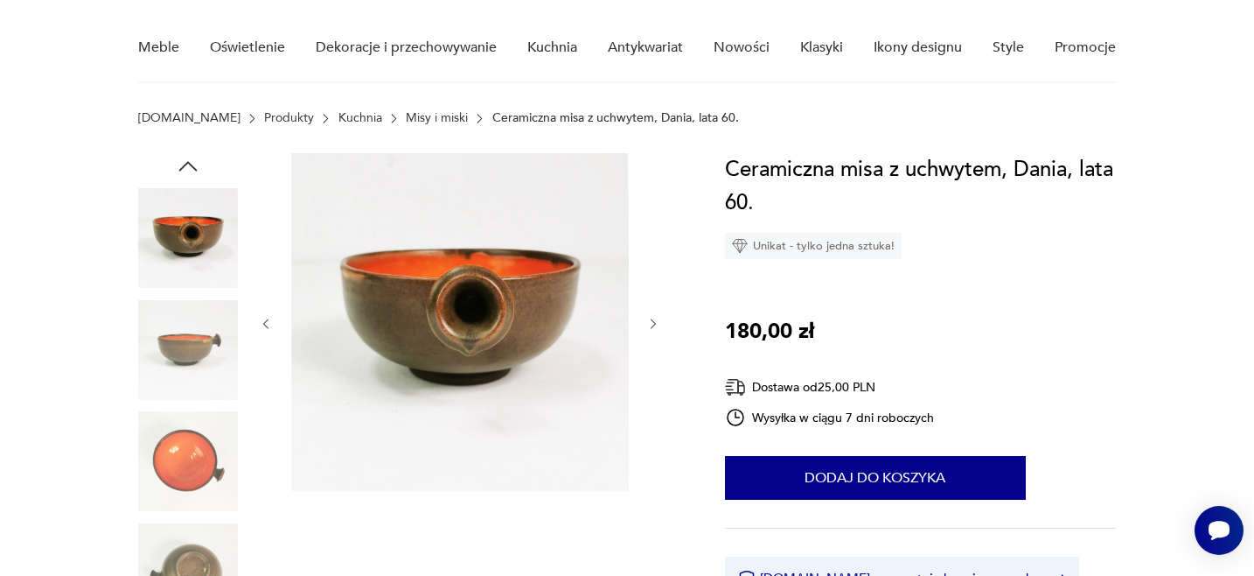
click at [187, 458] on img at bounding box center [188, 461] width 100 height 100
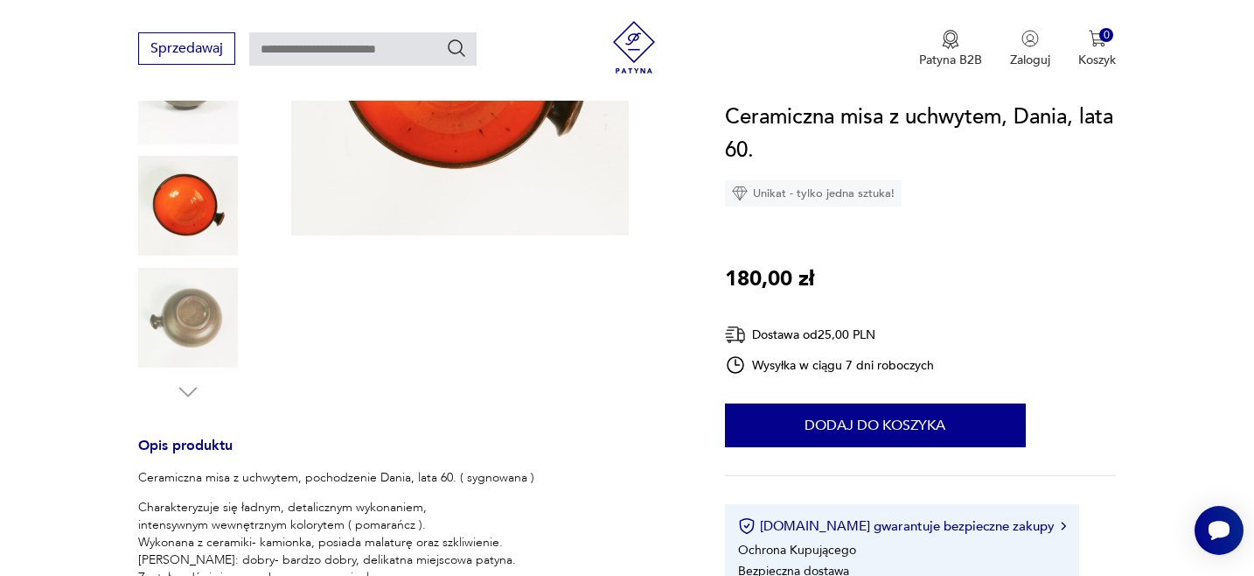
scroll to position [394, 0]
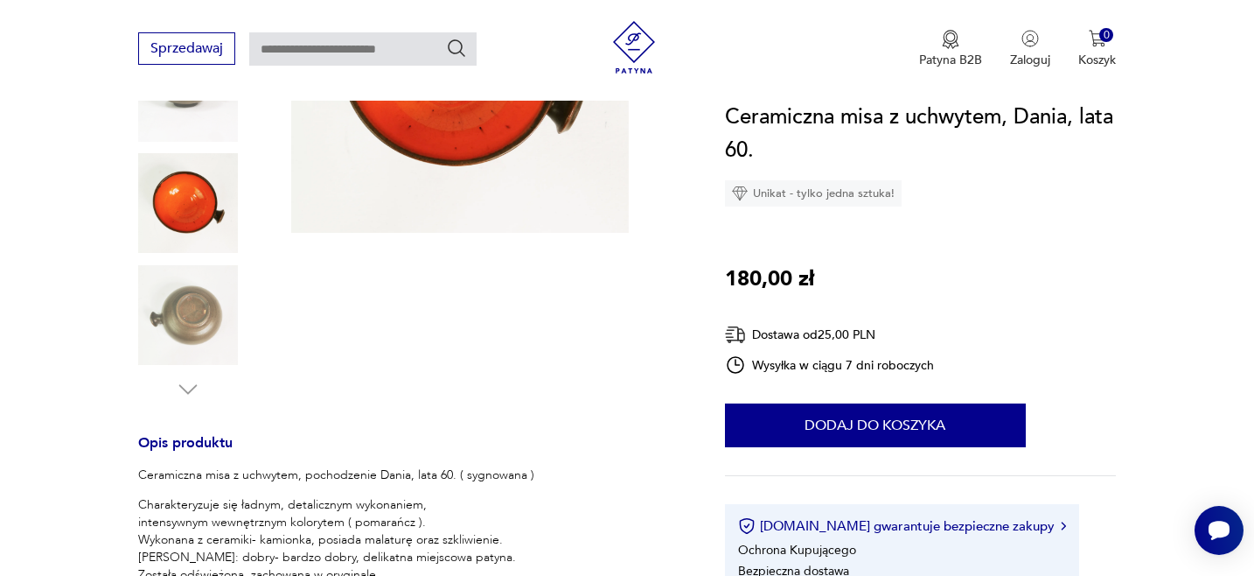
drag, startPoint x: 190, startPoint y: 457, endPoint x: 195, endPoint y: 321, distance: 135.7
click at [194, 321] on img at bounding box center [188, 315] width 100 height 100
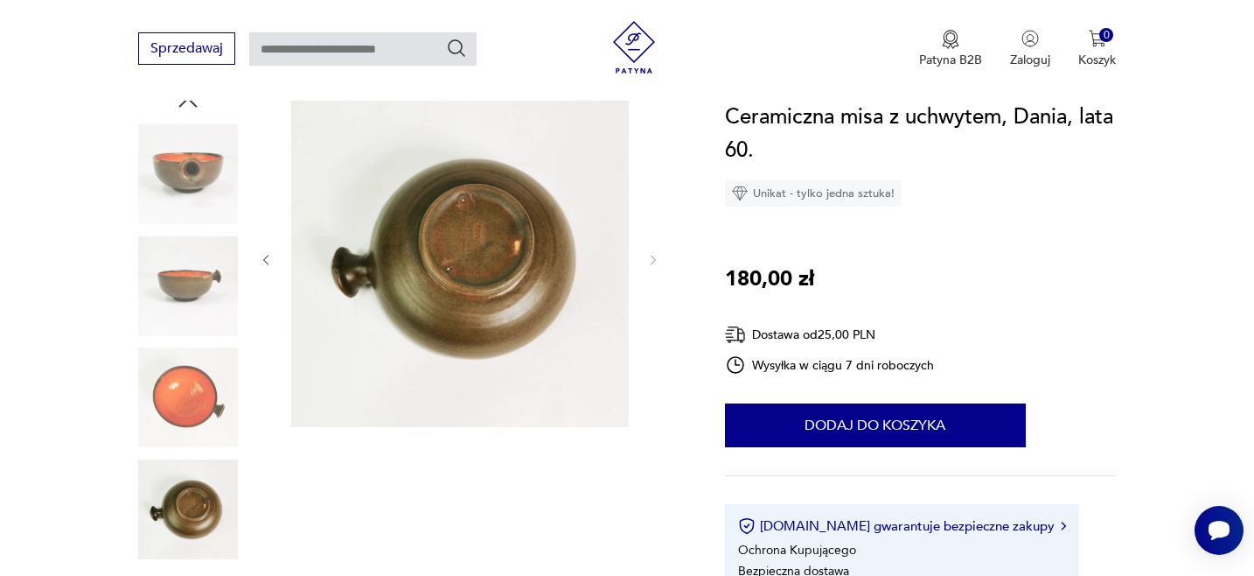
scroll to position [176, 0]
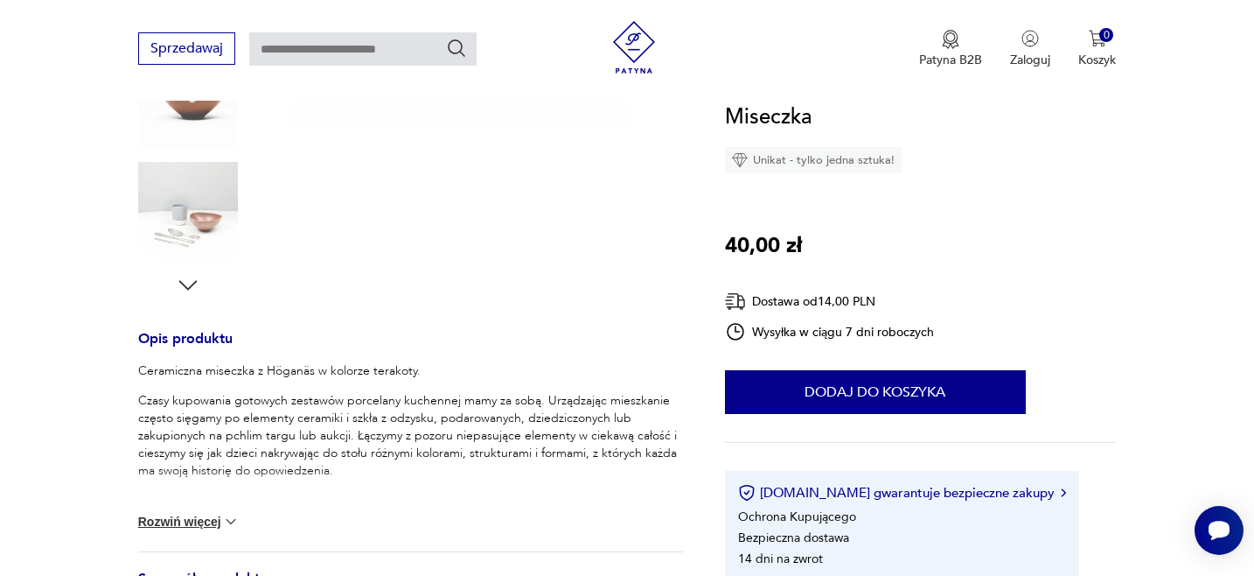
scroll to position [497, 0]
click at [182, 526] on button "Rozwiń więcej" at bounding box center [188, 522] width 101 height 17
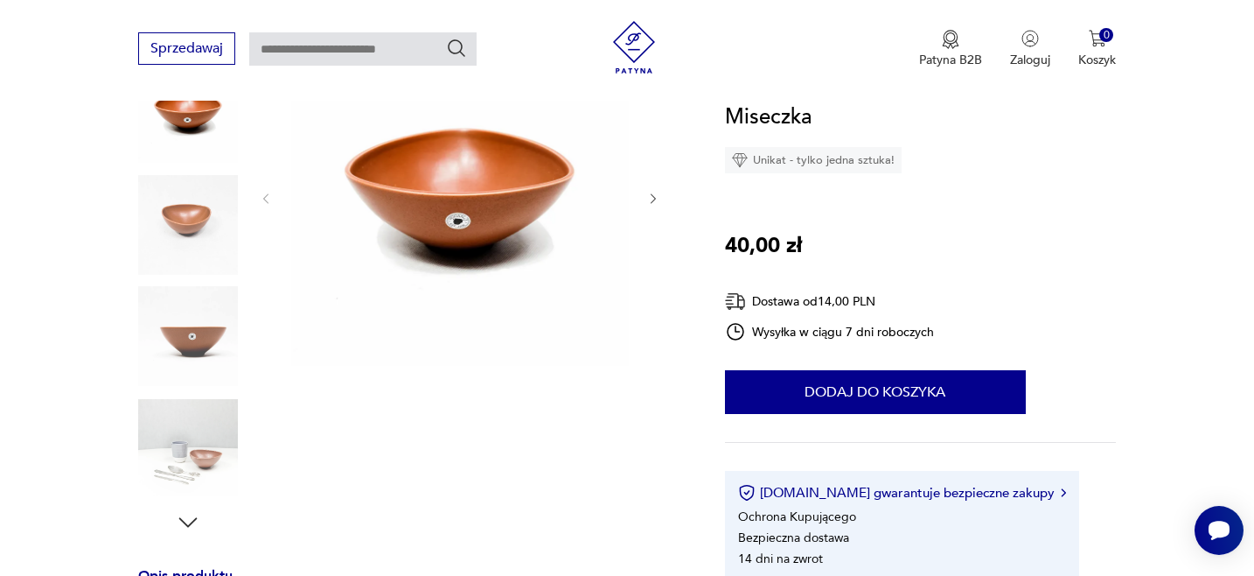
scroll to position [212, 0]
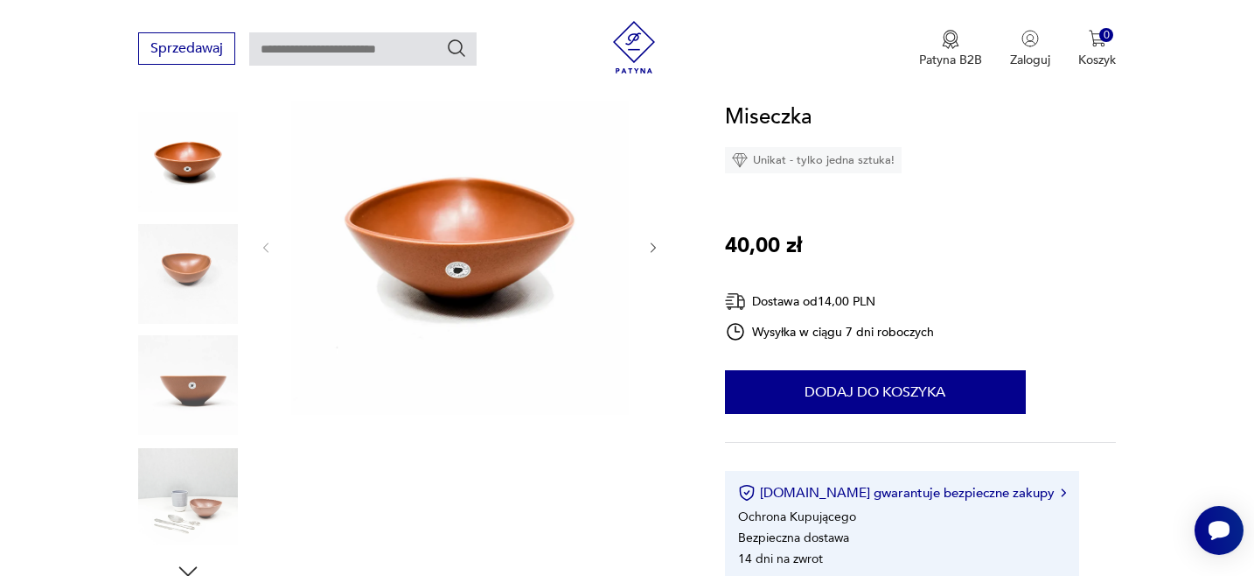
click at [188, 262] on img at bounding box center [188, 274] width 100 height 100
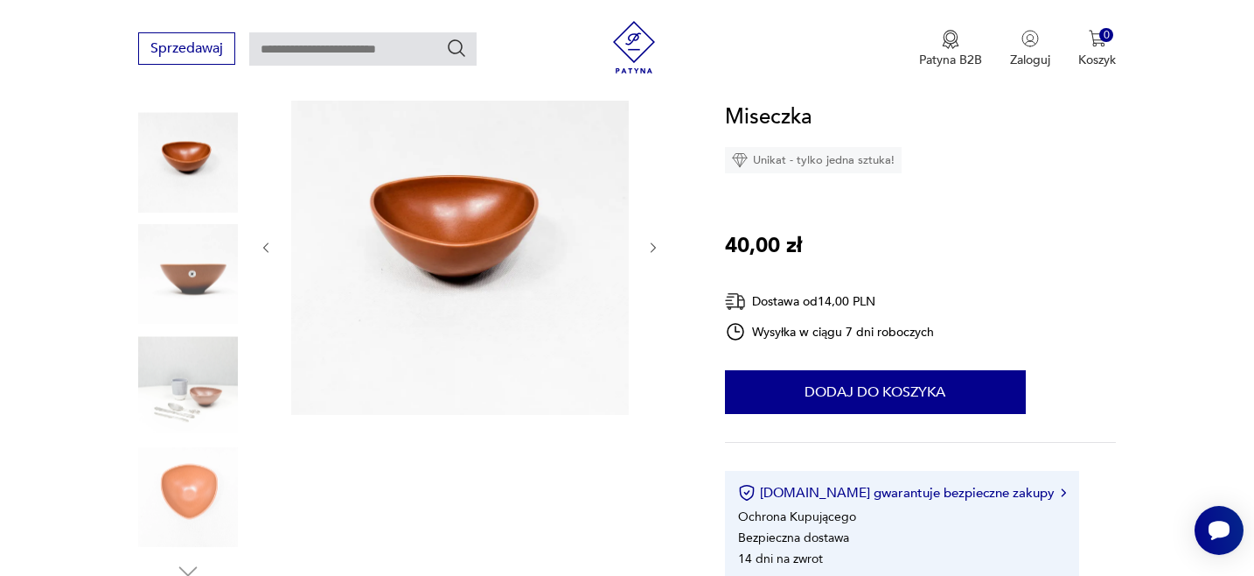
scroll to position [216, 0]
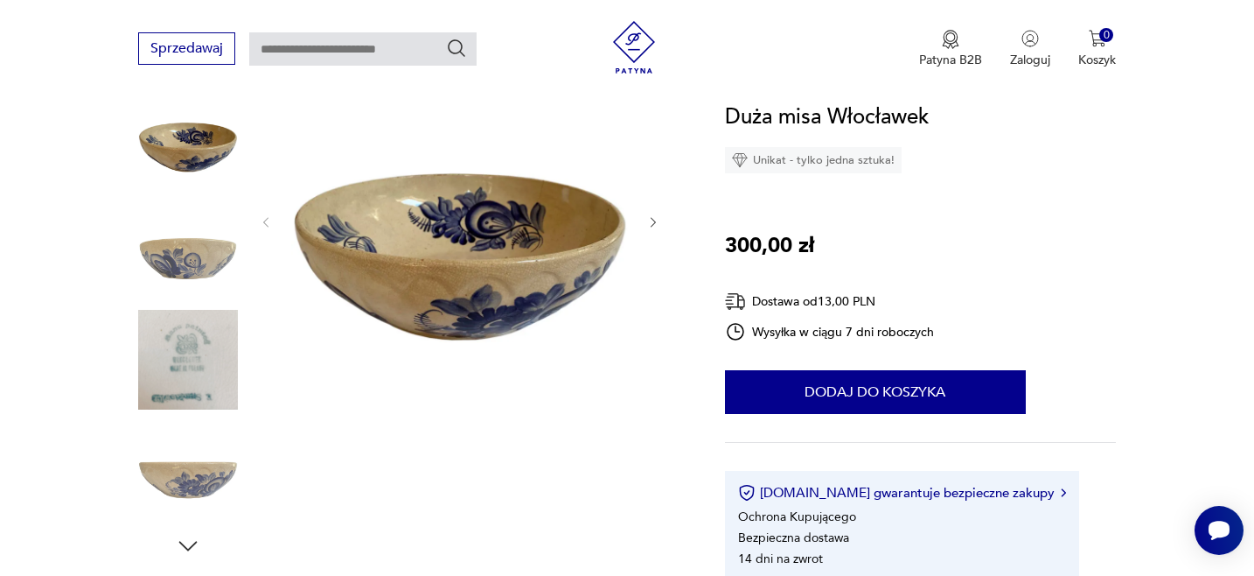
scroll to position [239, 0]
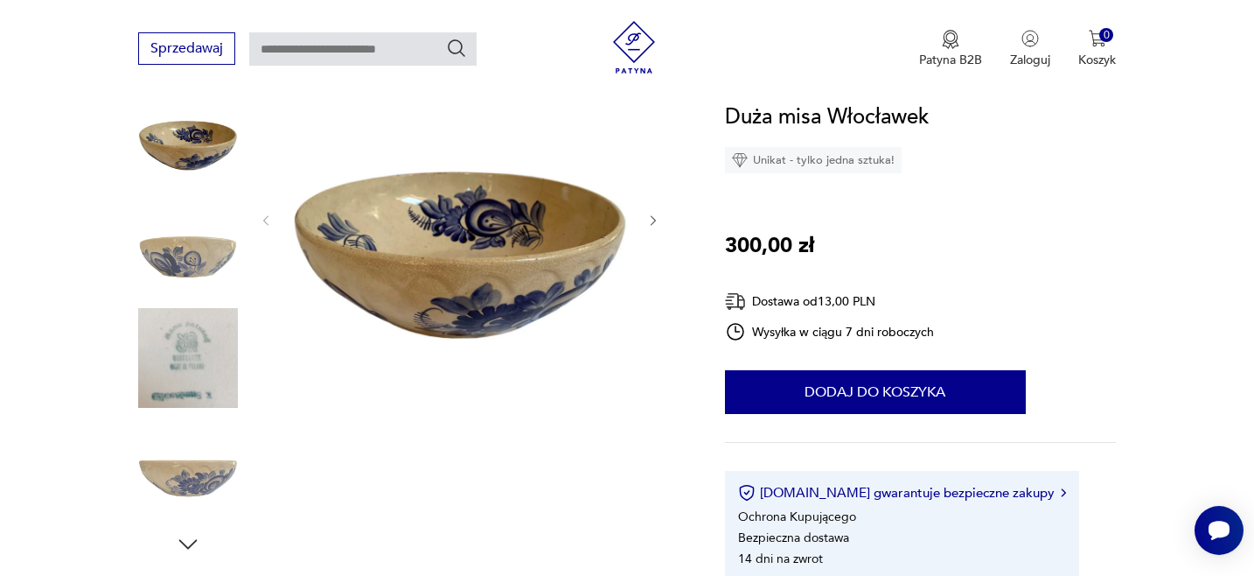
click at [195, 348] on img at bounding box center [188, 358] width 100 height 100
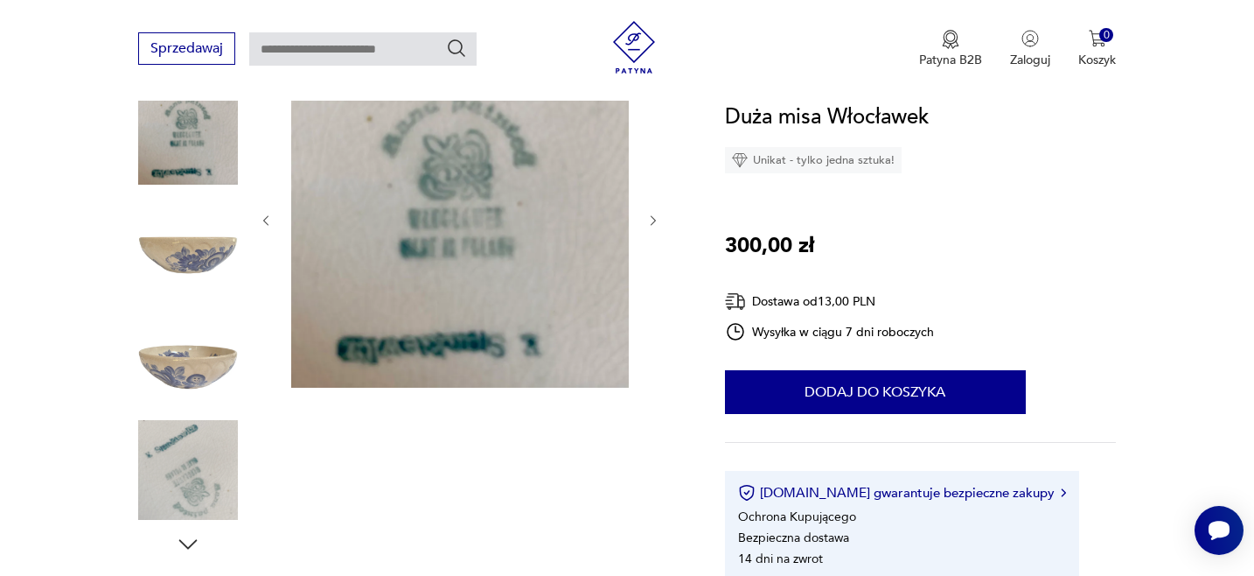
click at [187, 482] on img at bounding box center [188, 470] width 100 height 100
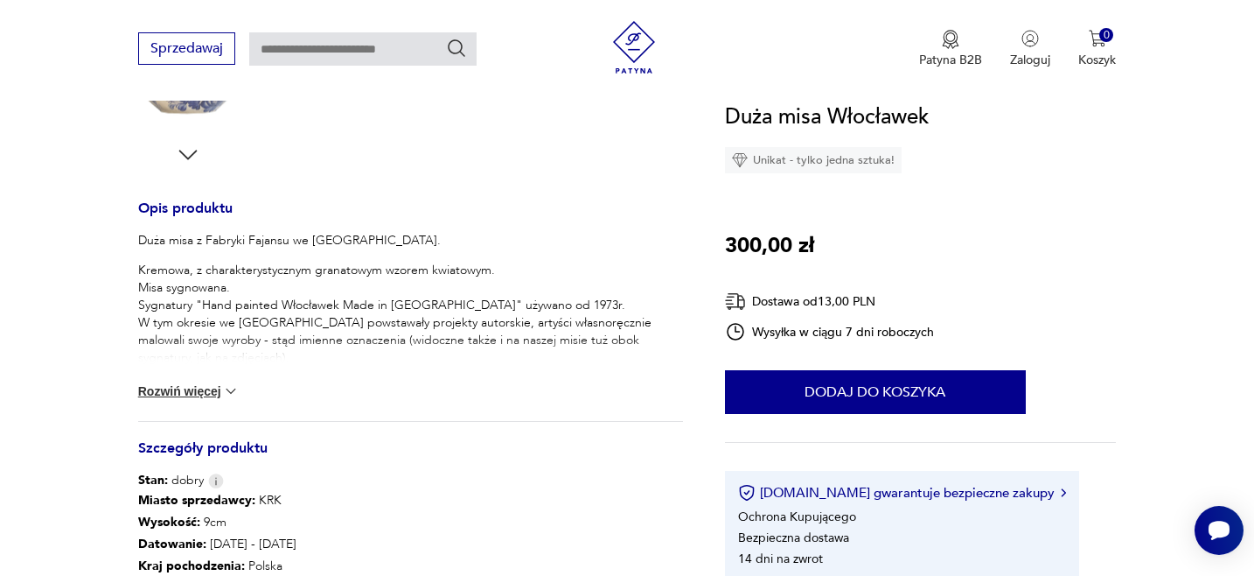
scroll to position [627, 0]
click at [189, 391] on button "Rozwiń więcej" at bounding box center [188, 391] width 101 height 17
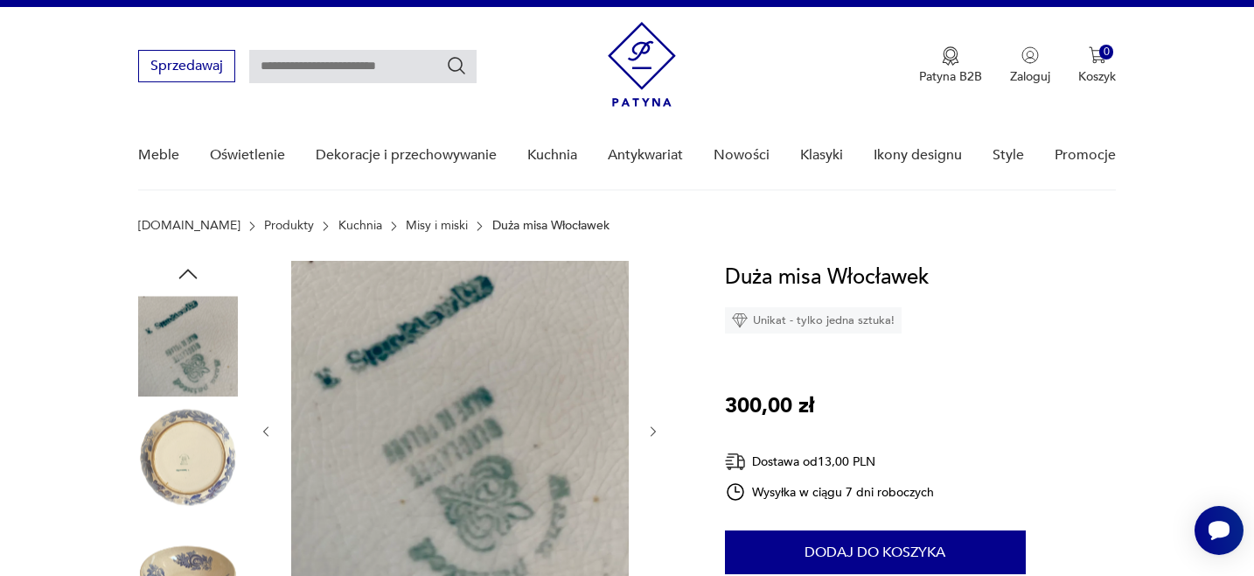
scroll to position [30, 0]
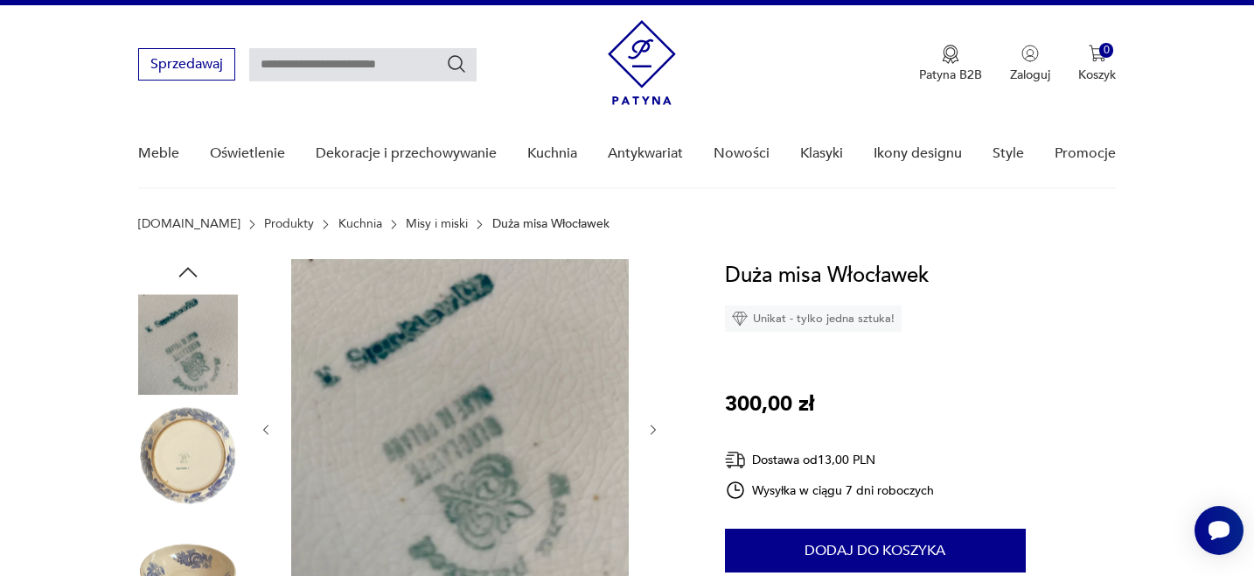
click at [187, 452] on img at bounding box center [188, 456] width 100 height 100
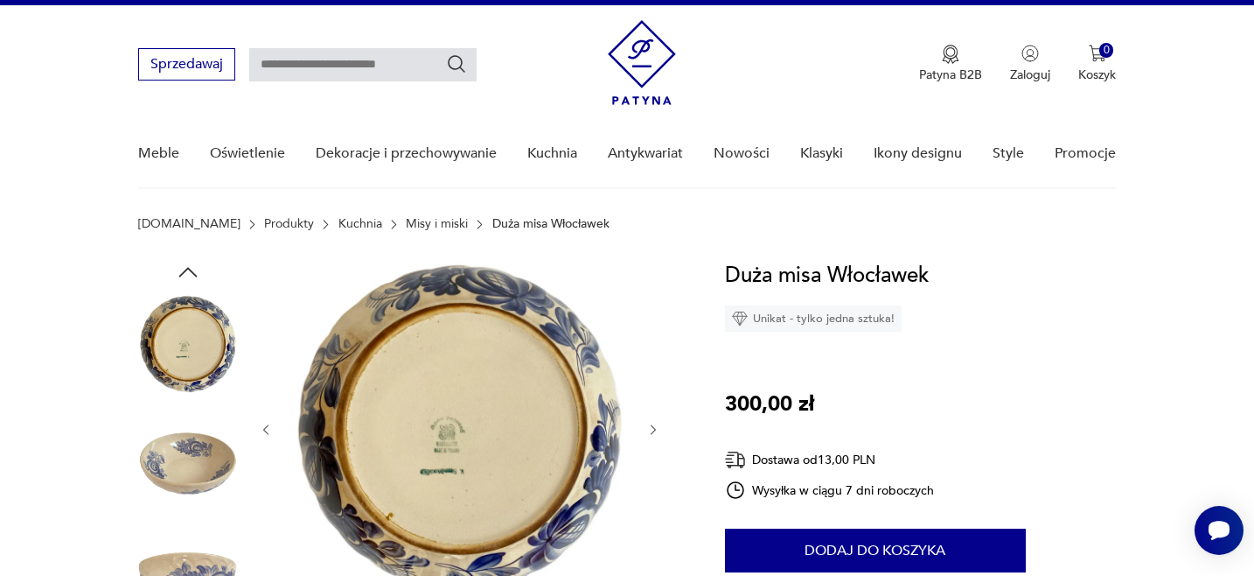
click at [185, 474] on img at bounding box center [188, 456] width 100 height 100
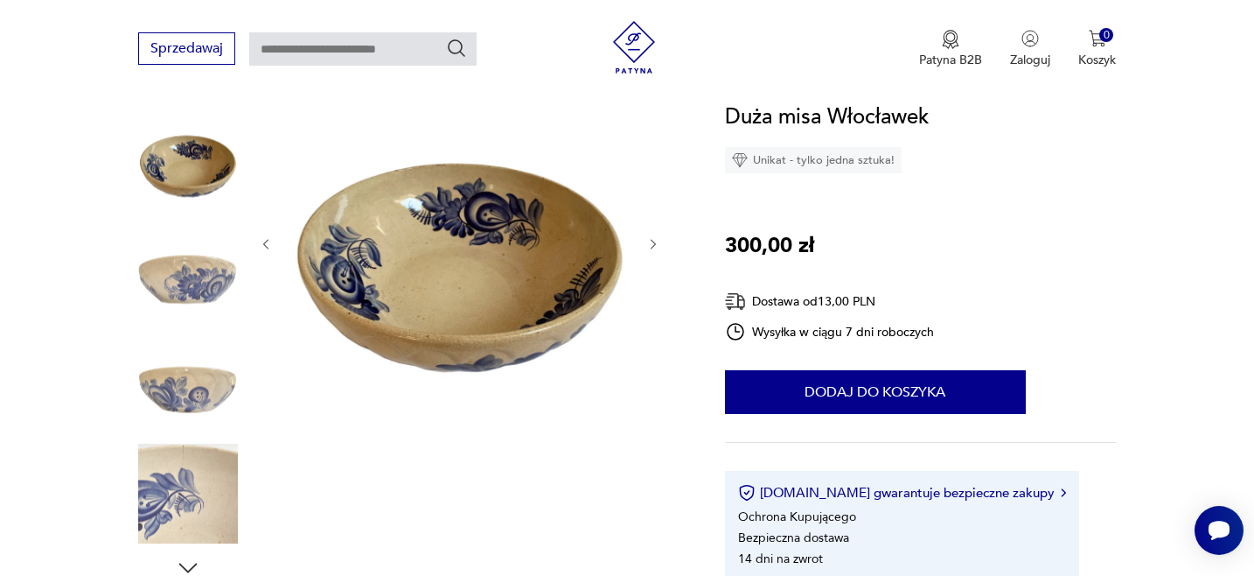
scroll to position [220, 0]
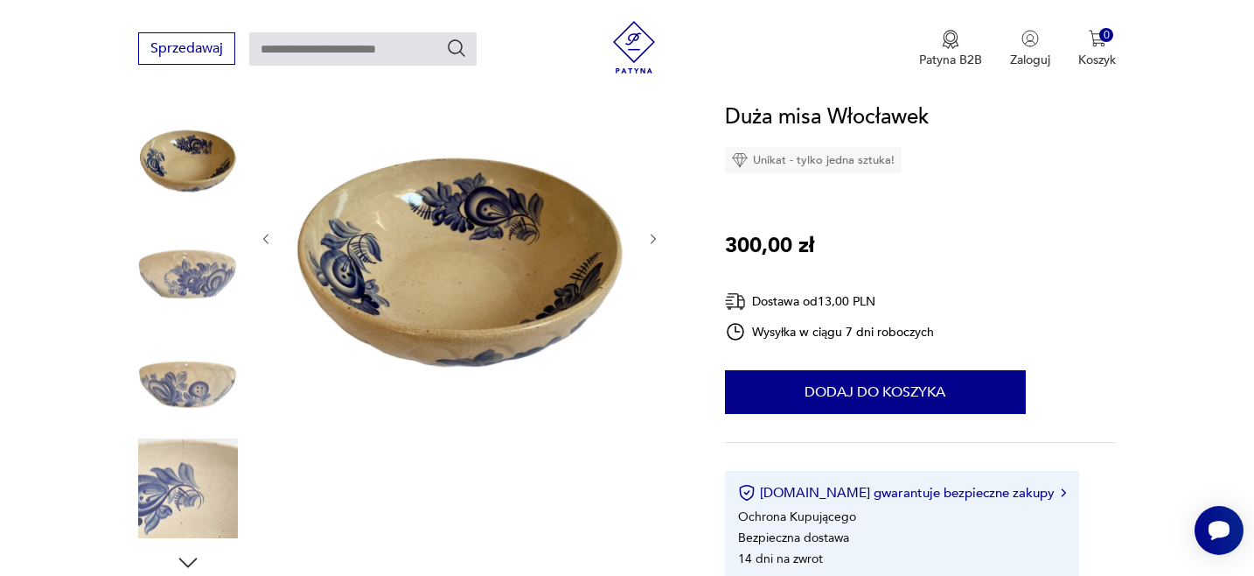
click at [191, 382] on img at bounding box center [188, 376] width 100 height 100
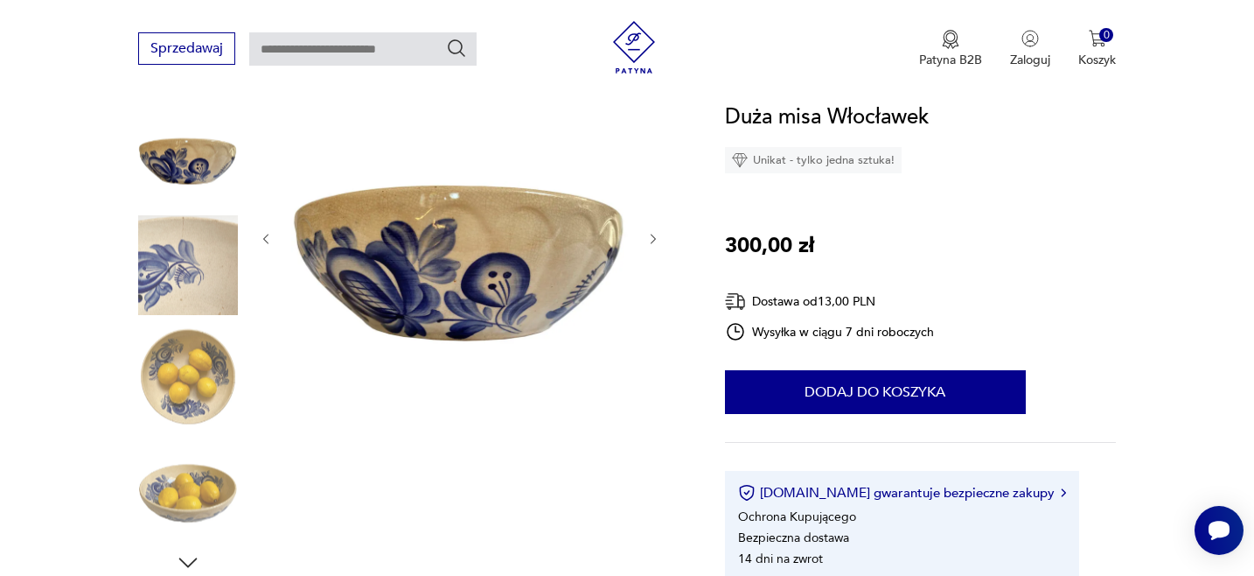
click at [203, 381] on img at bounding box center [188, 376] width 100 height 100
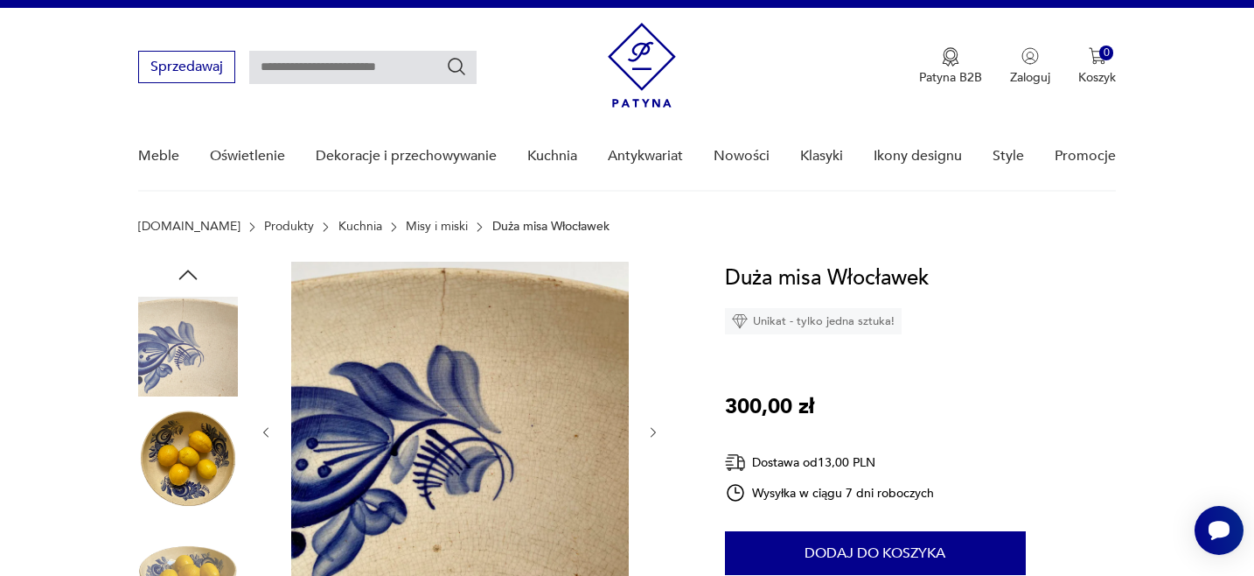
scroll to position [32, 0]
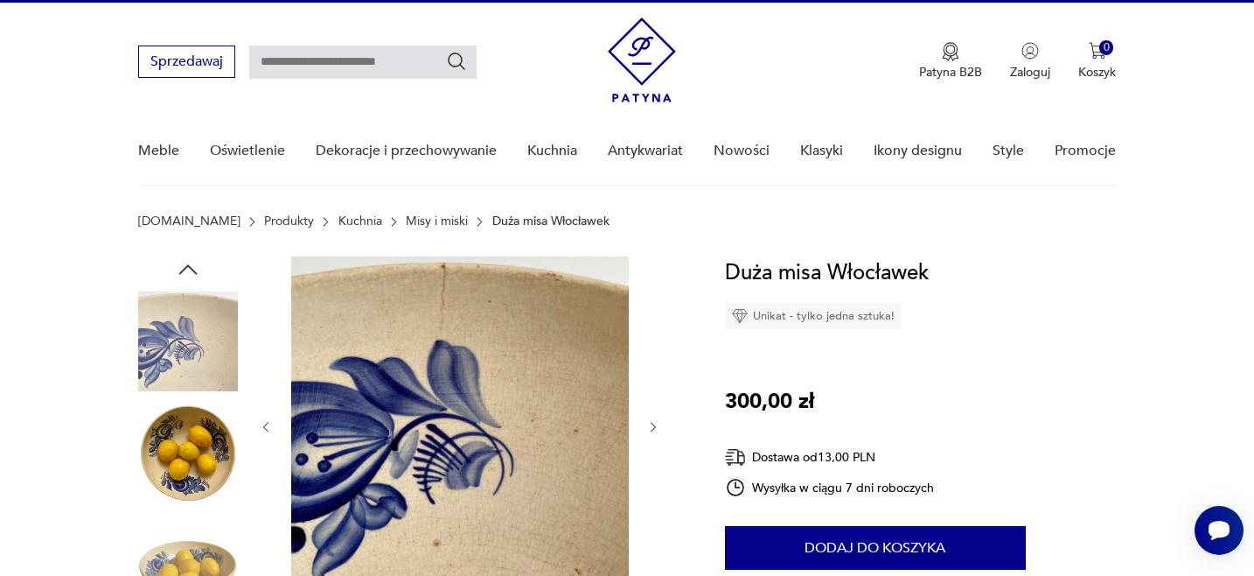
click at [188, 436] on img at bounding box center [188, 453] width 100 height 100
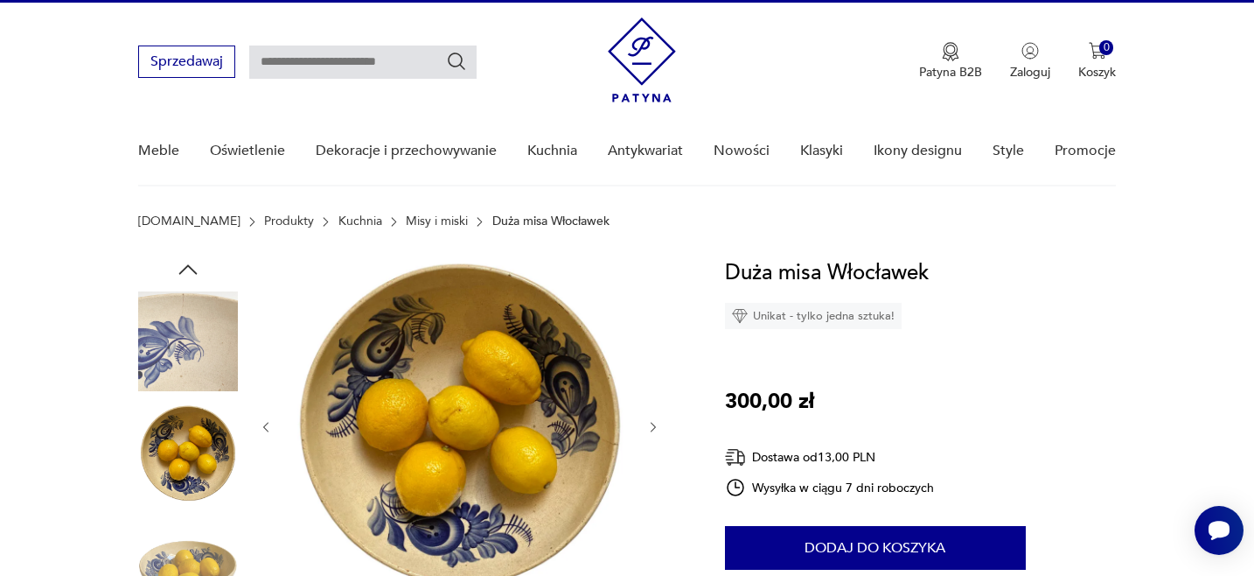
click at [175, 329] on img at bounding box center [188, 341] width 100 height 100
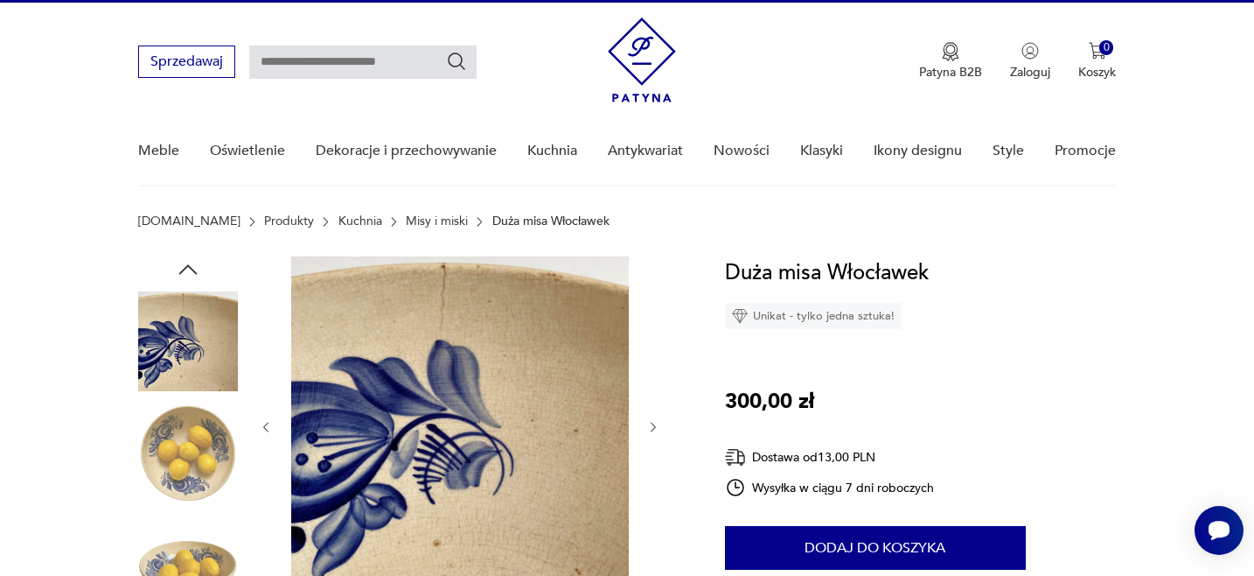
click at [189, 459] on img at bounding box center [188, 453] width 100 height 100
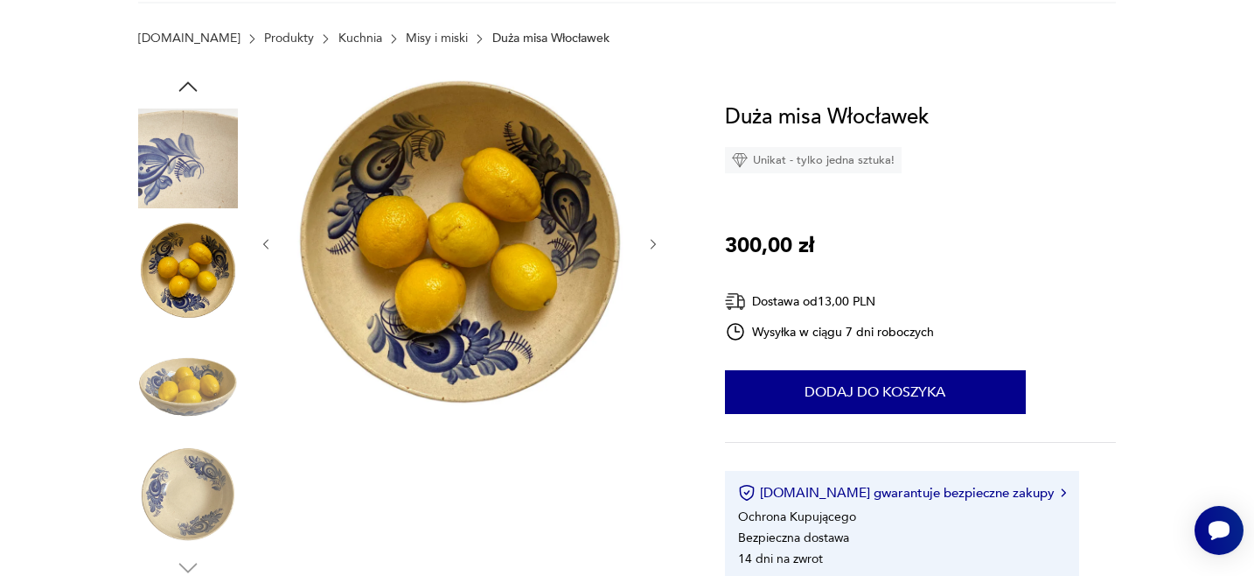
scroll to position [218, 0]
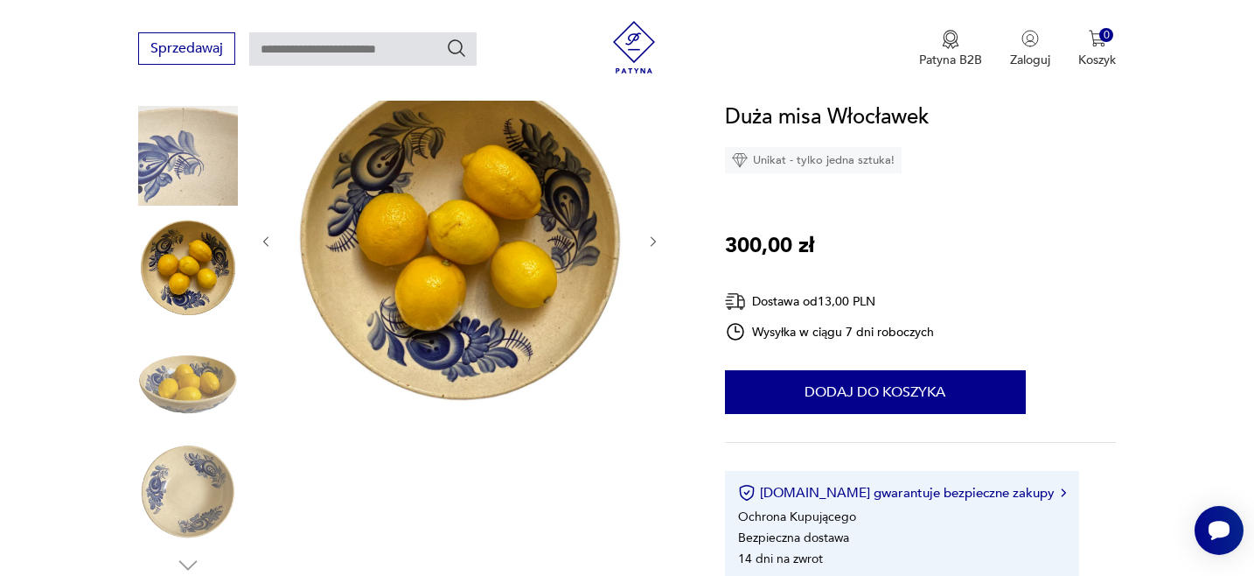
click at [185, 481] on img at bounding box center [188, 491] width 100 height 100
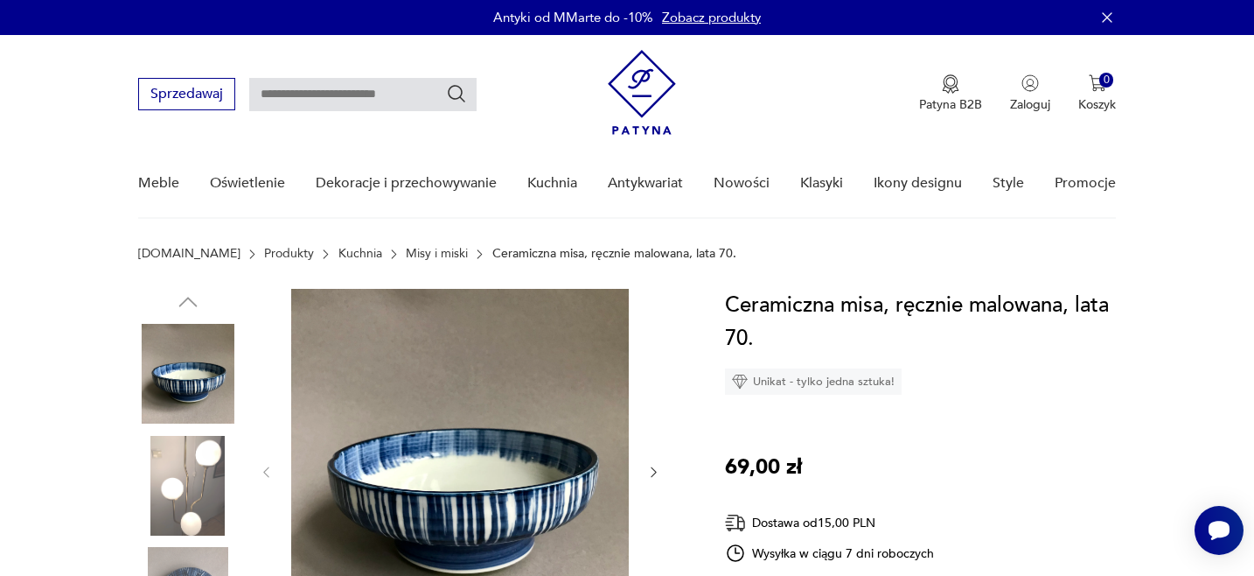
scroll to position [285, 0]
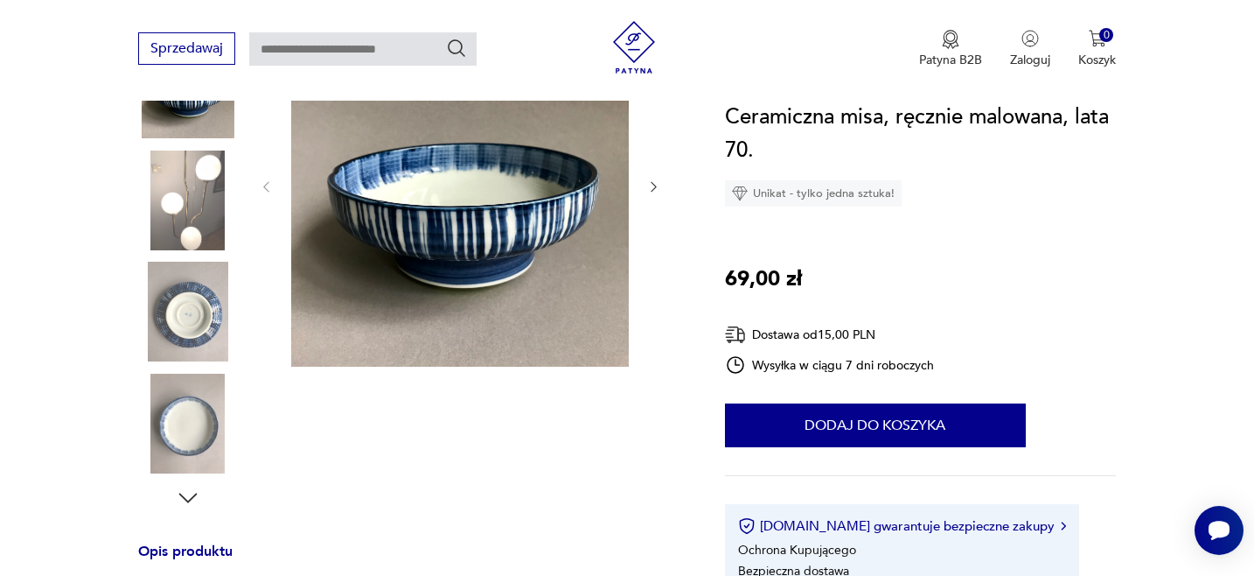
click at [192, 306] on img at bounding box center [188, 312] width 100 height 100
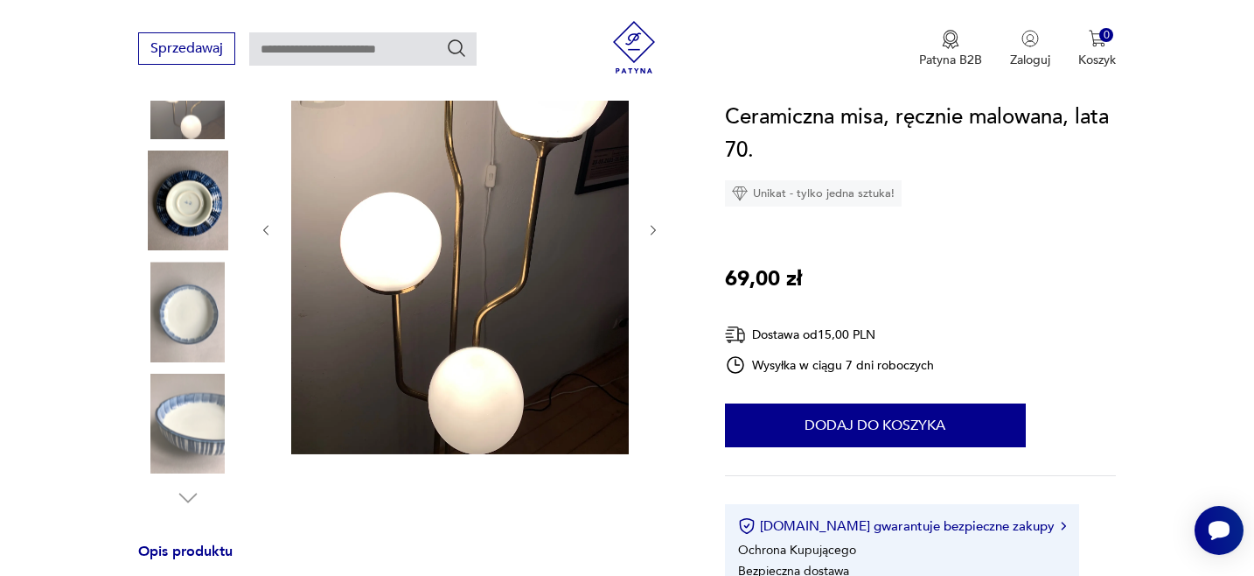
click at [181, 192] on img at bounding box center [188, 200] width 100 height 100
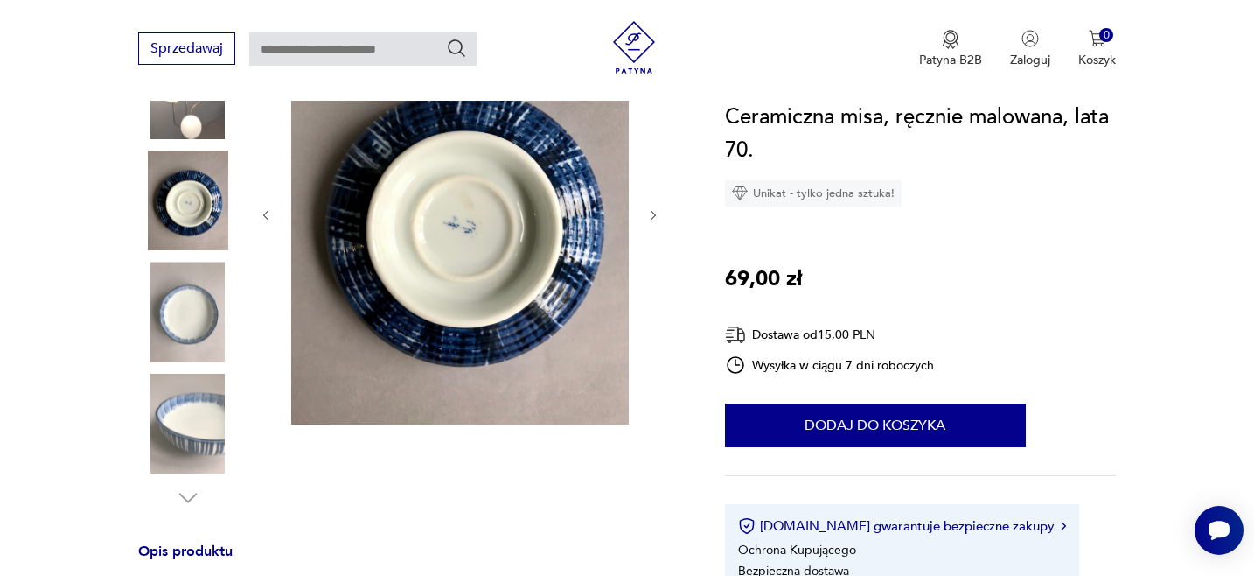
click at [451, 220] on img at bounding box center [460, 213] width 338 height 421
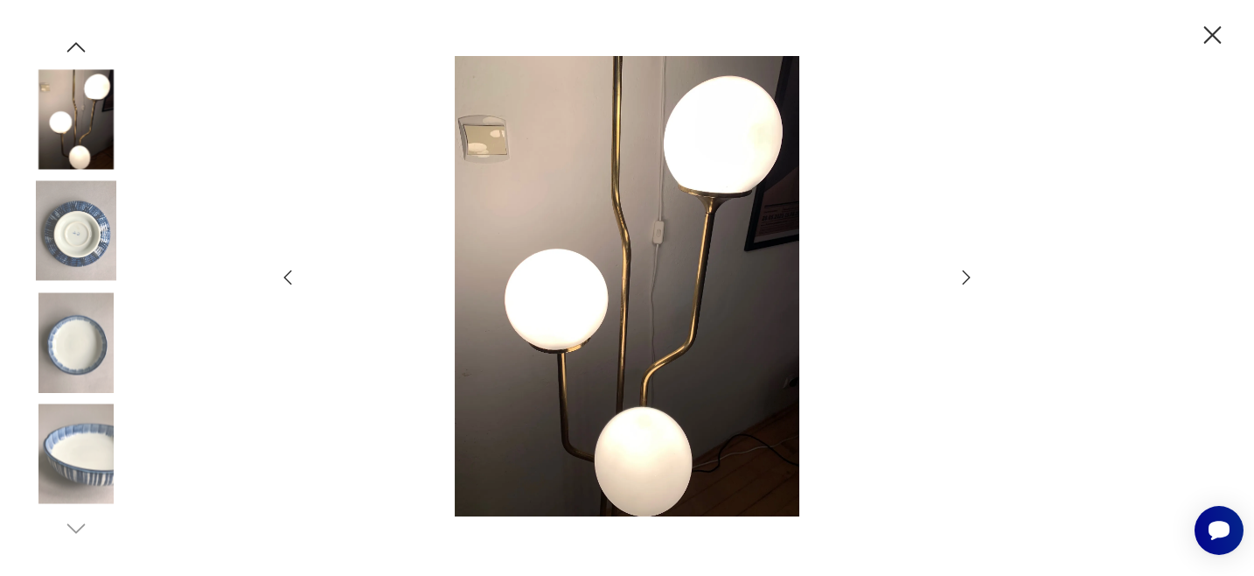
click at [967, 274] on icon "button" at bounding box center [967, 277] width 8 height 14
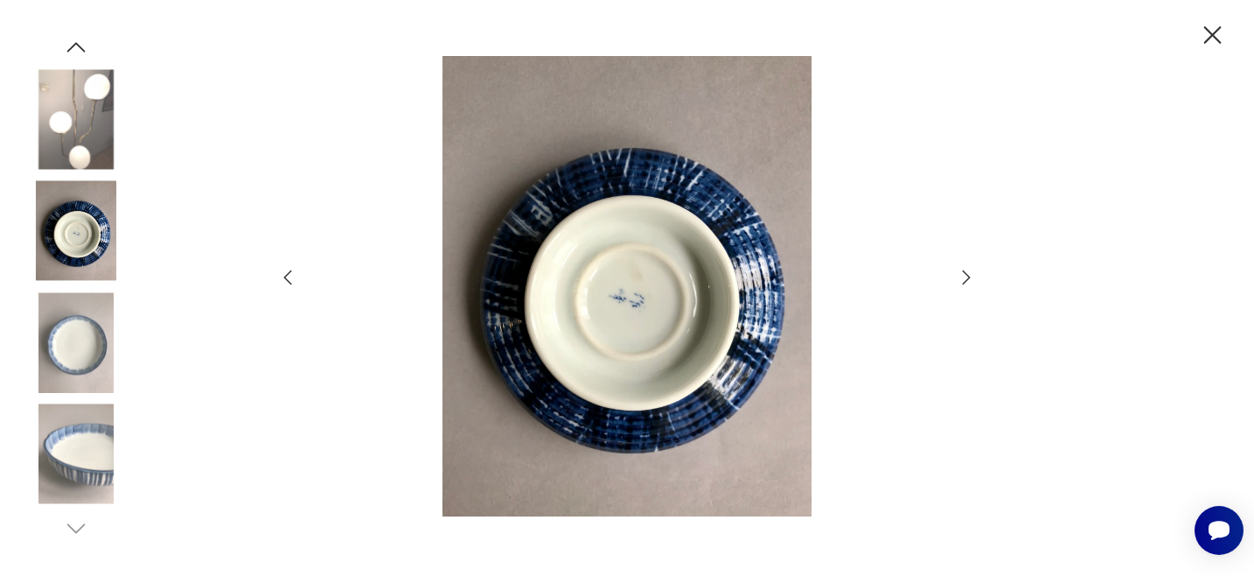
click at [967, 274] on icon "button" at bounding box center [967, 277] width 8 height 14
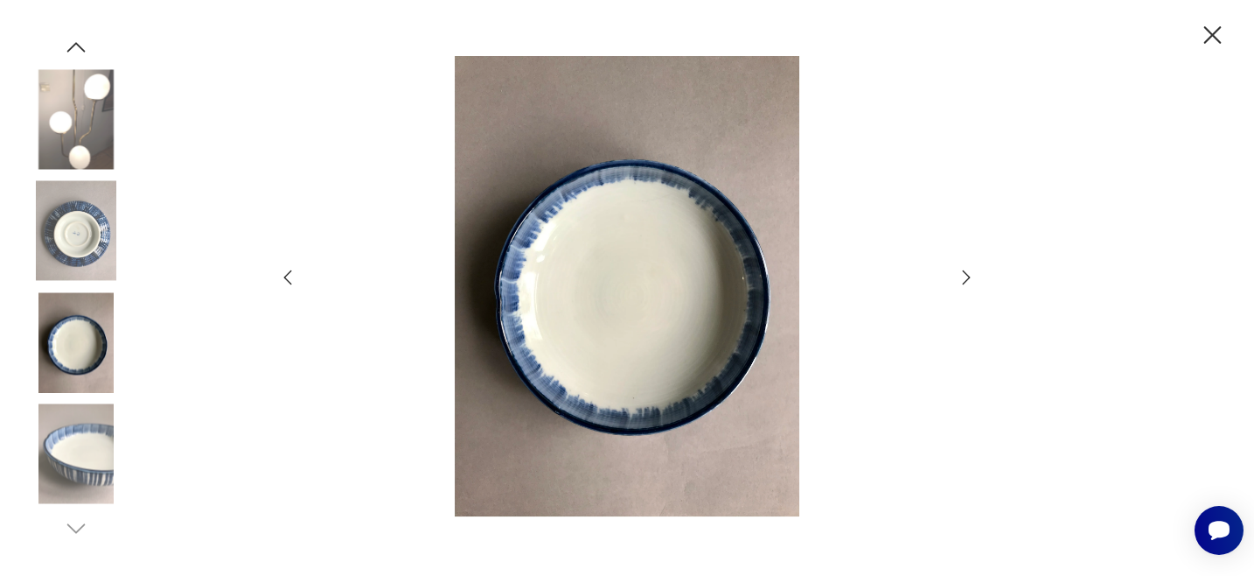
click at [967, 274] on icon "button" at bounding box center [967, 277] width 8 height 14
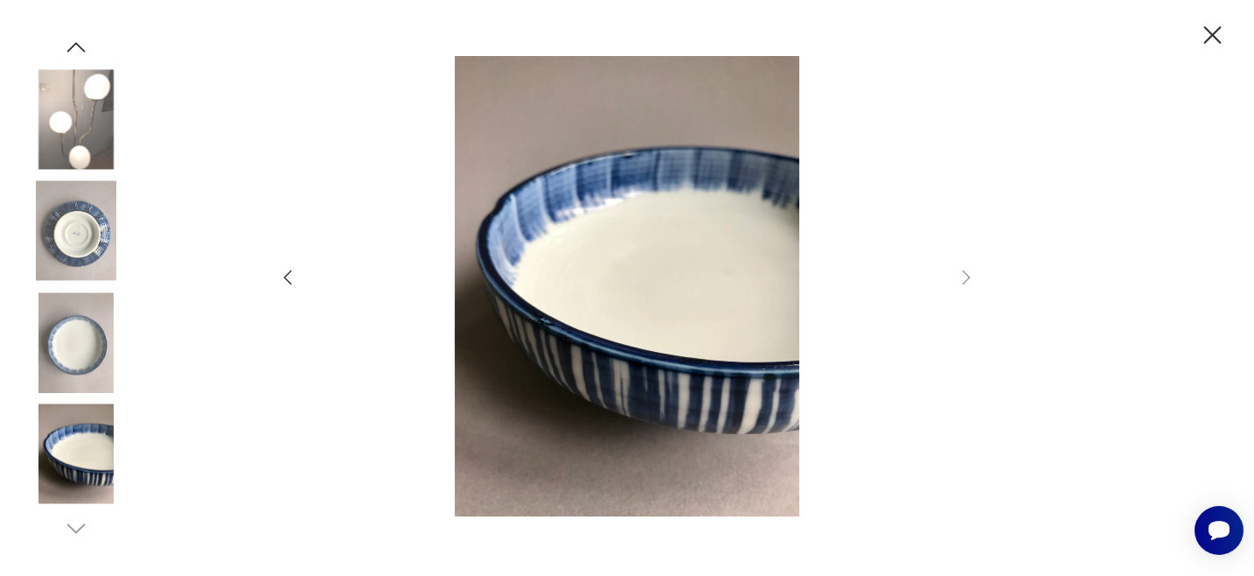
click at [67, 351] on img at bounding box center [76, 342] width 100 height 100
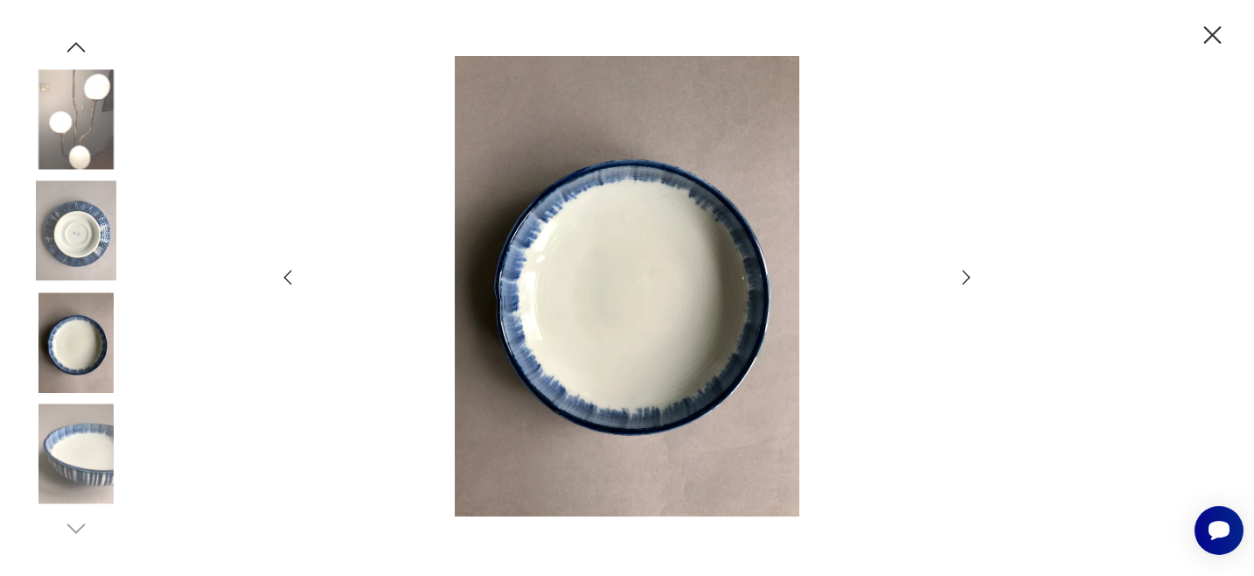
drag, startPoint x: 1209, startPoint y: 29, endPoint x: 1113, endPoint y: 92, distance: 115.0
click at [1209, 29] on icon "button" at bounding box center [1213, 35] width 31 height 31
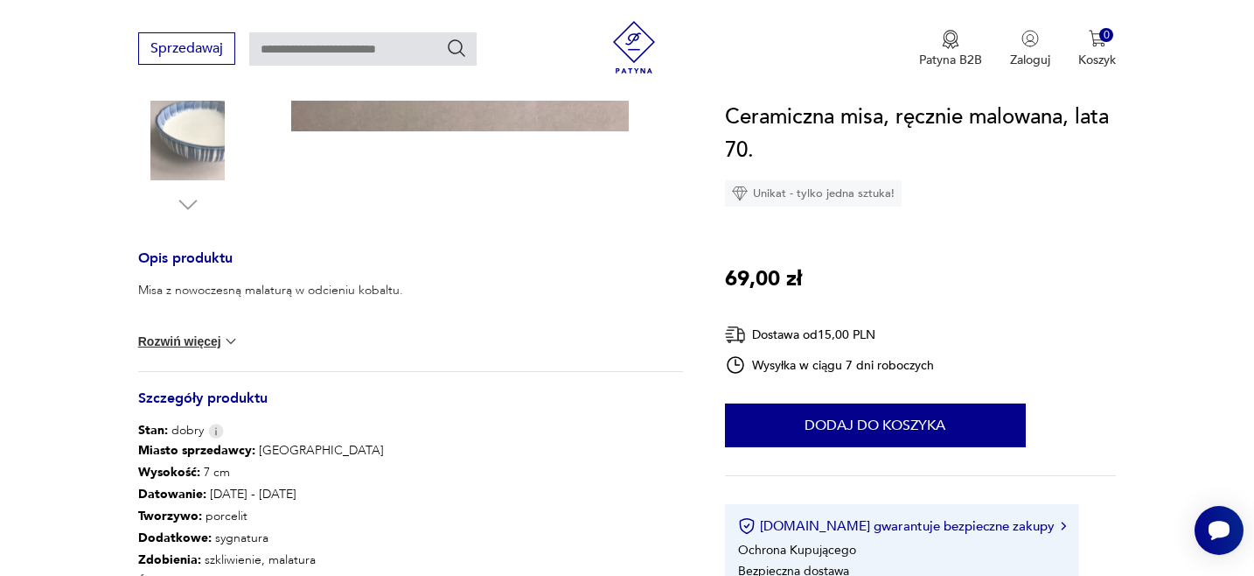
scroll to position [580, 0]
click at [175, 343] on button "Rozwiń więcej" at bounding box center [188, 339] width 101 height 17
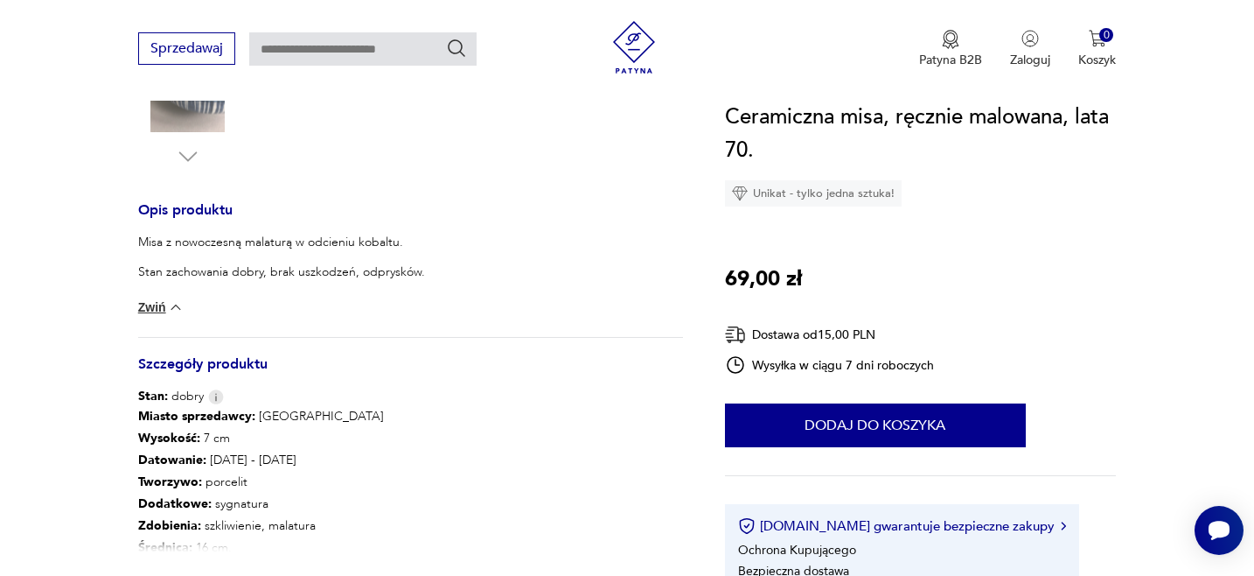
scroll to position [655, 0]
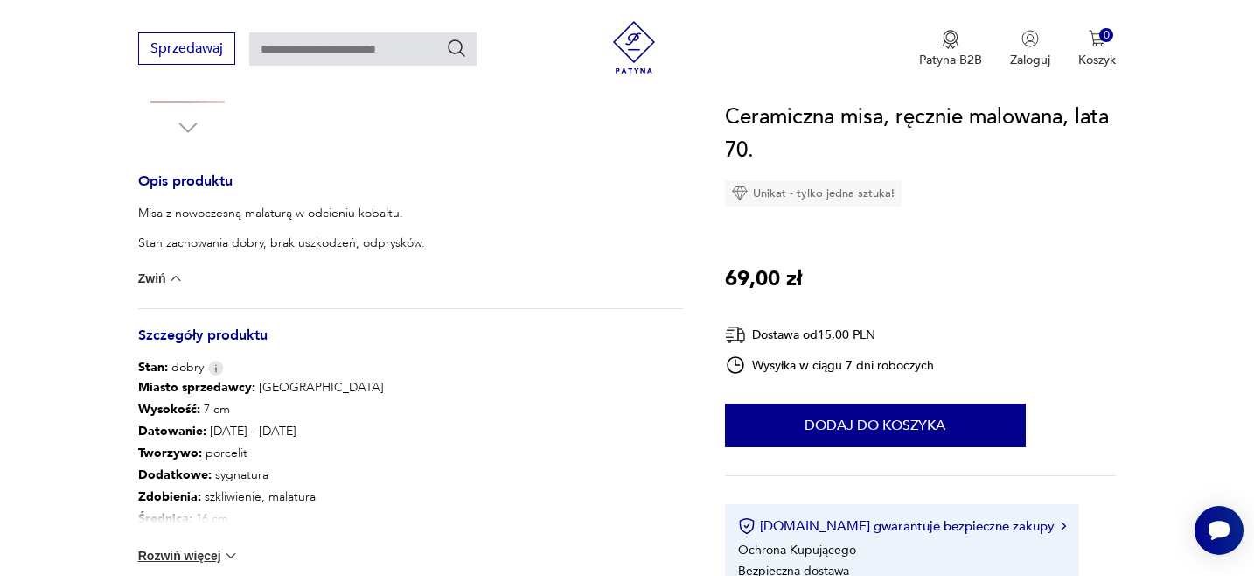
click at [197, 554] on button "Rozwiń więcej" at bounding box center [188, 555] width 101 height 17
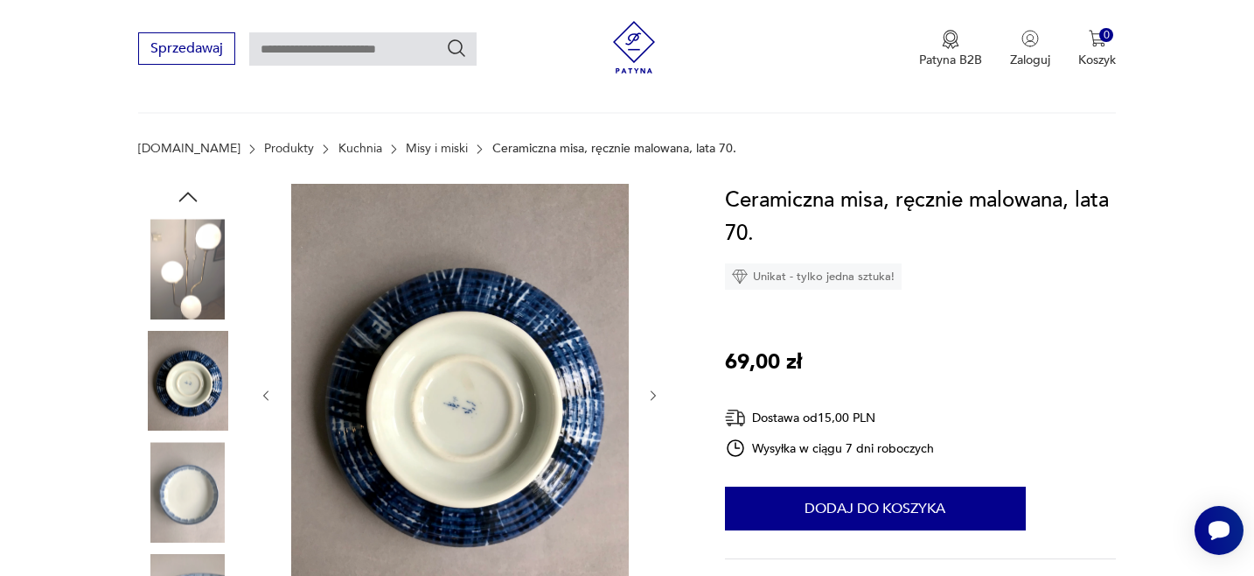
scroll to position [0, 0]
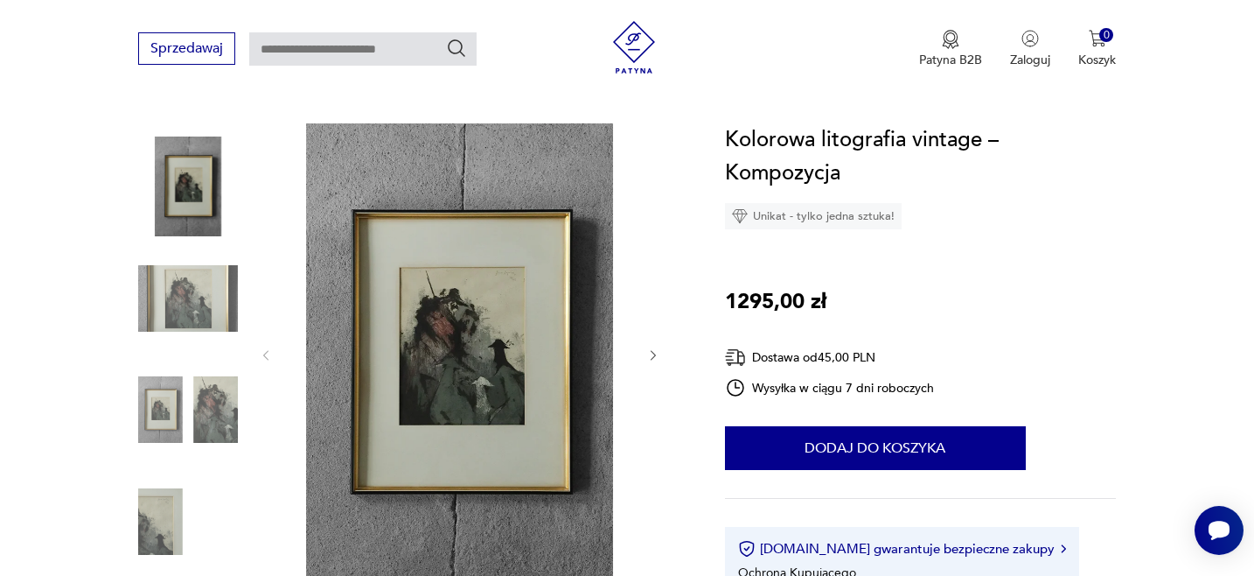
click at [486, 341] on img at bounding box center [460, 353] width 338 height 460
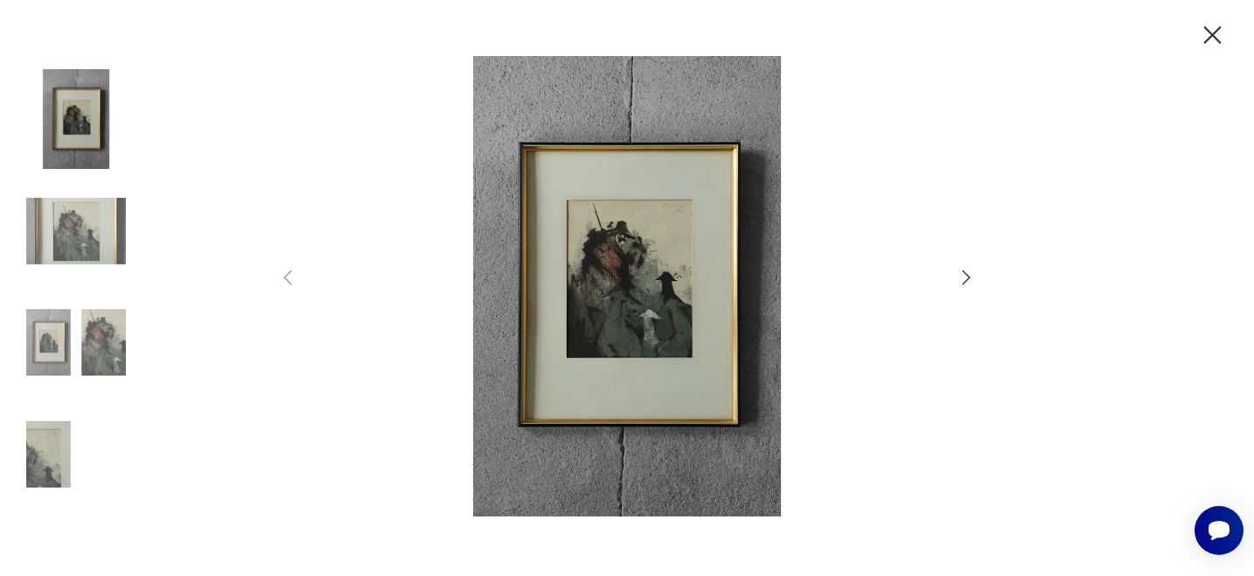
click at [609, 317] on img at bounding box center [627, 286] width 623 height 460
click at [645, 283] on img at bounding box center [627, 286] width 623 height 460
click at [965, 276] on icon "button" at bounding box center [966, 277] width 21 height 21
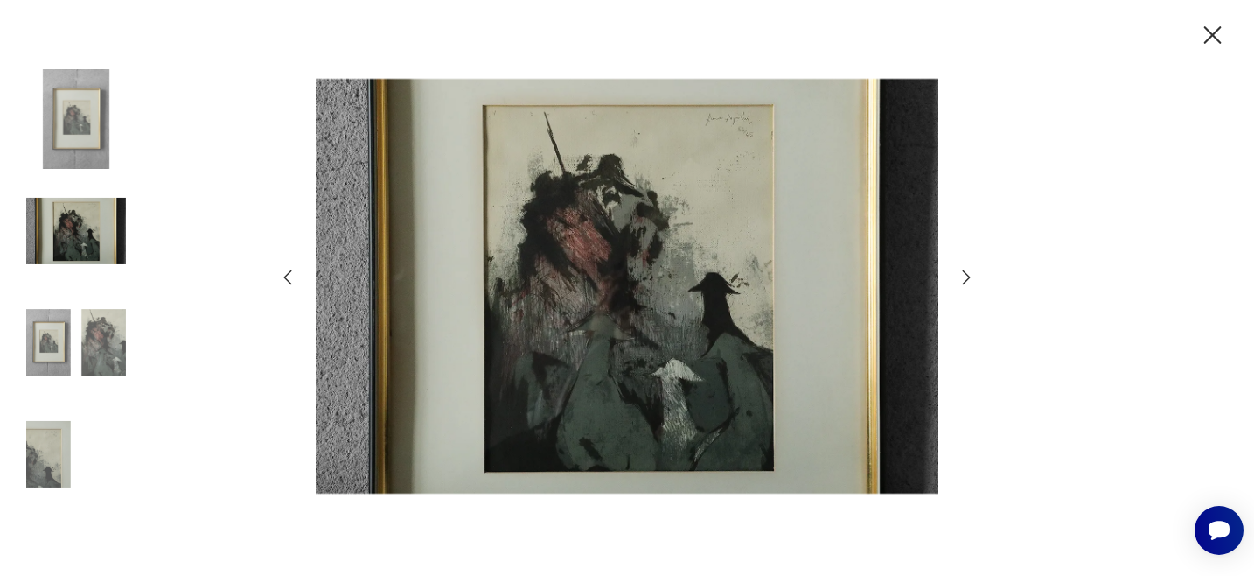
click at [965, 276] on icon "button" at bounding box center [966, 277] width 21 height 21
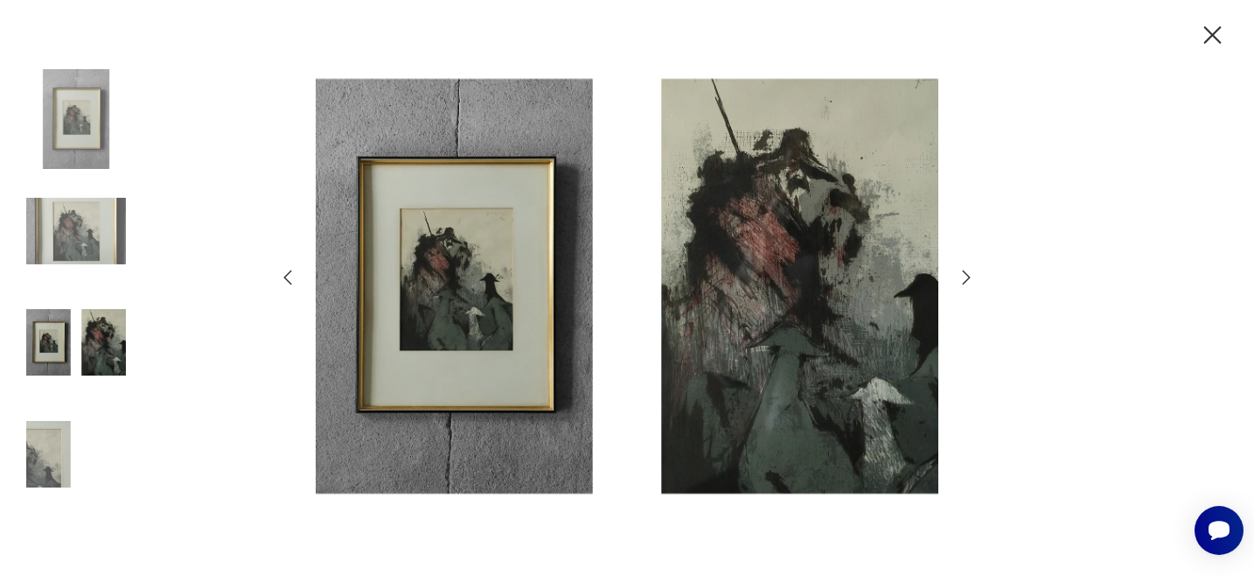
click at [1218, 33] on icon "button" at bounding box center [1213, 35] width 31 height 31
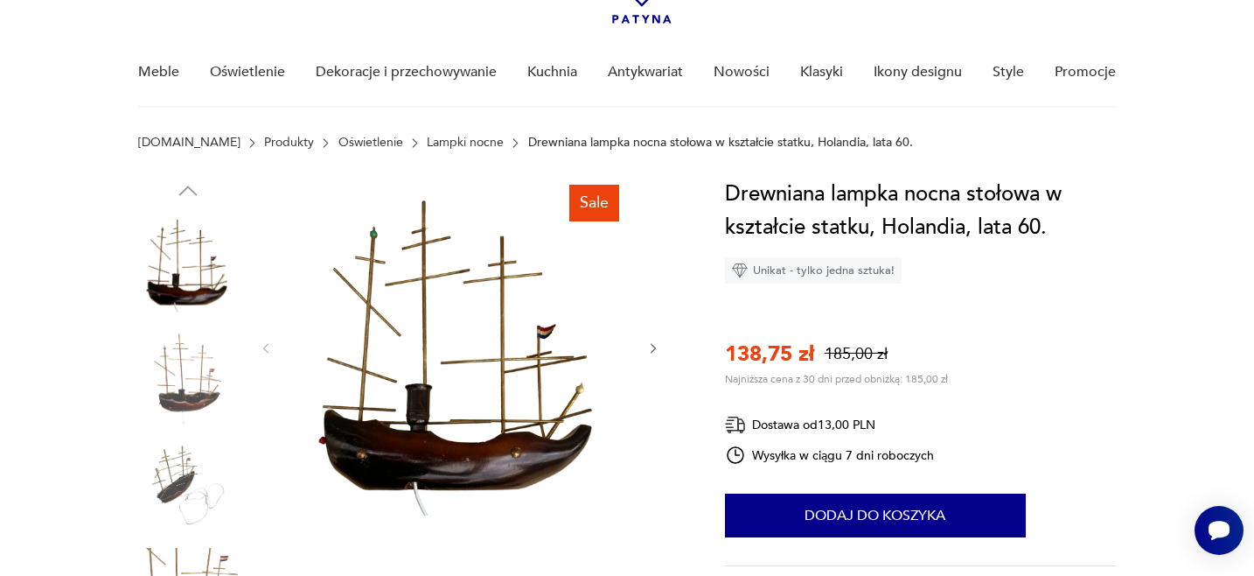
scroll to position [120, 0]
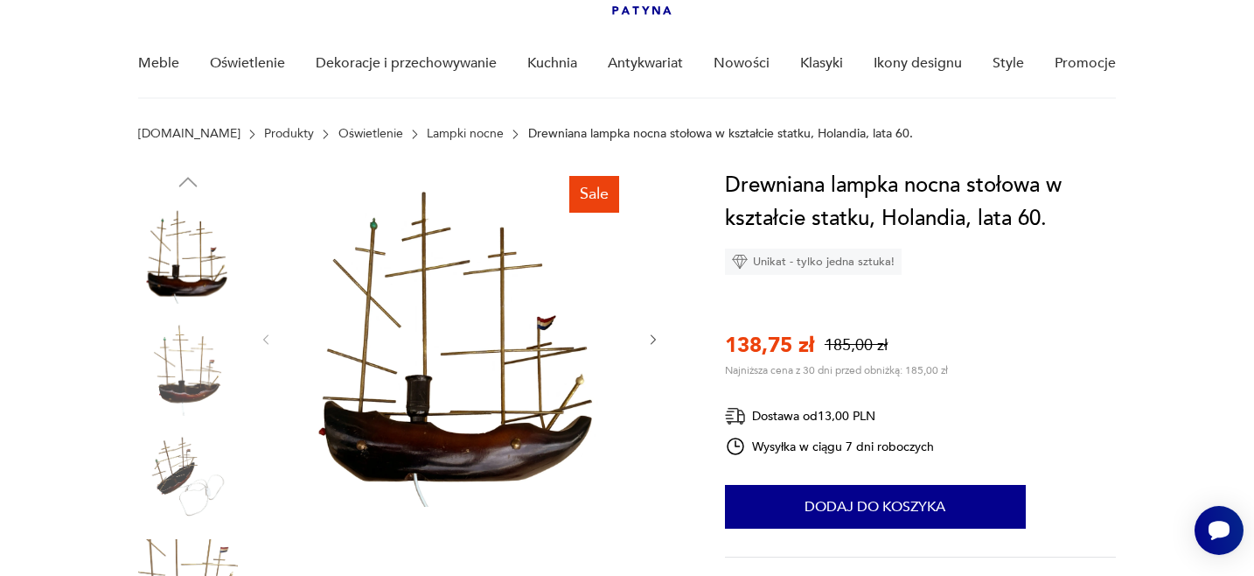
click at [178, 468] on img at bounding box center [188, 477] width 100 height 100
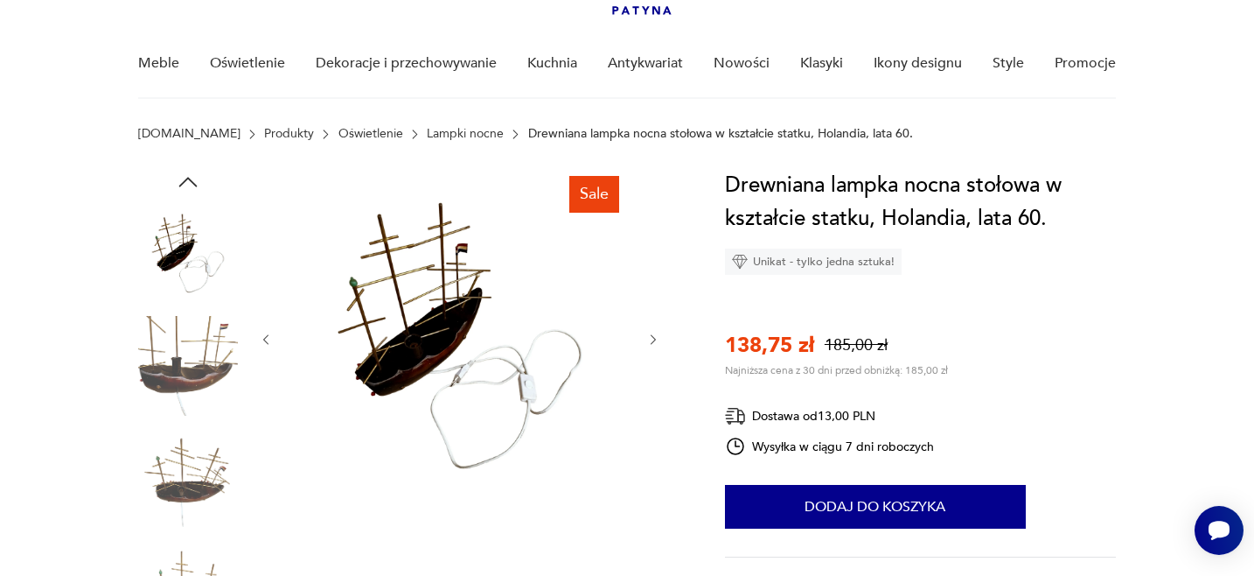
click at [185, 491] on img at bounding box center [188, 477] width 100 height 100
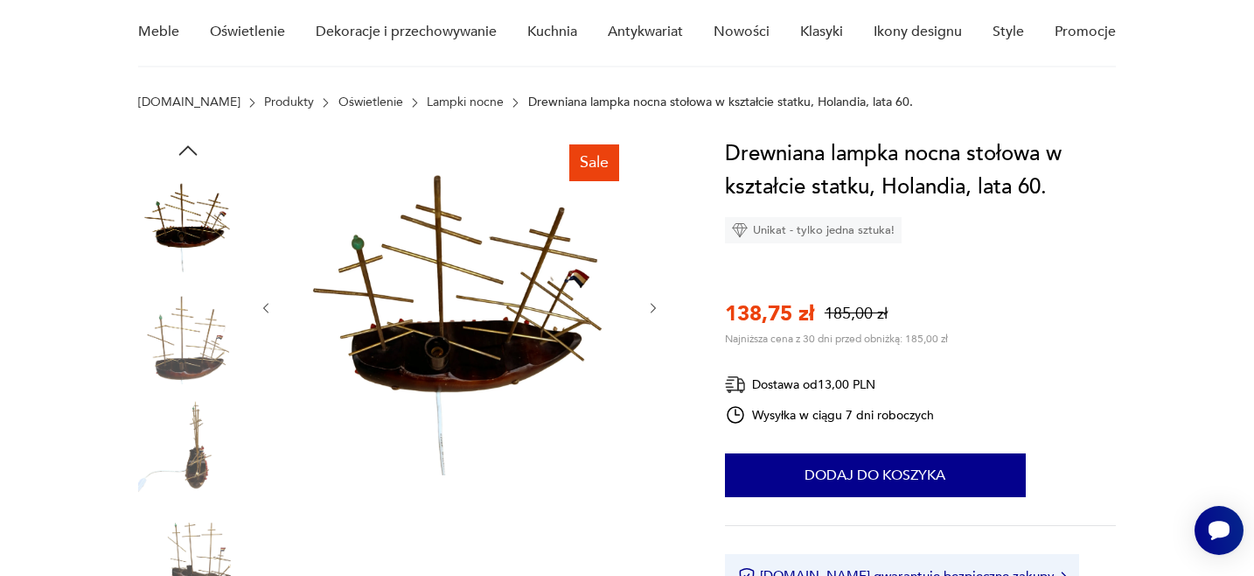
scroll to position [163, 0]
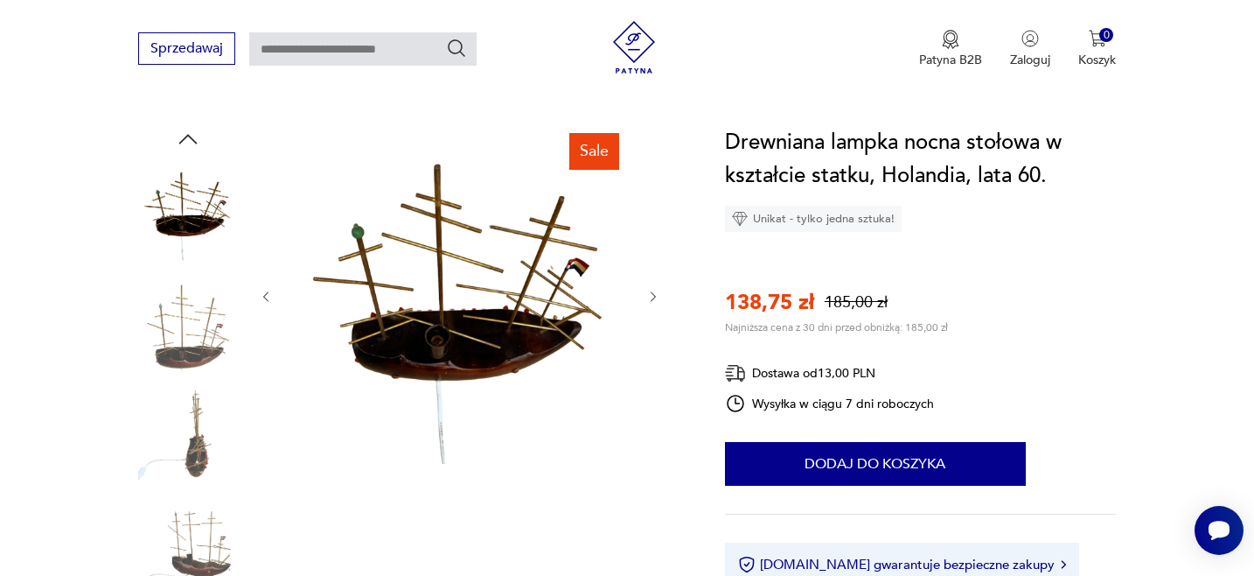
click at [193, 357] on img at bounding box center [188, 323] width 100 height 100
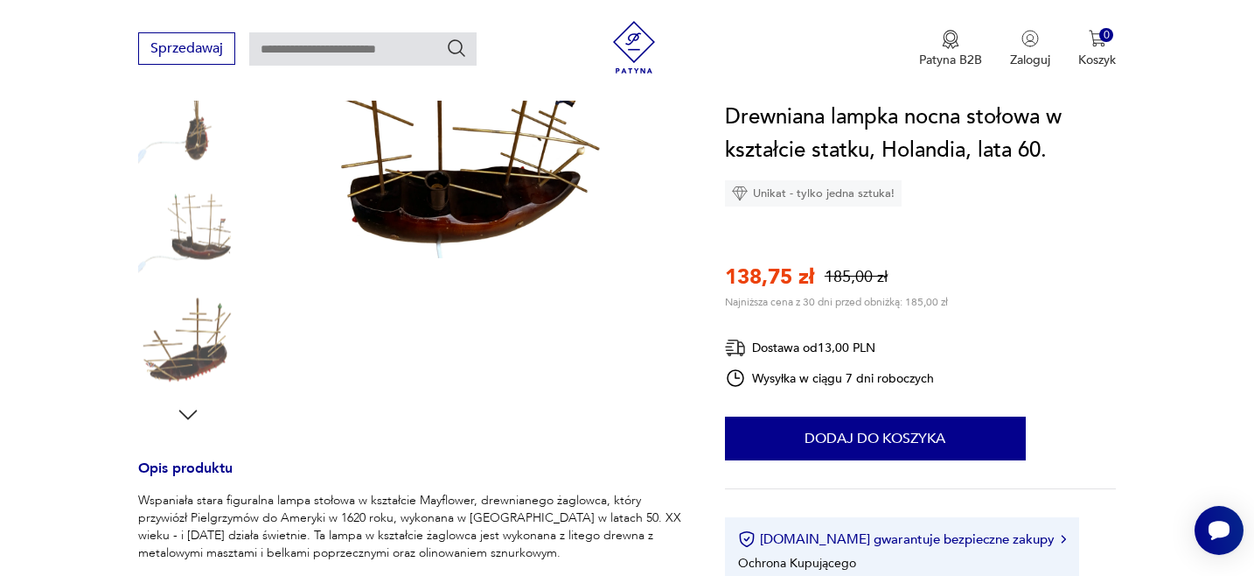
scroll to position [369, 0]
click at [186, 415] on icon "button" at bounding box center [188, 414] width 26 height 26
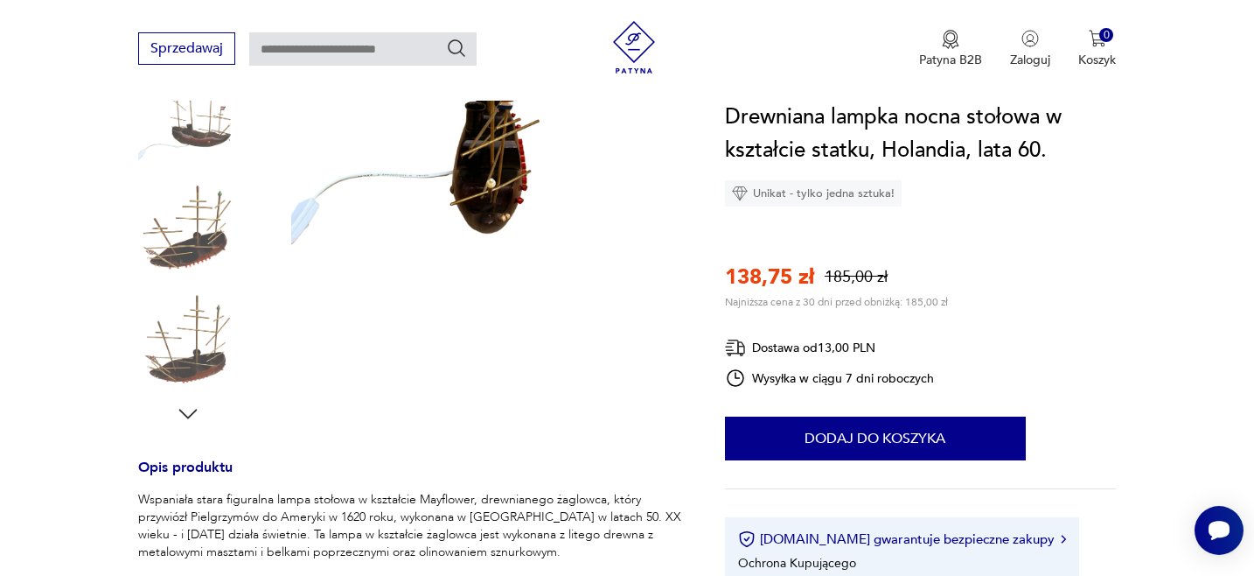
click at [208, 348] on img at bounding box center [188, 340] width 100 height 100
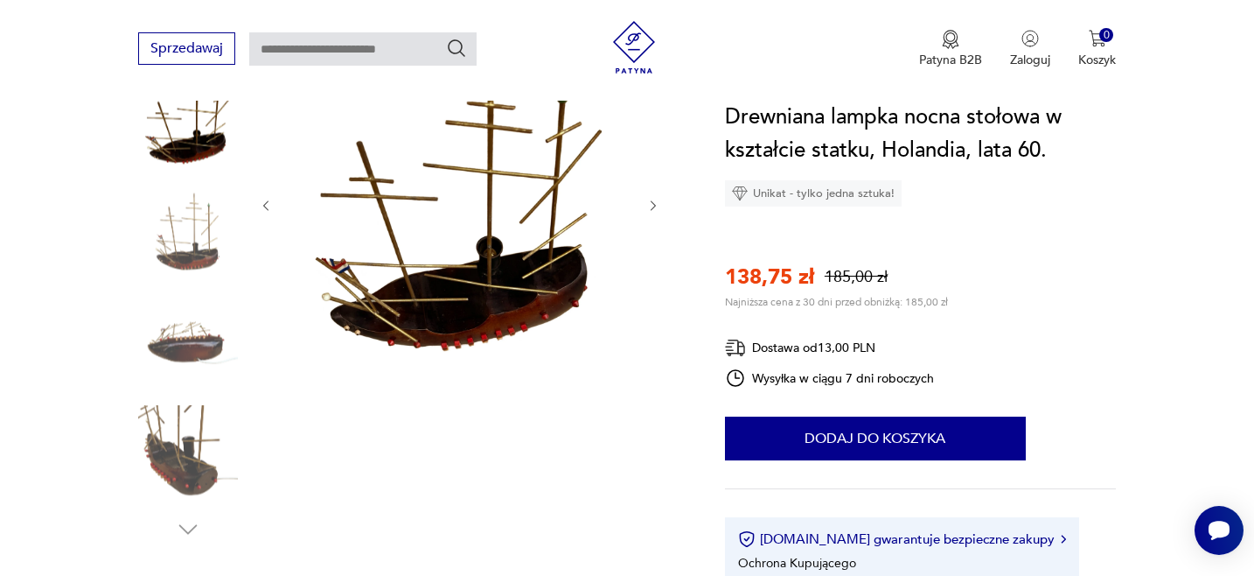
scroll to position [225, 0]
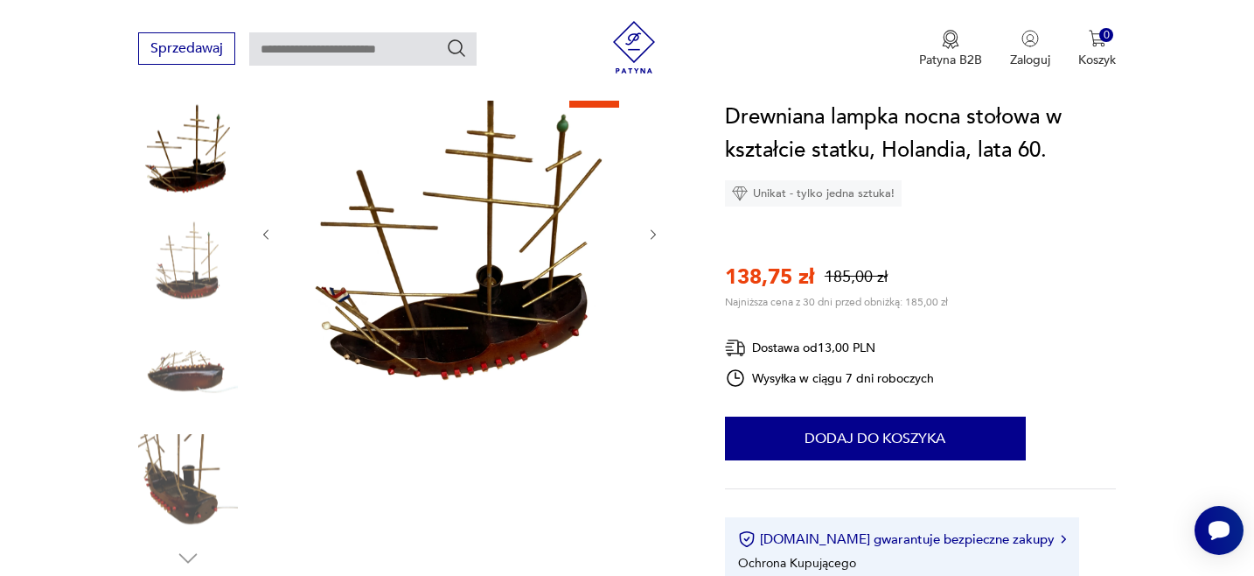
click at [655, 230] on icon "button" at bounding box center [653, 234] width 15 height 15
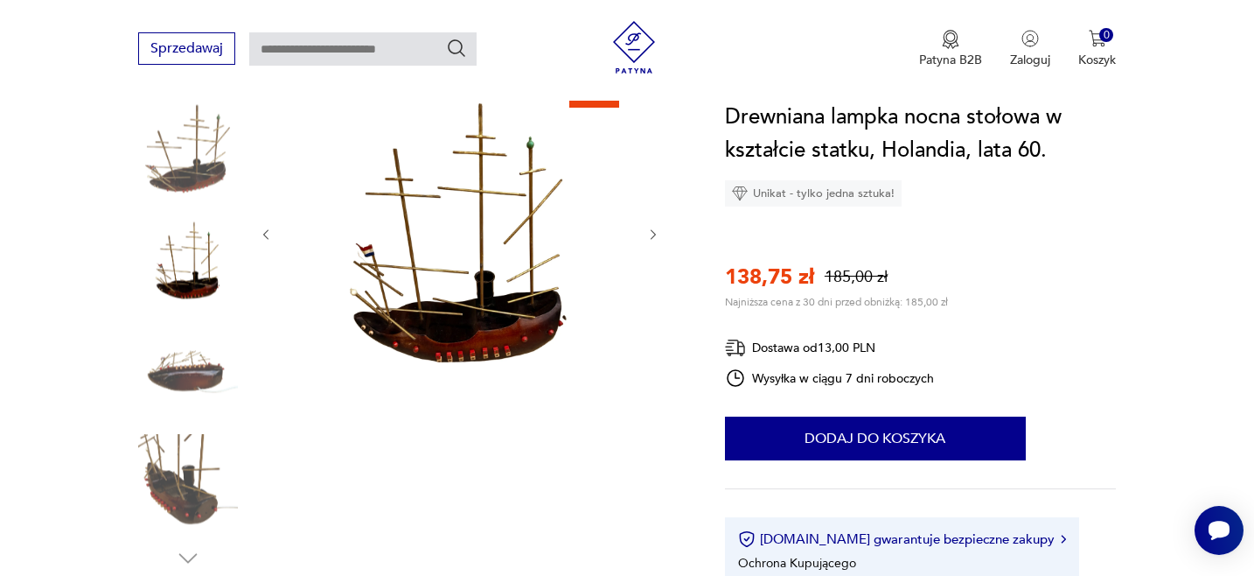
click at [655, 230] on icon "button" at bounding box center [653, 234] width 15 height 15
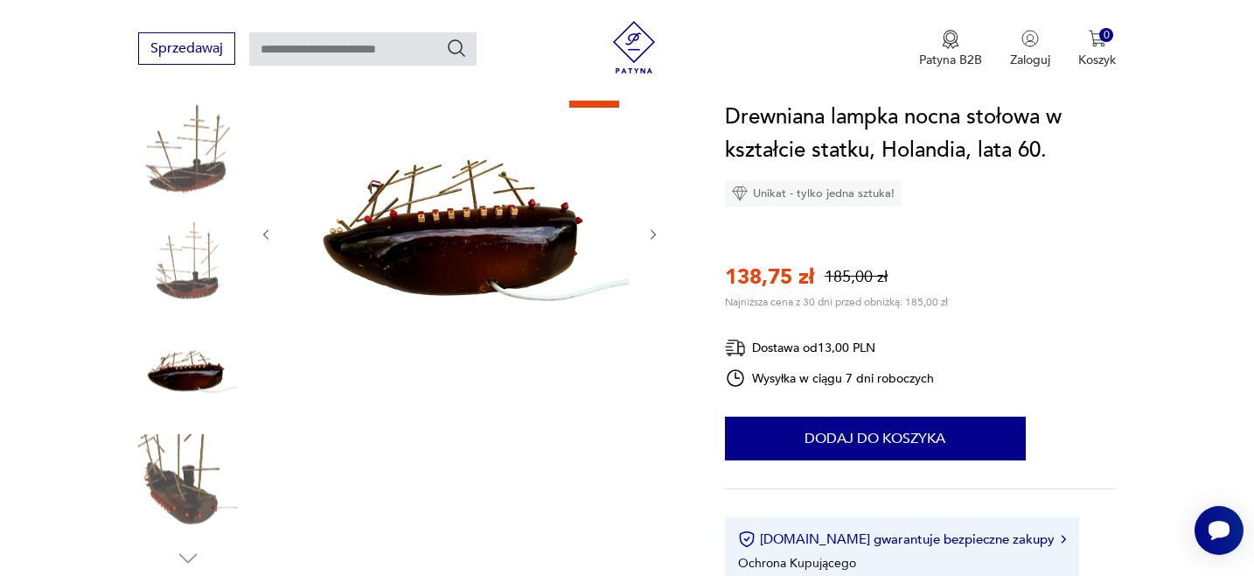
click at [655, 230] on icon "button" at bounding box center [653, 234] width 15 height 15
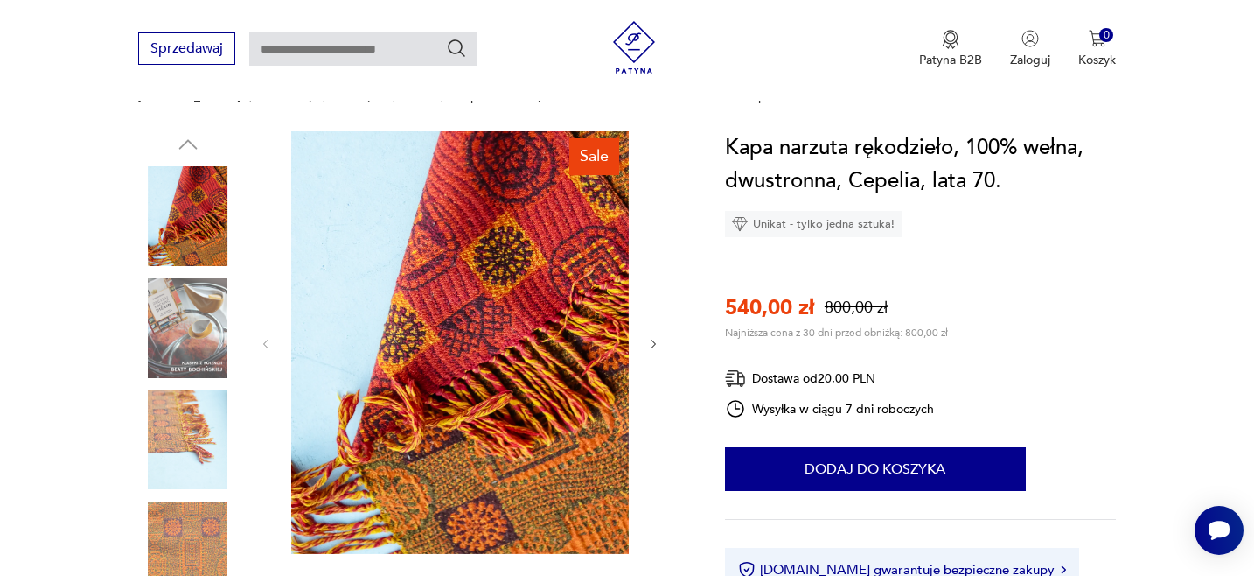
click at [185, 420] on img at bounding box center [188, 439] width 100 height 100
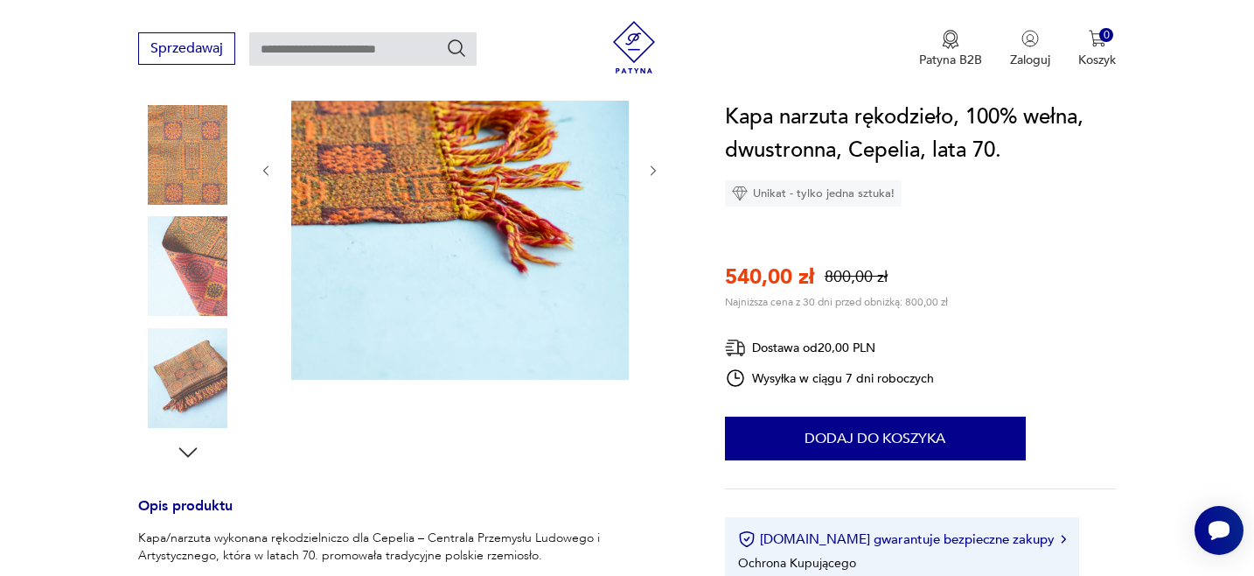
scroll to position [332, 0]
click at [208, 360] on img at bounding box center [188, 377] width 100 height 100
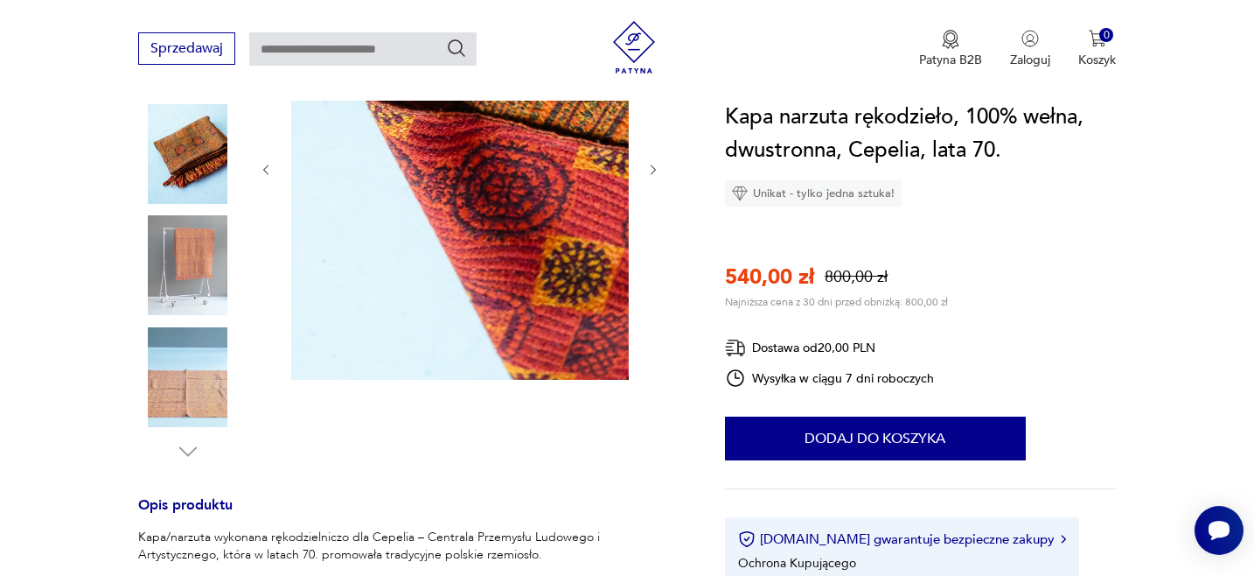
click at [190, 388] on img at bounding box center [188, 377] width 100 height 100
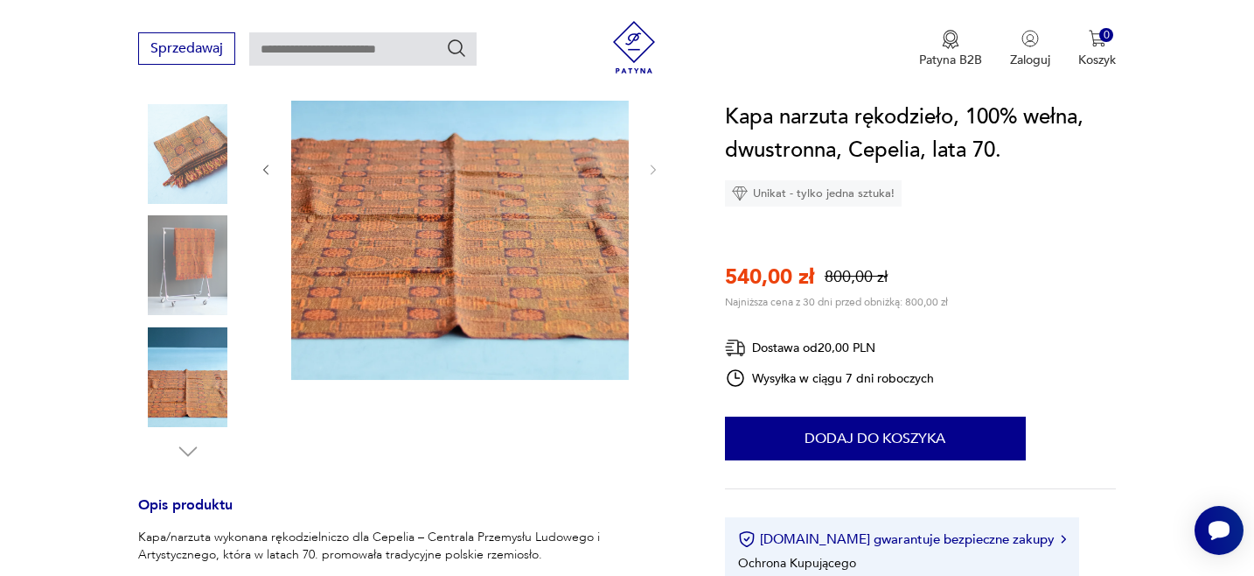
click at [220, 270] on img at bounding box center [188, 265] width 100 height 100
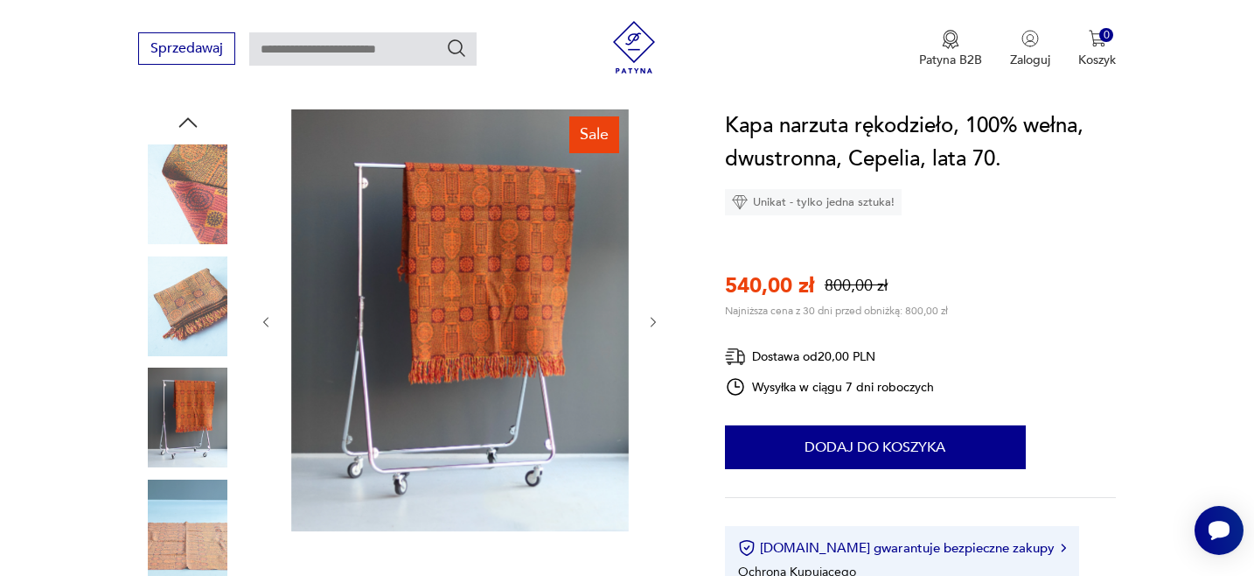
scroll to position [177, 0]
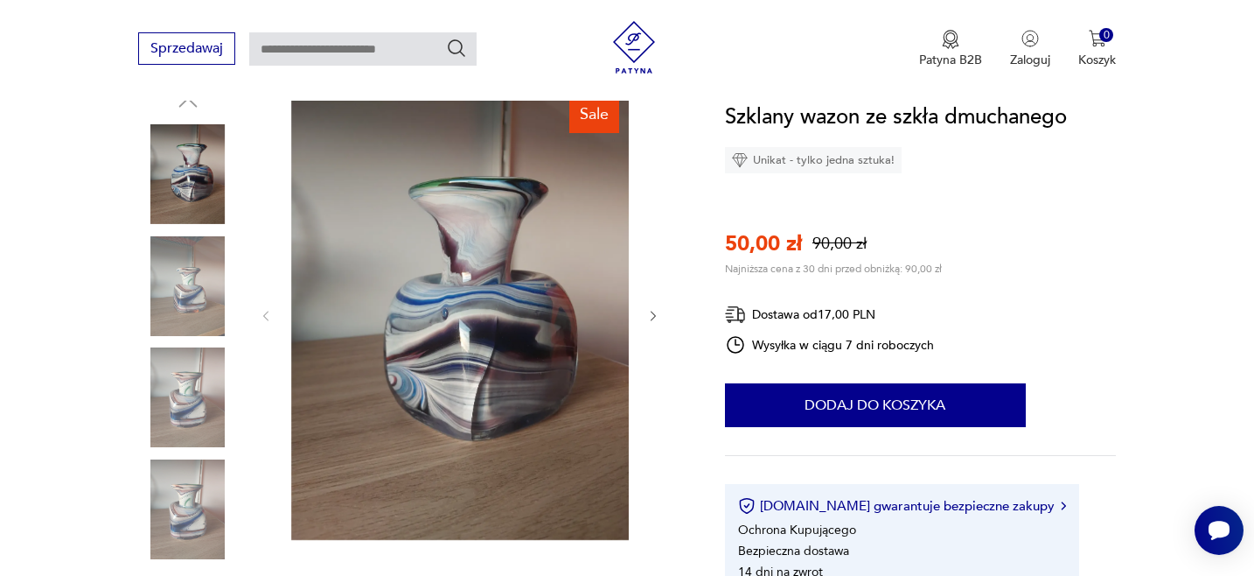
scroll to position [199, 0]
click at [652, 311] on icon "button" at bounding box center [653, 317] width 15 height 15
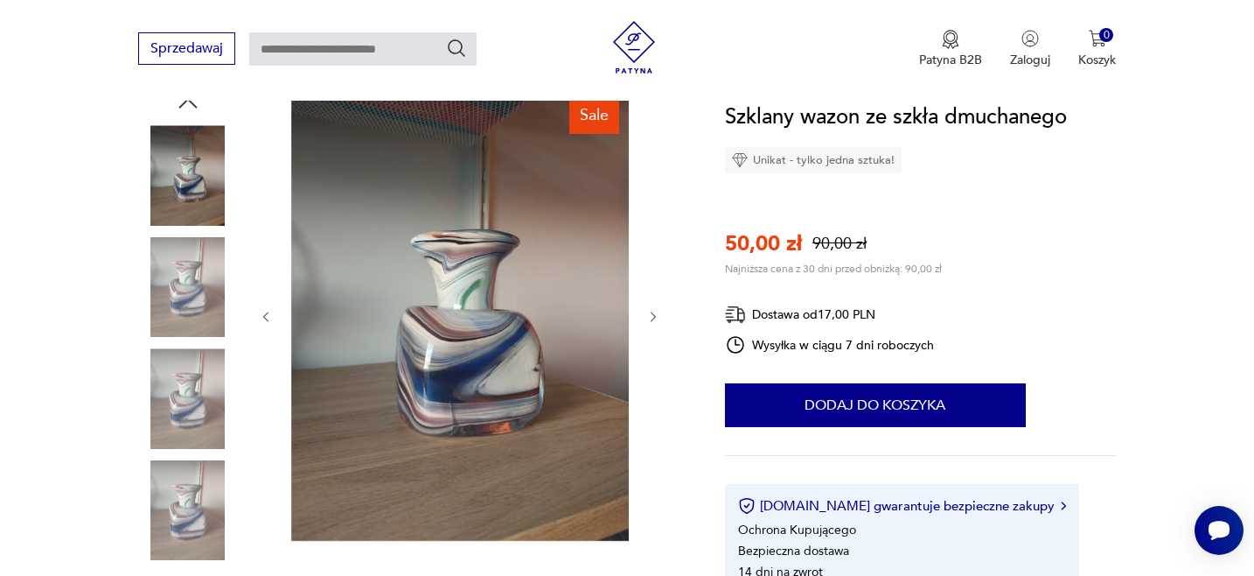
click at [652, 311] on icon "button" at bounding box center [653, 317] width 15 height 15
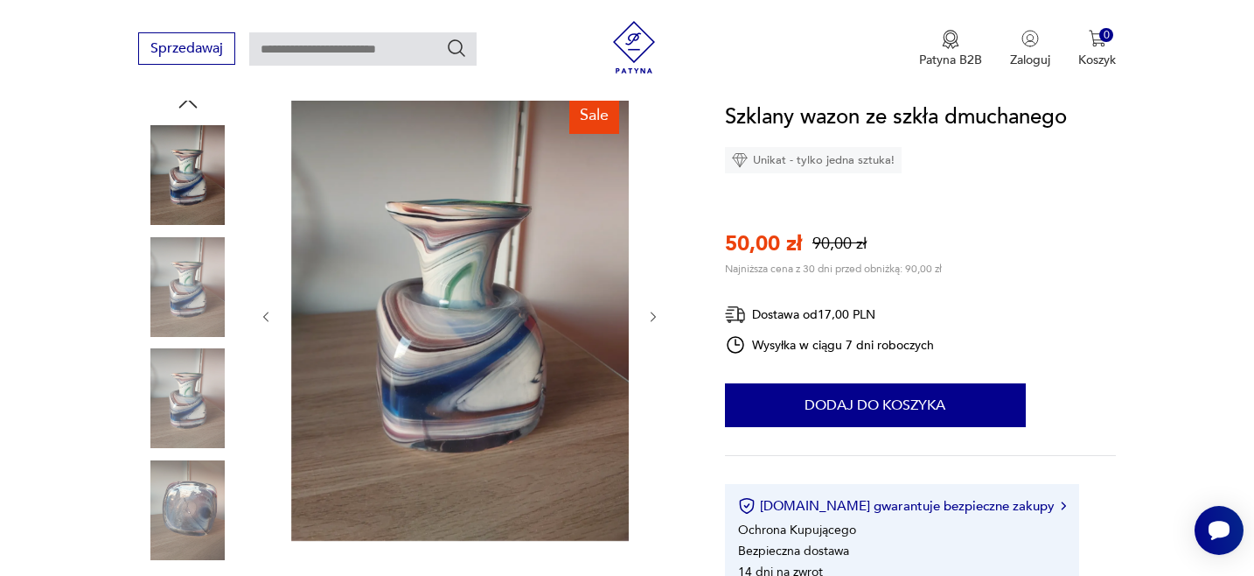
click at [652, 311] on icon "button" at bounding box center [653, 317] width 15 height 15
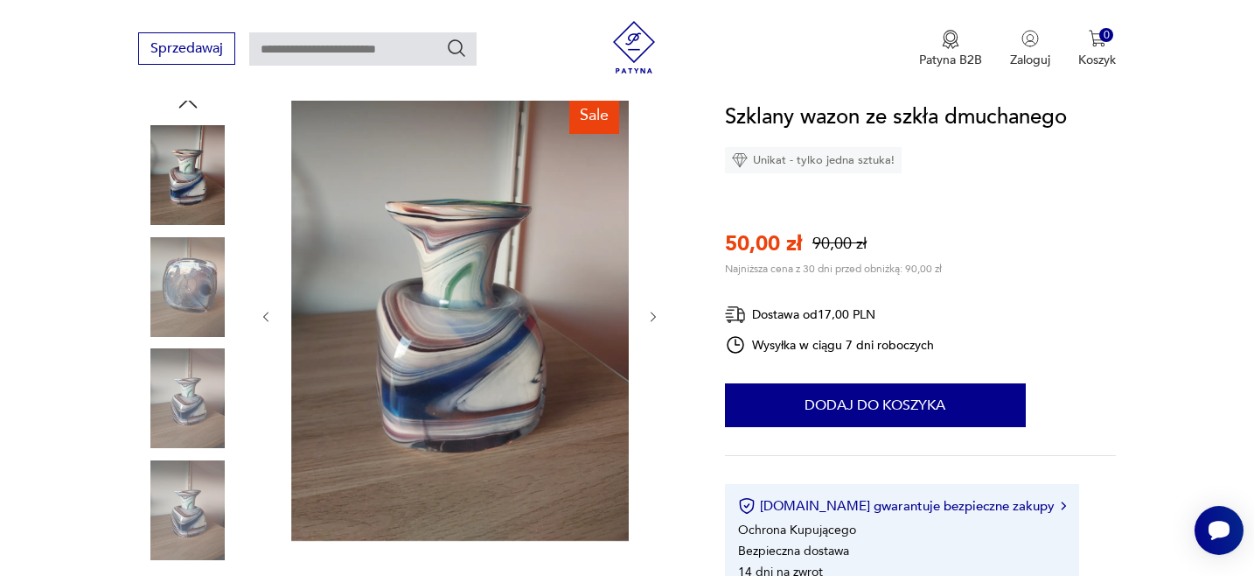
click at [652, 311] on icon "button" at bounding box center [653, 317] width 15 height 15
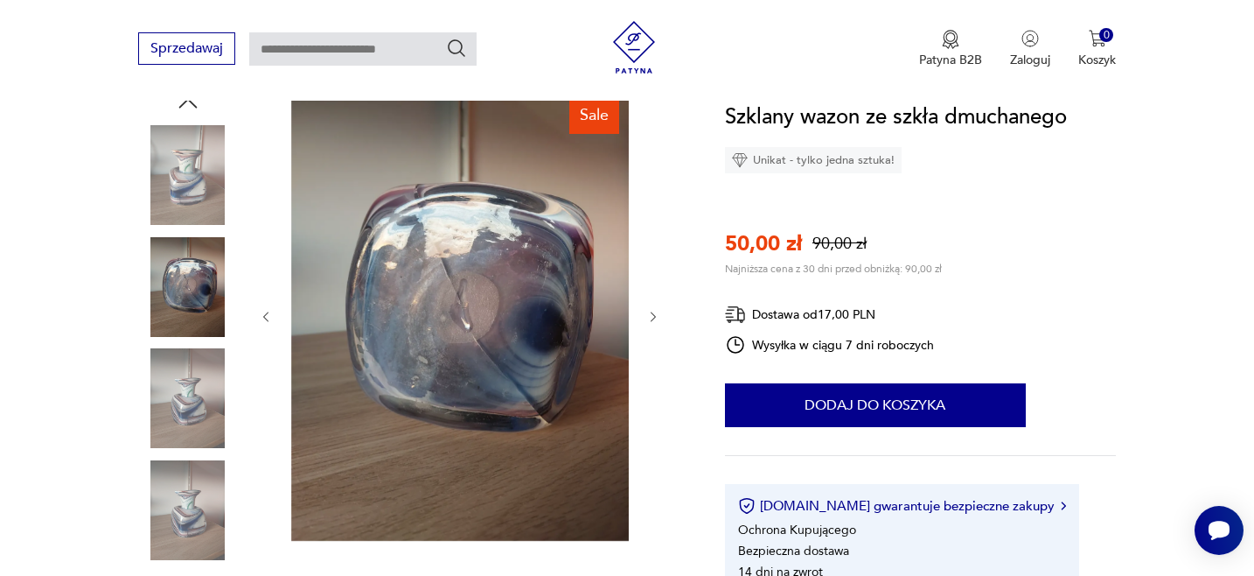
click at [652, 311] on icon "button" at bounding box center [653, 317] width 15 height 15
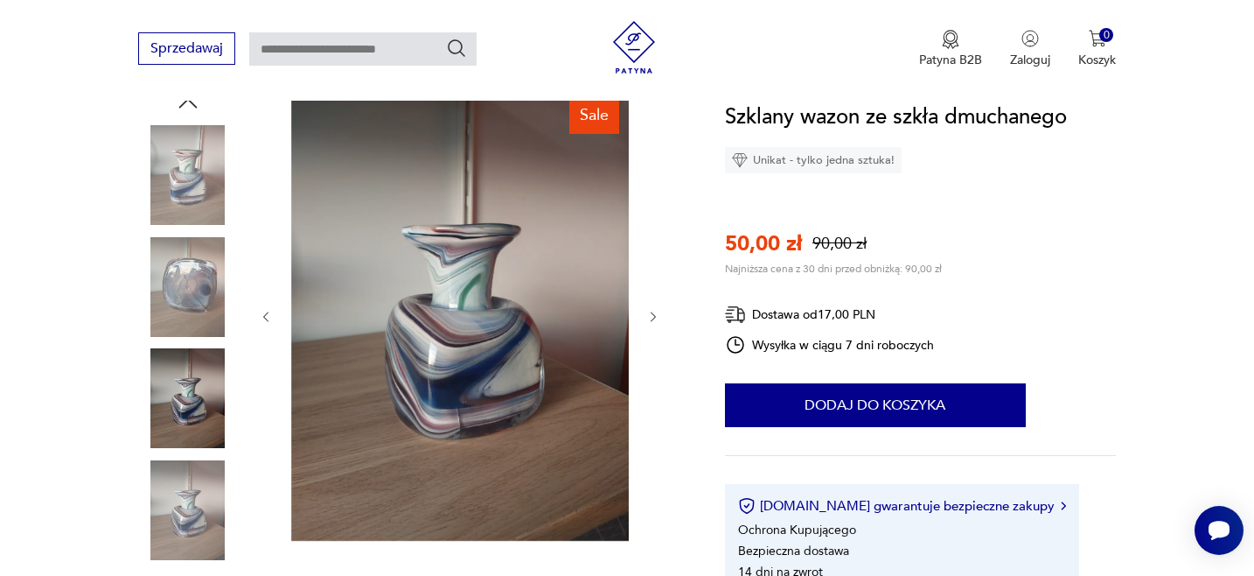
click at [652, 311] on icon "button" at bounding box center [653, 317] width 15 height 15
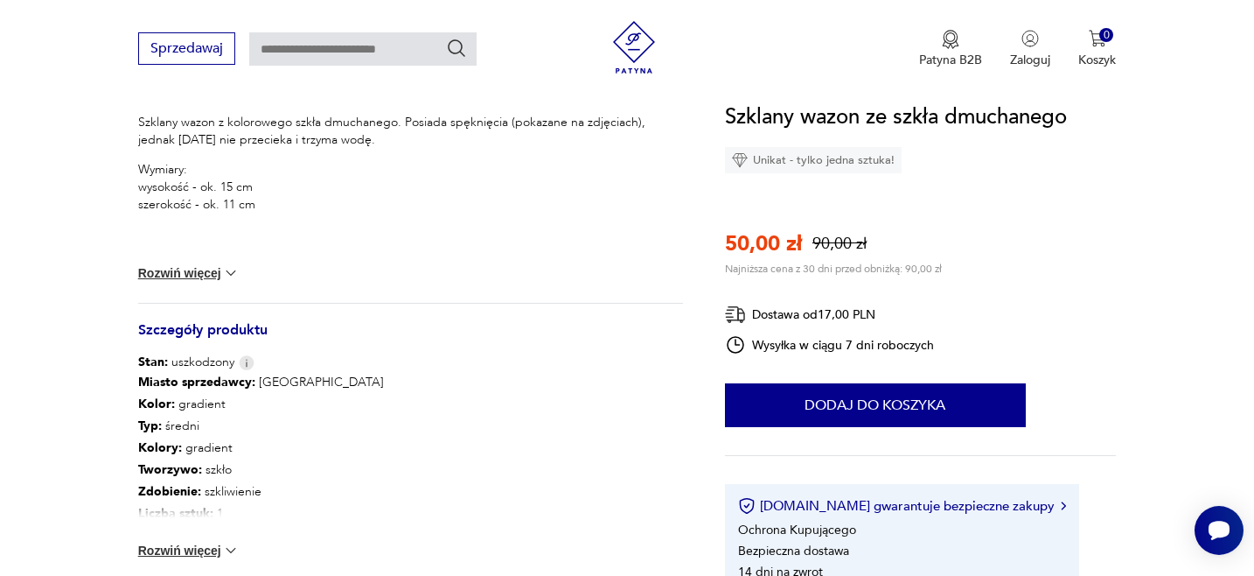
scroll to position [748, 0]
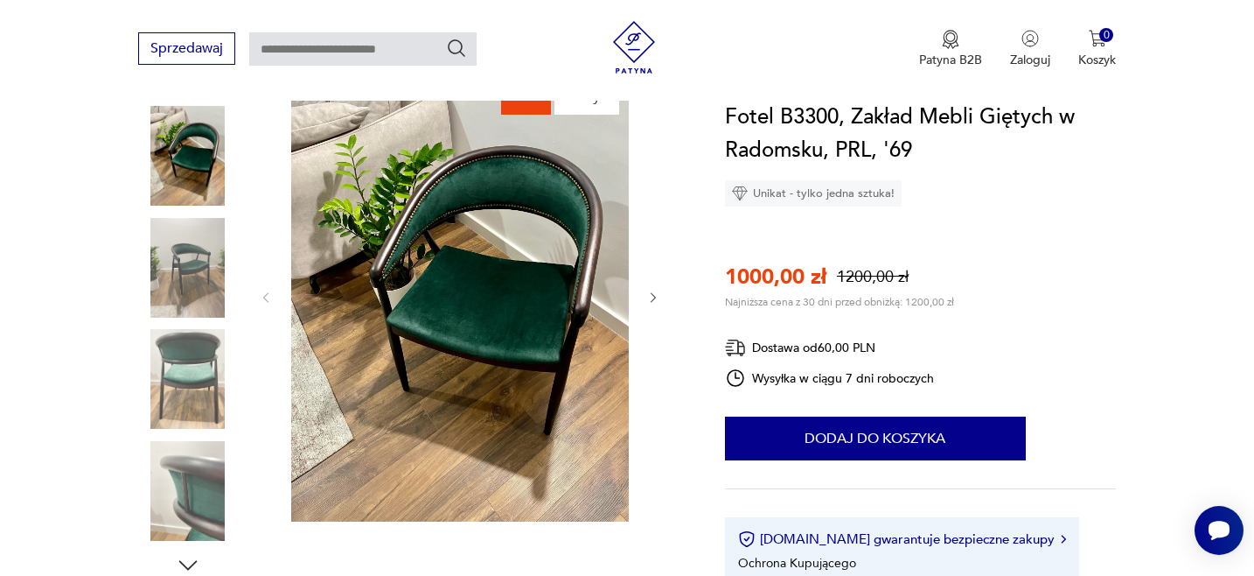
scroll to position [224, 0]
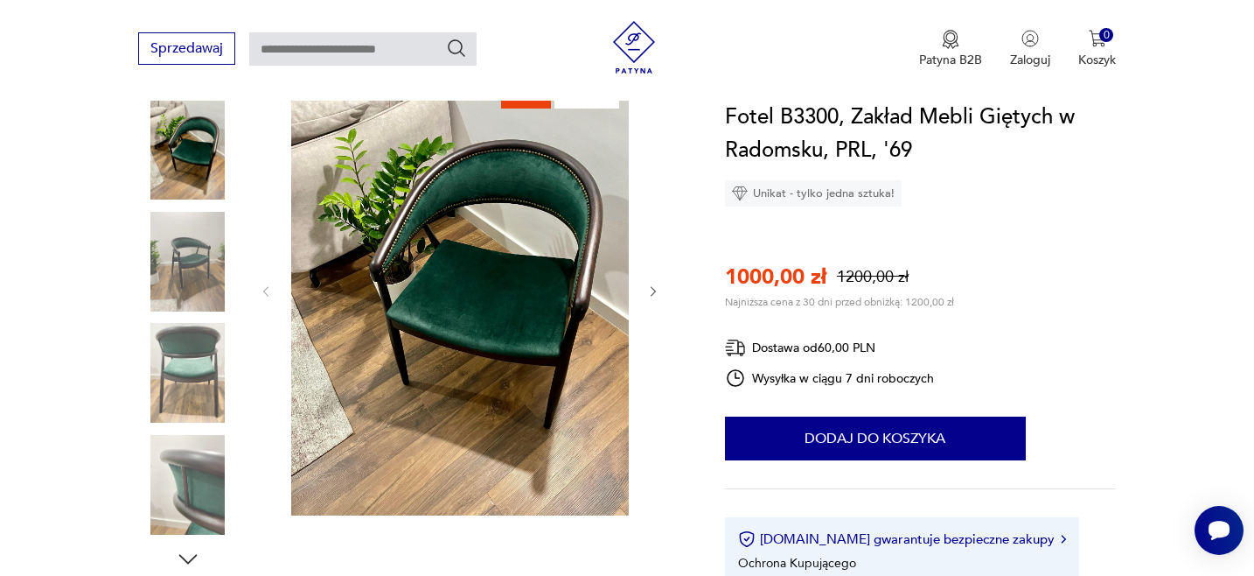
click at [653, 289] on icon "button" at bounding box center [653, 291] width 5 height 10
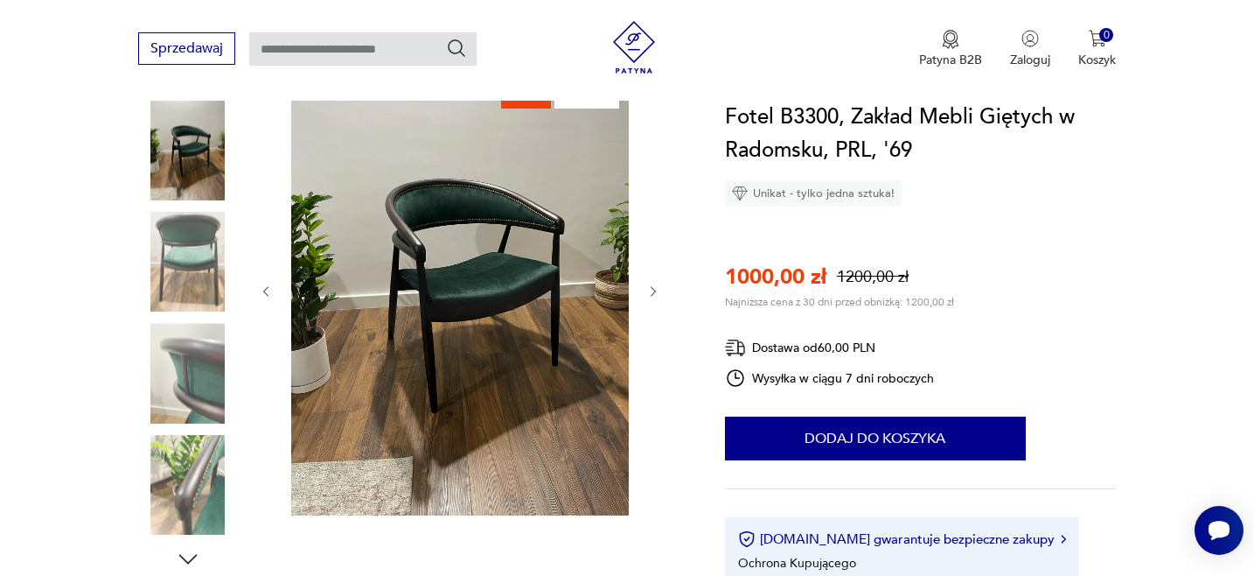
click at [653, 289] on icon "button" at bounding box center [653, 291] width 5 height 10
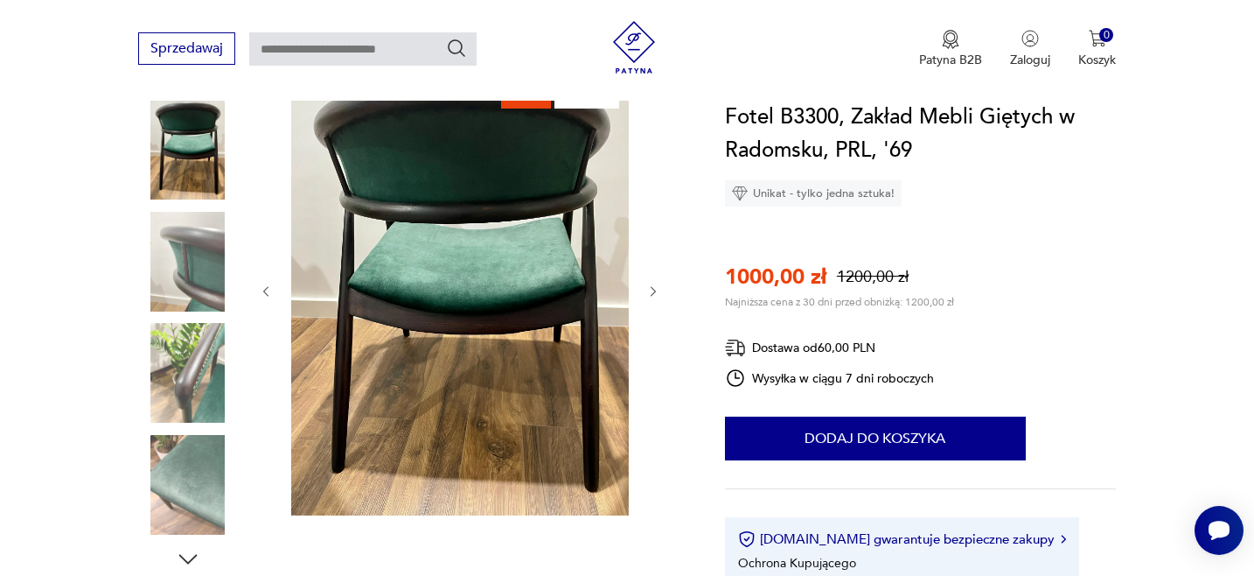
click at [653, 289] on icon "button" at bounding box center [653, 291] width 5 height 10
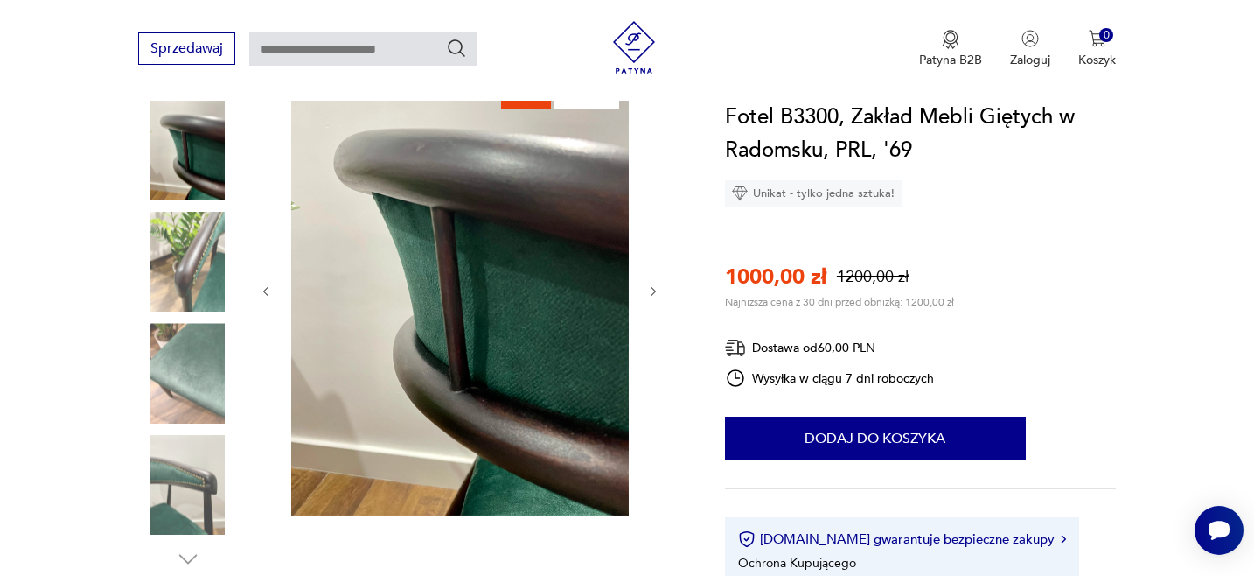
click at [653, 289] on icon "button" at bounding box center [653, 291] width 5 height 10
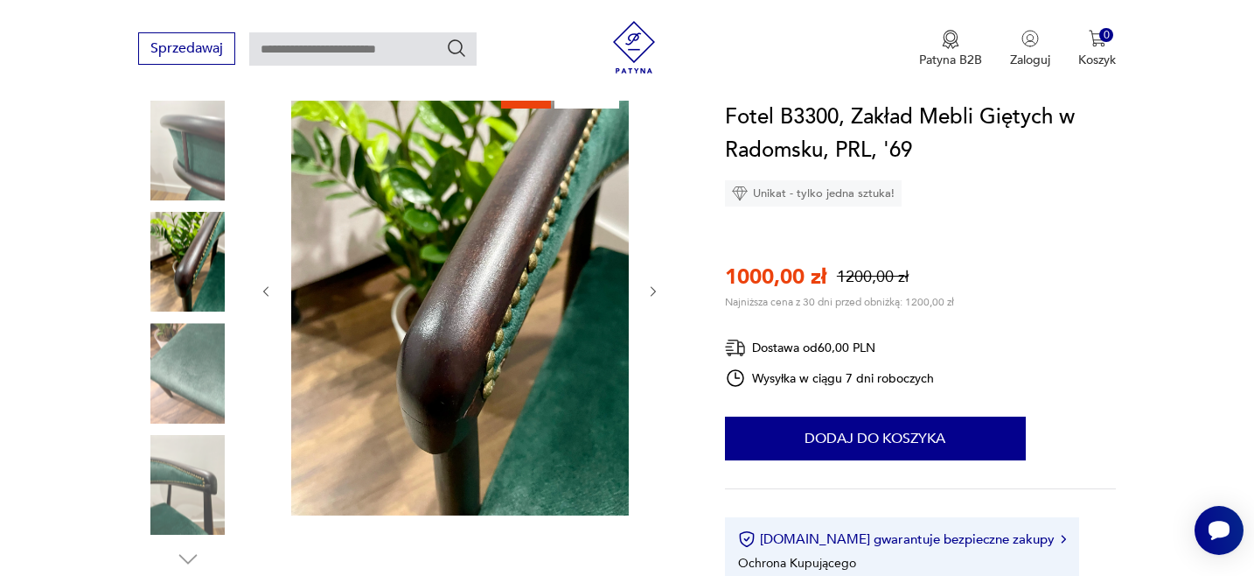
click at [653, 289] on icon "button" at bounding box center [653, 291] width 5 height 10
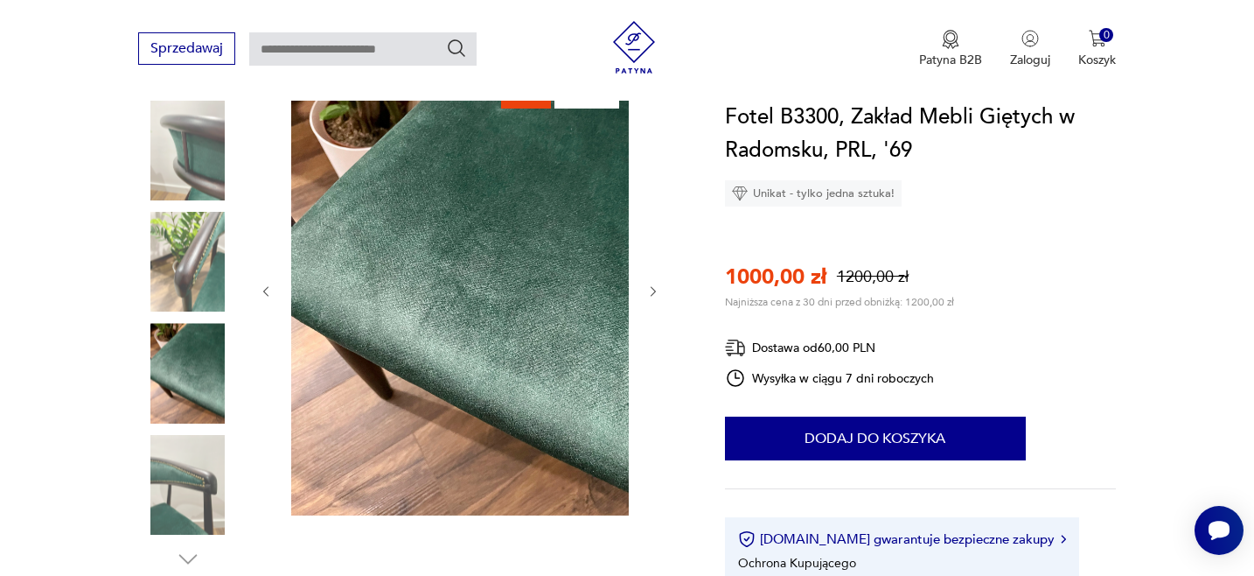
click at [653, 289] on icon "button" at bounding box center [653, 291] width 5 height 10
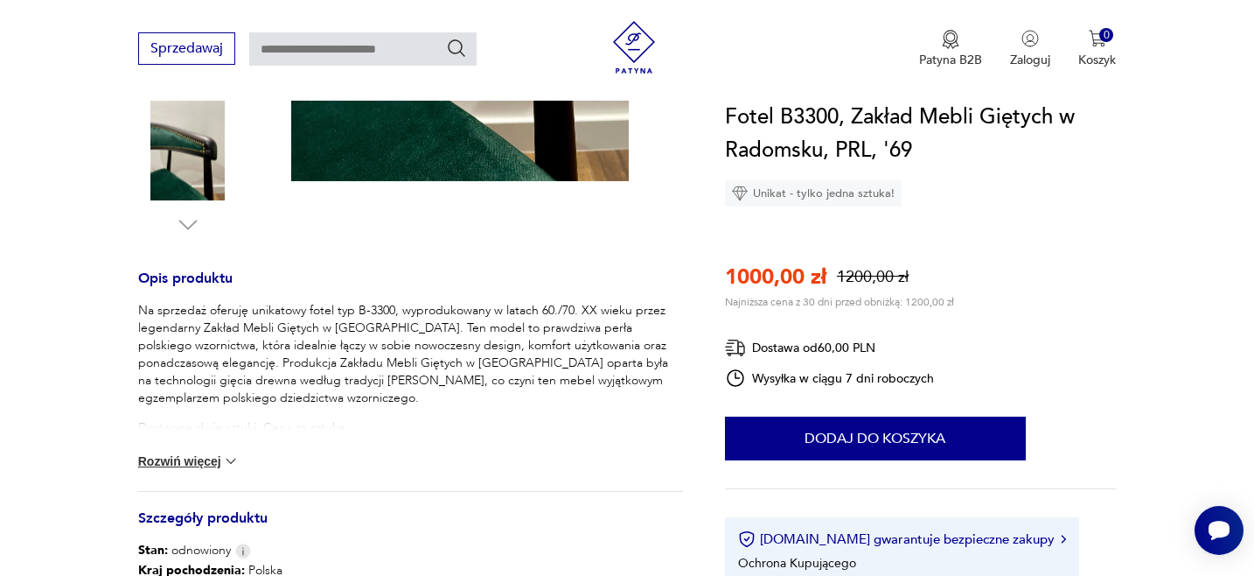
scroll to position [559, 0]
click at [167, 456] on button "Rozwiń więcej" at bounding box center [188, 459] width 101 height 17
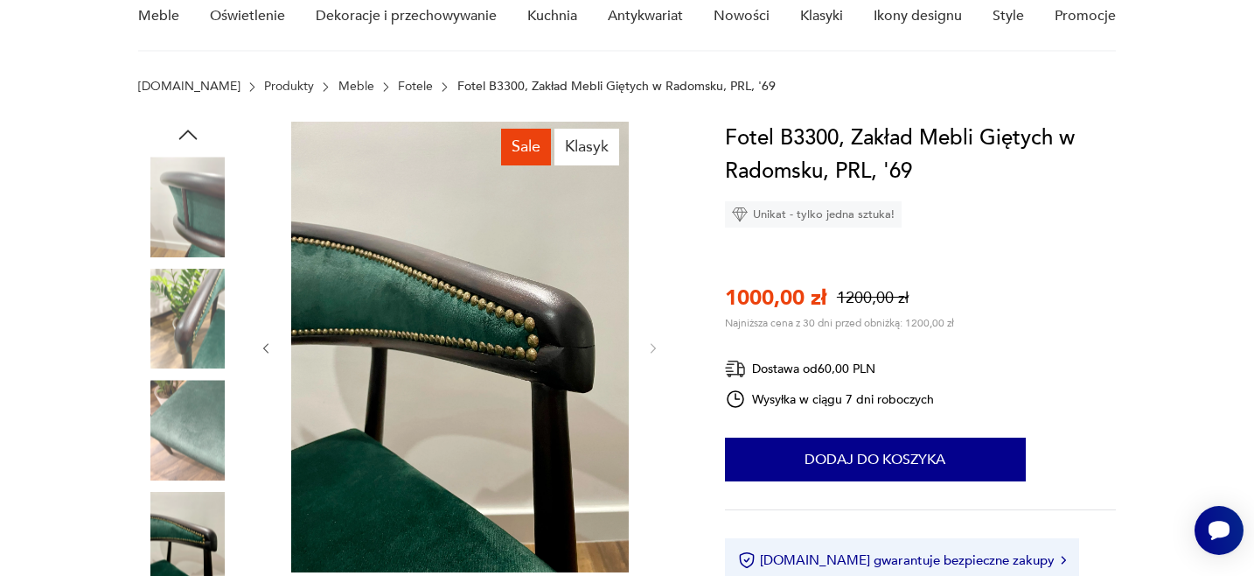
scroll to position [0, 0]
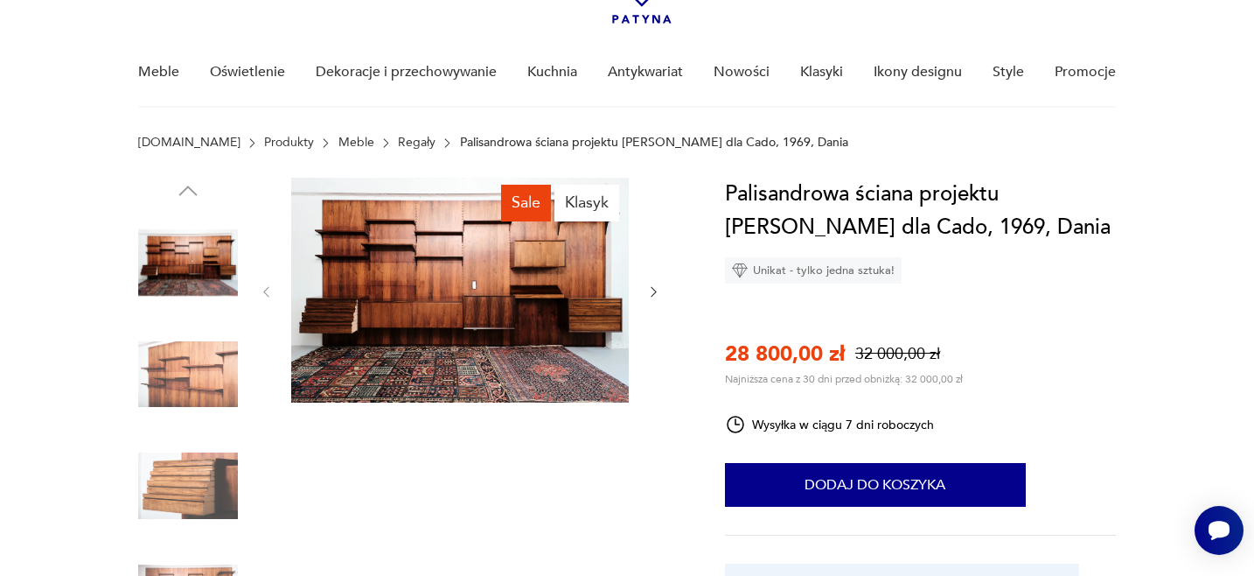
scroll to position [101, 0]
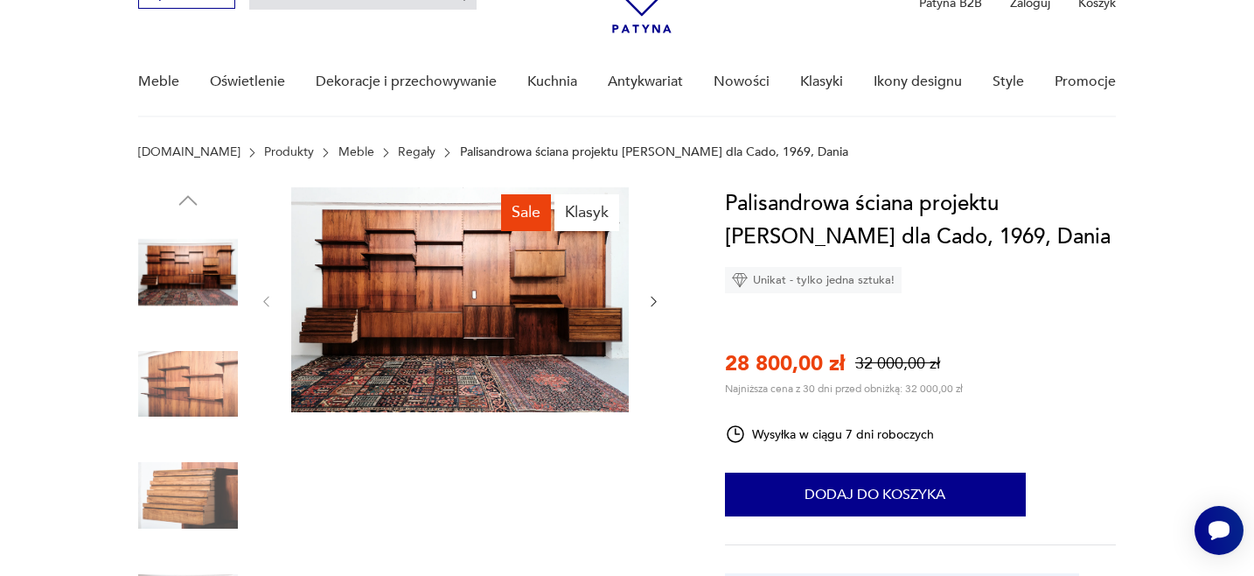
click at [656, 300] on icon "button" at bounding box center [653, 301] width 15 height 15
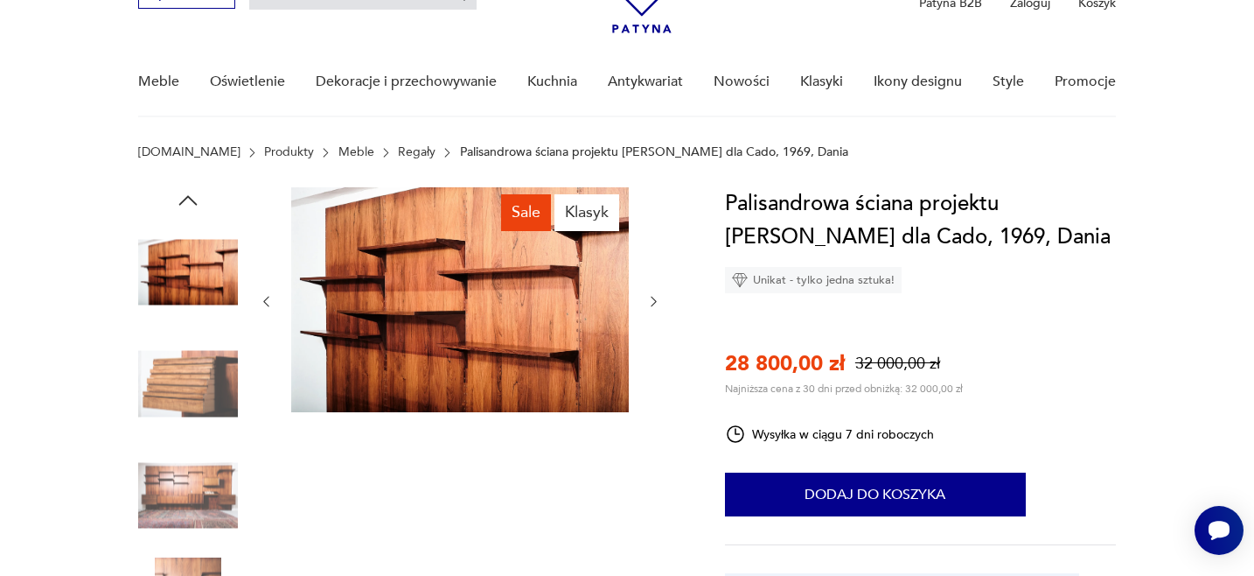
click at [656, 300] on icon "button" at bounding box center [653, 301] width 15 height 15
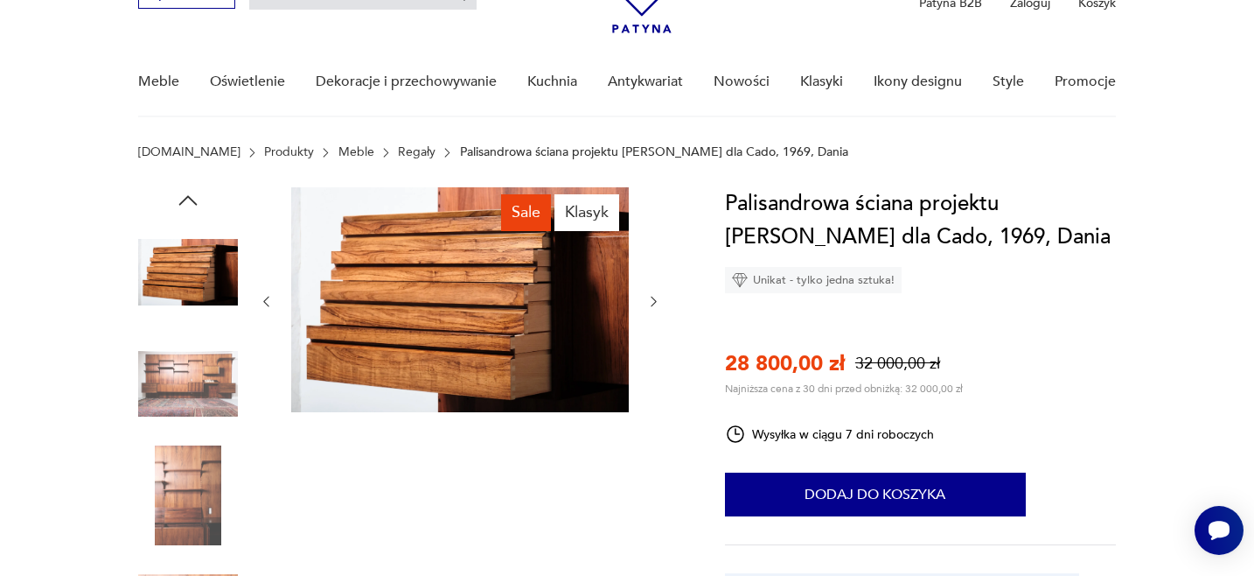
click at [656, 300] on icon "button" at bounding box center [653, 301] width 15 height 15
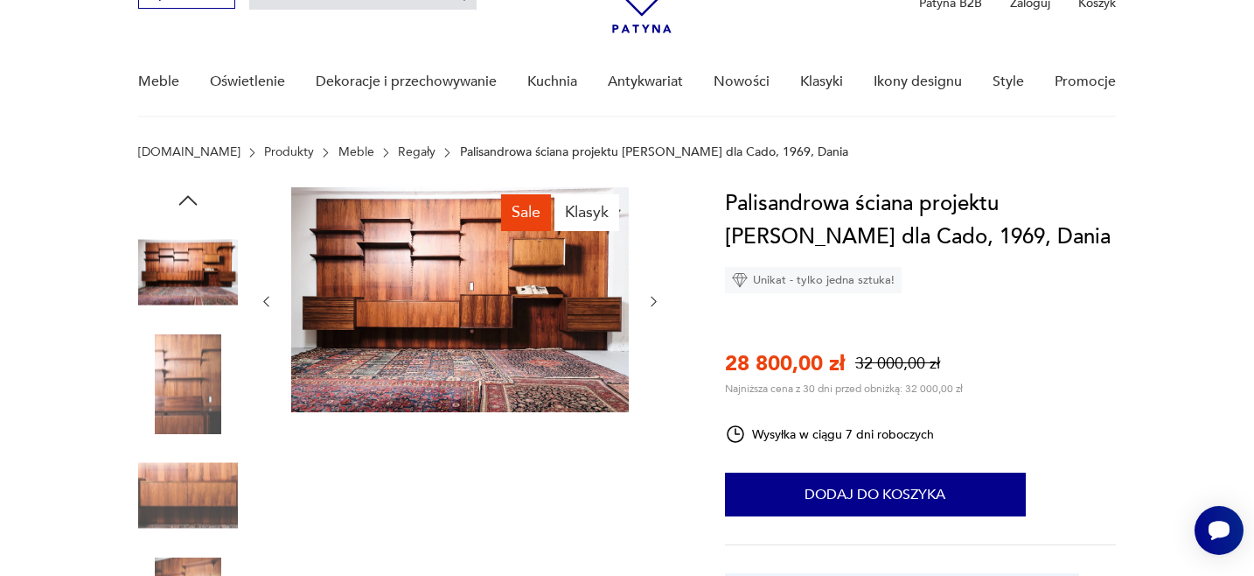
click at [656, 300] on icon "button" at bounding box center [653, 301] width 15 height 15
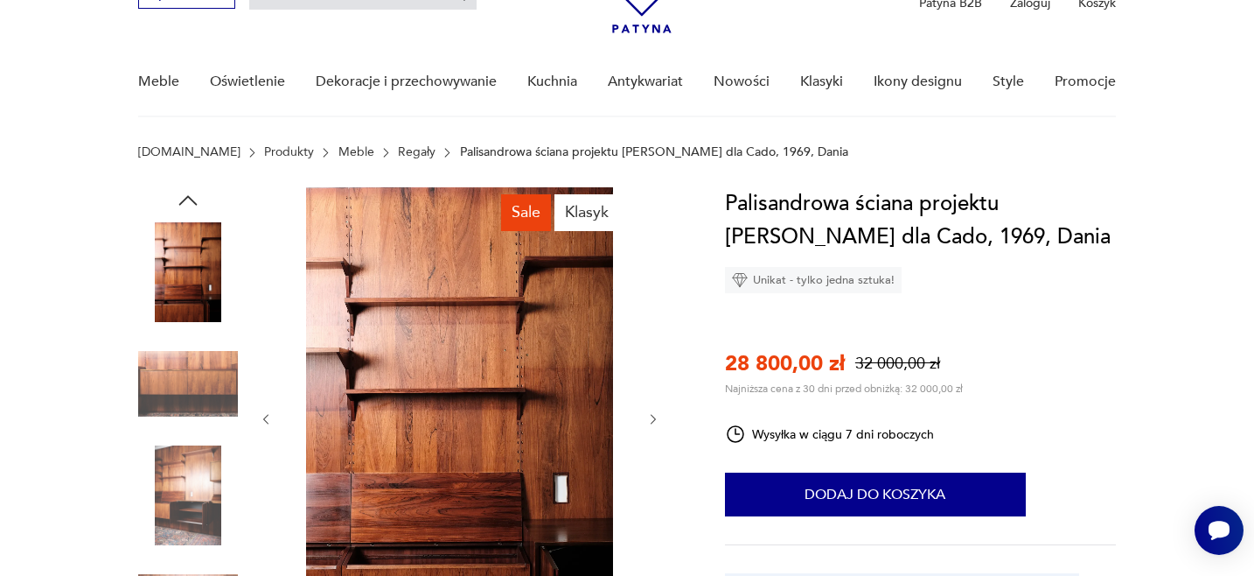
click at [656, 300] on div at bounding box center [460, 419] width 402 height 464
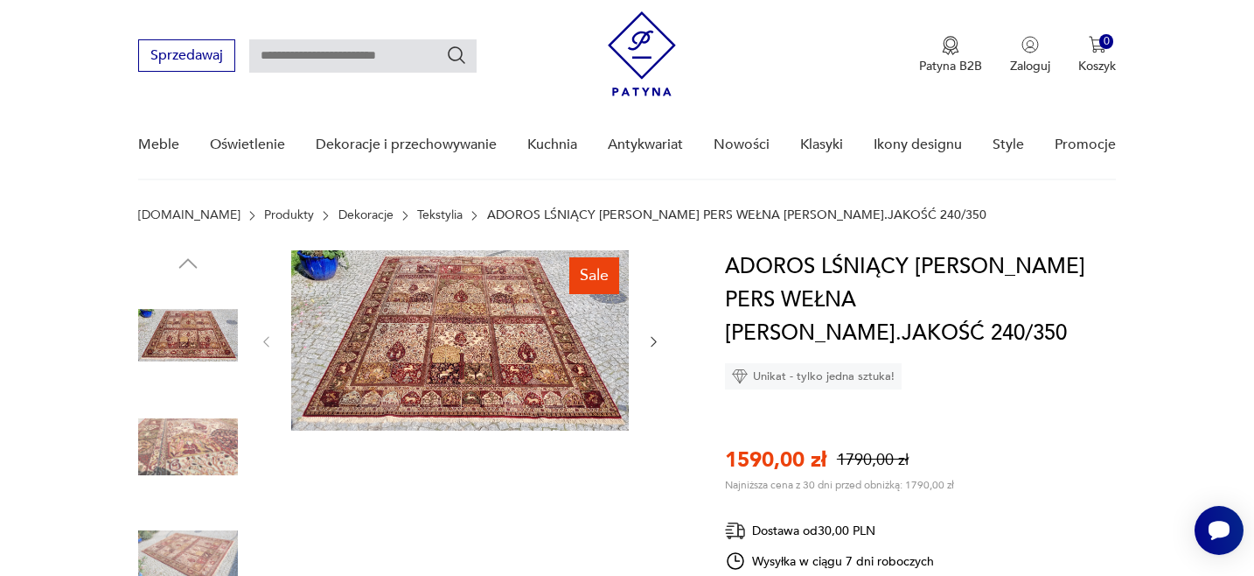
scroll to position [35, 0]
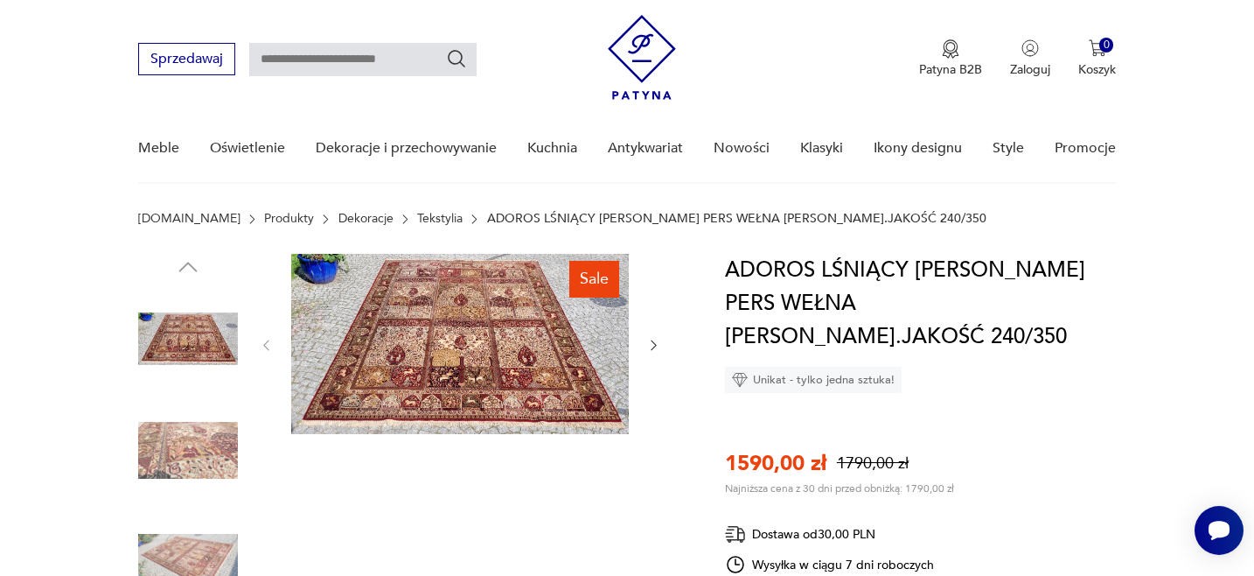
click at [653, 344] on icon "button" at bounding box center [653, 345] width 15 height 15
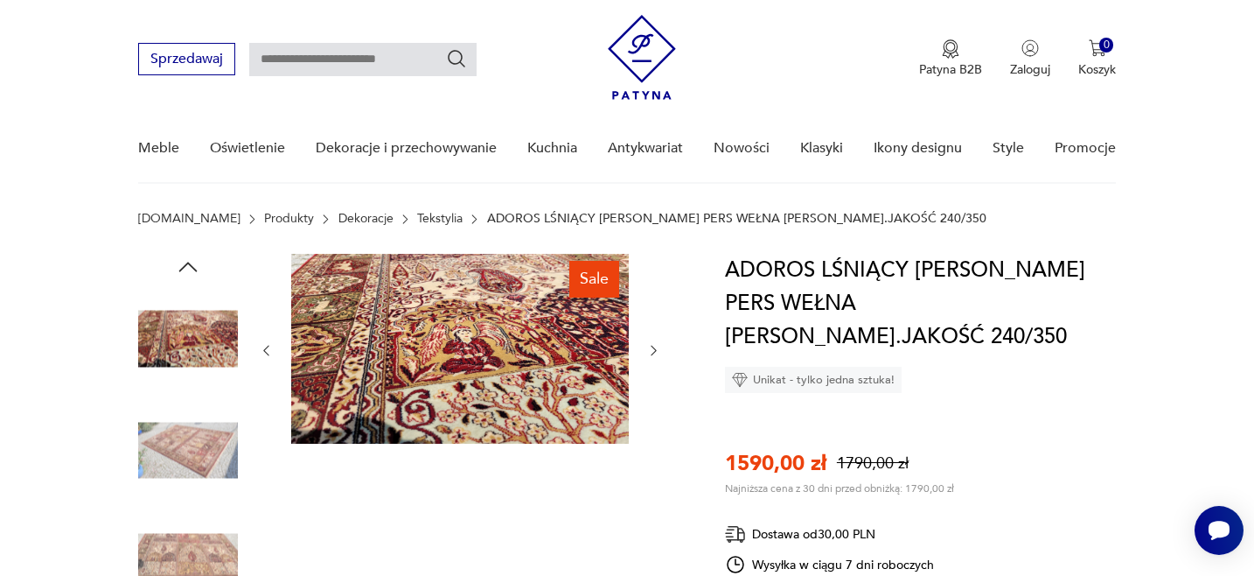
click at [653, 344] on icon "button" at bounding box center [653, 350] width 15 height 15
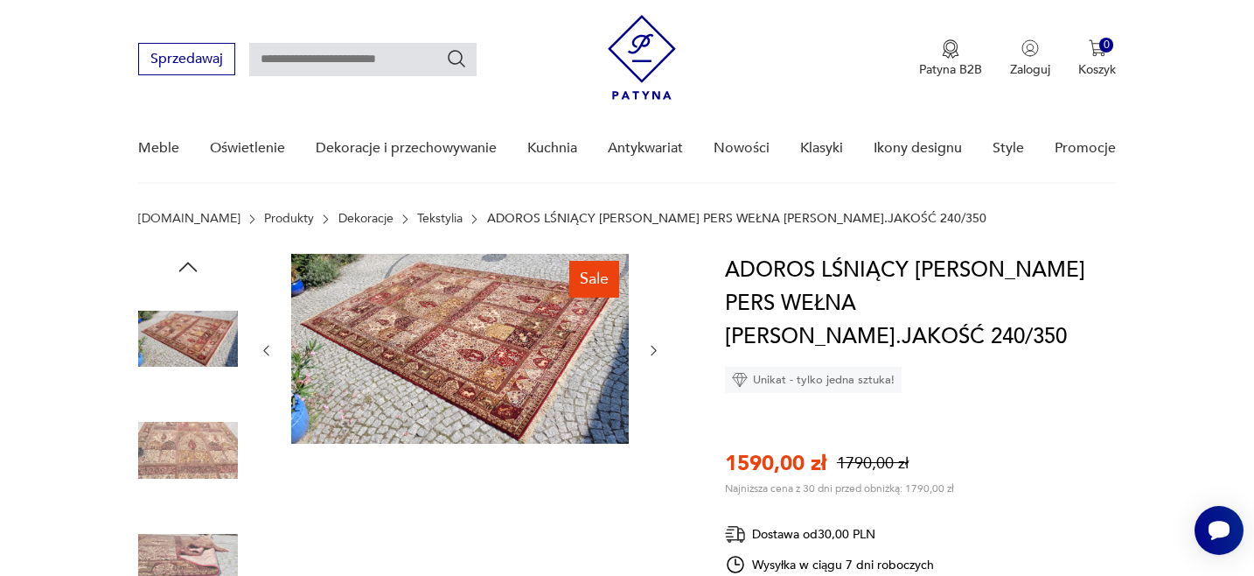
click at [654, 345] on icon "button" at bounding box center [653, 350] width 15 height 15
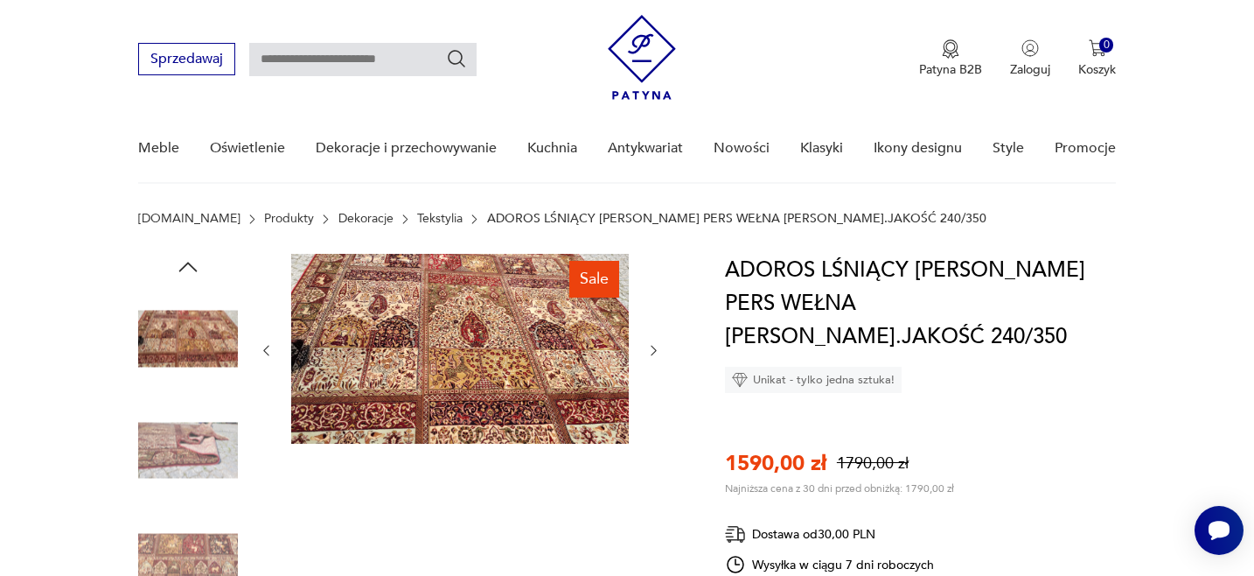
click at [654, 345] on icon "button" at bounding box center [653, 350] width 15 height 15
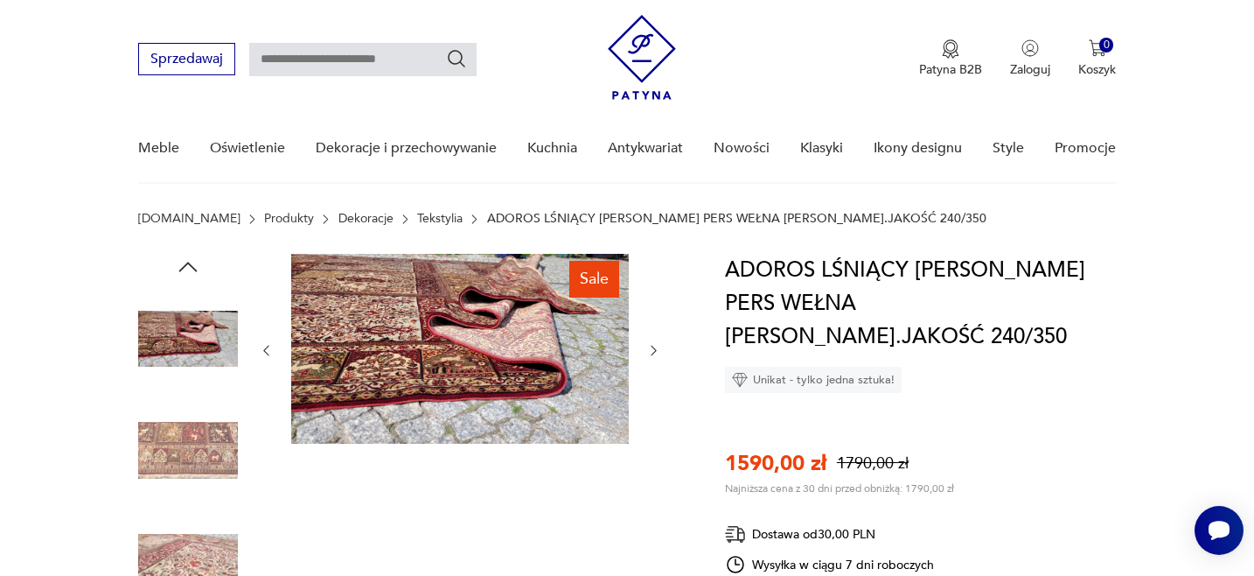
click at [654, 345] on icon "button" at bounding box center [653, 350] width 15 height 15
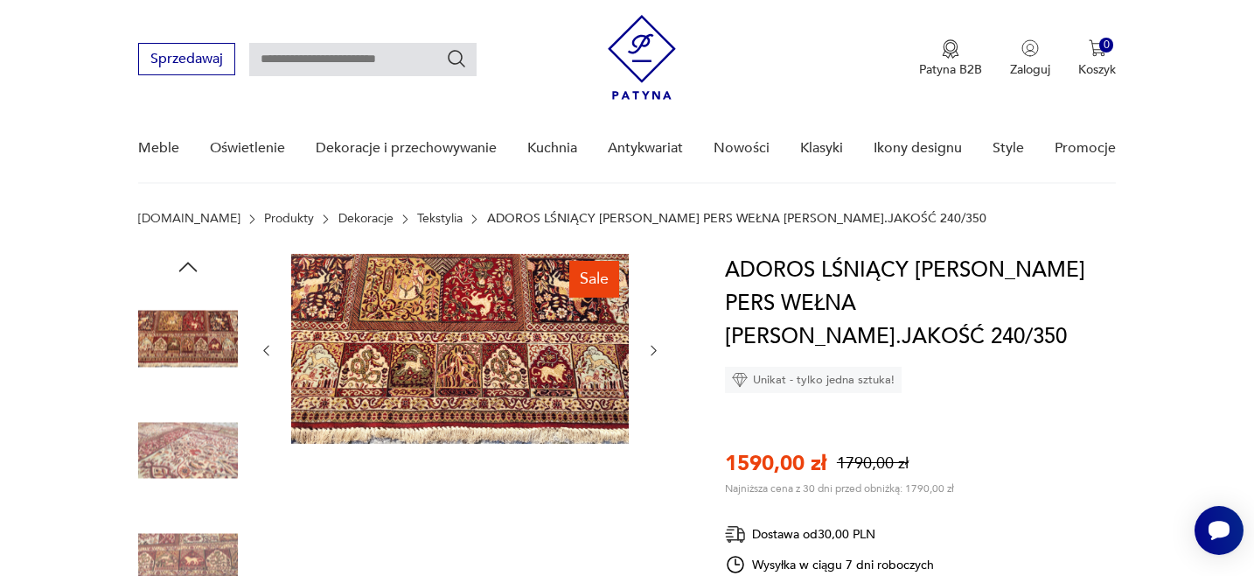
click at [654, 345] on icon "button" at bounding box center [653, 350] width 15 height 15
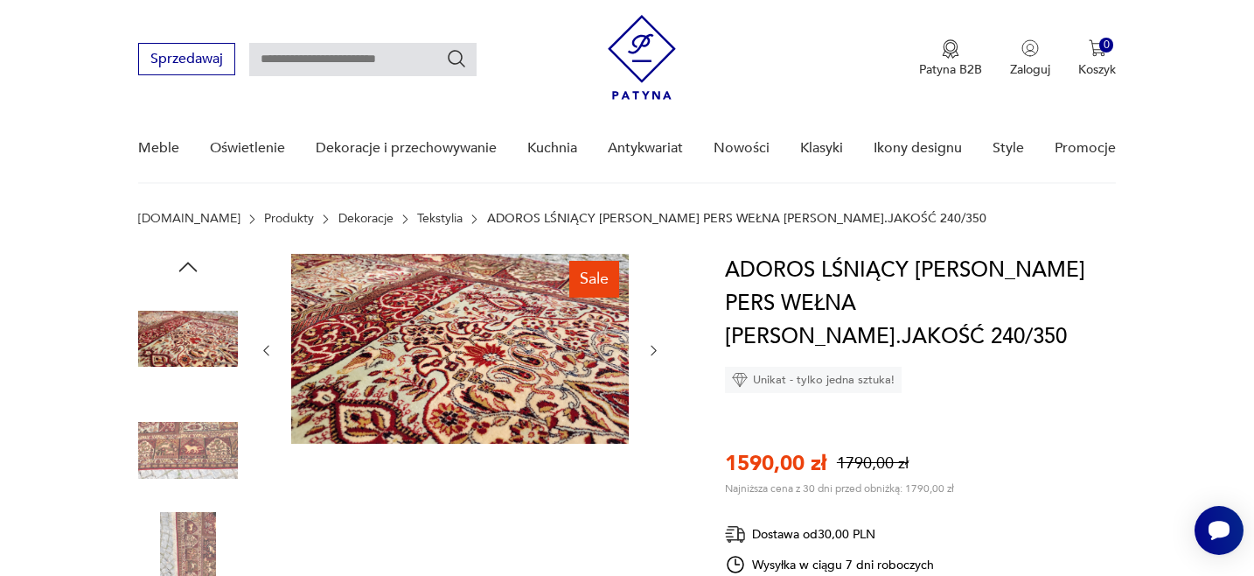
click at [654, 345] on icon "button" at bounding box center [653, 350] width 15 height 15
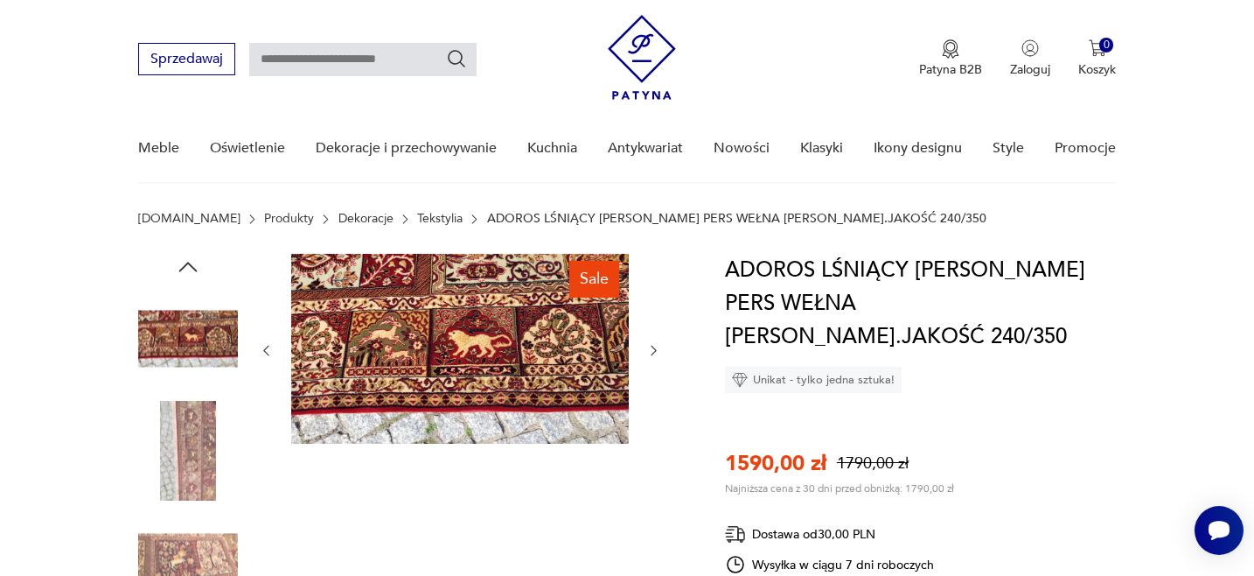
click at [654, 345] on icon "button" at bounding box center [653, 350] width 15 height 15
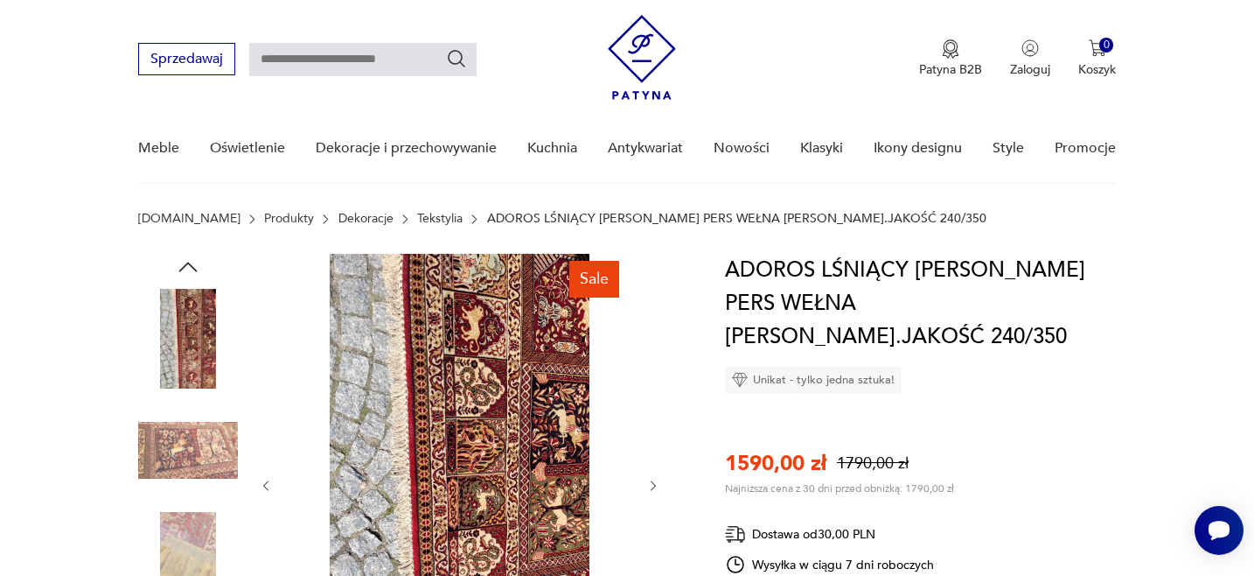
click at [654, 345] on div at bounding box center [460, 486] width 402 height 464
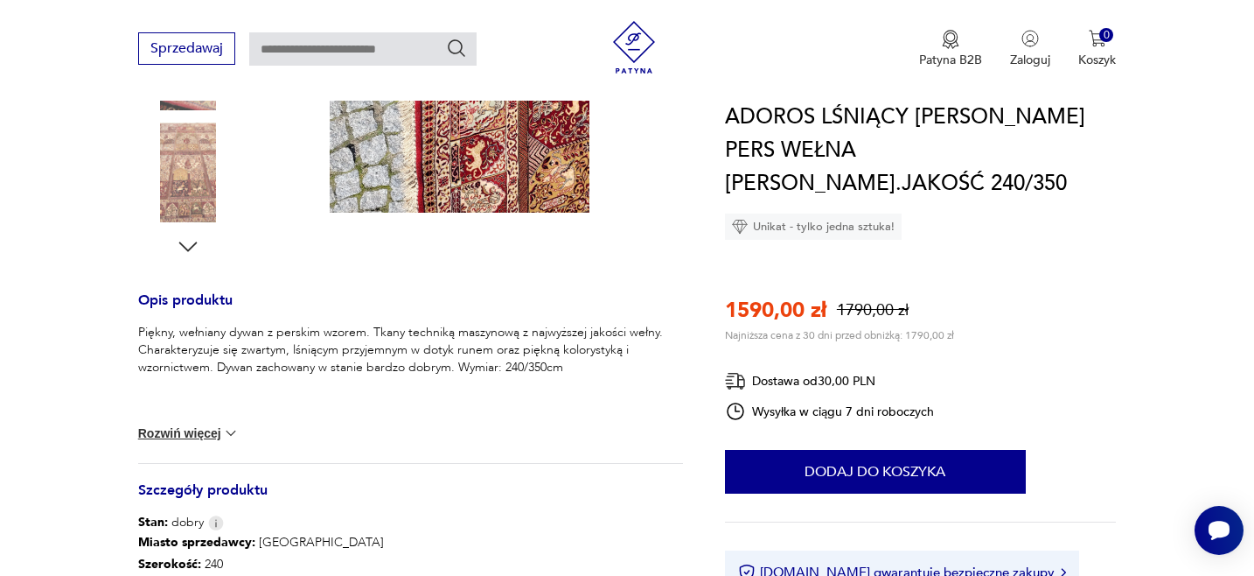
scroll to position [551, 0]
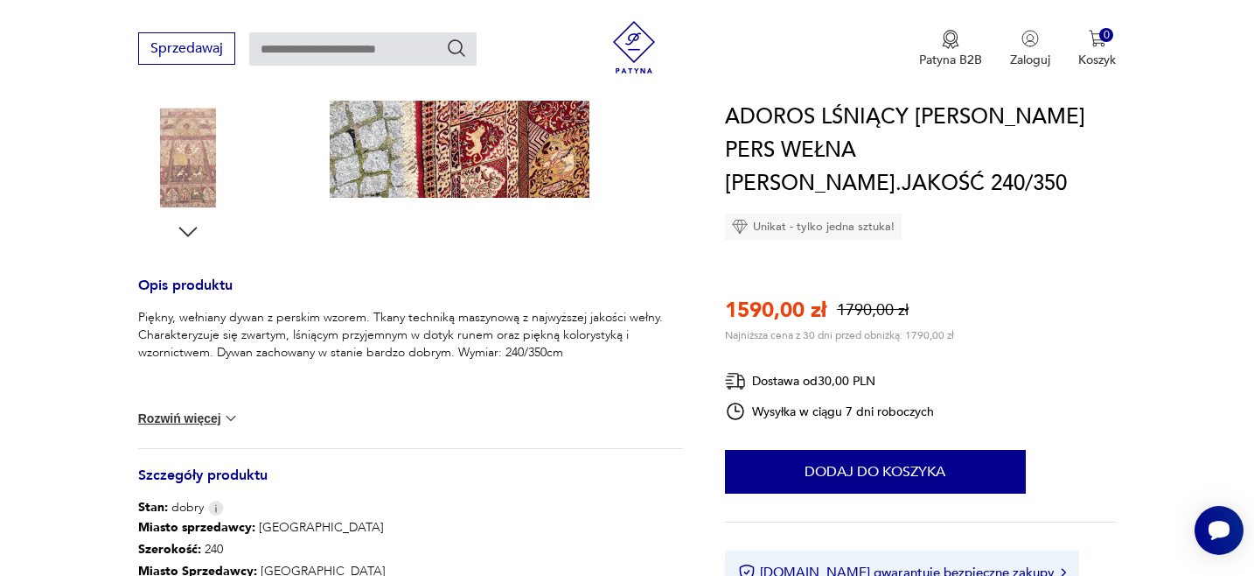
click at [177, 419] on button "Rozwiń więcej" at bounding box center [188, 417] width 101 height 17
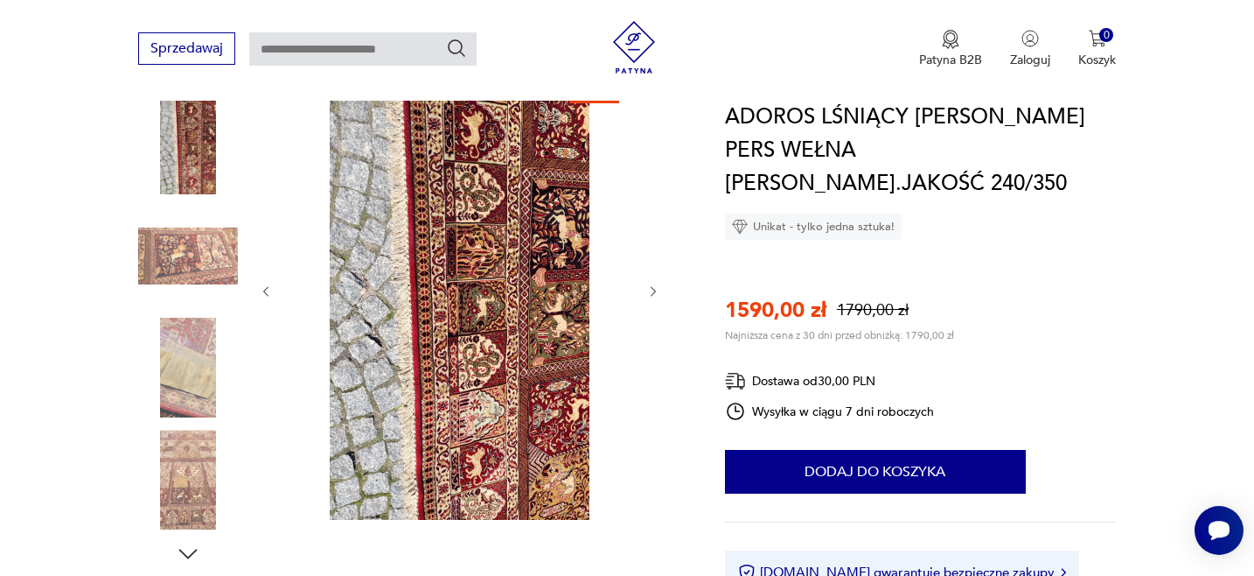
scroll to position [232, 0]
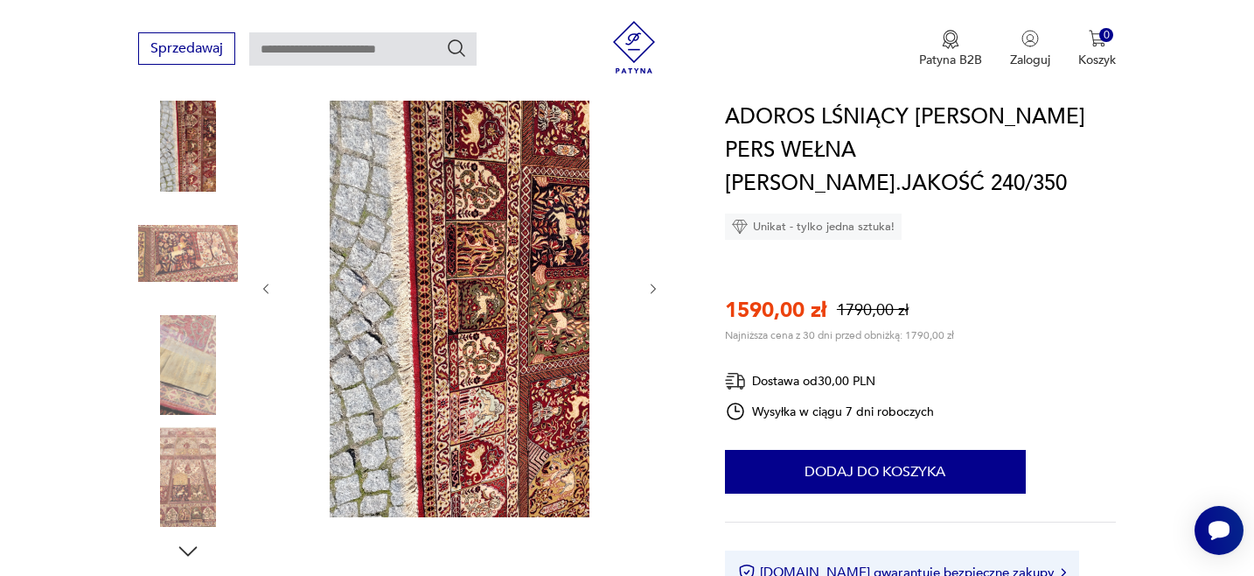
click at [192, 517] on img at bounding box center [188, 477] width 100 height 100
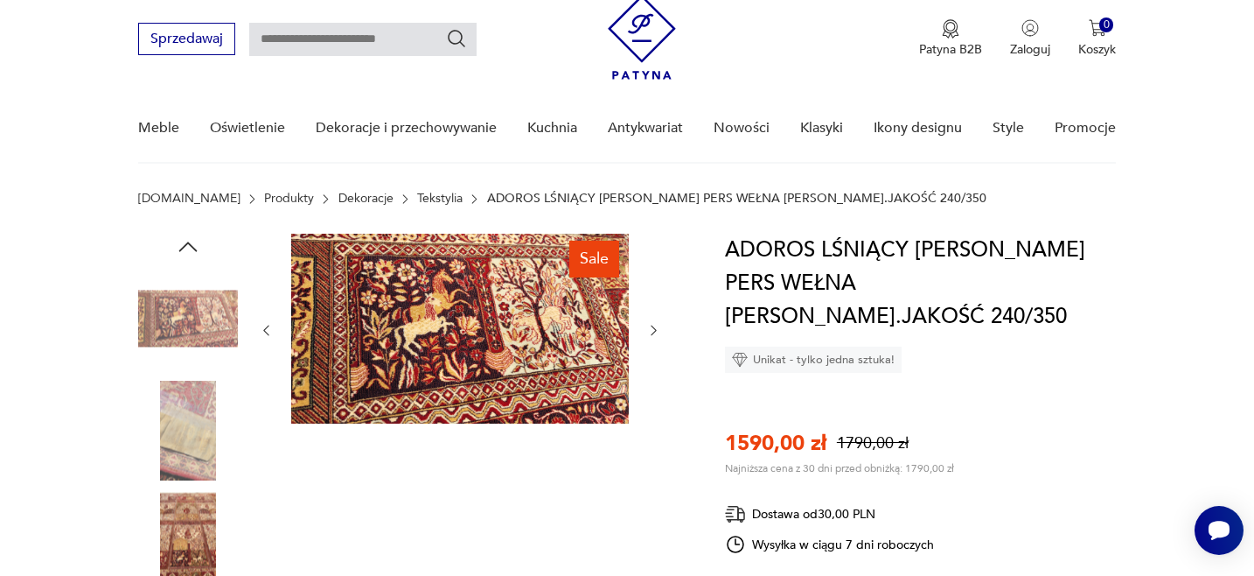
scroll to position [45, 0]
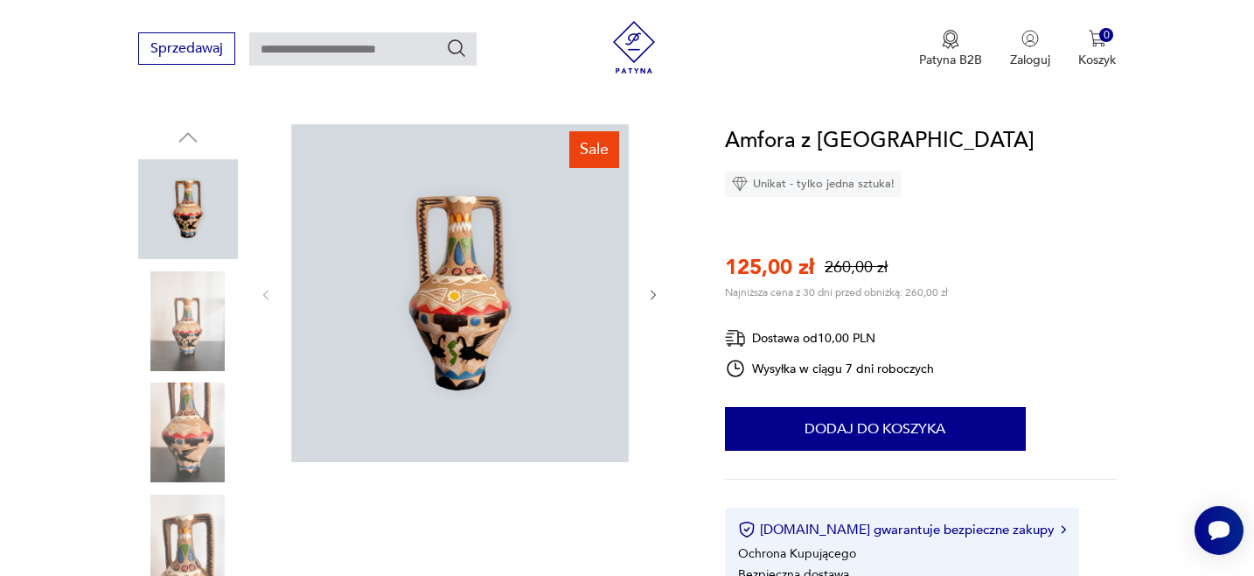
scroll to position [164, 0]
click at [654, 293] on icon "button" at bounding box center [653, 295] width 5 height 10
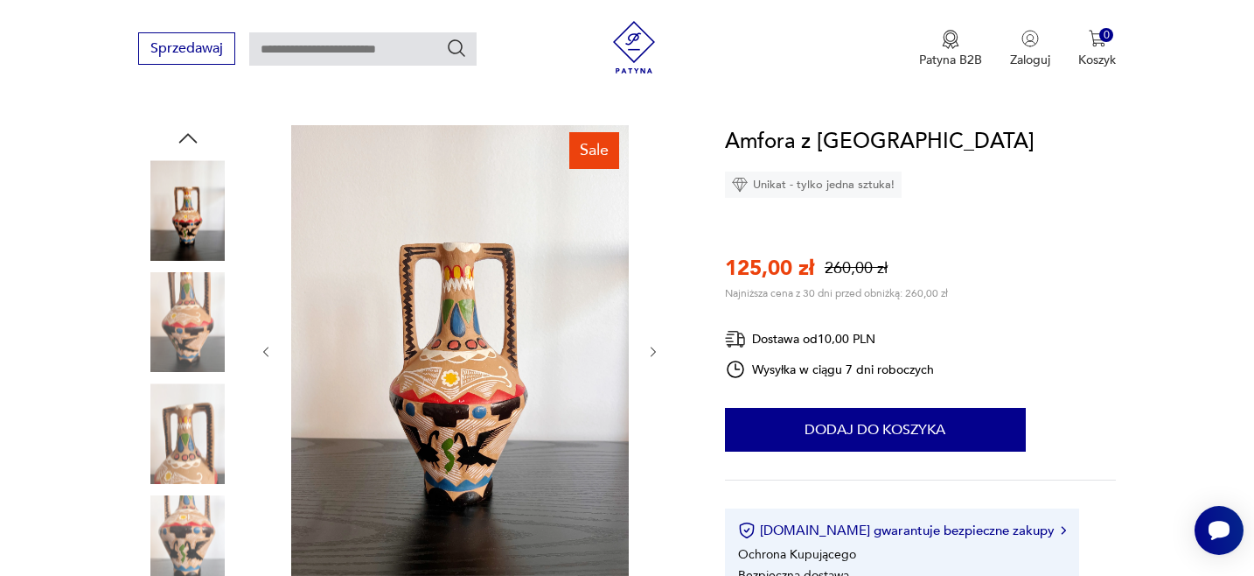
click at [656, 293] on div at bounding box center [460, 351] width 402 height 453
click at [653, 348] on icon "button" at bounding box center [653, 351] width 5 height 10
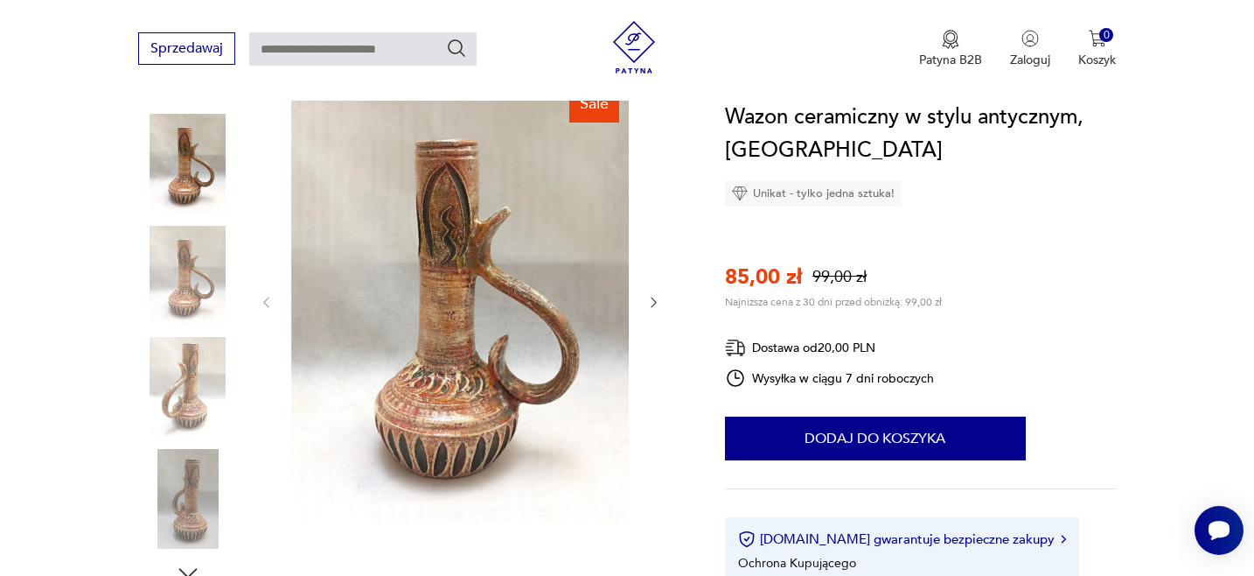
click at [654, 299] on icon "button" at bounding box center [653, 302] width 5 height 10
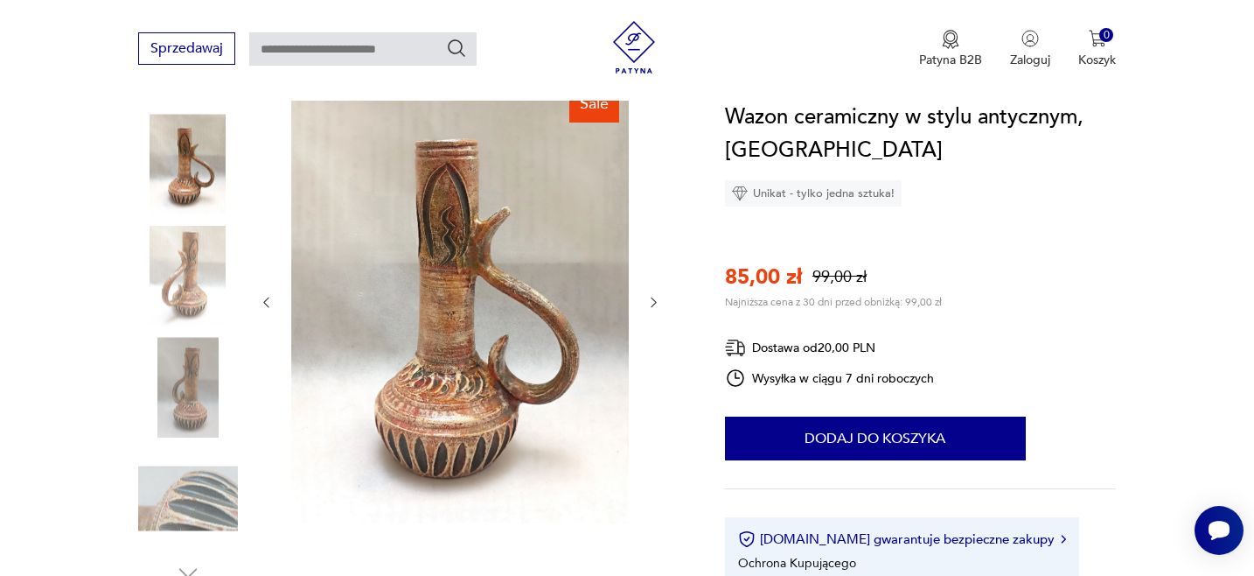
click at [654, 299] on icon "button" at bounding box center [653, 302] width 5 height 10
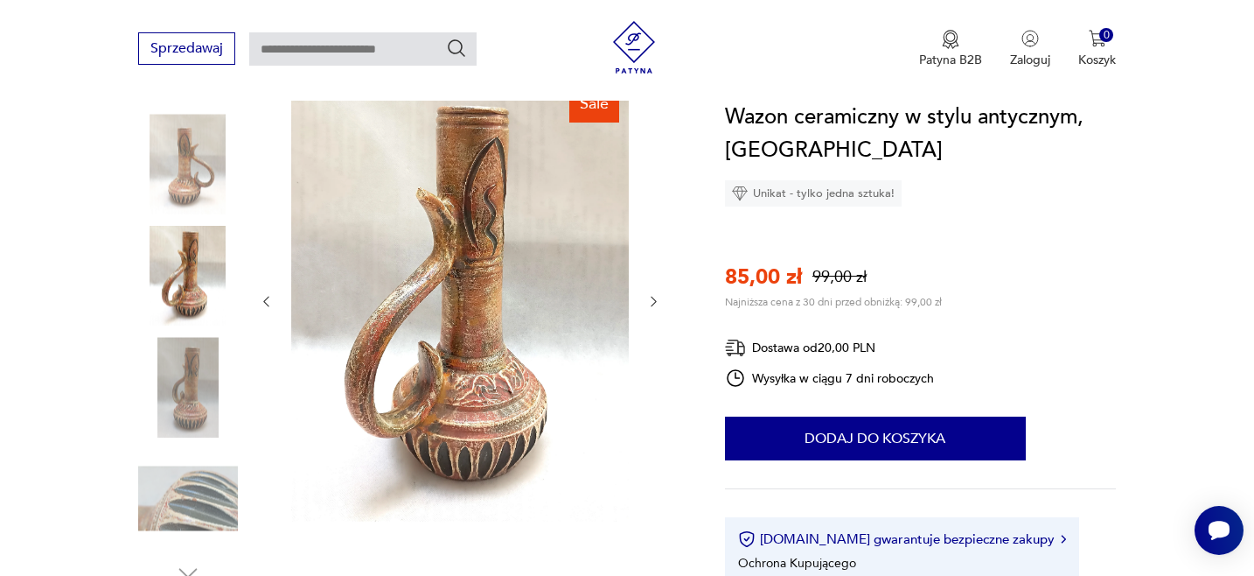
click at [654, 299] on icon "button" at bounding box center [653, 302] width 5 height 10
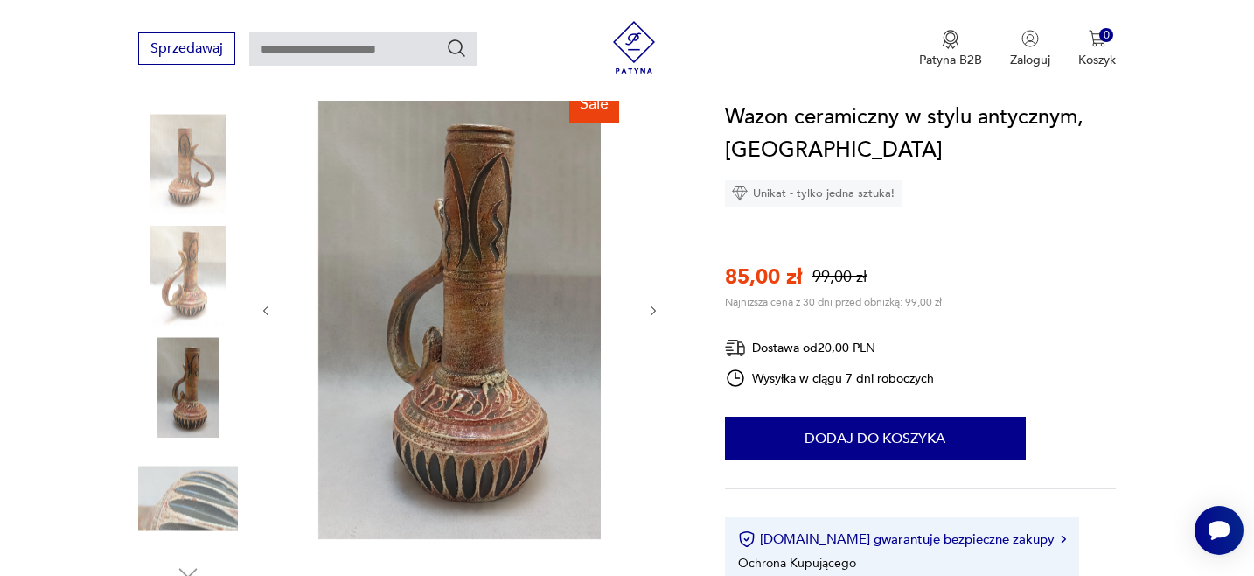
click at [654, 299] on div at bounding box center [460, 311] width 402 height 464
click at [656, 310] on icon "button" at bounding box center [653, 311] width 15 height 15
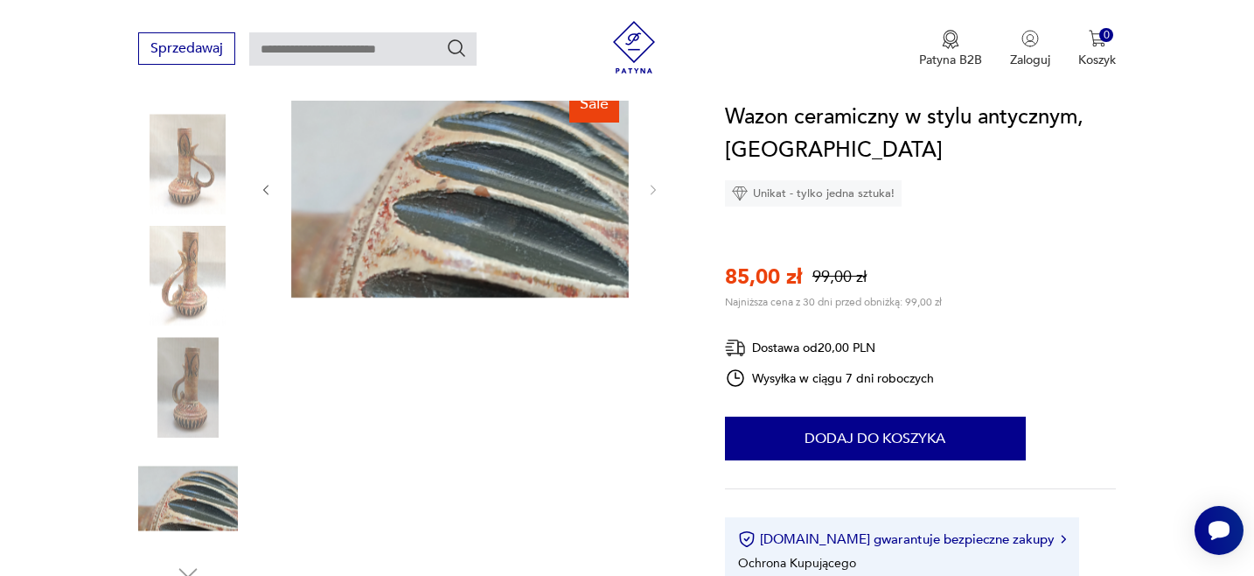
click at [656, 310] on div "Sale" at bounding box center [460, 332] width 402 height 507
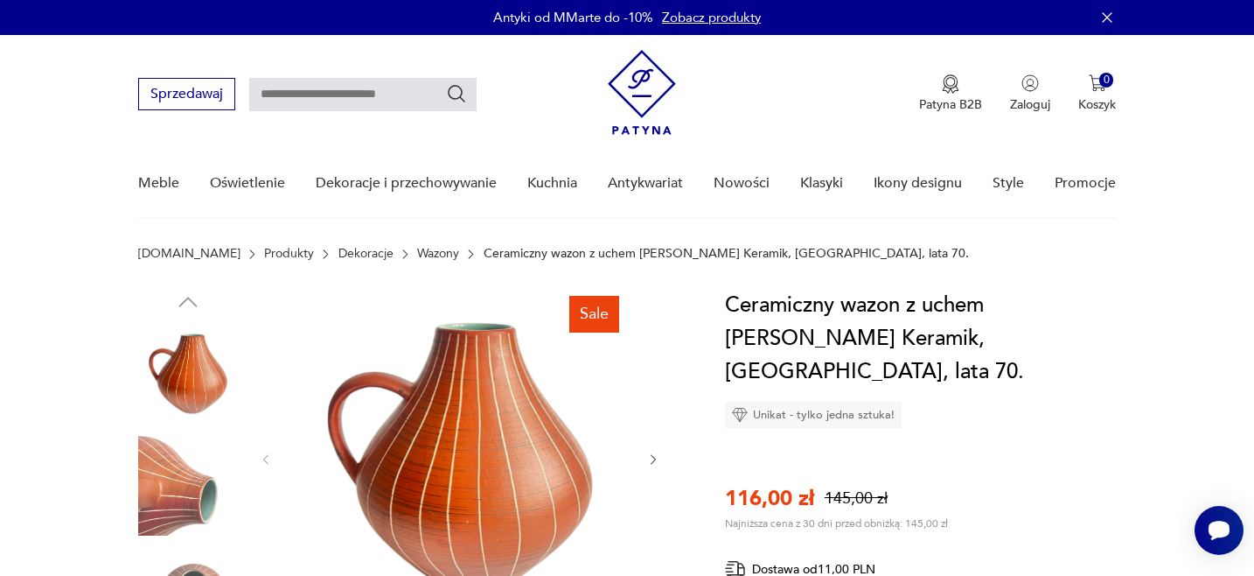
click at [179, 480] on img at bounding box center [188, 486] width 100 height 100
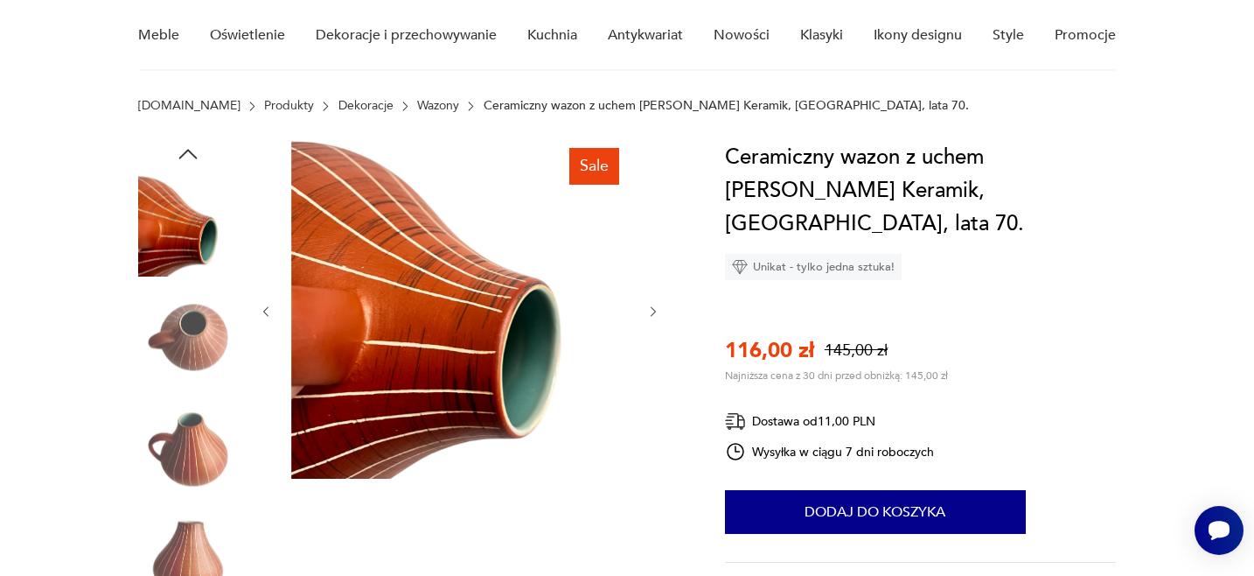
scroll to position [153, 0]
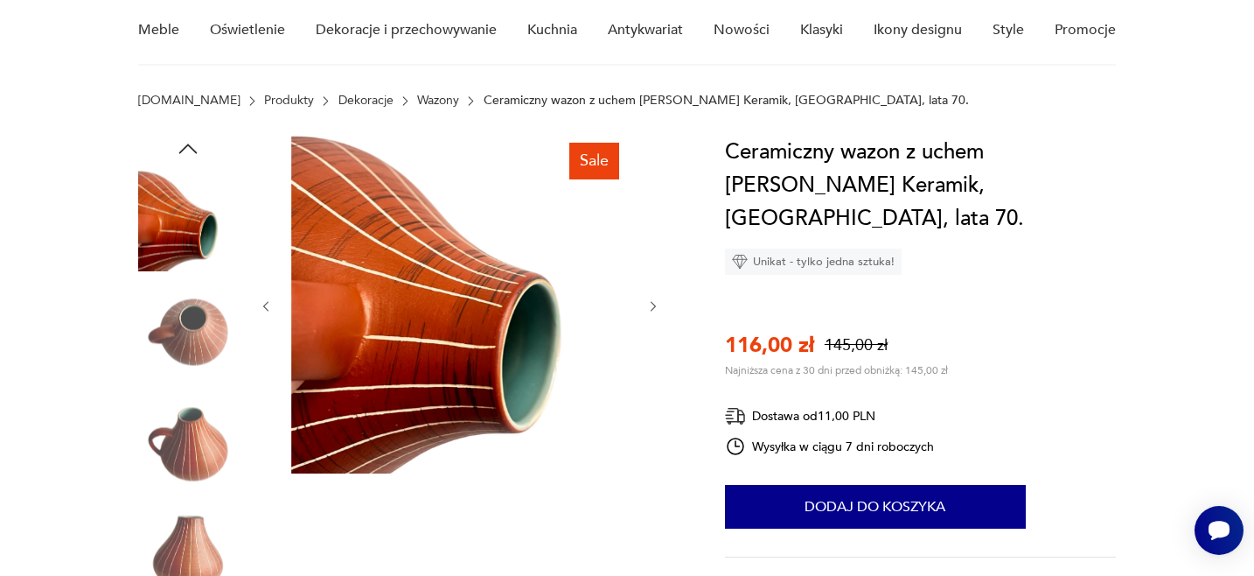
click at [197, 461] on img at bounding box center [188, 444] width 100 height 100
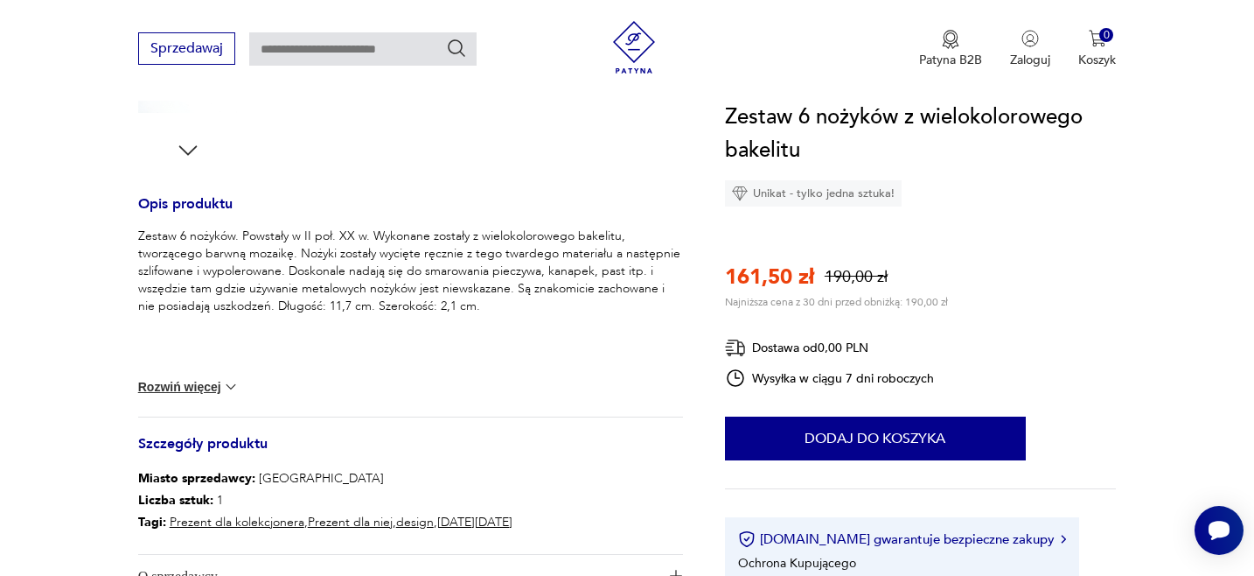
scroll to position [618, 0]
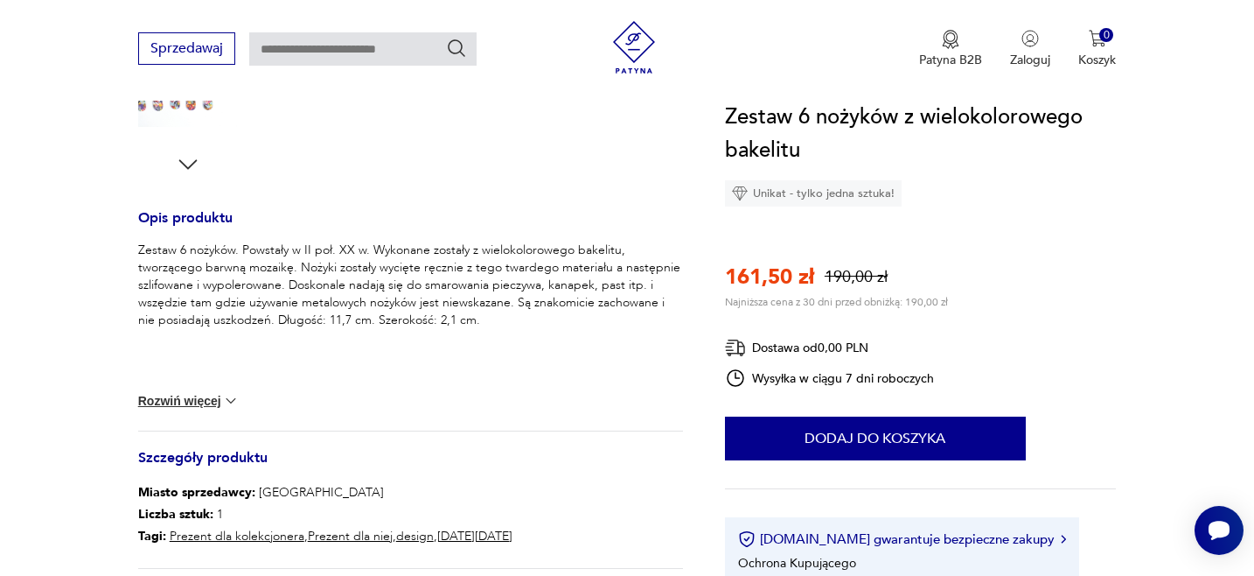
click at [190, 397] on button "Rozwiń więcej" at bounding box center [188, 400] width 101 height 17
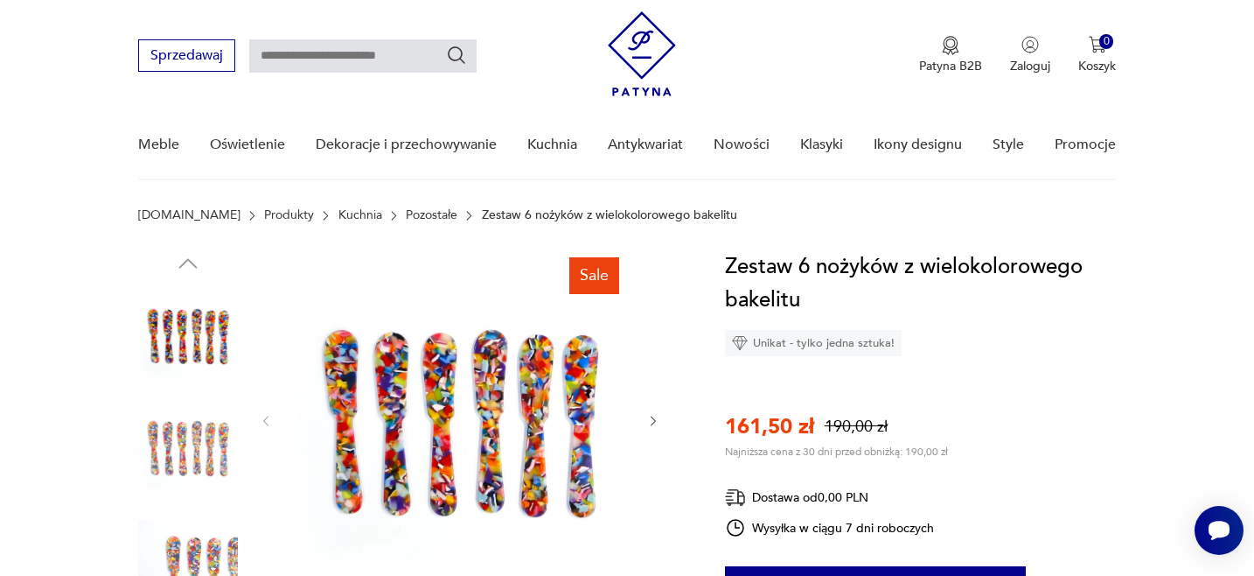
scroll to position [0, 0]
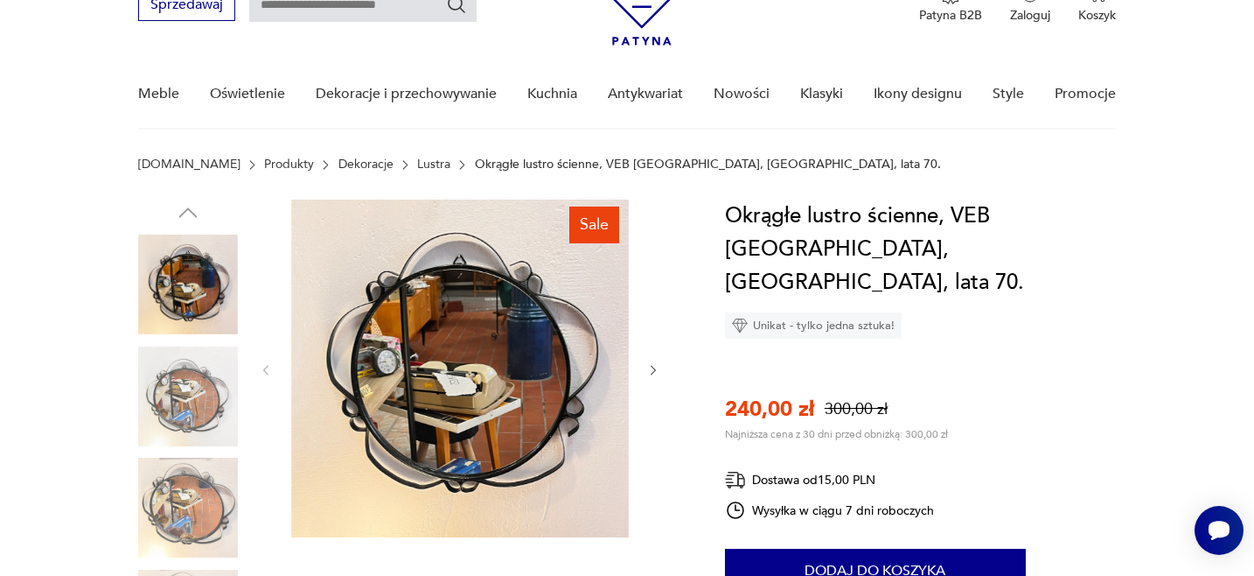
scroll to position [87, 0]
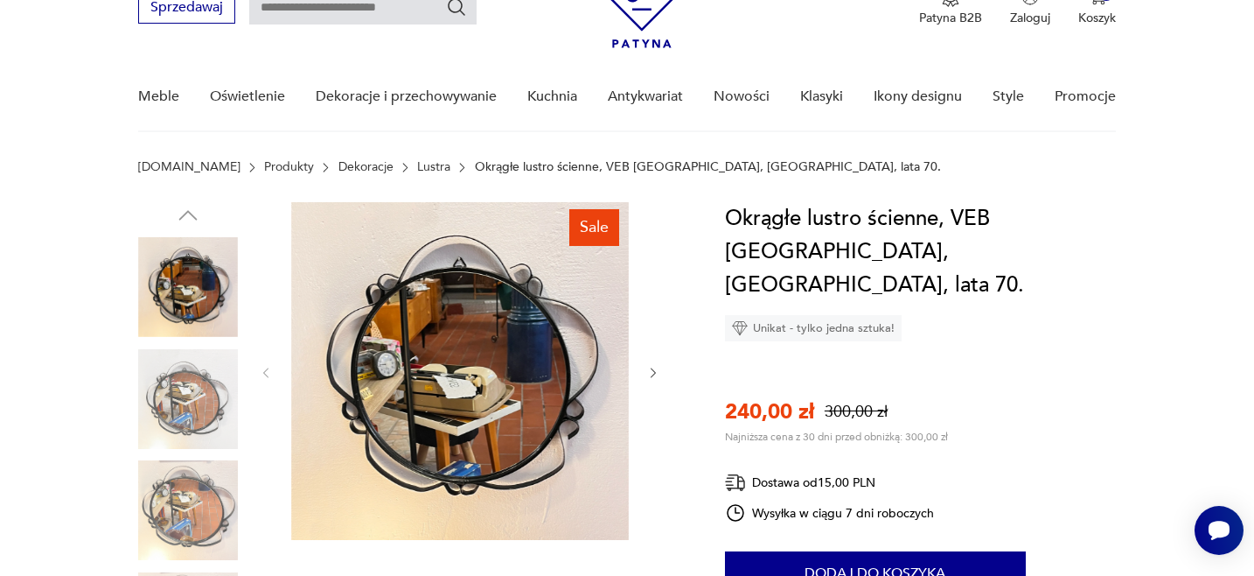
click at [655, 370] on icon "button" at bounding box center [653, 373] width 15 height 15
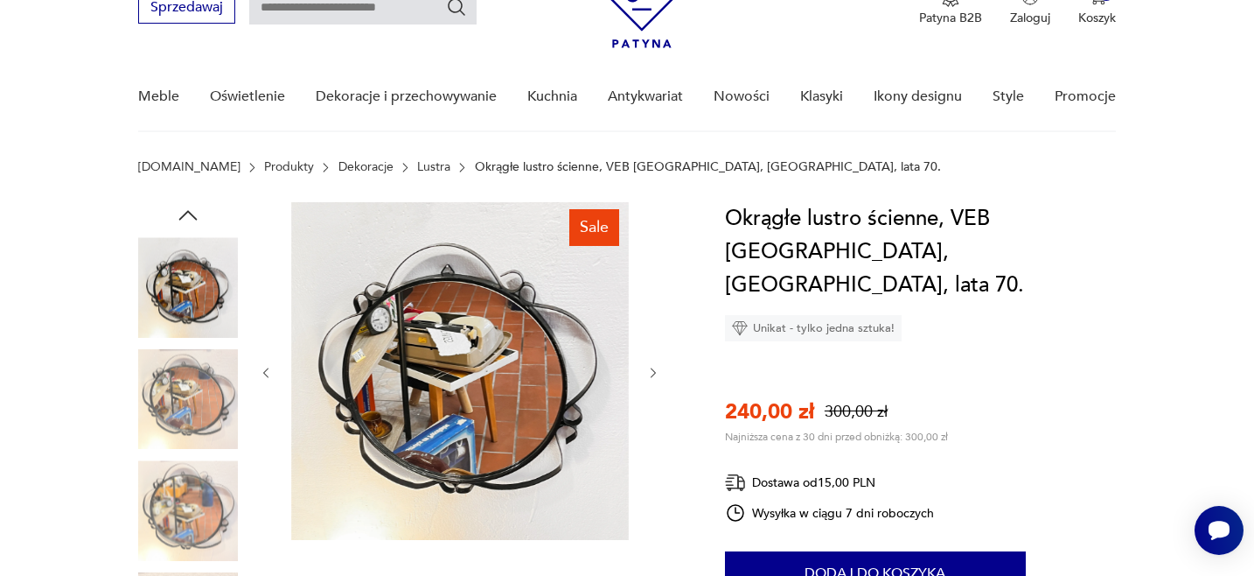
click at [655, 370] on icon "button" at bounding box center [653, 373] width 15 height 15
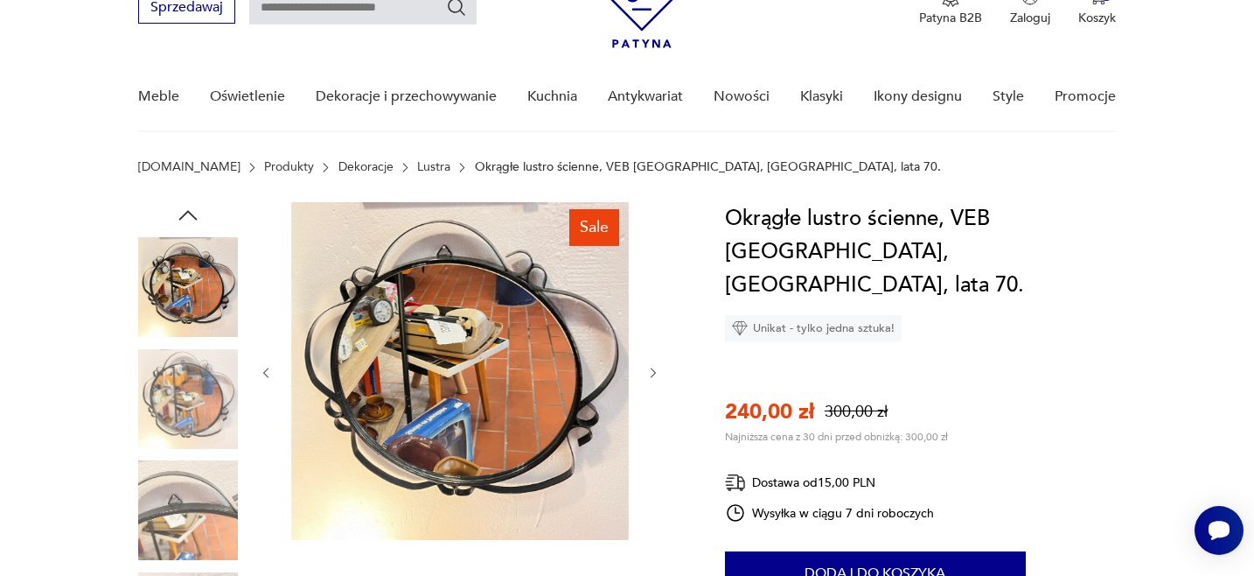
click at [655, 370] on icon "button" at bounding box center [653, 373] width 15 height 15
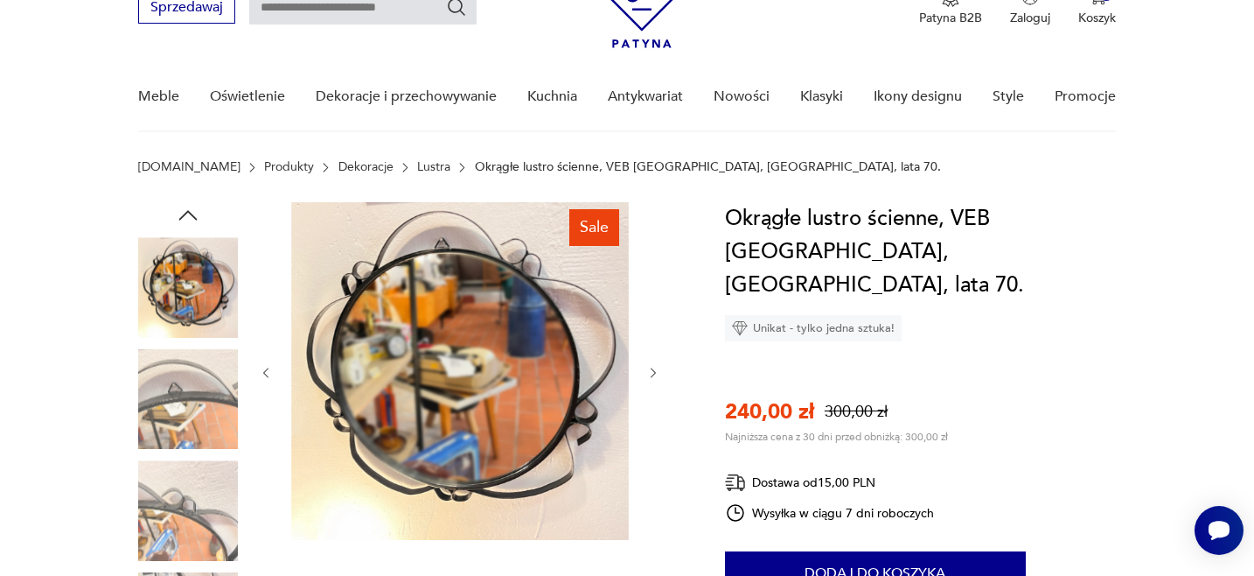
click at [655, 370] on icon "button" at bounding box center [653, 373] width 15 height 15
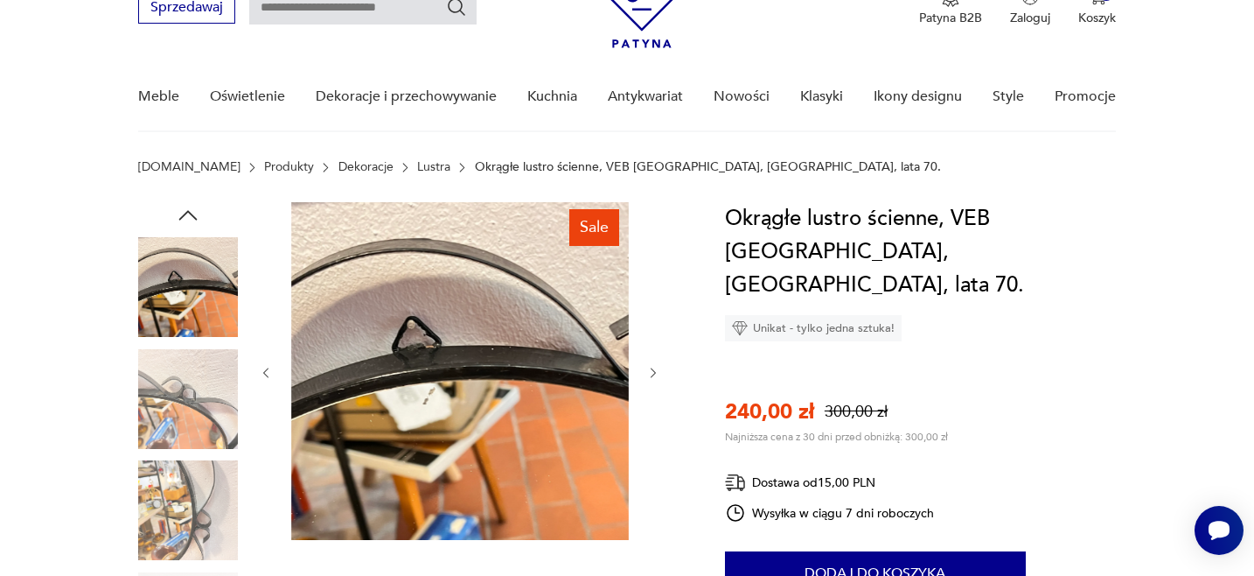
click at [655, 370] on icon "button" at bounding box center [653, 373] width 15 height 15
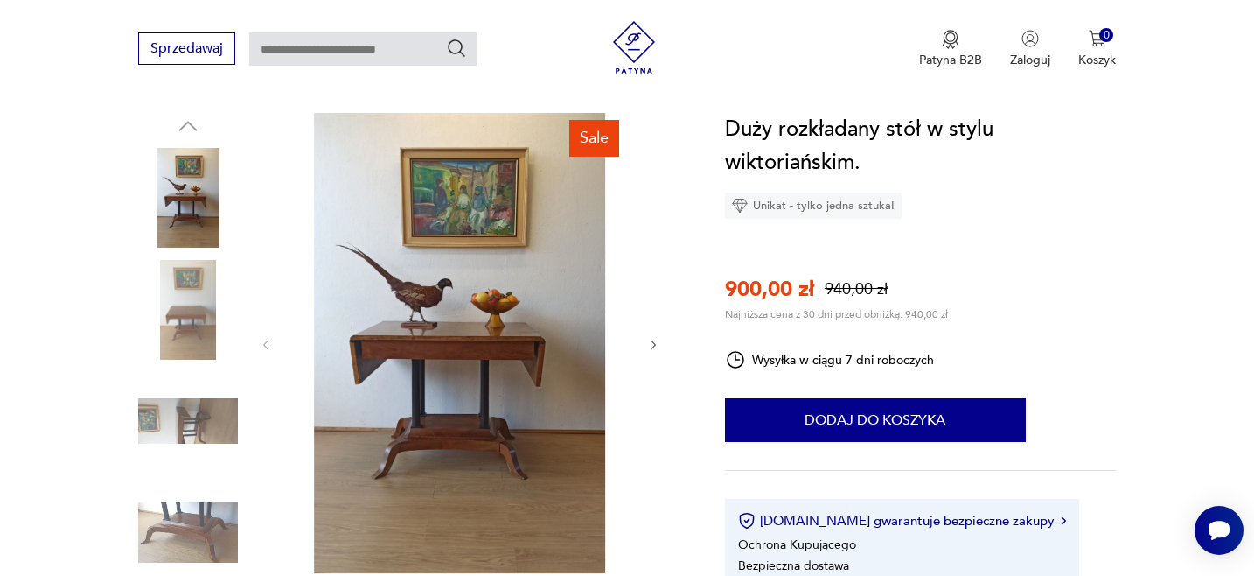
click at [171, 520] on img at bounding box center [188, 533] width 100 height 100
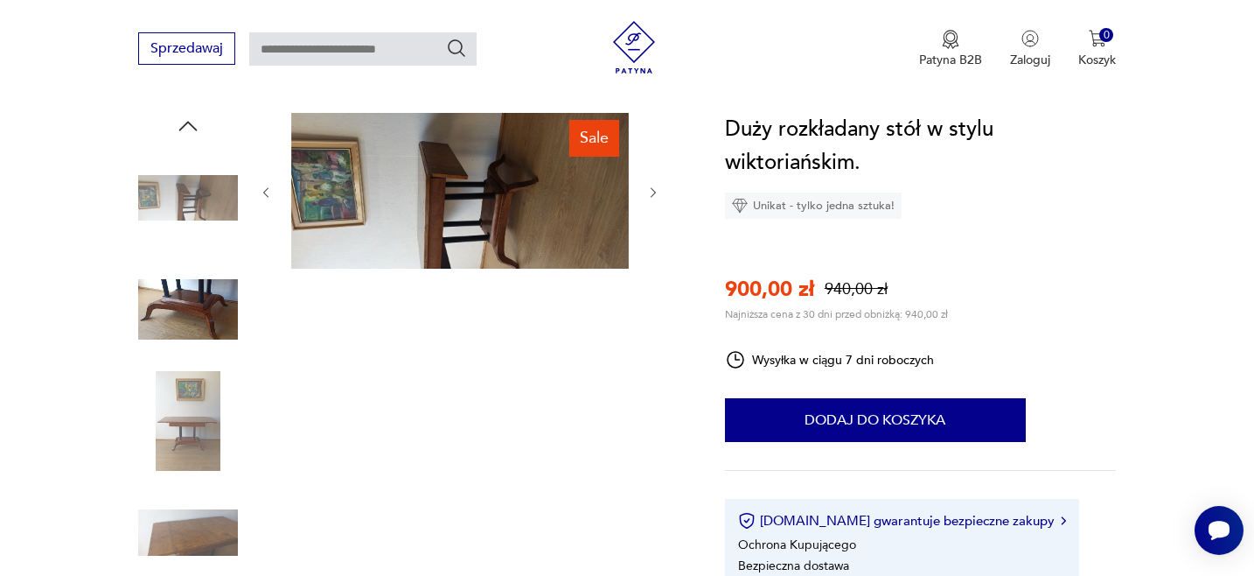
click at [213, 401] on img at bounding box center [188, 421] width 100 height 100
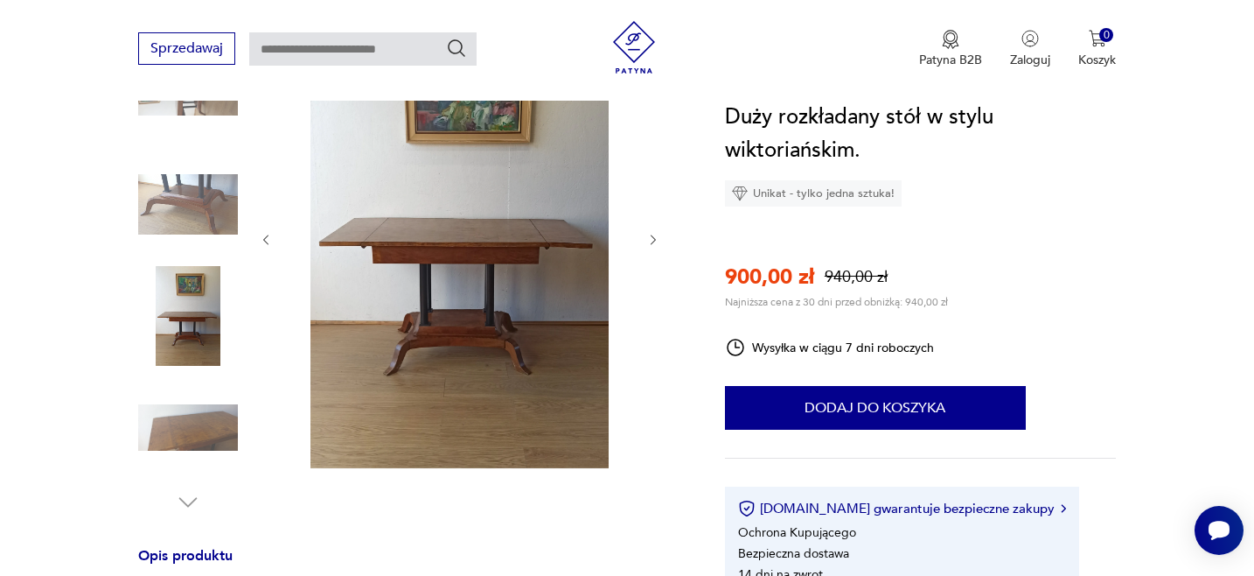
scroll to position [283, 0]
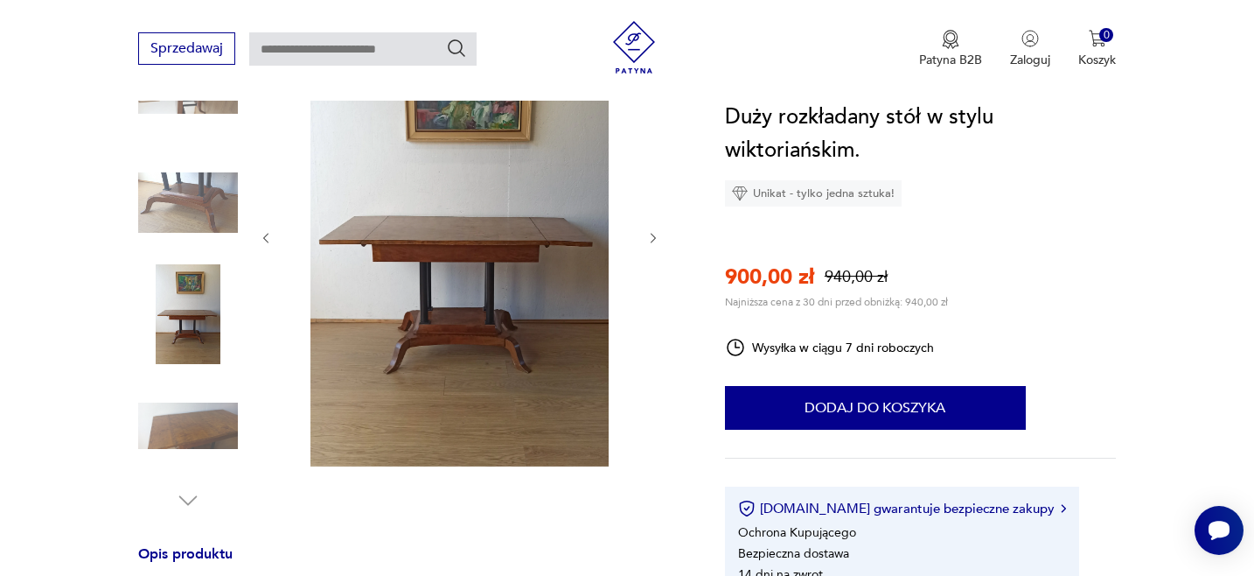
click at [192, 428] on img at bounding box center [188, 426] width 100 height 100
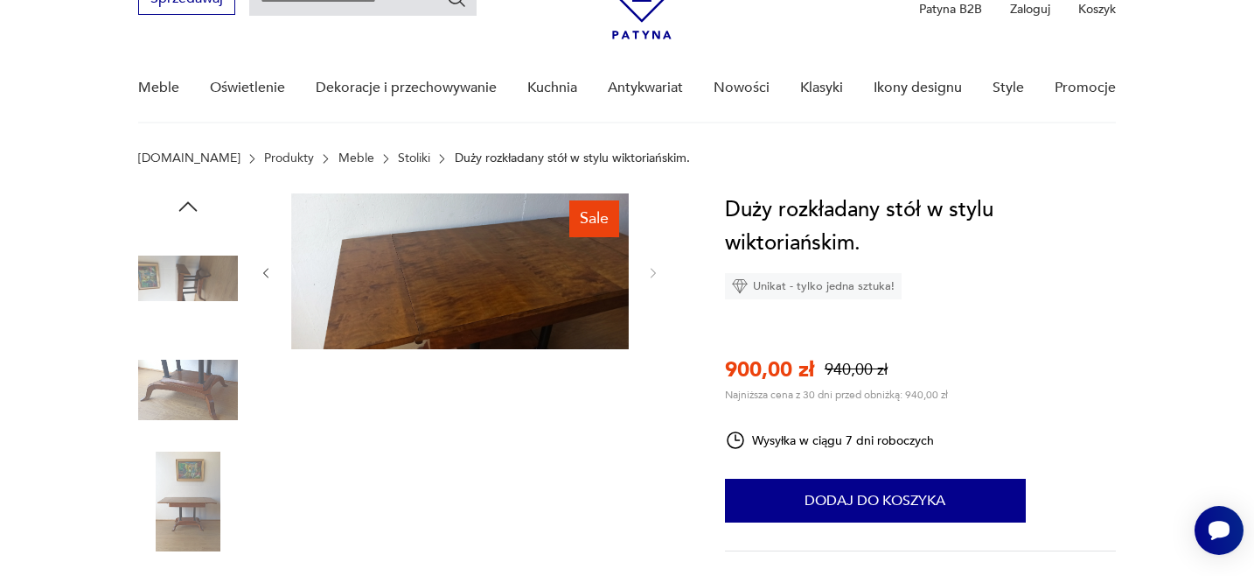
scroll to position [51, 0]
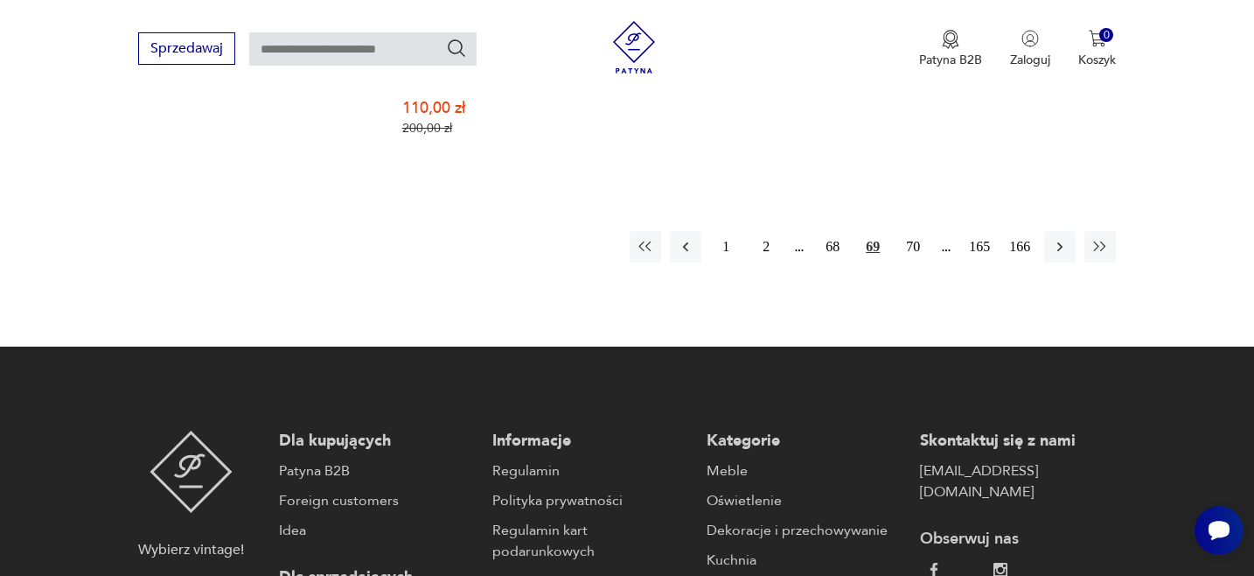
scroll to position [2696, 0]
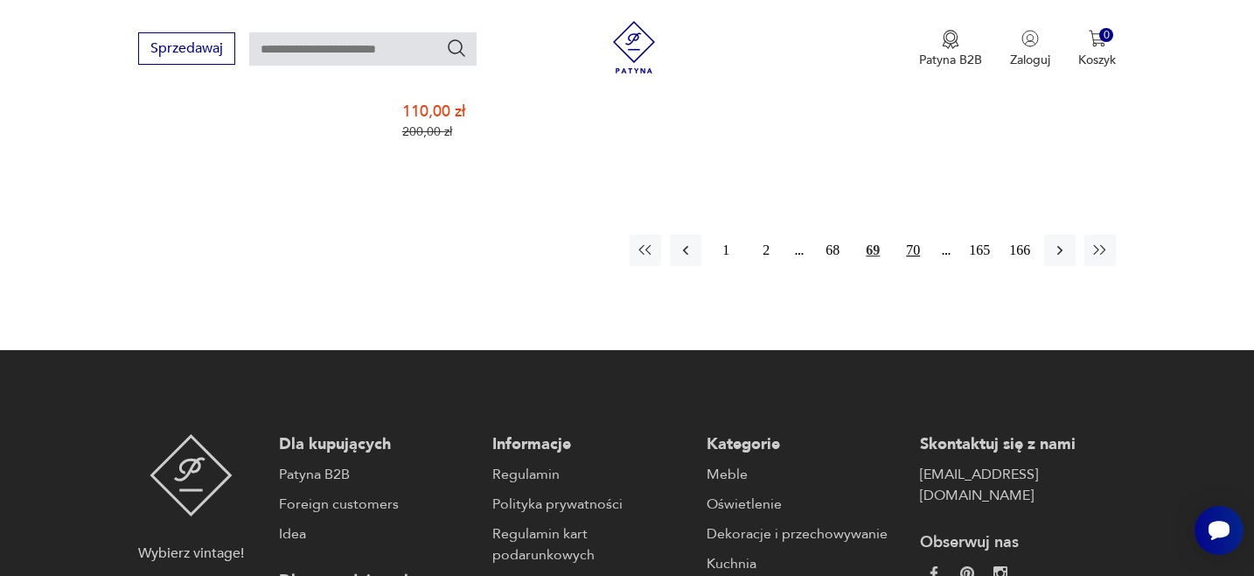
click at [917, 234] on button "70" at bounding box center [913, 249] width 31 height 31
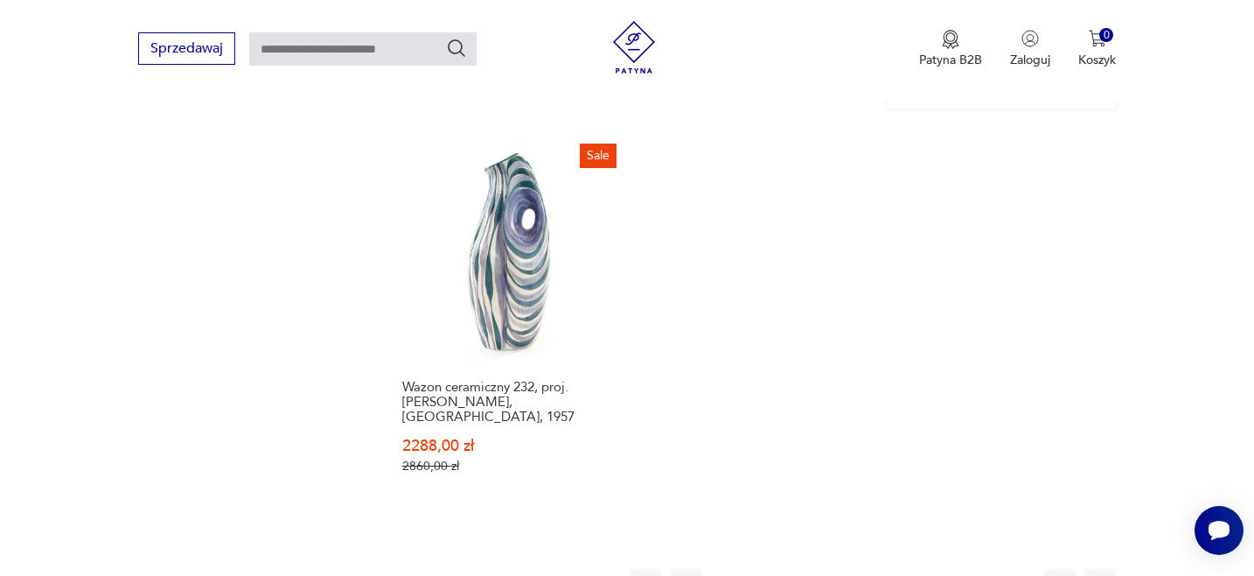
scroll to position [2378, 0]
click at [909, 568] on button "71" at bounding box center [913, 583] width 31 height 31
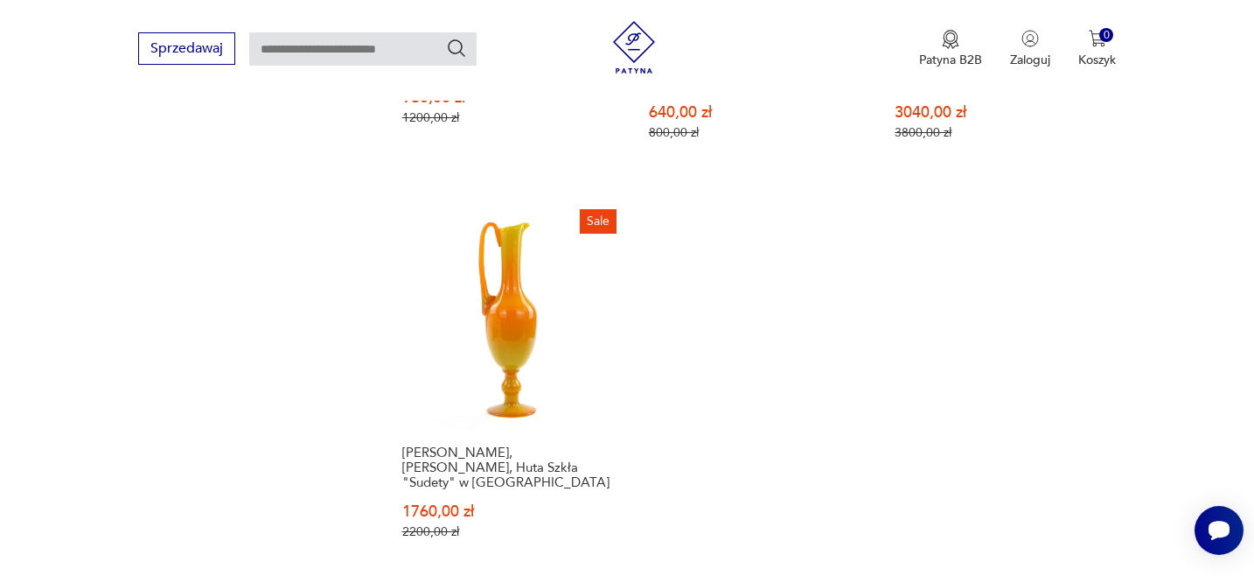
scroll to position [2412, 0]
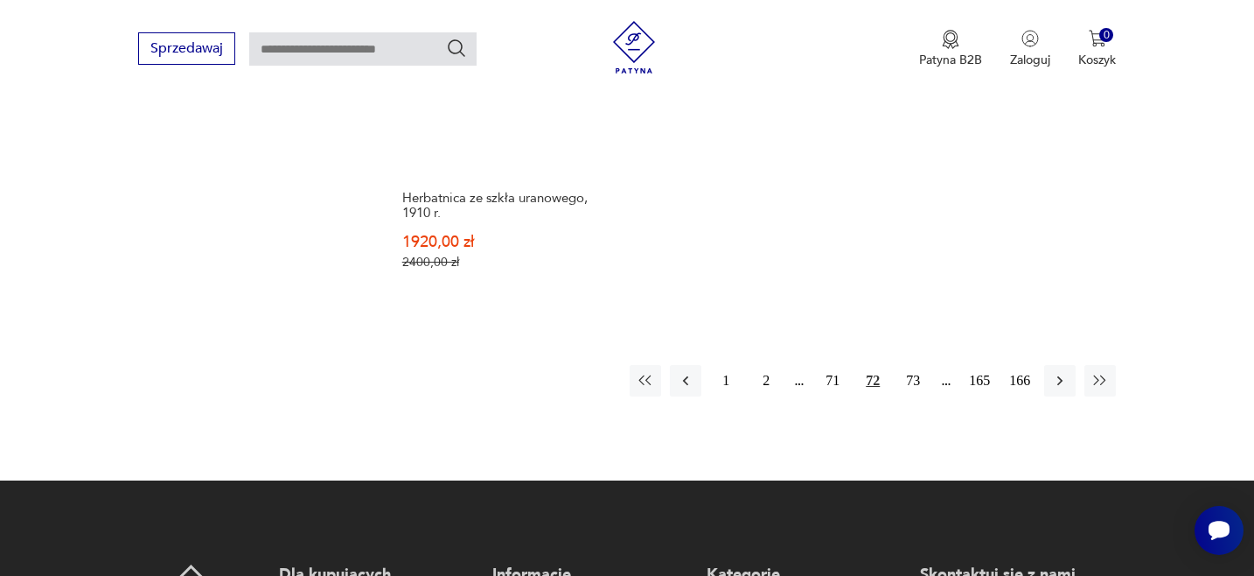
scroll to position [2570, 0]
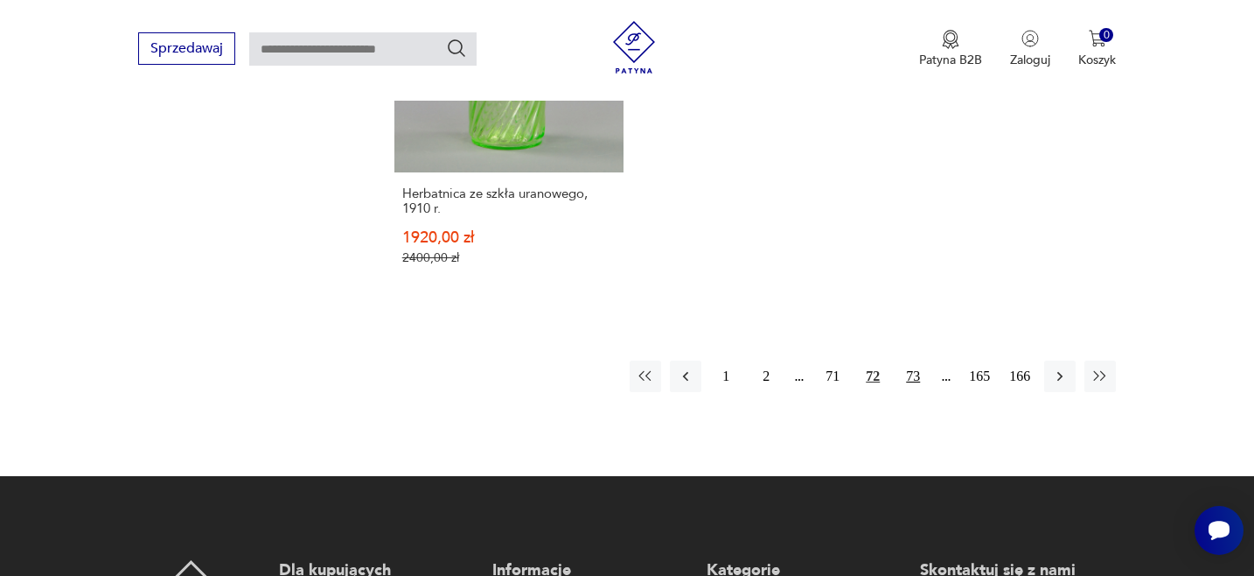
click at [919, 360] on button "73" at bounding box center [913, 375] width 31 height 31
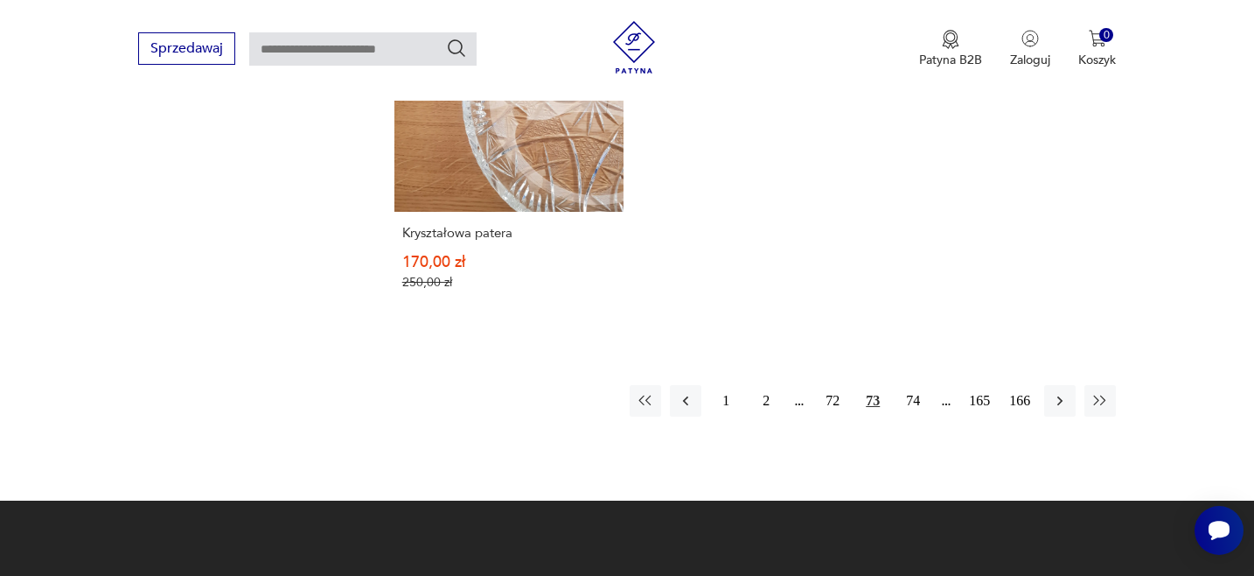
scroll to position [2528, 0]
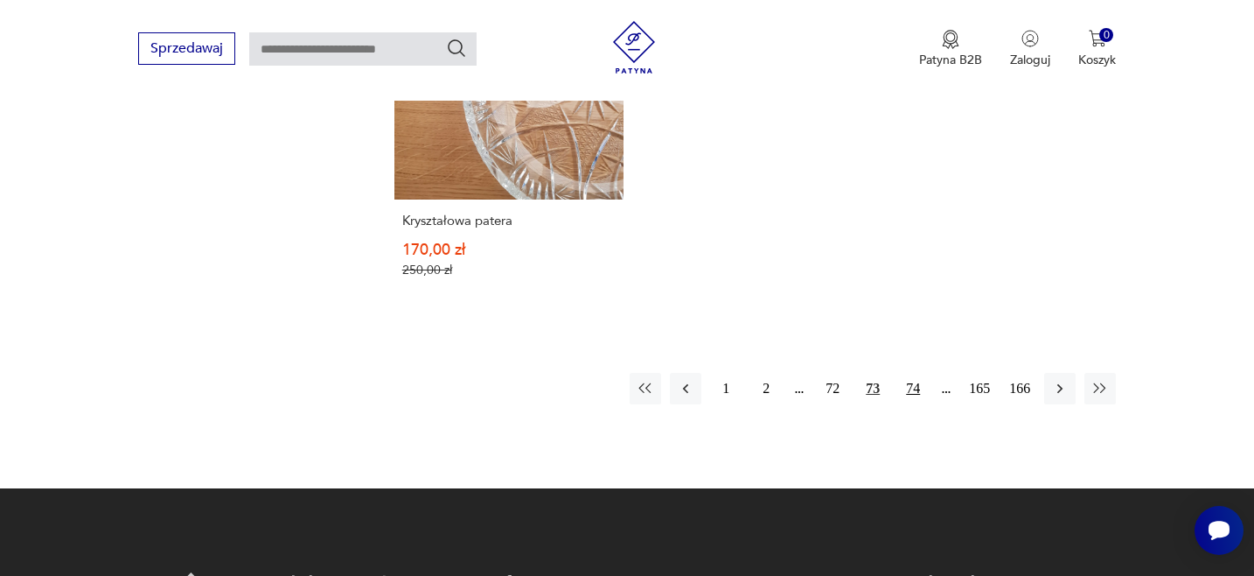
click at [915, 373] on button "74" at bounding box center [913, 388] width 31 height 31
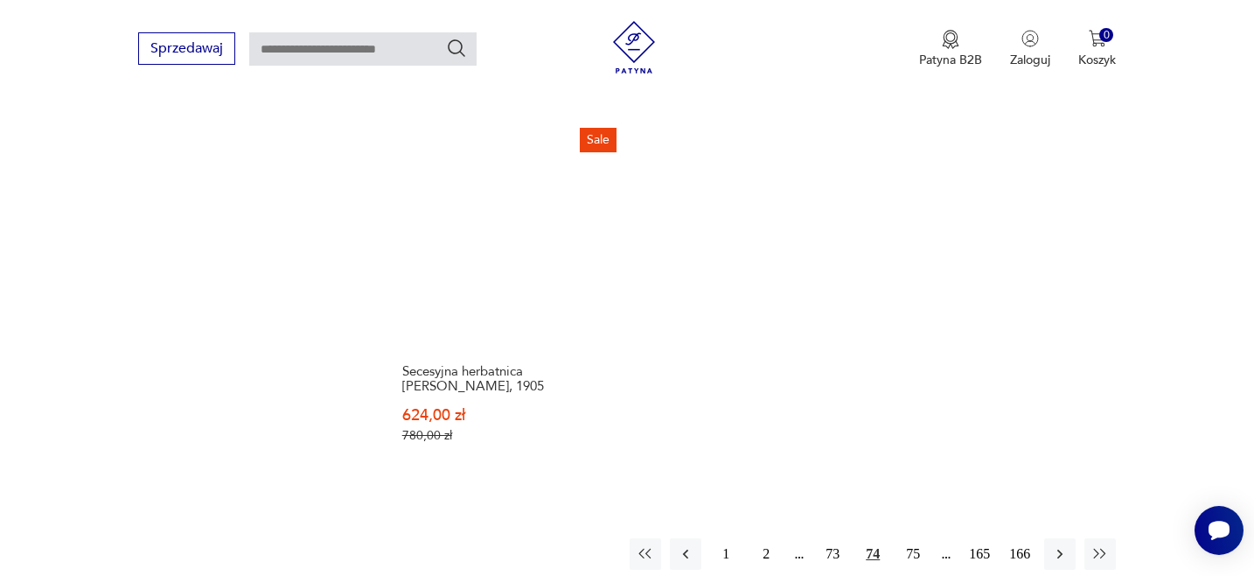
scroll to position [2424, 0]
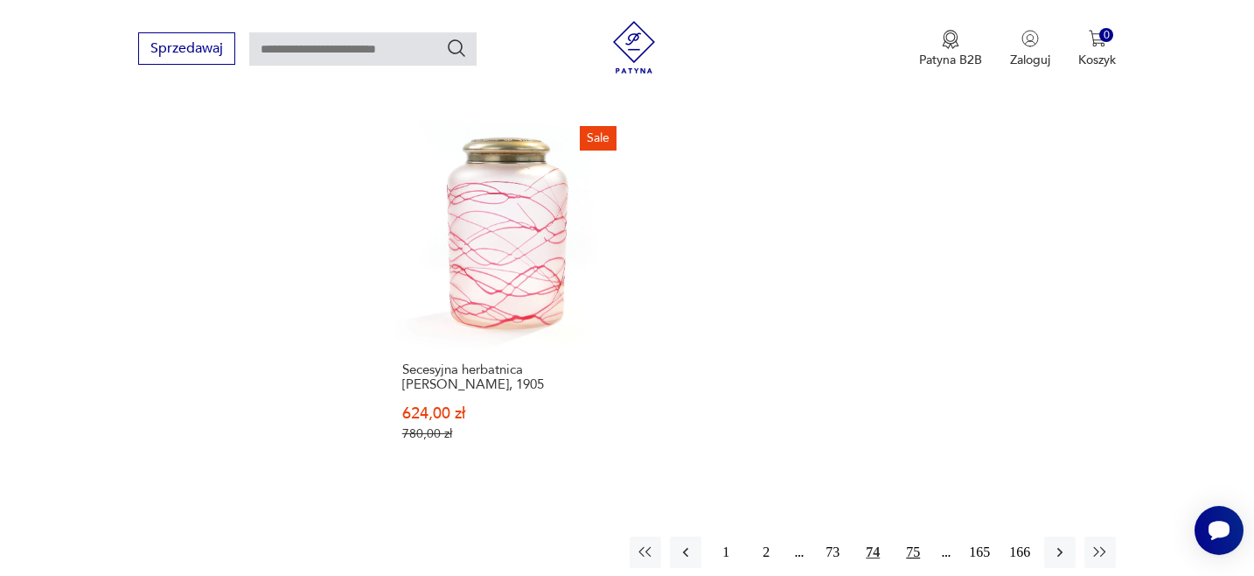
click at [913, 536] on button "75" at bounding box center [913, 551] width 31 height 31
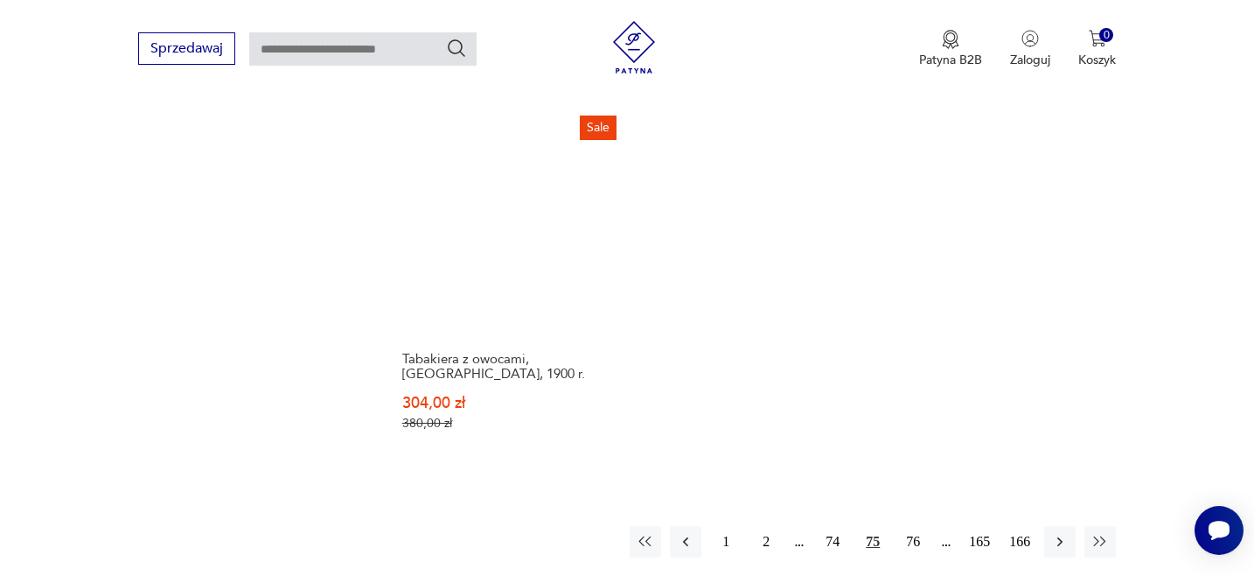
scroll to position [2403, 0]
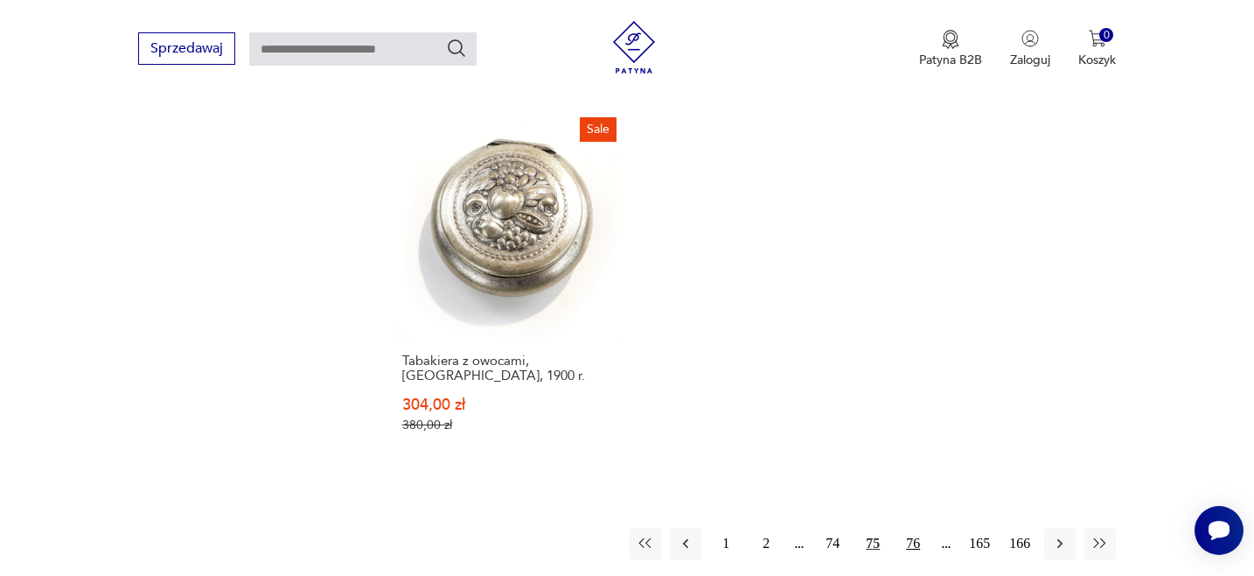
click at [917, 528] on button "76" at bounding box center [913, 543] width 31 height 31
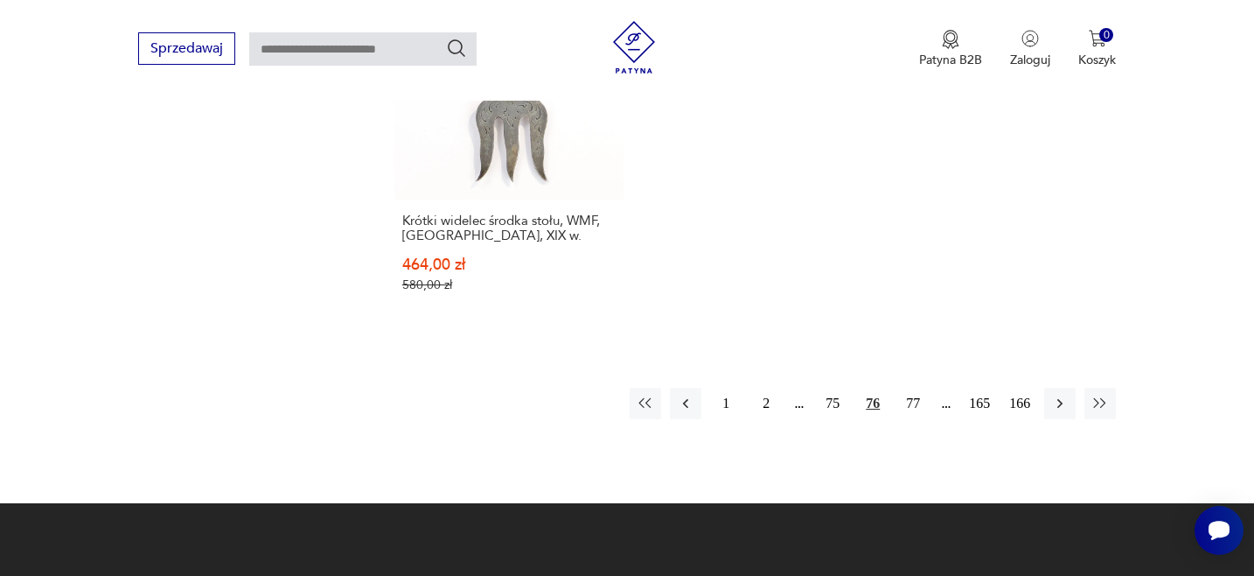
scroll to position [2544, 0]
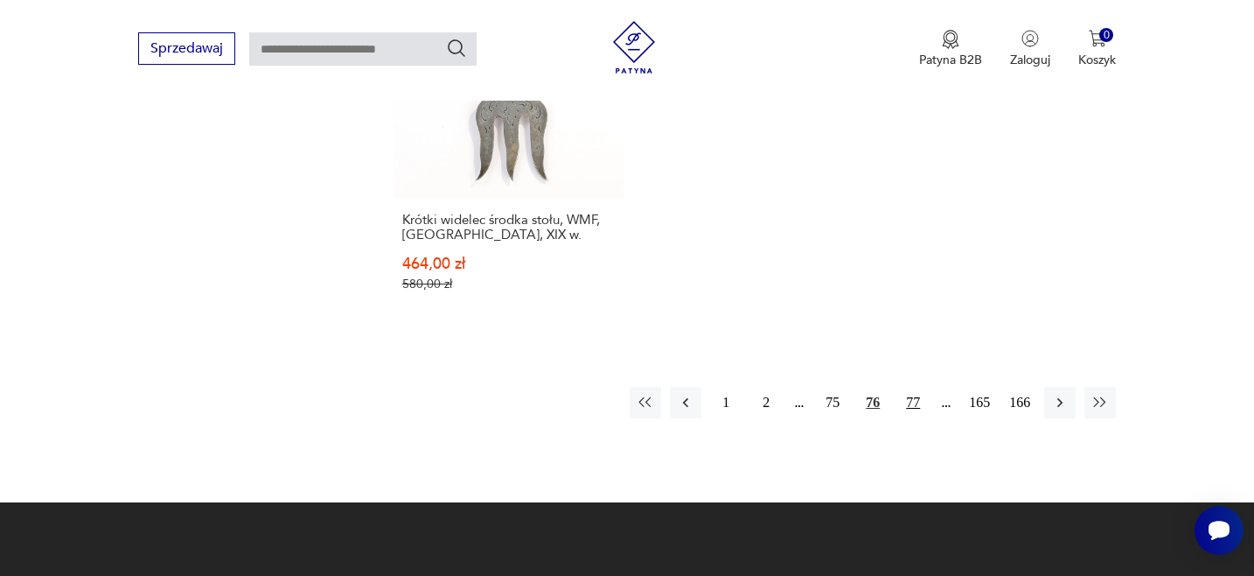
click at [912, 387] on button "77" at bounding box center [913, 402] width 31 height 31
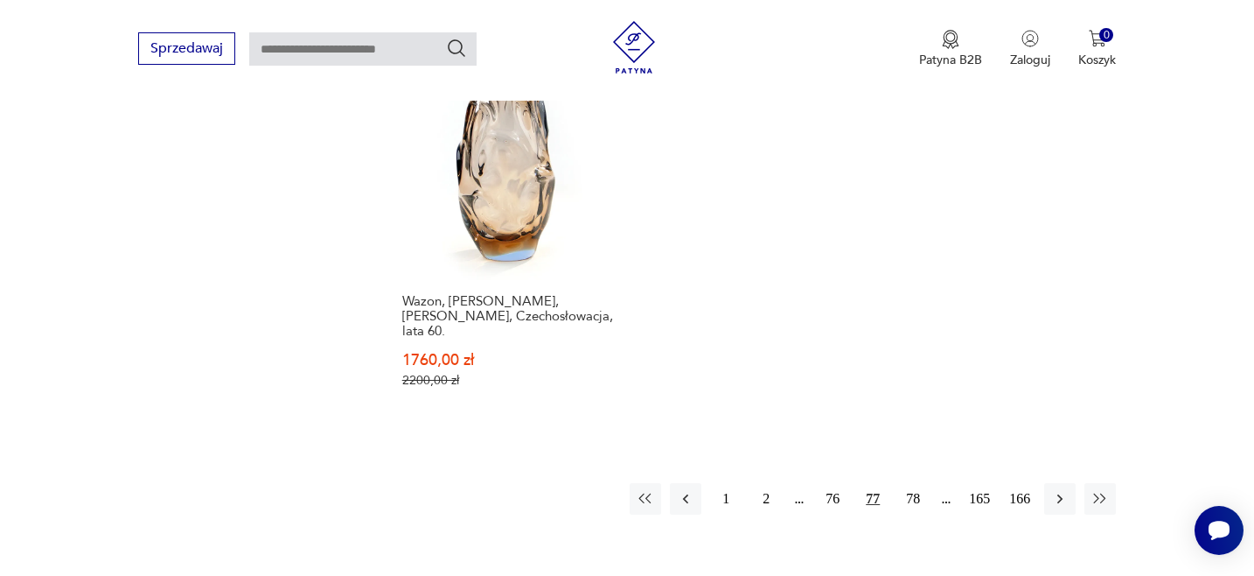
scroll to position [2497, 0]
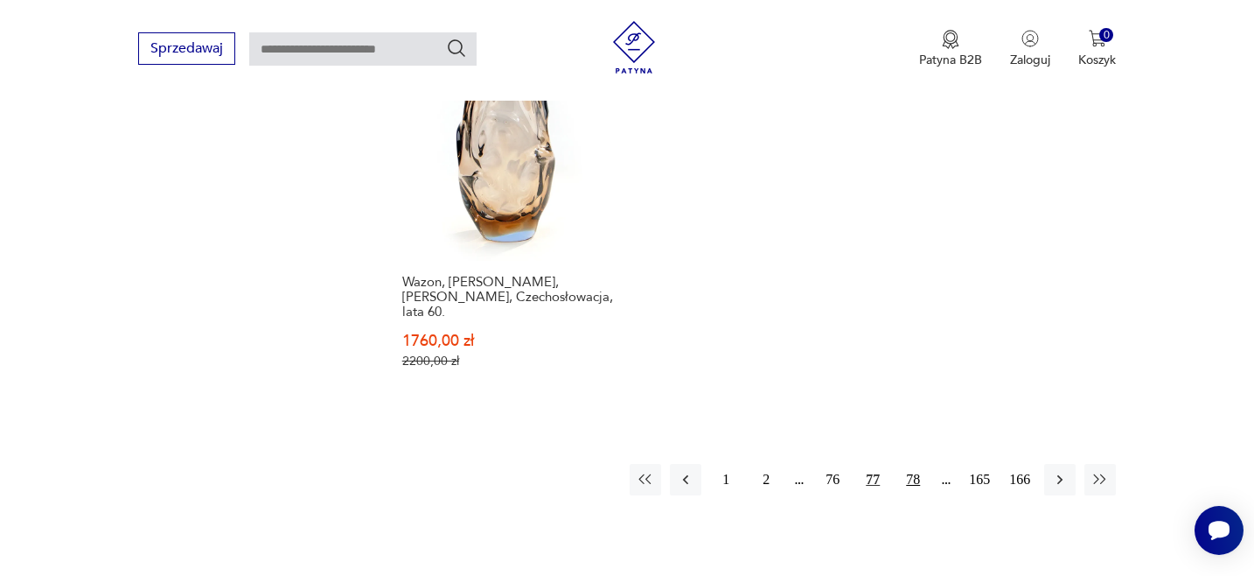
click at [917, 464] on button "78" at bounding box center [913, 479] width 31 height 31
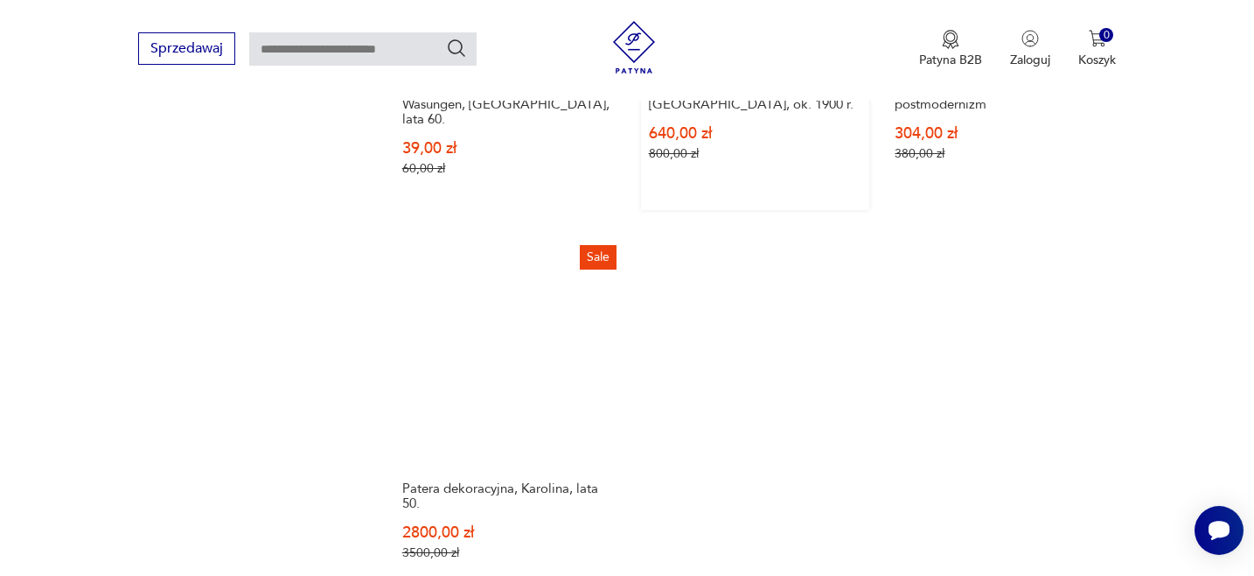
scroll to position [2400, 0]
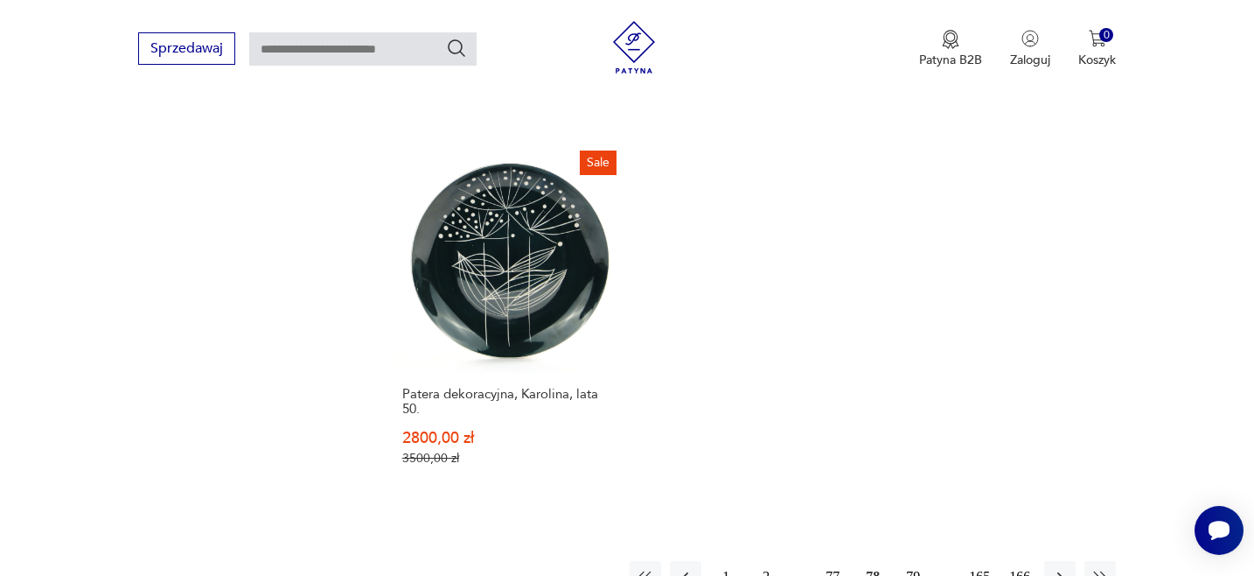
click at [911, 561] on button "79" at bounding box center [913, 576] width 31 height 31
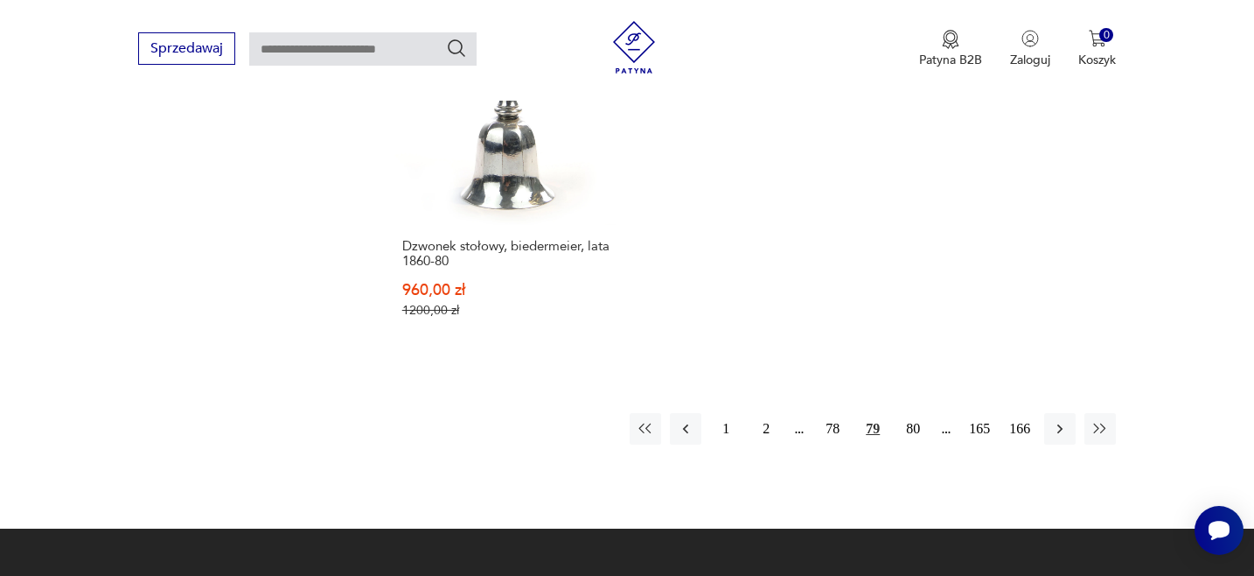
scroll to position [2506, 0]
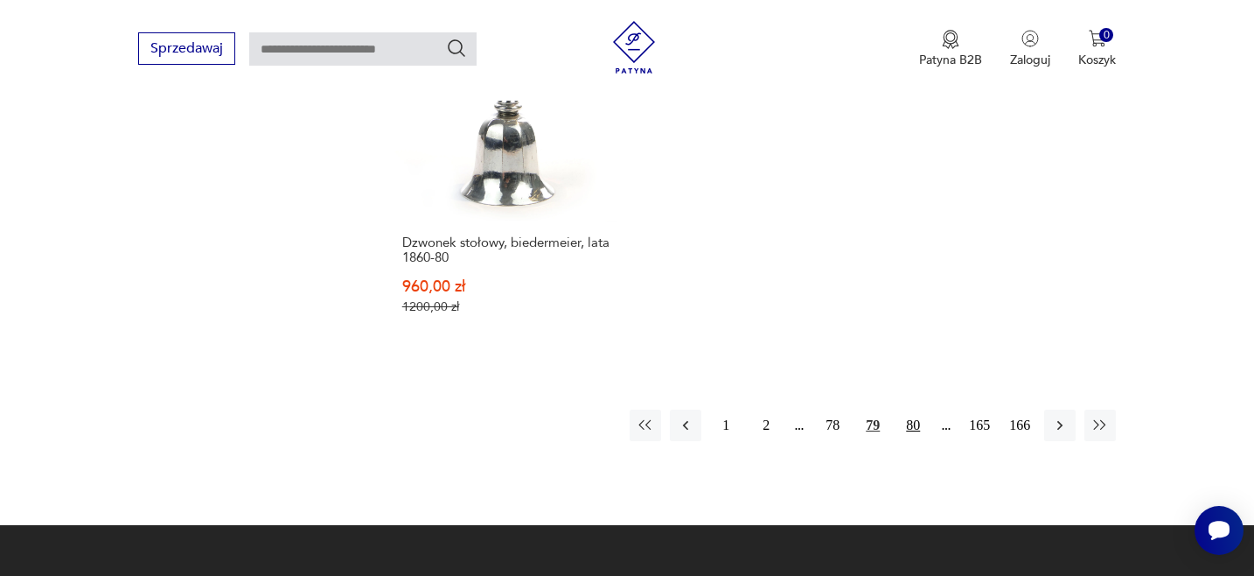
click at [915, 409] on button "80" at bounding box center [913, 424] width 31 height 31
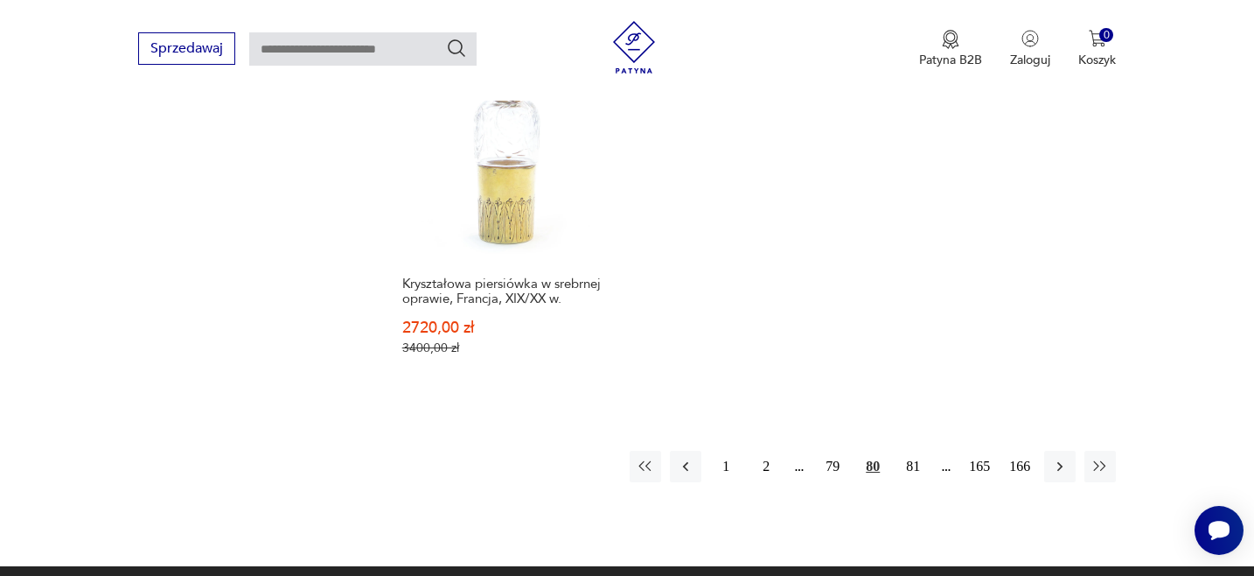
scroll to position [2468, 0]
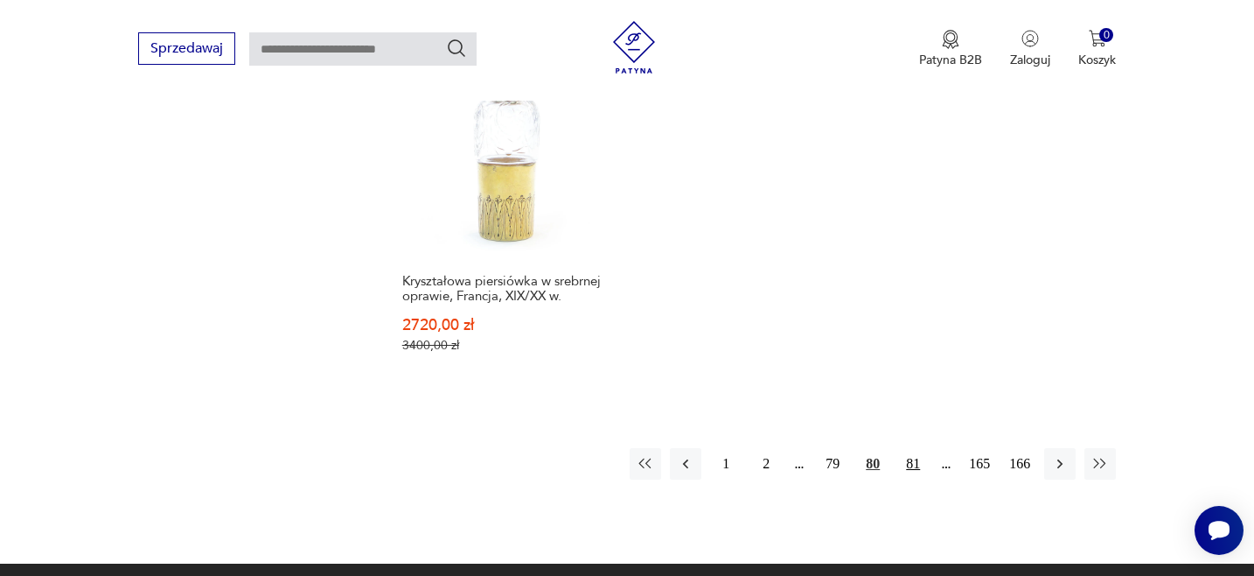
click at [912, 448] on button "81" at bounding box center [913, 463] width 31 height 31
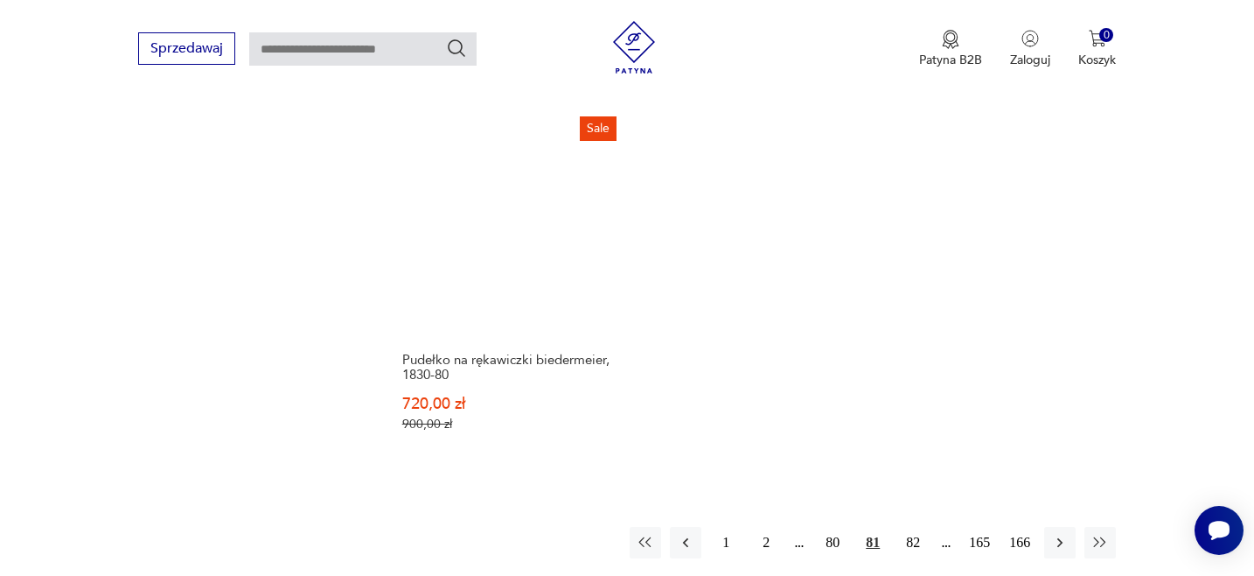
scroll to position [2400, 0]
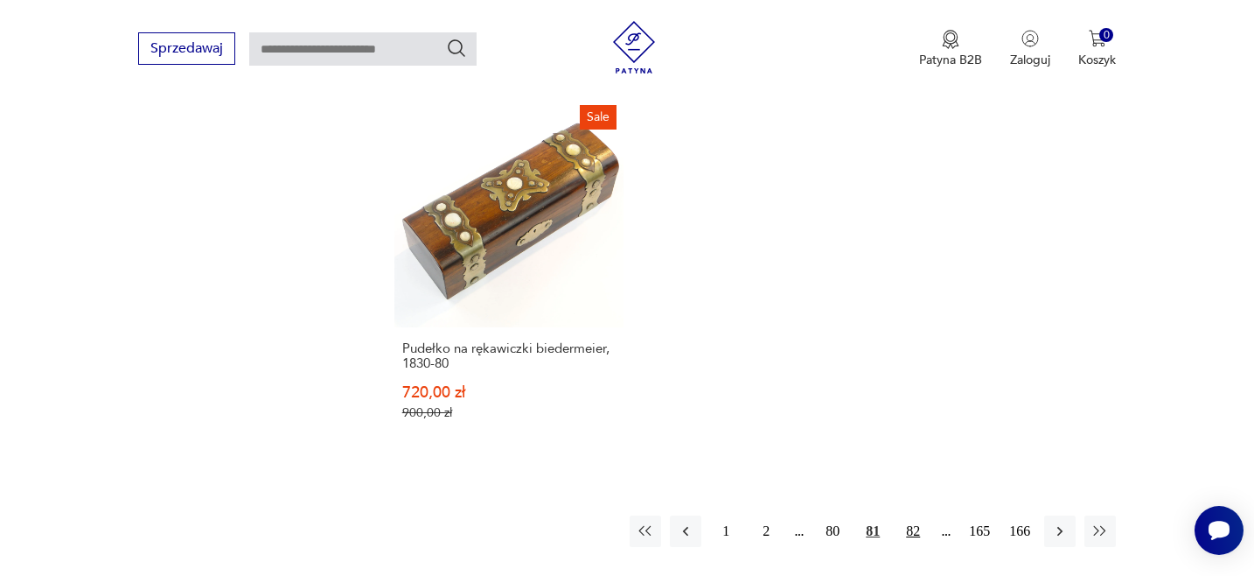
click at [908, 515] on button "82" at bounding box center [913, 530] width 31 height 31
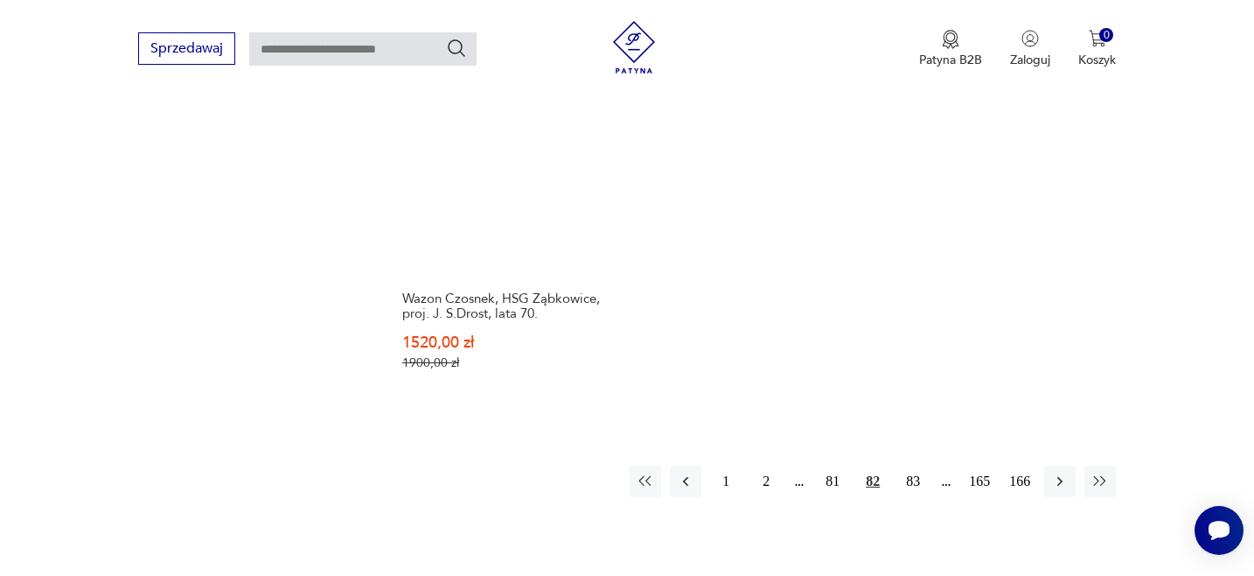
scroll to position [2542, 0]
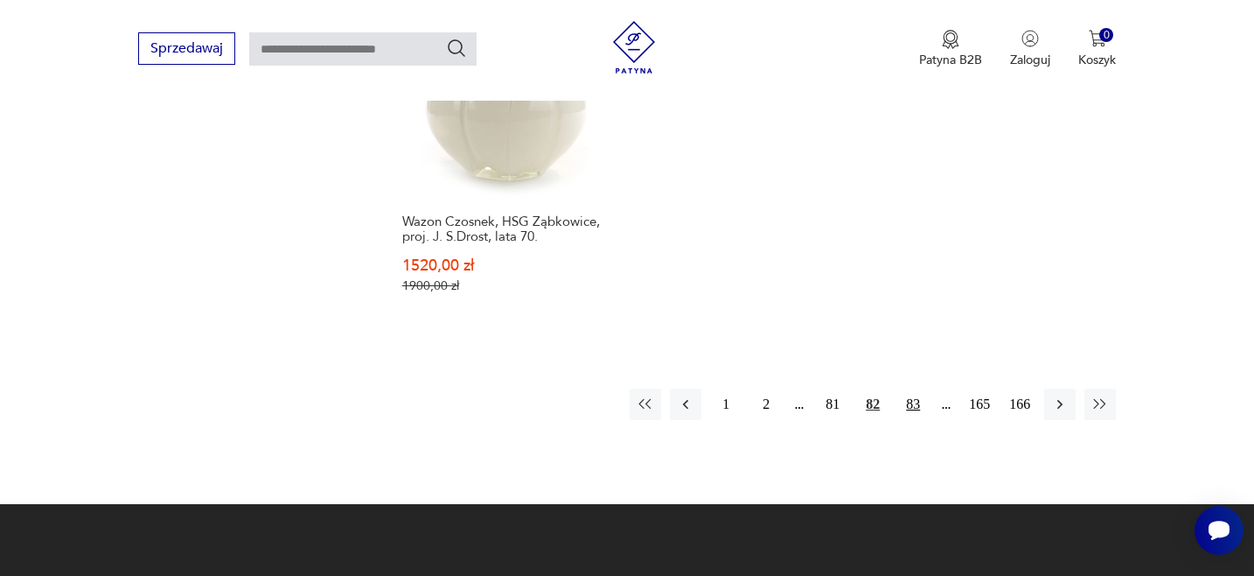
click at [913, 388] on button "83" at bounding box center [913, 403] width 31 height 31
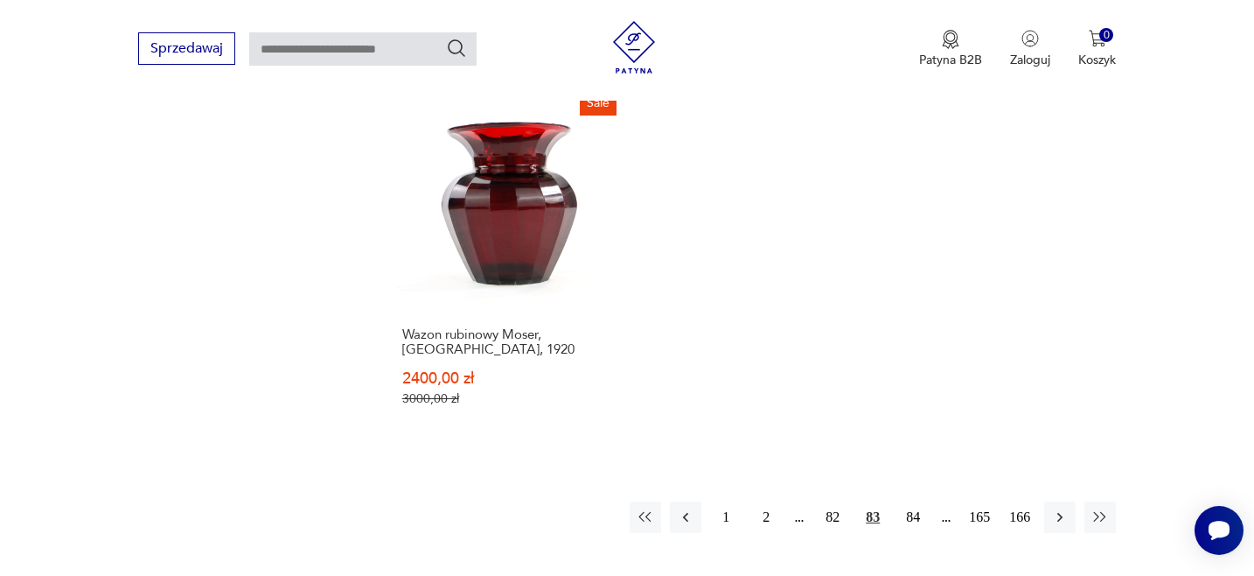
scroll to position [2430, 0]
click at [912, 500] on button "84" at bounding box center [913, 515] width 31 height 31
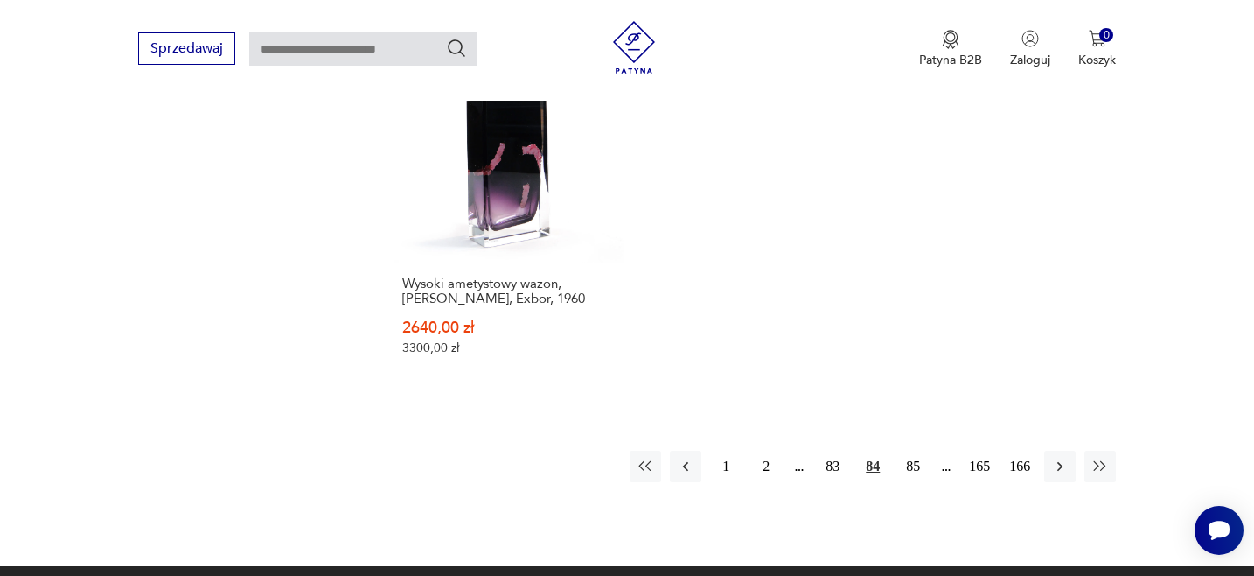
scroll to position [2475, 0]
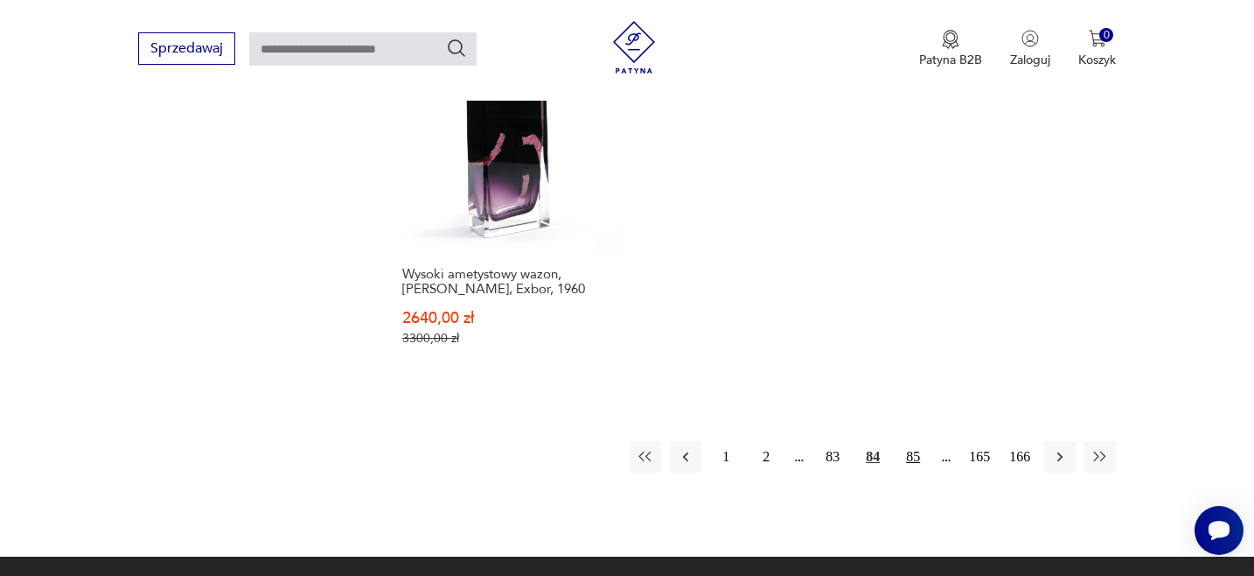
click at [917, 441] on button "85" at bounding box center [913, 456] width 31 height 31
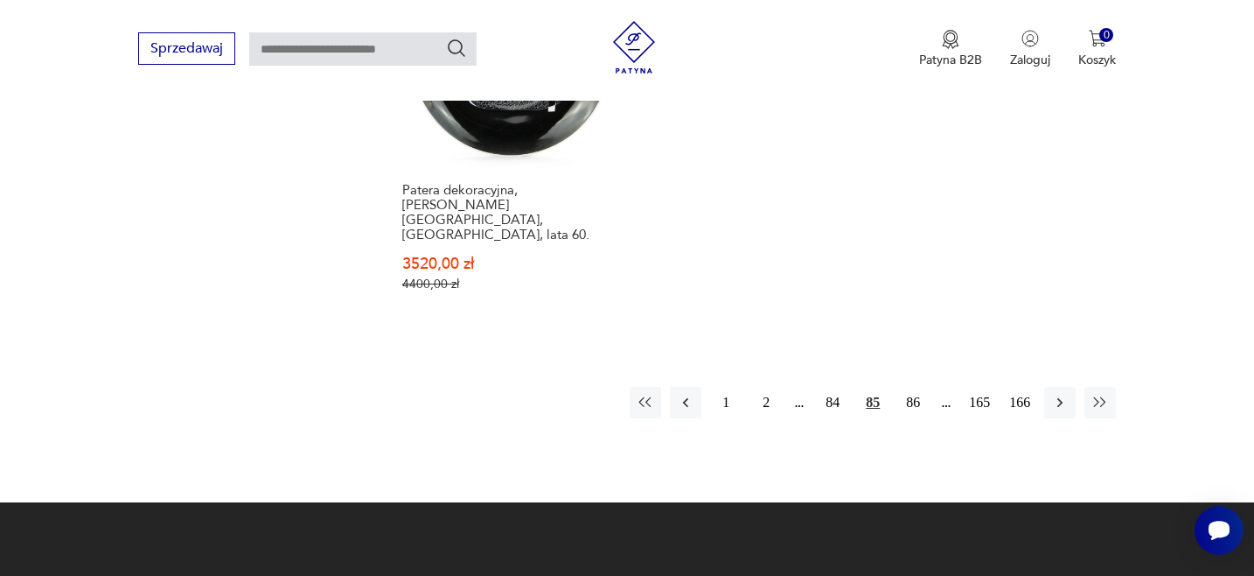
scroll to position [2591, 0]
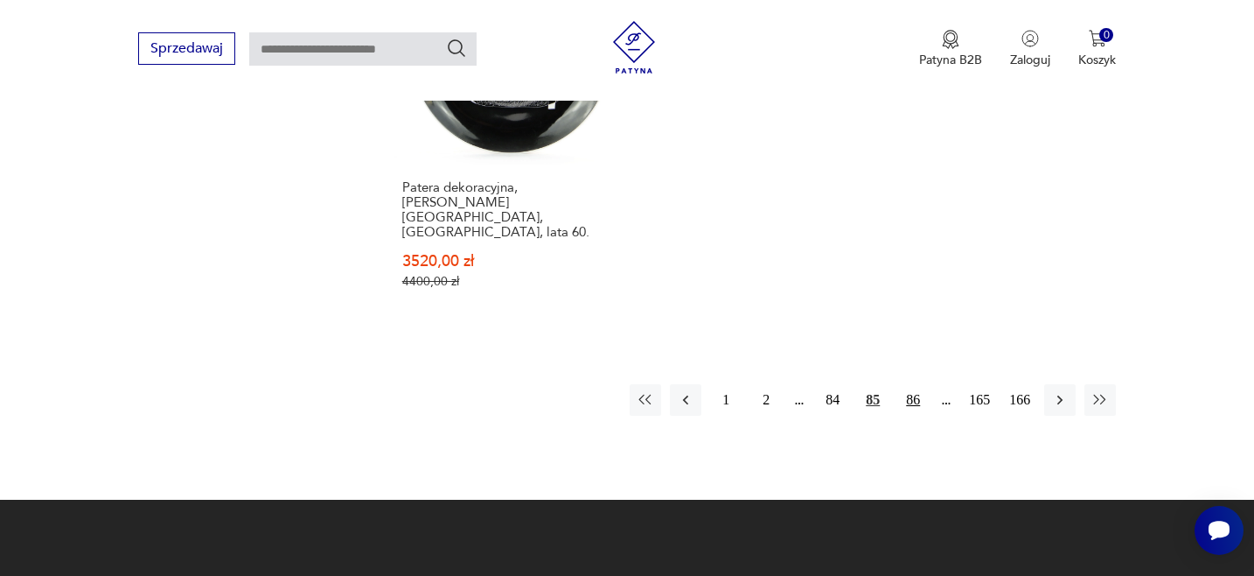
click at [911, 384] on button "86" at bounding box center [913, 399] width 31 height 31
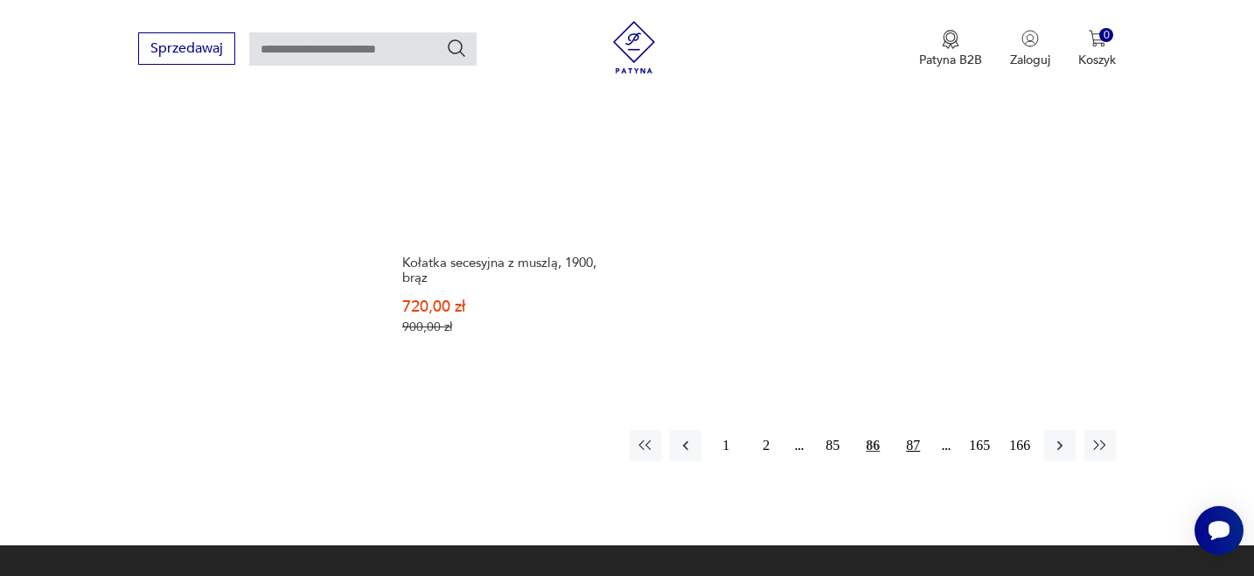
scroll to position [2485, 0]
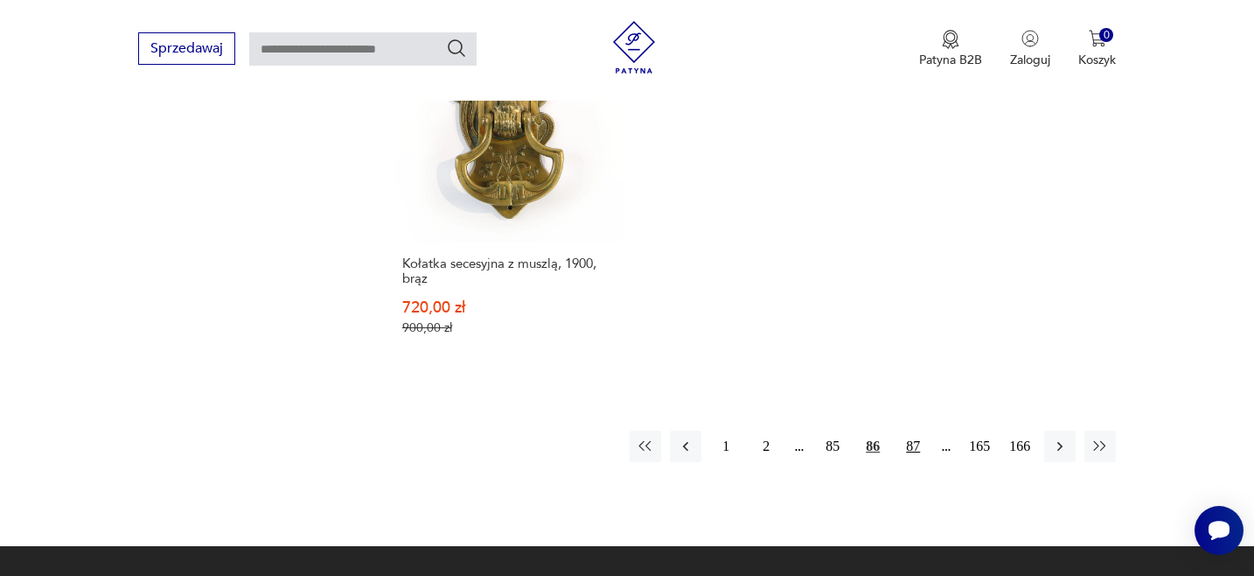
click at [911, 434] on button "87" at bounding box center [913, 445] width 31 height 31
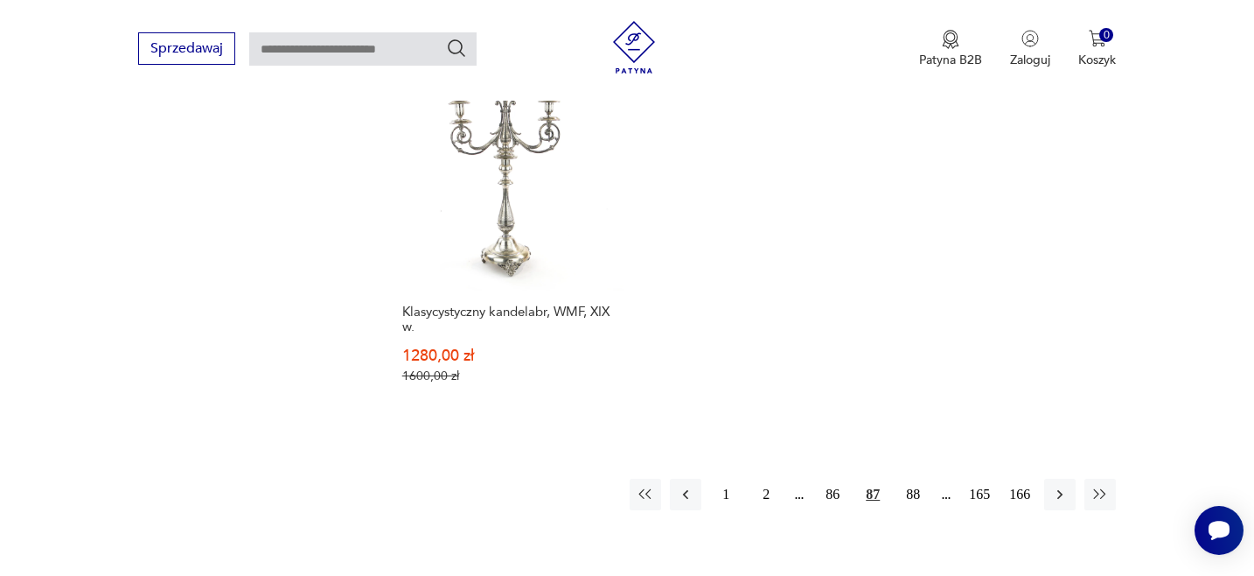
scroll to position [2456, 0]
click at [912, 474] on button "88" at bounding box center [913, 489] width 31 height 31
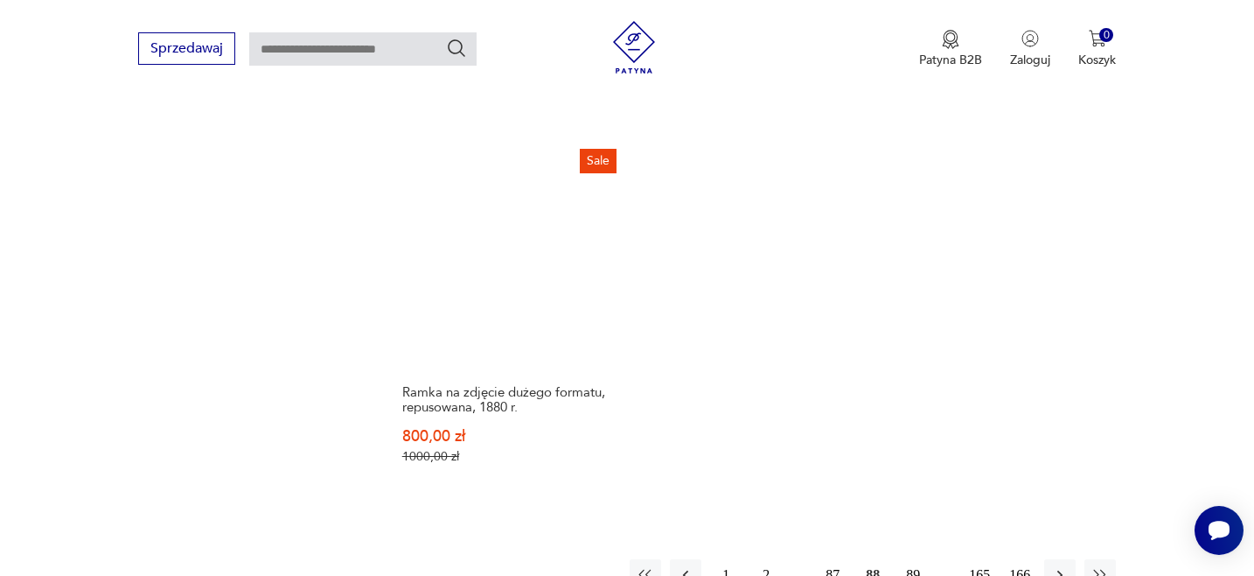
scroll to position [2438, 0]
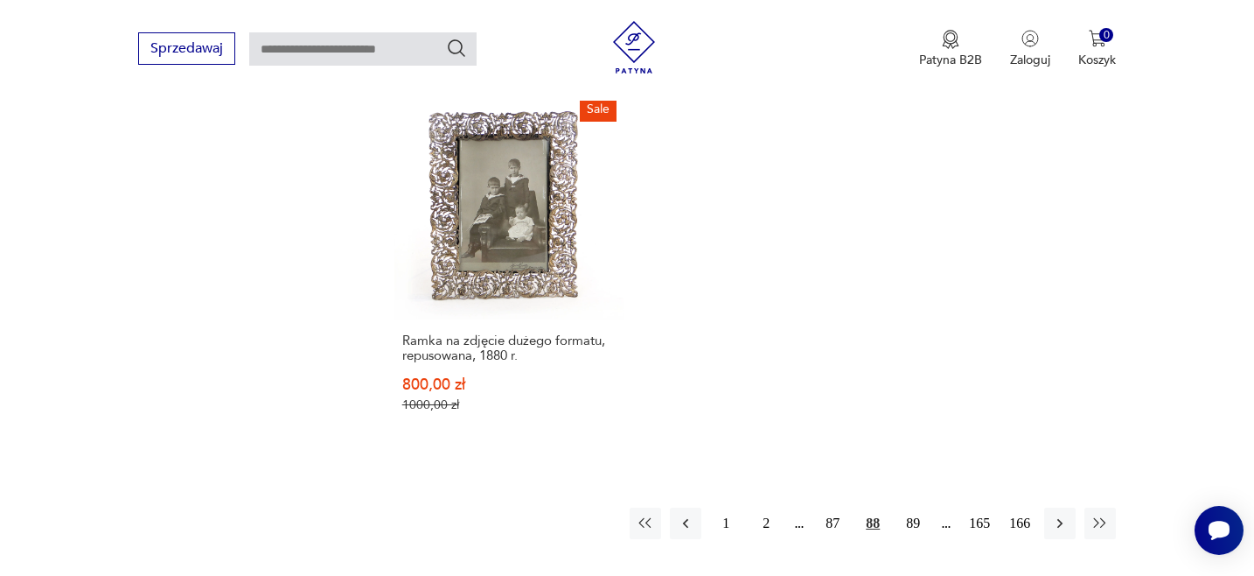
click at [879, 507] on button "88" at bounding box center [872, 522] width 31 height 31
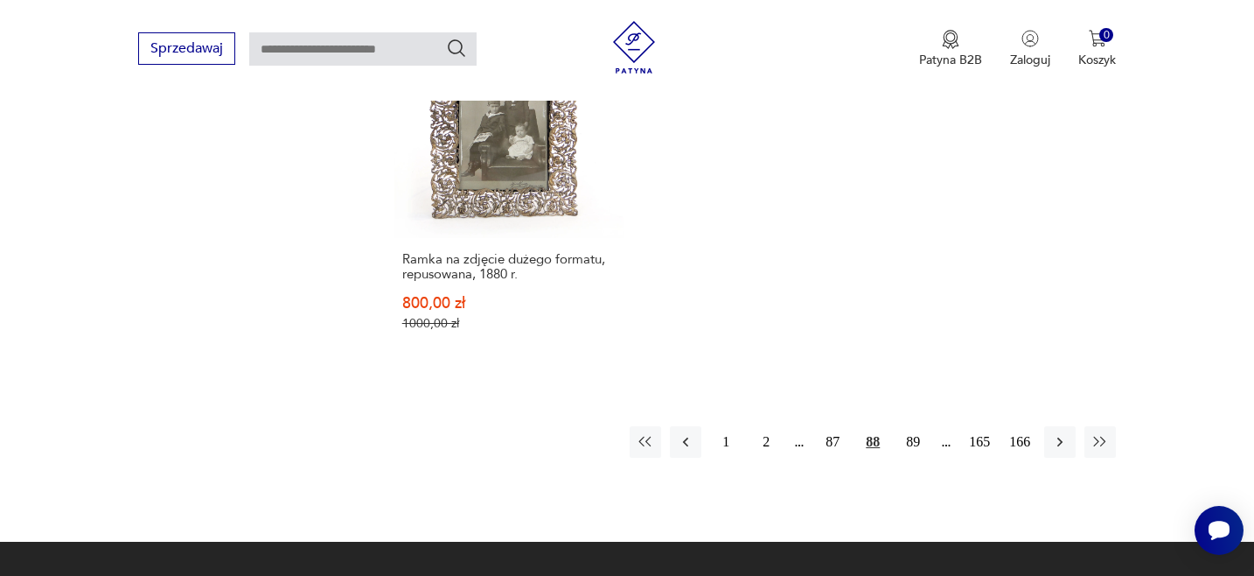
scroll to position [2520, 0]
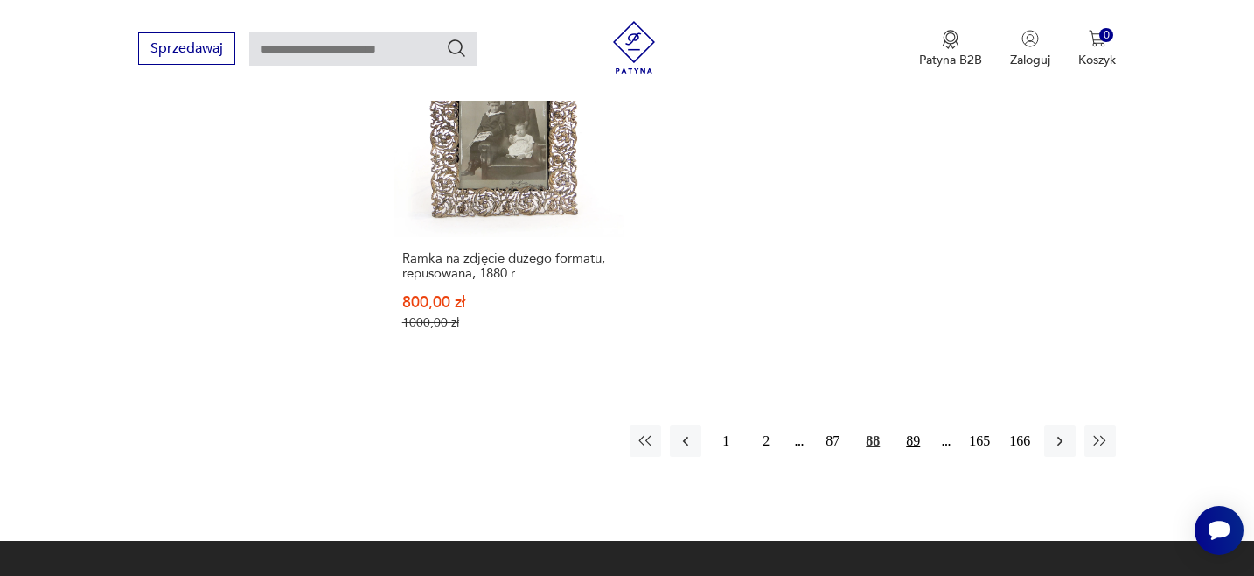
click at [913, 425] on button "89" at bounding box center [913, 440] width 31 height 31
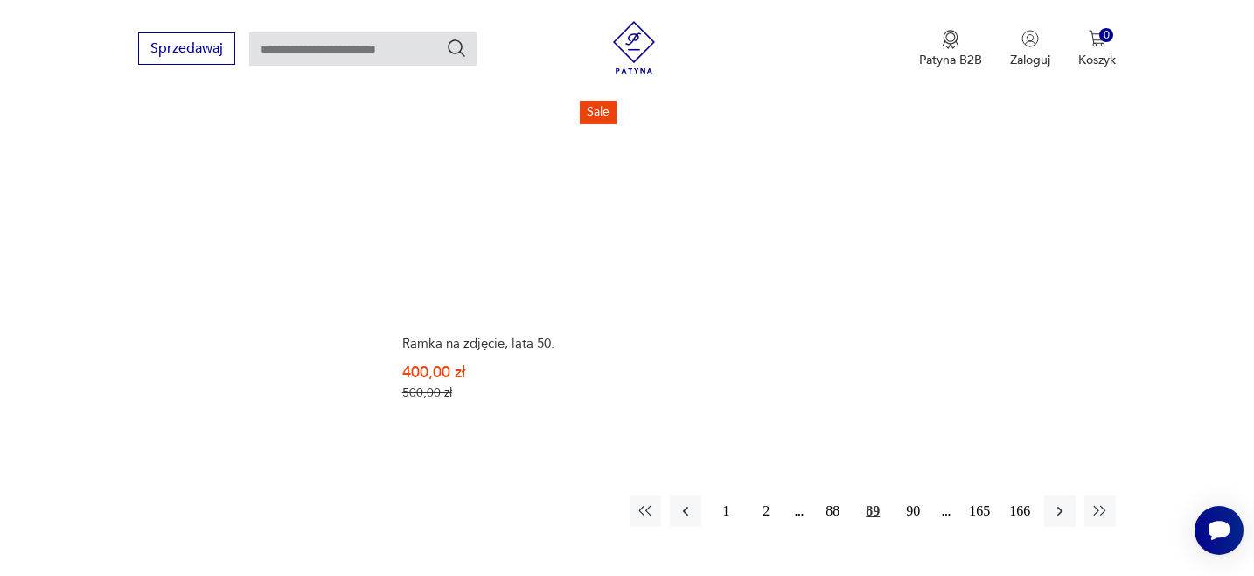
scroll to position [2425, 0]
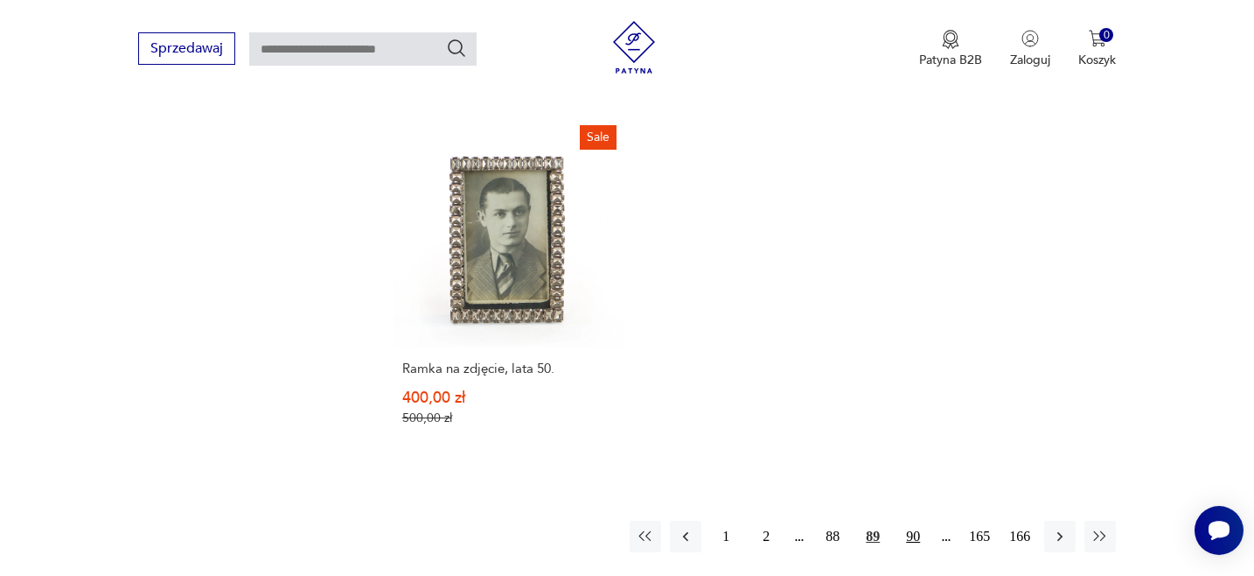
click at [915, 521] on button "90" at bounding box center [913, 536] width 31 height 31
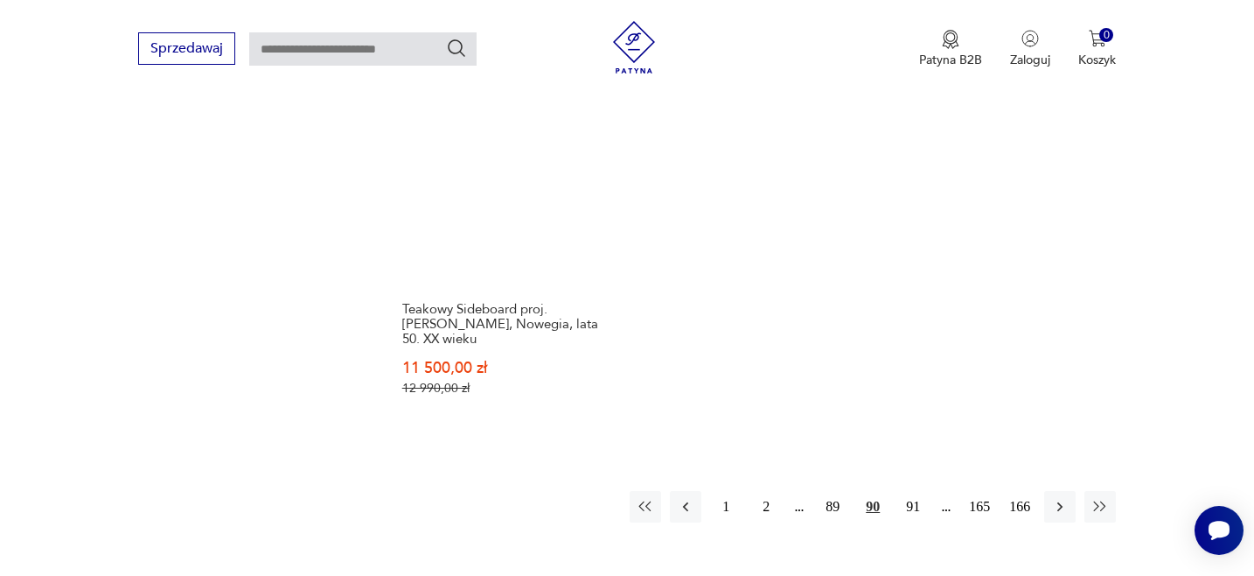
scroll to position [2476, 0]
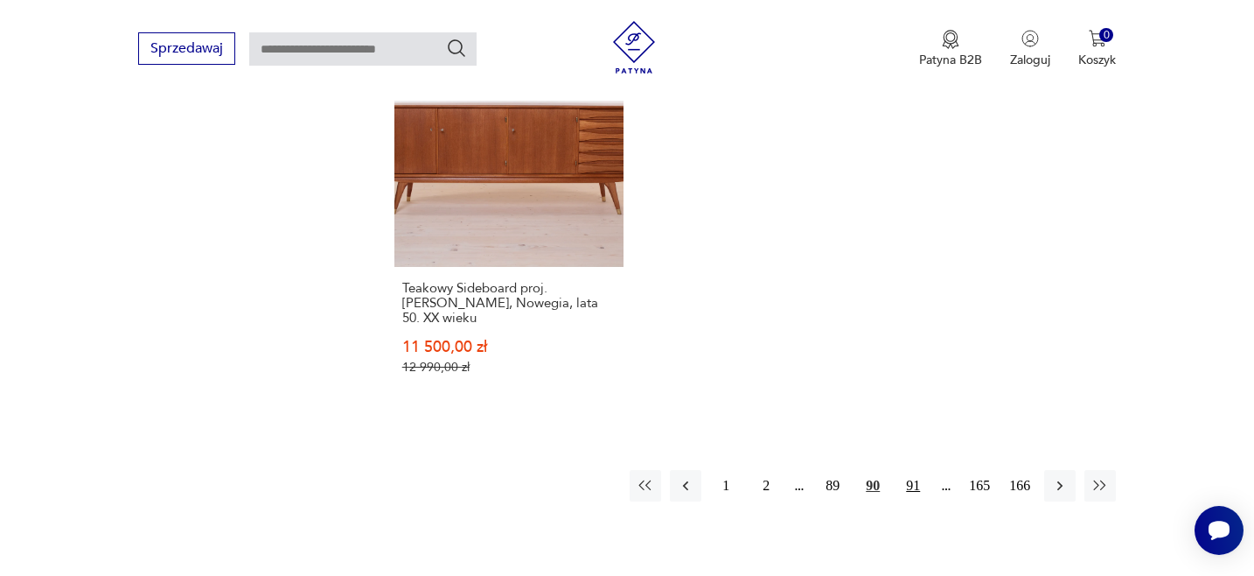
click at [912, 470] on button "91" at bounding box center [913, 485] width 31 height 31
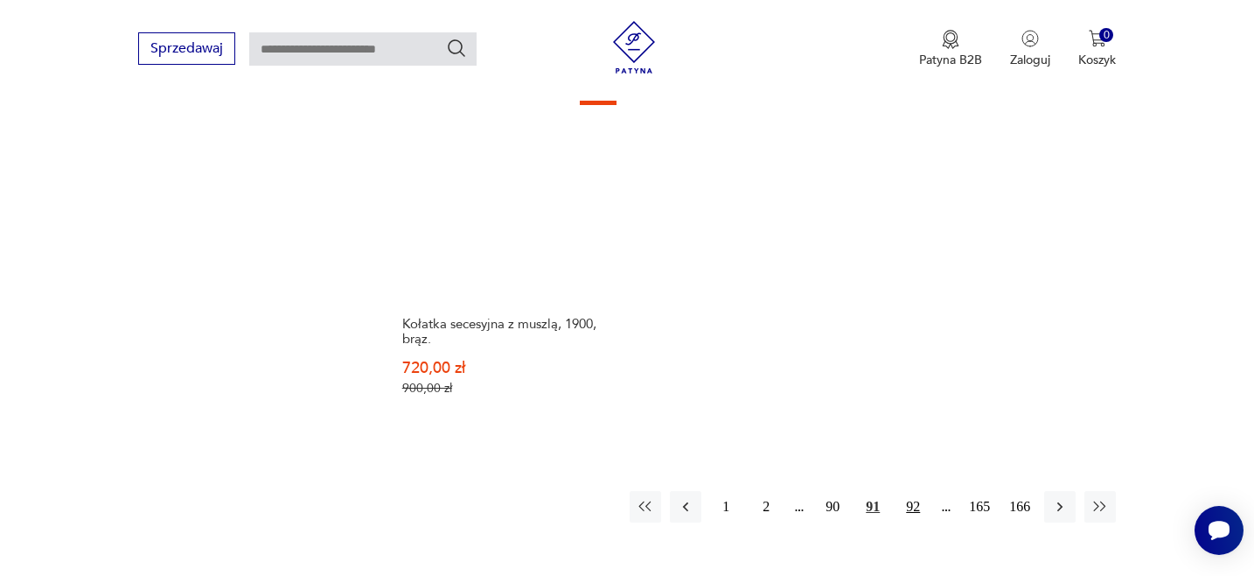
scroll to position [2393, 0]
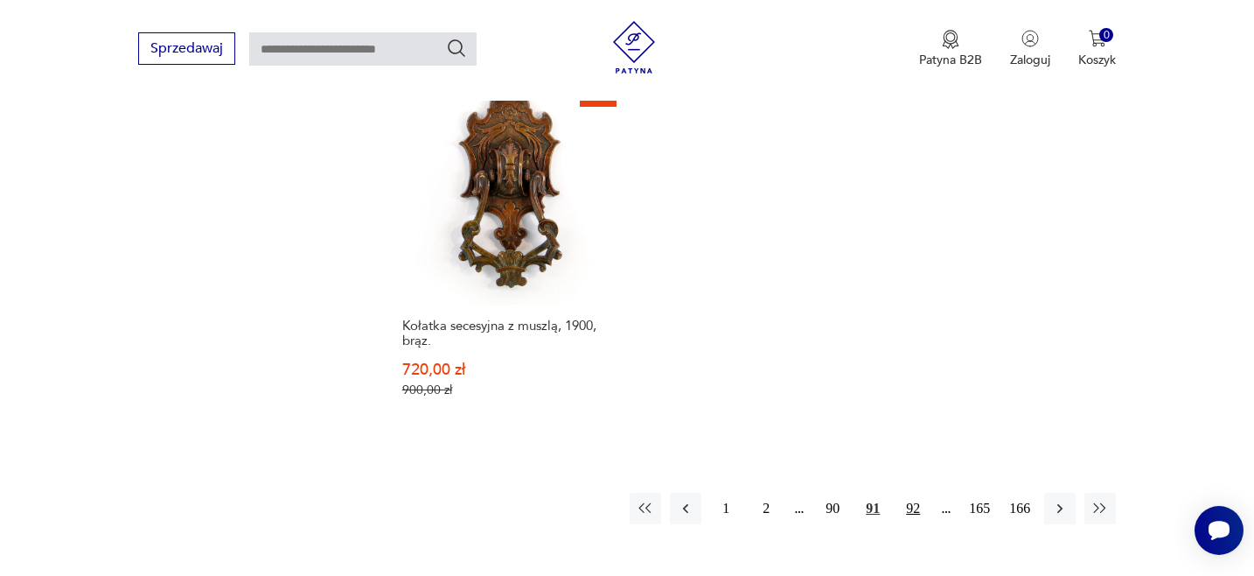
click at [913, 493] on button "92" at bounding box center [913, 508] width 31 height 31
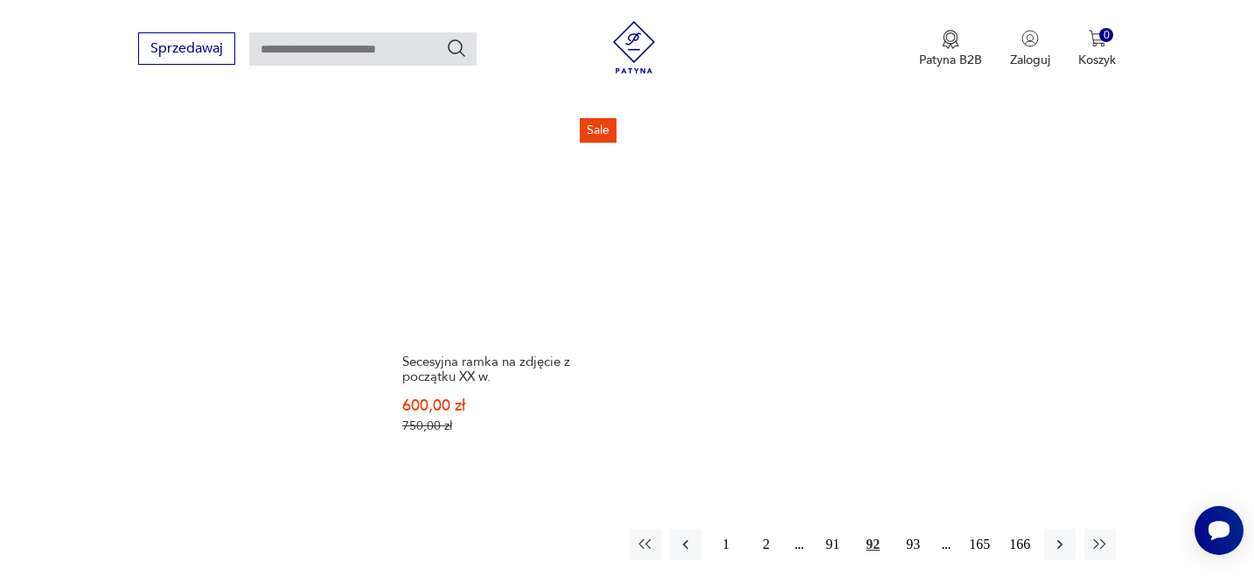
scroll to position [2414, 0]
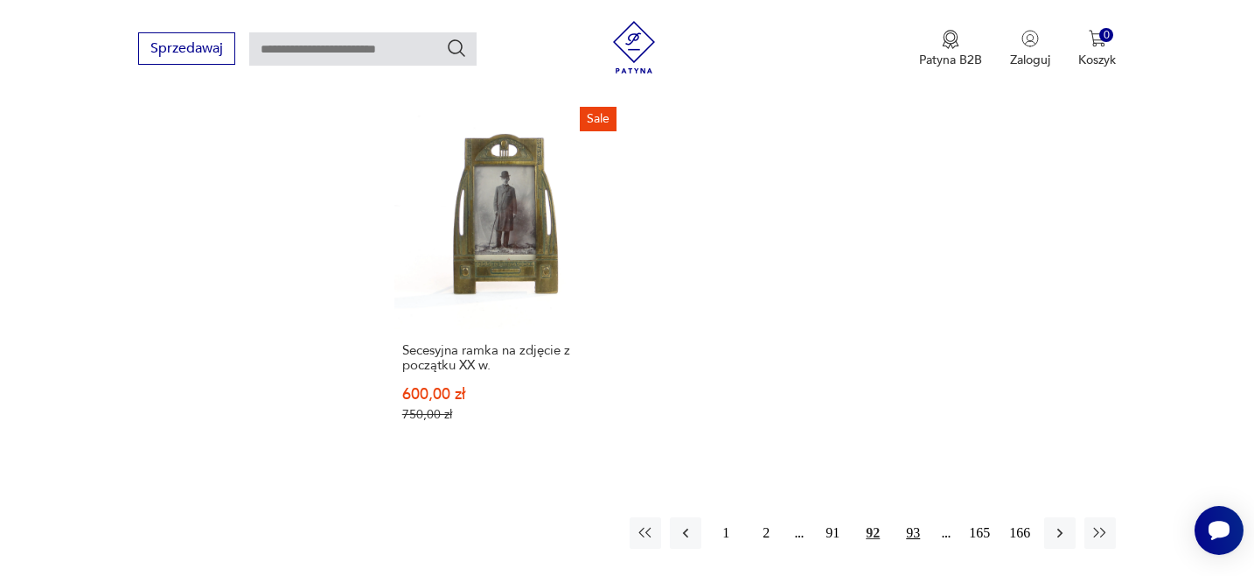
click at [916, 517] on button "93" at bounding box center [913, 532] width 31 height 31
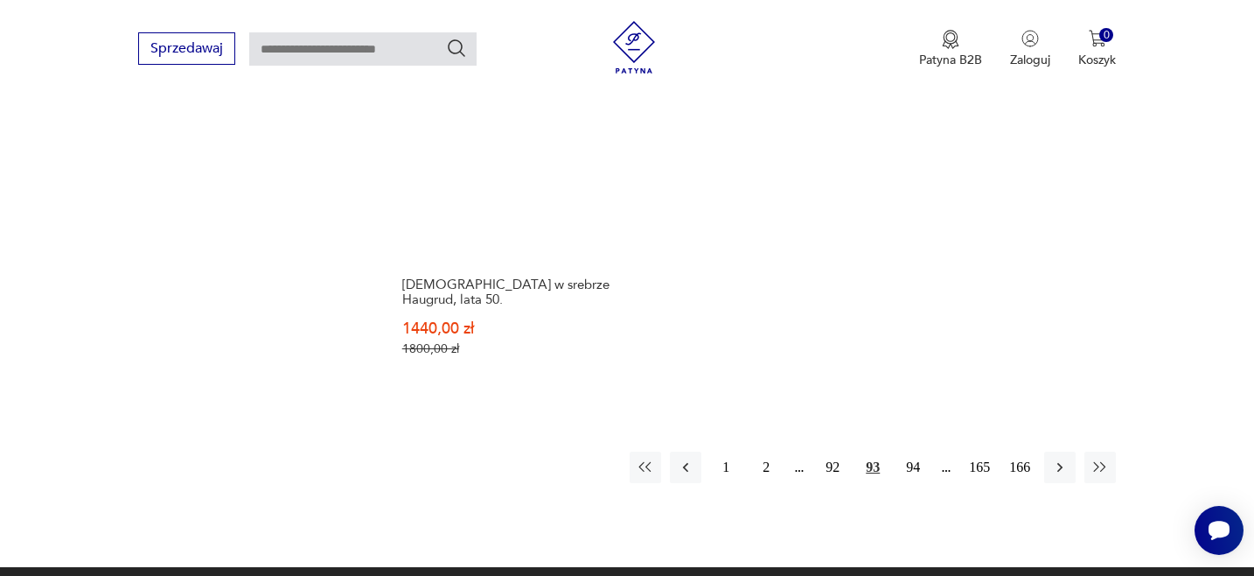
scroll to position [2512, 0]
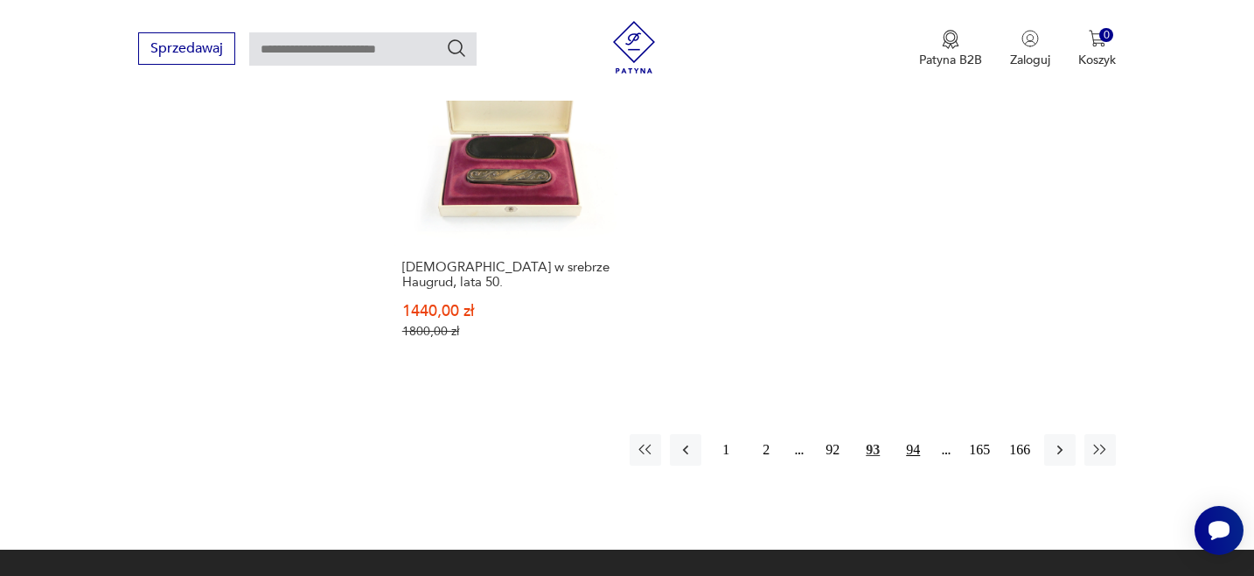
click at [913, 434] on button "94" at bounding box center [913, 449] width 31 height 31
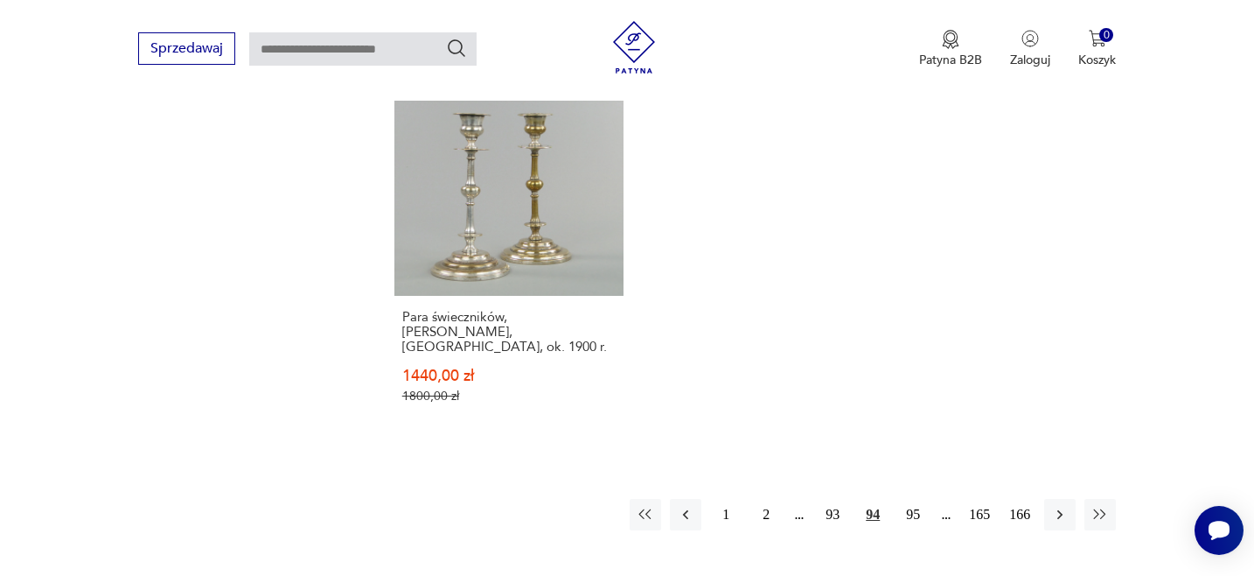
scroll to position [2419, 0]
click at [918, 497] on button "95" at bounding box center [913, 512] width 31 height 31
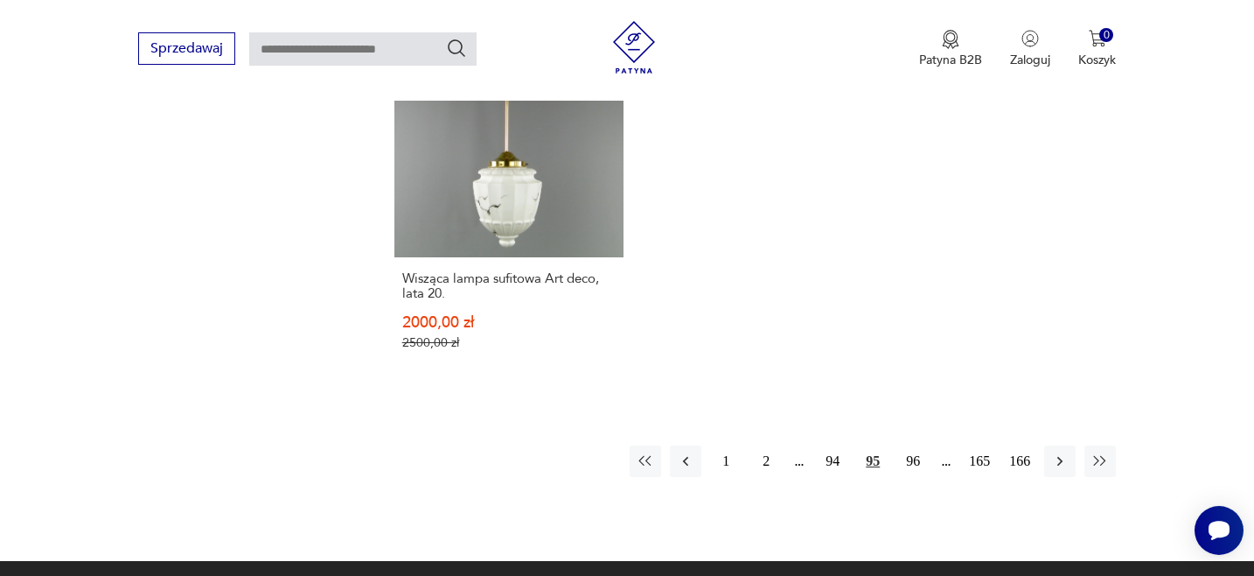
scroll to position [2473, 0]
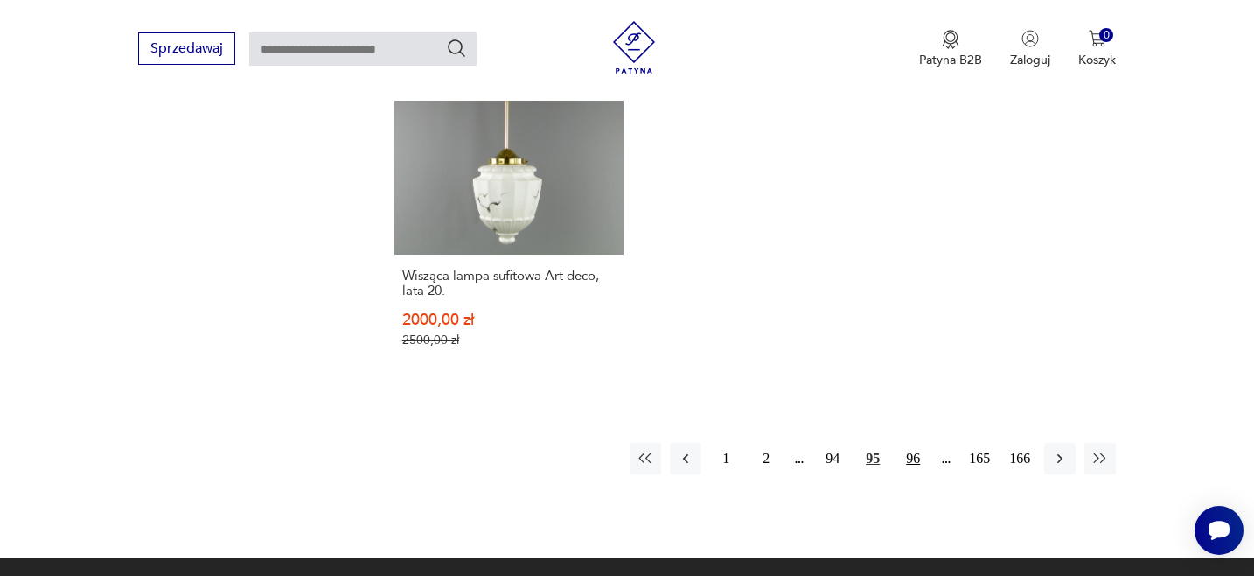
click at [912, 443] on button "96" at bounding box center [913, 458] width 31 height 31
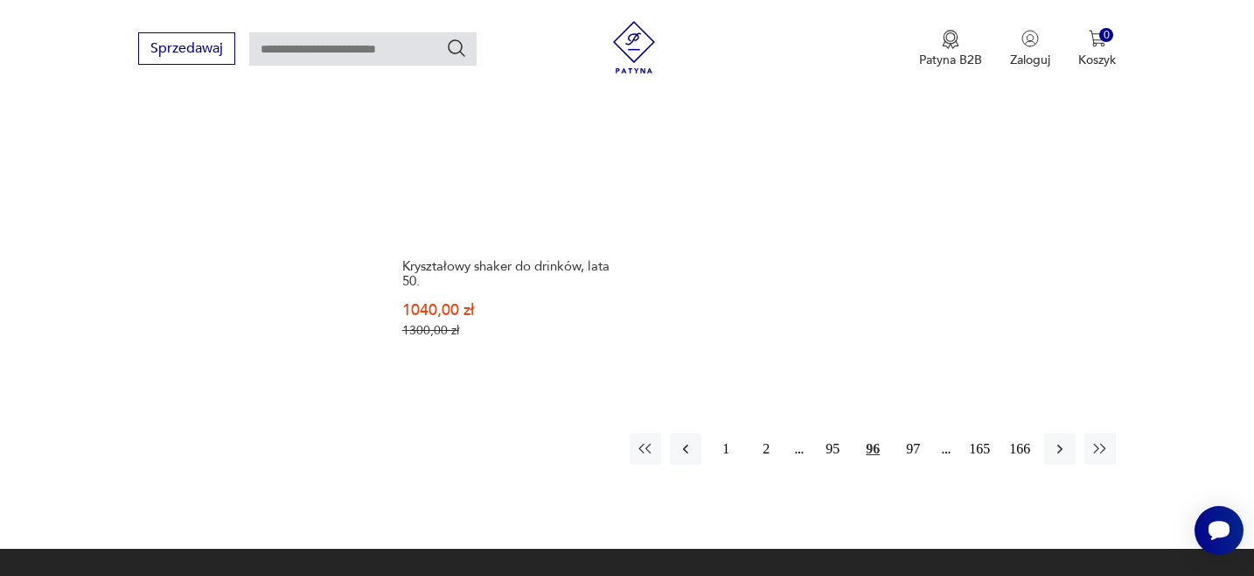
scroll to position [2531, 0]
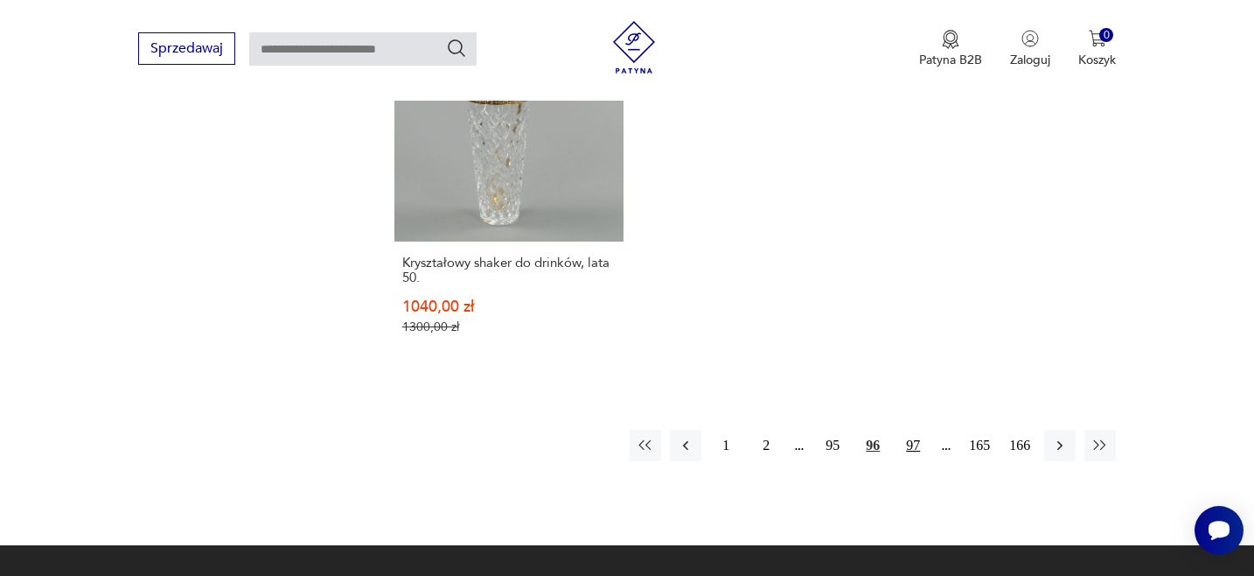
click at [909, 430] on button "97" at bounding box center [913, 445] width 31 height 31
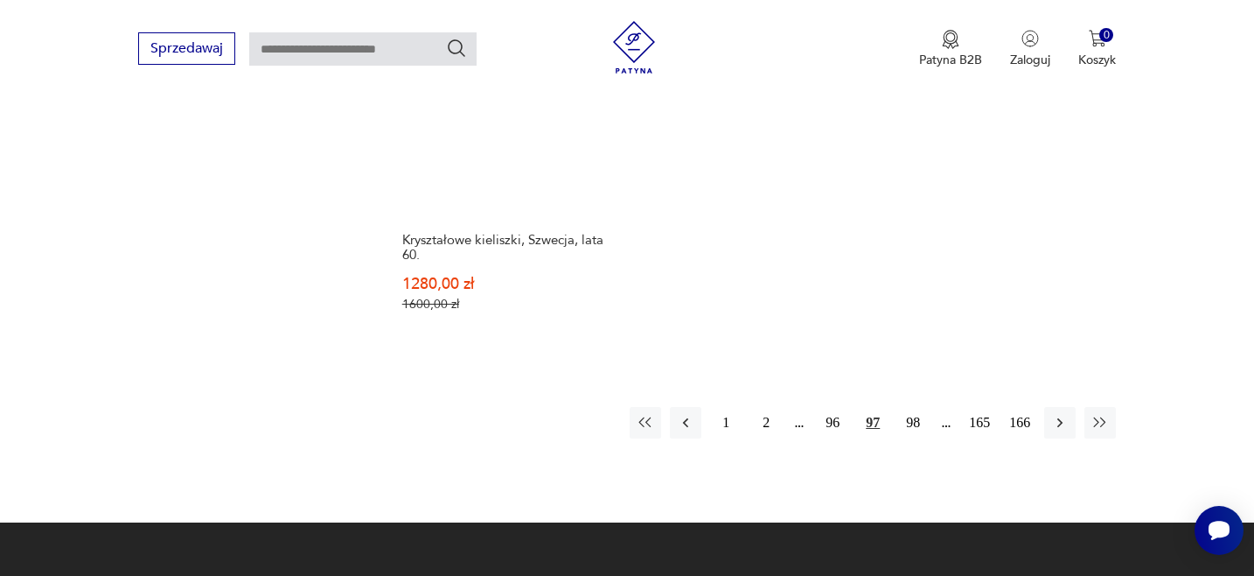
scroll to position [2511, 0]
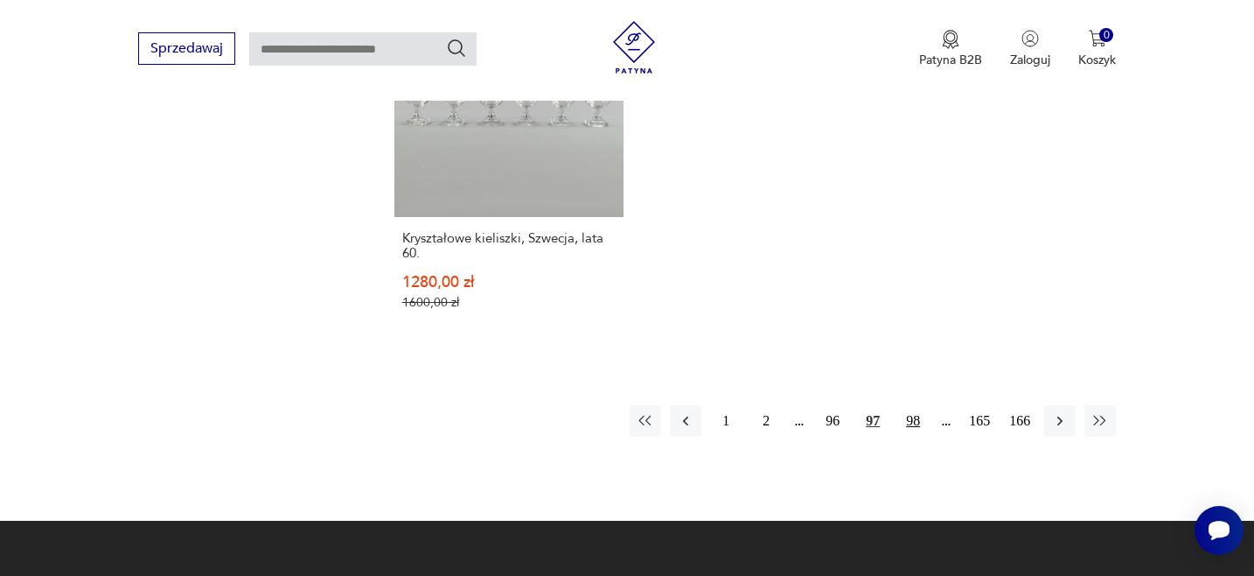
click at [912, 423] on button "98" at bounding box center [913, 420] width 31 height 31
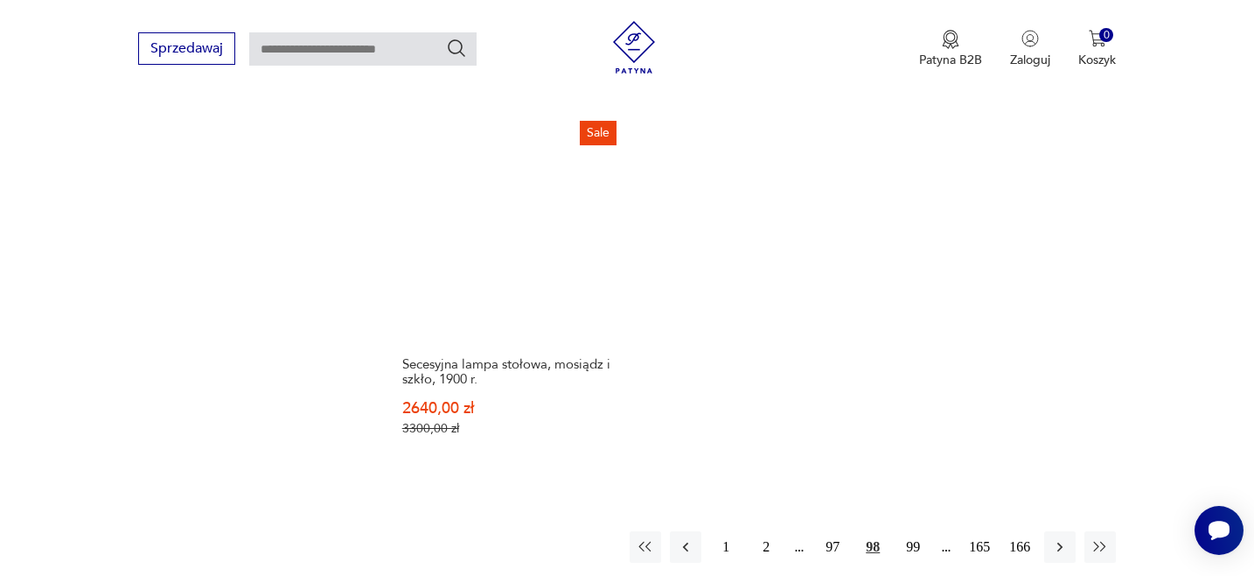
scroll to position [2397, 0]
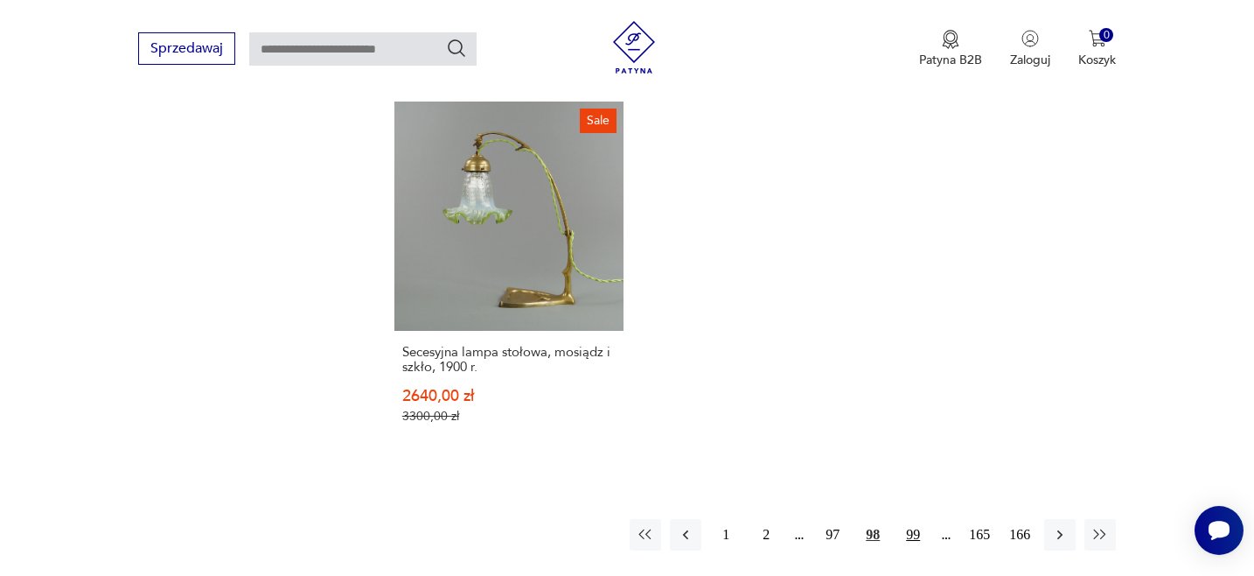
click at [912, 519] on button "99" at bounding box center [913, 534] width 31 height 31
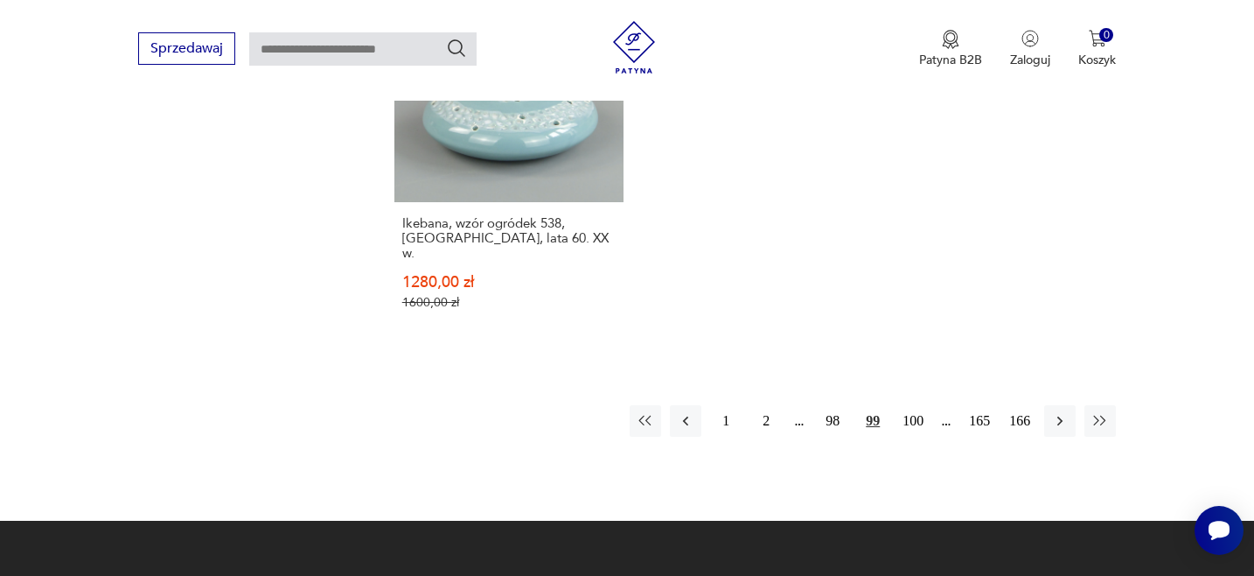
scroll to position [2527, 0]
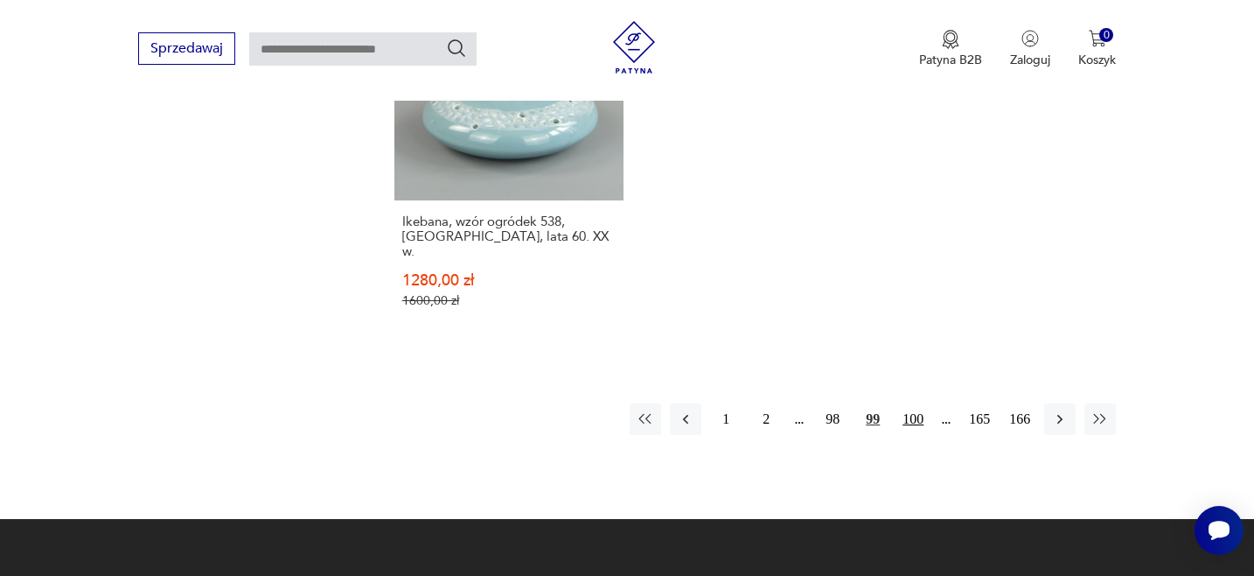
click at [918, 403] on button "100" at bounding box center [913, 418] width 31 height 31
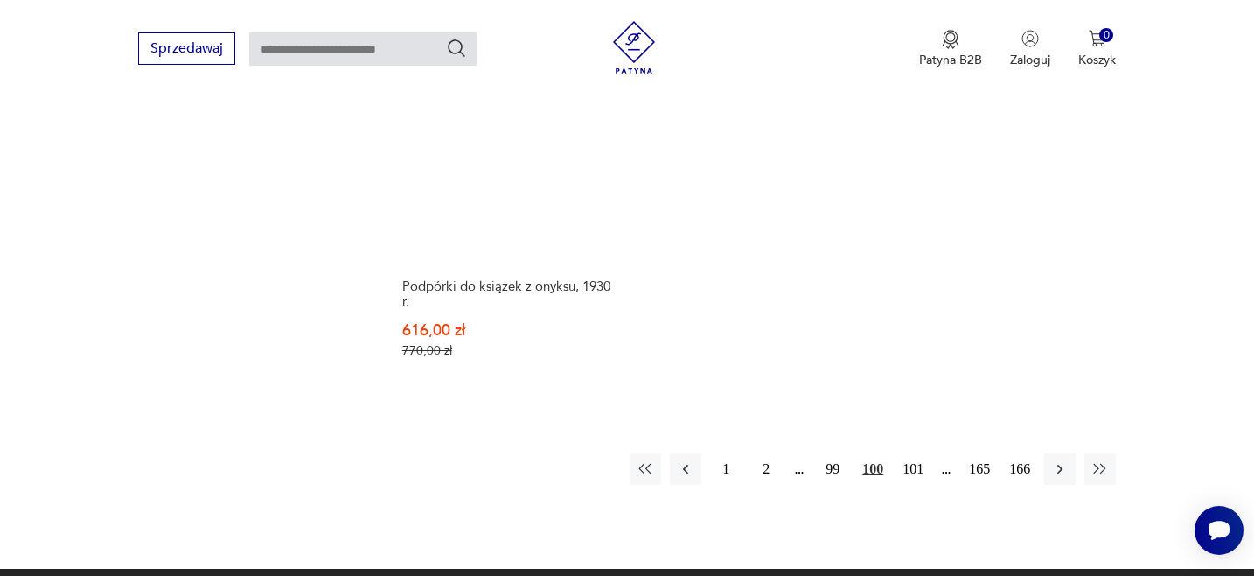
scroll to position [2511, 0]
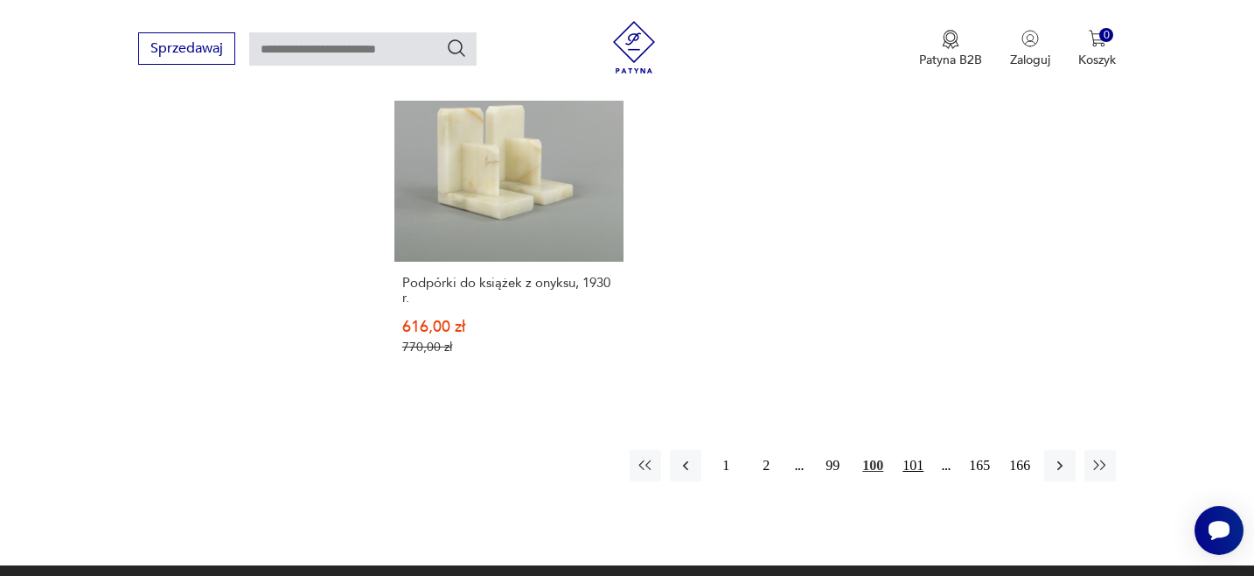
click at [916, 450] on button "101" at bounding box center [913, 465] width 31 height 31
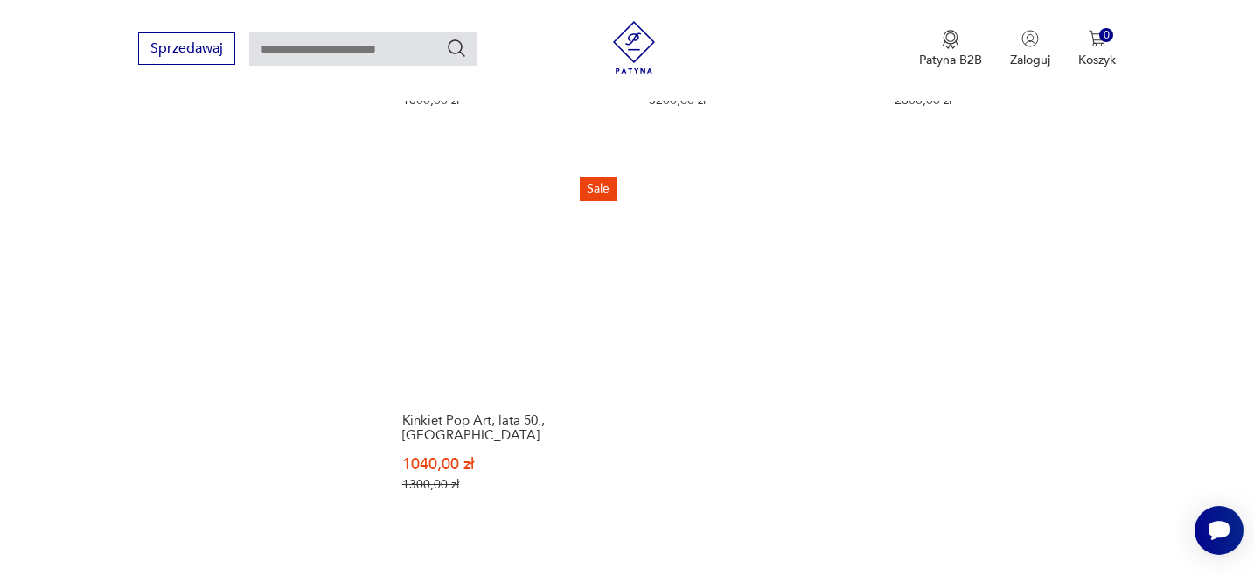
scroll to position [2351, 0]
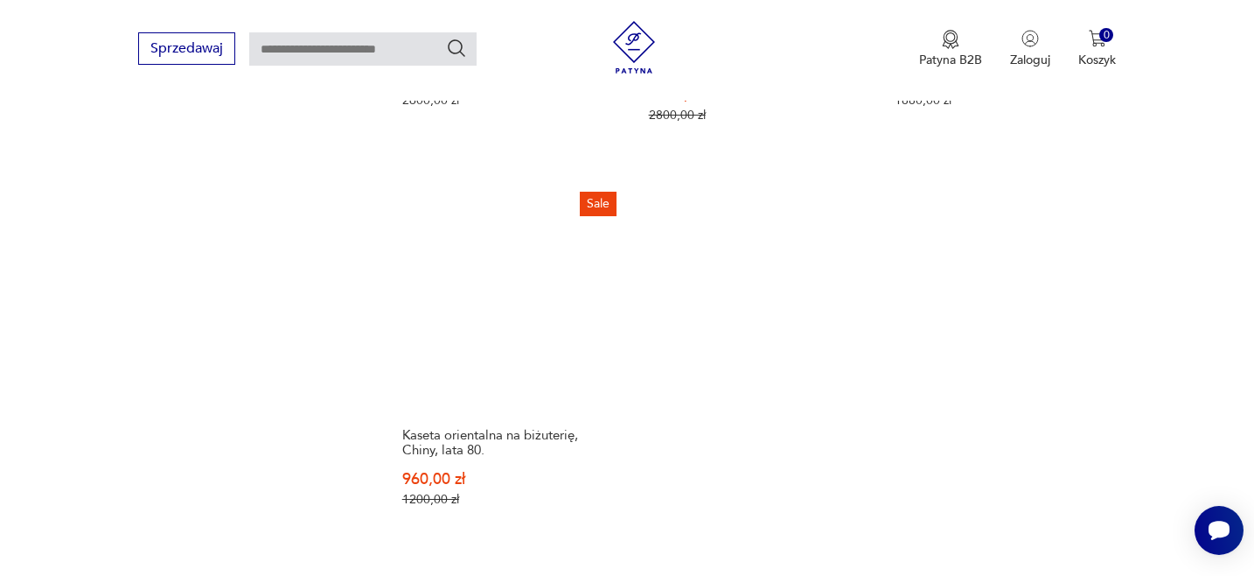
scroll to position [2661, 0]
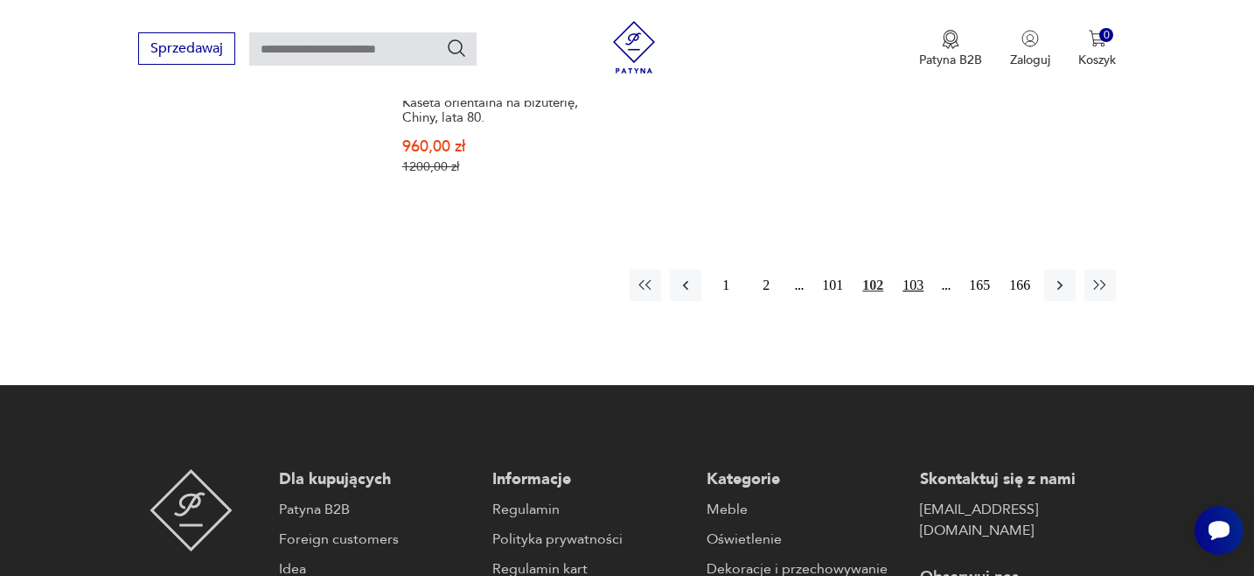
click at [910, 269] on button "103" at bounding box center [913, 284] width 31 height 31
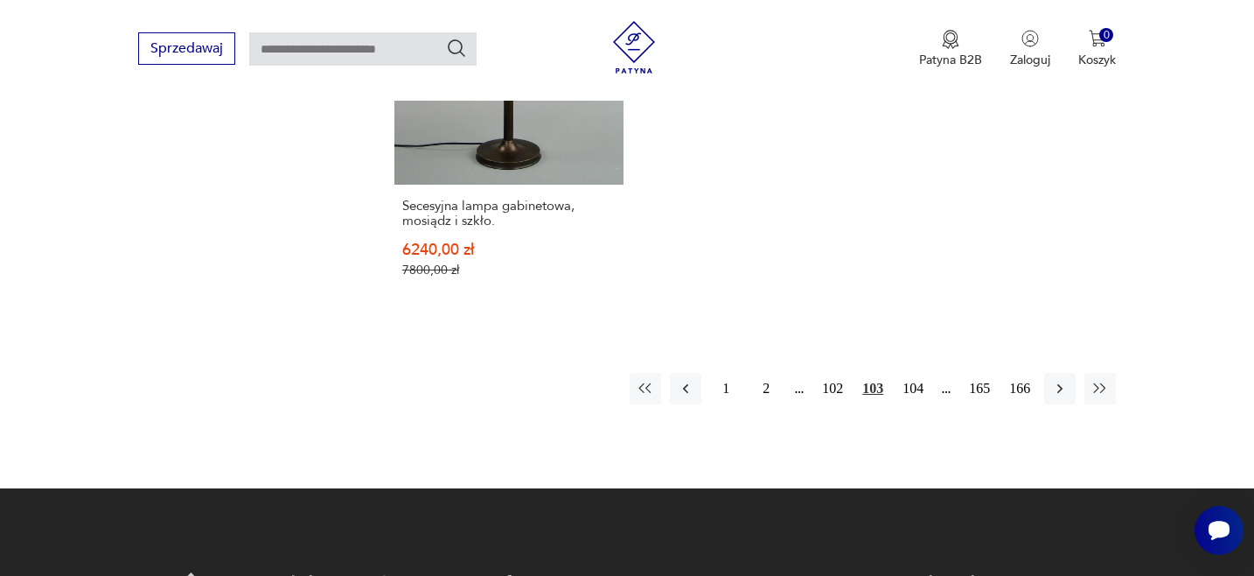
scroll to position [2559, 0]
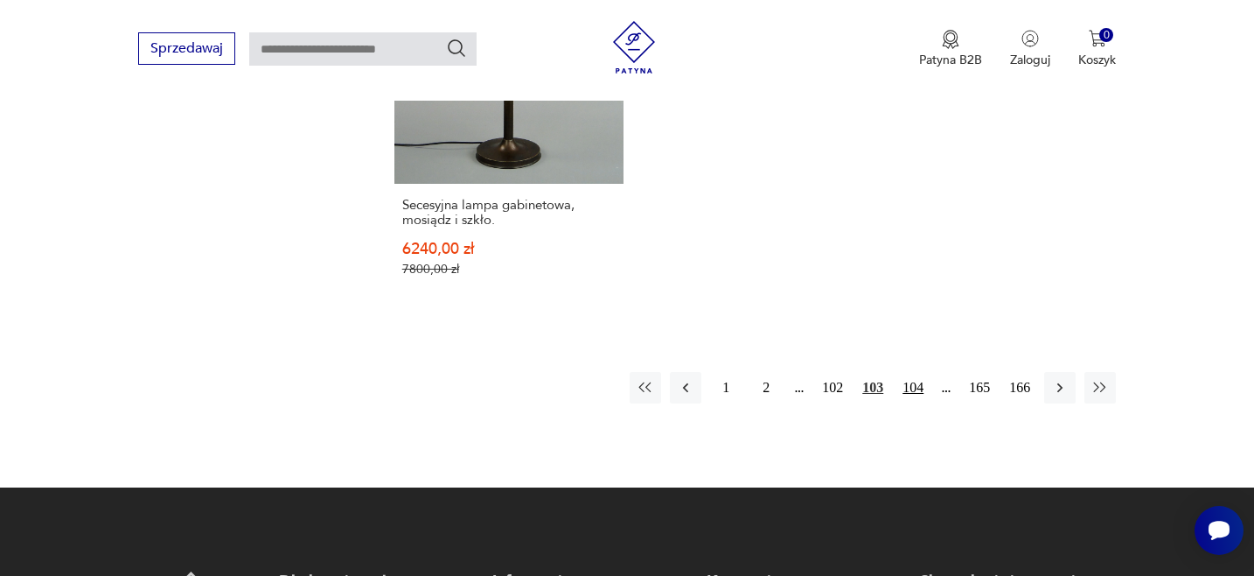
click at [915, 372] on button "104" at bounding box center [913, 387] width 31 height 31
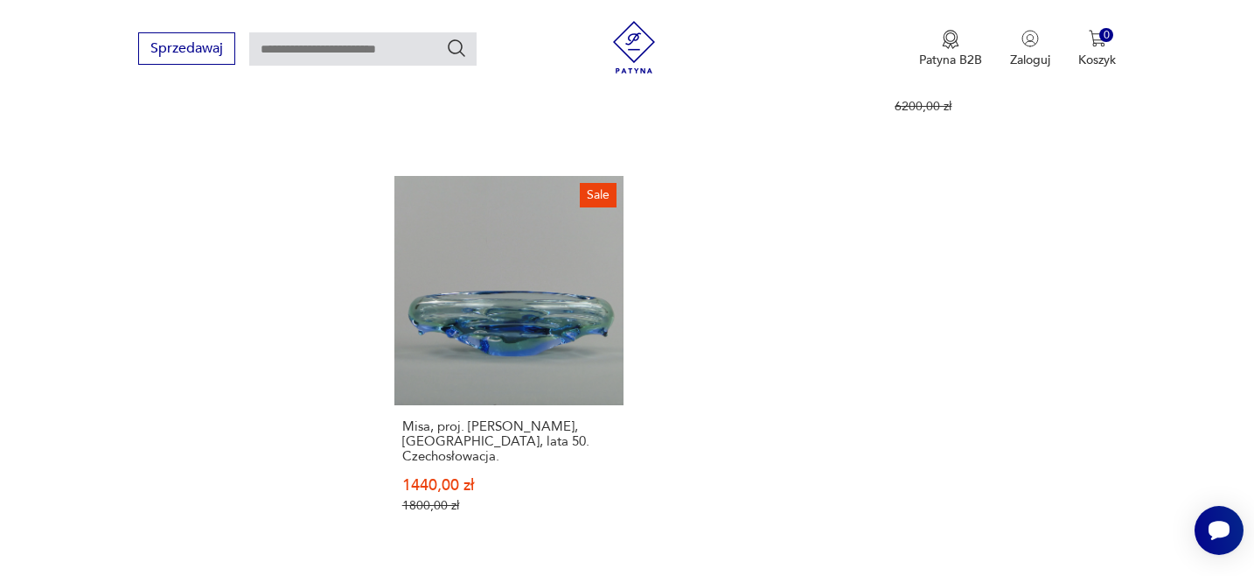
scroll to position [2389, 0]
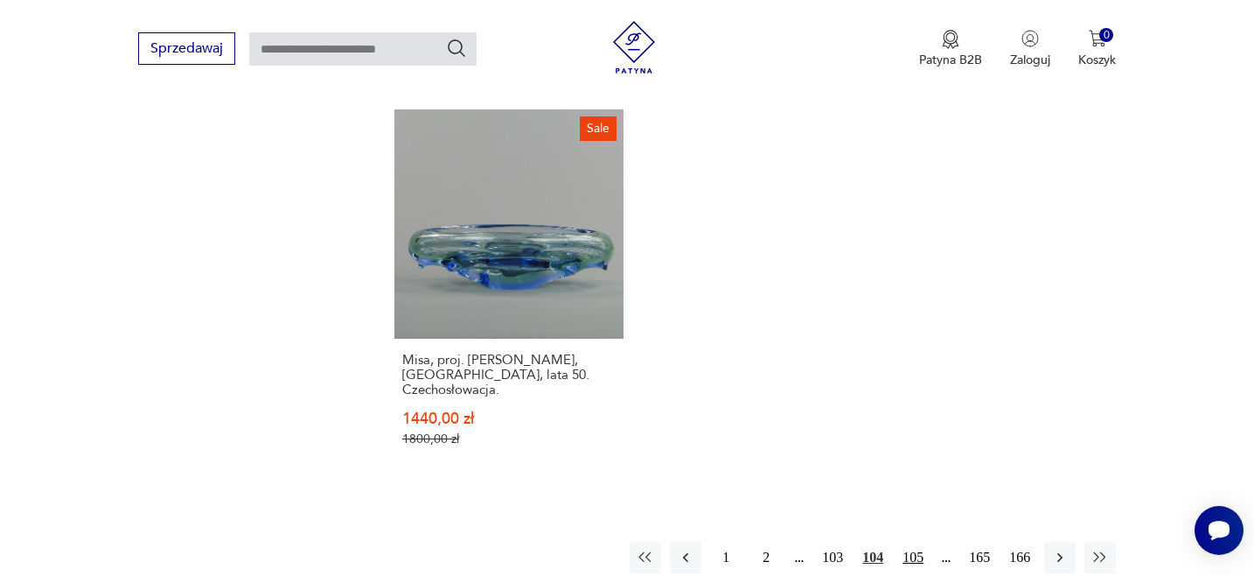
click at [922, 542] on button "105" at bounding box center [913, 557] width 31 height 31
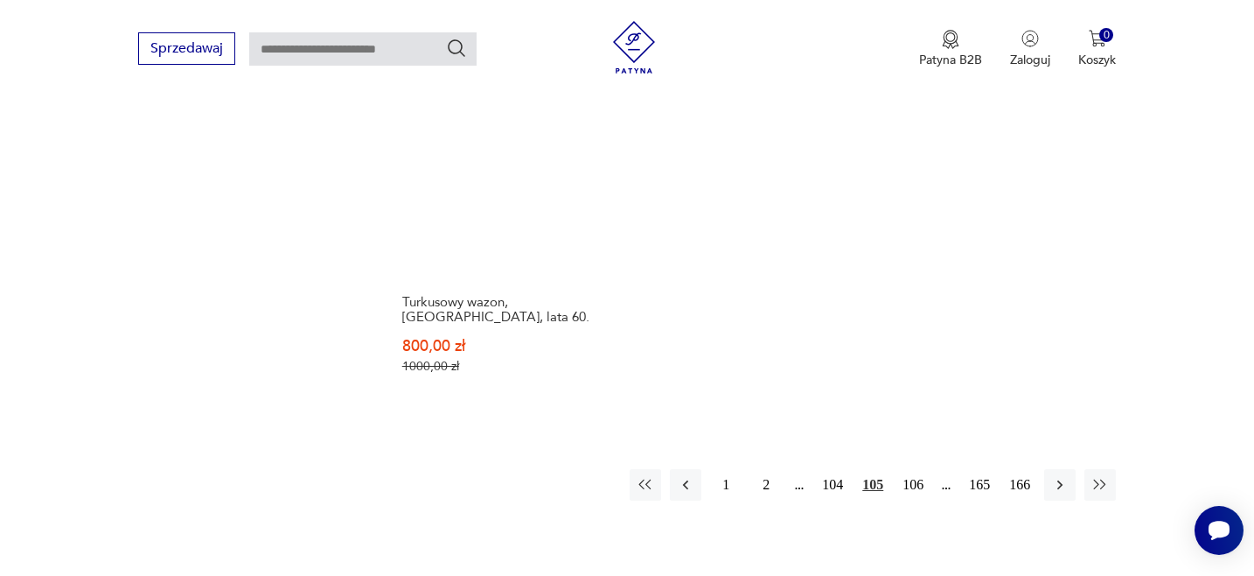
scroll to position [2510, 0]
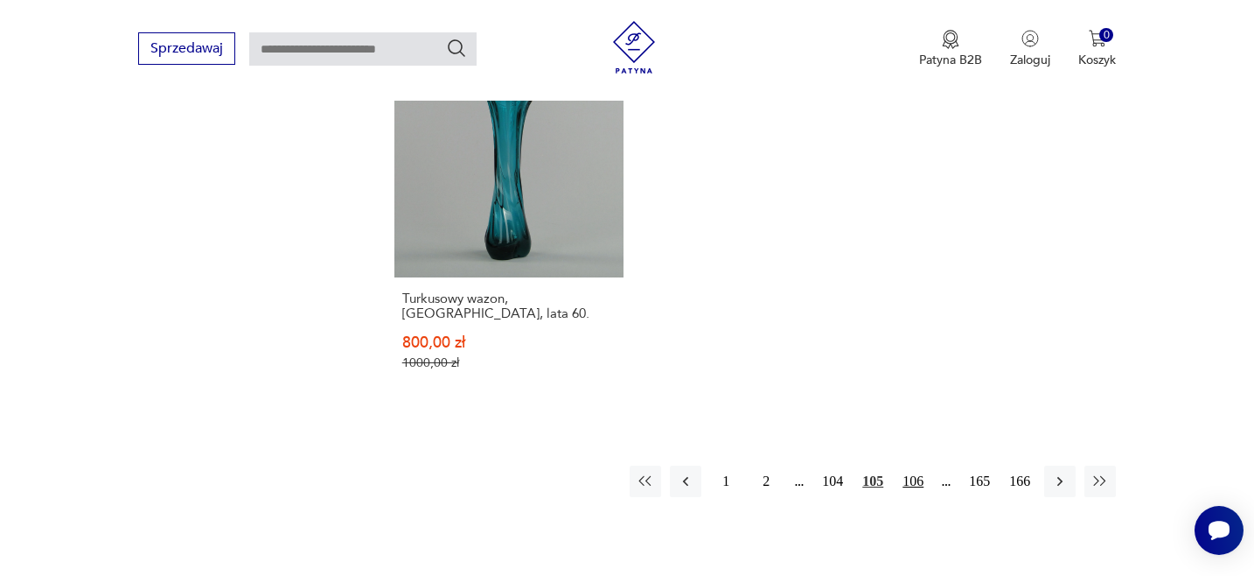
click at [919, 465] on button "106" at bounding box center [913, 480] width 31 height 31
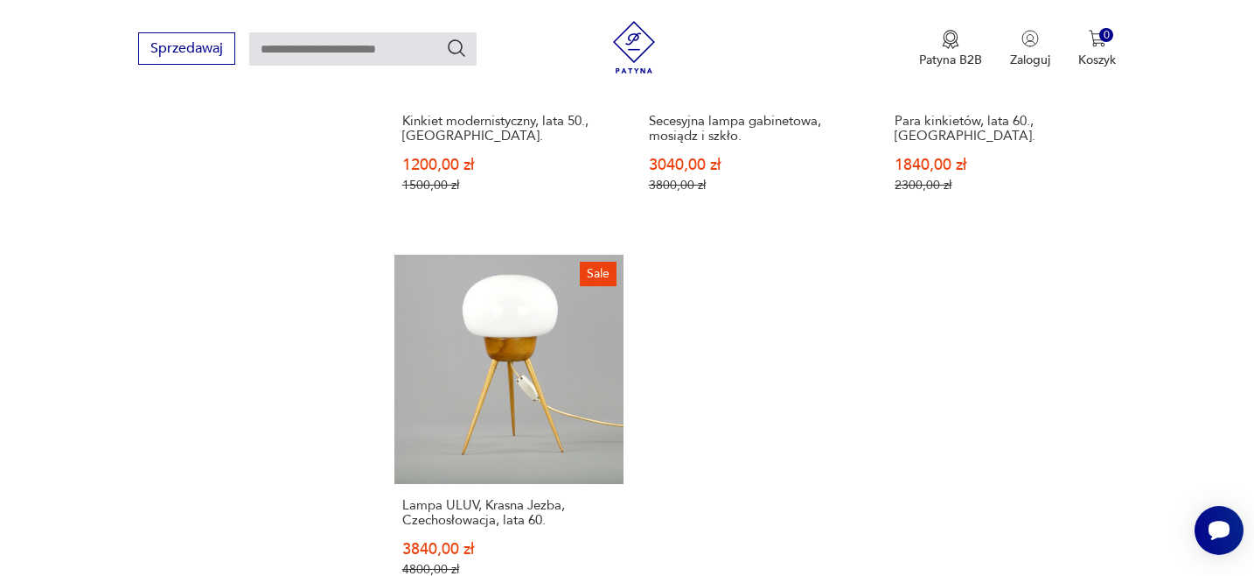
scroll to position [2513, 0]
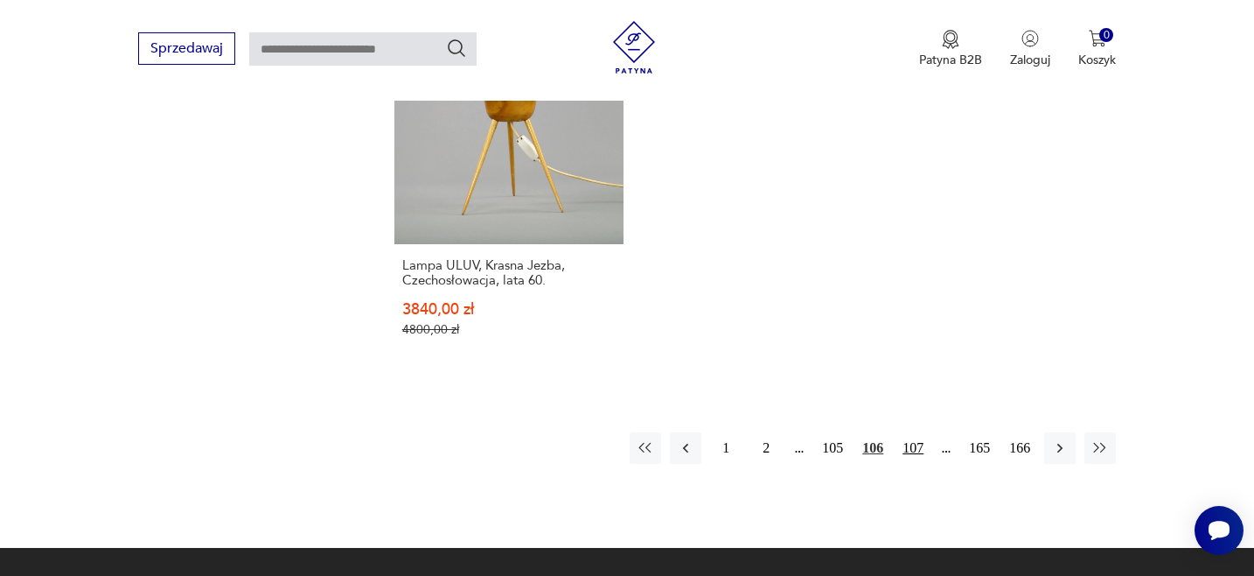
click at [910, 432] on button "107" at bounding box center [913, 447] width 31 height 31
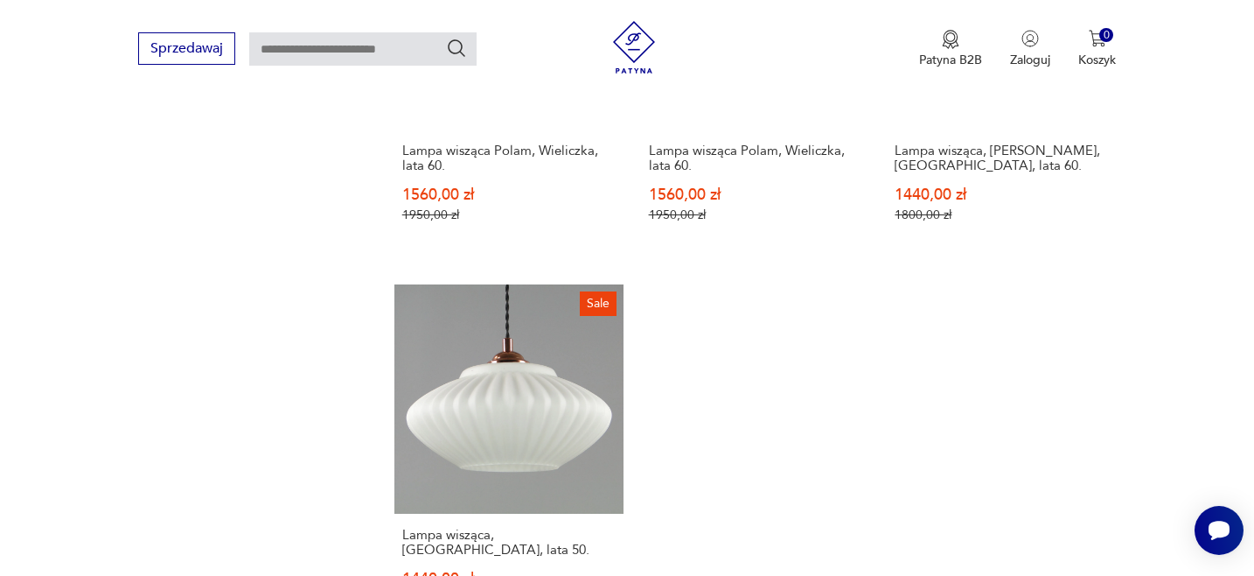
scroll to position [2216, 0]
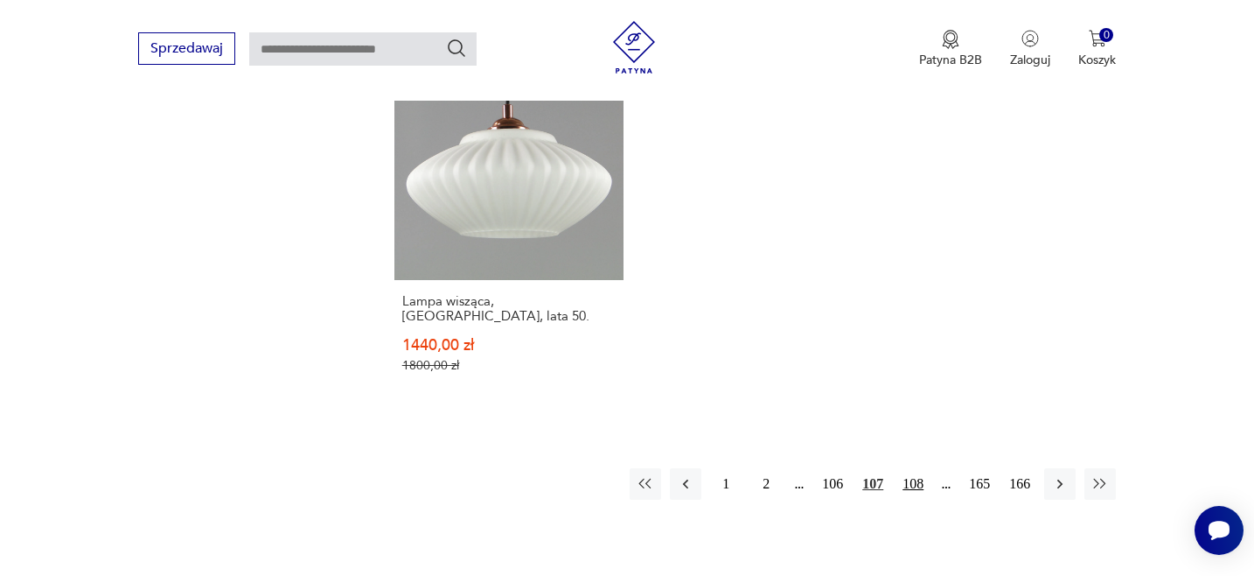
click at [910, 468] on button "108" at bounding box center [913, 483] width 31 height 31
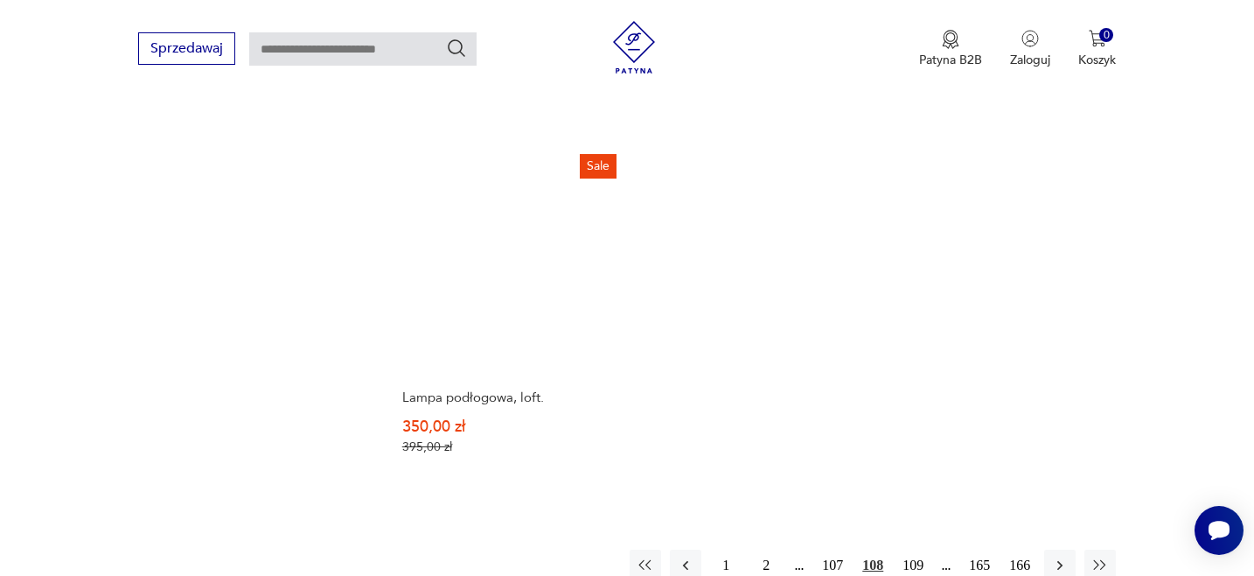
scroll to position [2357, 0]
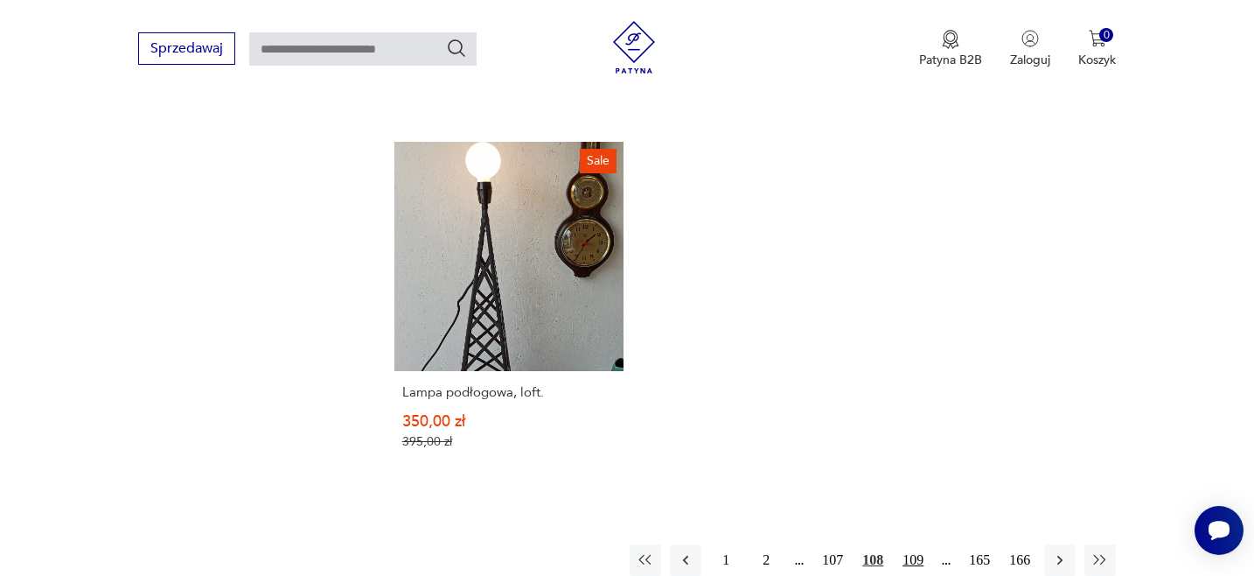
click at [916, 544] on button "109" at bounding box center [913, 559] width 31 height 31
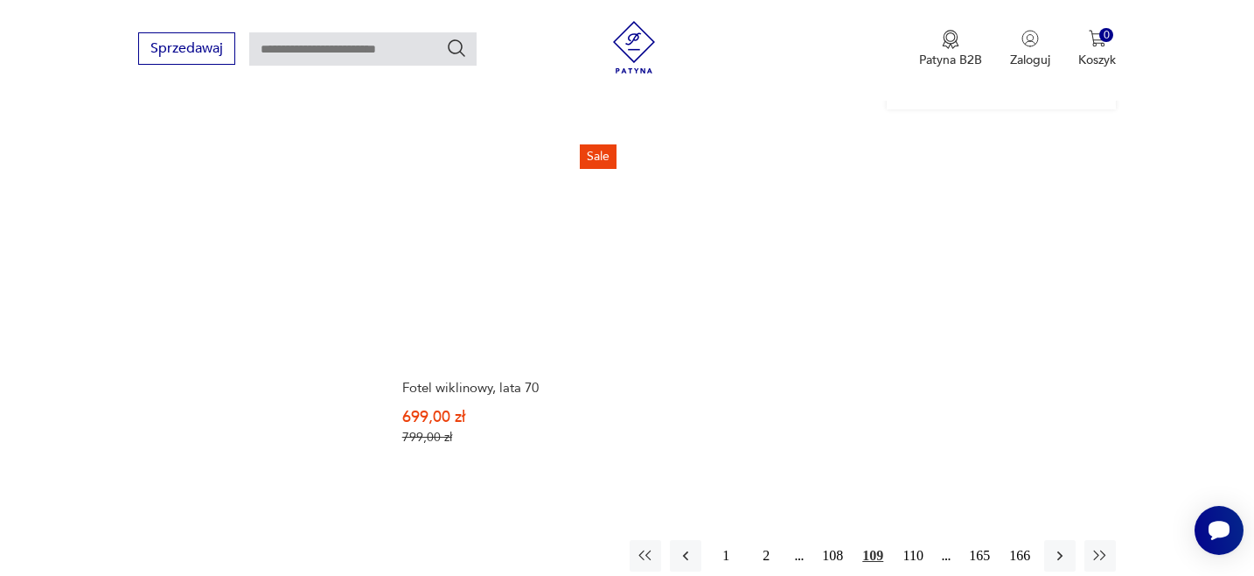
scroll to position [2379, 0]
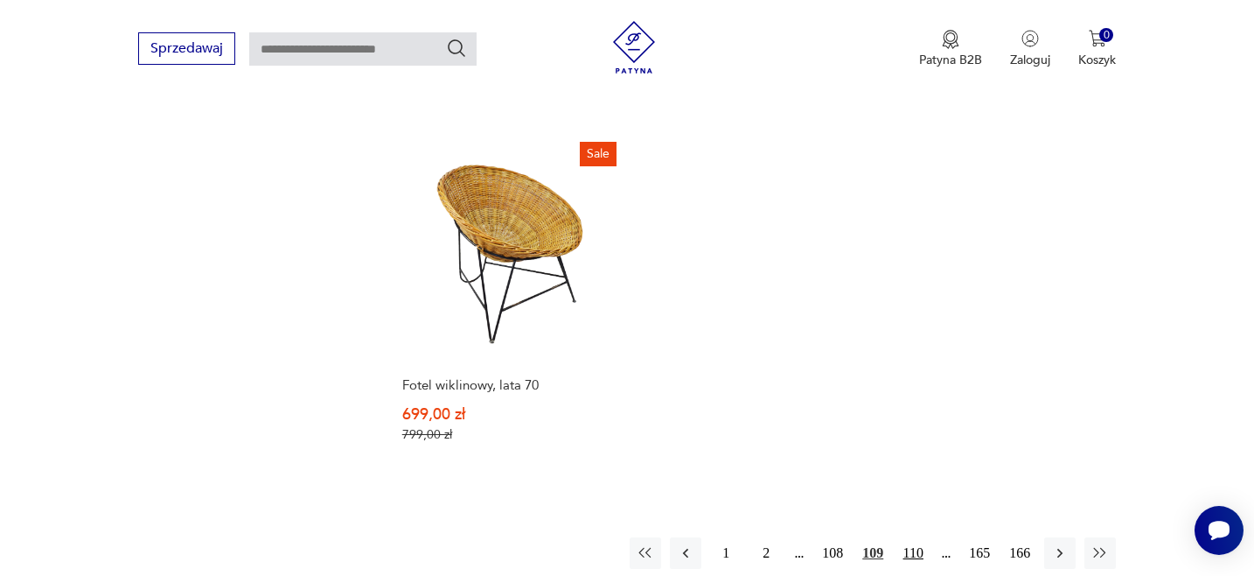
click at [912, 537] on button "110" at bounding box center [913, 552] width 31 height 31
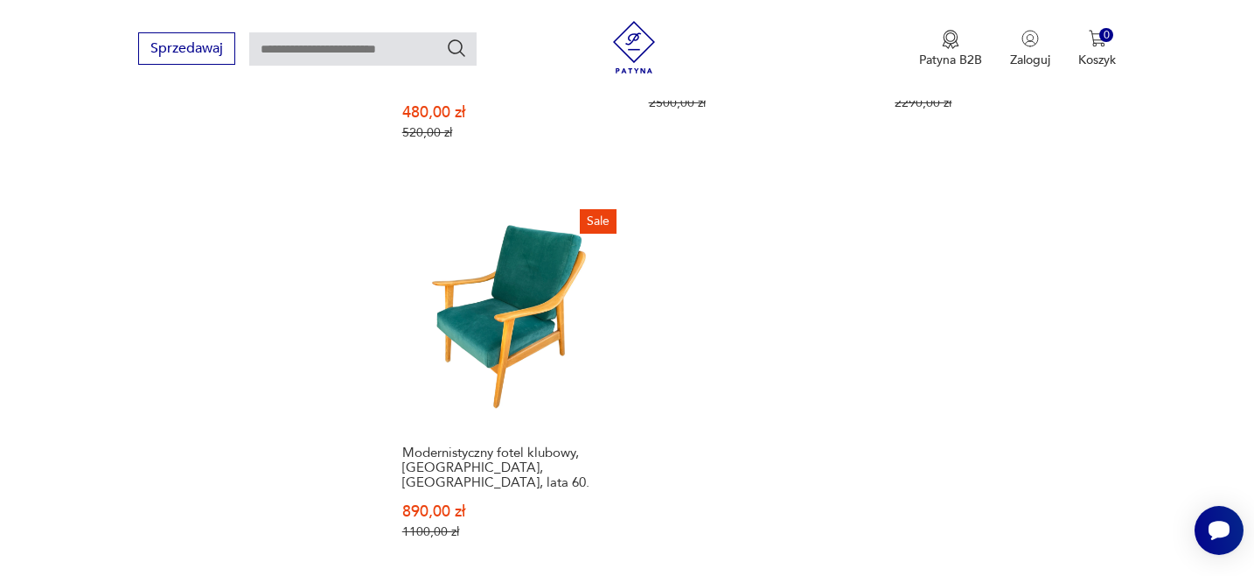
scroll to position [2374, 0]
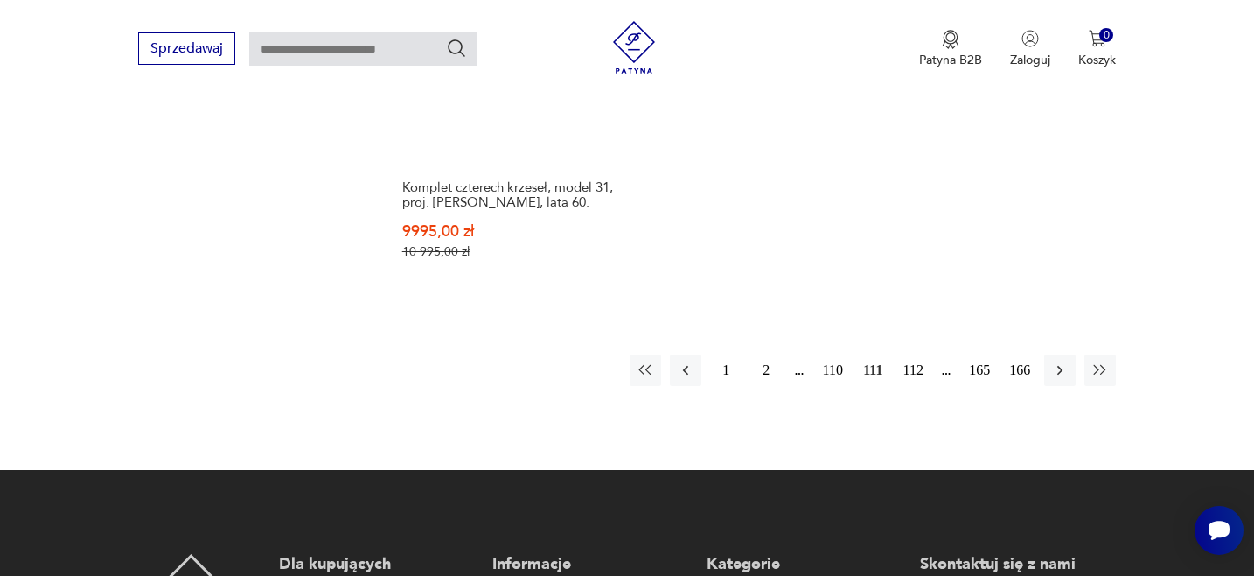
scroll to position [2579, 0]
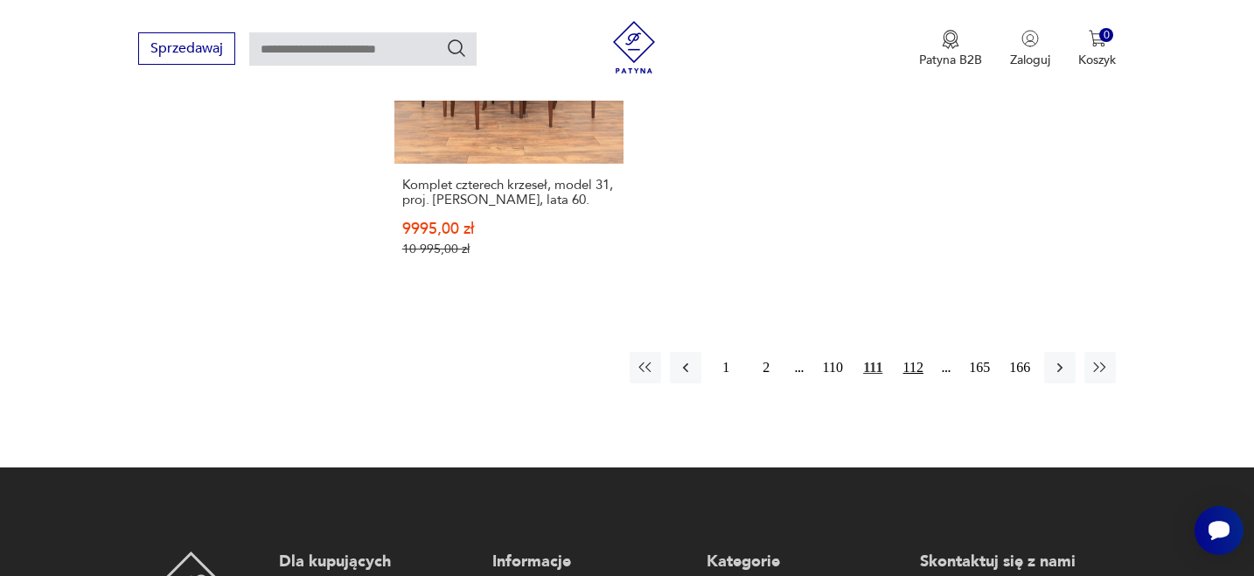
click at [919, 352] on button "112" at bounding box center [913, 367] width 31 height 31
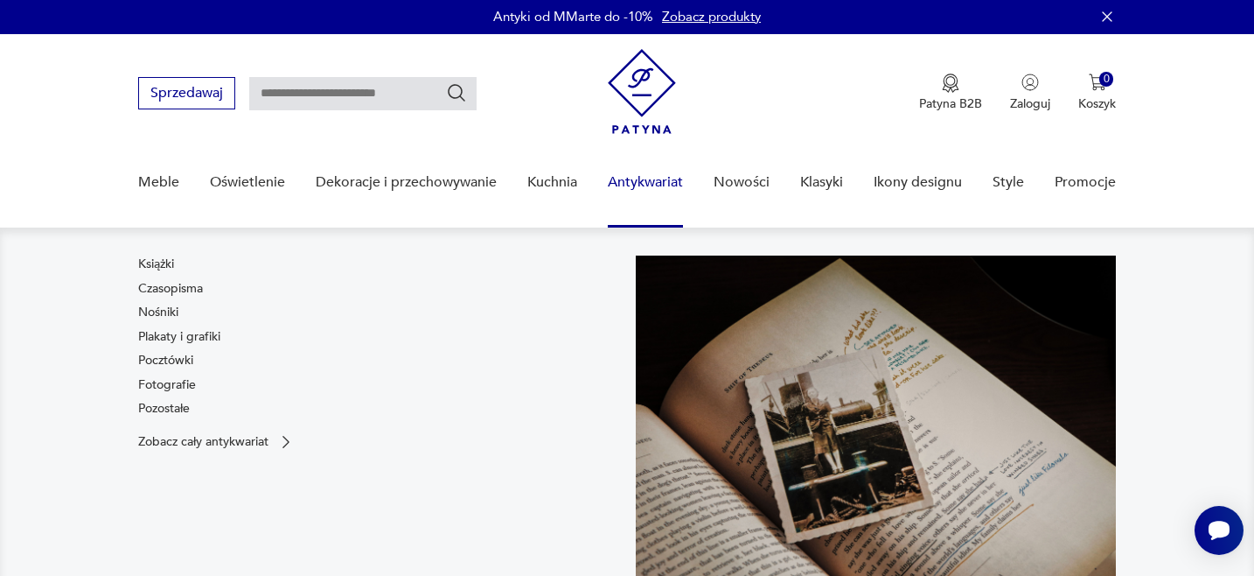
click at [658, 185] on link "Antykwariat" at bounding box center [645, 182] width 75 height 67
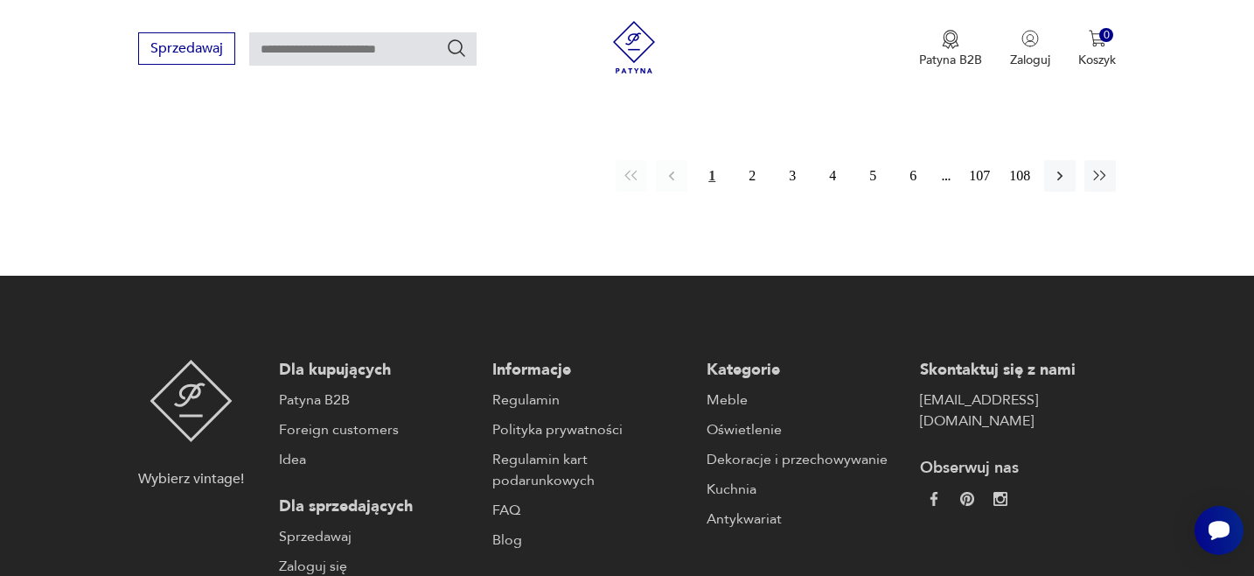
scroll to position [2873, 0]
